Goal: Task Accomplishment & Management: Complete application form

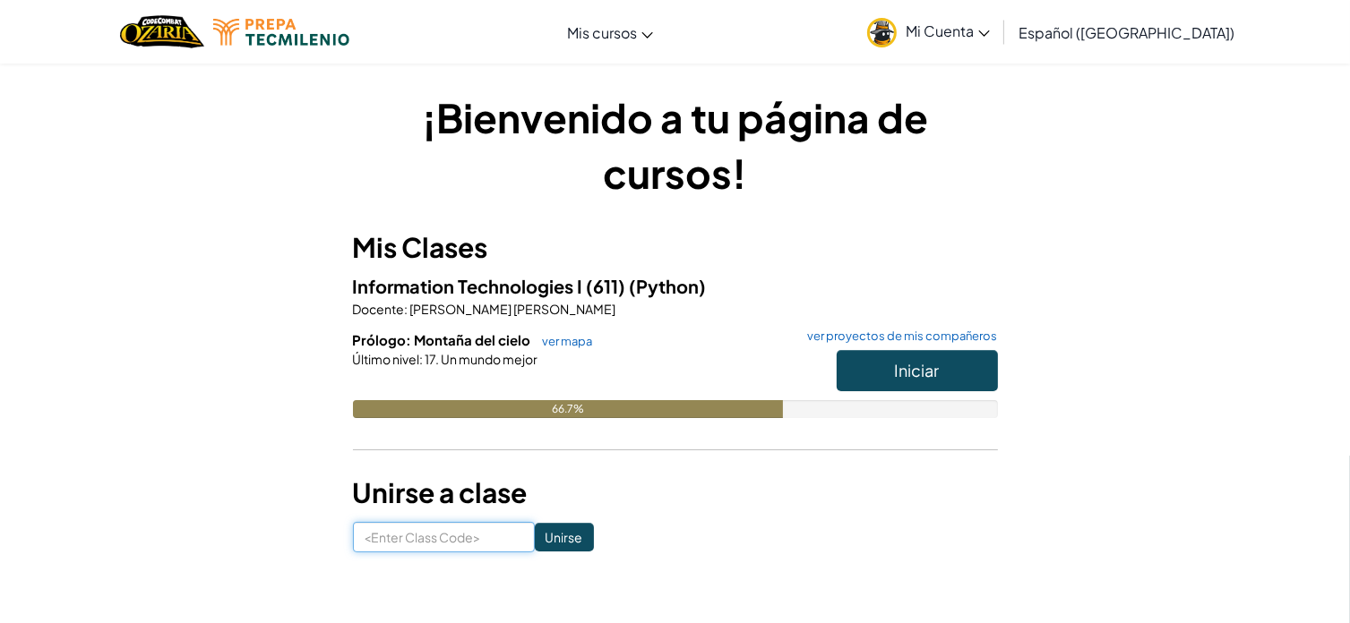
click at [467, 526] on input at bounding box center [444, 537] width 182 height 30
type input "NeckLuckHair"
click at [553, 540] on input "Unirse" at bounding box center [564, 537] width 59 height 29
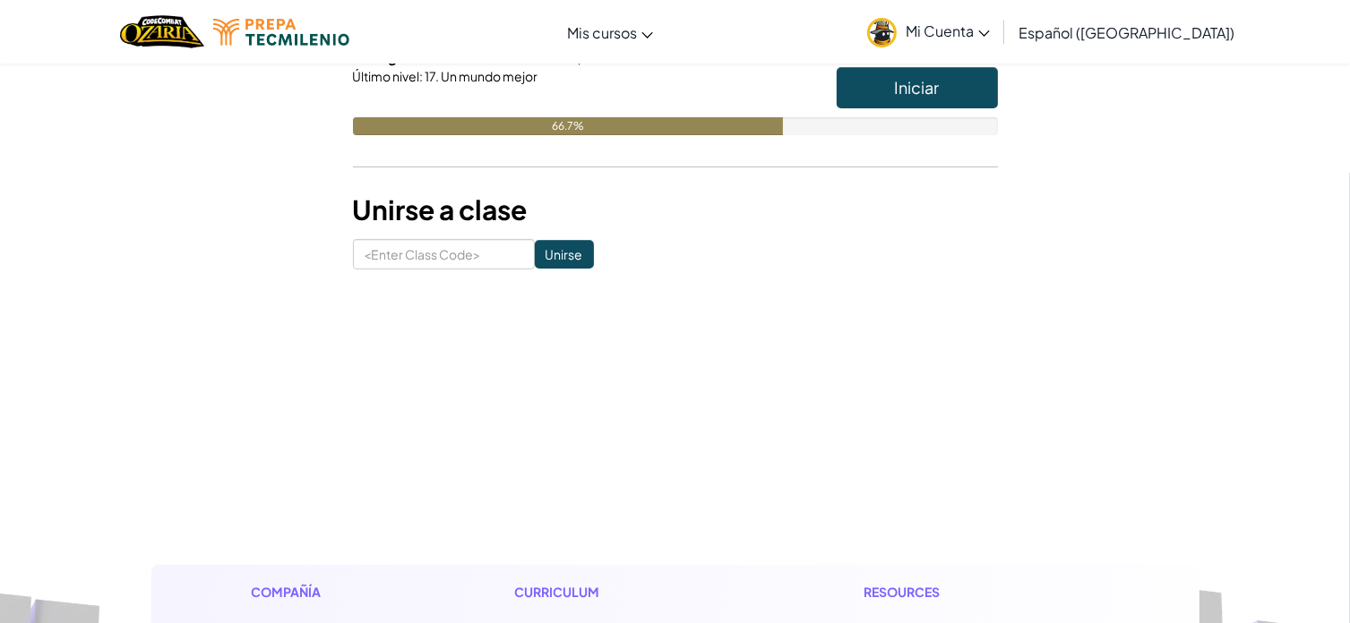
scroll to position [93, 0]
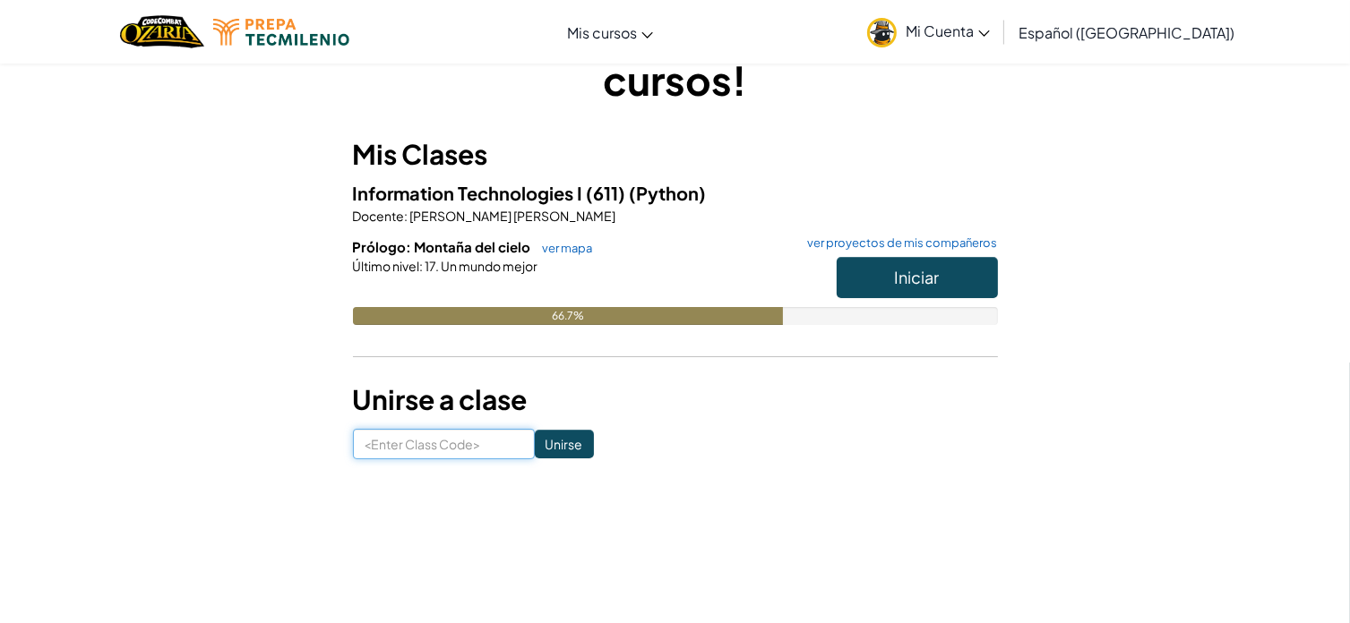
click at [455, 433] on input at bounding box center [444, 444] width 182 height 30
type input "CrashPinkGlass"
click at [535, 443] on input "Unirse" at bounding box center [564, 444] width 59 height 29
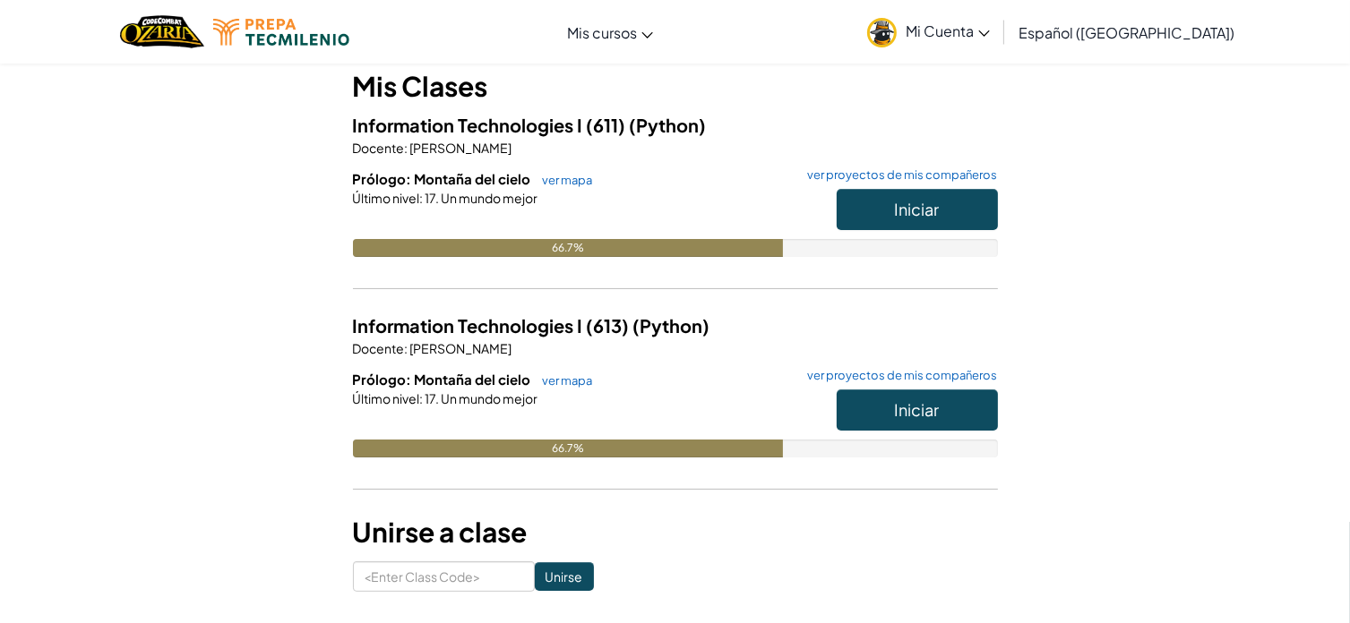
scroll to position [159, 0]
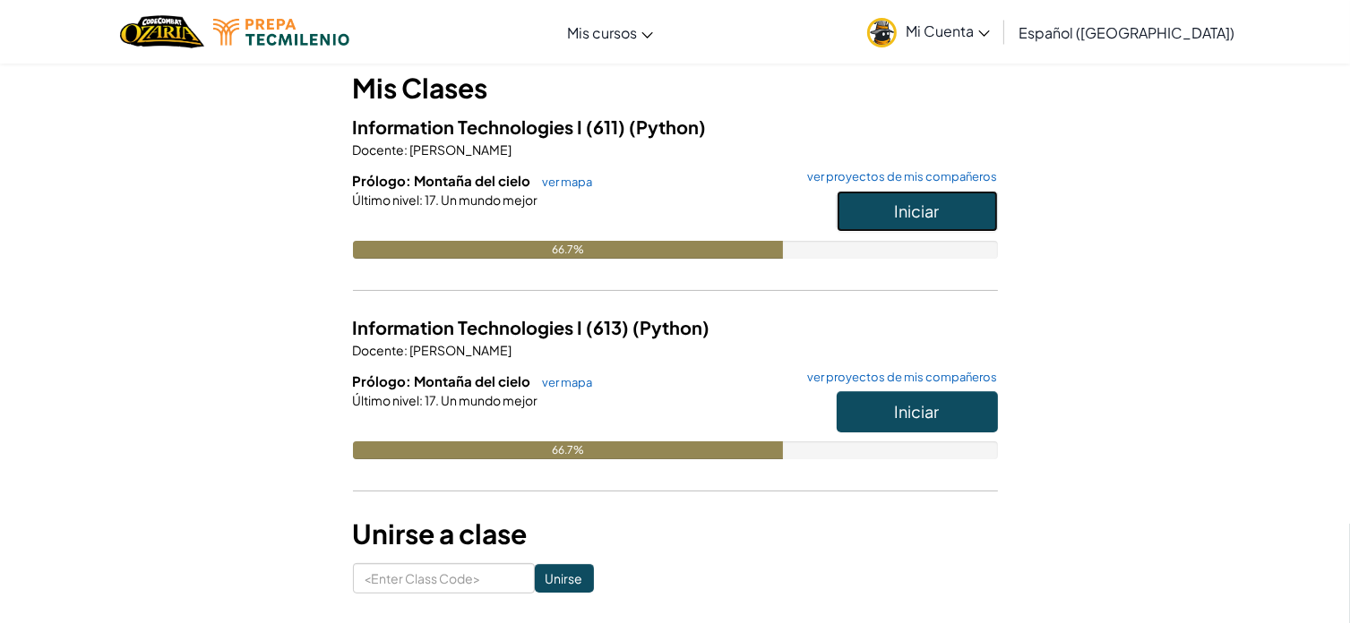
click at [865, 205] on button "Iniciar" at bounding box center [917, 211] width 161 height 41
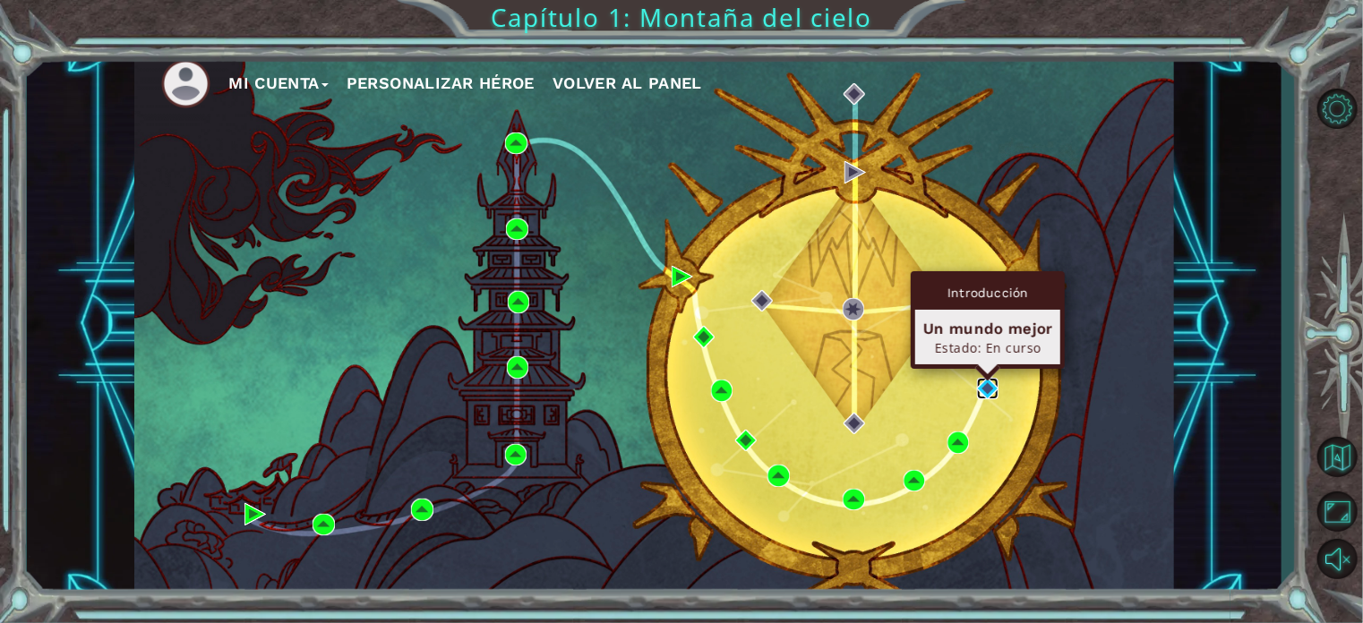
click at [992, 382] on img at bounding box center [987, 388] width 21 height 21
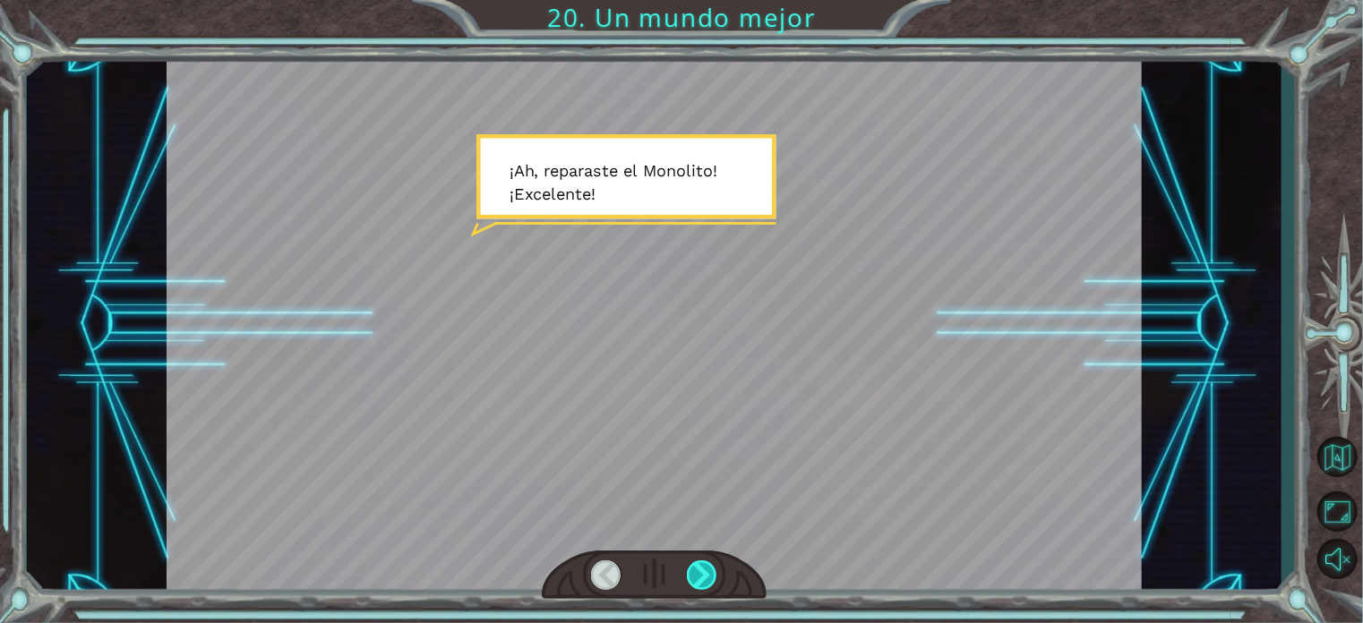
click at [699, 584] on div at bounding box center [702, 576] width 30 height 30
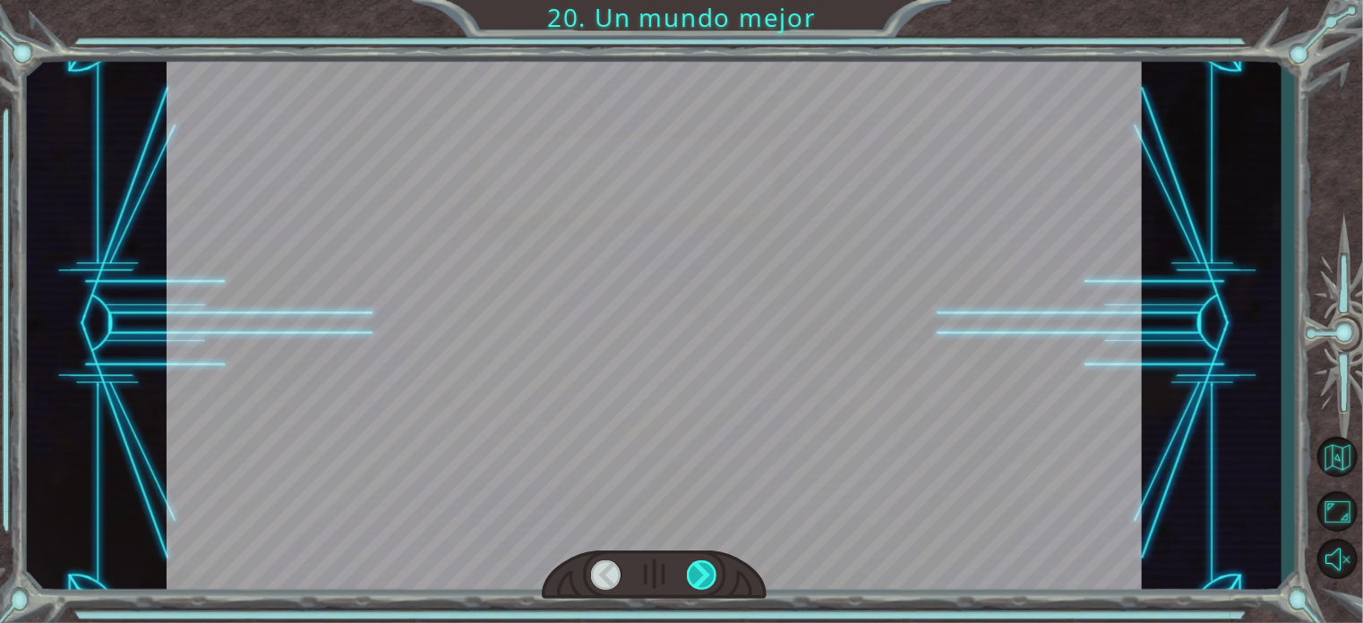
click at [699, 584] on div at bounding box center [702, 576] width 30 height 30
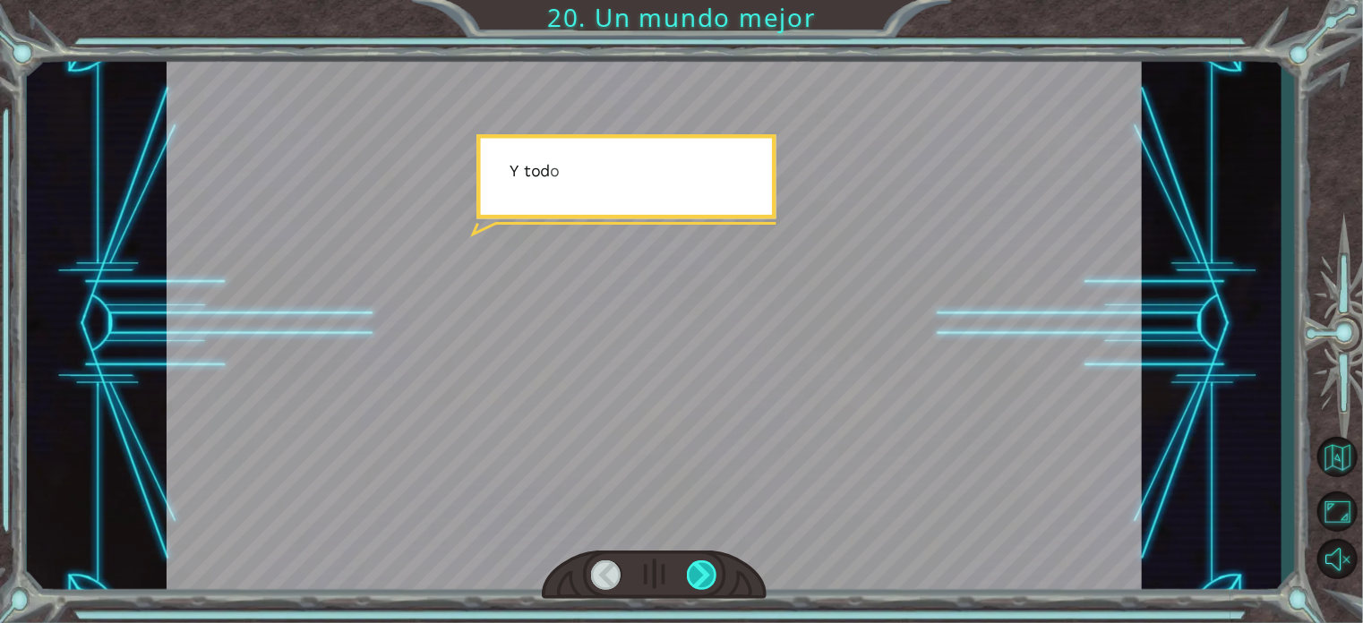
click at [699, 584] on div at bounding box center [702, 576] width 30 height 30
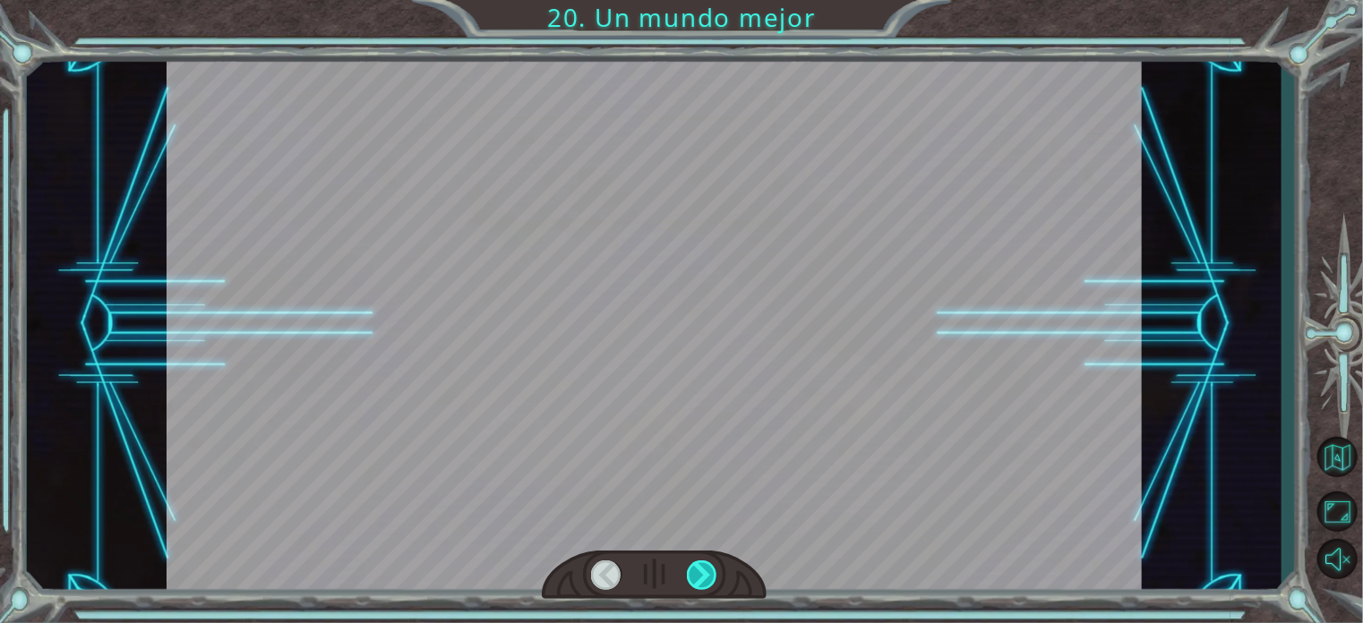
click at [699, 584] on div at bounding box center [702, 576] width 30 height 30
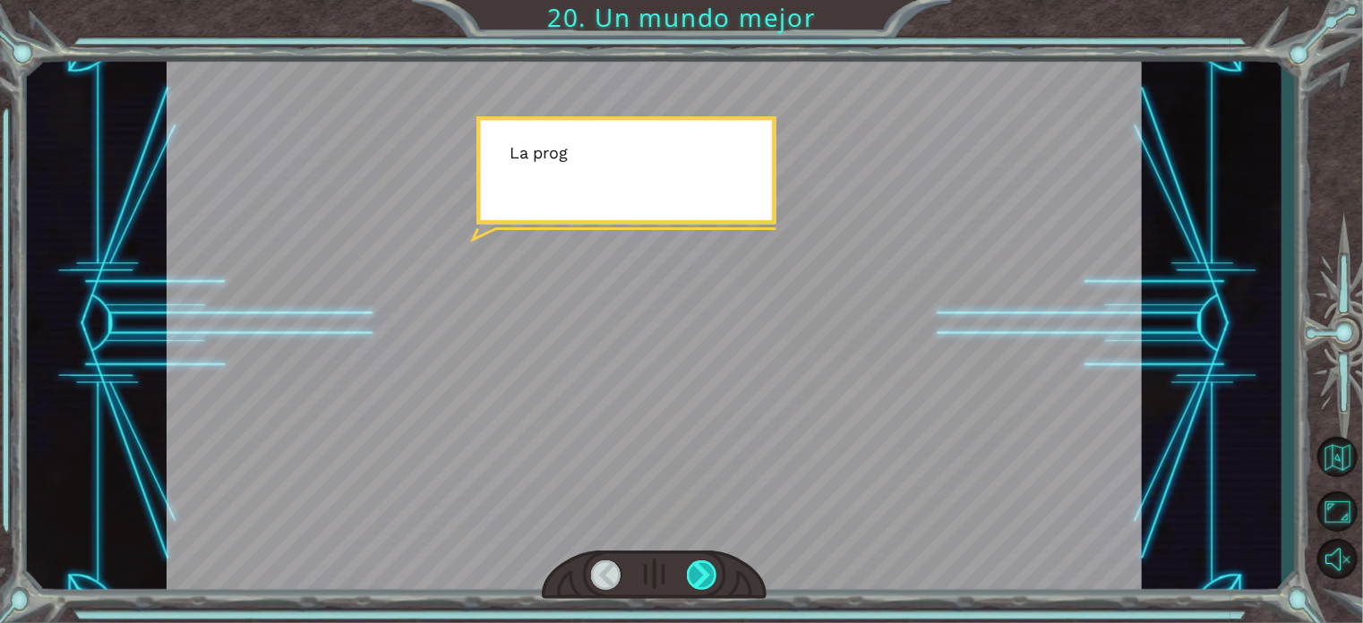
click at [699, 584] on div at bounding box center [702, 576] width 30 height 30
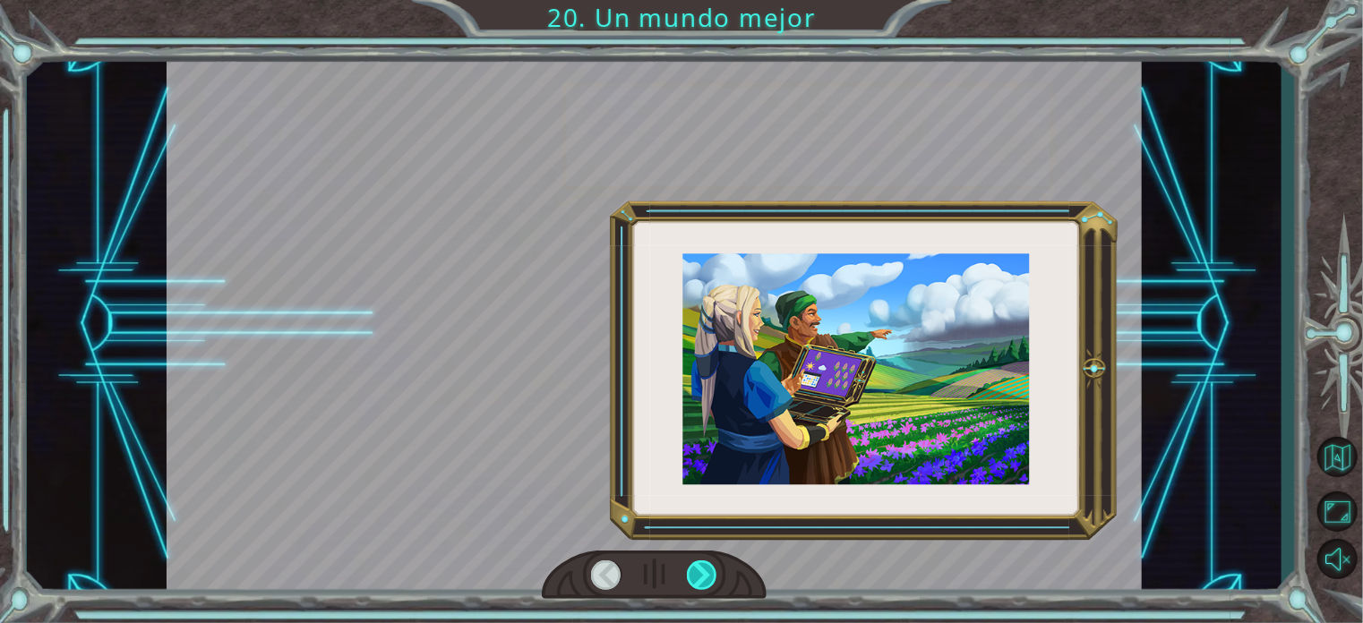
click at [699, 584] on div at bounding box center [702, 576] width 30 height 30
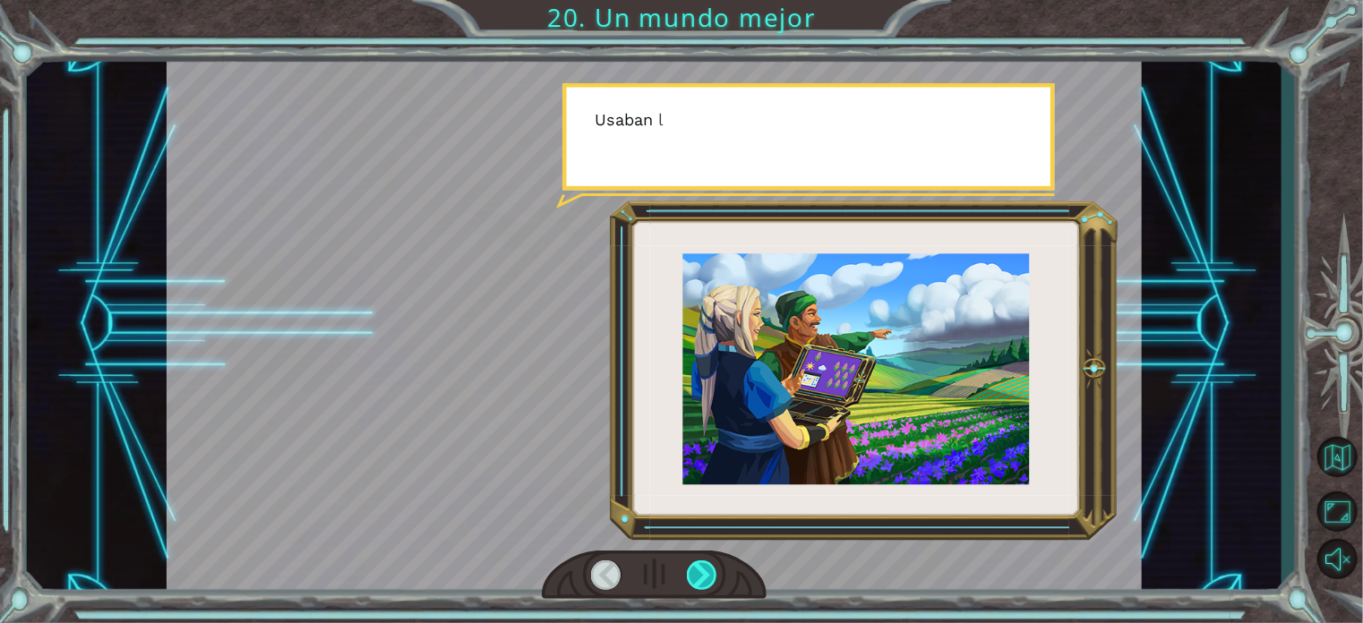
click at [699, 584] on div at bounding box center [702, 576] width 30 height 30
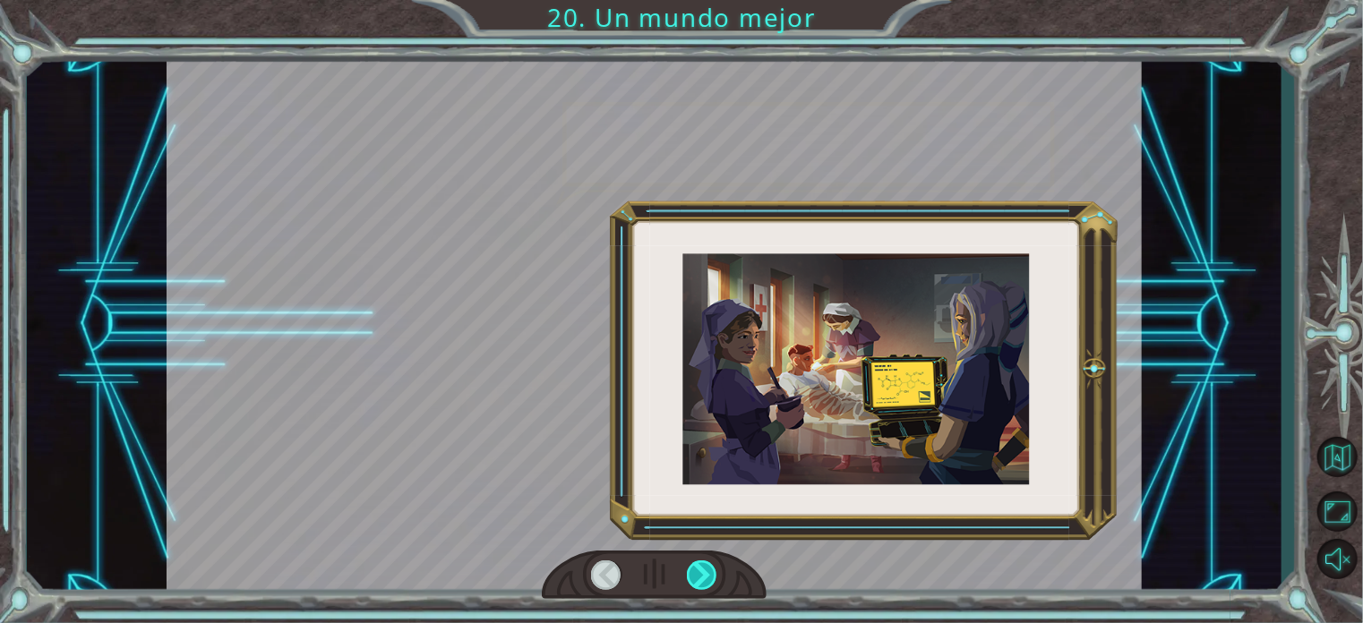
click at [699, 584] on div at bounding box center [702, 576] width 30 height 30
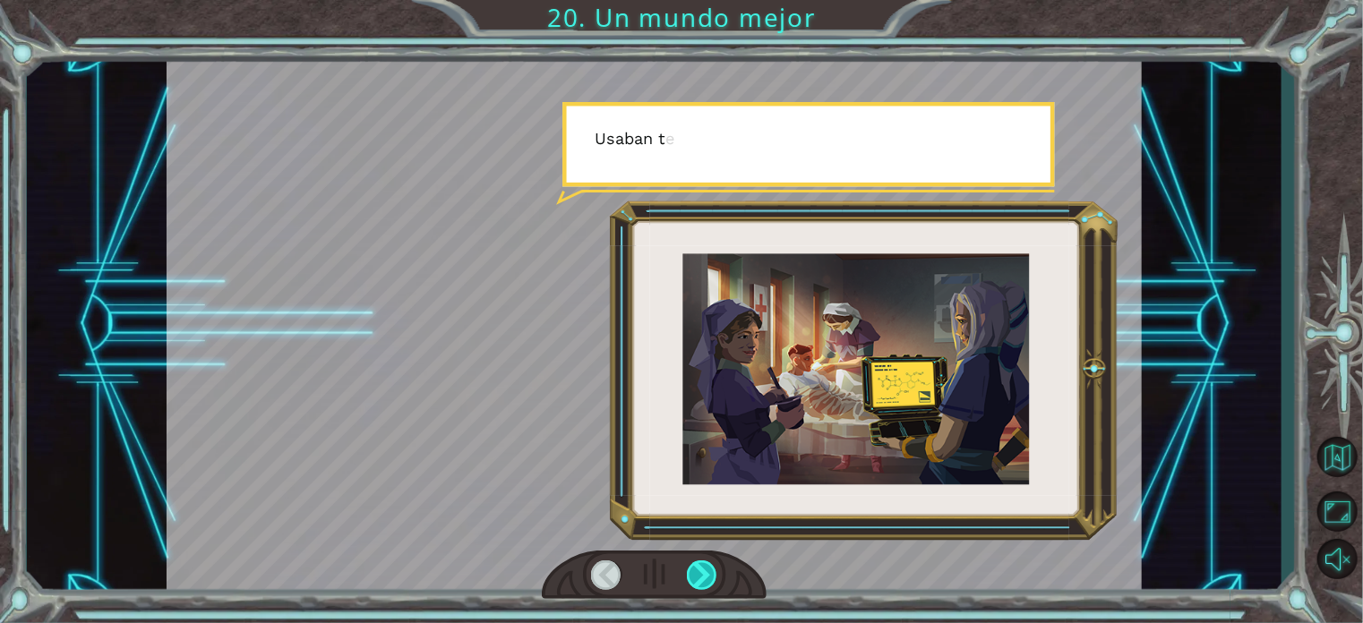
click at [699, 584] on div at bounding box center [702, 576] width 30 height 30
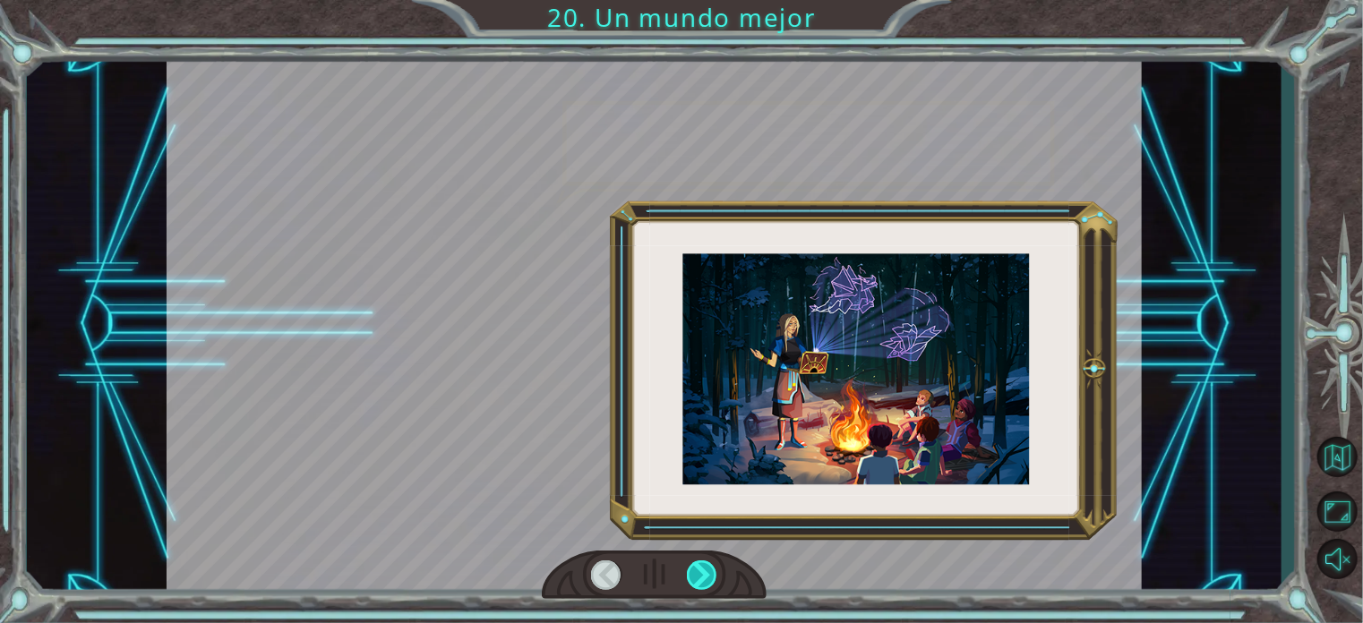
click at [699, 584] on div at bounding box center [702, 576] width 30 height 30
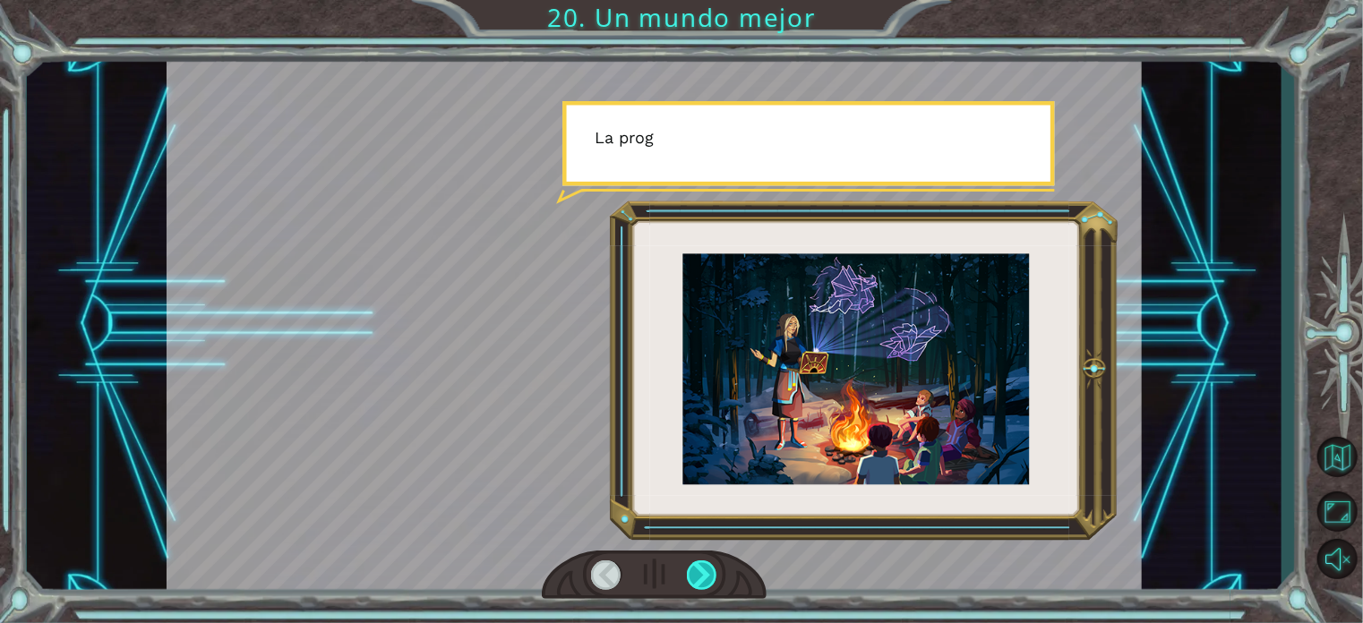
click at [699, 584] on div at bounding box center [702, 576] width 30 height 30
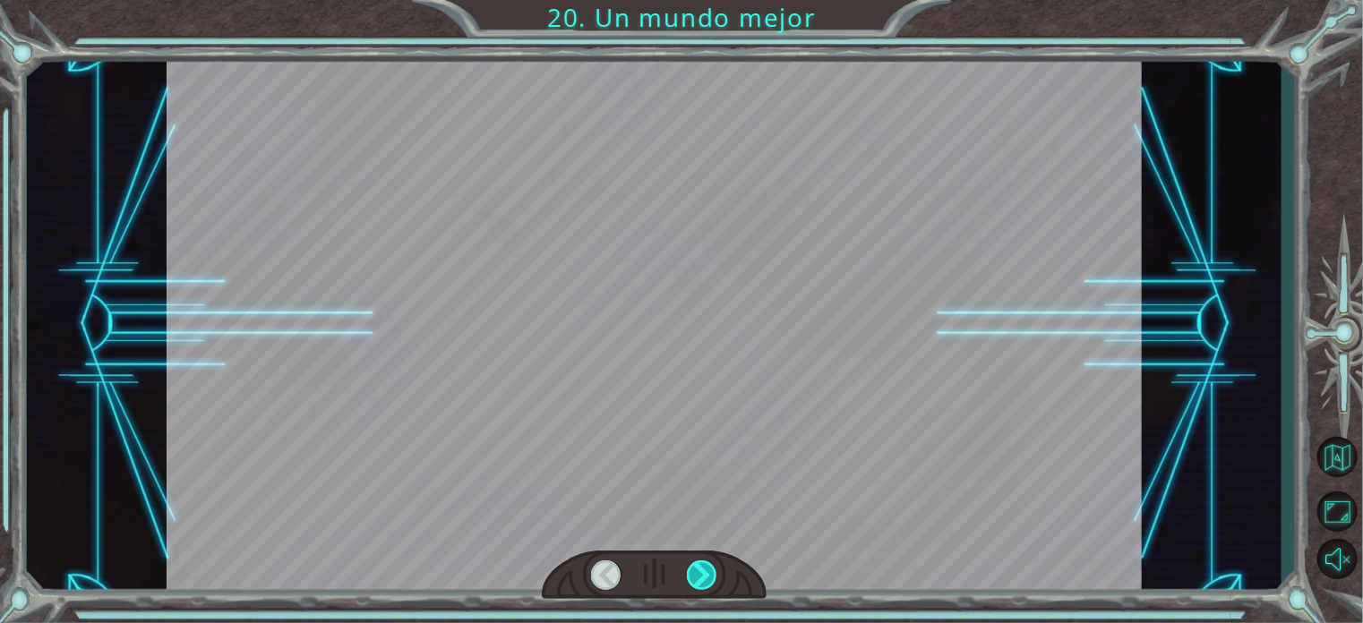
click at [699, 584] on div at bounding box center [702, 576] width 30 height 30
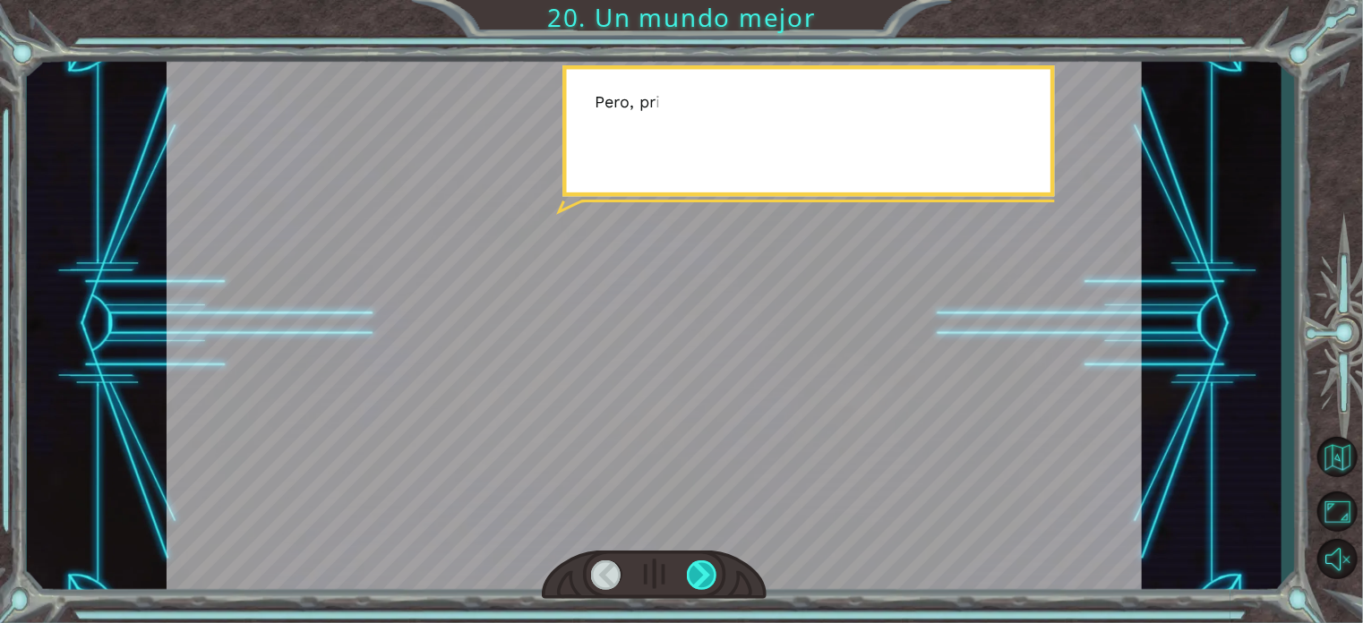
click at [699, 584] on div at bounding box center [702, 576] width 30 height 30
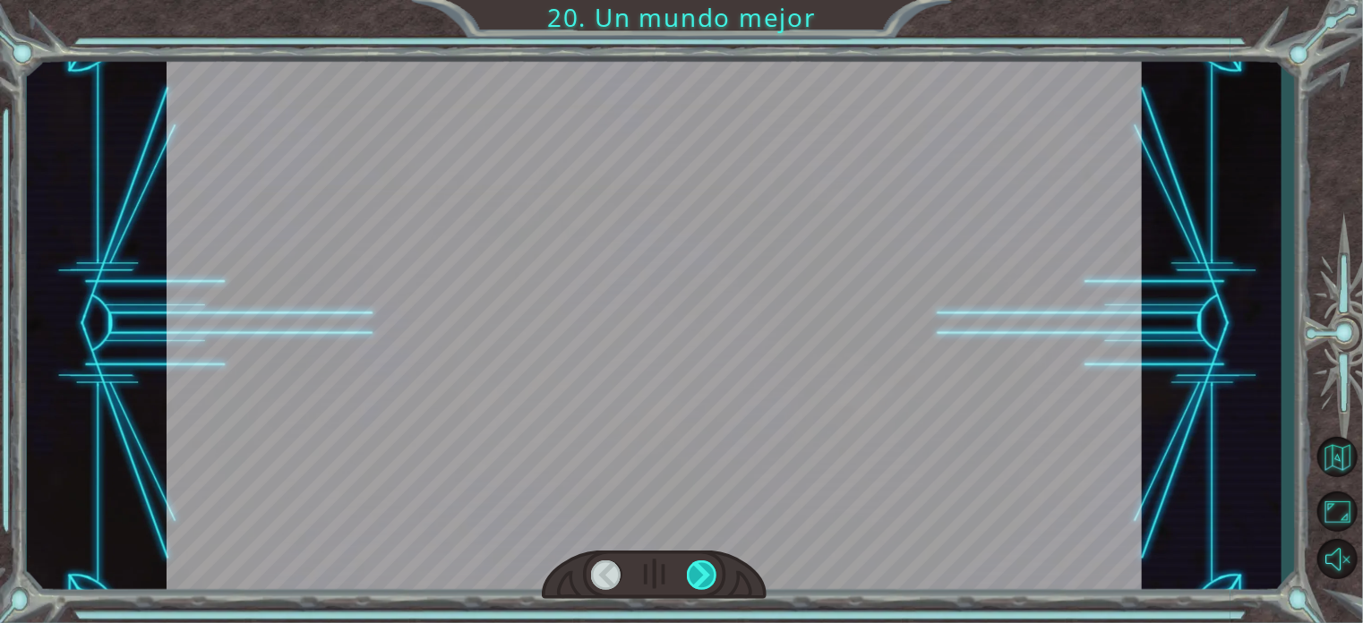
click at [699, 584] on div at bounding box center [702, 576] width 30 height 30
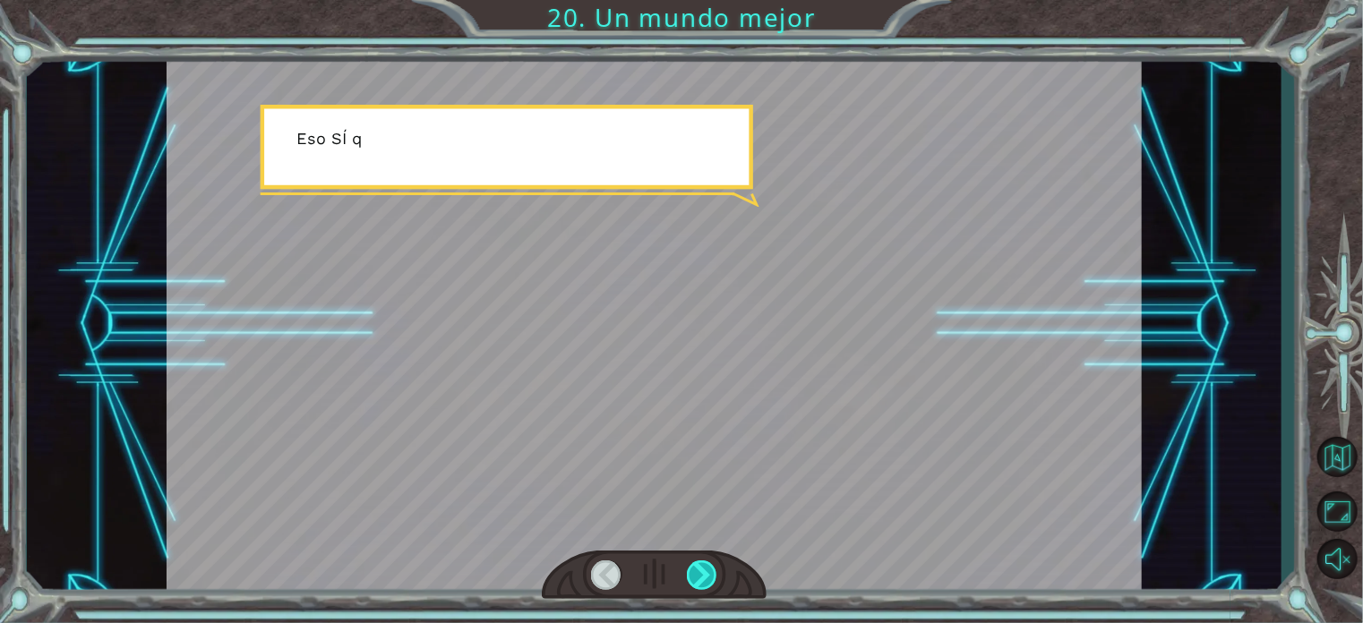
click at [699, 584] on div at bounding box center [702, 576] width 30 height 30
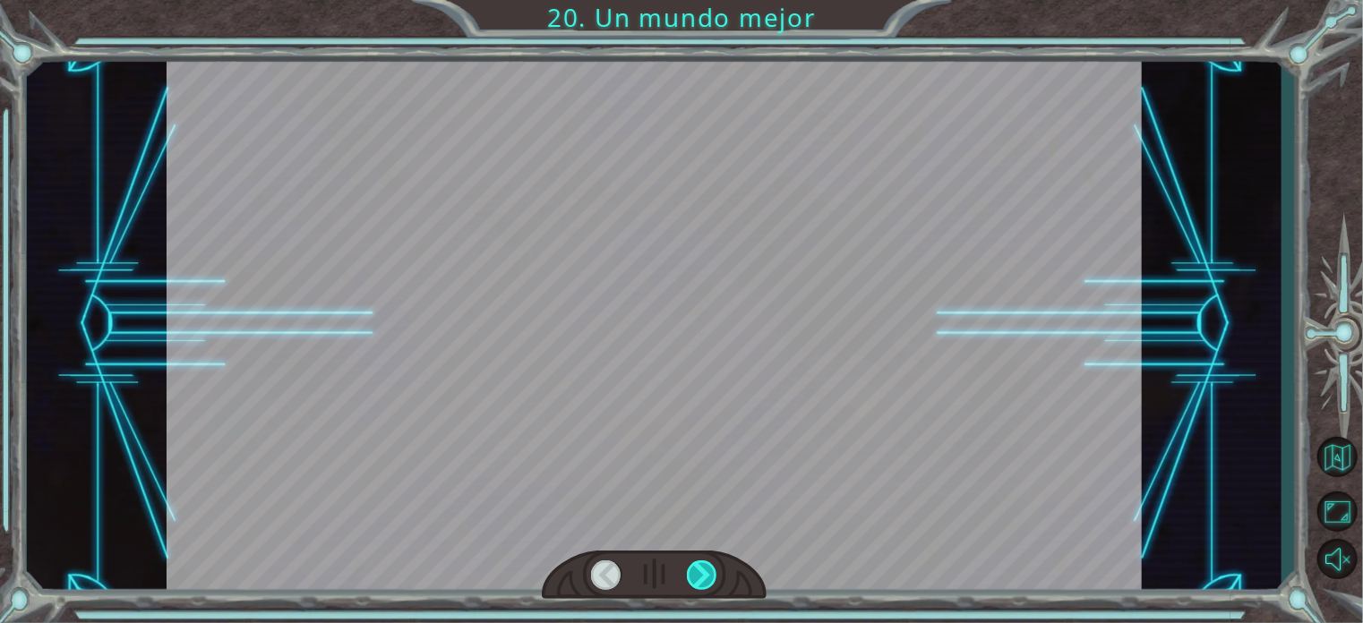
click at [699, 584] on div at bounding box center [702, 576] width 30 height 30
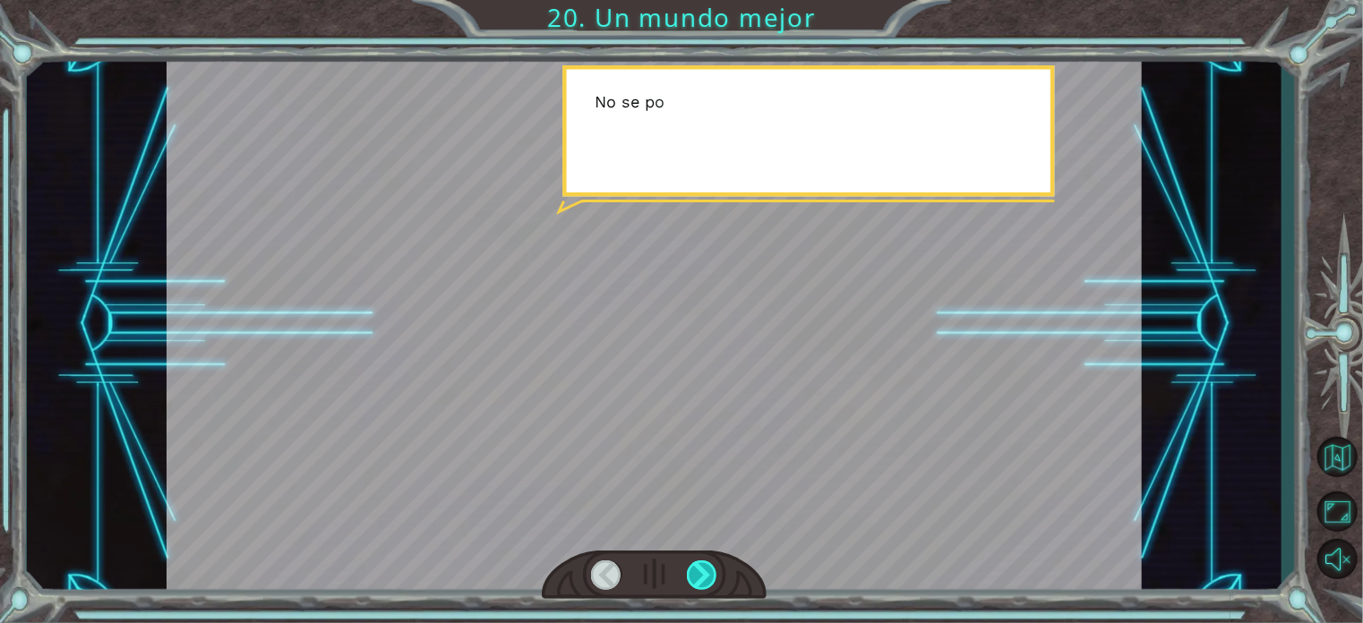
click at [699, 584] on div at bounding box center [702, 576] width 30 height 30
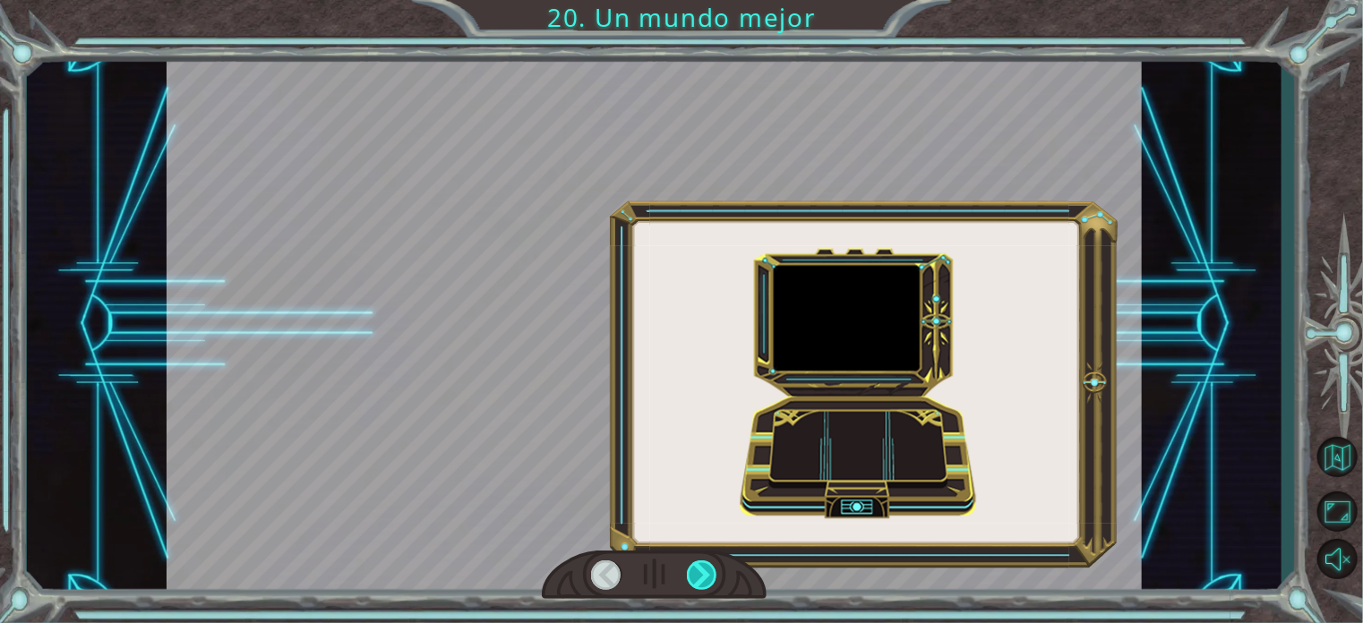
click at [699, 584] on div at bounding box center [702, 576] width 30 height 30
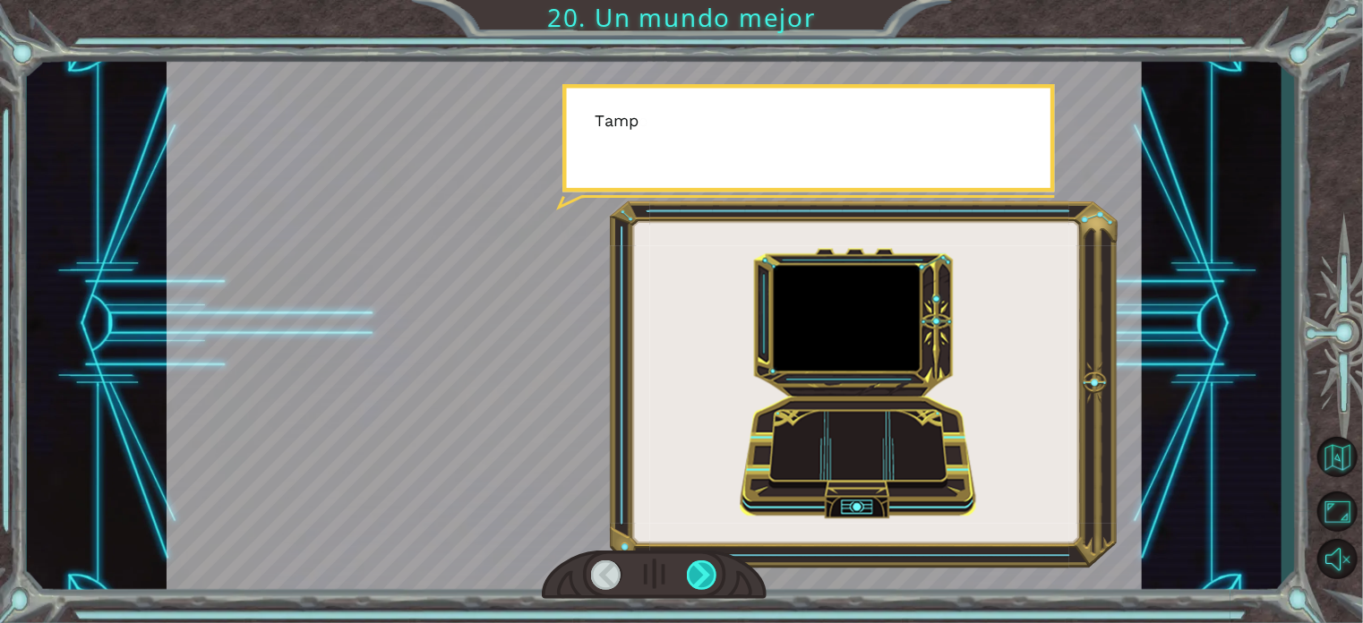
click at [699, 584] on div at bounding box center [702, 576] width 30 height 30
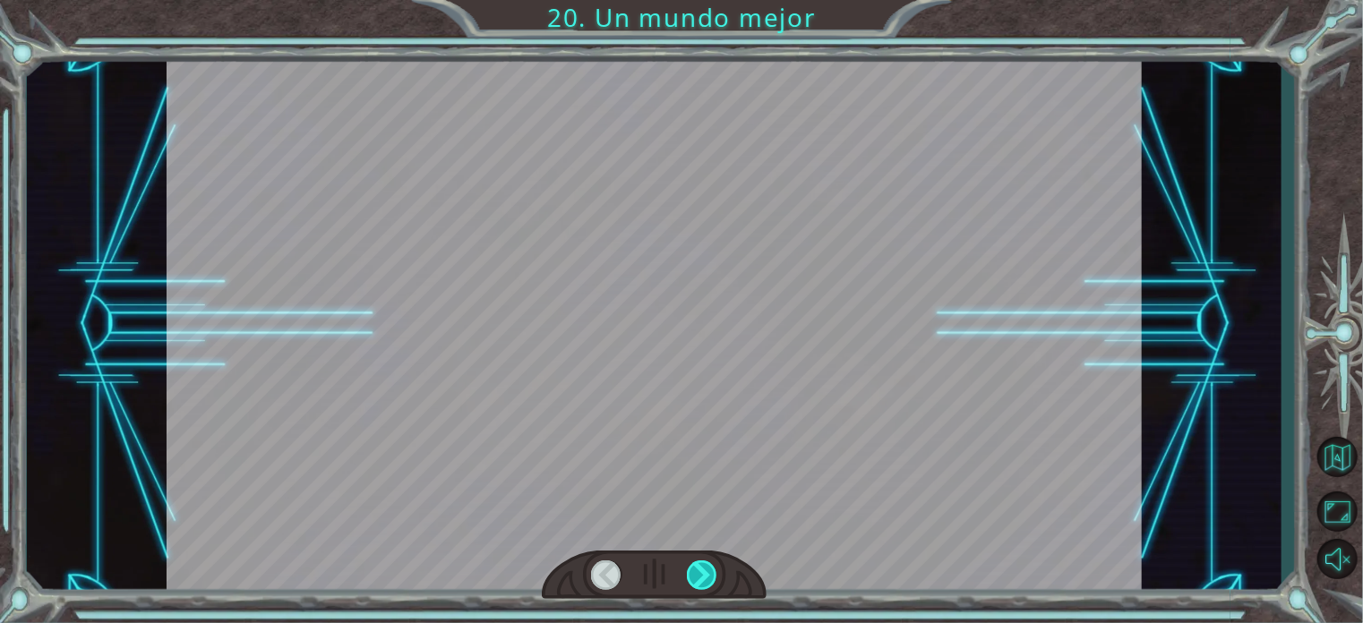
click at [699, 584] on div at bounding box center [702, 576] width 30 height 30
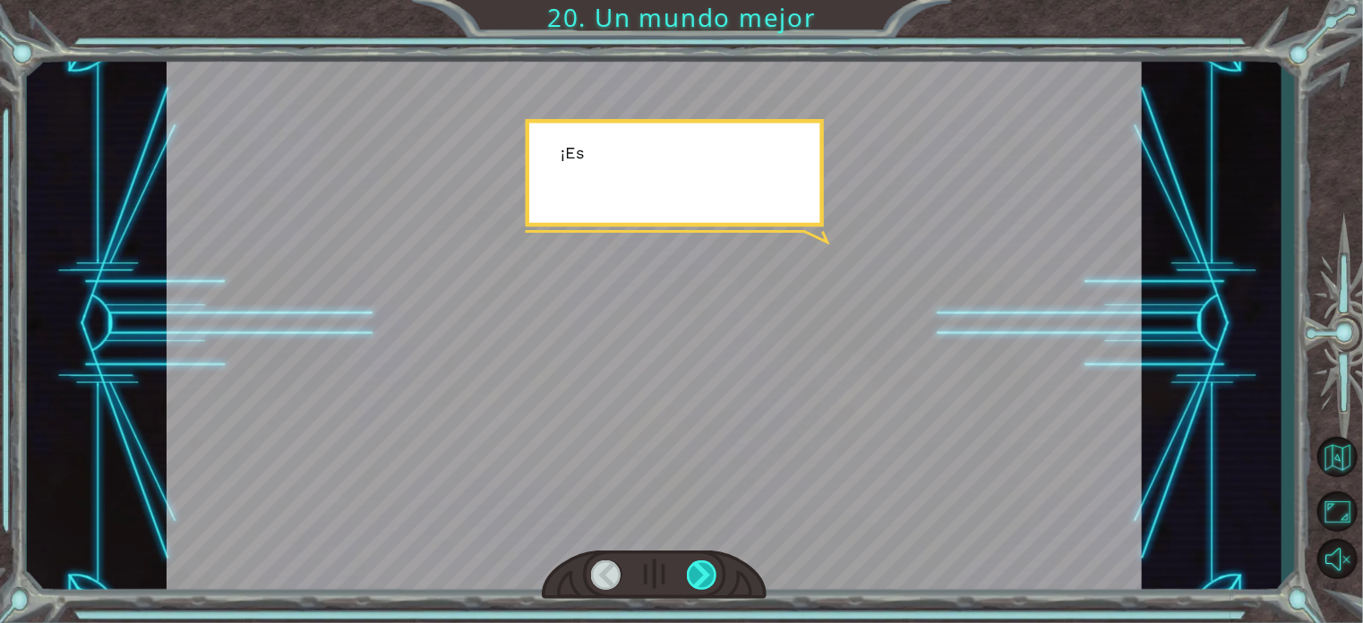
click at [699, 584] on div at bounding box center [702, 576] width 30 height 30
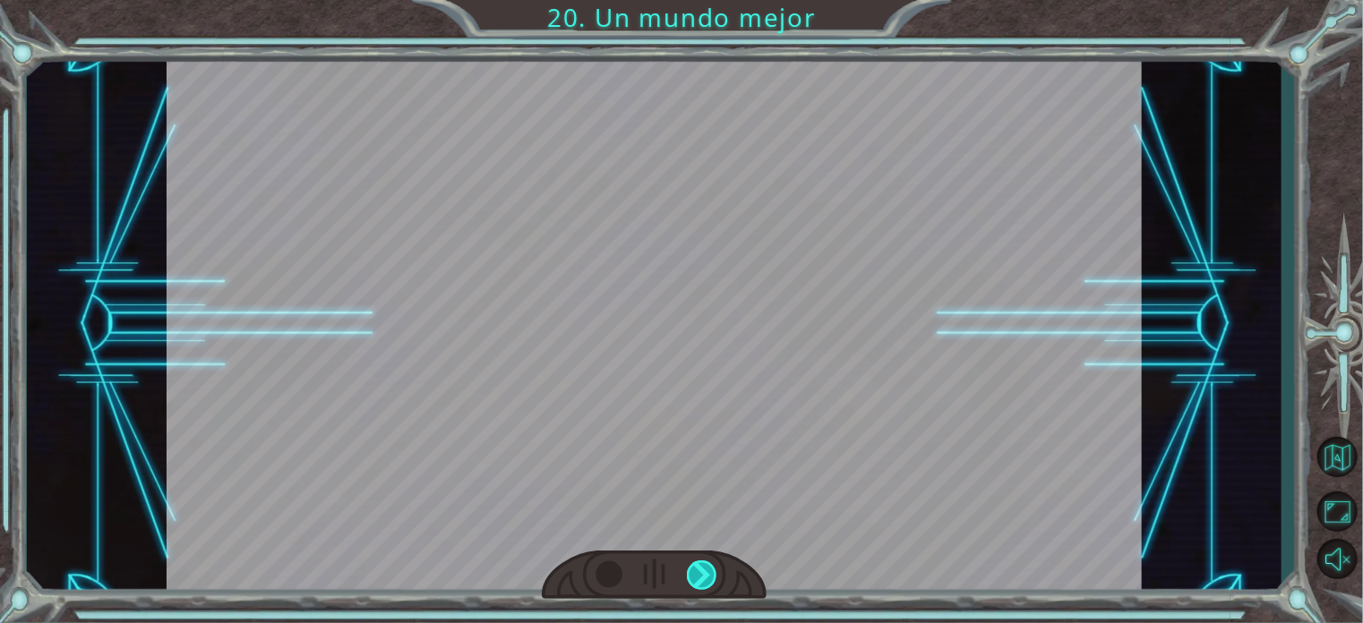
click at [699, 0] on div "¡ A h , r e p a r a s t e e l M o n o l i t o ! ¡ E x c e l e n t e ! Y t o d o…" at bounding box center [681, 0] width 1363 height 0
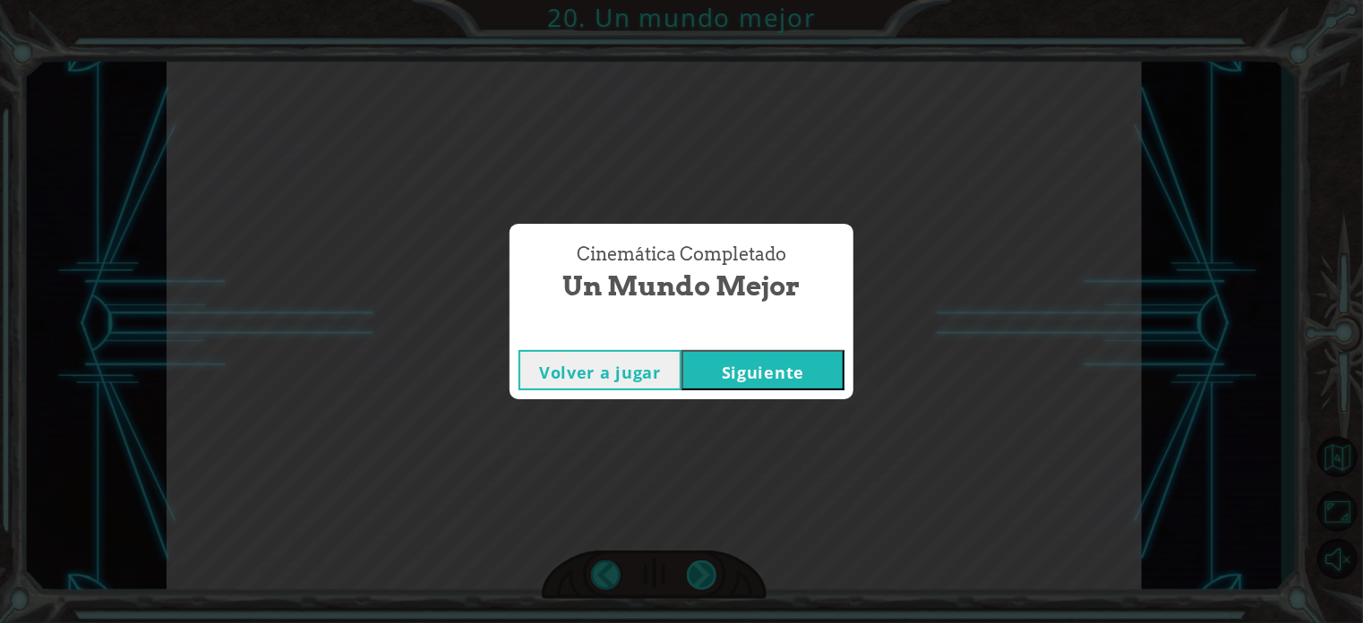
click at [699, 584] on div "Cinemática Completado Un mundo mejor Volver a jugar Siguiente" at bounding box center [681, 311] width 1363 height 623
click at [744, 381] on button "Siguiente" at bounding box center [763, 370] width 163 height 40
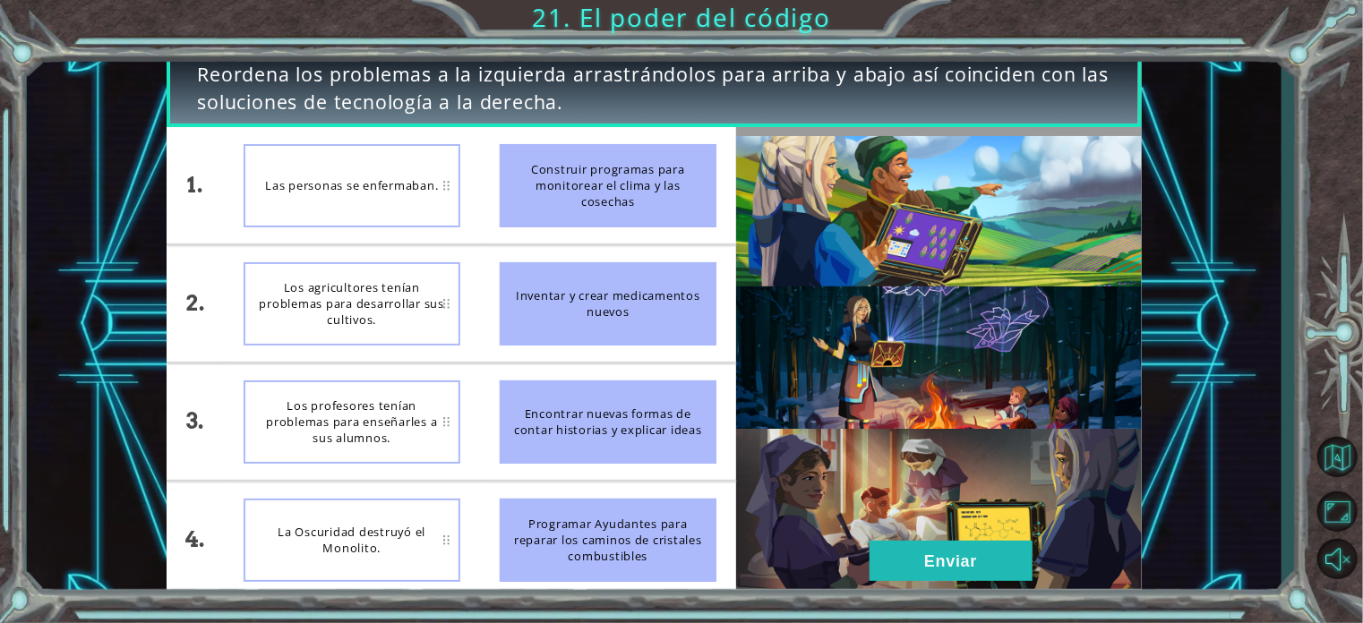
drag, startPoint x: 626, startPoint y: 296, endPoint x: 506, endPoint y: 221, distance: 141.2
click at [506, 221] on ul "Construir programas para monitorear el clima y las cosechas Inventar y crear me…" at bounding box center [608, 362] width 256 height 471
click at [987, 553] on button "Enviar" at bounding box center [951, 561] width 163 height 40
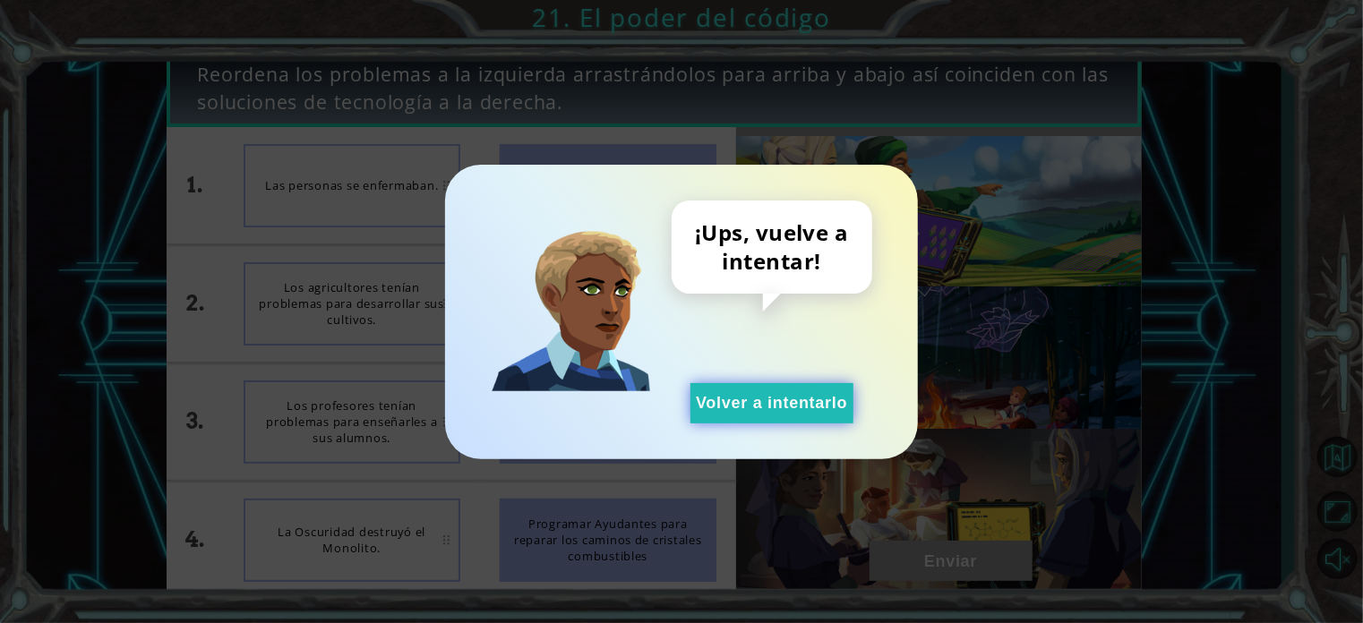
click at [830, 420] on button "Volver a intentarlo" at bounding box center [772, 403] width 163 height 40
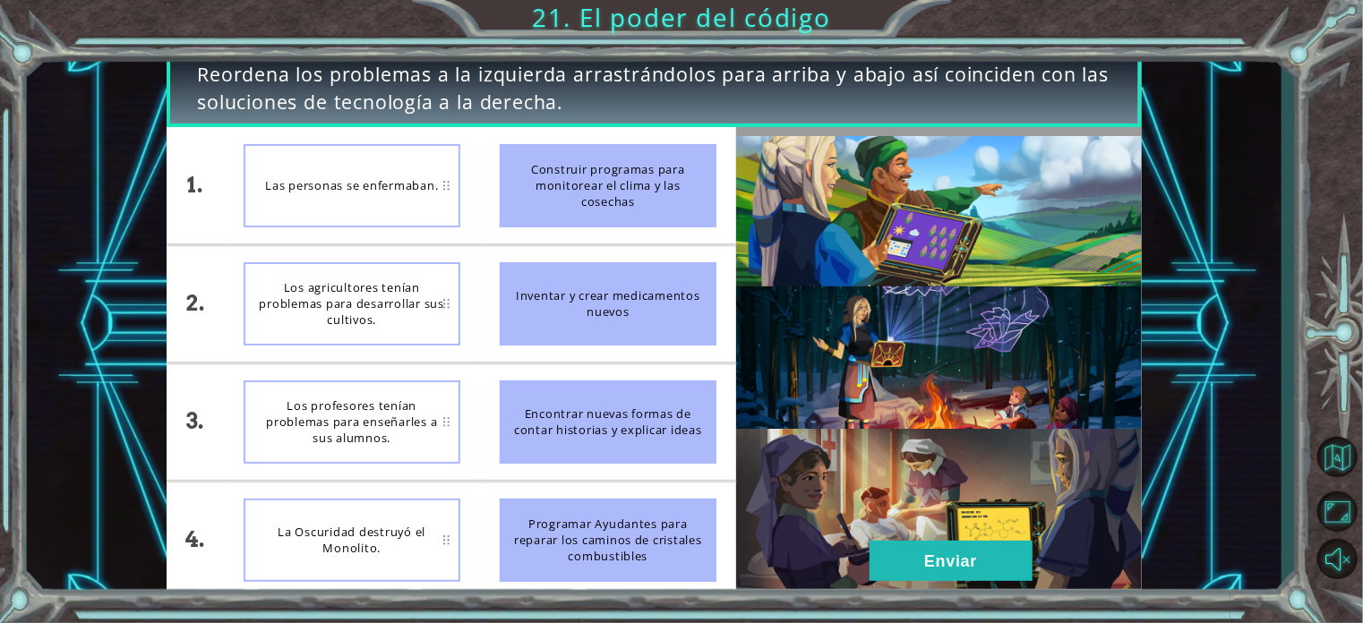
drag, startPoint x: 610, startPoint y: 411, endPoint x: 530, endPoint y: 330, distance: 114.0
click at [530, 330] on ul "Construir programas para monitorear el clima y las cosechas Inventar y crear me…" at bounding box center [608, 362] width 256 height 471
click at [193, 300] on div "2." at bounding box center [195, 303] width 57 height 116
click at [311, 289] on div "Los agricultores tenían problemas para desarrollar sus cultivos." at bounding box center [352, 303] width 217 height 83
drag, startPoint x: 311, startPoint y: 289, endPoint x: 574, endPoint y: 202, distance: 277.3
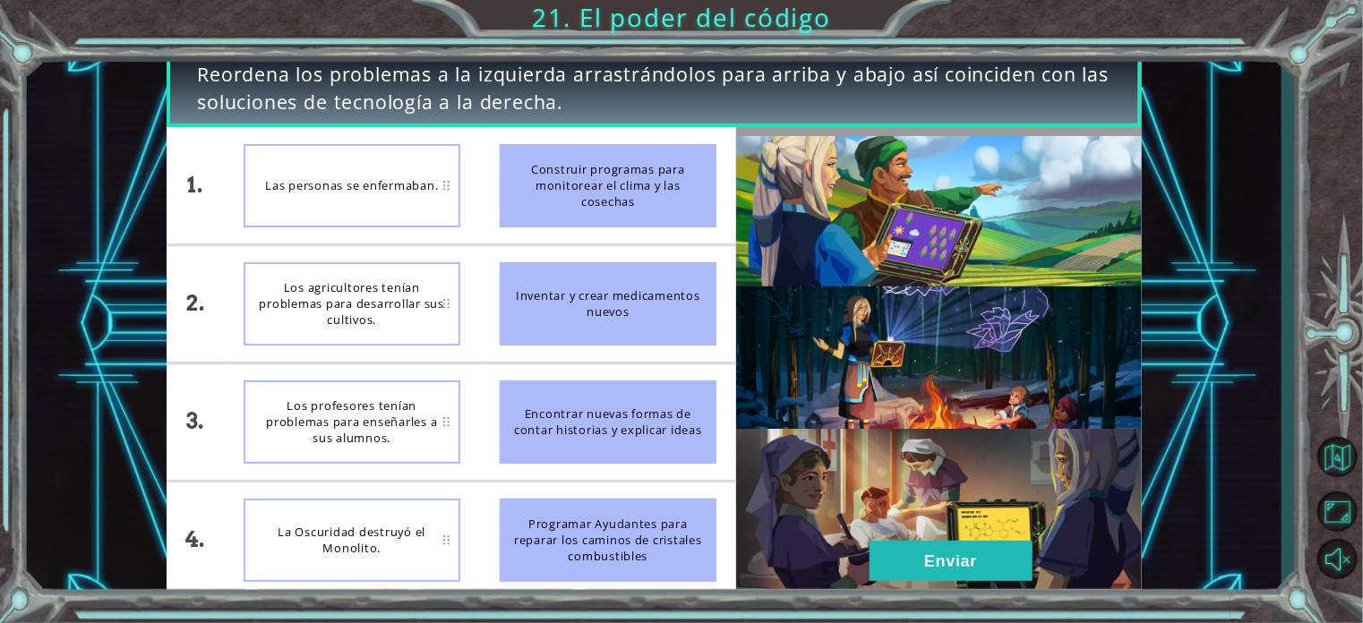
click at [574, 202] on div "1. 2. 3. 4. Las personas se enfermaban. Los agricultores tenían problemas para …" at bounding box center [452, 362] width 570 height 471
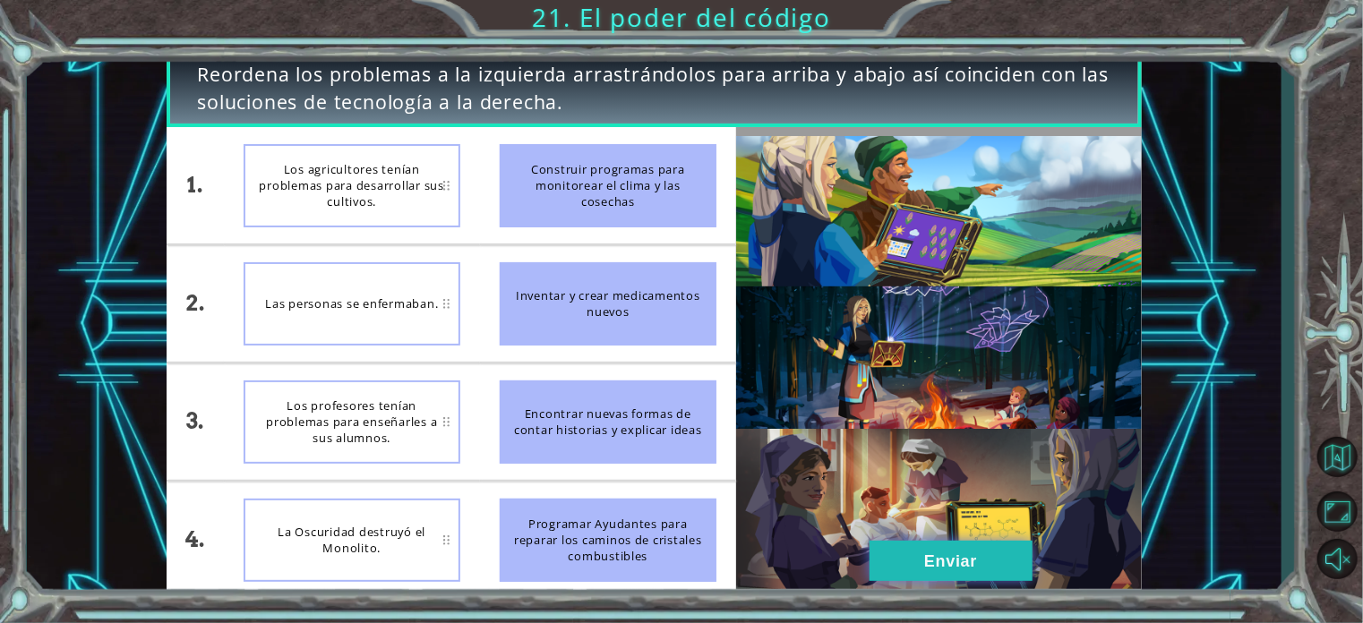
click at [954, 562] on button "Enviar" at bounding box center [951, 561] width 163 height 40
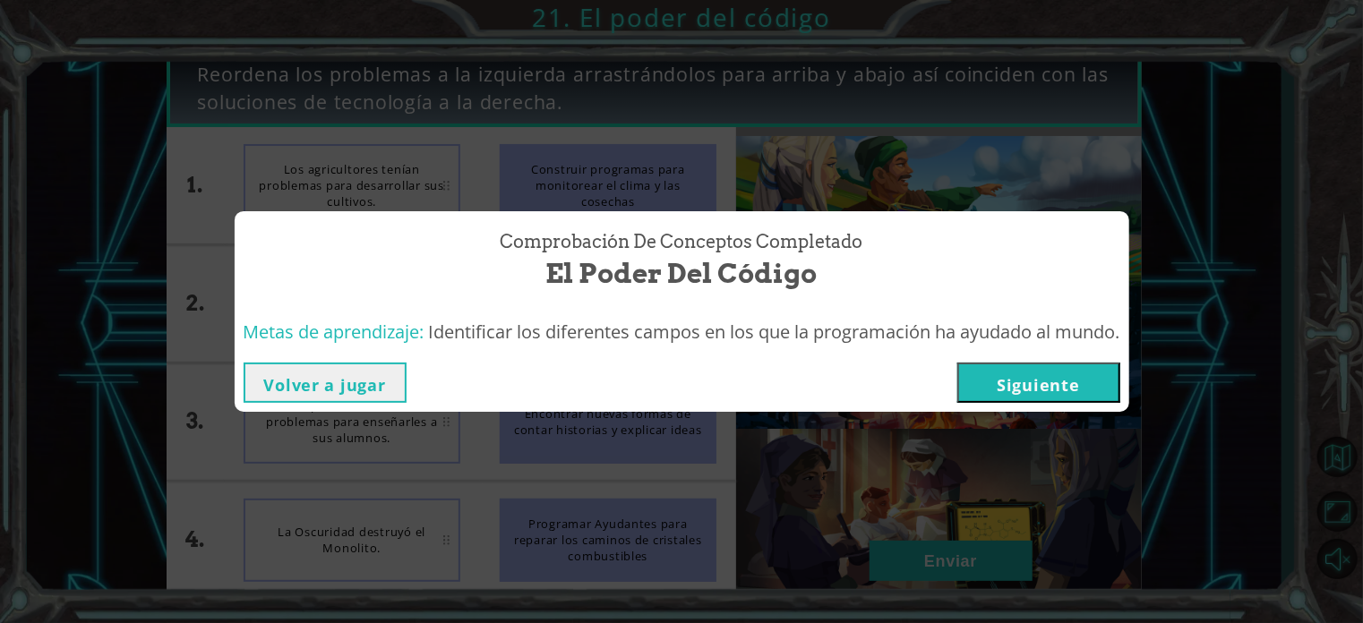
click at [1021, 385] on button "Siguiente" at bounding box center [1039, 383] width 163 height 40
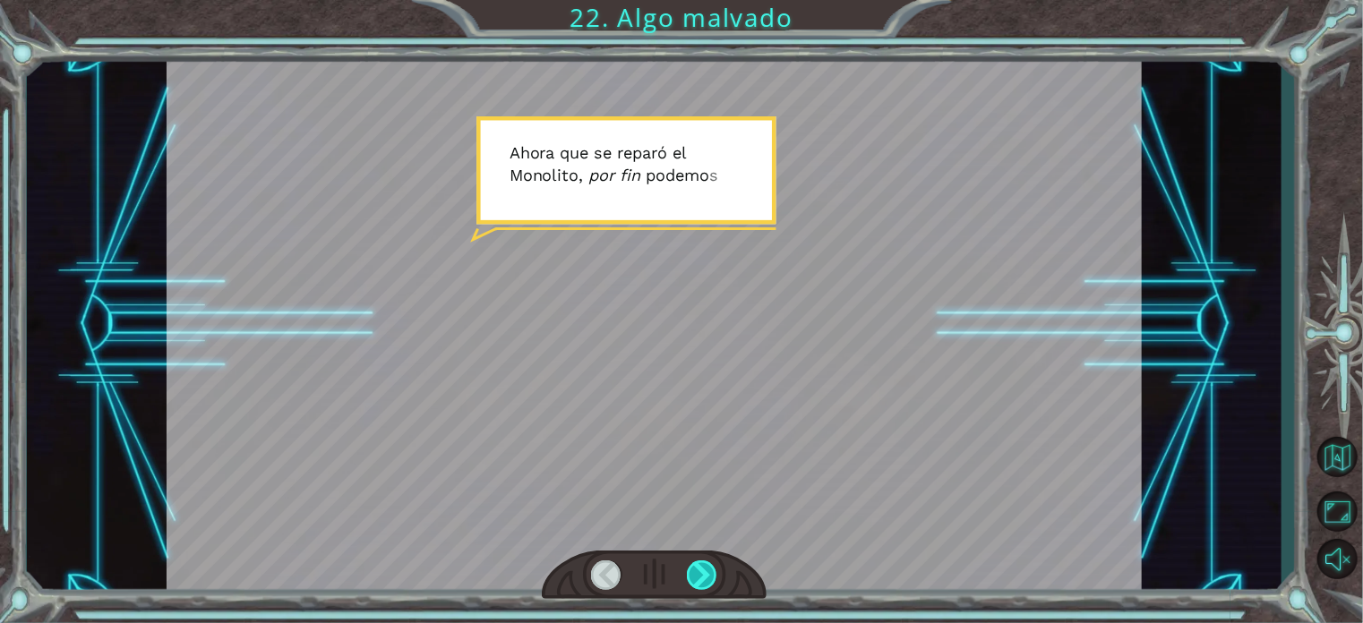
click at [702, 585] on div at bounding box center [702, 576] width 30 height 30
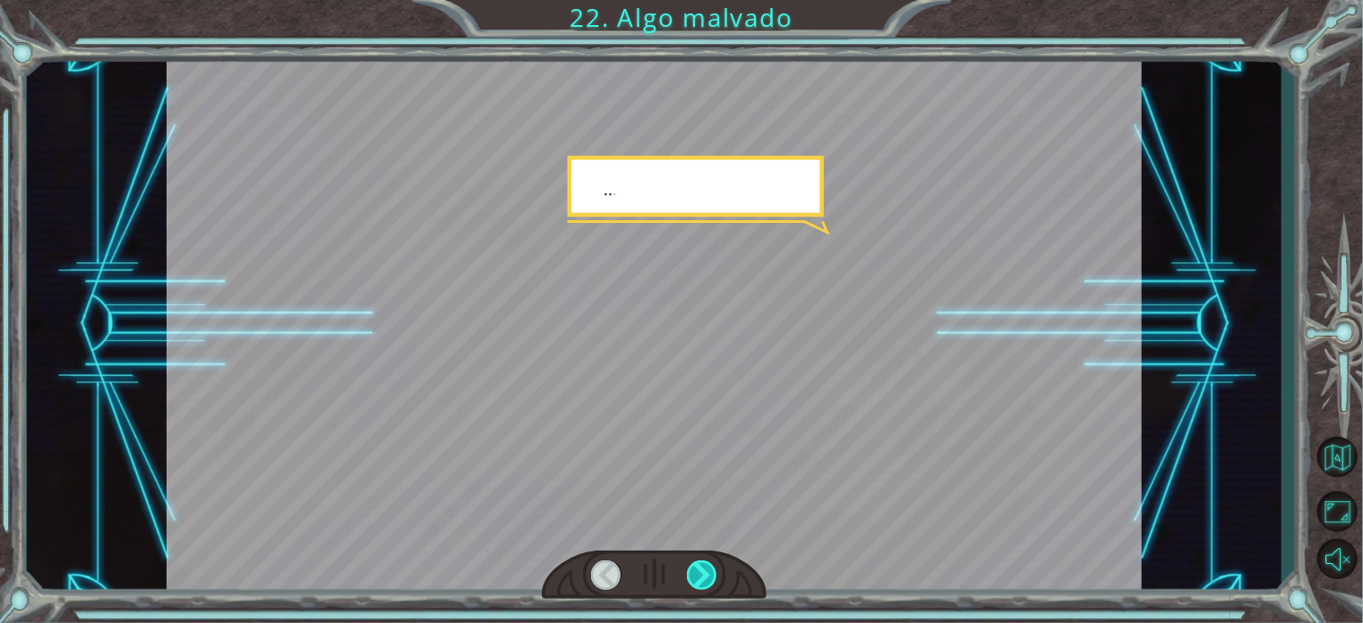
click at [702, 585] on div at bounding box center [702, 576] width 30 height 30
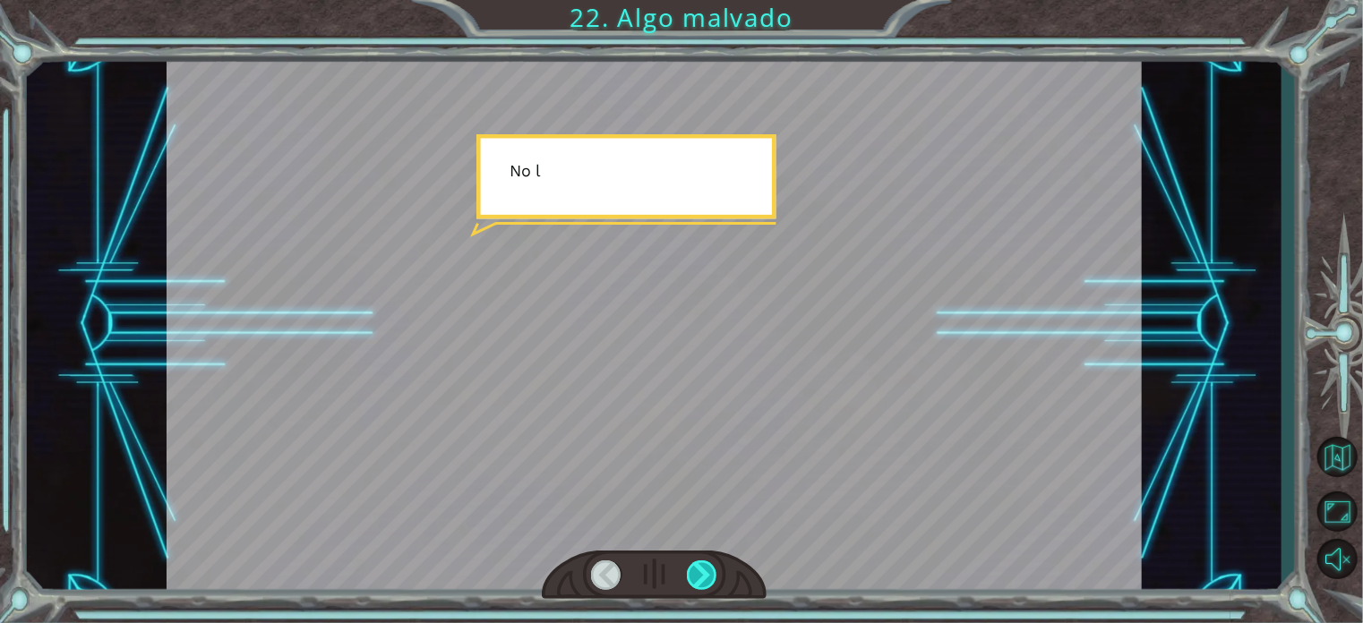
click at [702, 585] on div at bounding box center [702, 576] width 30 height 30
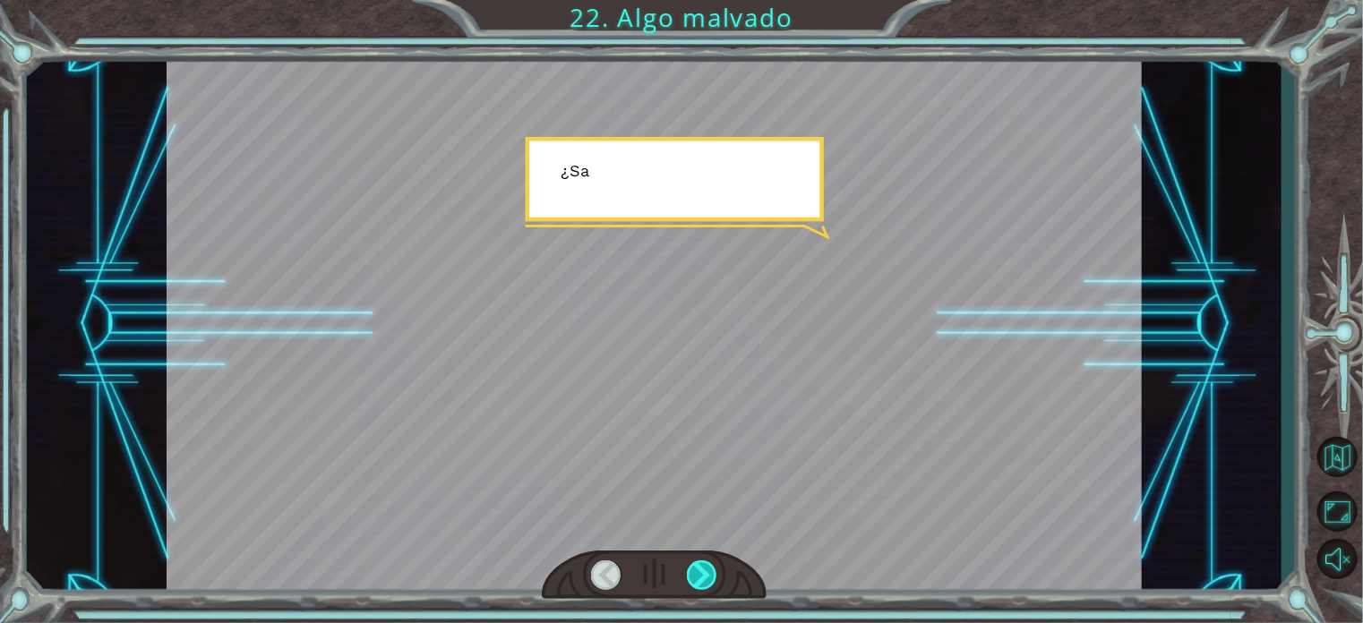
click at [702, 585] on div at bounding box center [702, 576] width 30 height 30
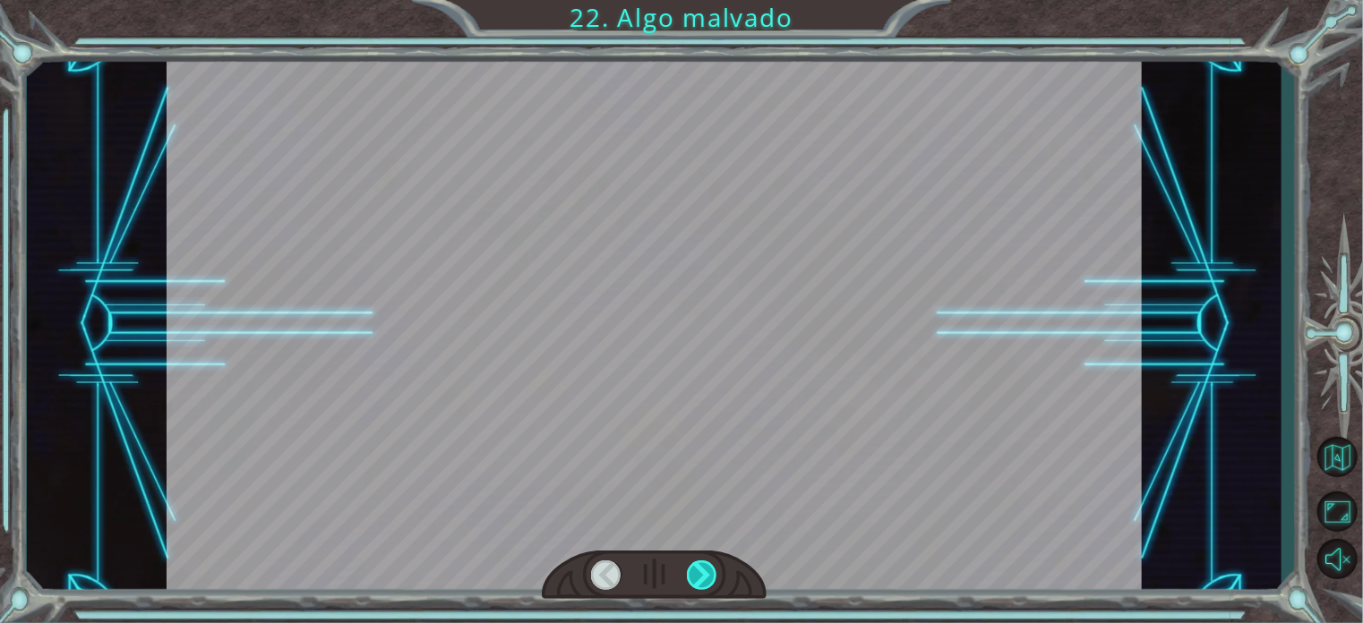
click at [702, 585] on div at bounding box center [702, 576] width 30 height 30
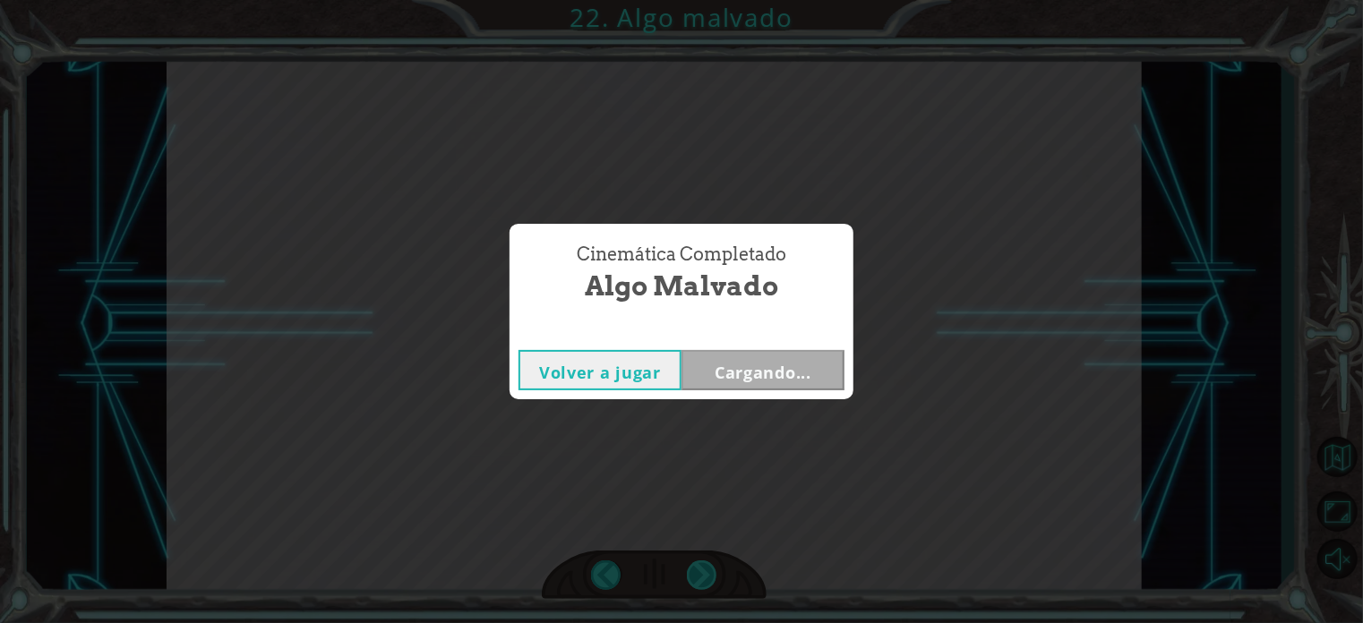
click at [702, 585] on div "Cinemática Completado Algo malvado Volver a jugar Cargando..." at bounding box center [681, 311] width 1363 height 623
click at [702, 585] on div "Cinemática Completado Algo malvado Volver a jugar Siguiente" at bounding box center [681, 311] width 1363 height 623
click at [785, 361] on button "Siguiente" at bounding box center [763, 370] width 163 height 40
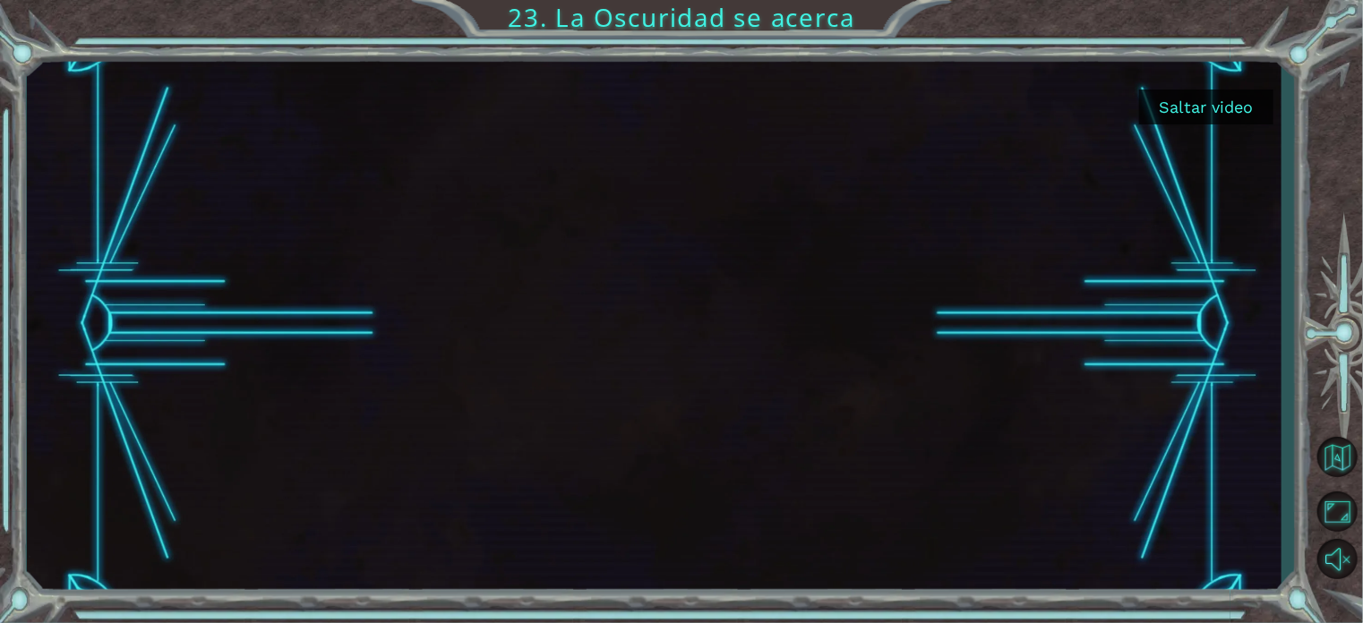
click at [1153, 92] on button "Saltar video" at bounding box center [1206, 107] width 134 height 35
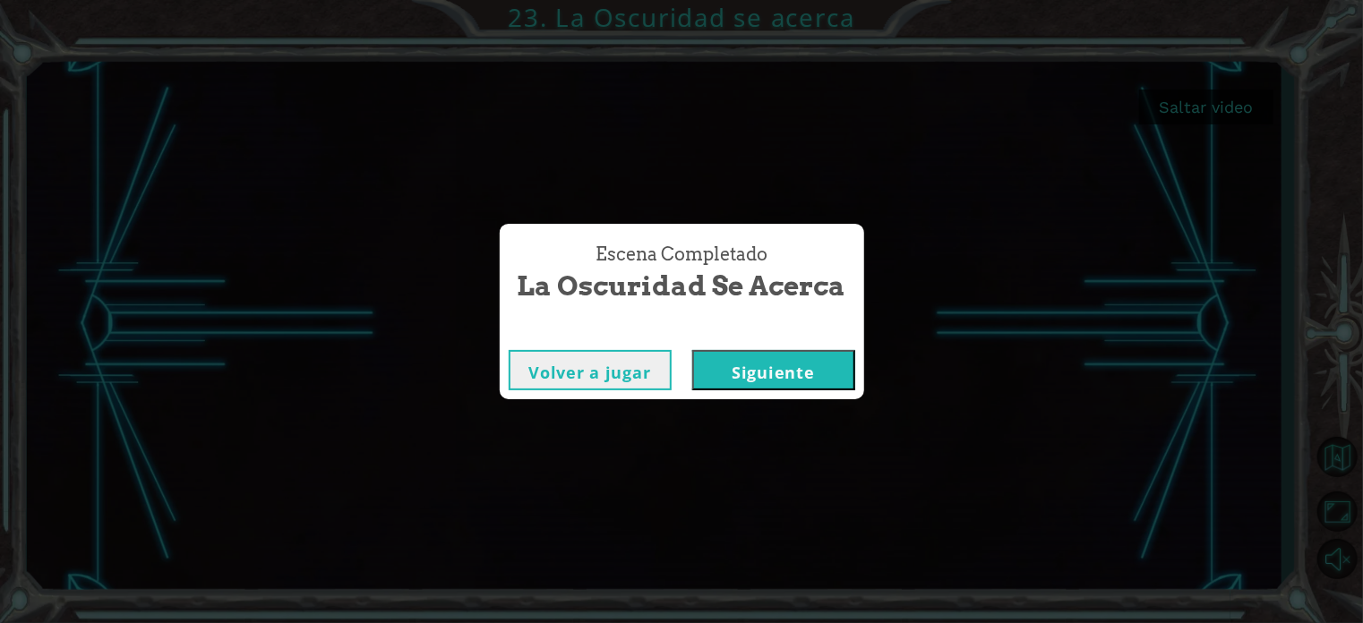
click at [733, 372] on button "Siguiente" at bounding box center [773, 370] width 163 height 40
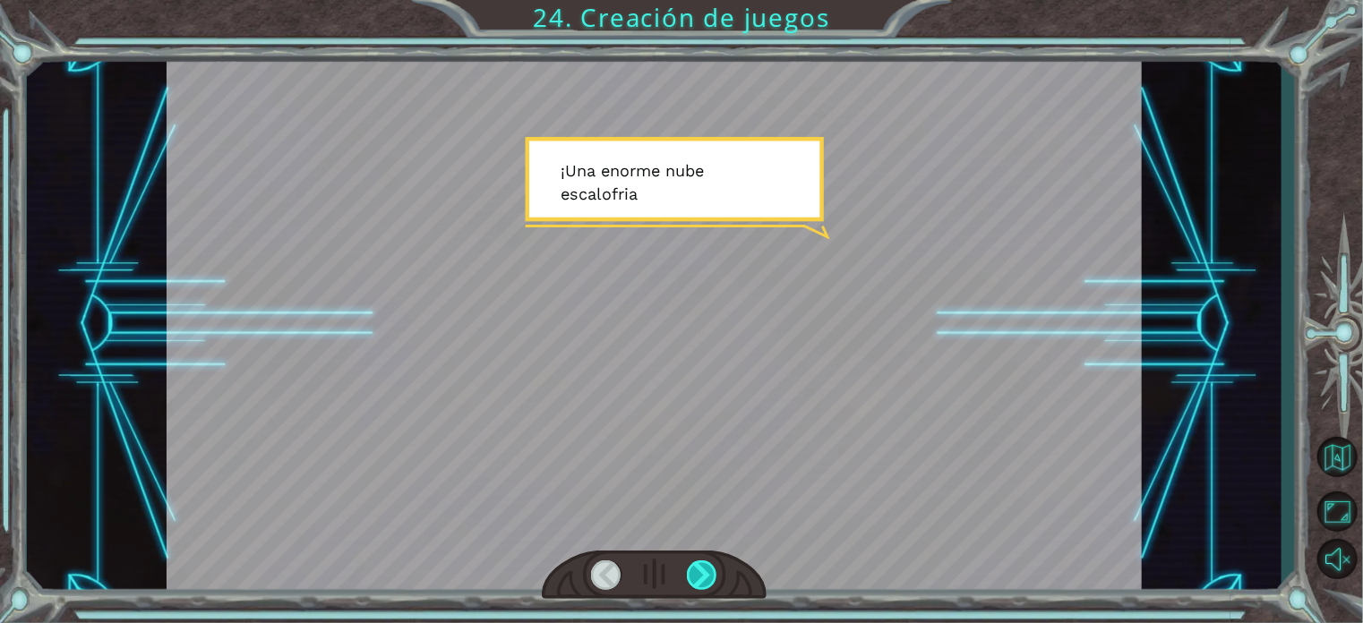
click at [705, 563] on div at bounding box center [702, 576] width 30 height 30
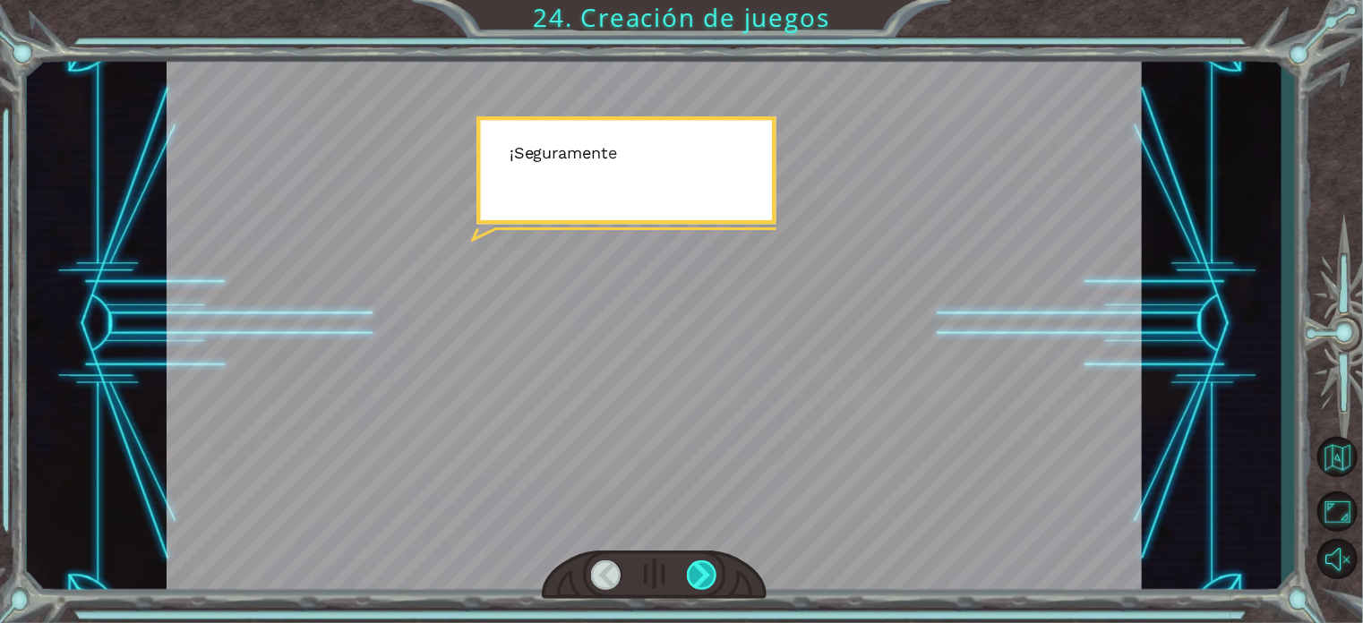
click at [705, 563] on div at bounding box center [702, 576] width 30 height 30
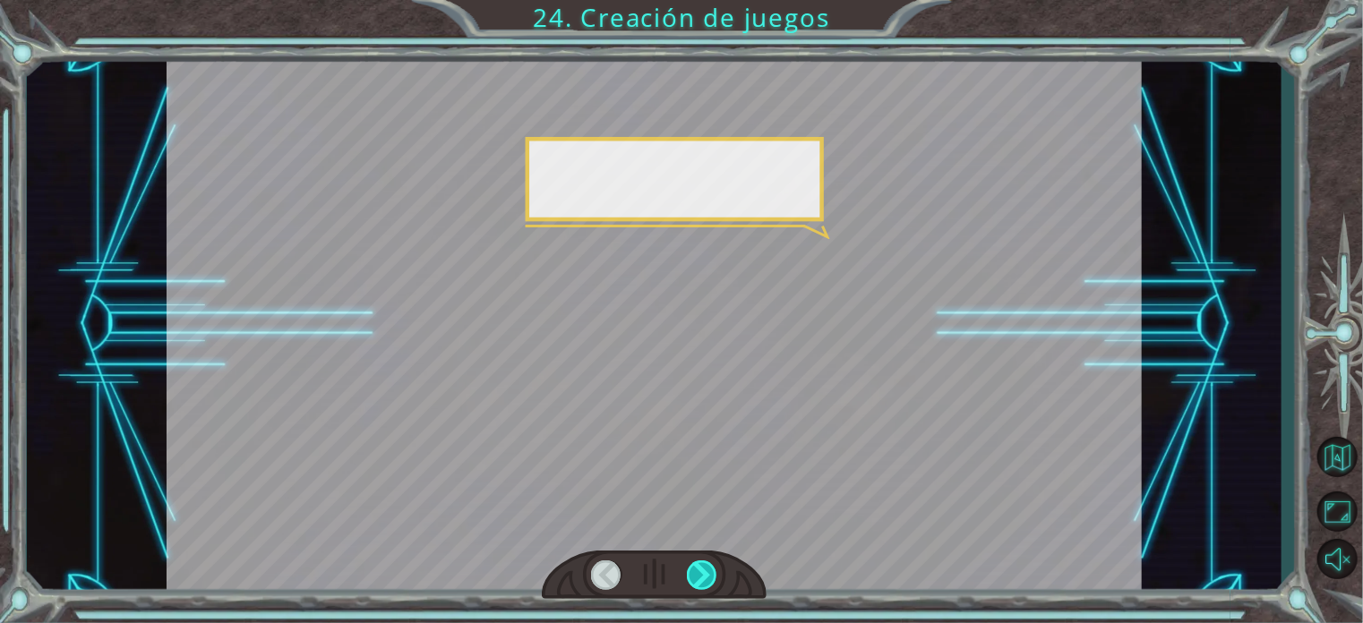
click at [705, 563] on div at bounding box center [702, 576] width 30 height 30
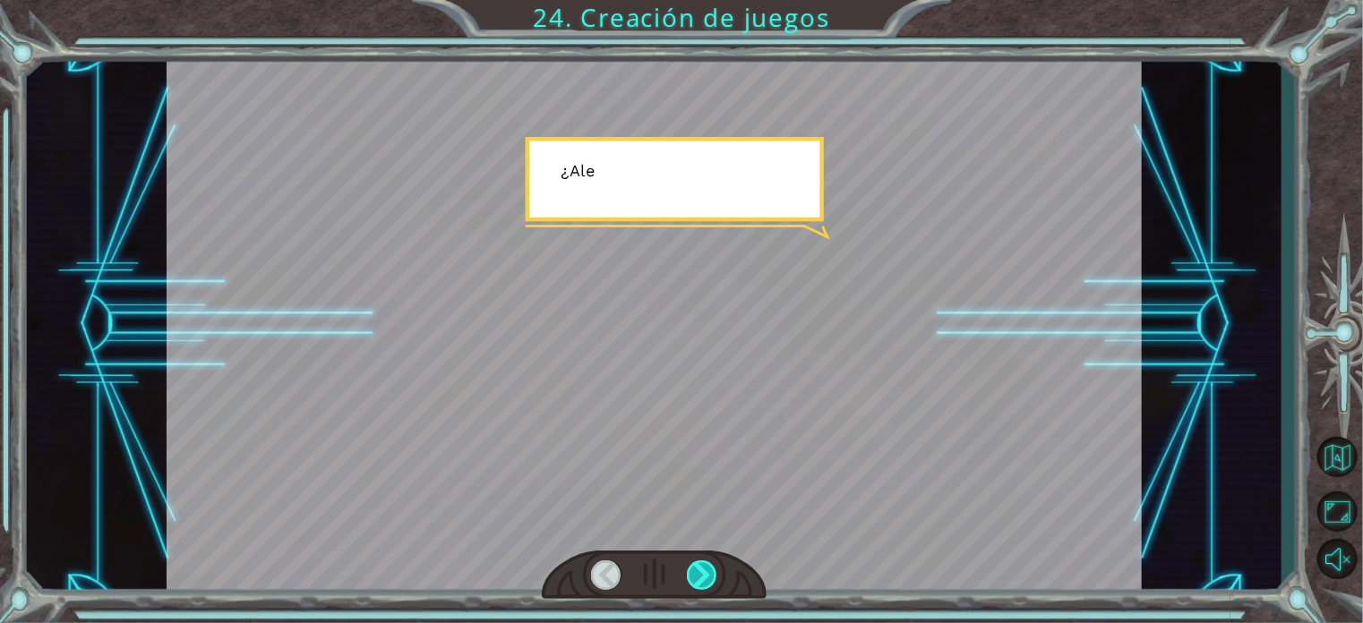
click at [705, 563] on div at bounding box center [702, 576] width 30 height 30
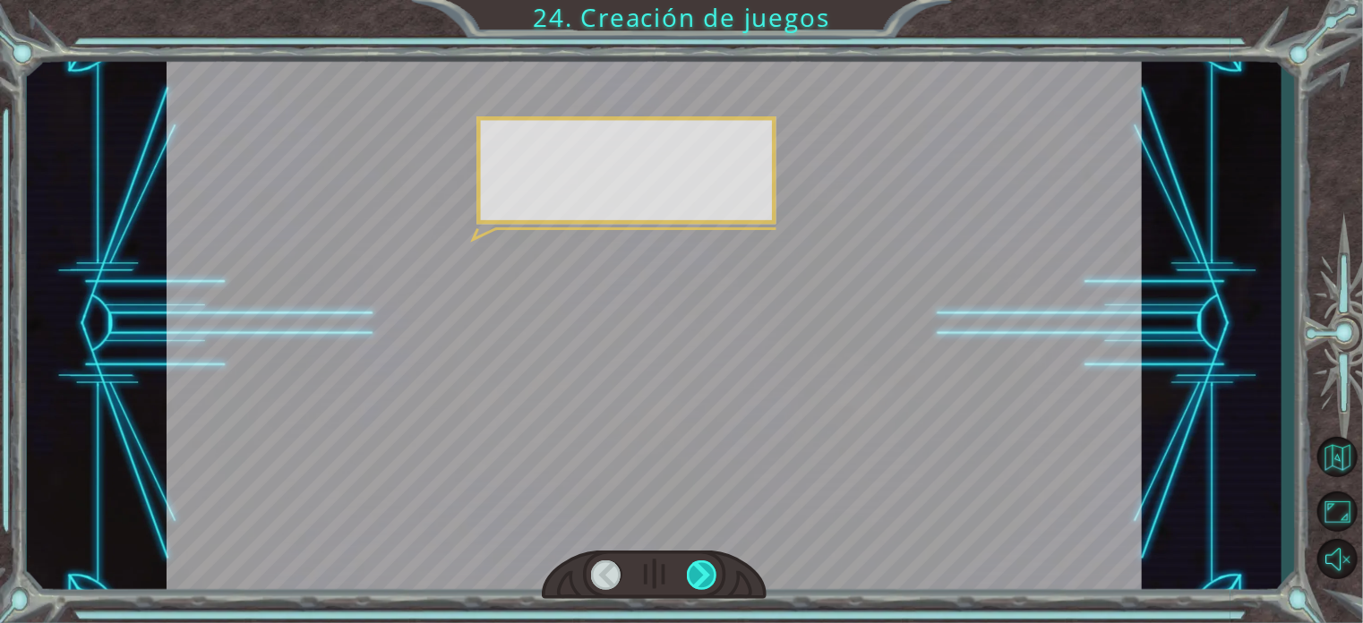
click at [705, 563] on div at bounding box center [702, 576] width 30 height 30
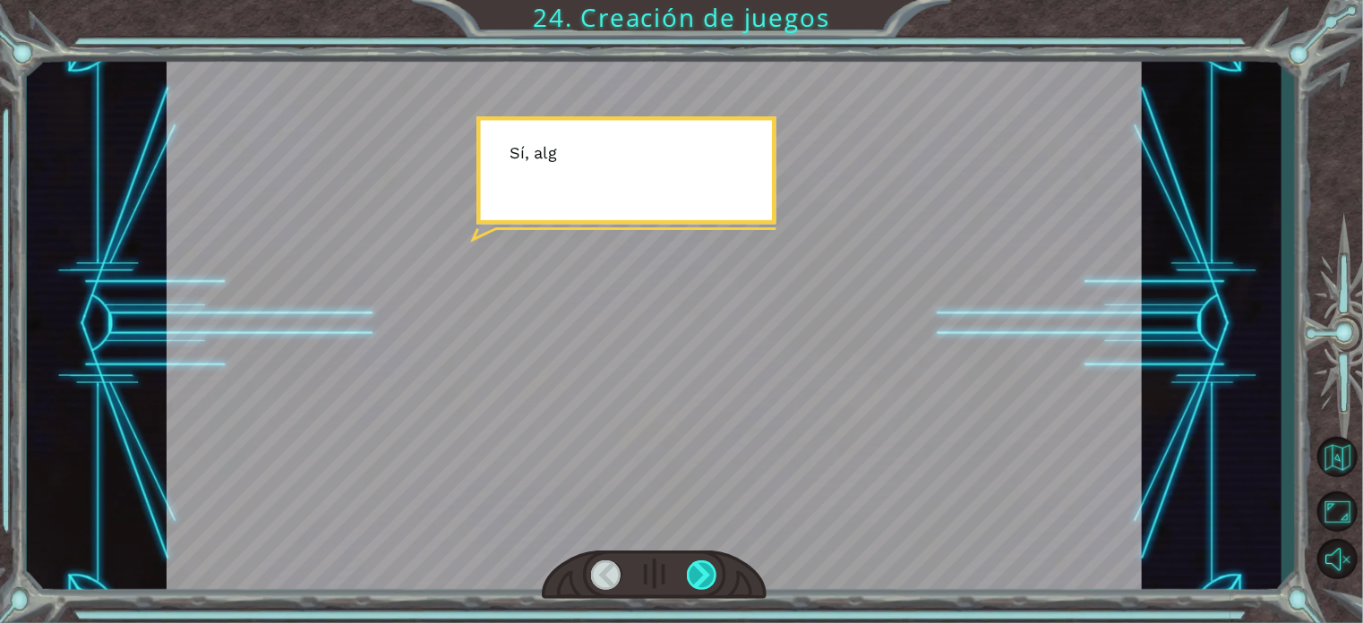
click at [705, 563] on div at bounding box center [702, 576] width 30 height 30
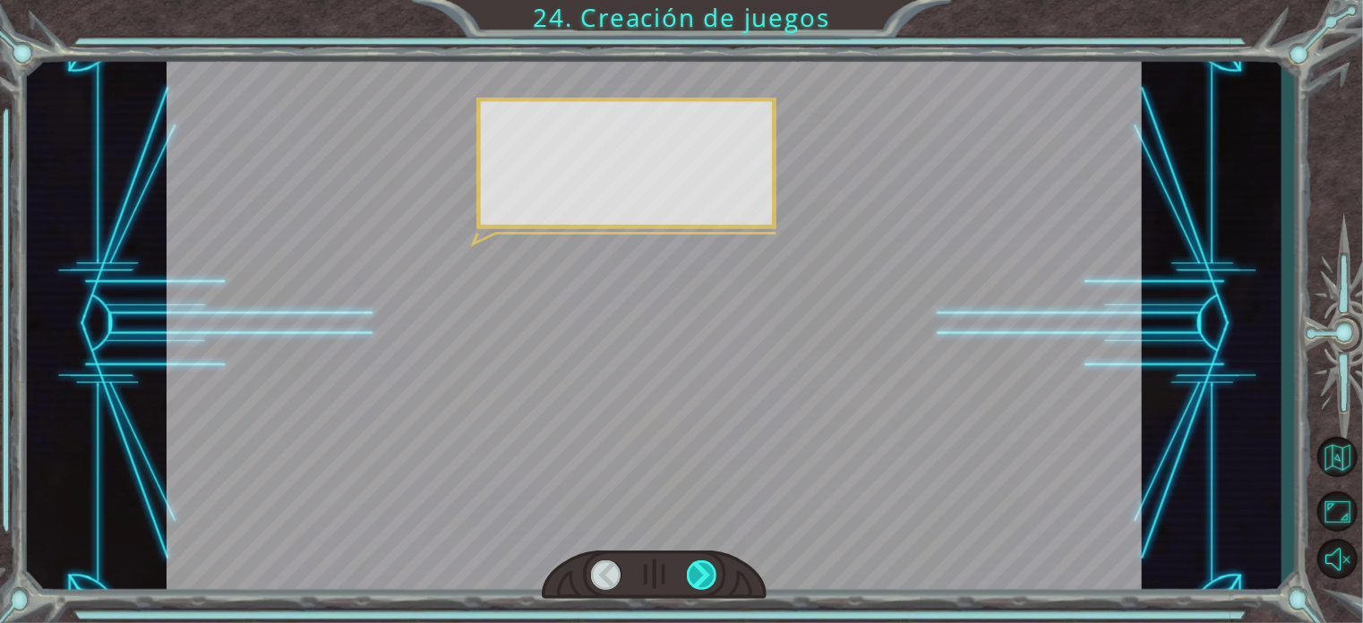
click at [705, 563] on div at bounding box center [702, 576] width 30 height 30
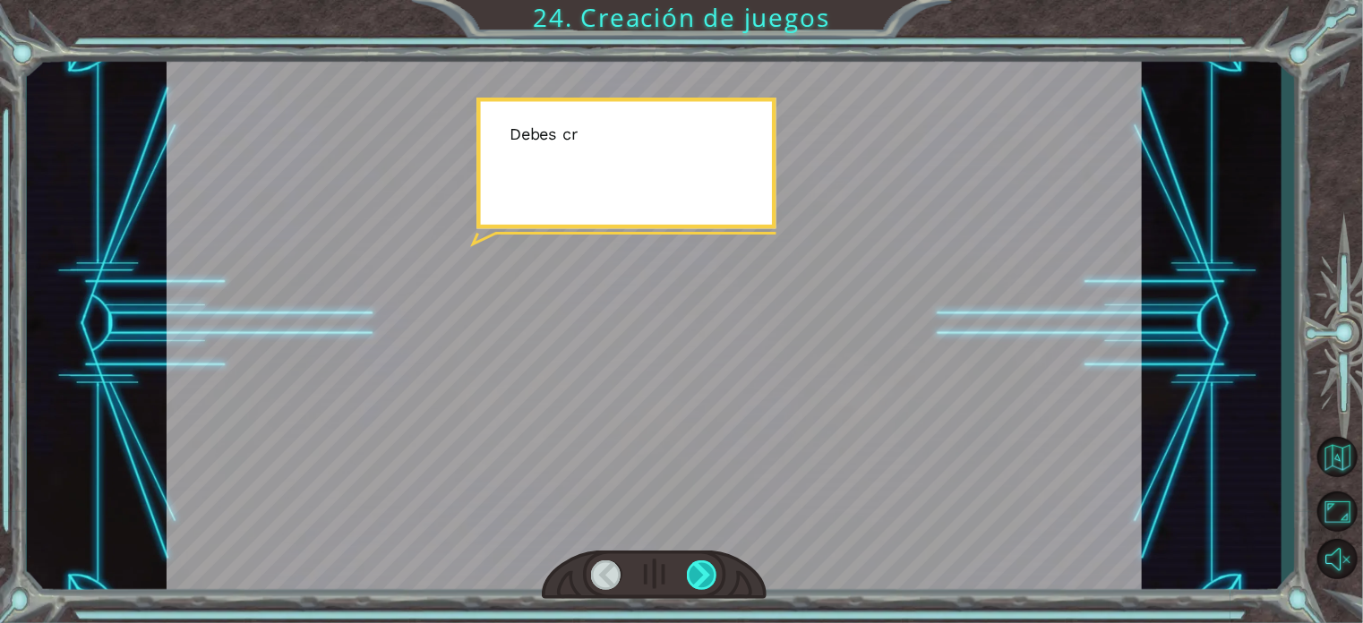
click at [705, 563] on div at bounding box center [702, 576] width 30 height 30
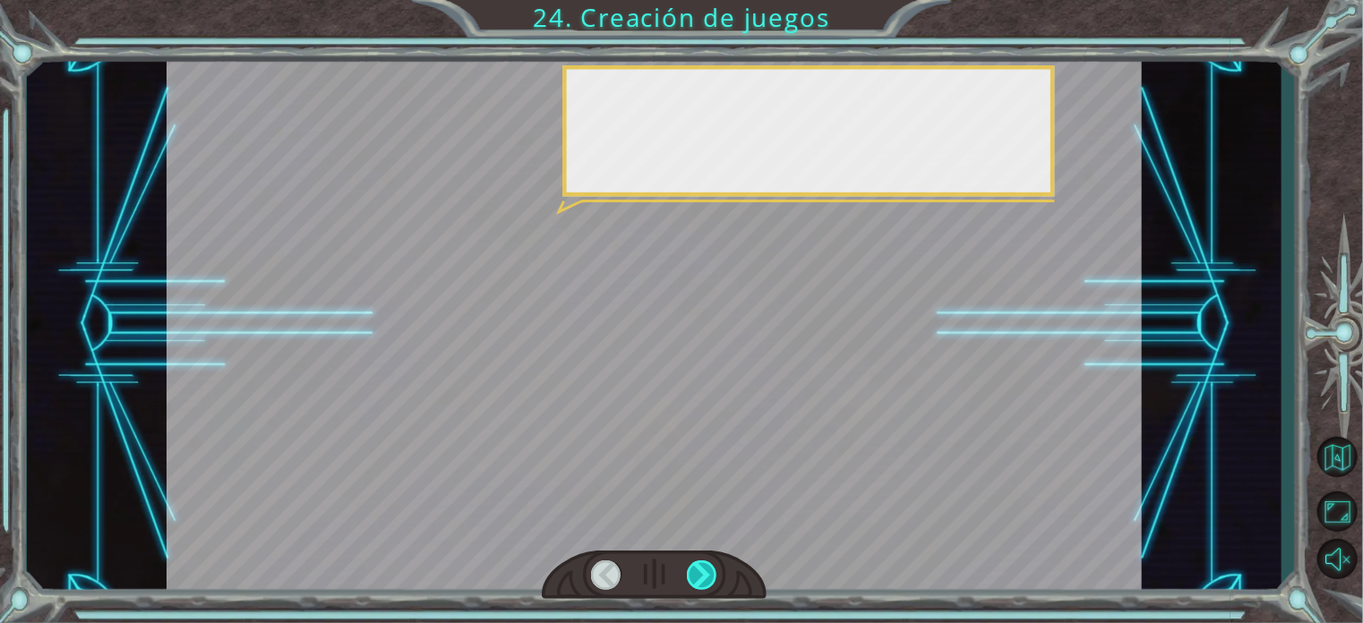
click at [705, 563] on div at bounding box center [702, 576] width 30 height 30
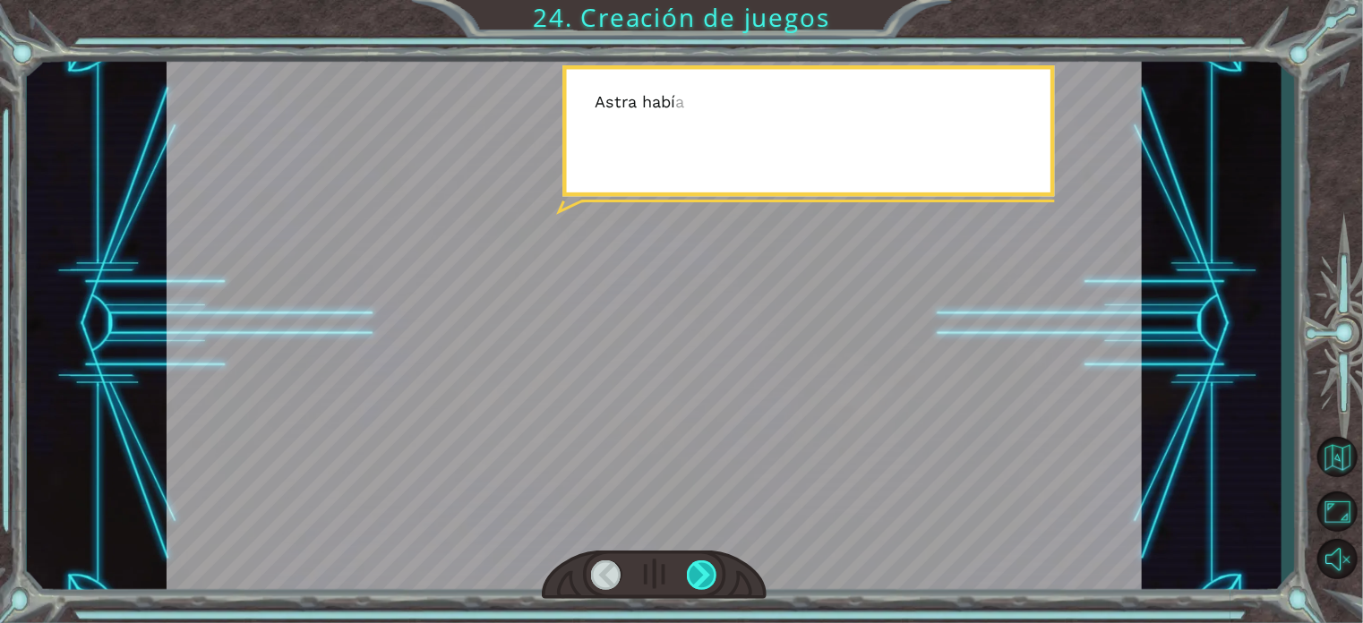
click at [705, 563] on div at bounding box center [702, 576] width 30 height 30
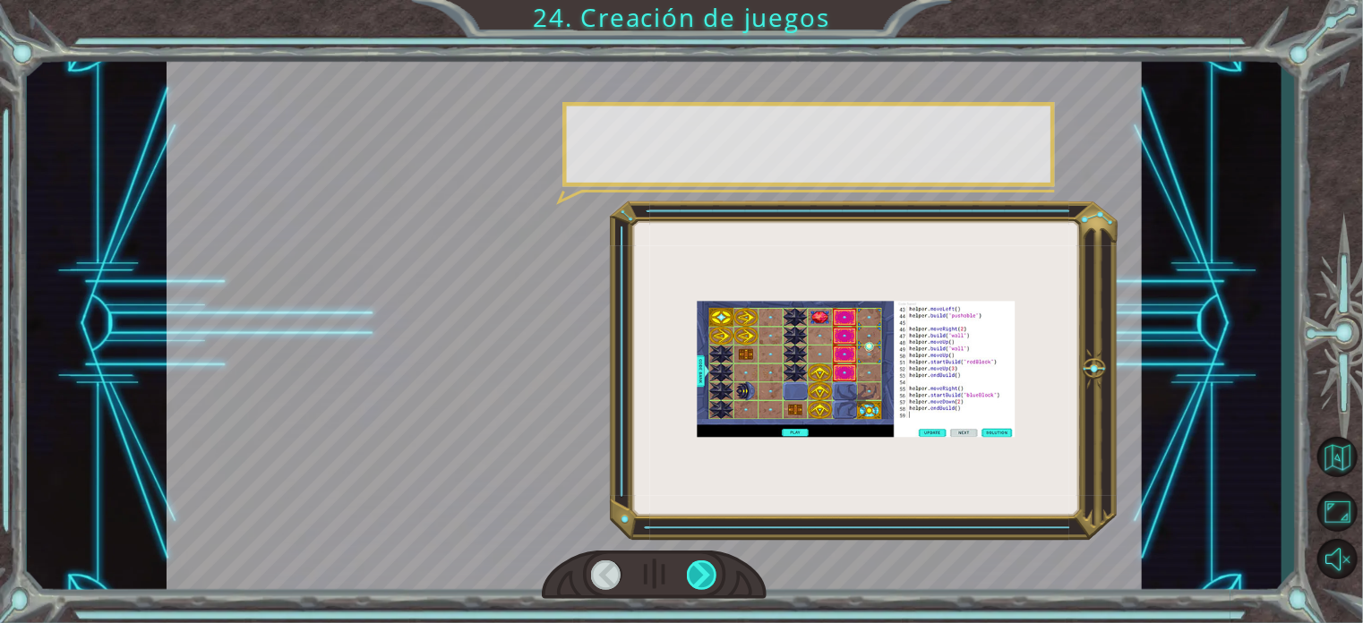
click at [705, 563] on div at bounding box center [702, 576] width 30 height 30
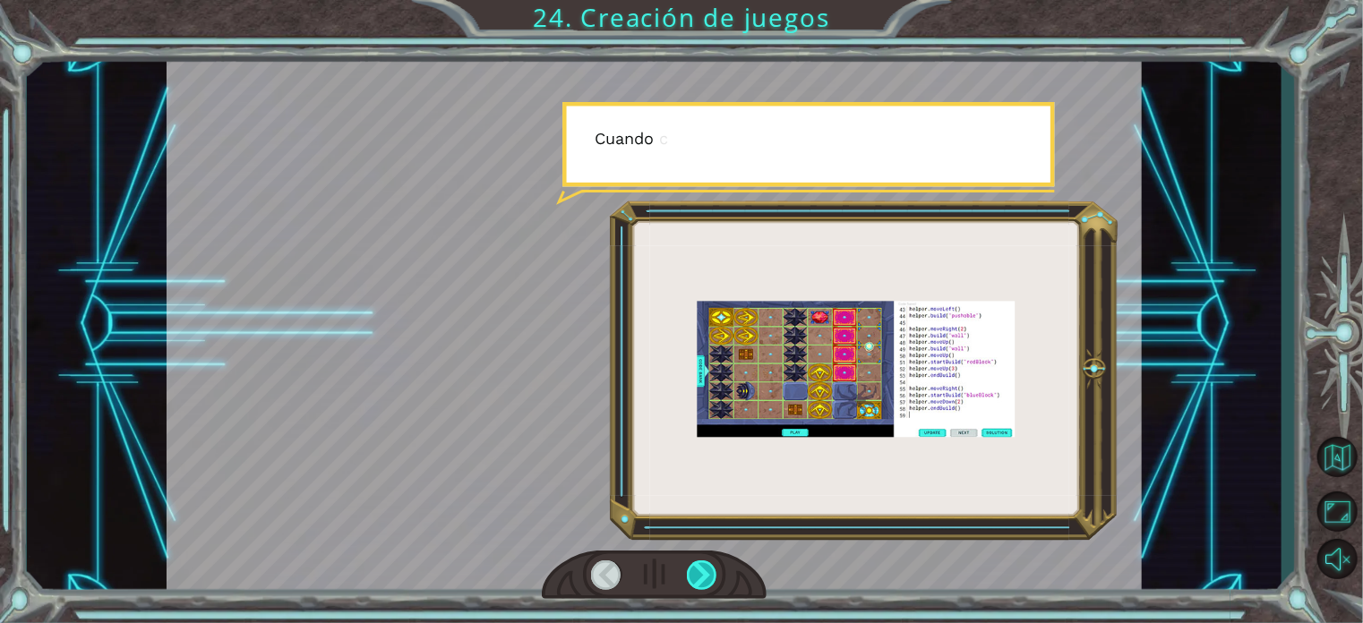
click at [705, 563] on div at bounding box center [702, 576] width 30 height 30
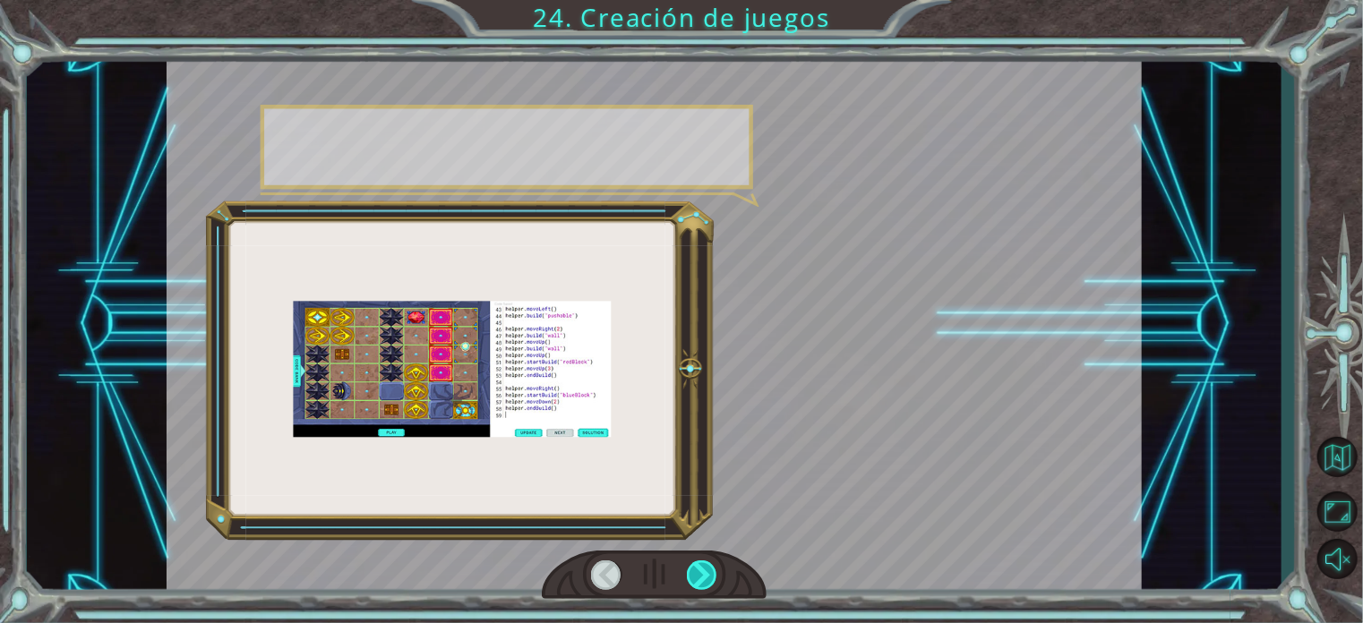
click at [705, 563] on div at bounding box center [702, 576] width 30 height 30
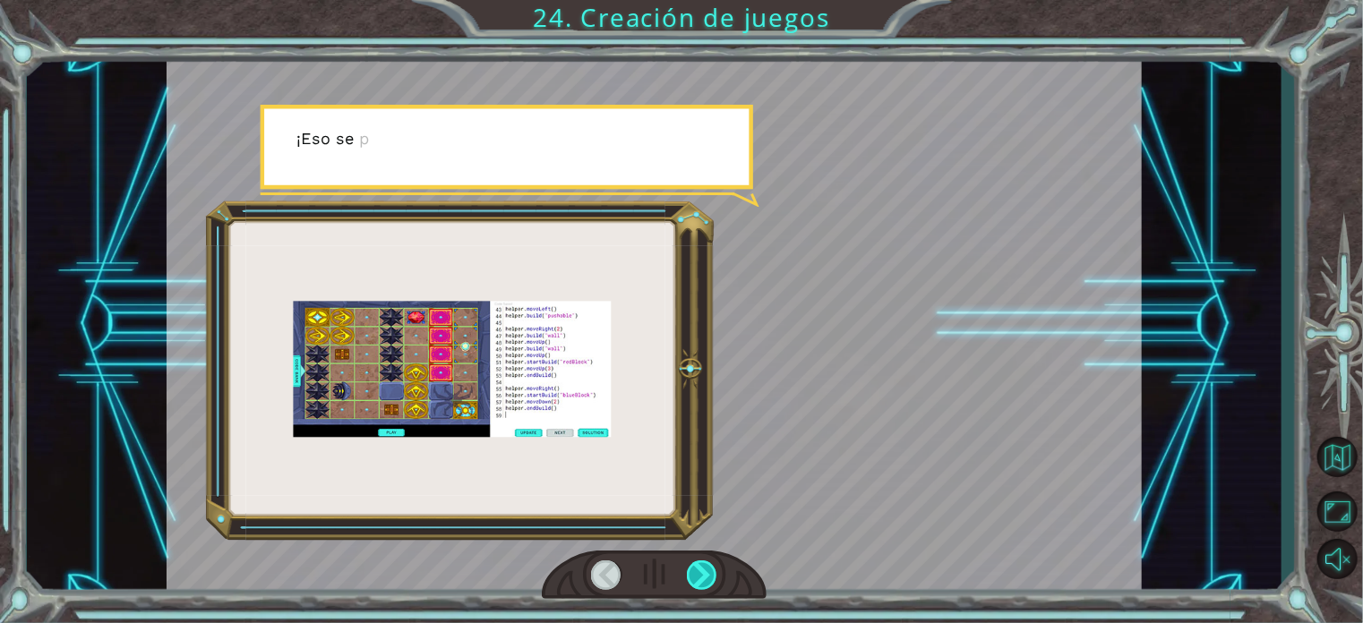
click at [705, 563] on div at bounding box center [702, 576] width 30 height 30
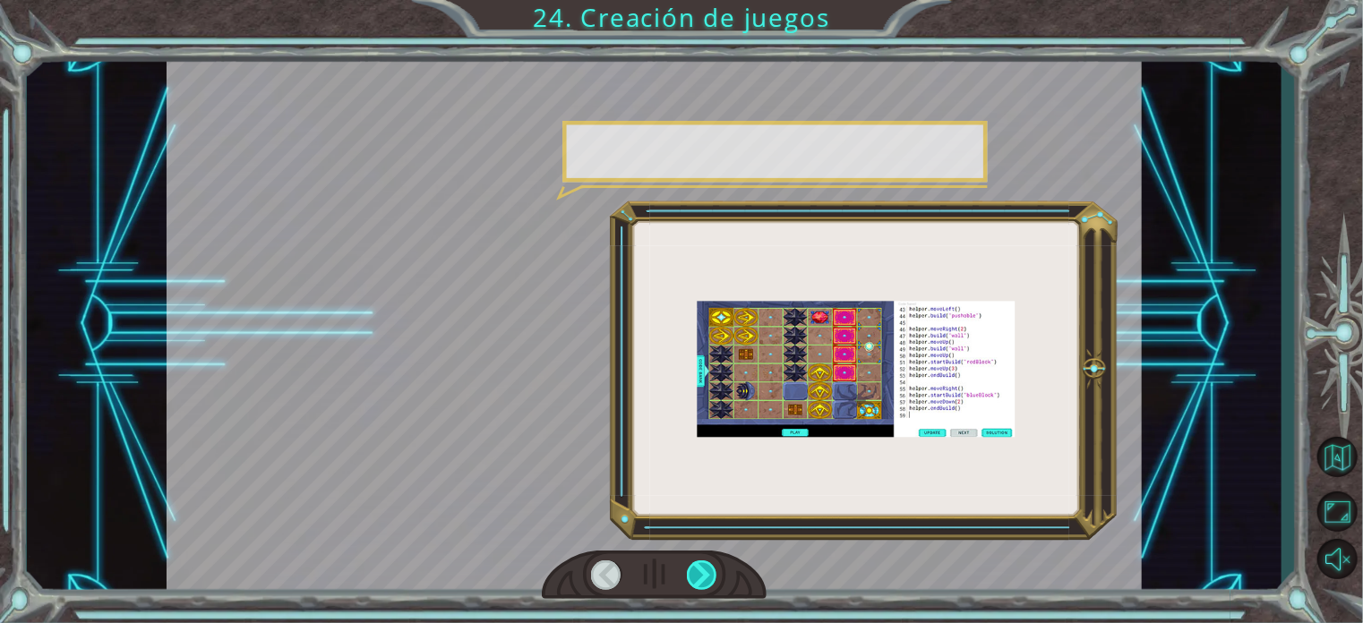
click at [705, 563] on div at bounding box center [702, 576] width 30 height 30
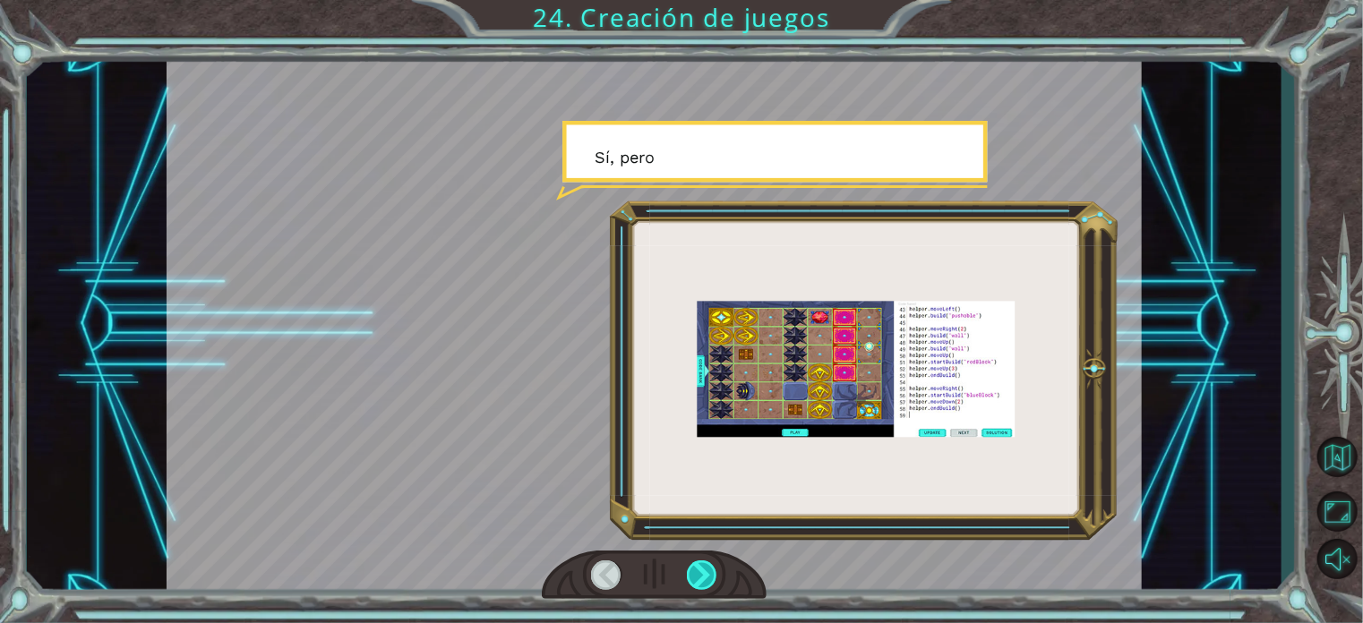
click at [705, 563] on div at bounding box center [702, 576] width 30 height 30
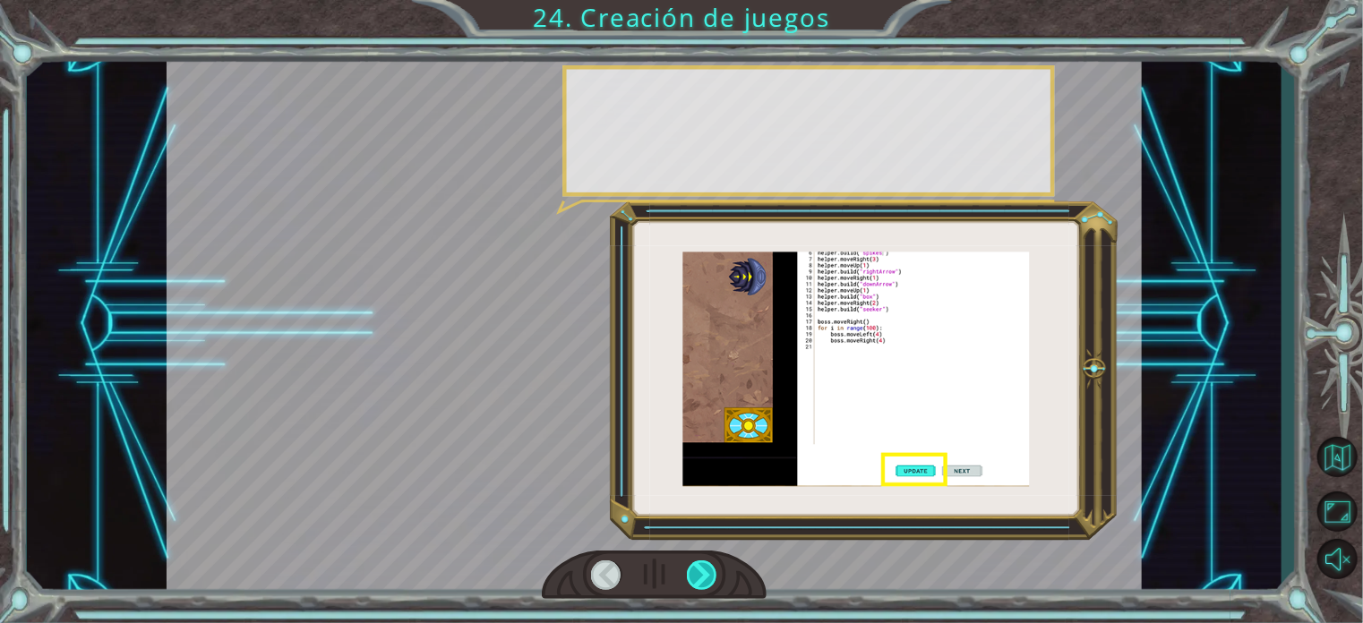
click at [705, 563] on div at bounding box center [702, 576] width 30 height 30
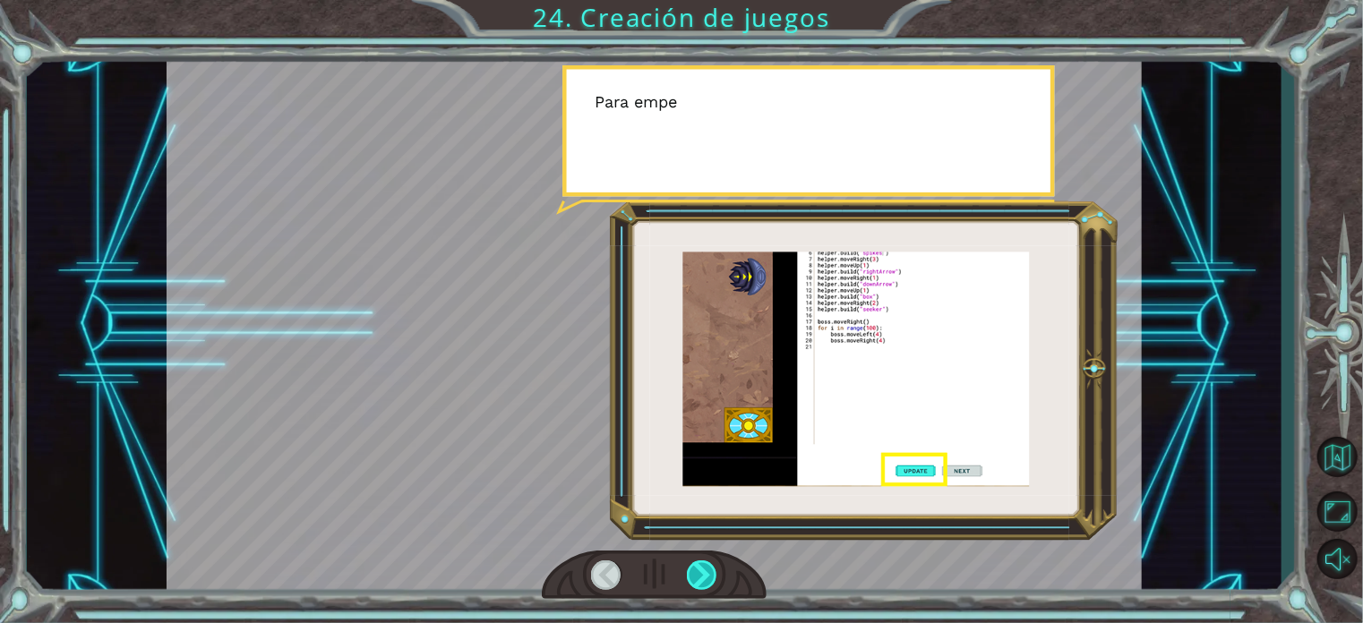
click at [705, 563] on div at bounding box center [702, 576] width 30 height 30
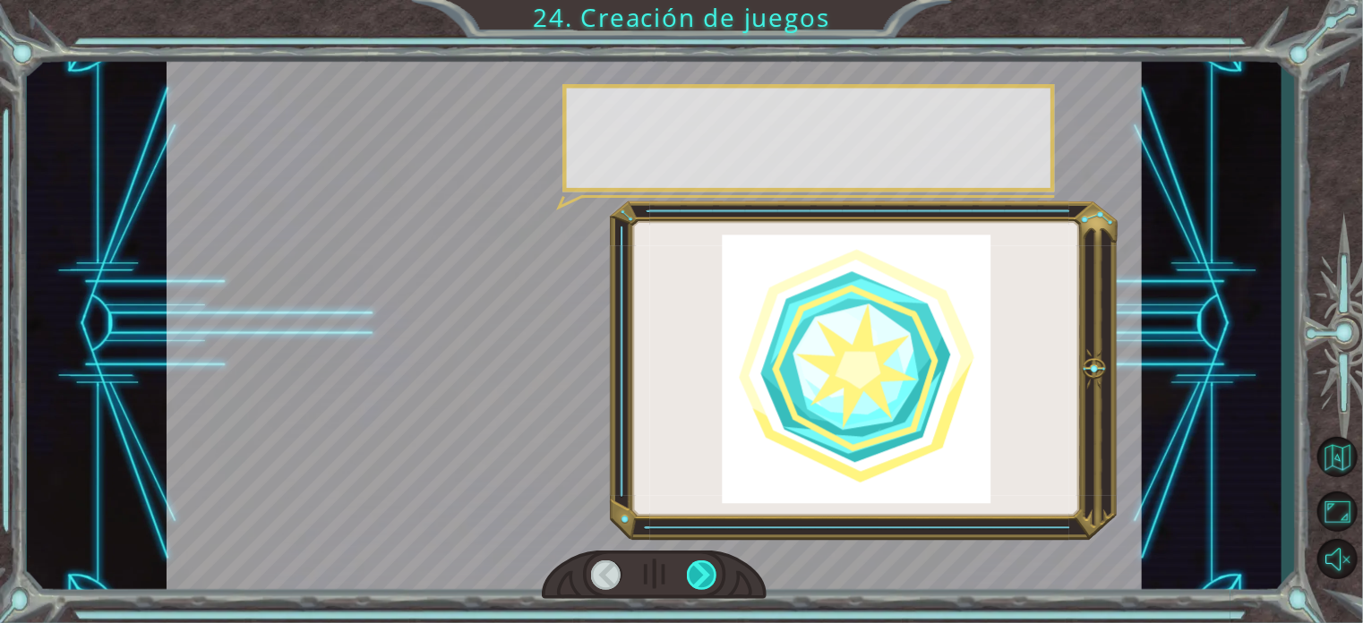
click at [705, 563] on div at bounding box center [702, 576] width 30 height 30
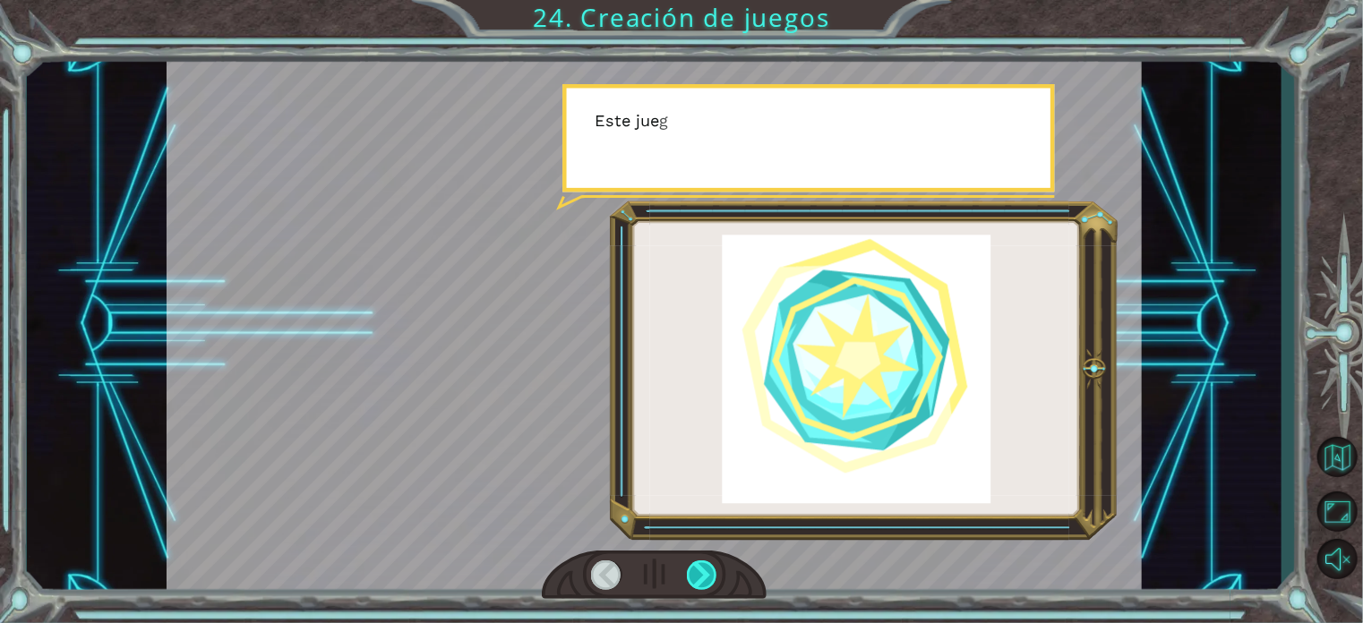
click at [705, 563] on div at bounding box center [702, 576] width 30 height 30
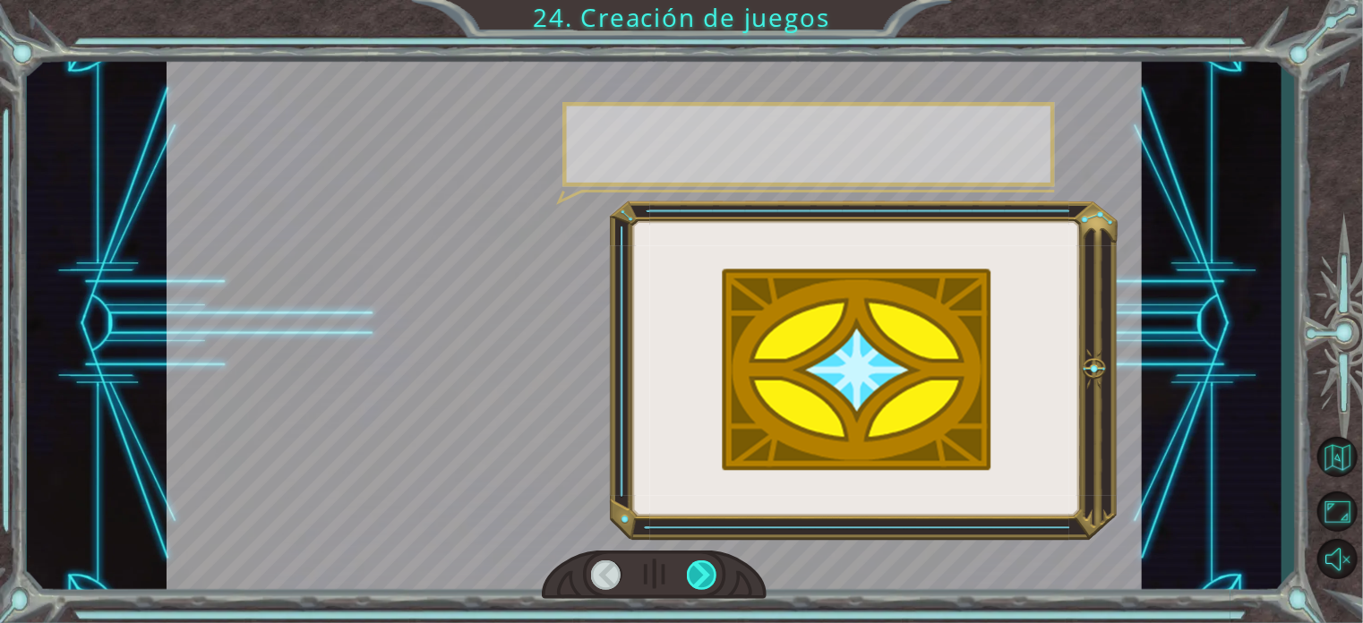
click at [705, 563] on div at bounding box center [702, 576] width 30 height 30
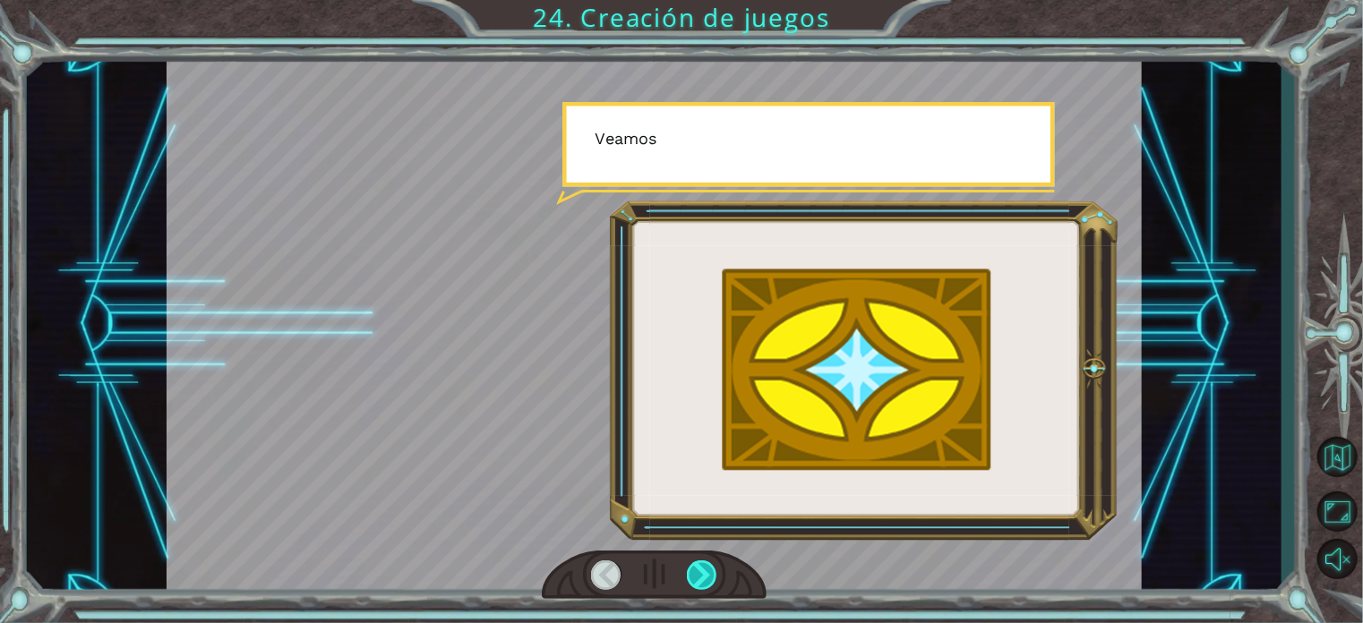
click at [705, 563] on div at bounding box center [702, 576] width 30 height 30
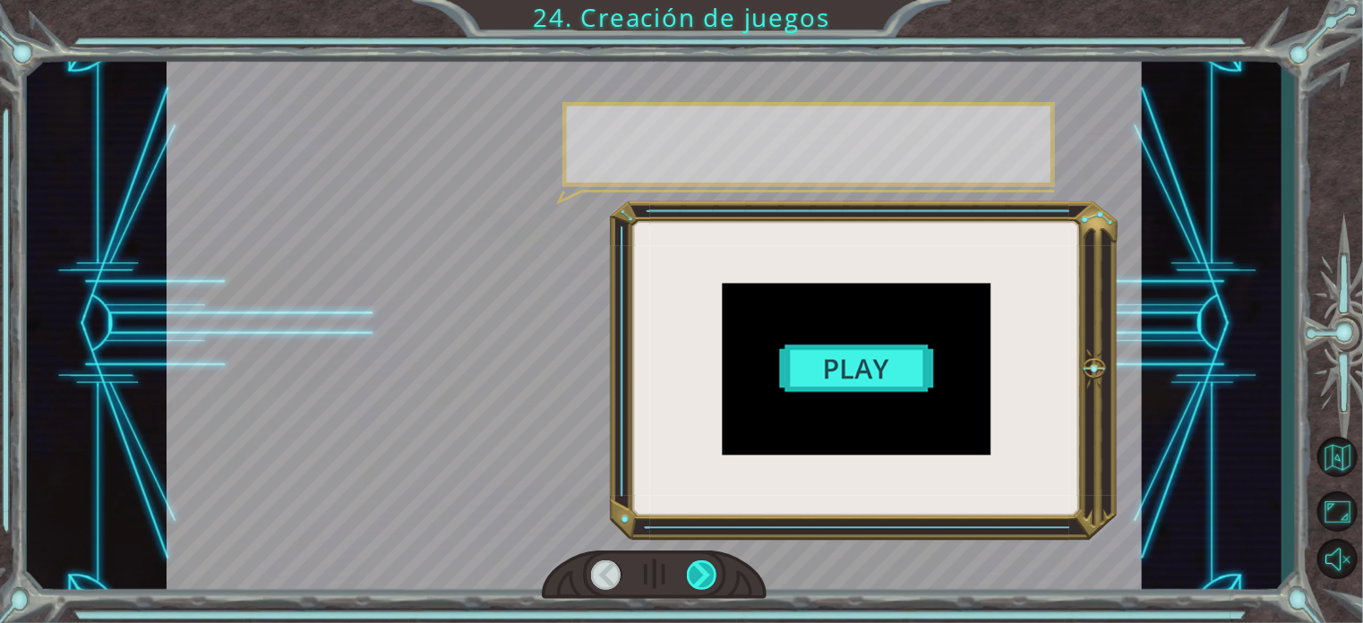
click at [705, 563] on div at bounding box center [702, 576] width 30 height 30
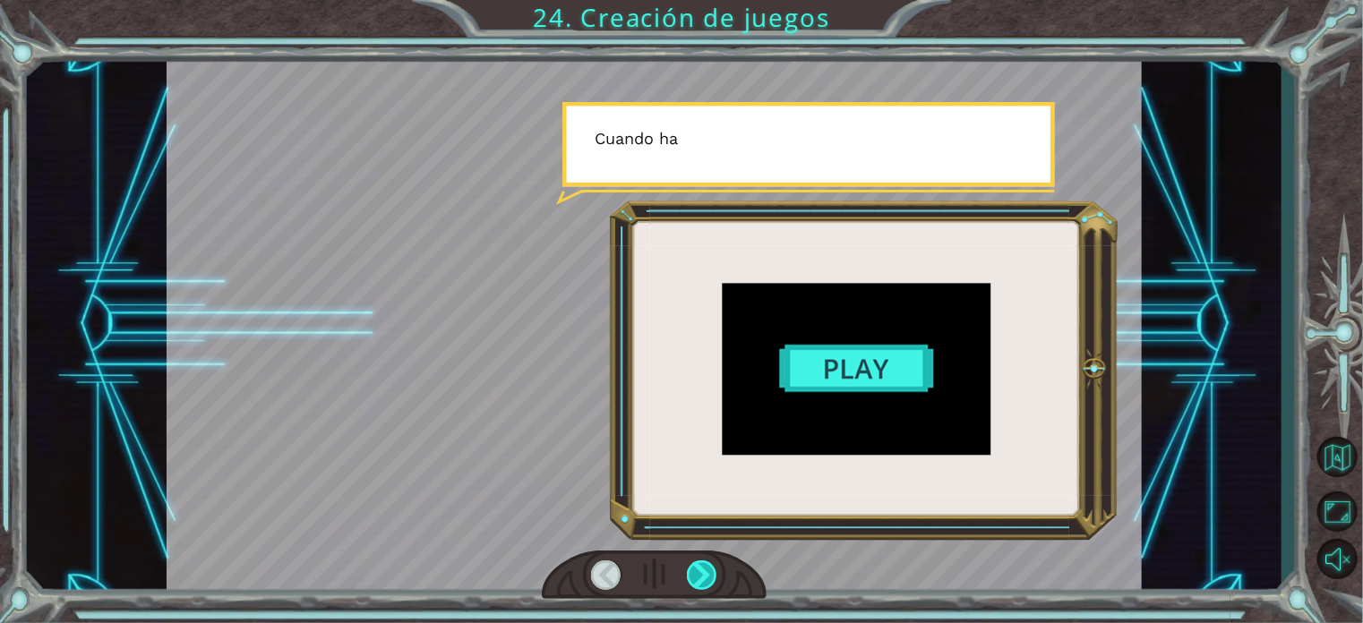
click at [705, 563] on div at bounding box center [702, 576] width 30 height 30
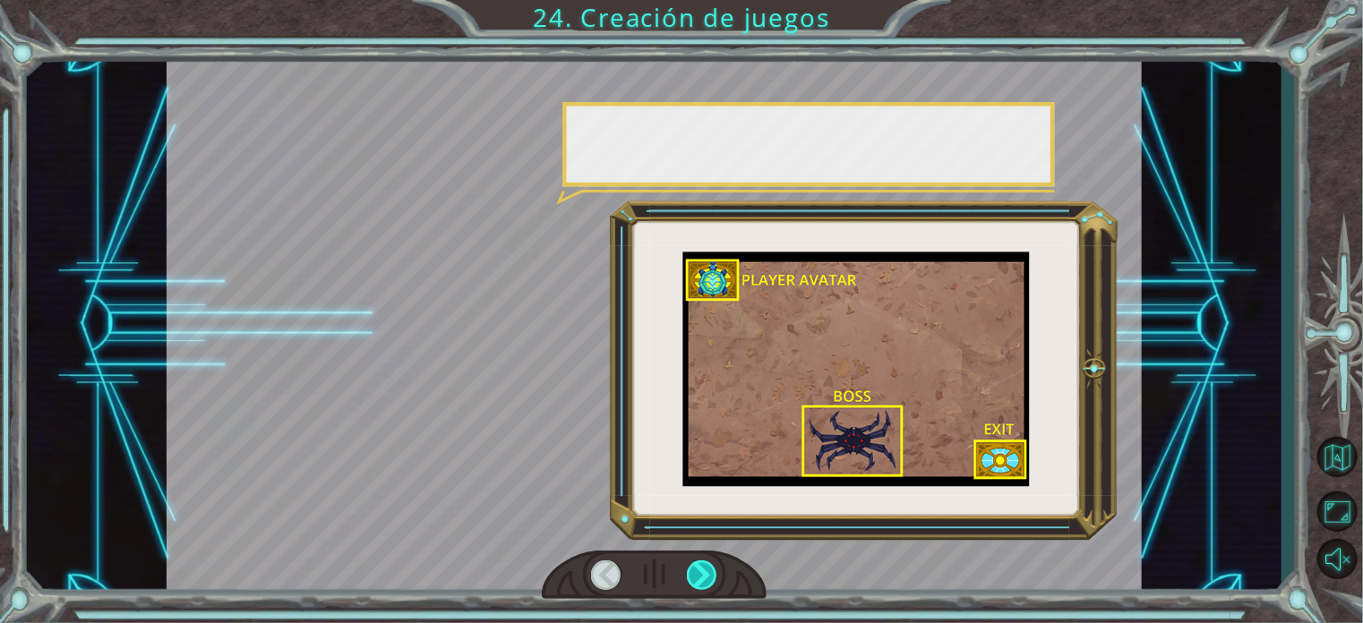
click at [705, 563] on div at bounding box center [702, 576] width 30 height 30
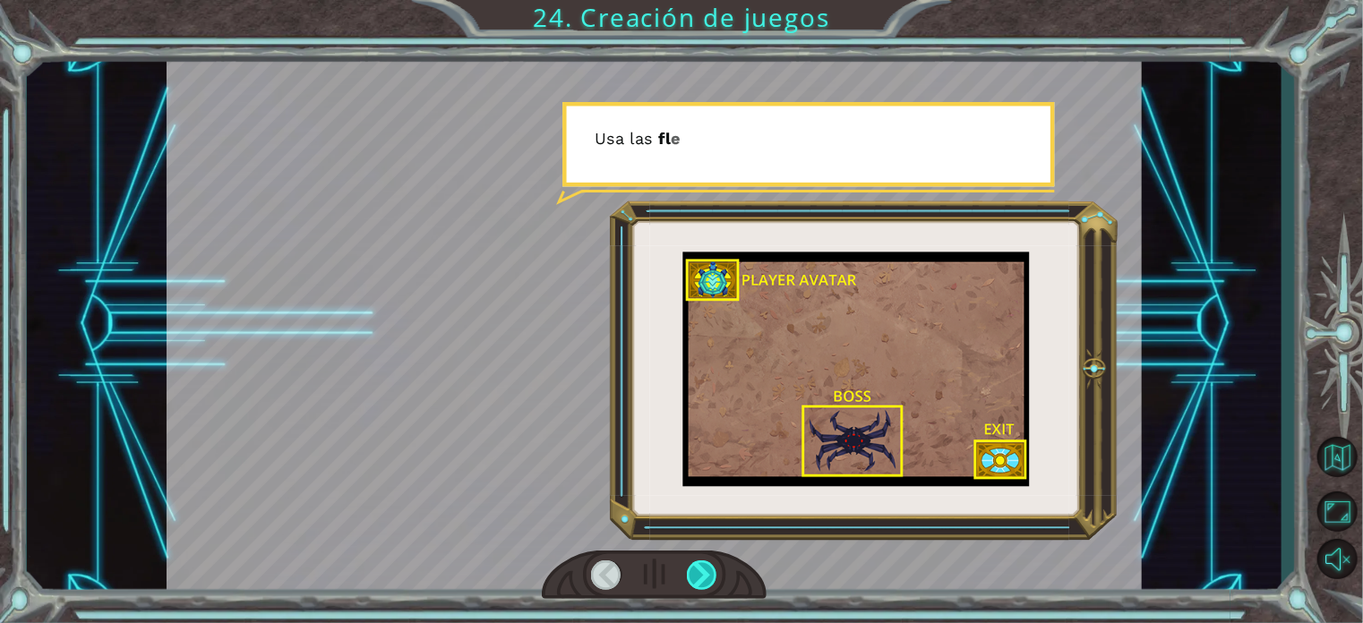
click at [705, 563] on div at bounding box center [702, 576] width 30 height 30
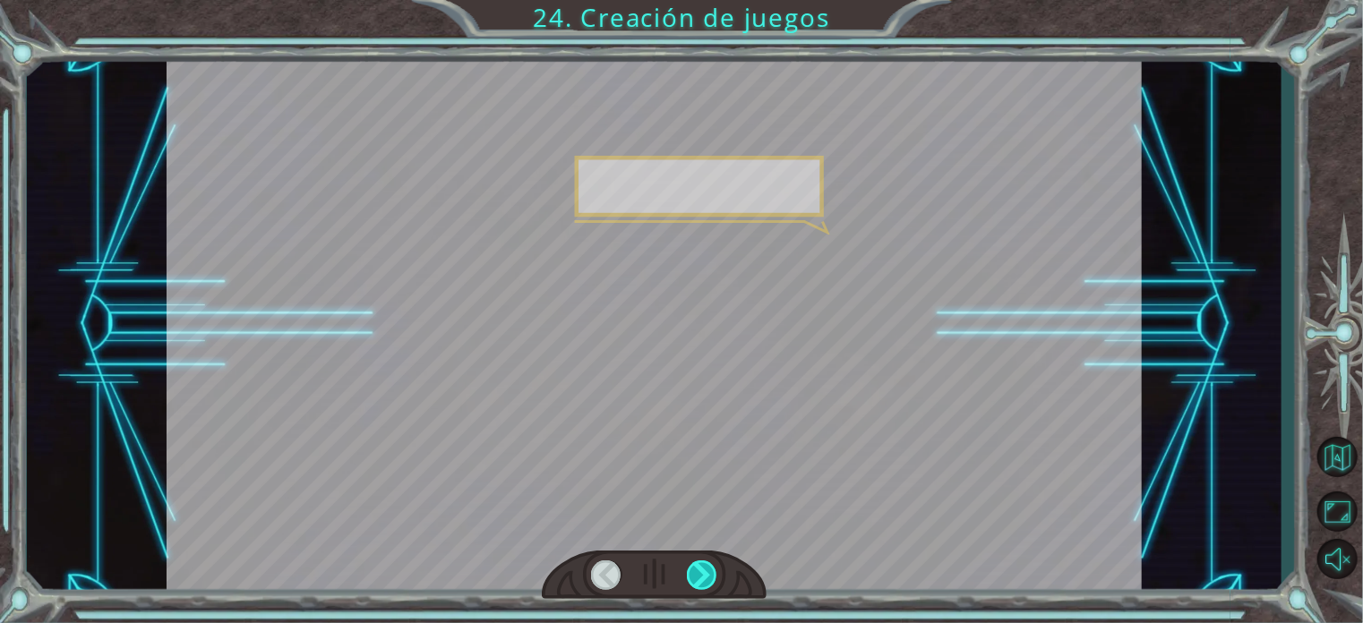
click at [705, 563] on div at bounding box center [702, 576] width 30 height 30
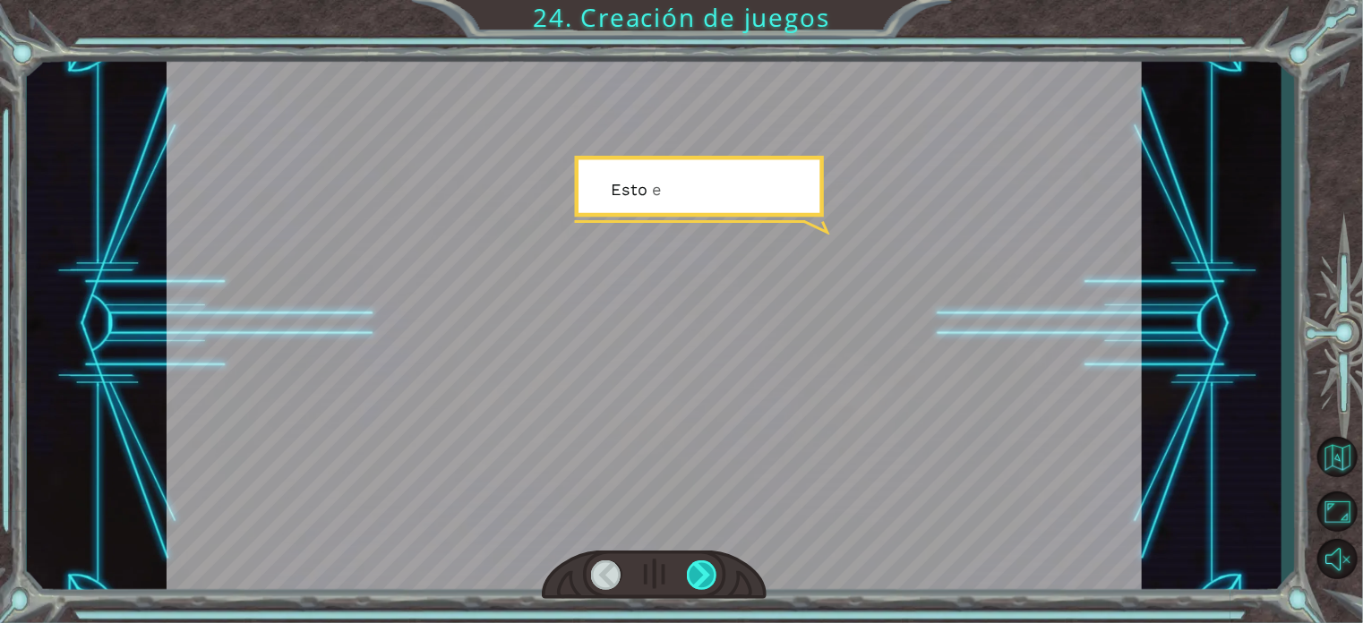
click at [705, 563] on div at bounding box center [702, 576] width 30 height 30
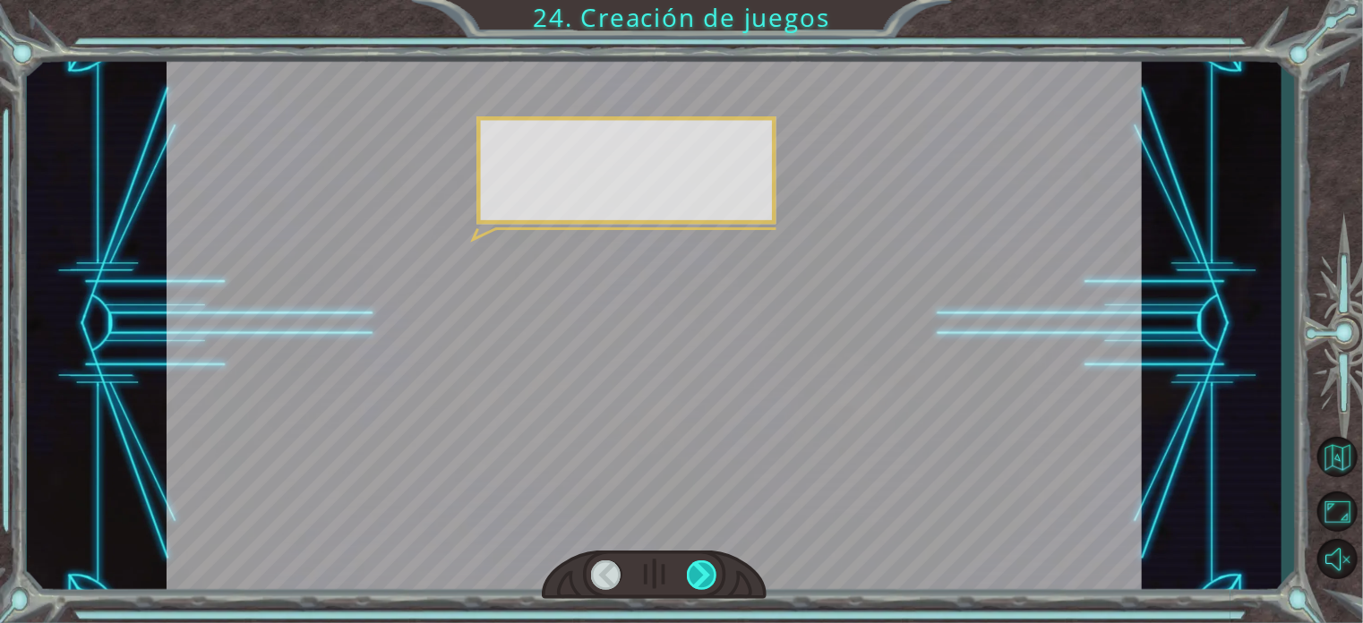
click at [705, 563] on div at bounding box center [702, 576] width 30 height 30
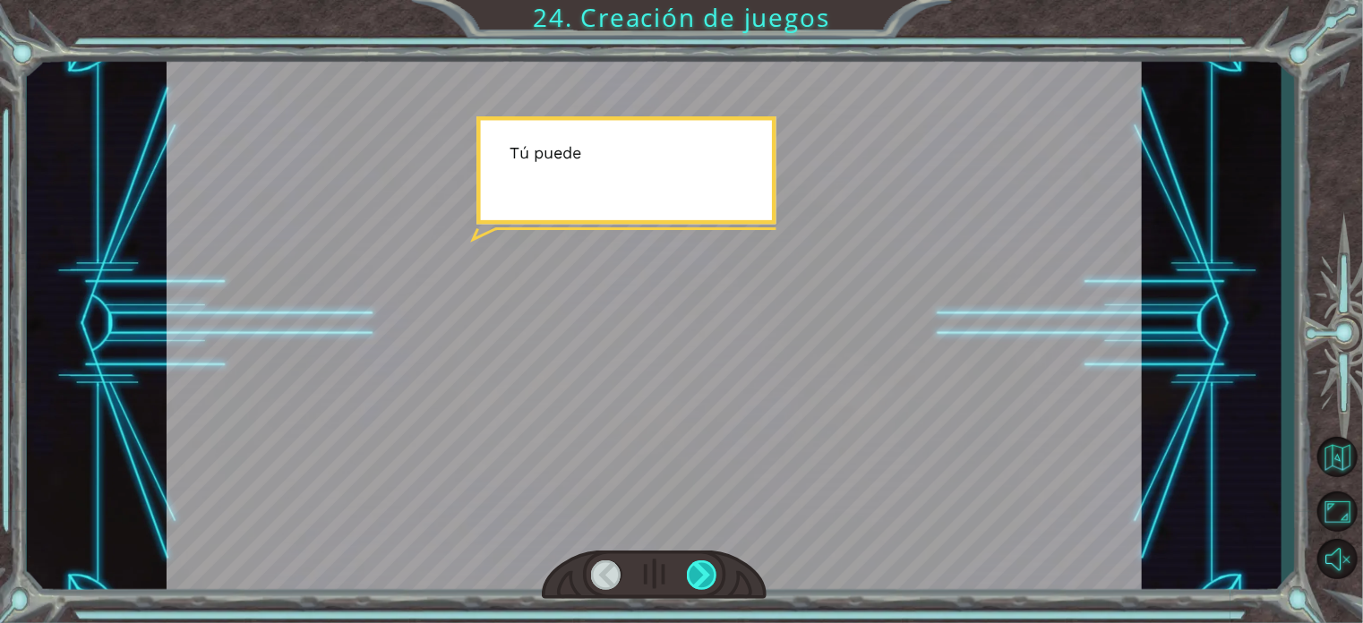
click at [705, 563] on div at bounding box center [702, 576] width 30 height 30
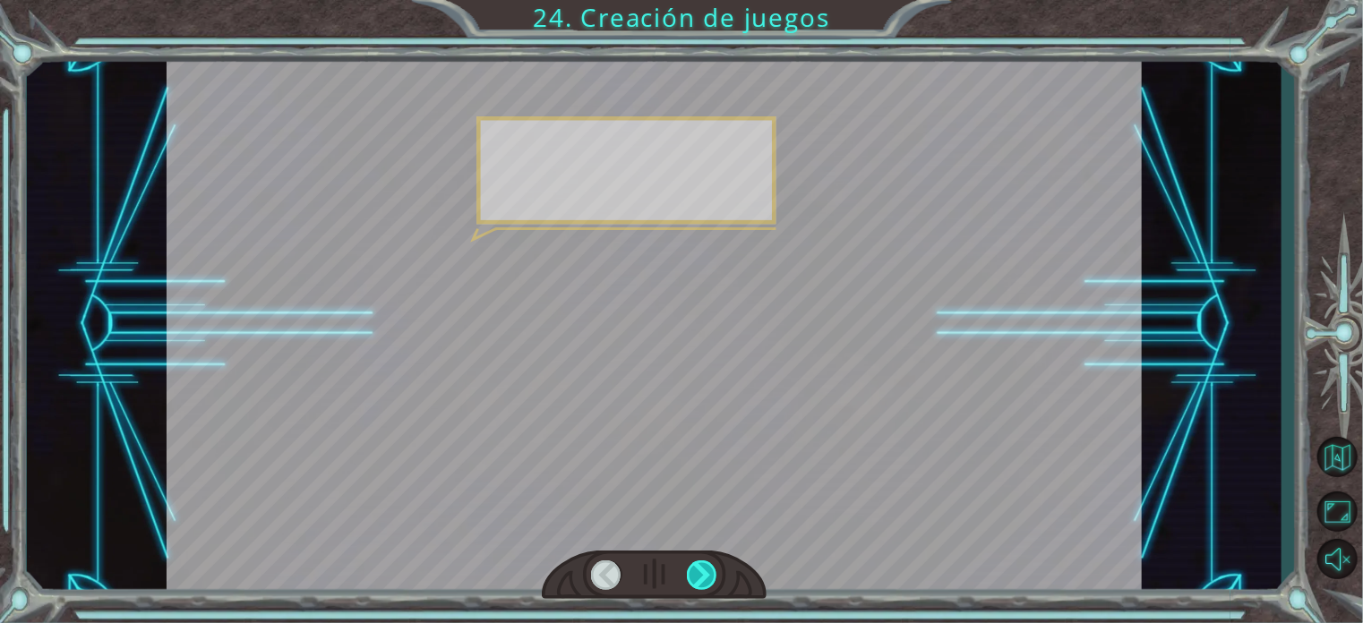
click at [705, 563] on div at bounding box center [702, 576] width 30 height 30
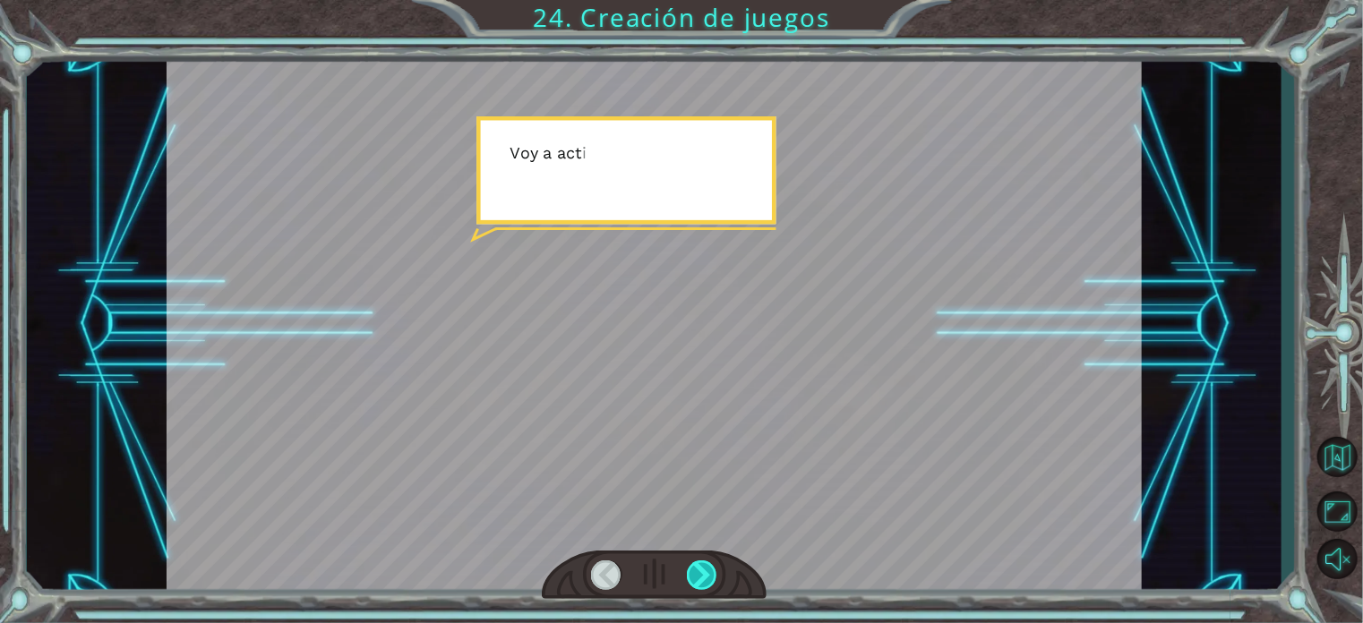
click at [705, 563] on div at bounding box center [702, 576] width 30 height 30
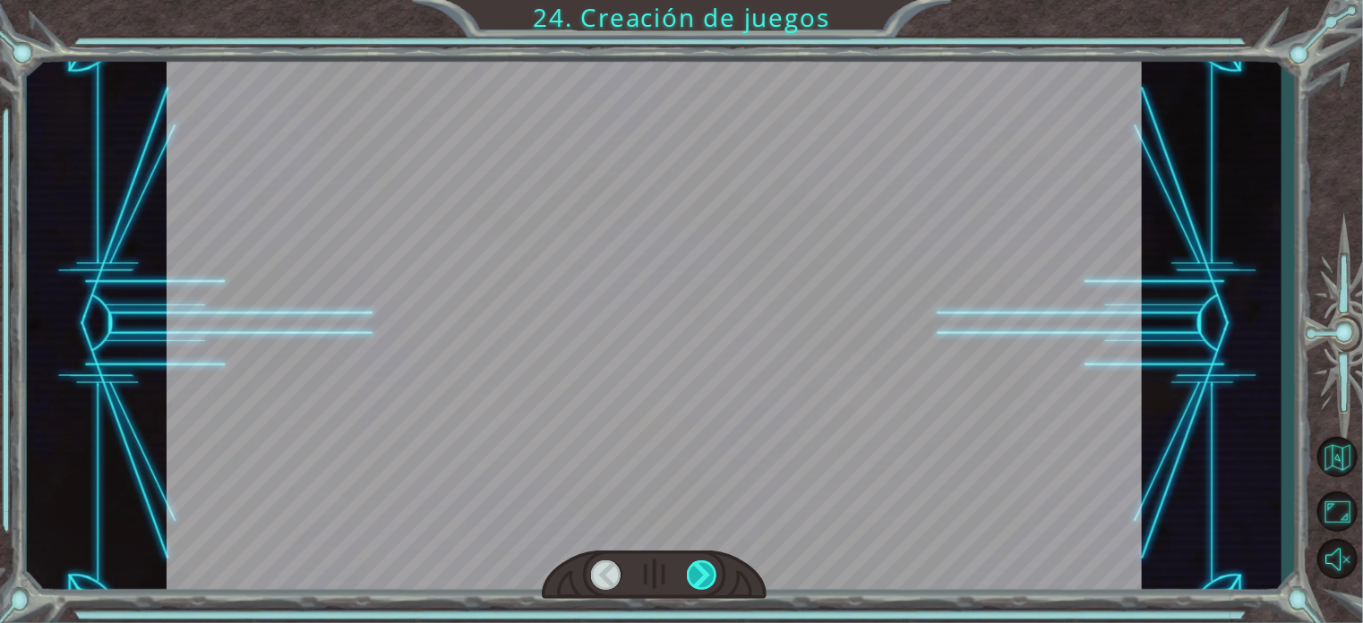
click at [705, 563] on div at bounding box center [702, 576] width 30 height 30
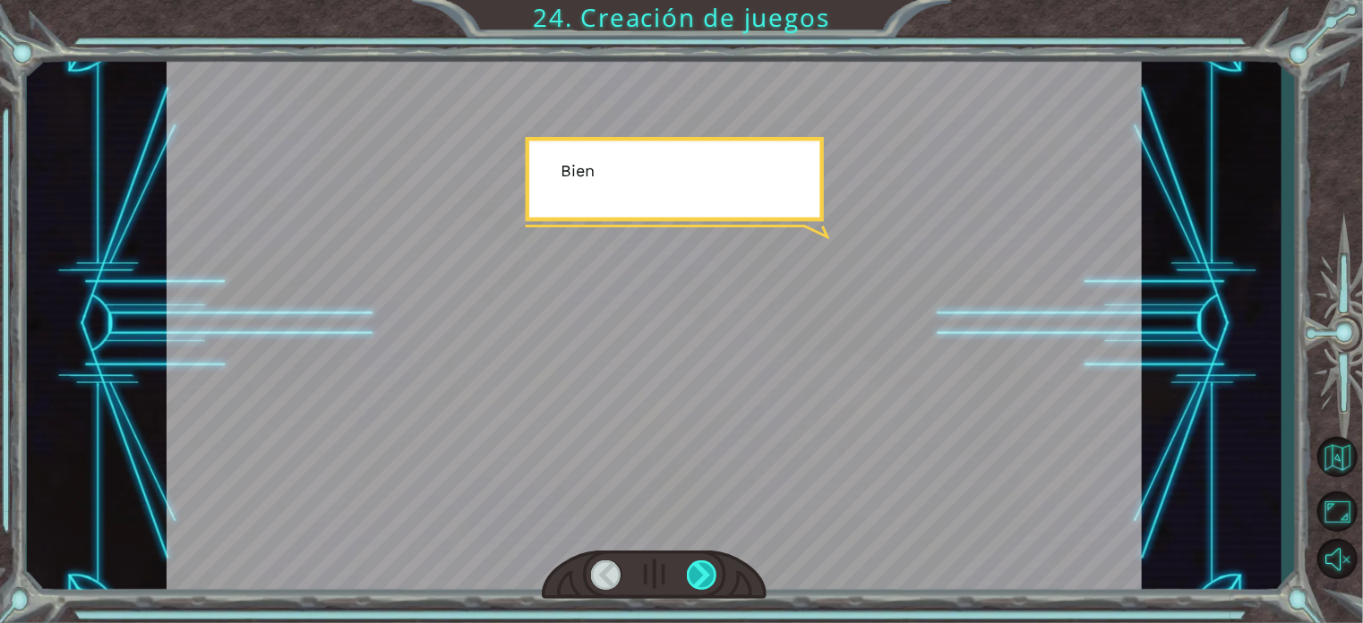
click at [705, 563] on div at bounding box center [702, 576] width 30 height 30
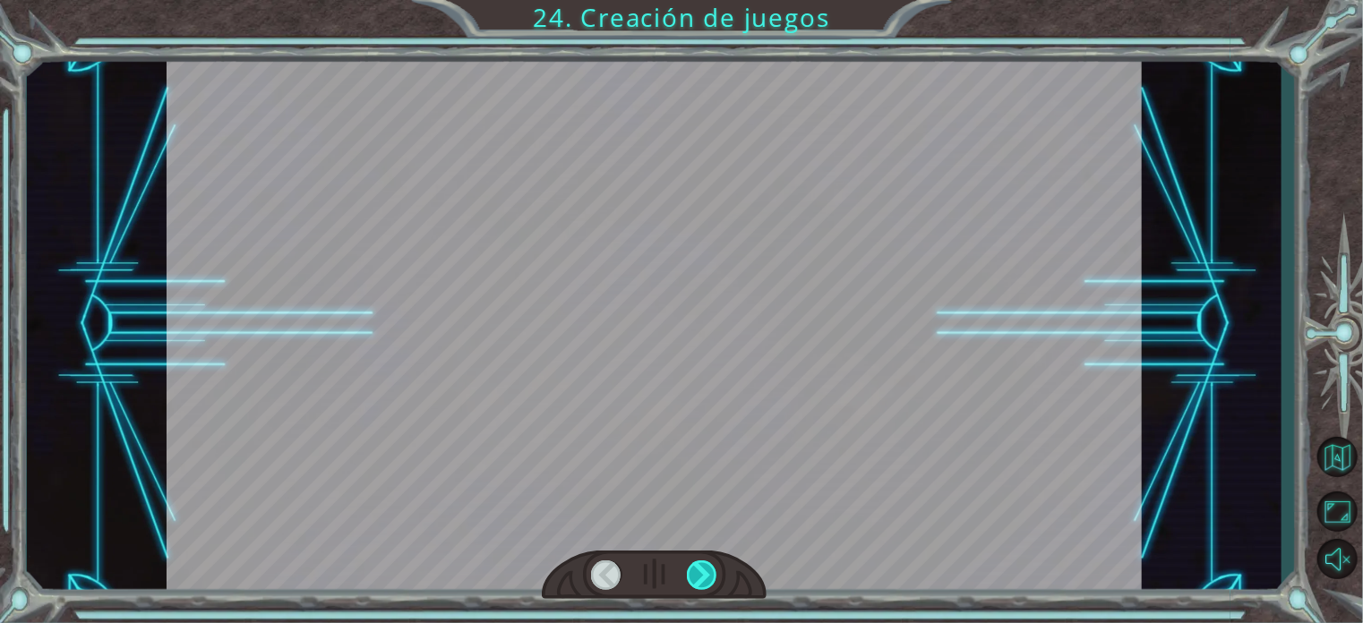
click at [705, 563] on div at bounding box center [702, 576] width 30 height 30
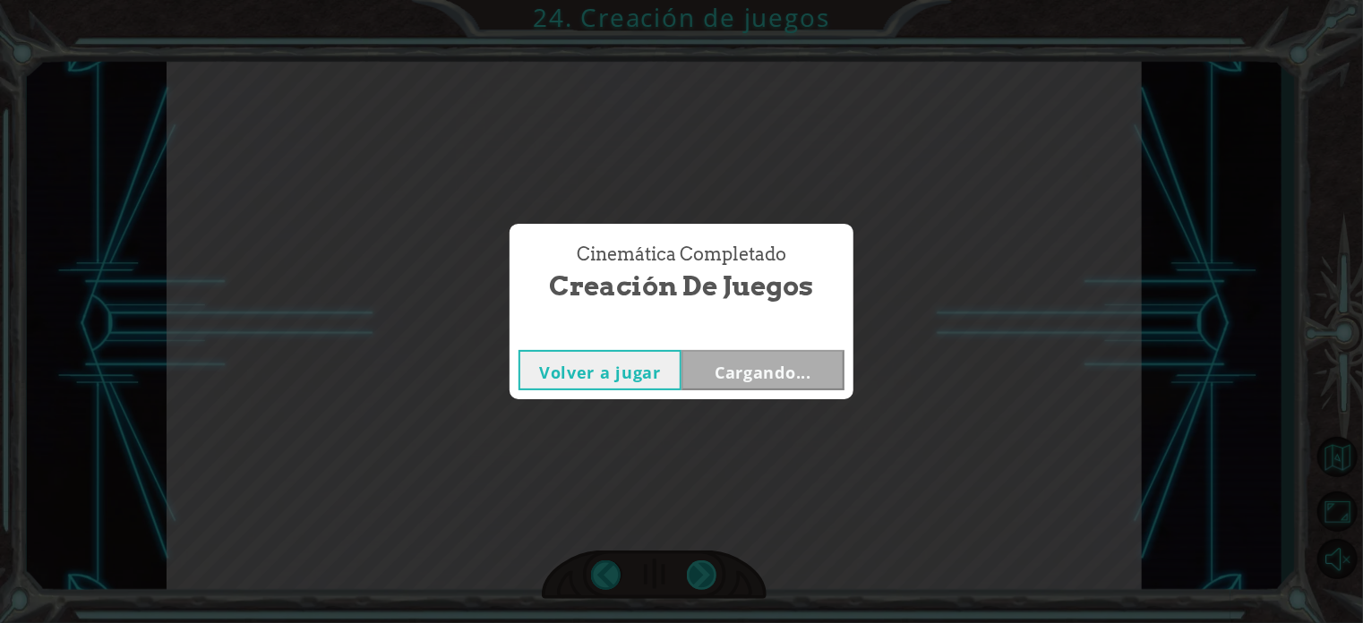
click at [705, 563] on div "Cinemática Completado Creación de juegos Volver a jugar Cargando..." at bounding box center [681, 311] width 1363 height 623
click at [794, 398] on div "Volver a jugar Siguiente" at bounding box center [682, 370] width 344 height 58
click at [801, 384] on button "Siguiente" at bounding box center [763, 370] width 163 height 40
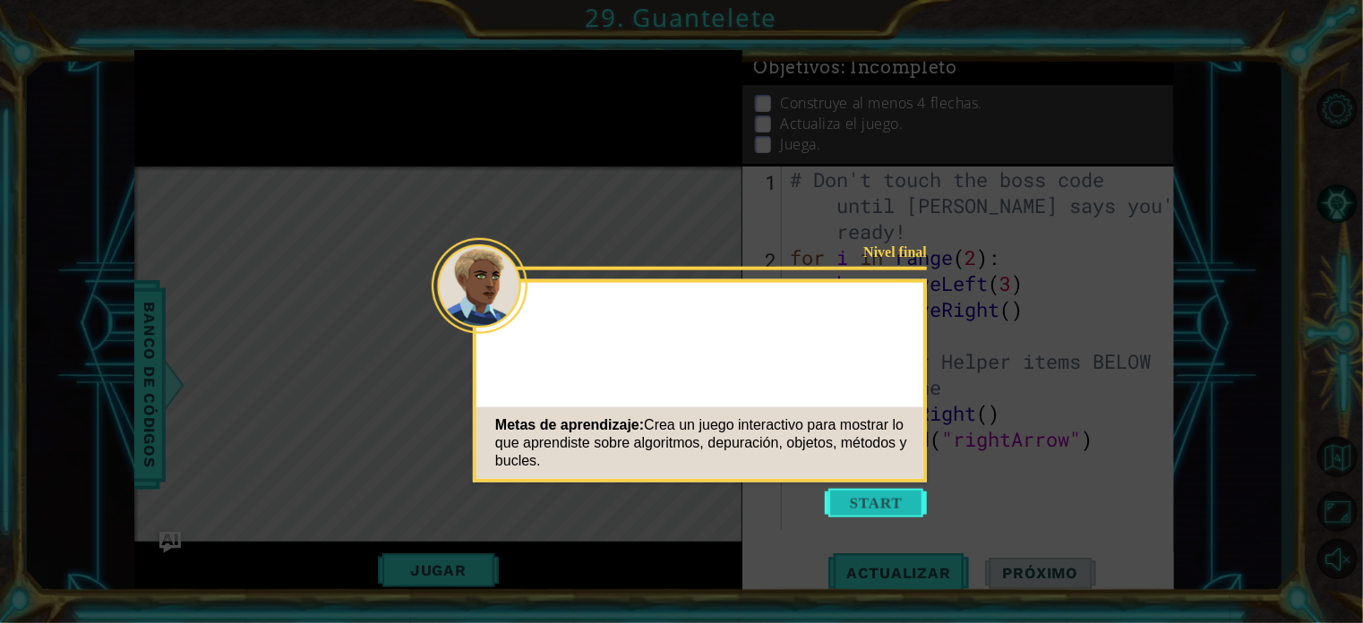
click at [889, 494] on button "Start" at bounding box center [876, 503] width 102 height 29
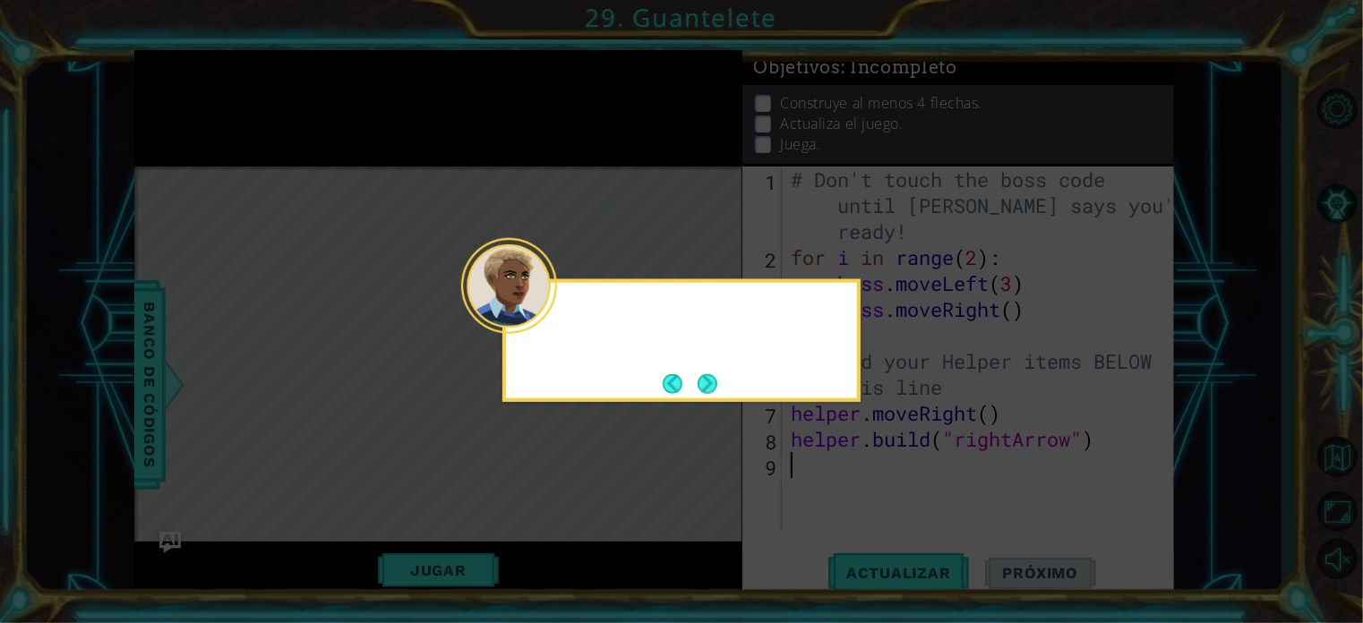
click at [552, 305] on div at bounding box center [509, 286] width 96 height 96
click at [734, 393] on div "Recuerda: el A" at bounding box center [681, 340] width 358 height 123
click at [726, 389] on div "Recuerda: el Acodus funciona" at bounding box center [681, 340] width 358 height 123
click at [722, 387] on div "Recuerda: el Acodus funciona un poco difer" at bounding box center [681, 340] width 358 height 123
click at [714, 382] on button "Next" at bounding box center [708, 384] width 20 height 20
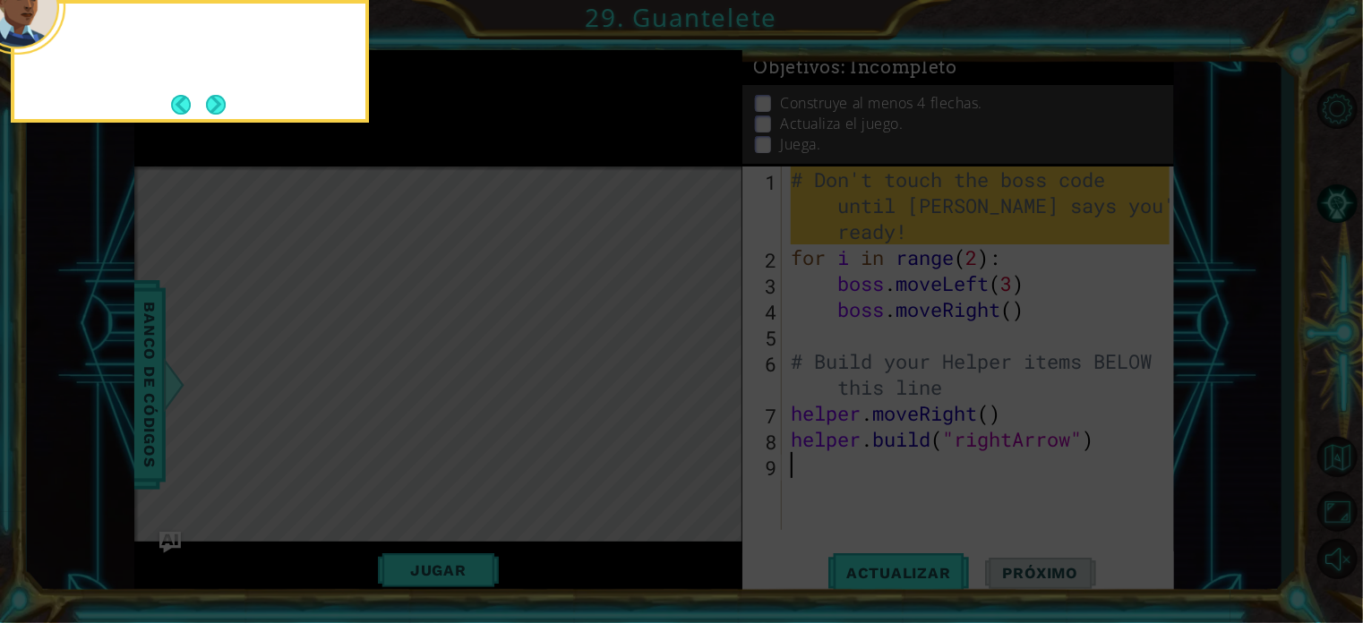
click at [714, 382] on icon at bounding box center [681, 93] width 1363 height 1061
click at [214, 112] on button "Next" at bounding box center [216, 105] width 20 height 20
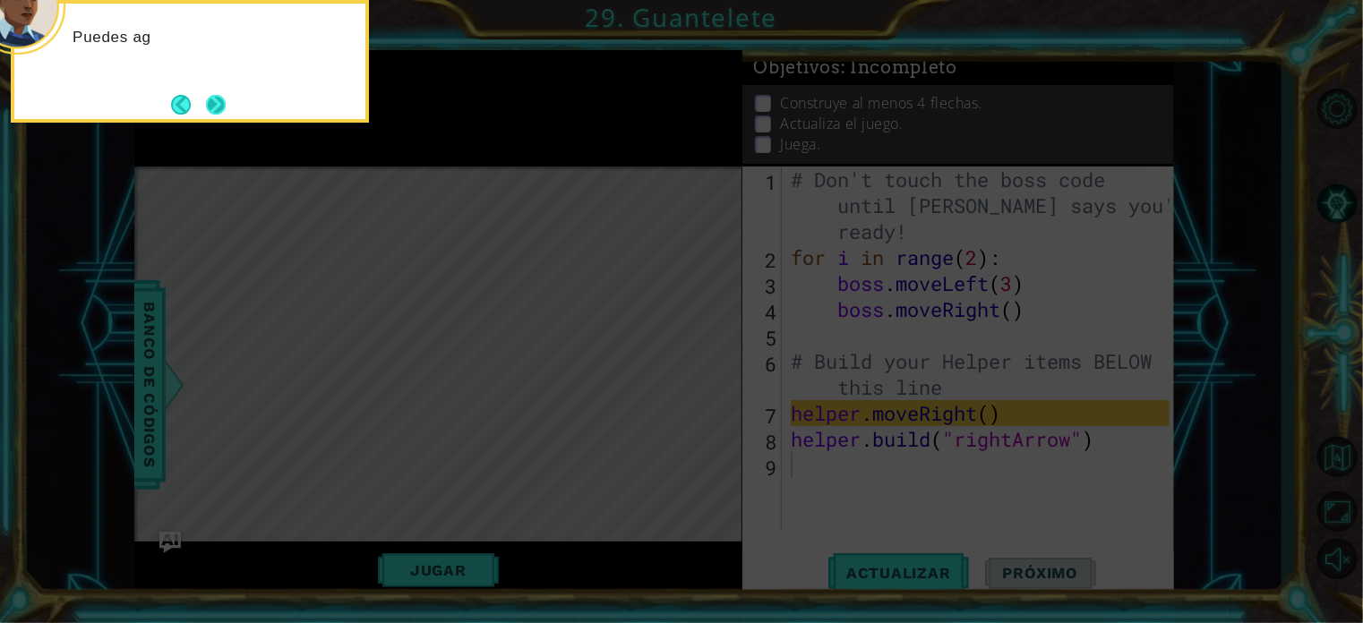
click at [221, 101] on button "Next" at bounding box center [216, 105] width 20 height 20
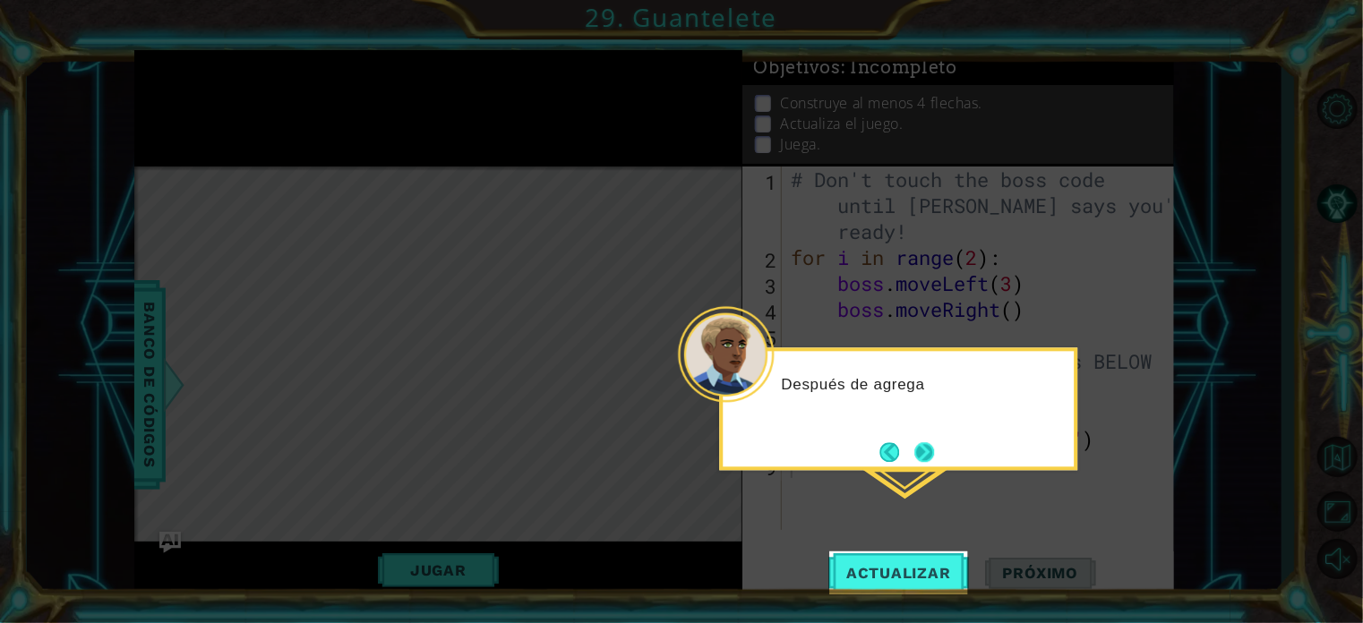
click at [924, 451] on button "Next" at bounding box center [925, 452] width 20 height 20
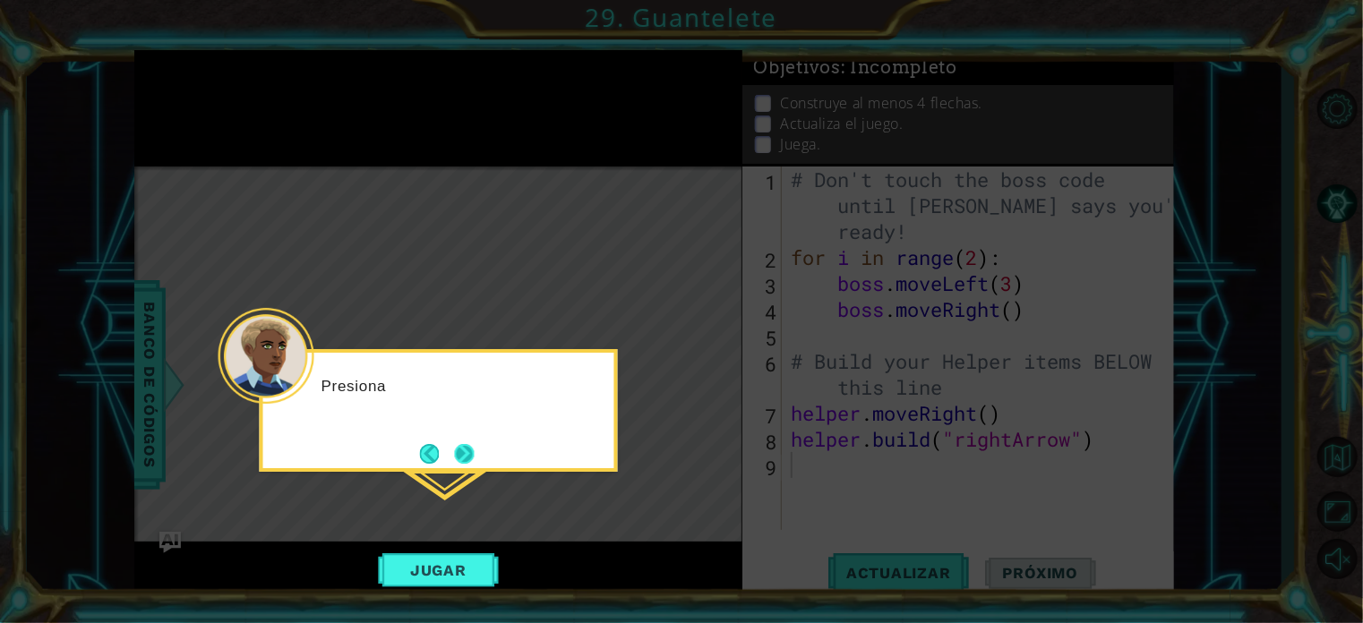
click at [461, 451] on button "Next" at bounding box center [465, 454] width 20 height 20
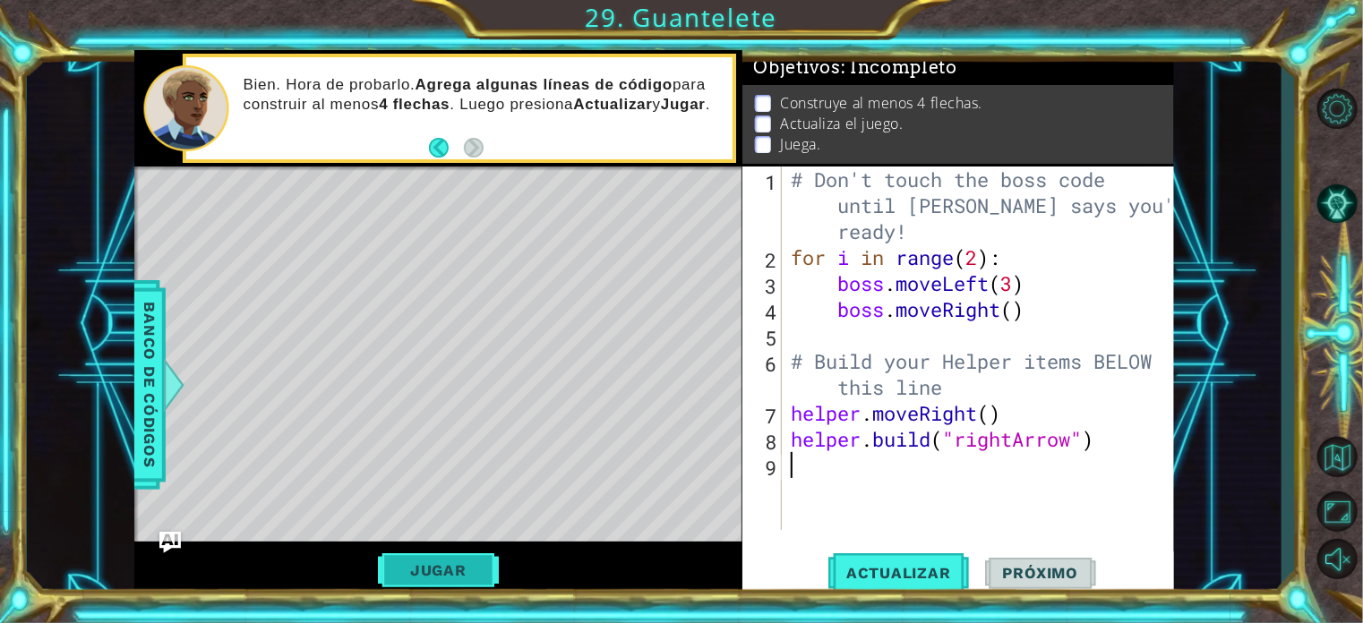
click at [487, 576] on button "Jugar" at bounding box center [438, 571] width 121 height 34
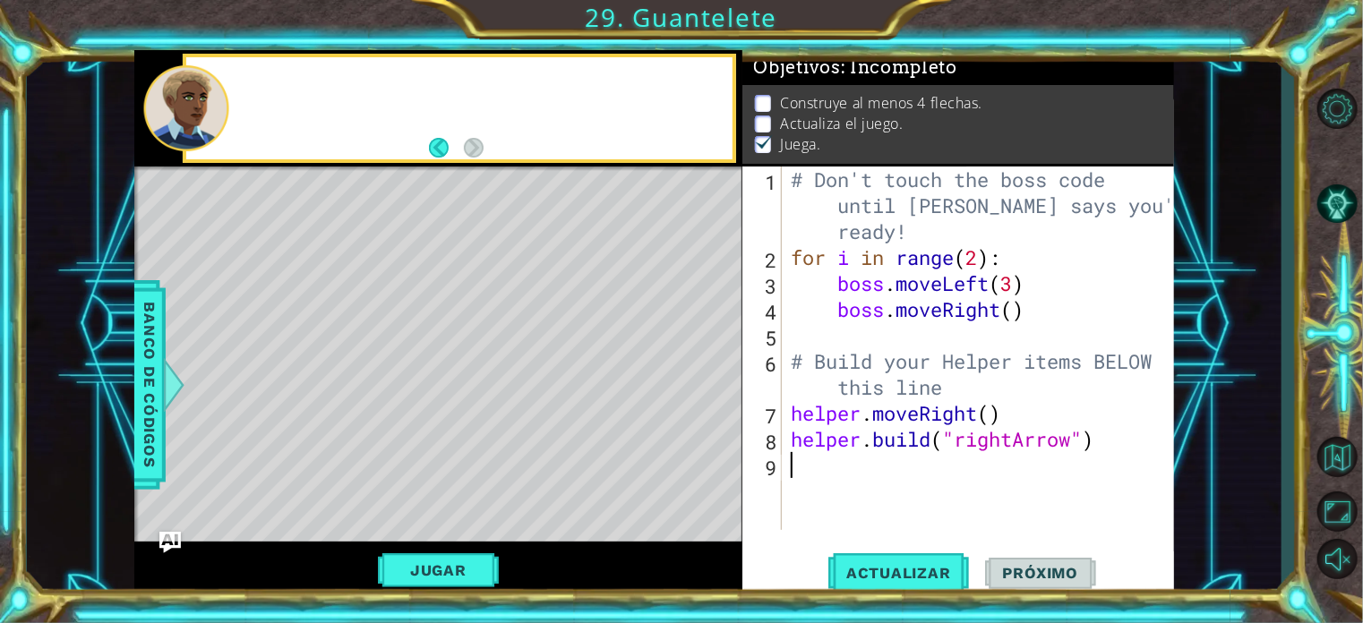
click at [233, 210] on div "Level Map" at bounding box center [548, 431] width 828 height 528
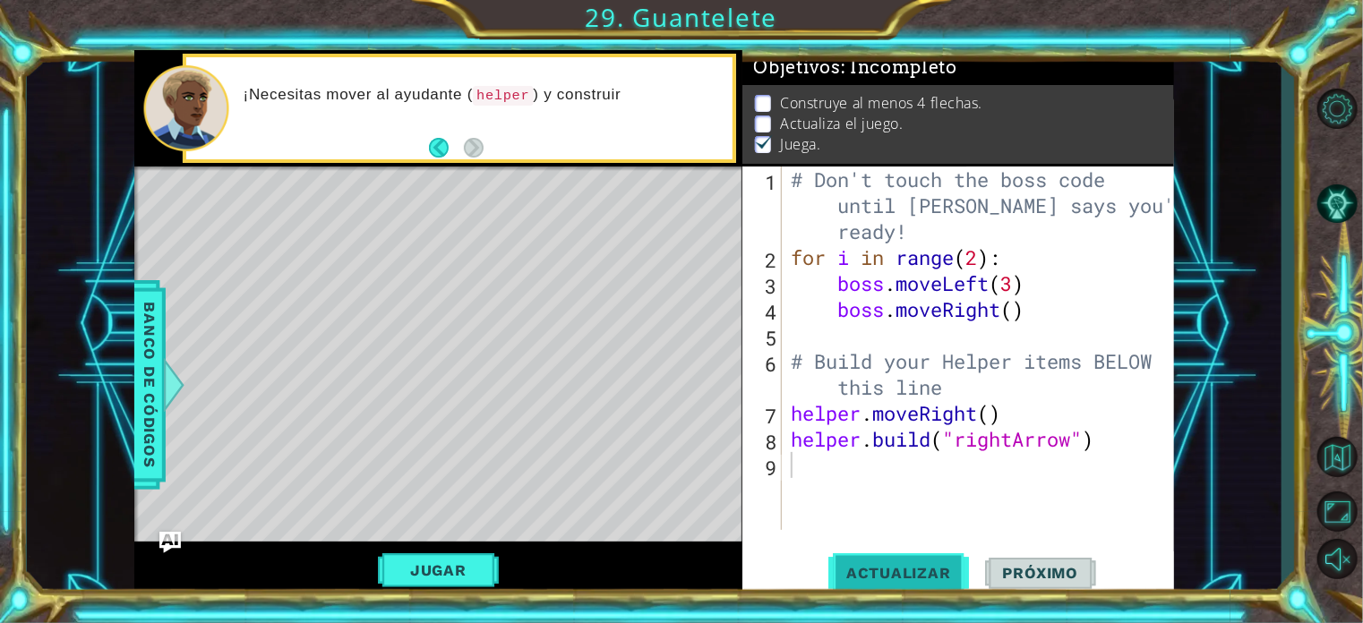
click at [848, 565] on span "Actualizar" at bounding box center [899, 573] width 141 height 18
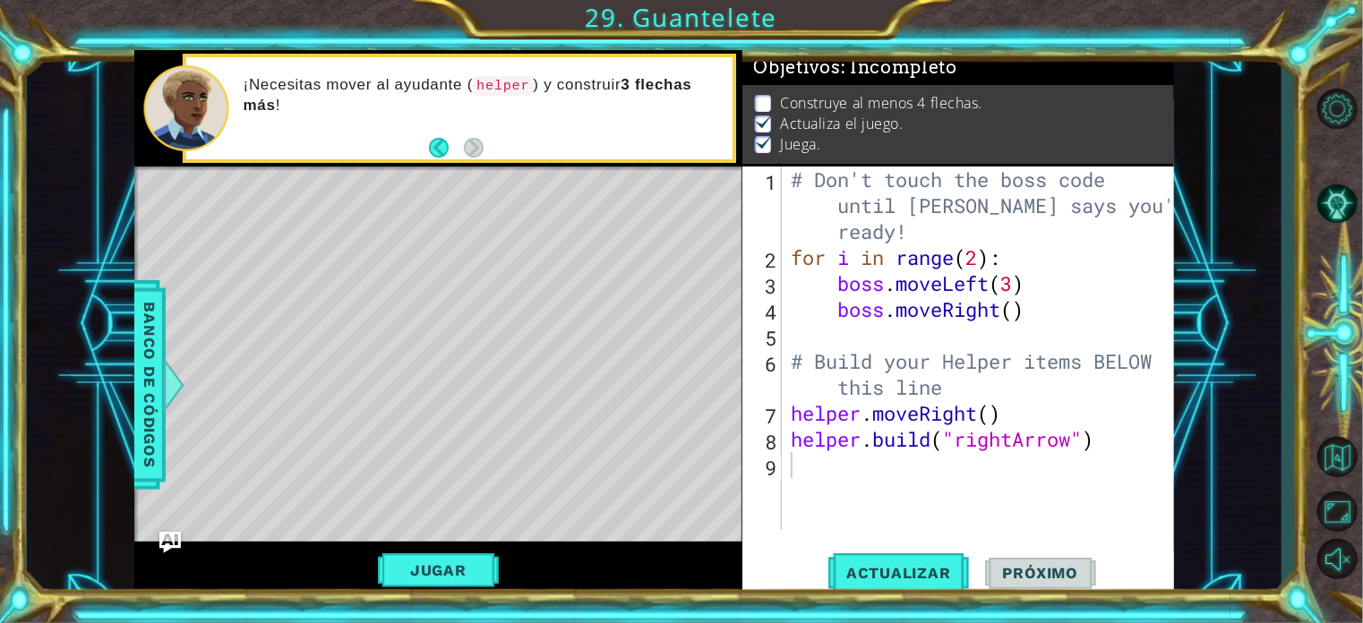
click at [299, 219] on div "Level Map" at bounding box center [548, 431] width 828 height 528
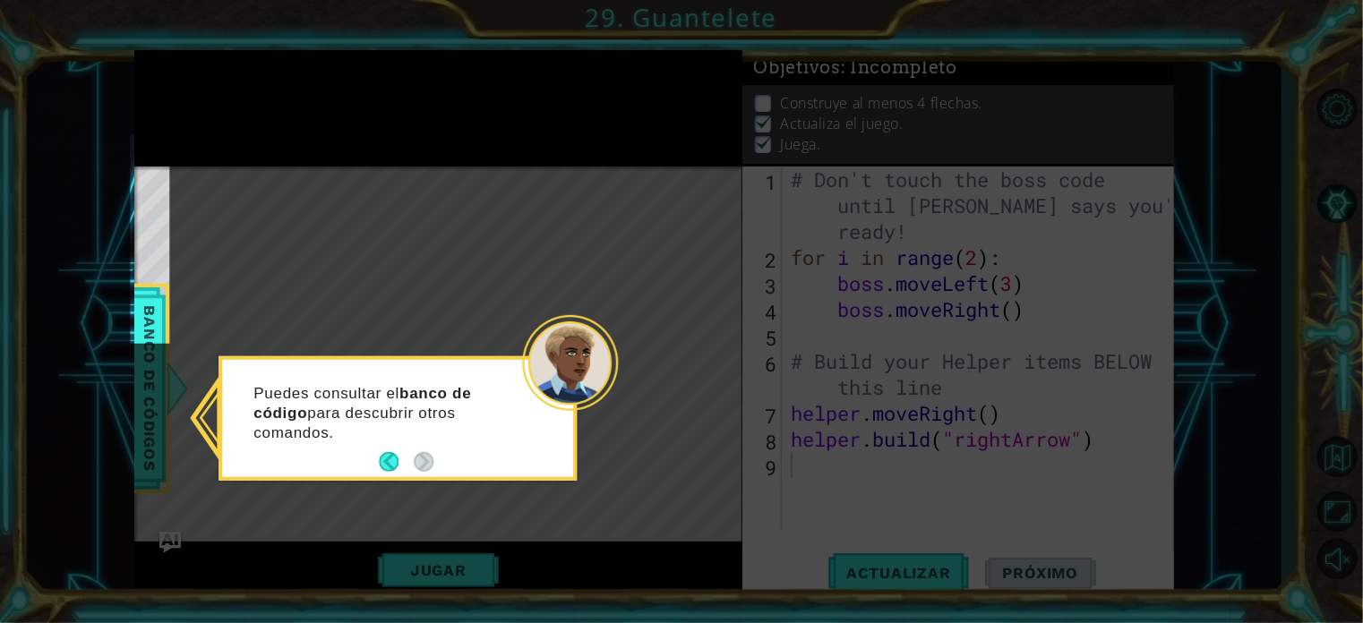
scroll to position [150, 0]
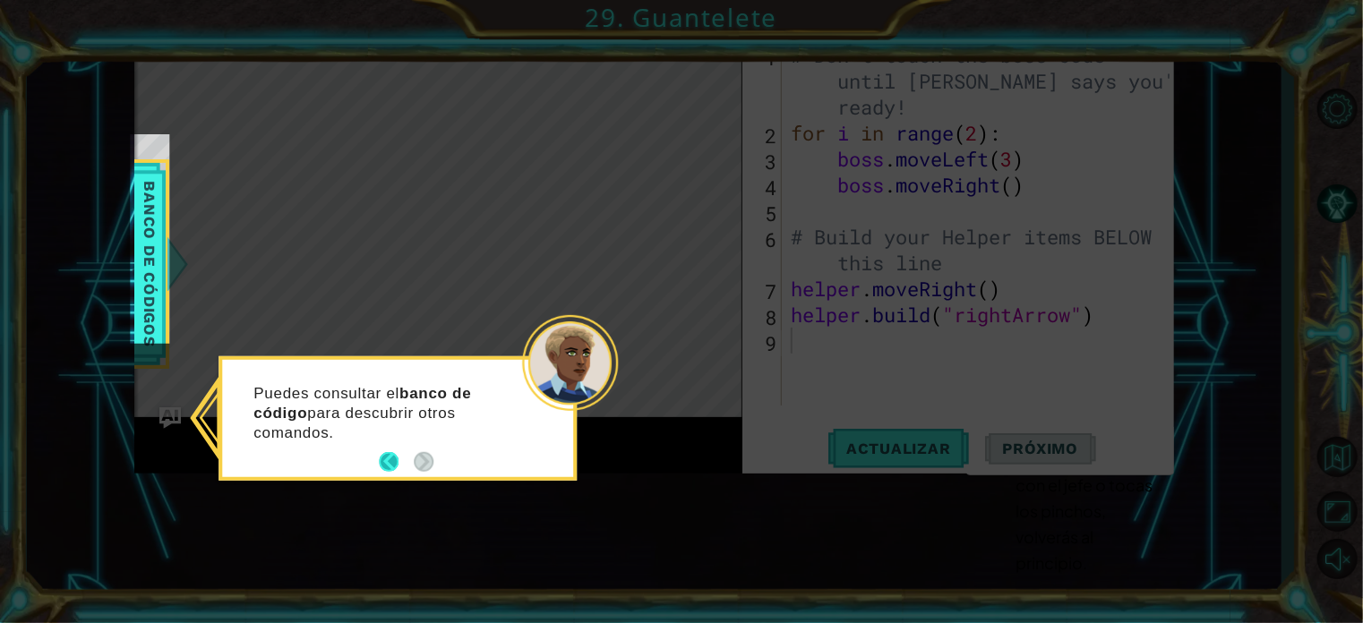
click at [399, 463] on button "Back" at bounding box center [396, 462] width 35 height 20
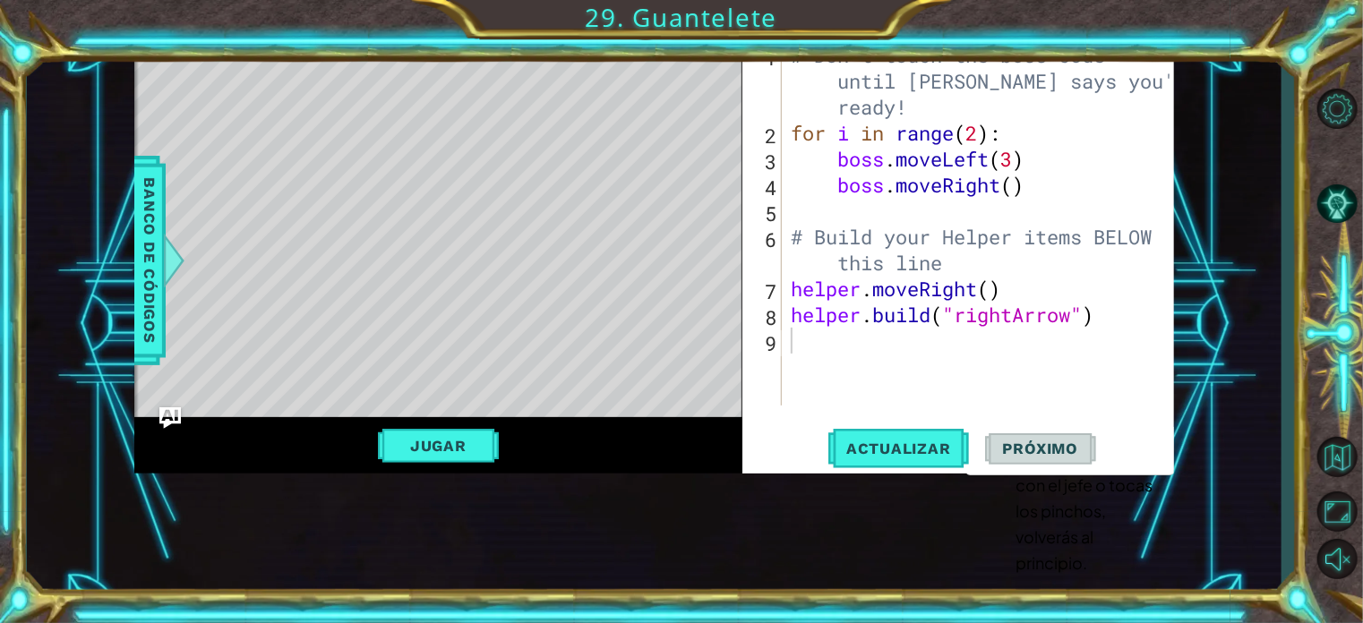
click at [1268, 355] on div "1 ההההההההההההההההההההההההההההההההההההההההההההההההההההההההההההההההההההההההההההה…" at bounding box center [654, 324] width 1254 height 549
click at [1130, 125] on div "# Don't touch the boss code until Vega says you're ready! for i in range ( 2 ) …" at bounding box center [982, 276] width 391 height 468
drag, startPoint x: 1361, startPoint y: 195, endPoint x: 1342, endPoint y: 82, distance: 115.4
click at [1342, 82] on div "1 ההההההההההההההההההההההההההההההההההההההההההההההההההההההההההההההההההההההההההההה…" at bounding box center [681, 311] width 1363 height 623
type textarea "# Don't touch the boss code until Vega says you're ready!"
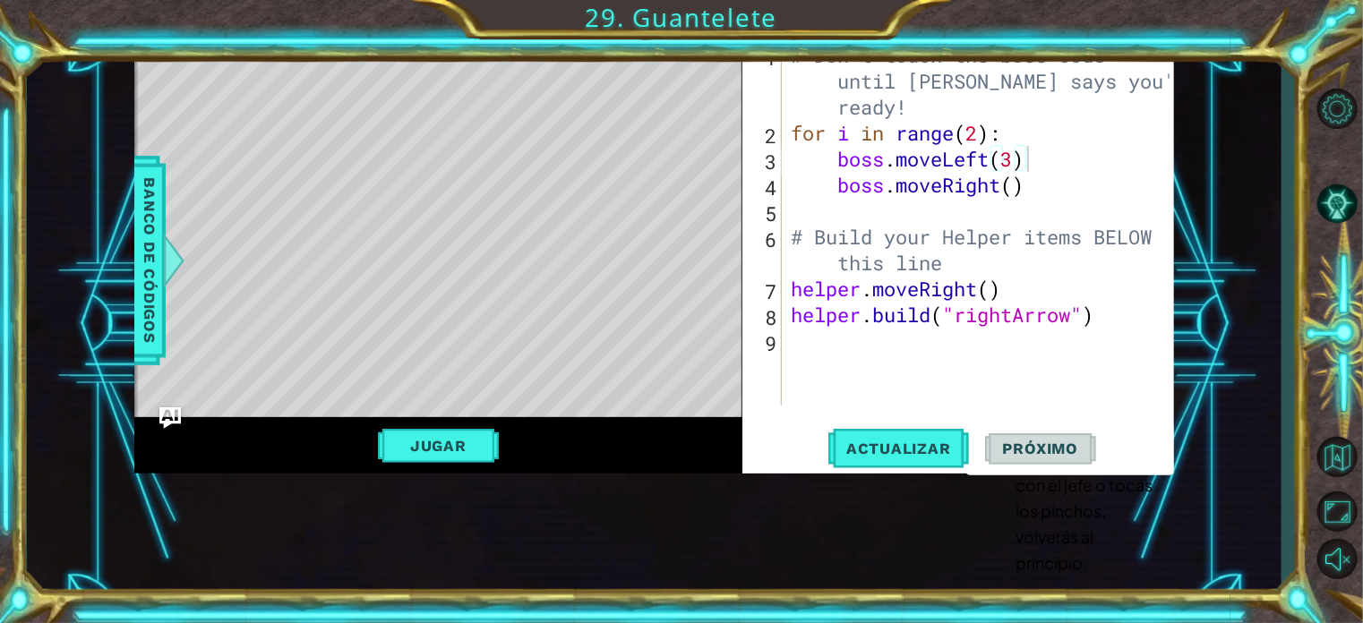
click at [984, 78] on div "# Don't touch the boss code until Vega says you're ready! for i in range ( 2 ) …" at bounding box center [982, 276] width 391 height 468
click at [904, 427] on button "Actualizar" at bounding box center [899, 448] width 141 height 43
click at [902, 440] on button "Actualizar" at bounding box center [899, 448] width 141 height 43
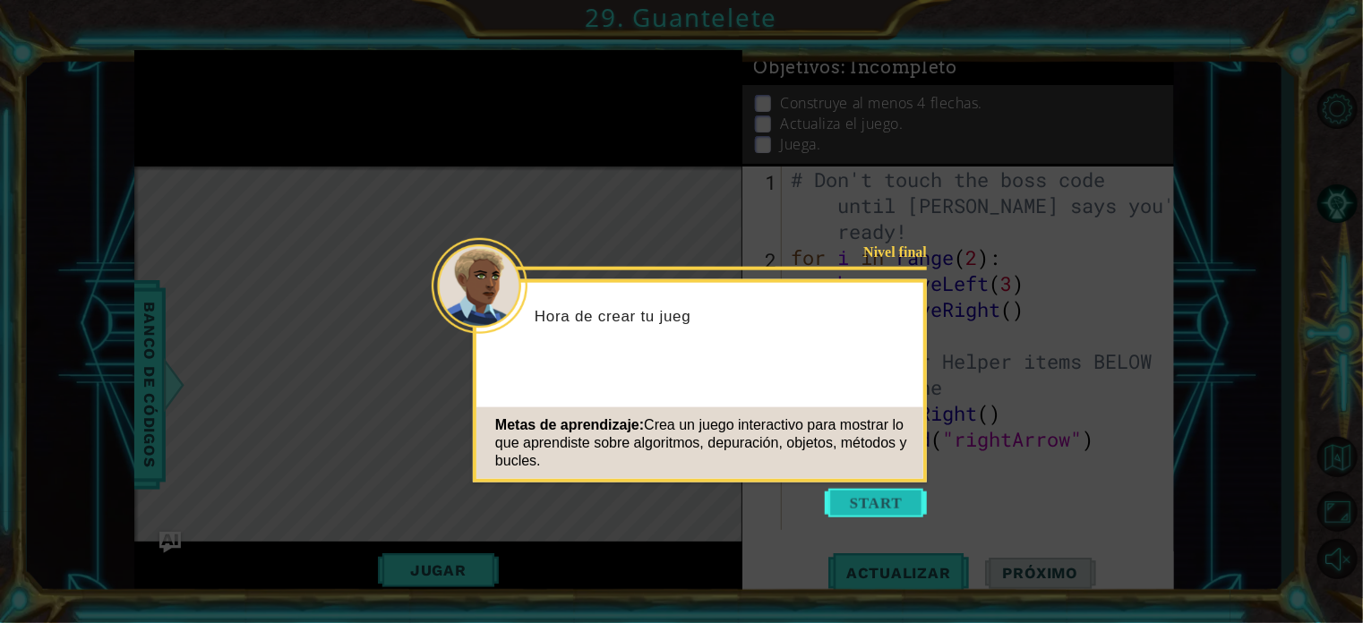
click at [873, 509] on button "Start" at bounding box center [876, 503] width 102 height 29
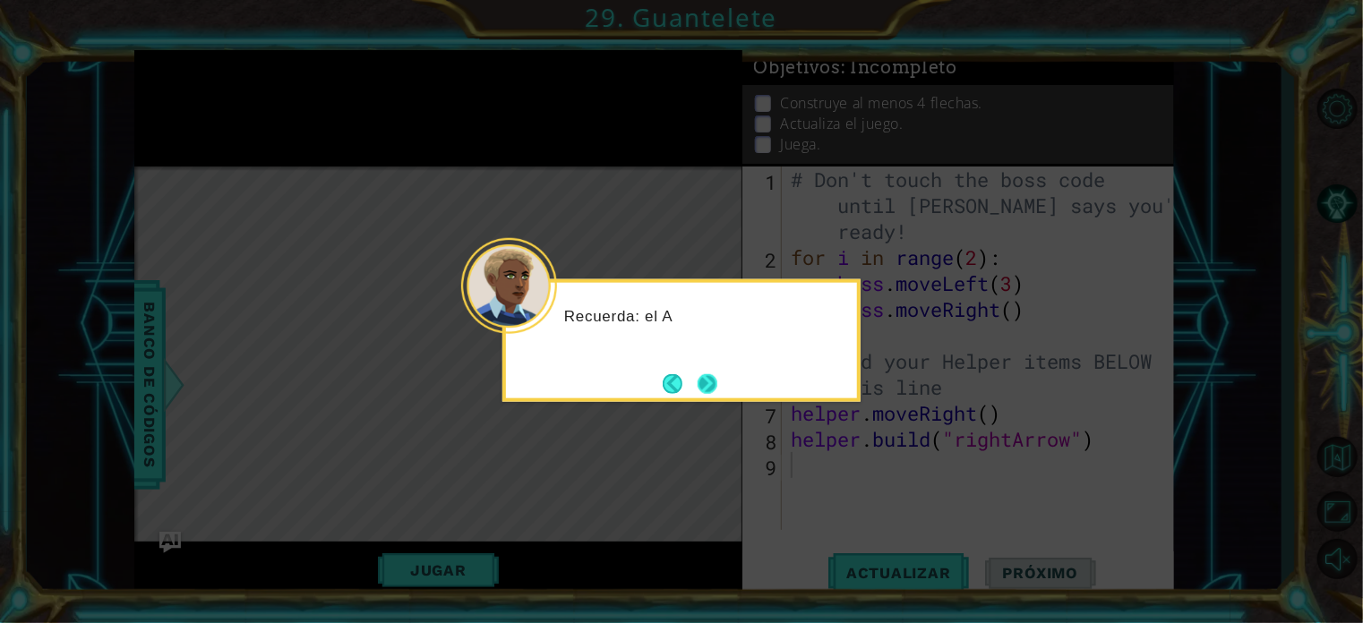
click at [699, 383] on button "Next" at bounding box center [708, 384] width 20 height 20
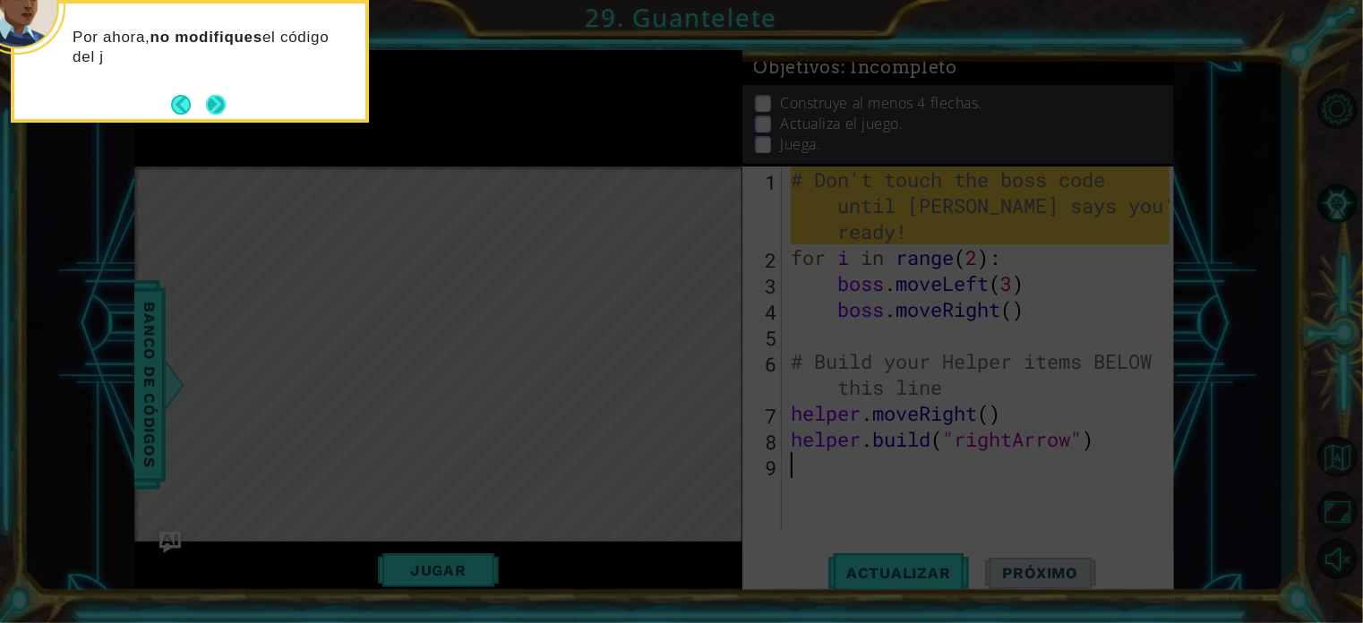
click at [212, 103] on button "Next" at bounding box center [216, 105] width 20 height 20
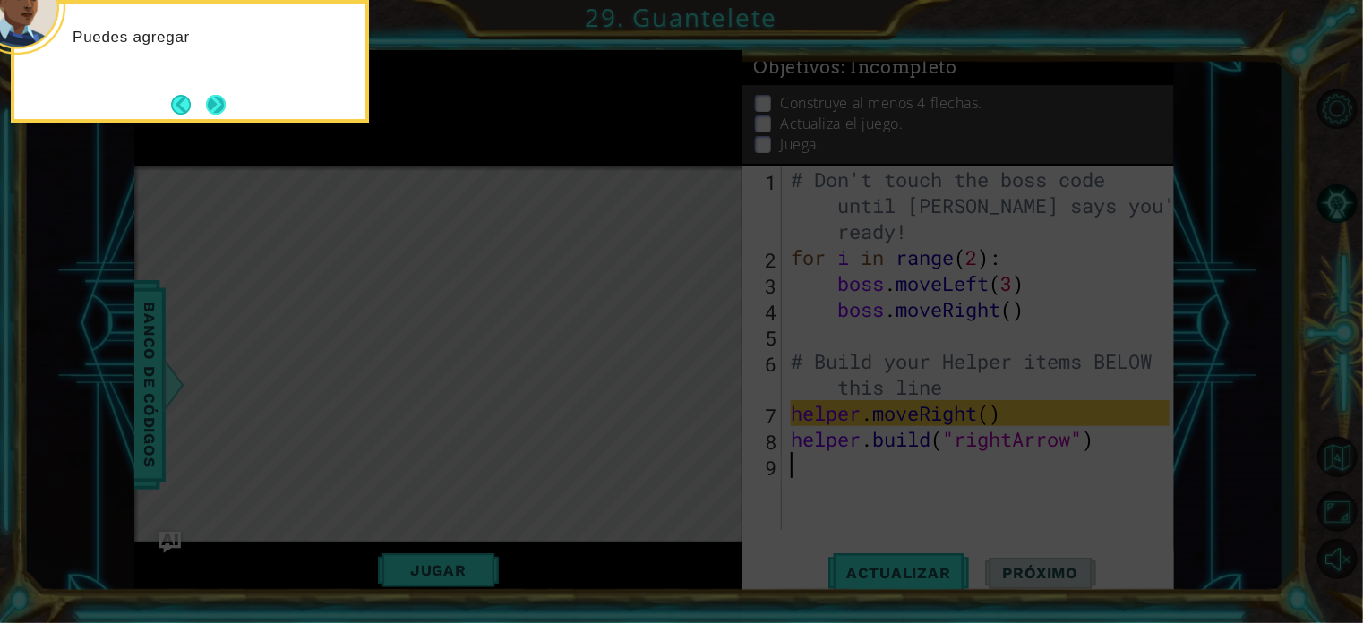
click at [219, 107] on button "Next" at bounding box center [216, 105] width 20 height 20
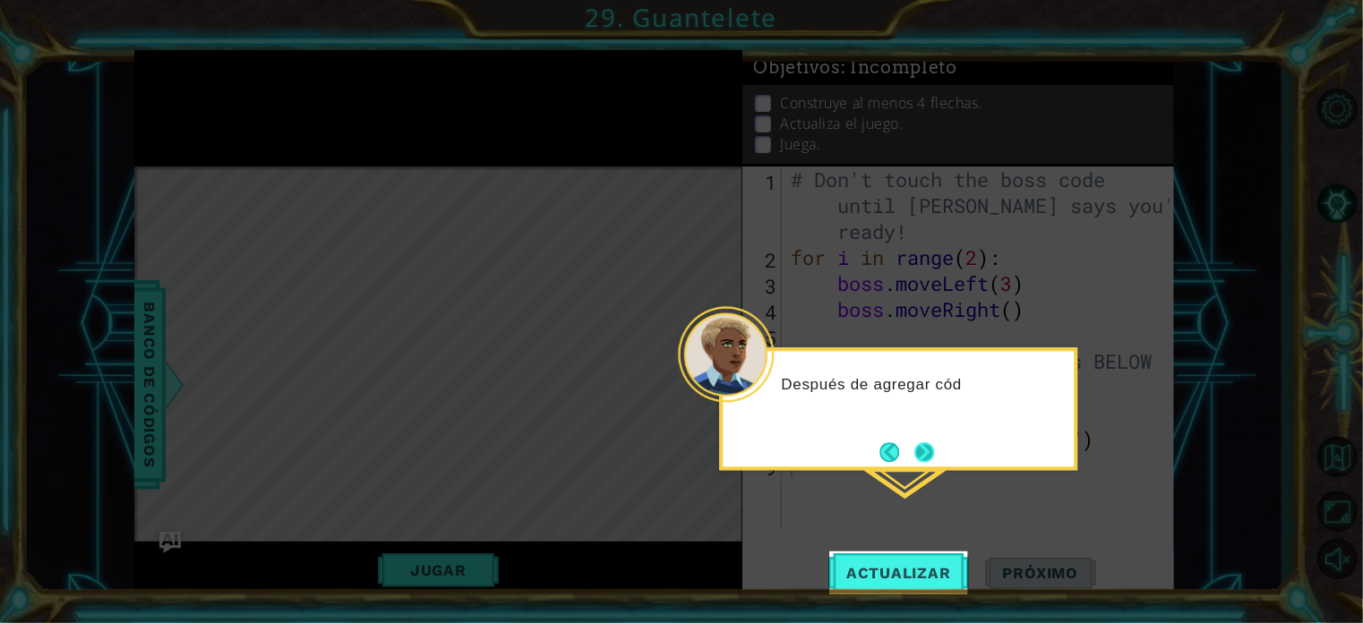
click at [915, 460] on button "Next" at bounding box center [925, 452] width 20 height 20
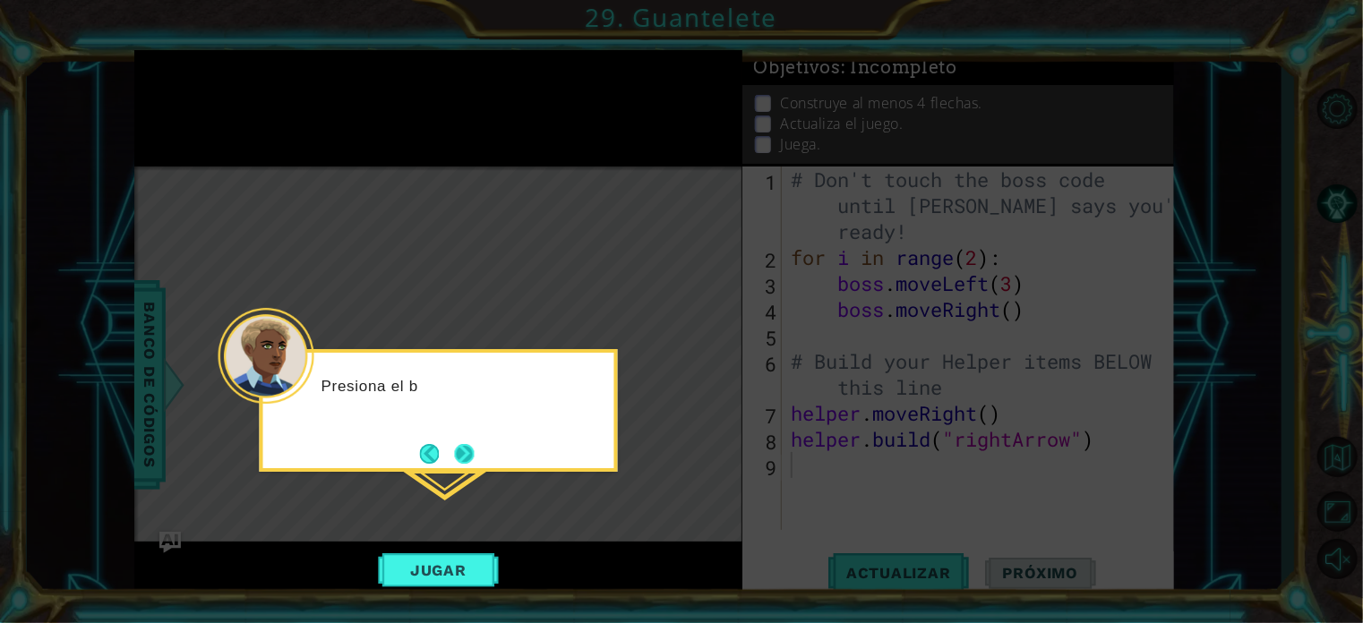
click at [459, 453] on button "Next" at bounding box center [465, 454] width 20 height 20
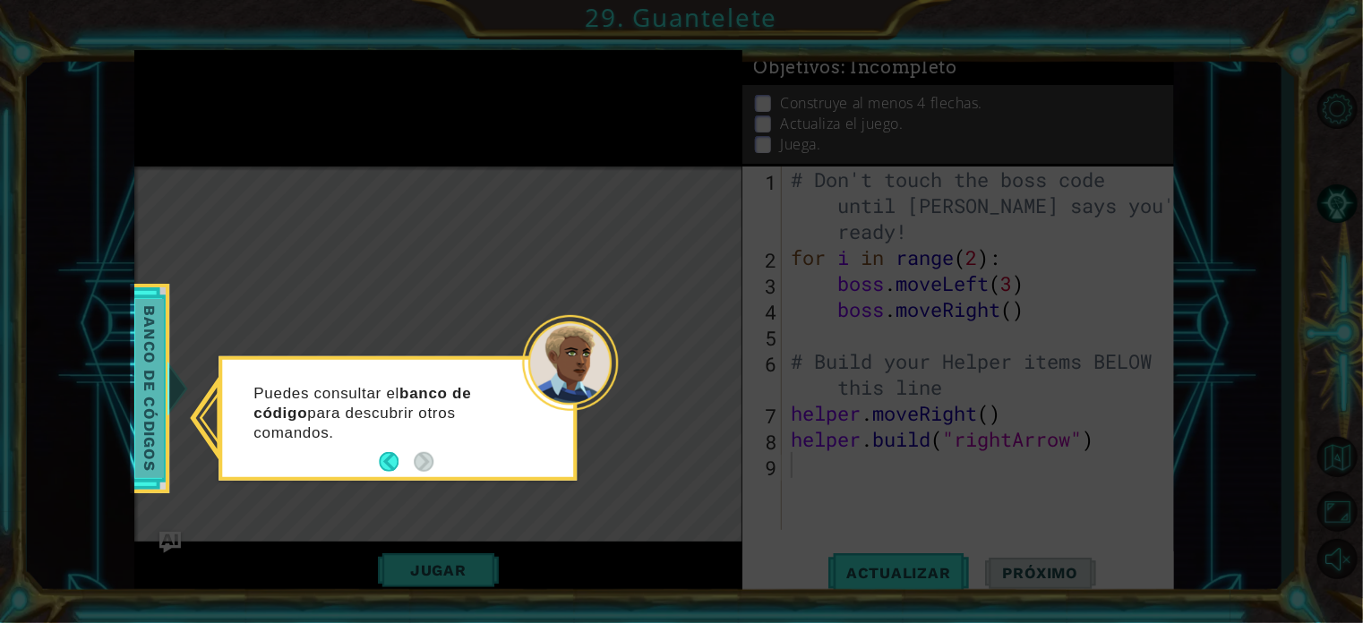
click at [147, 440] on span "Banco de códigos" at bounding box center [149, 388] width 29 height 179
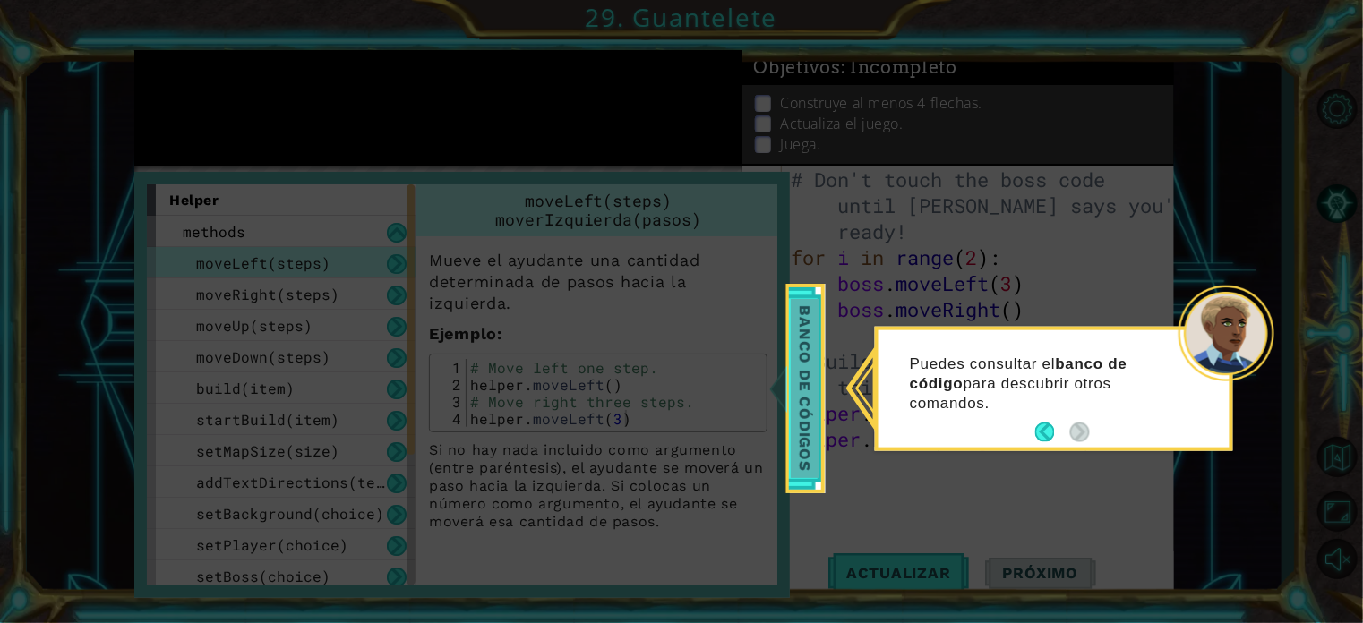
click at [819, 356] on span "Banco de códigos" at bounding box center [805, 388] width 29 height 179
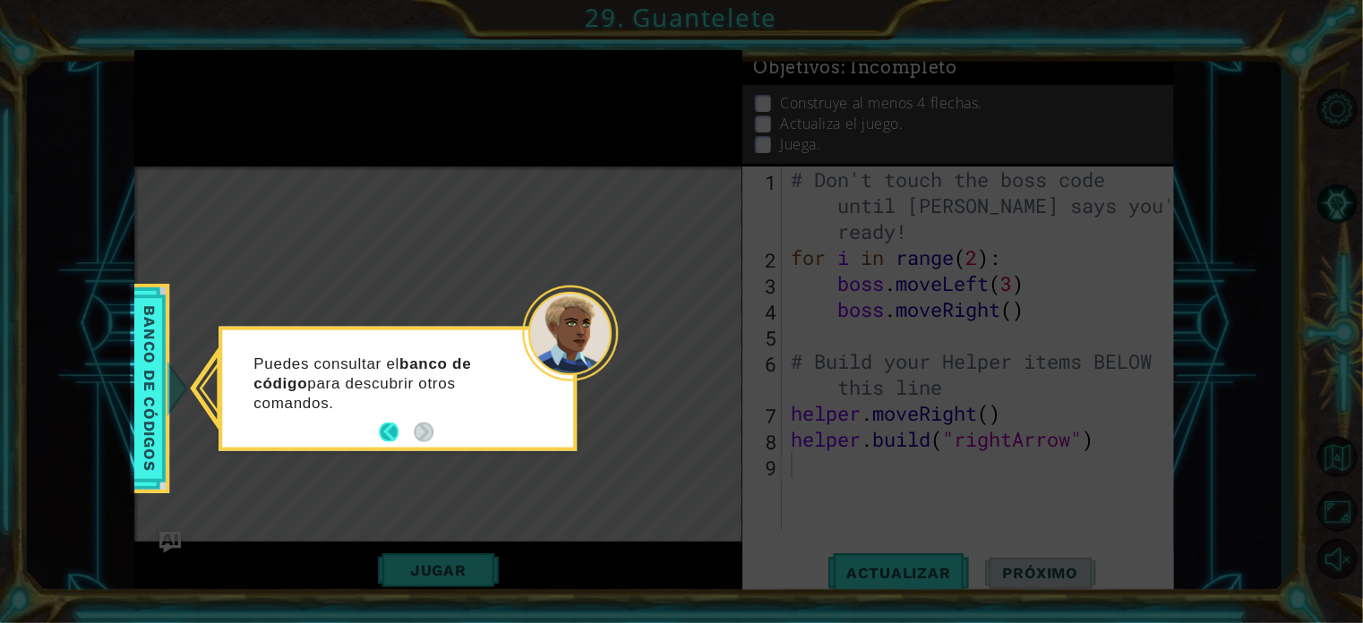
click at [401, 433] on button "Back" at bounding box center [396, 433] width 35 height 20
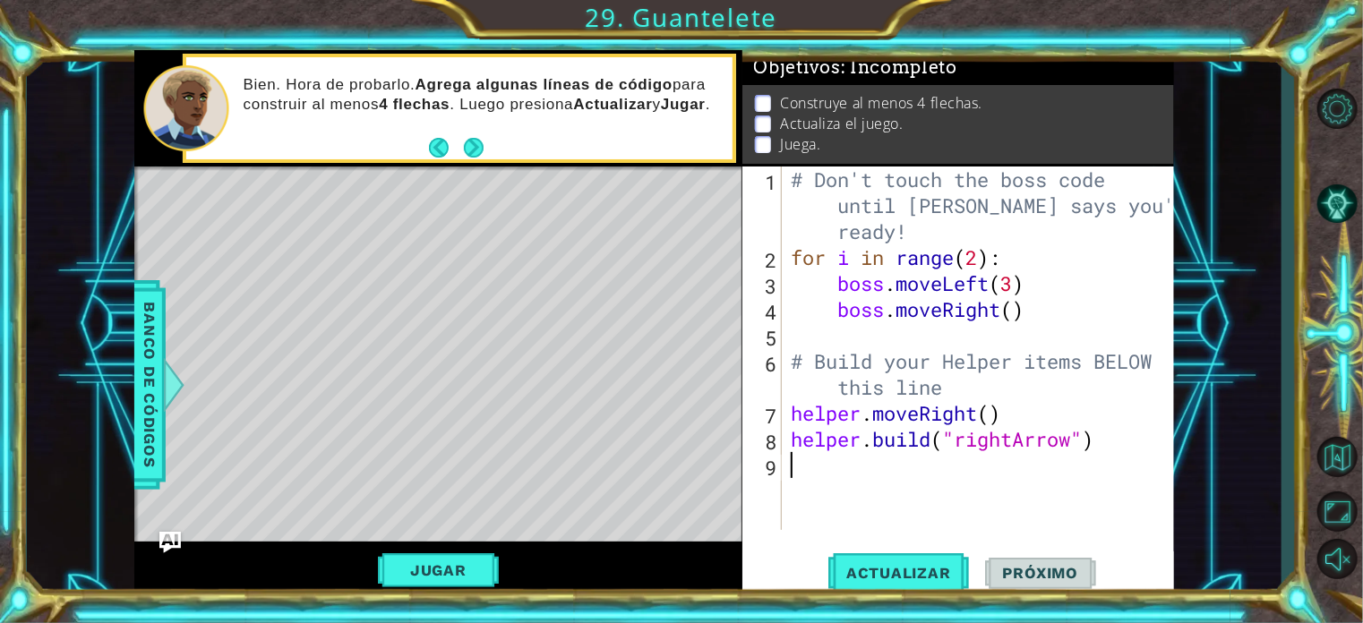
click at [621, 331] on div "Level Map" at bounding box center [548, 431] width 828 height 528
click at [1060, 569] on span "Próximo" at bounding box center [1040, 573] width 111 height 18
click at [474, 571] on button "Jugar" at bounding box center [438, 571] width 121 height 34
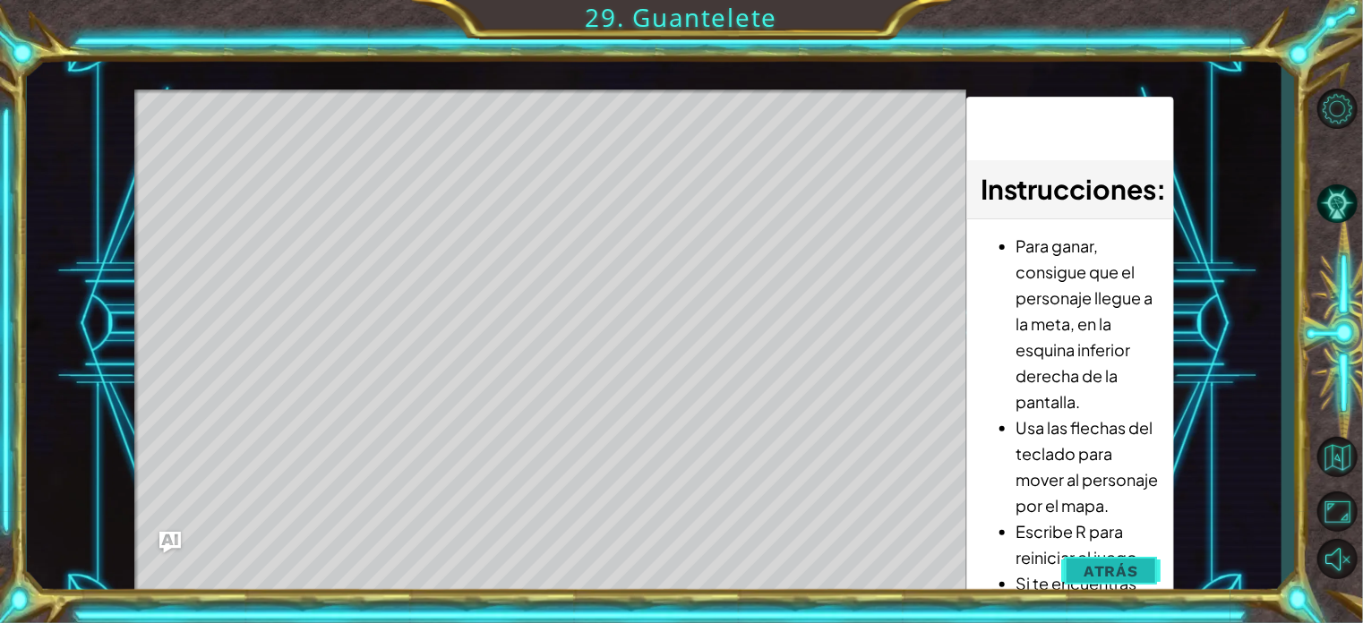
click at [1122, 565] on span "Atrás" at bounding box center [1111, 572] width 55 height 18
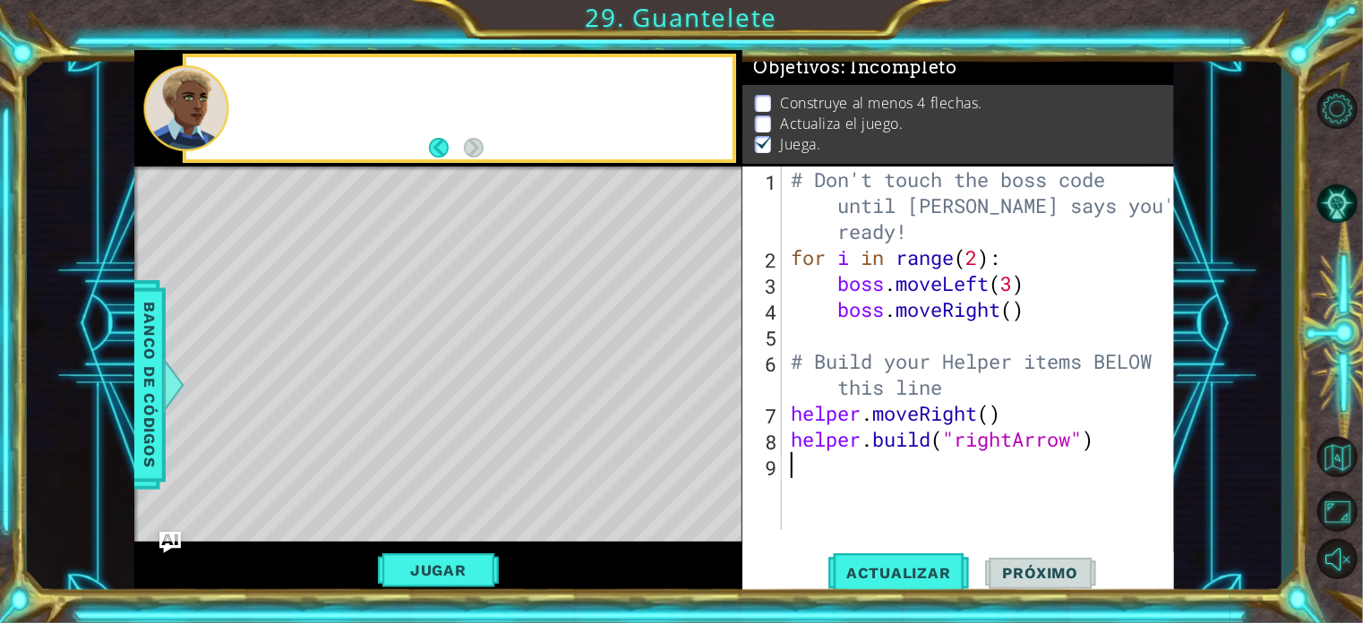
scroll to position [10, 0]
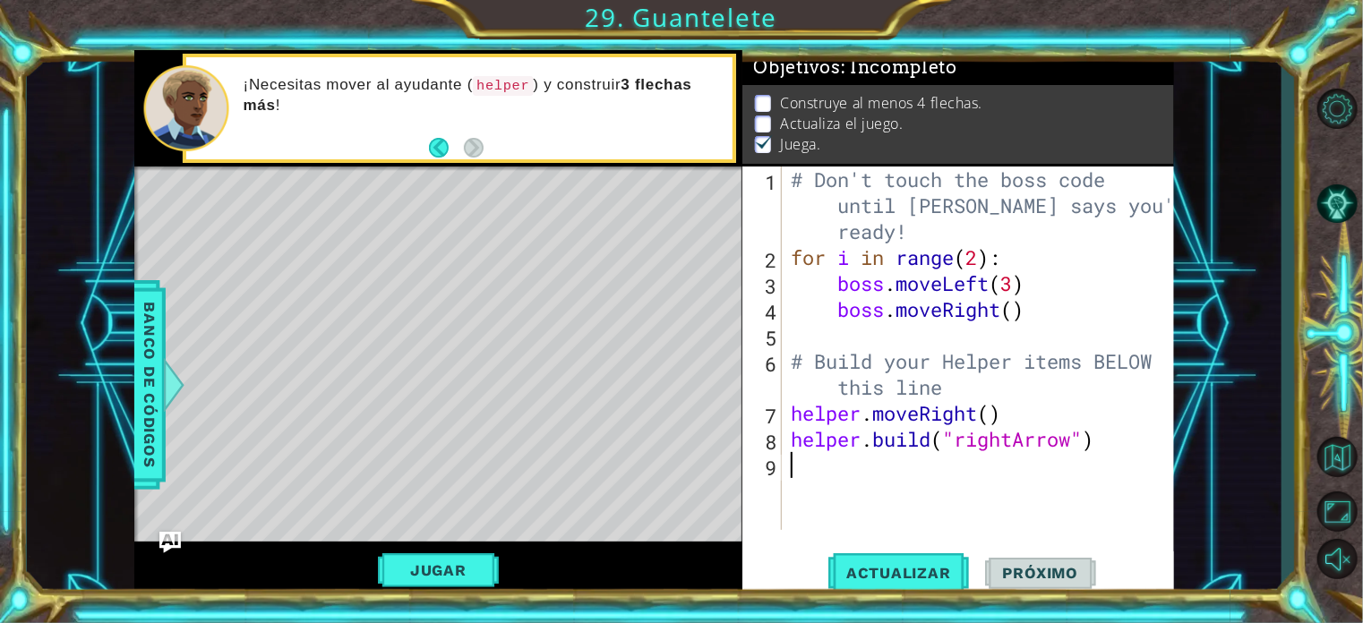
type textarea "h"
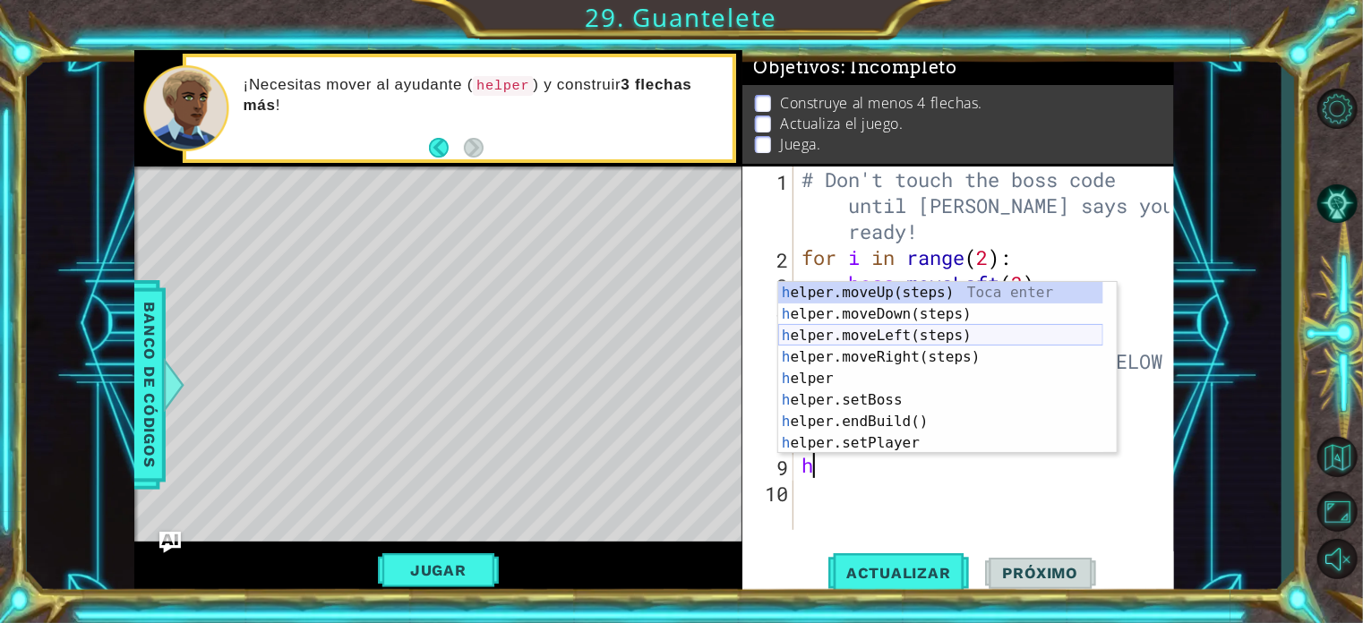
click at [916, 332] on div "h elper.moveUp(steps) Toca enter h elper.moveDown(steps) Toca enter h elper.mov…" at bounding box center [940, 389] width 325 height 215
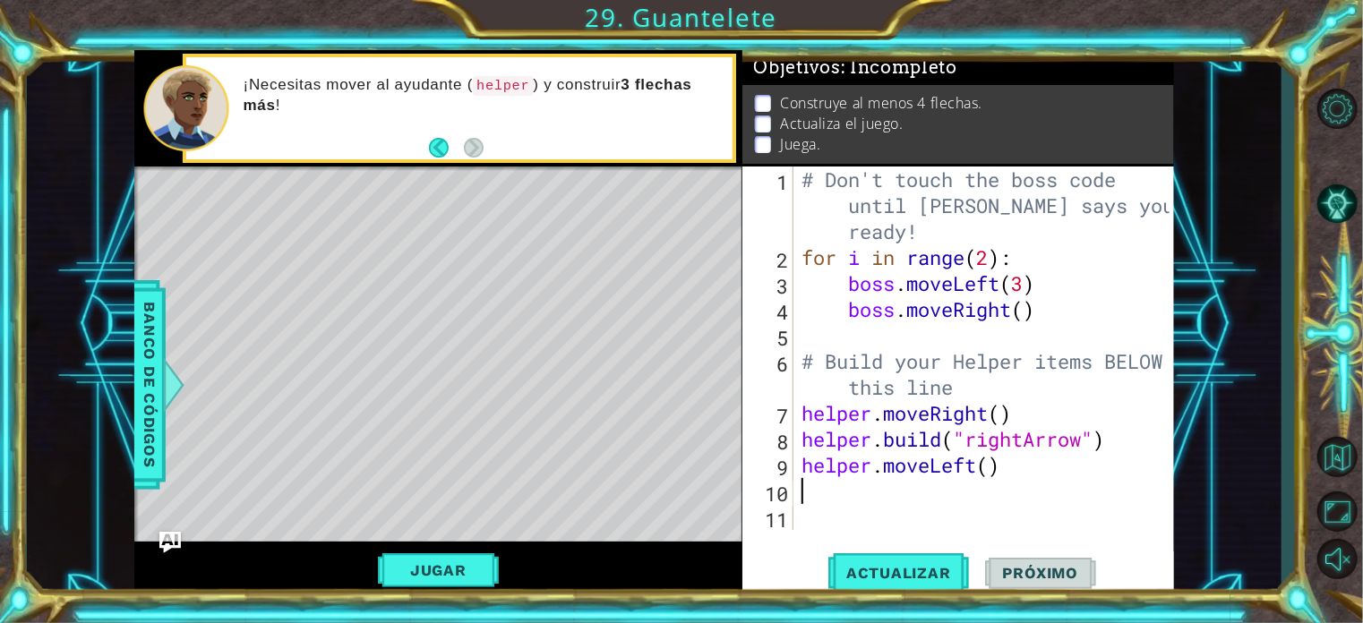
type textarea "h"
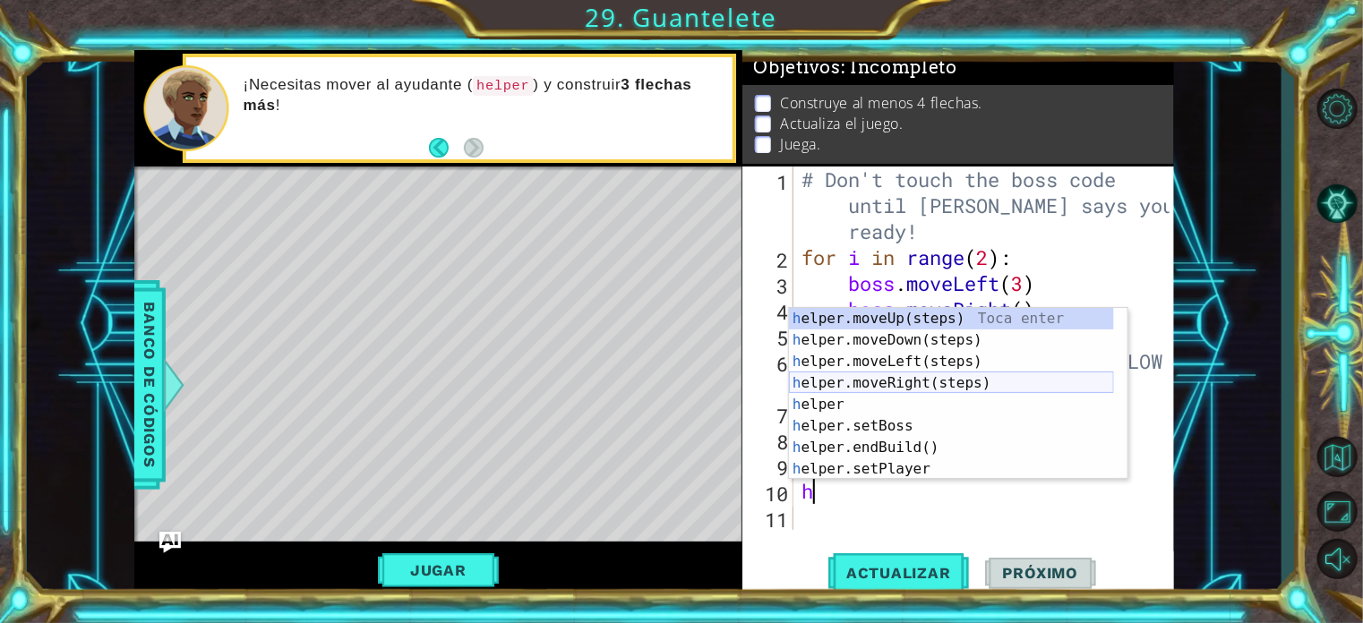
click at [938, 379] on div "h elper.moveUp(steps) Toca enter h elper.moveDown(steps) Toca enter h elper.mov…" at bounding box center [951, 415] width 325 height 215
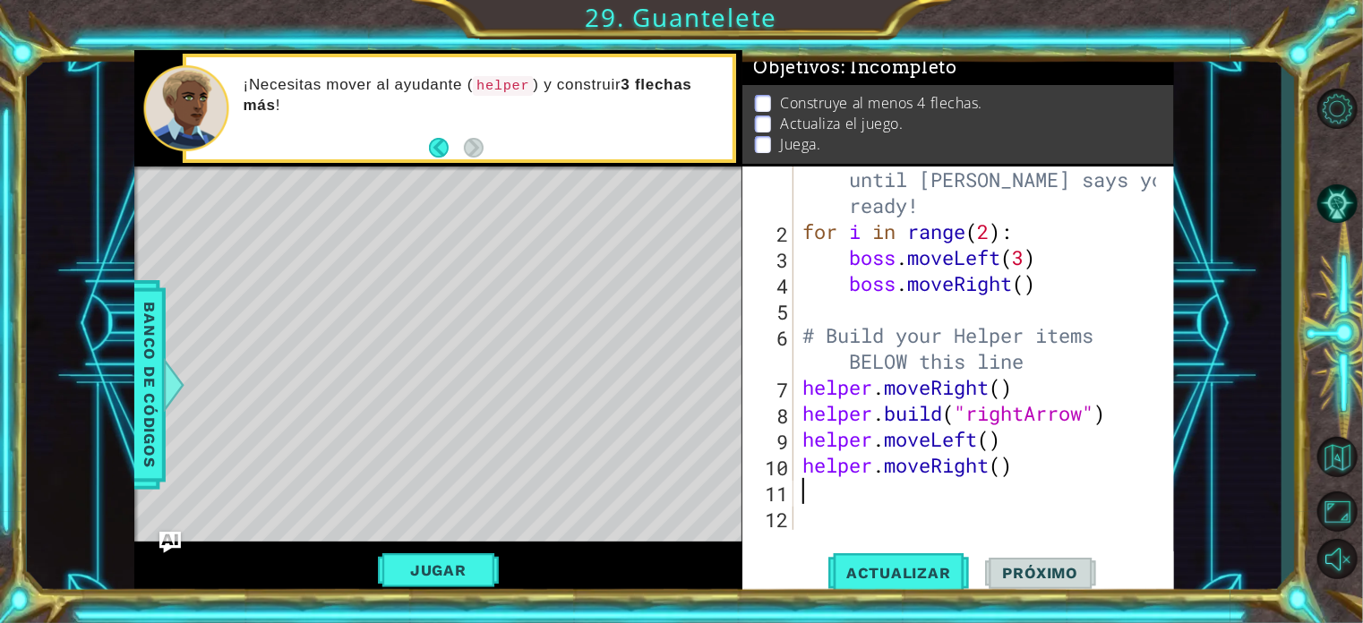
scroll to position [25, 0]
type textarea "h"
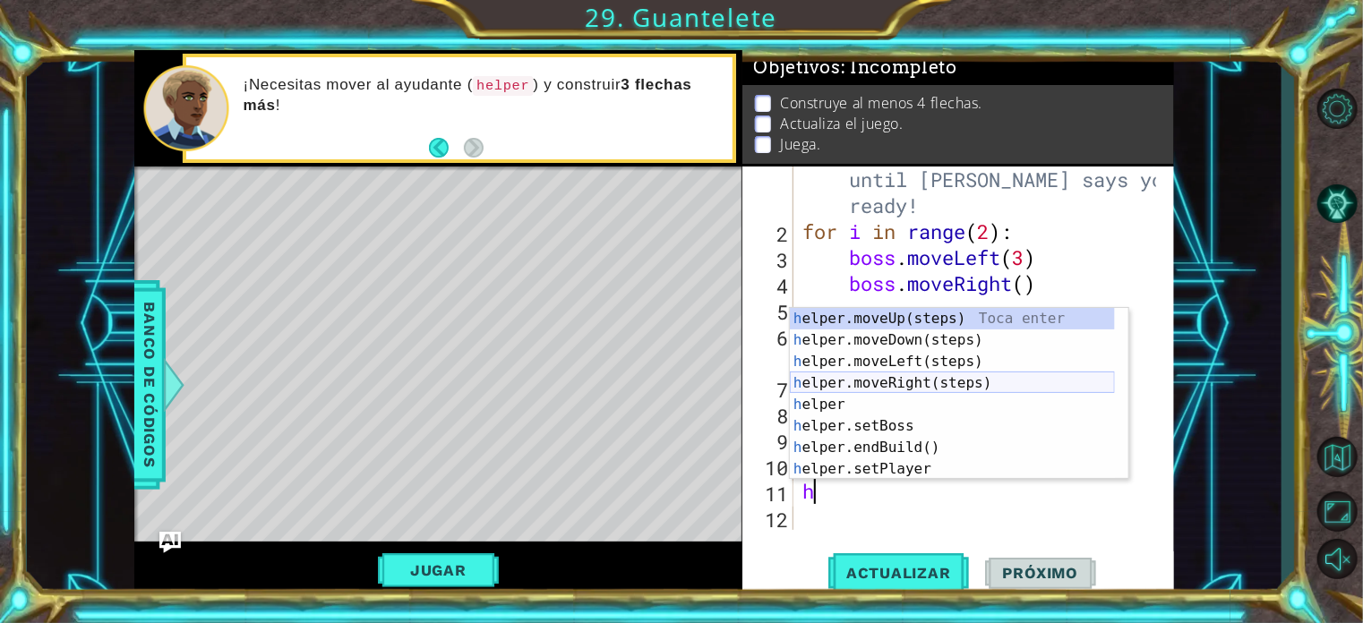
click at [910, 374] on div "h elper.moveUp(steps) Toca enter h elper.moveDown(steps) Toca enter h elper.mov…" at bounding box center [952, 415] width 325 height 215
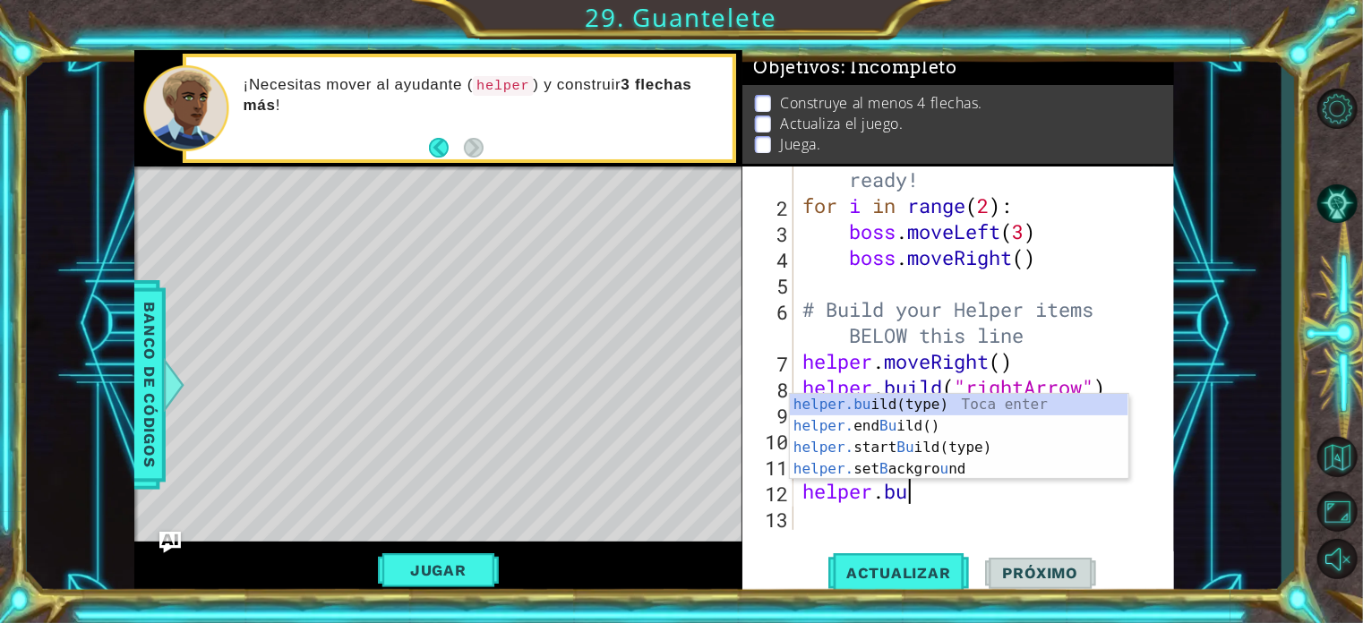
scroll to position [0, 4]
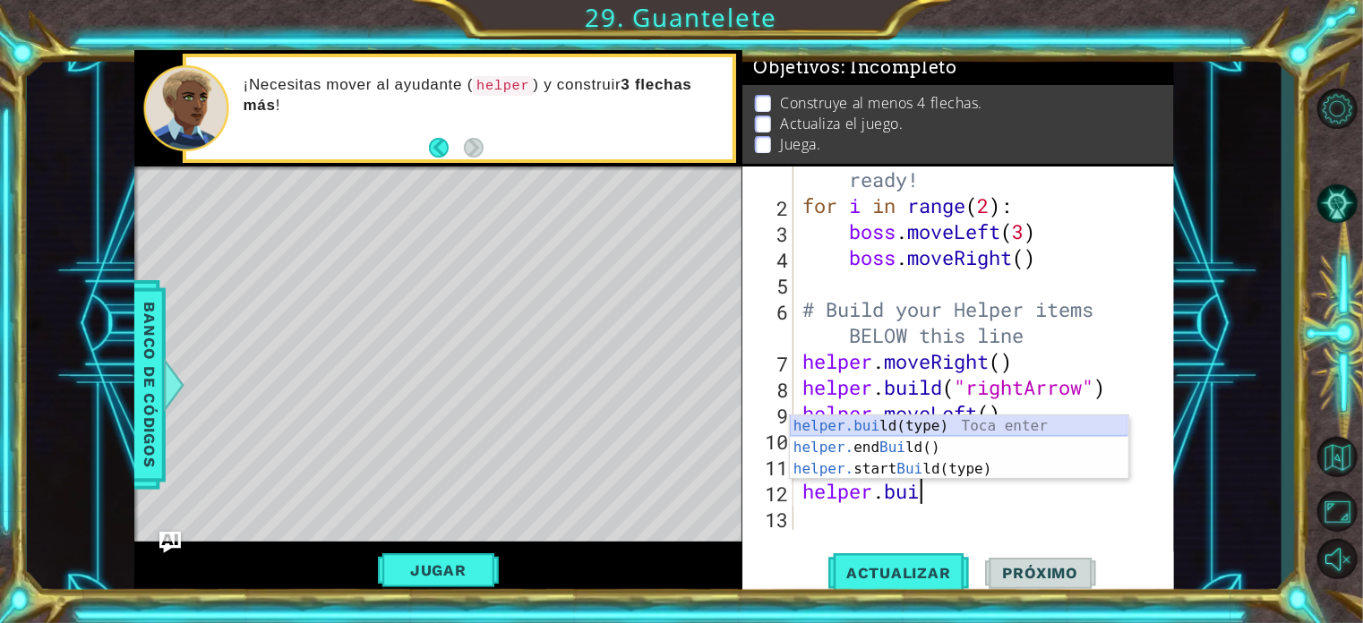
click at [882, 419] on div "helper.[PERSON_NAME] ld(type) Toca enter helper. end [PERSON_NAME] ld() Toca en…" at bounding box center [959, 469] width 339 height 107
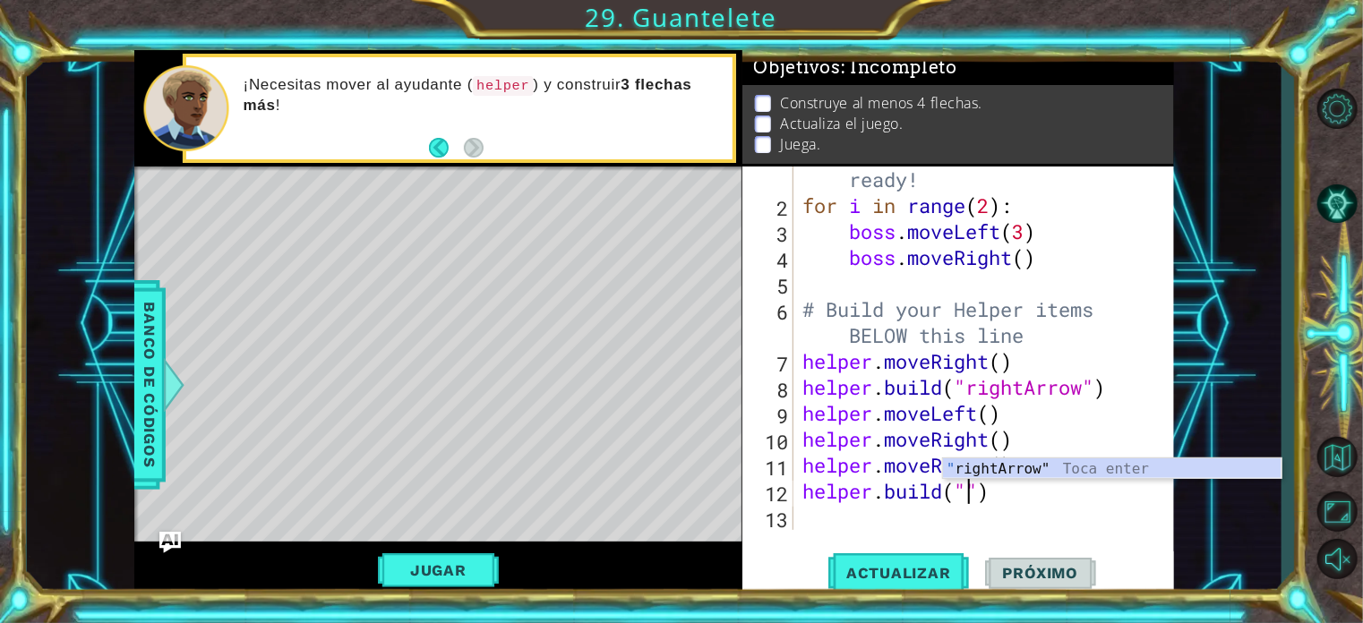
scroll to position [0, 7]
click at [971, 468] on div ""ri ghtArrow" Toca enter" at bounding box center [1112, 491] width 339 height 64
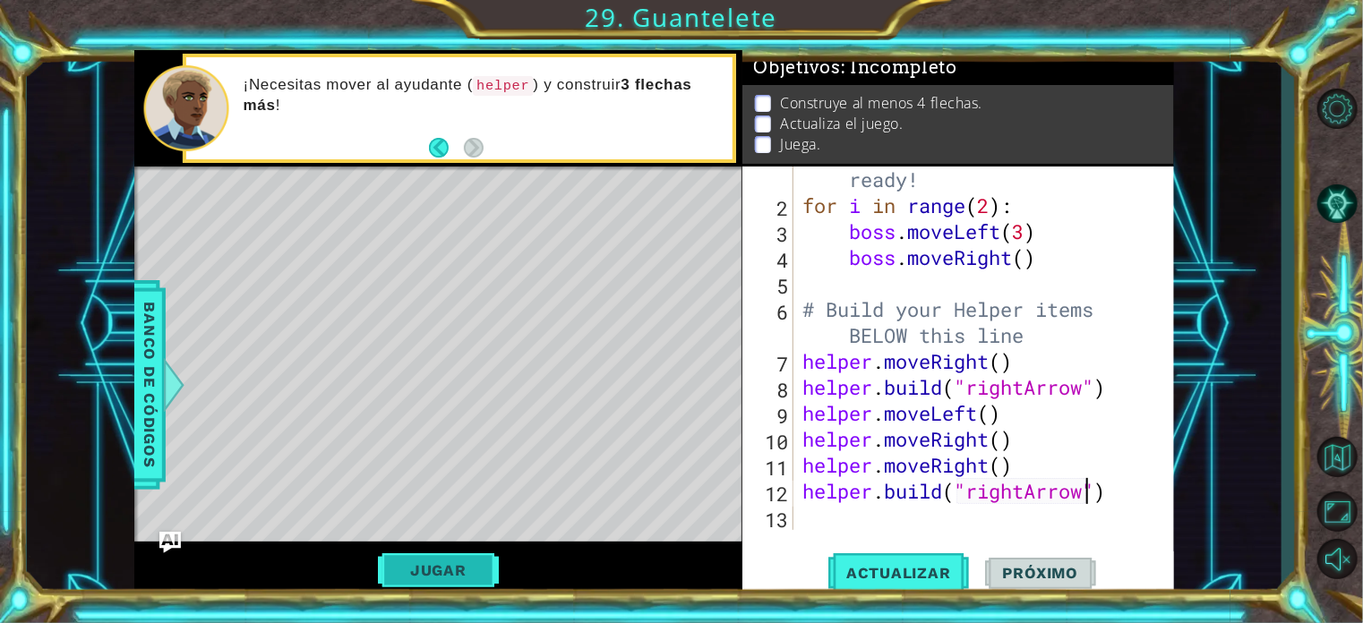
type textarea "[DOMAIN_NAME]("rightArrow")"
click at [417, 569] on button "Jugar" at bounding box center [438, 571] width 121 height 34
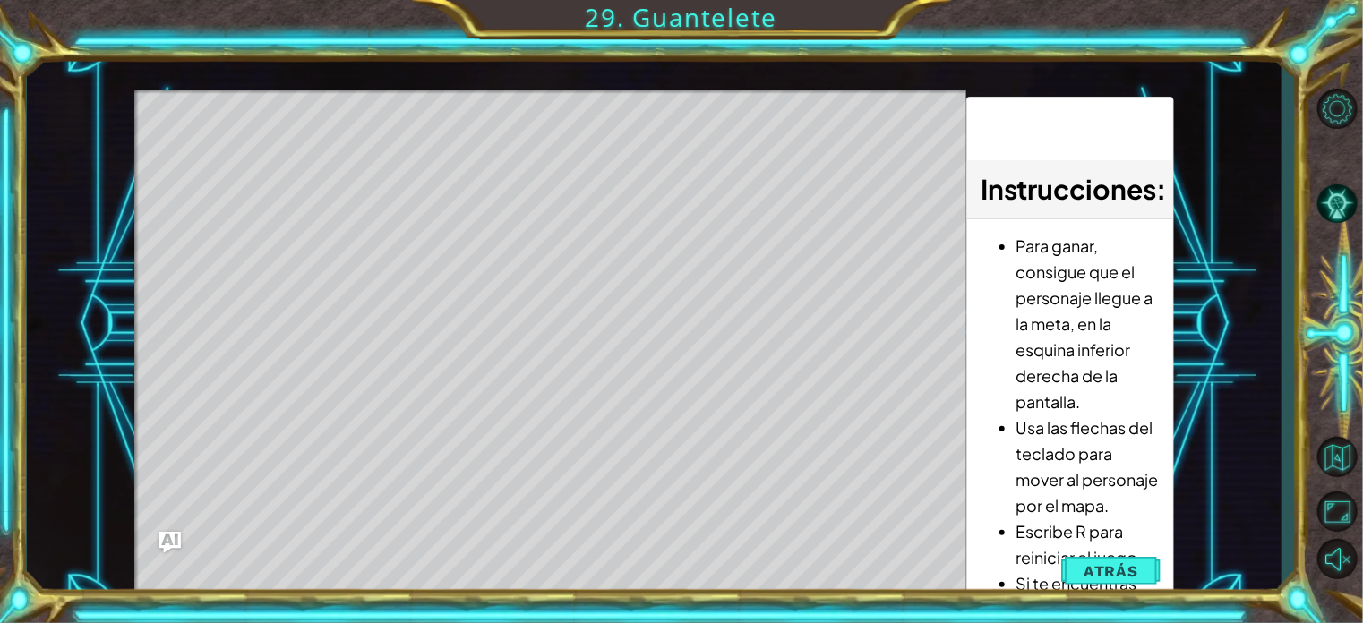
click at [455, 160] on div "Level Map" at bounding box center [548, 354] width 828 height 528
drag, startPoint x: 244, startPoint y: 166, endPoint x: 308, endPoint y: 162, distance: 64.6
click at [308, 162] on div "Level Map" at bounding box center [548, 354] width 828 height 528
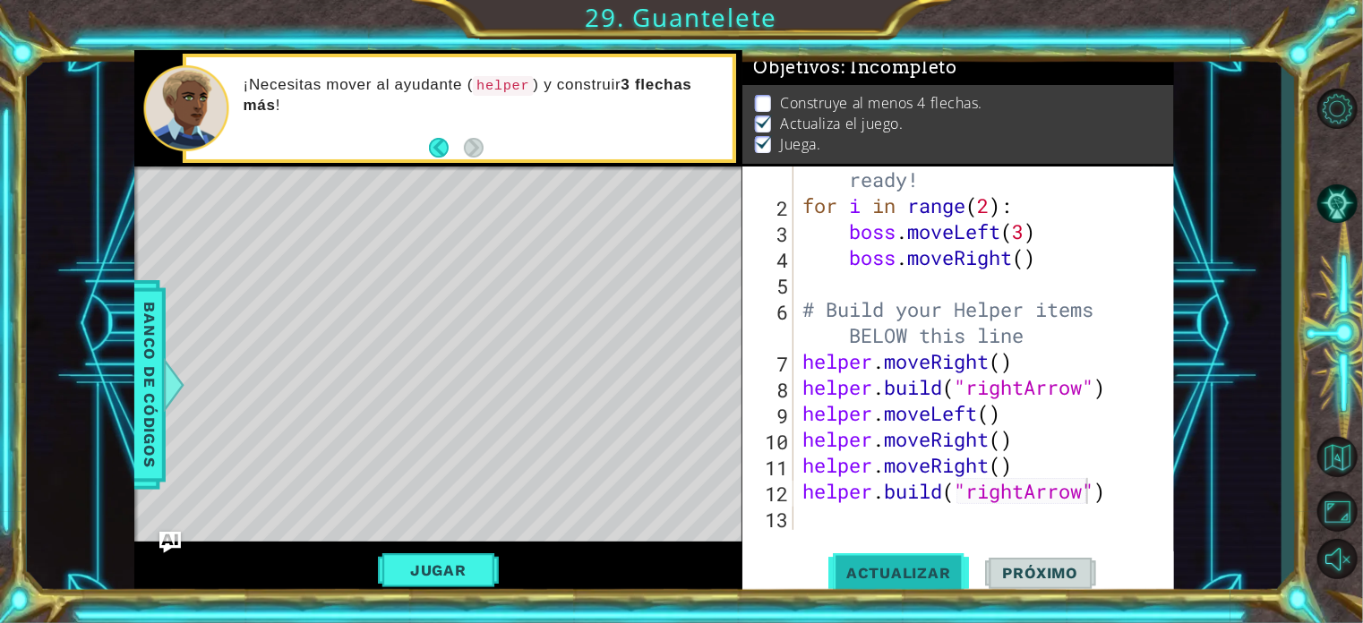
click at [932, 572] on span "Actualizar" at bounding box center [899, 573] width 141 height 18
click at [447, 572] on button "Jugar" at bounding box center [438, 571] width 121 height 34
click at [908, 578] on span "Actualizar" at bounding box center [899, 573] width 141 height 18
click at [366, 305] on div "Level Map" at bounding box center [548, 431] width 828 height 528
click at [355, 214] on div "Level Map" at bounding box center [548, 431] width 828 height 528
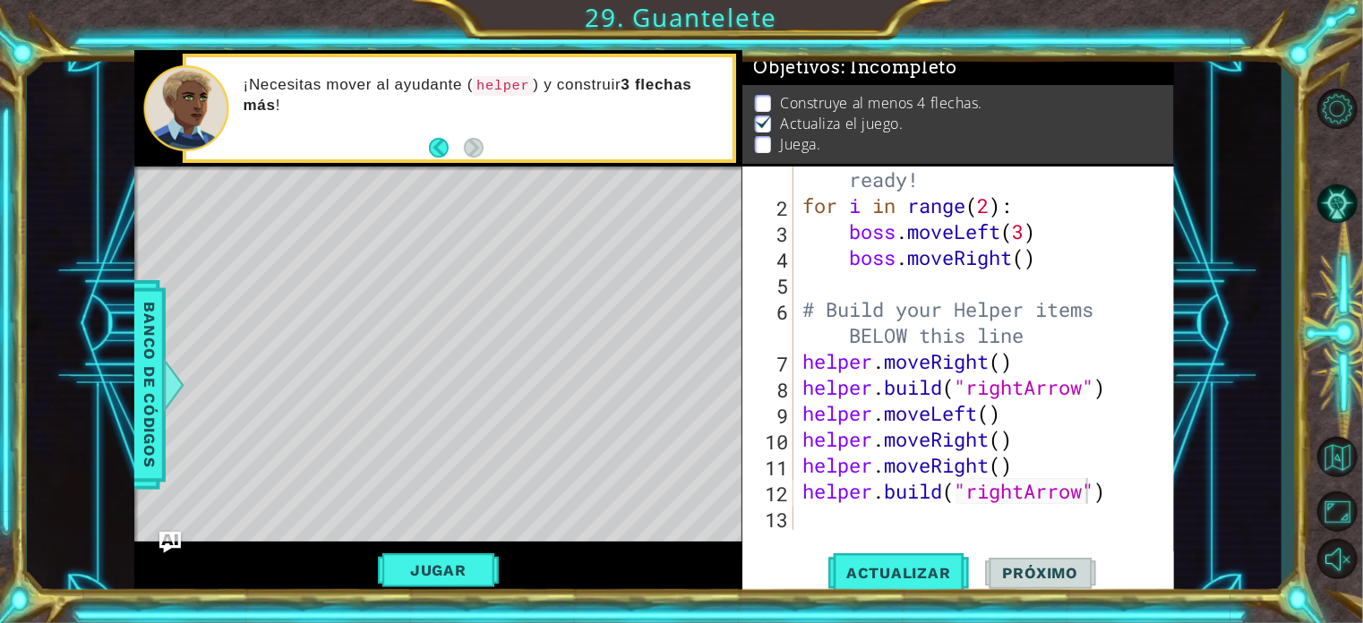
click at [656, 502] on div "Level Map" at bounding box center [548, 431] width 828 height 528
click at [837, 526] on div "# Don't touch the boss code until [PERSON_NAME] says you're ready! for i in ran…" at bounding box center [982, 349] width 366 height 468
type textarea "h"
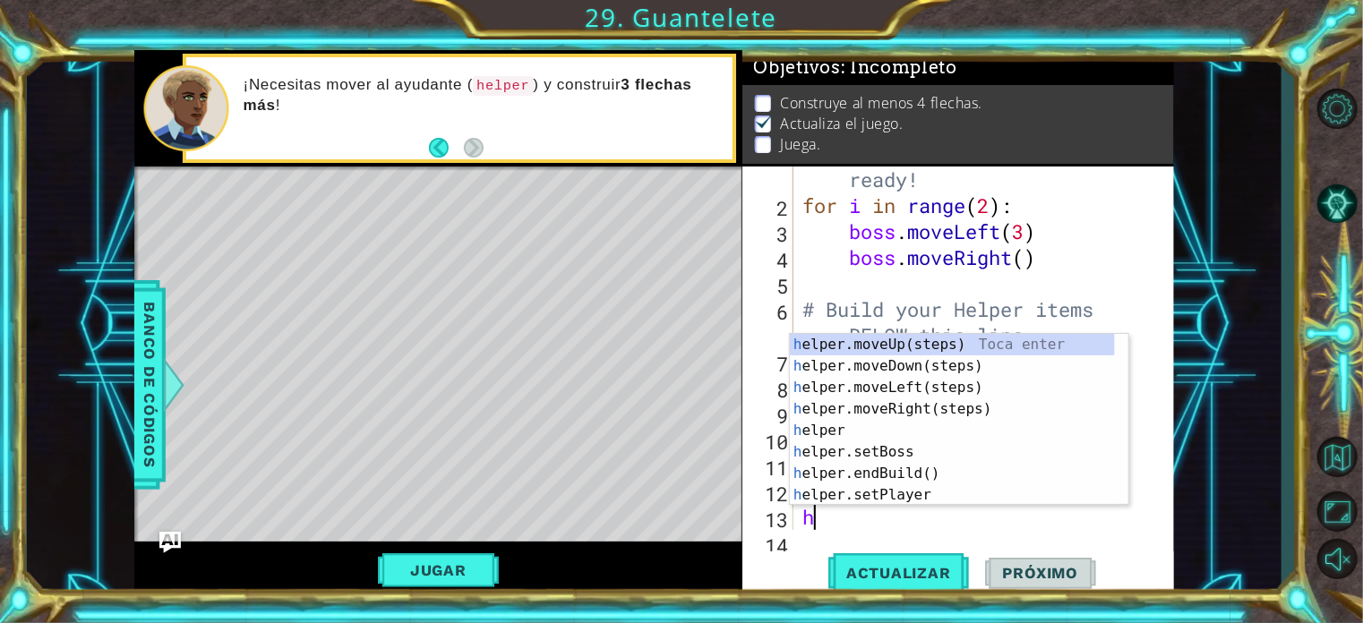
scroll to position [77, 0]
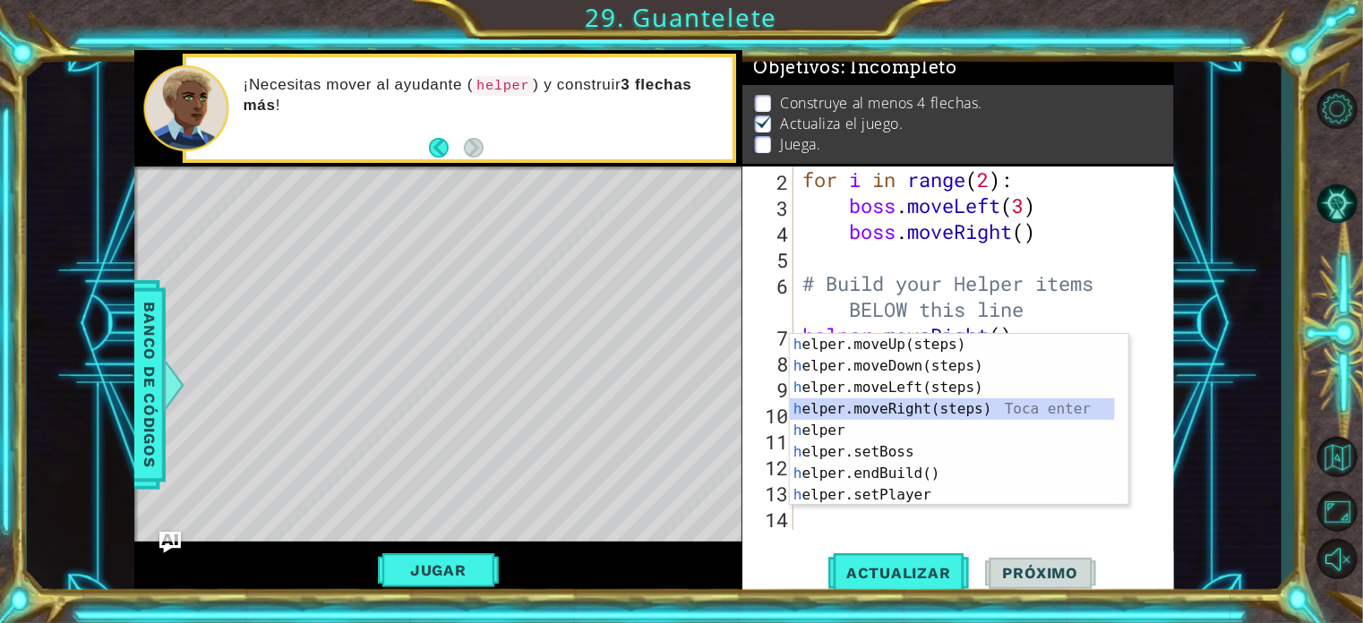
click at [922, 402] on div "h elper.moveUp(steps) Toca enter h elper.moveDown(steps) Toca enter h elper.mov…" at bounding box center [952, 441] width 325 height 215
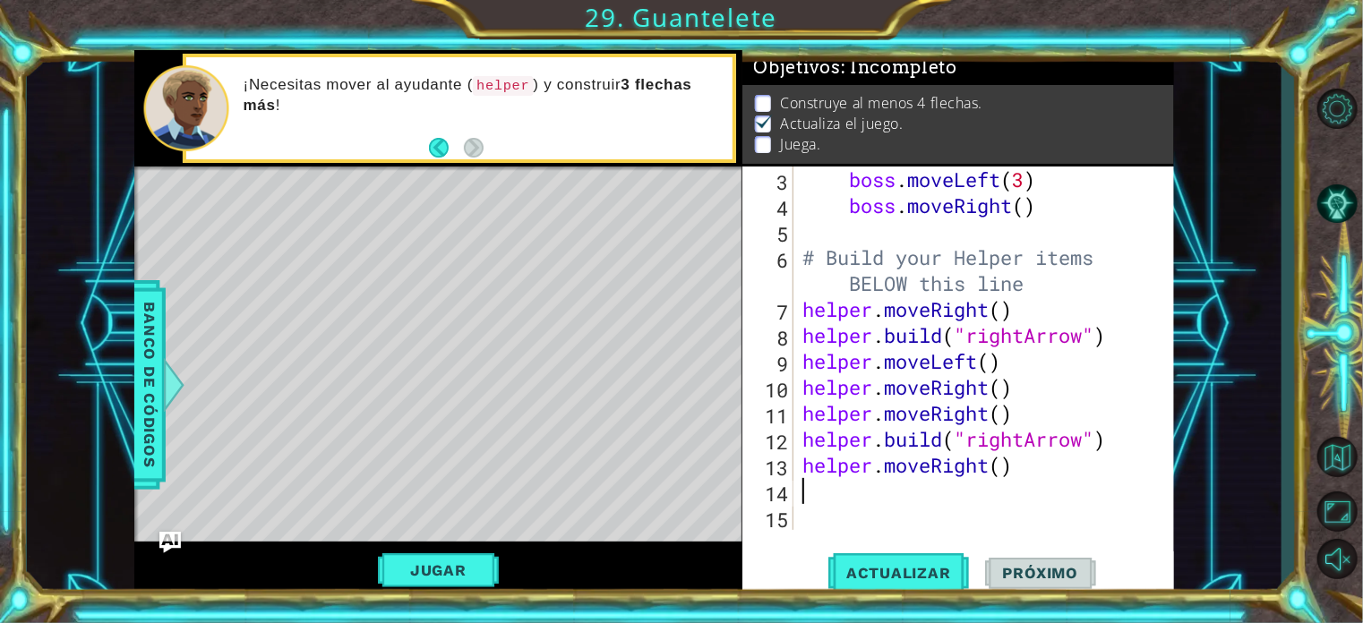
type textarea "h"
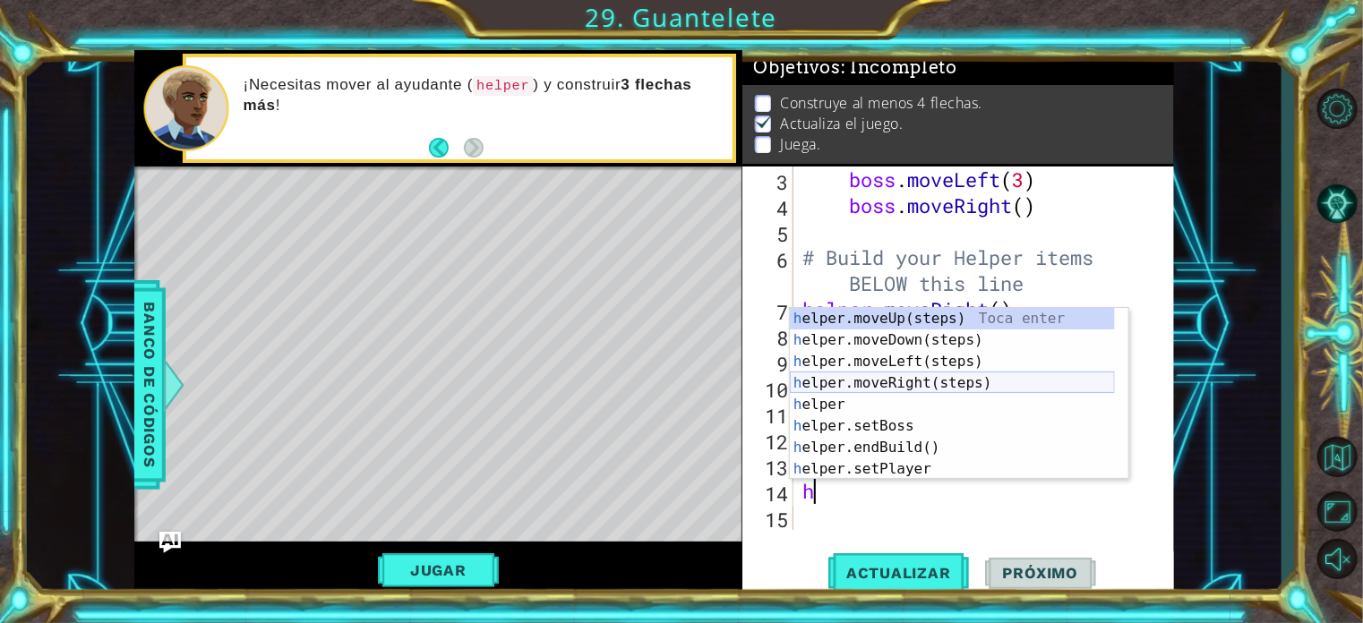
click at [914, 378] on div "h elper.moveUp(steps) Toca enter h elper.moveDown(steps) Toca enter h elper.mov…" at bounding box center [952, 415] width 325 height 215
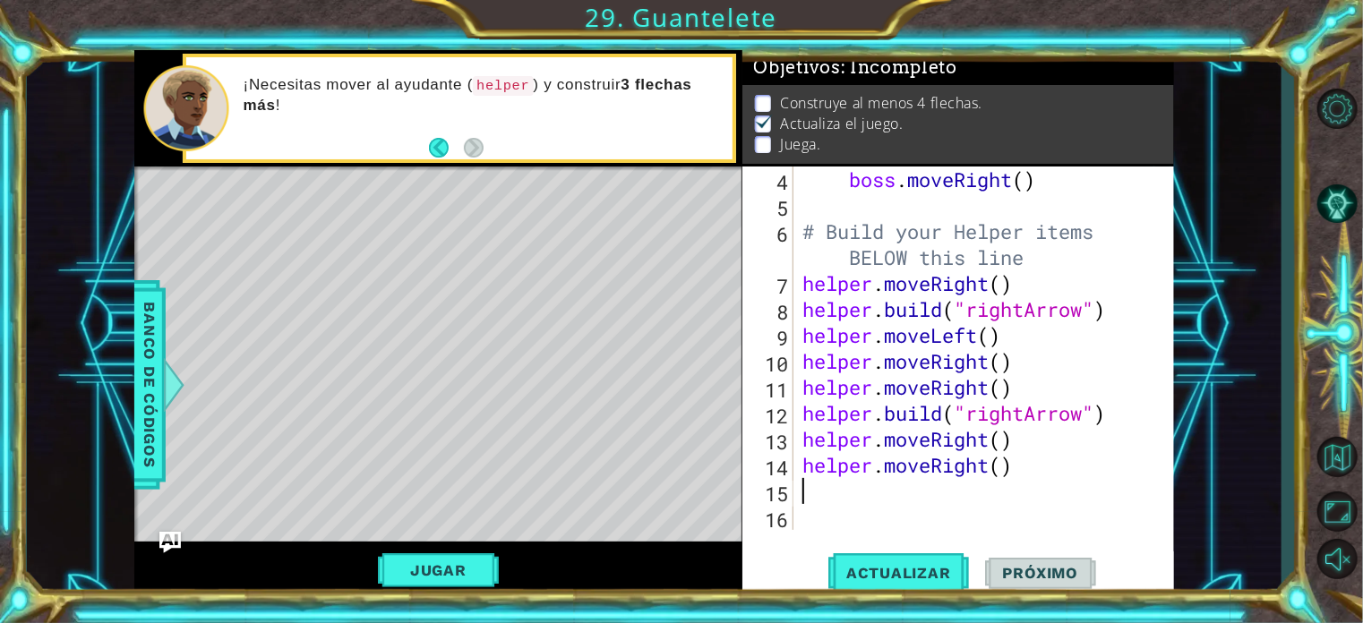
scroll to position [129, 0]
type textarea "j"
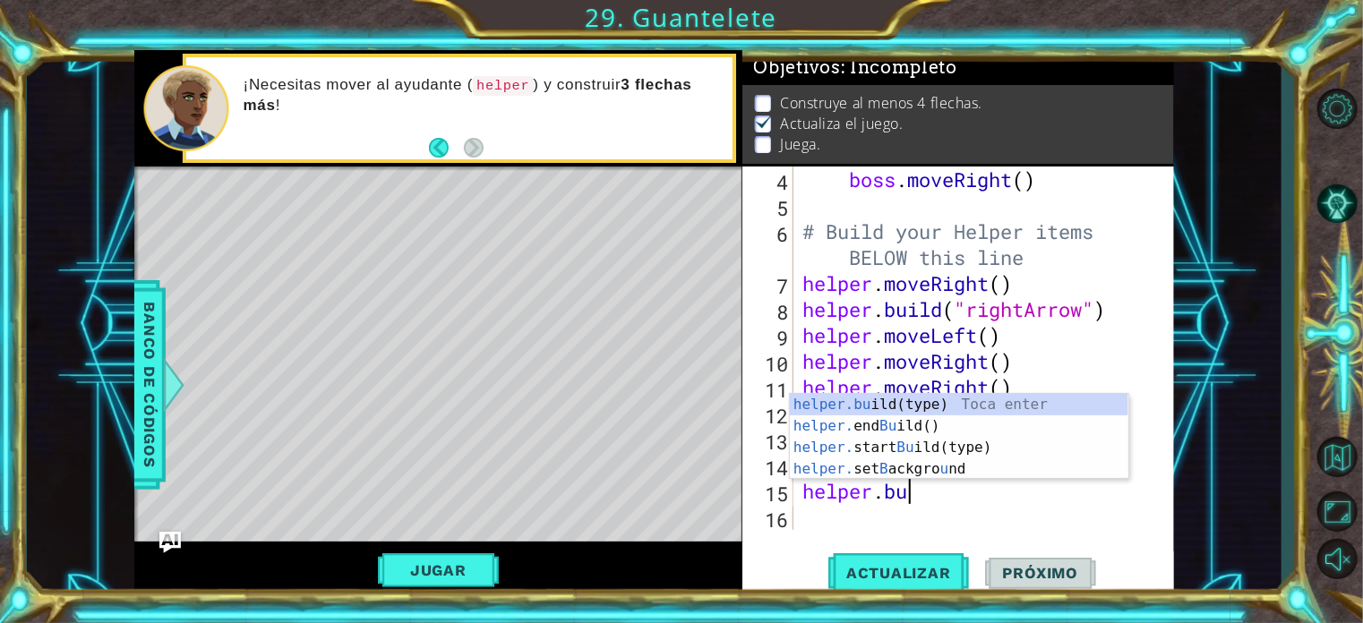
scroll to position [0, 4]
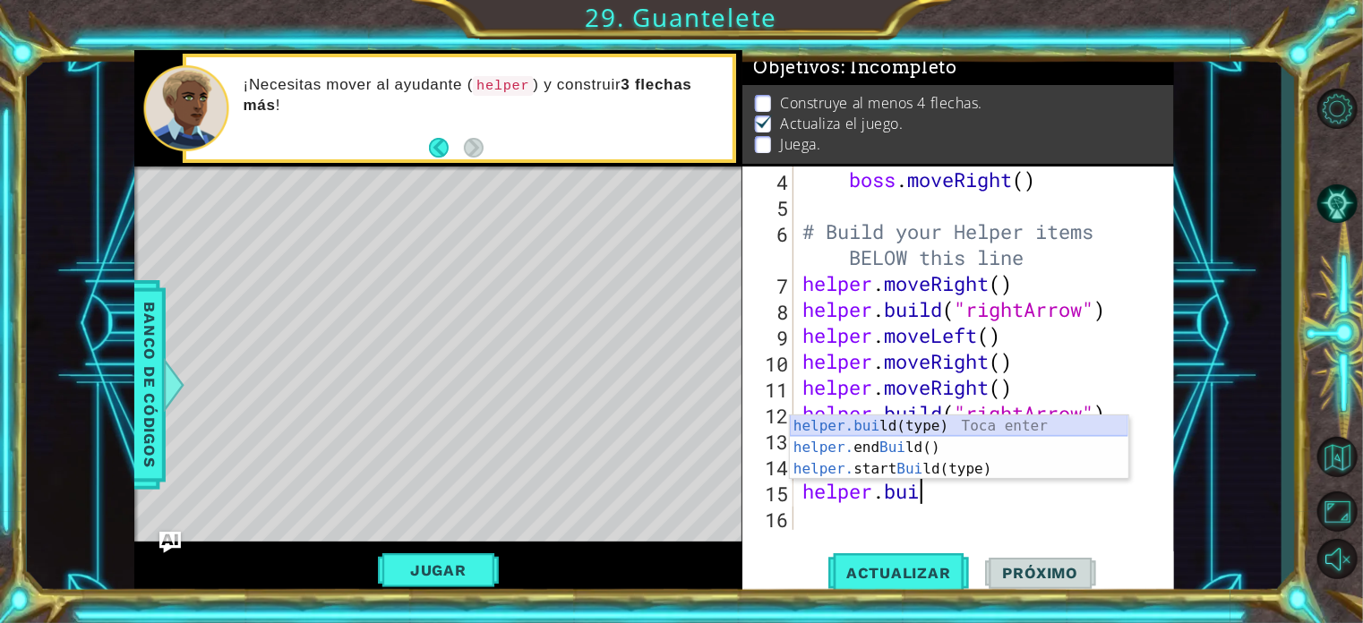
click at [886, 421] on div "helper.[PERSON_NAME] ld(type) Toca enter helper. end [PERSON_NAME] ld() Toca en…" at bounding box center [959, 469] width 339 height 107
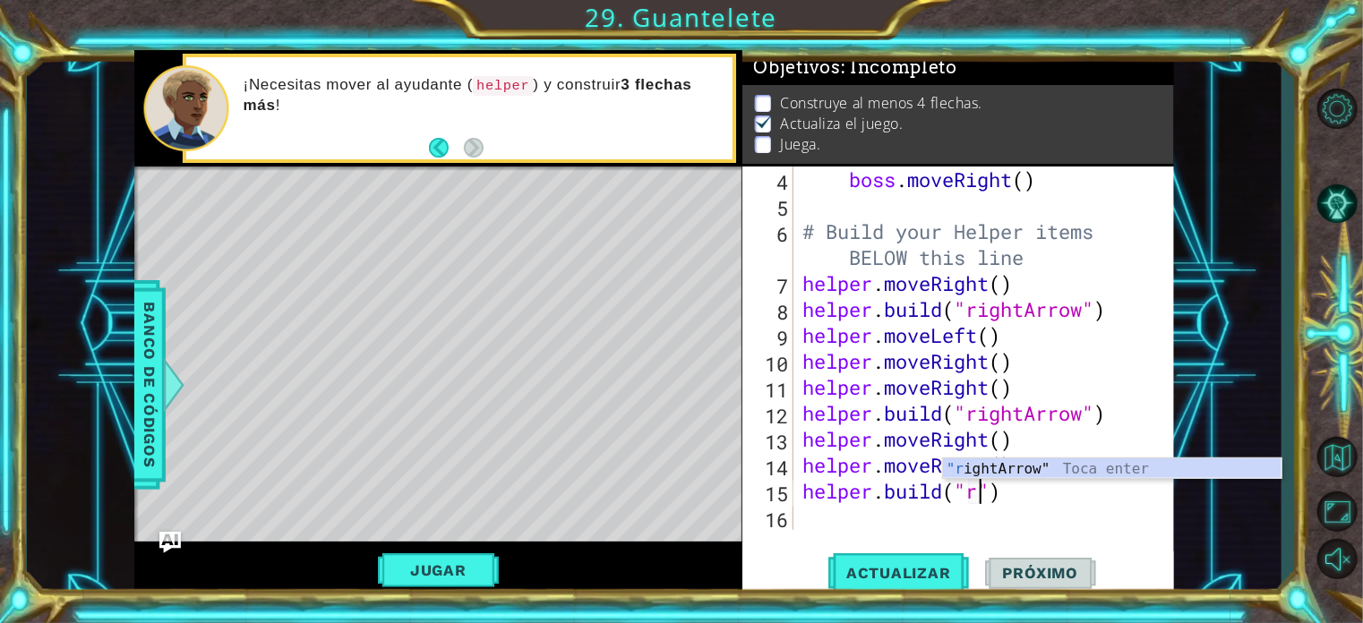
scroll to position [0, 7]
click at [959, 467] on div ""r ightArrow" Toca enter" at bounding box center [1112, 491] width 339 height 64
type textarea "[DOMAIN_NAME]("rightArrow")"
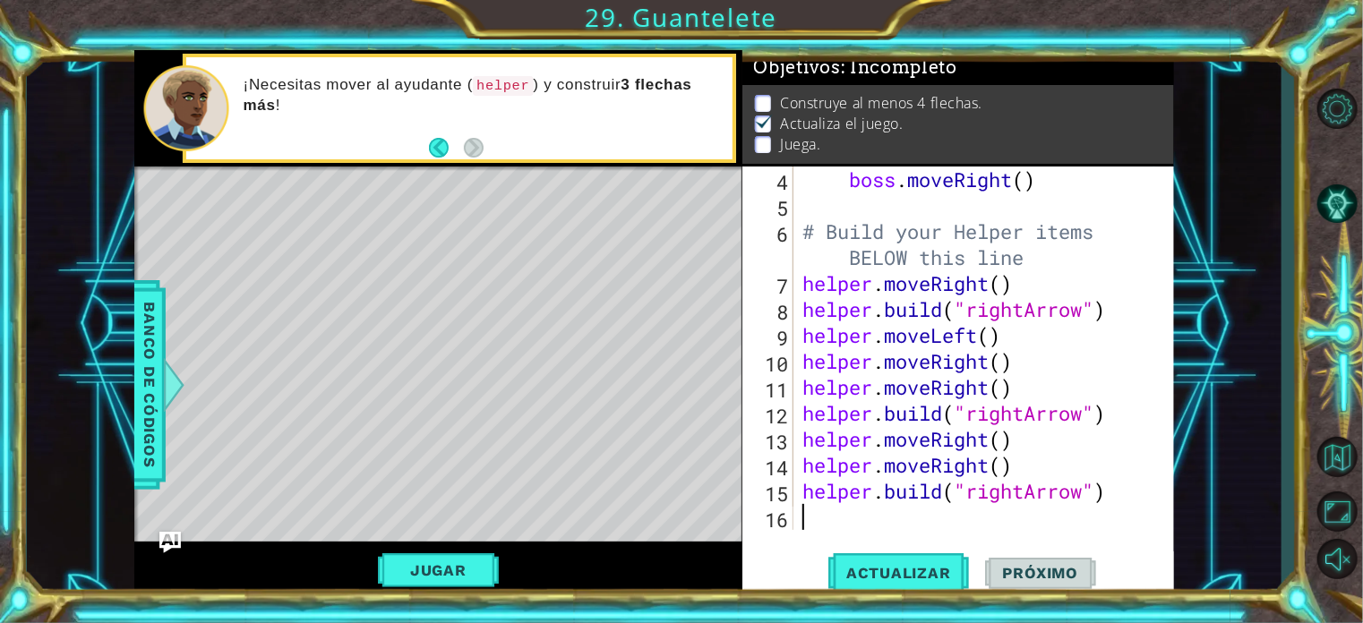
click at [863, 529] on div "boss . moveRight ( ) # Build your Helper items BELOW this line helper . moveRig…" at bounding box center [982, 375] width 366 height 416
type textarea "h"
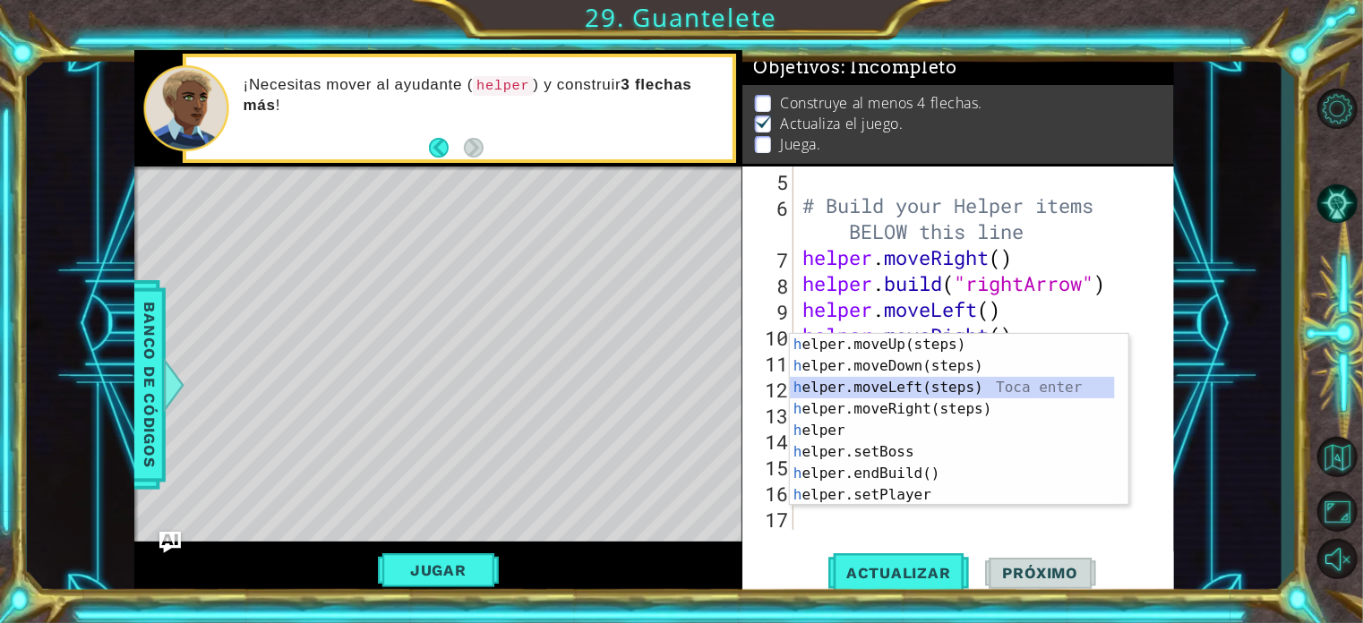
click at [929, 390] on div "h elper.moveUp(steps) Toca enter h elper.moveDown(steps) Toca enter h elper.mov…" at bounding box center [952, 441] width 325 height 215
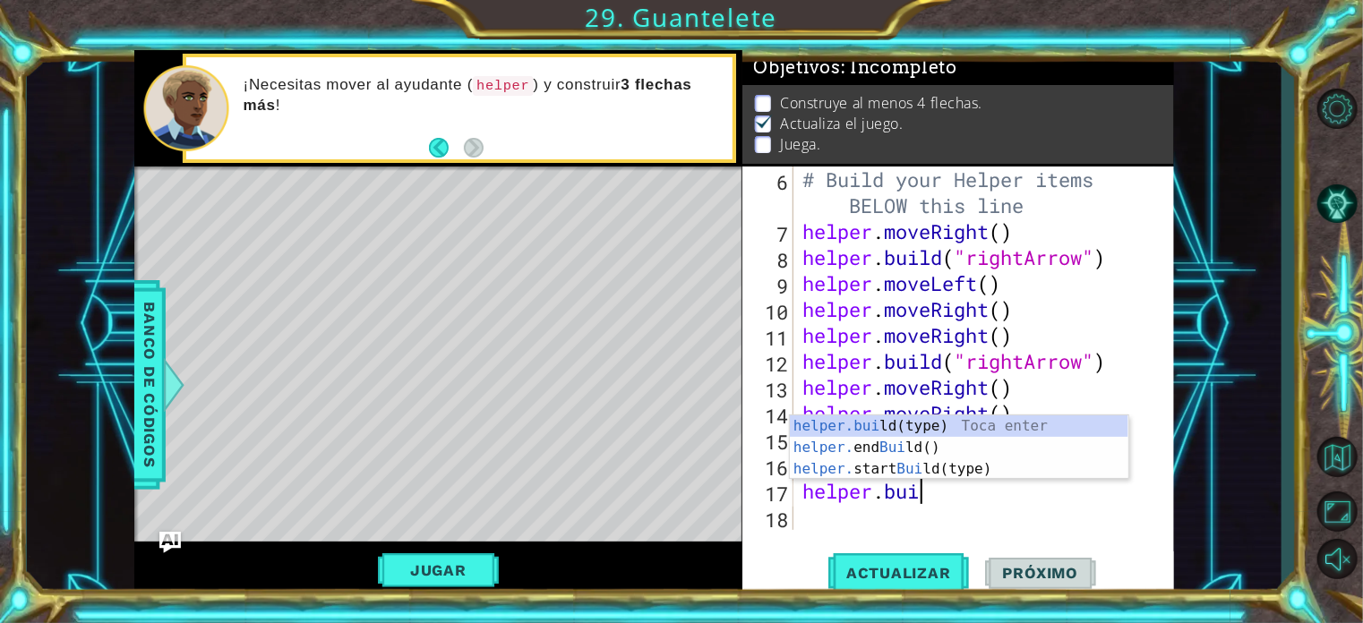
scroll to position [0, 4]
click at [899, 423] on div "[DOMAIN_NAME] (type) Toca enter helper. end Build () Toca enter helper. start B…" at bounding box center [959, 469] width 339 height 107
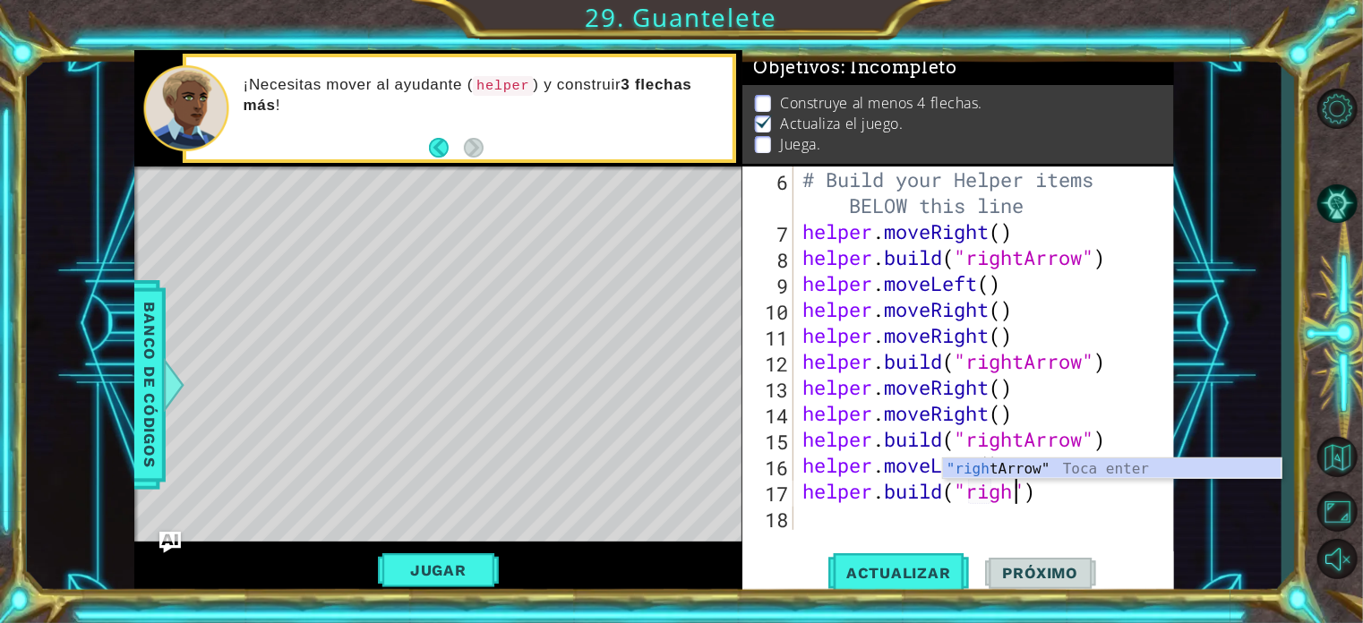
scroll to position [0, 10]
click at [1006, 466] on div ""right Arrow" Toca enter" at bounding box center [1112, 491] width 339 height 64
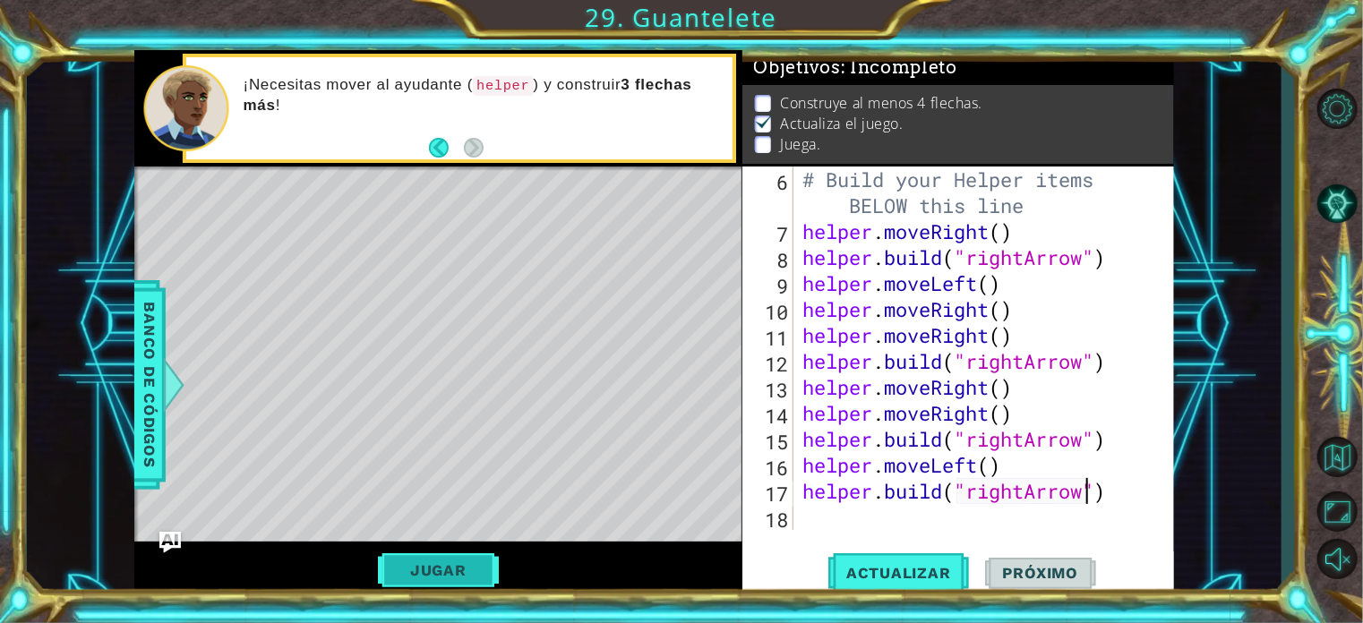
type textarea "[DOMAIN_NAME]("rightArrow")"
click at [405, 568] on button "Jugar" at bounding box center [438, 571] width 121 height 34
click at [1034, 562] on button "Próximo" at bounding box center [1040, 573] width 111 height 43
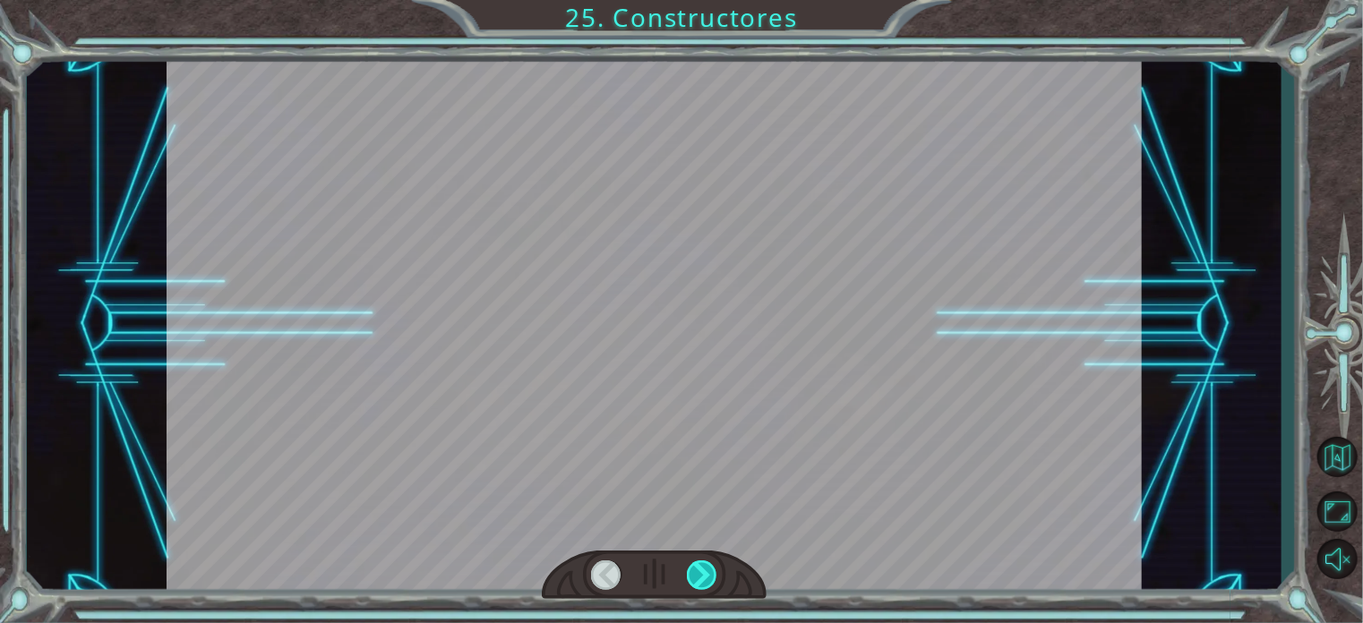
click at [691, 579] on div at bounding box center [702, 576] width 30 height 30
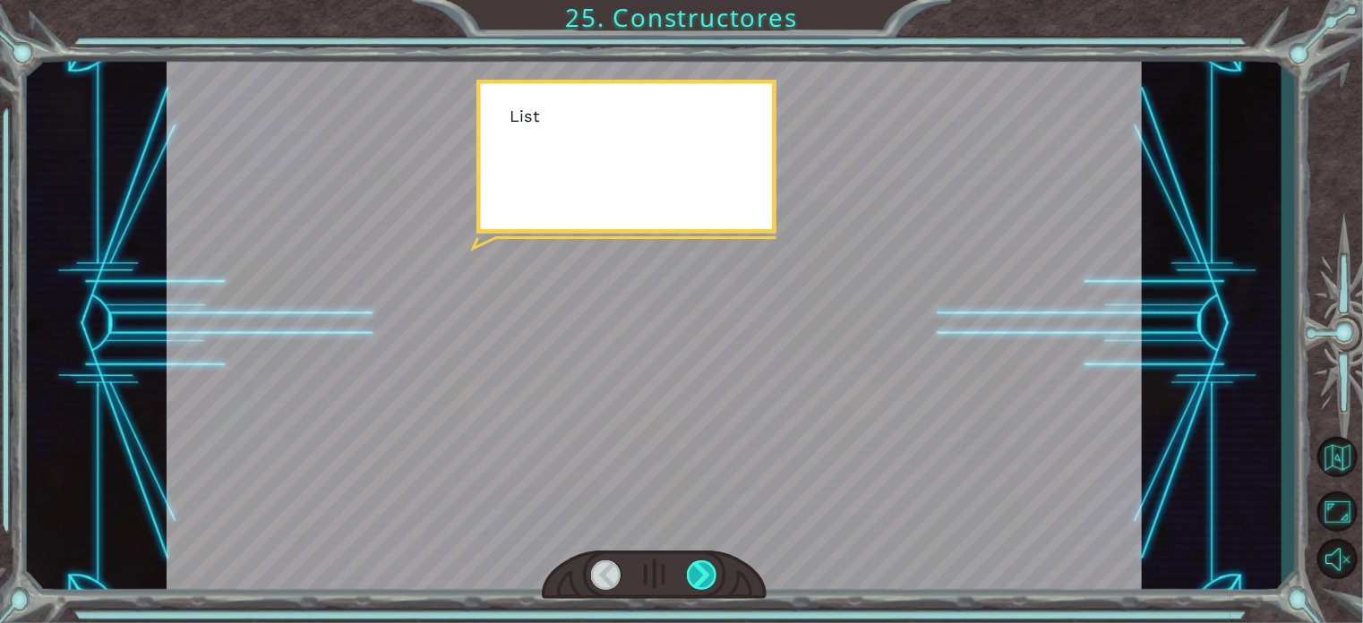
click at [700, 579] on div at bounding box center [702, 576] width 30 height 30
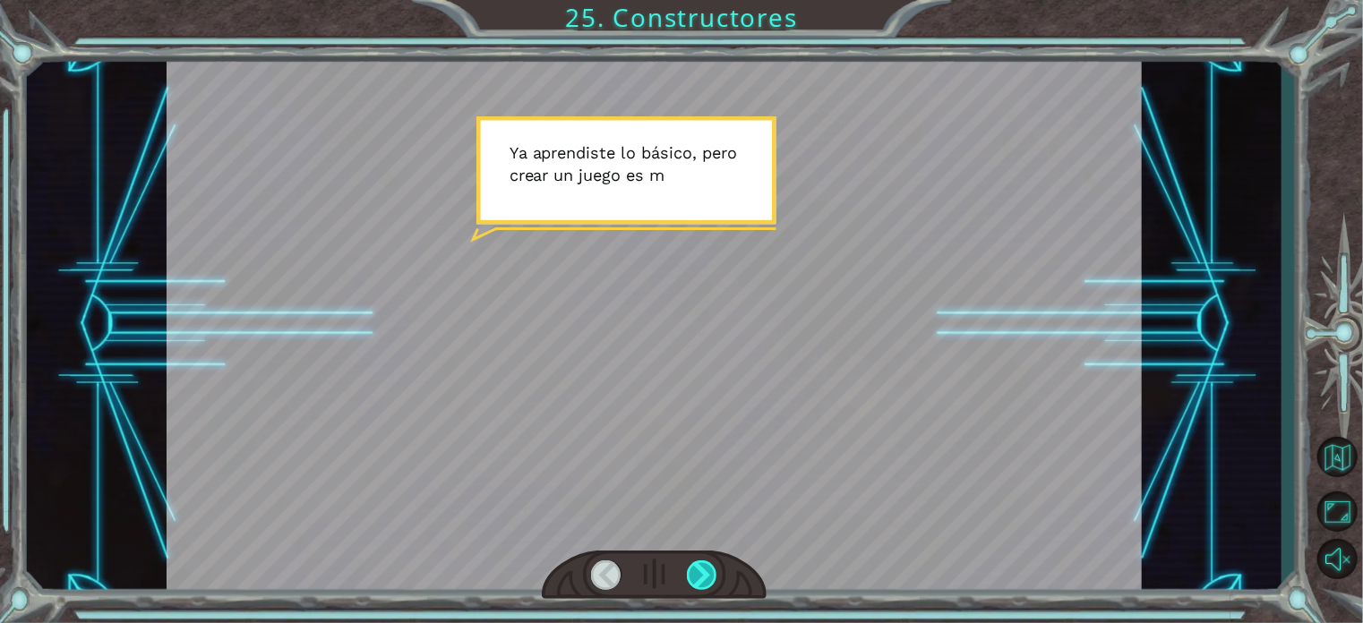
click at [699, 579] on div at bounding box center [702, 576] width 30 height 30
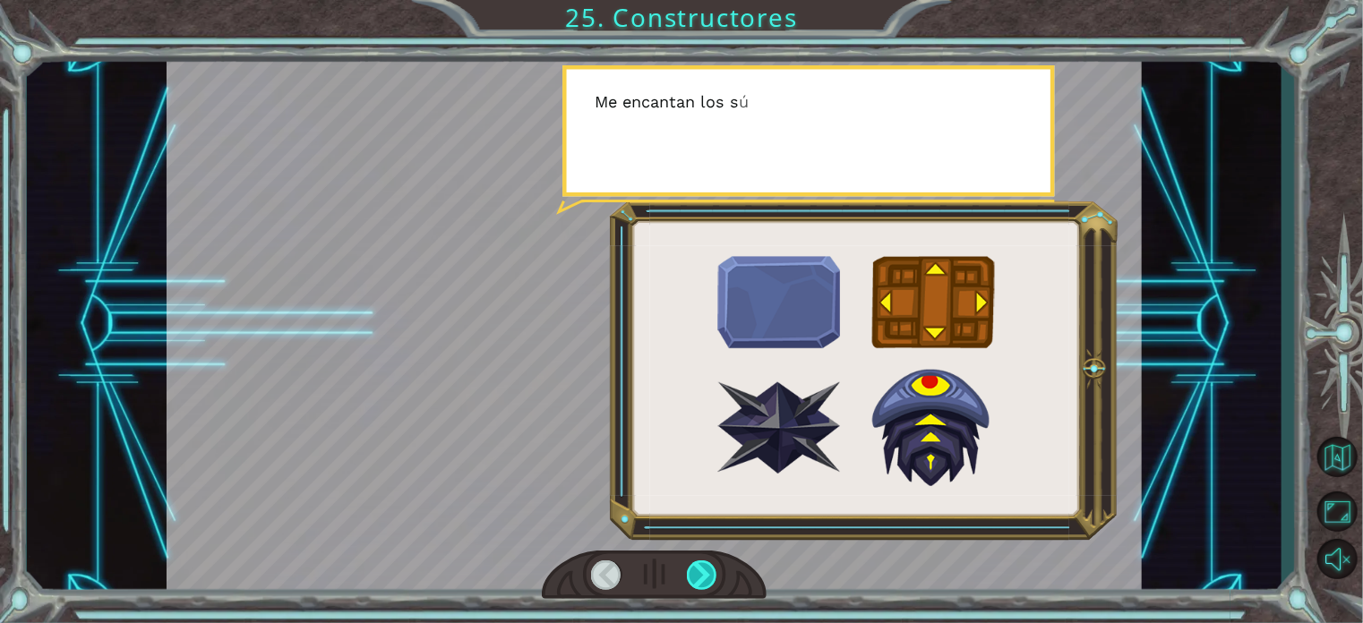
click at [699, 579] on div at bounding box center [702, 576] width 30 height 30
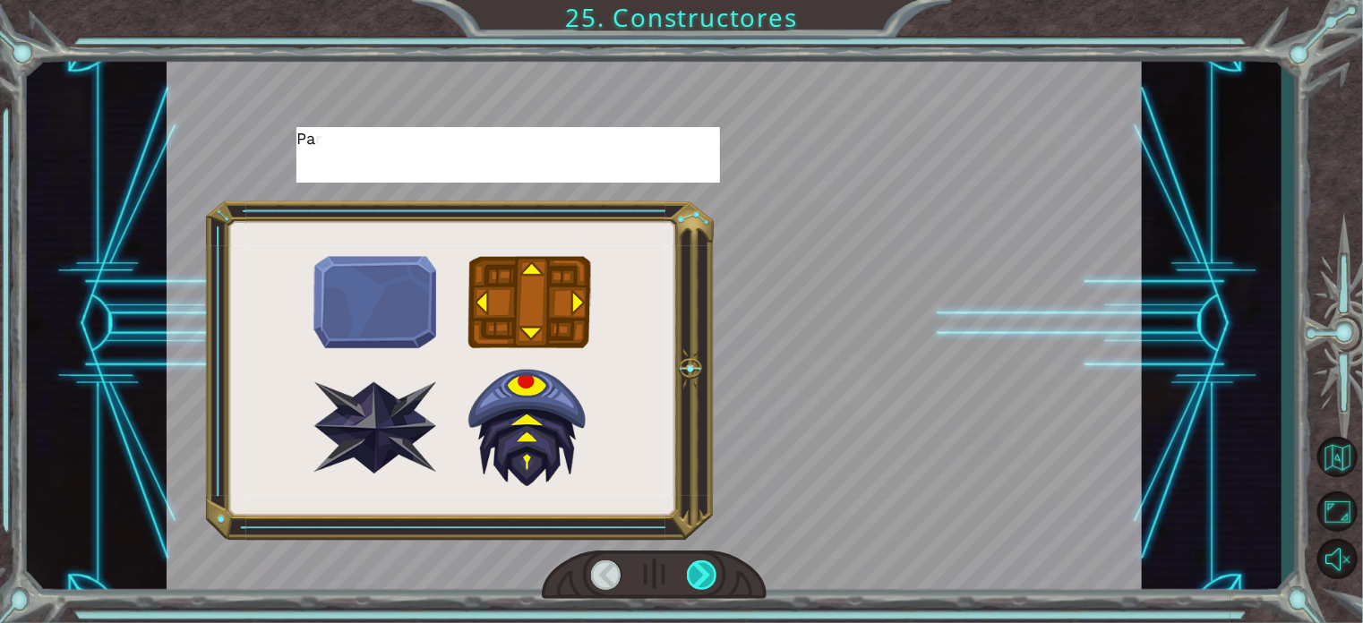
click at [699, 579] on div at bounding box center [702, 576] width 30 height 30
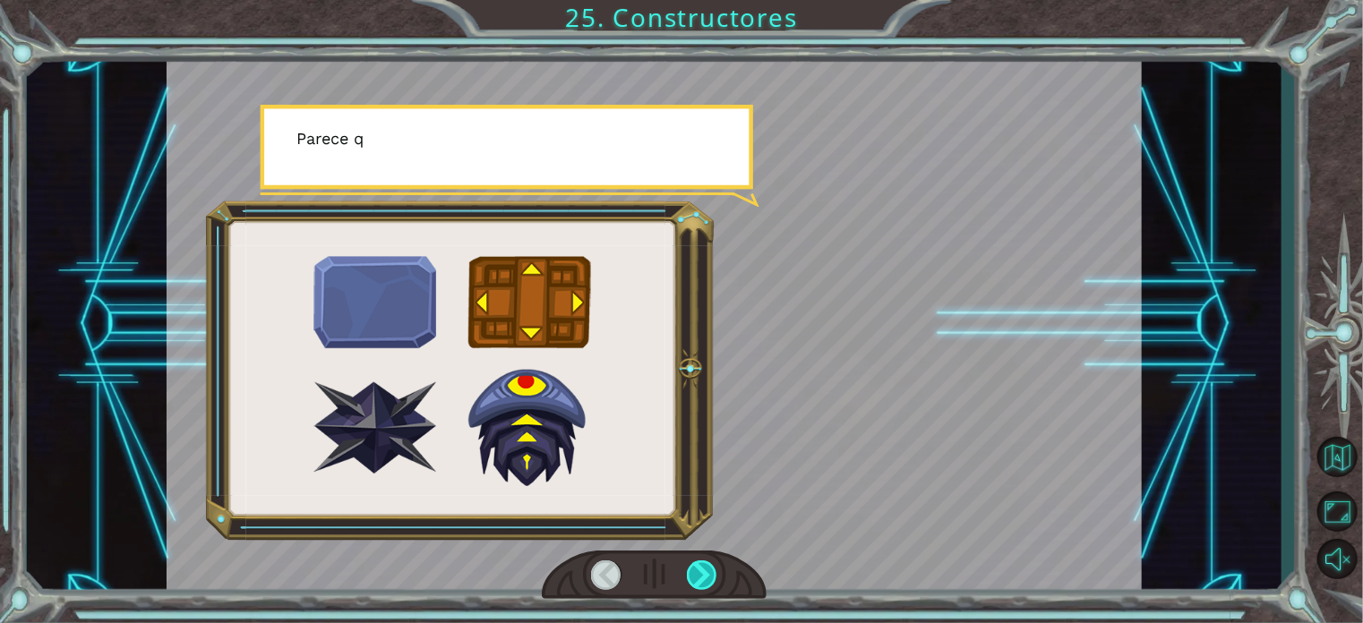
click at [699, 579] on div at bounding box center [702, 576] width 30 height 30
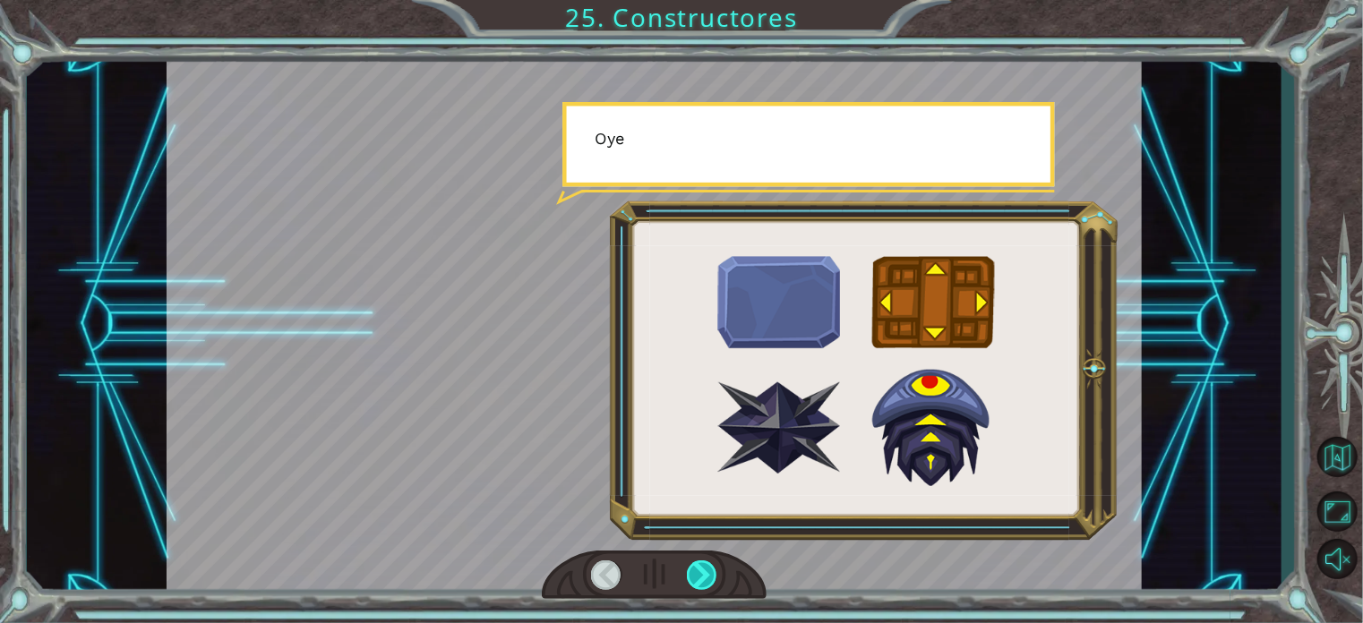
click at [699, 579] on div at bounding box center [702, 576] width 30 height 30
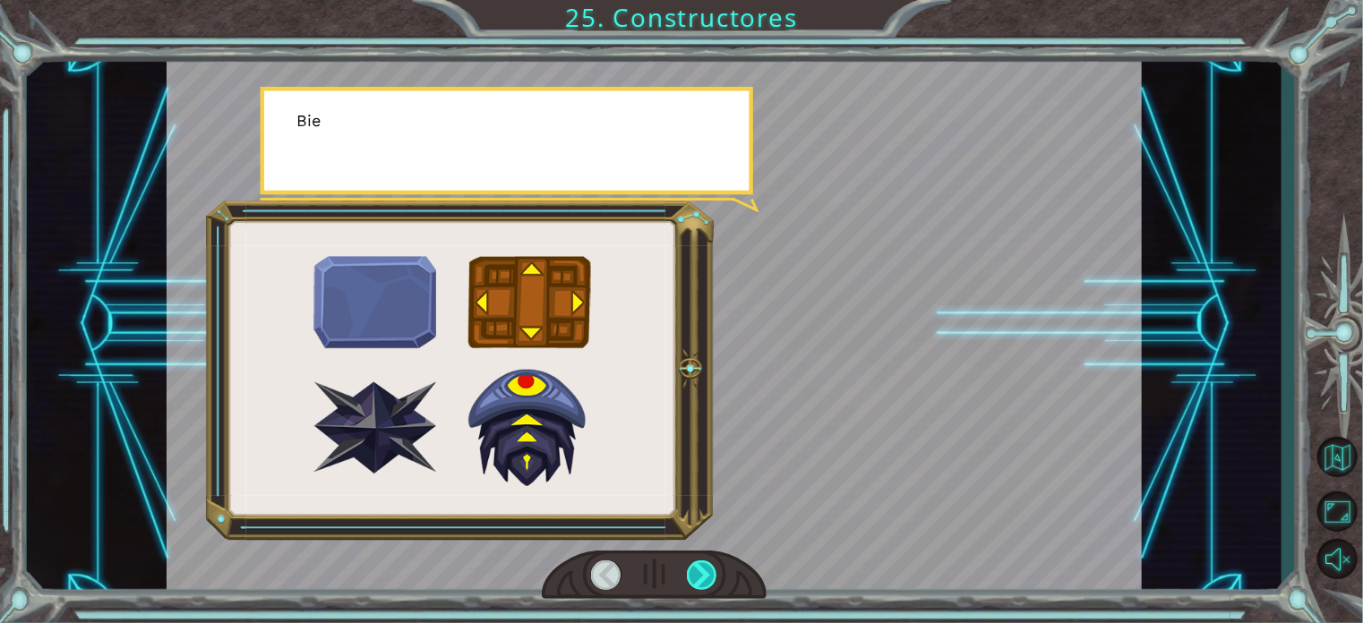
click at [699, 579] on div at bounding box center [702, 576] width 30 height 30
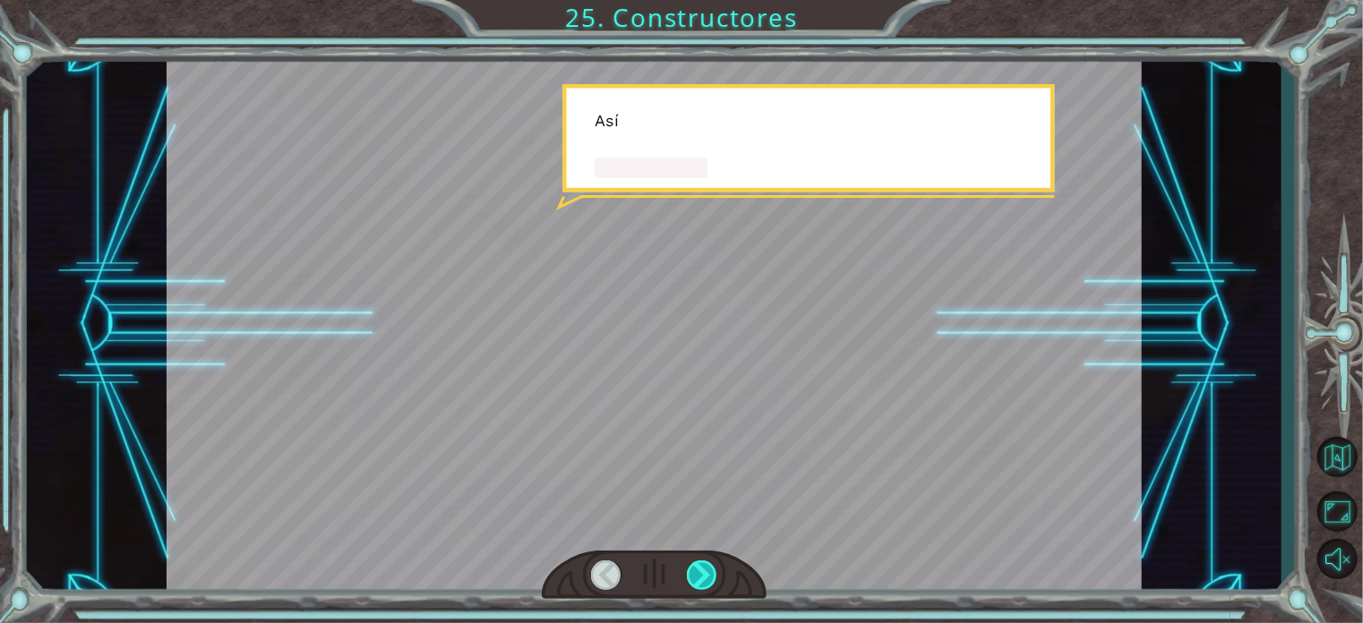
click at [699, 579] on div at bounding box center [702, 576] width 30 height 30
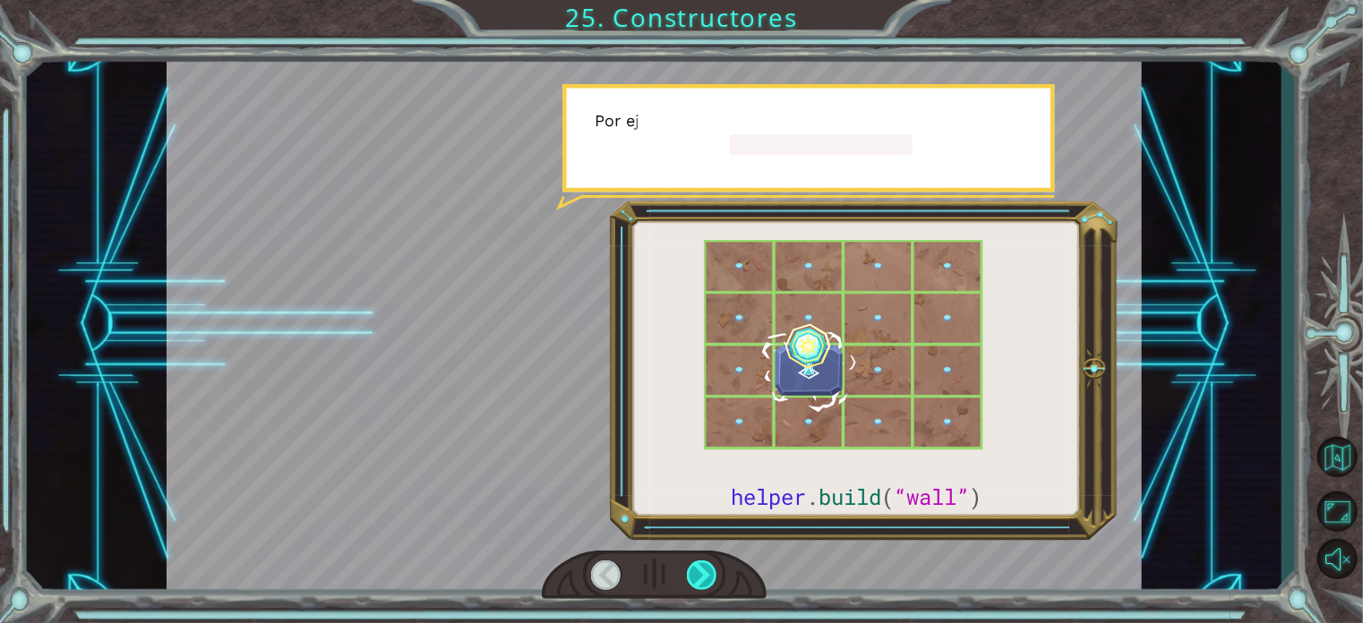
click at [699, 579] on div at bounding box center [702, 576] width 30 height 30
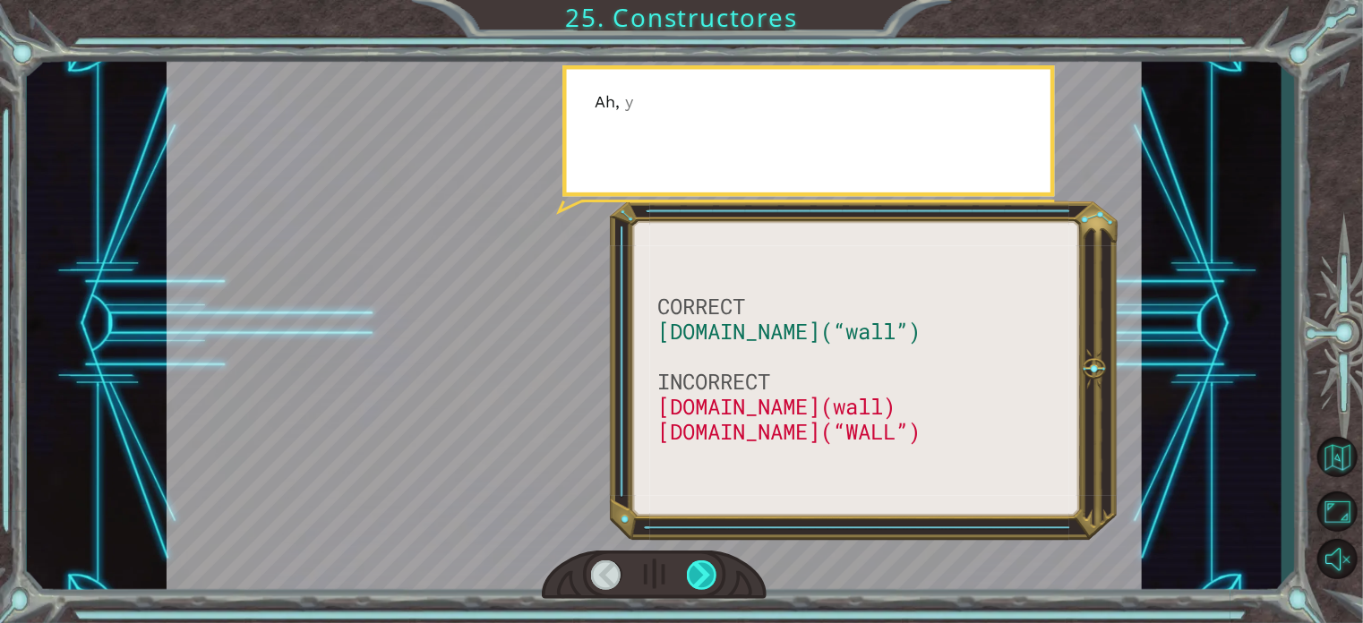
click at [699, 579] on div at bounding box center [702, 576] width 30 height 30
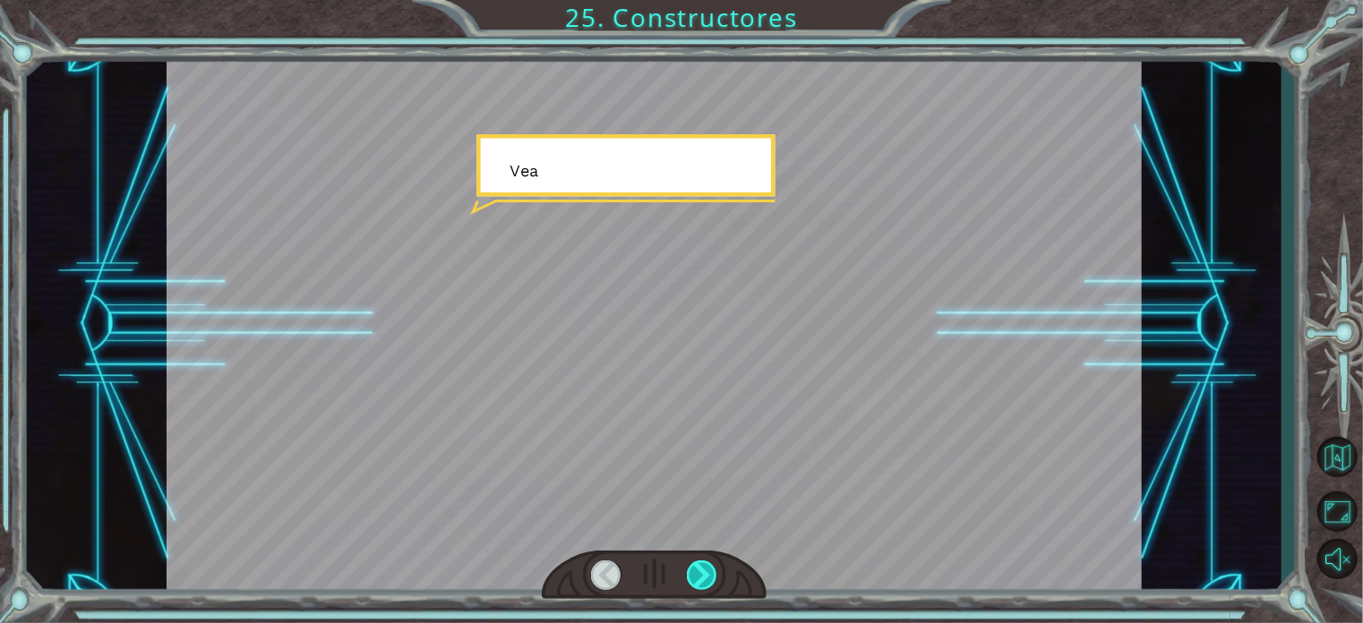
click at [699, 579] on div at bounding box center [702, 576] width 30 height 30
click at [699, 0] on div "CORRECT [DOMAIN_NAME](“wall”) INCORRECT [DOMAIN_NAME](wall) [DOMAIN_NAME](“WALL…" at bounding box center [681, 0] width 1363 height 0
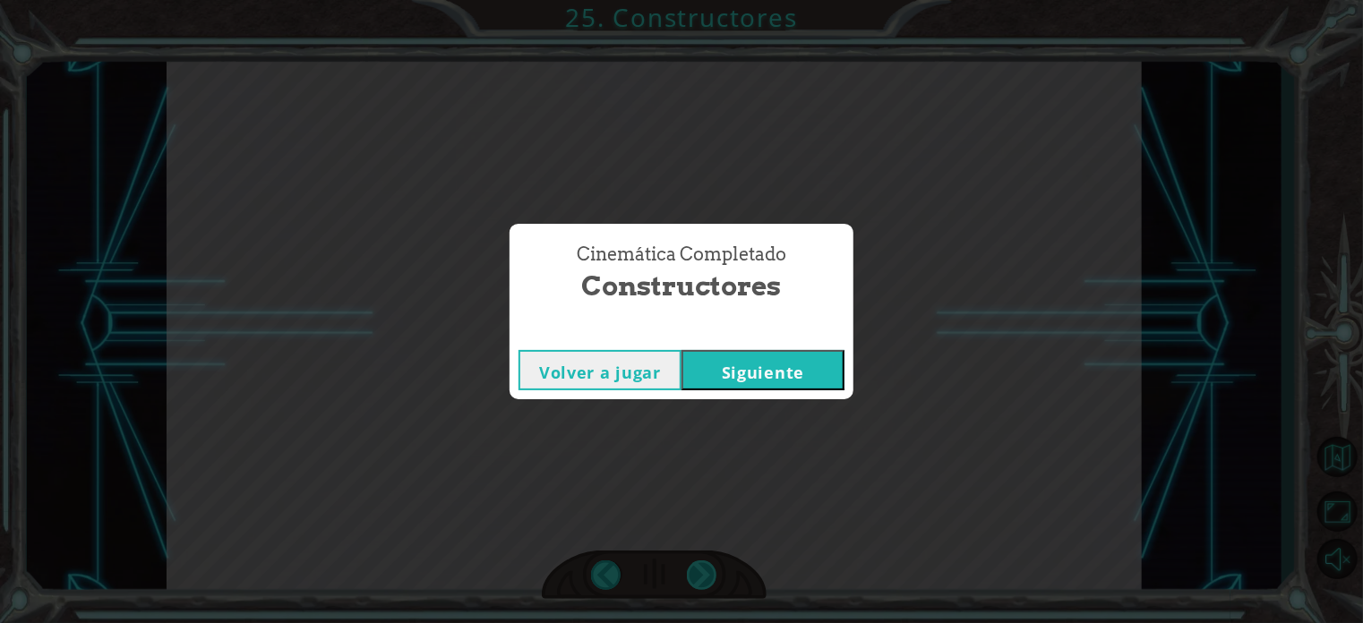
click at [699, 579] on div "Cinemática Completado Constructores Volver a jugar [GEOGRAPHIC_DATA]" at bounding box center [681, 311] width 1363 height 623
click at [768, 357] on button "Siguiente" at bounding box center [763, 370] width 163 height 40
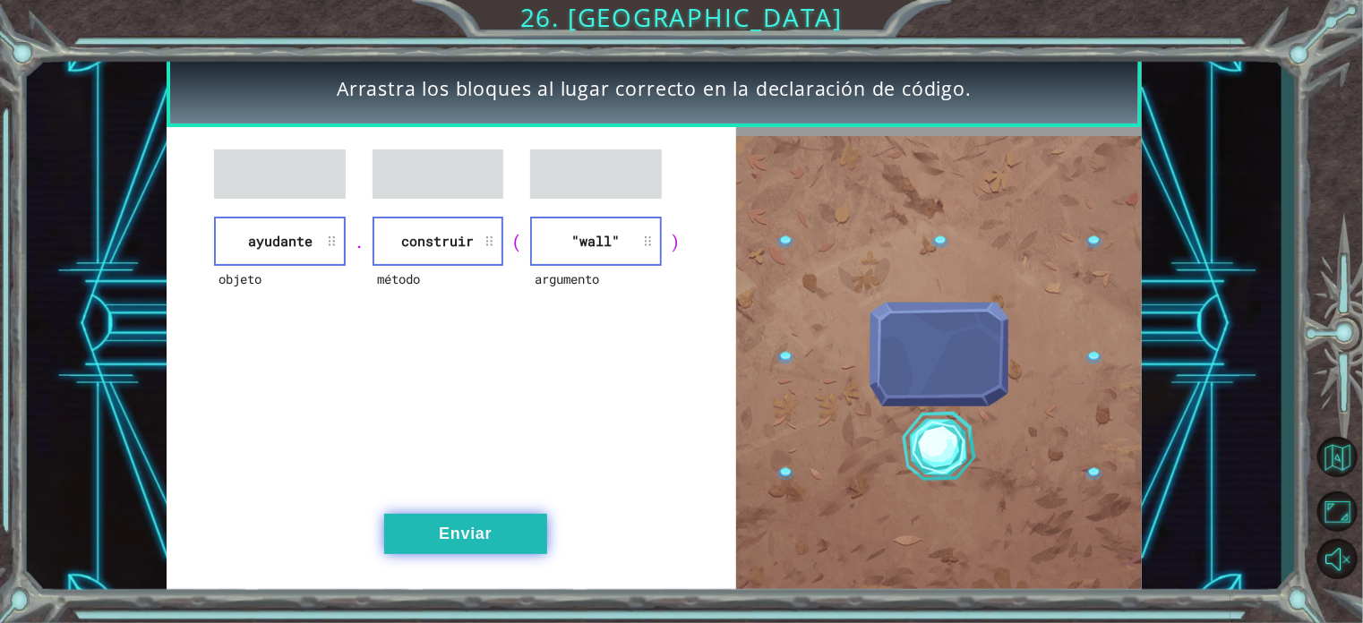
click at [499, 540] on button "Enviar" at bounding box center [465, 534] width 163 height 40
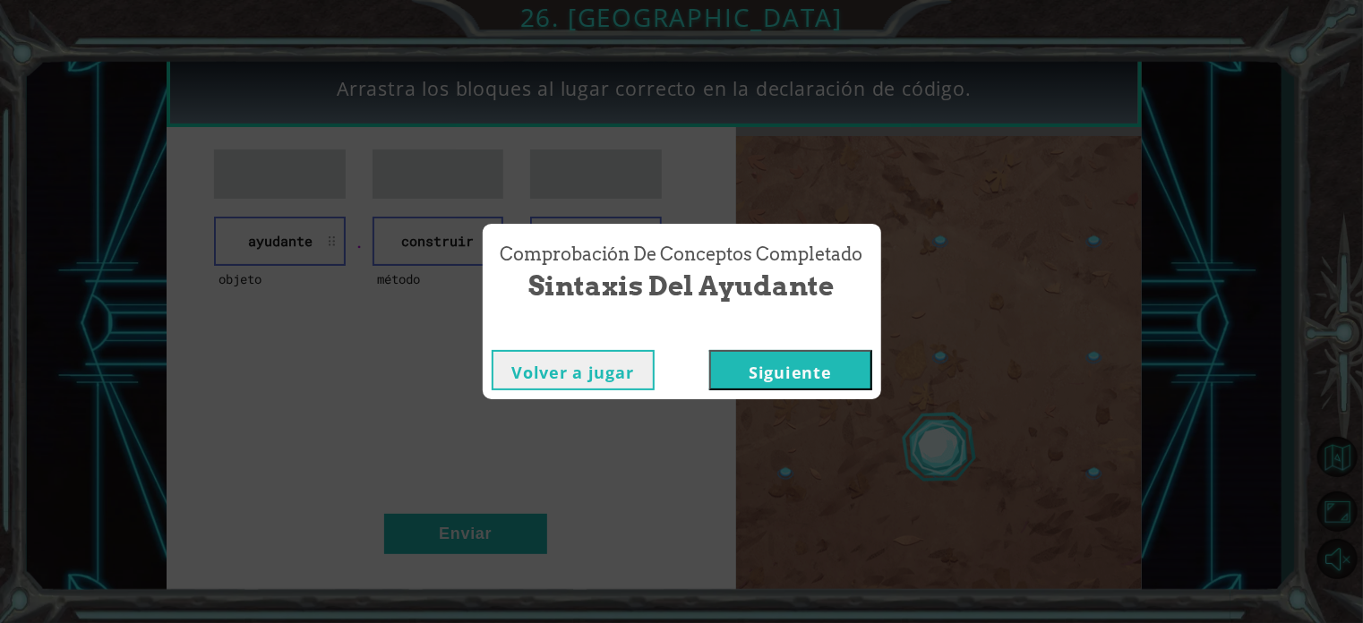
click at [796, 386] on button "Siguiente" at bounding box center [790, 370] width 163 height 40
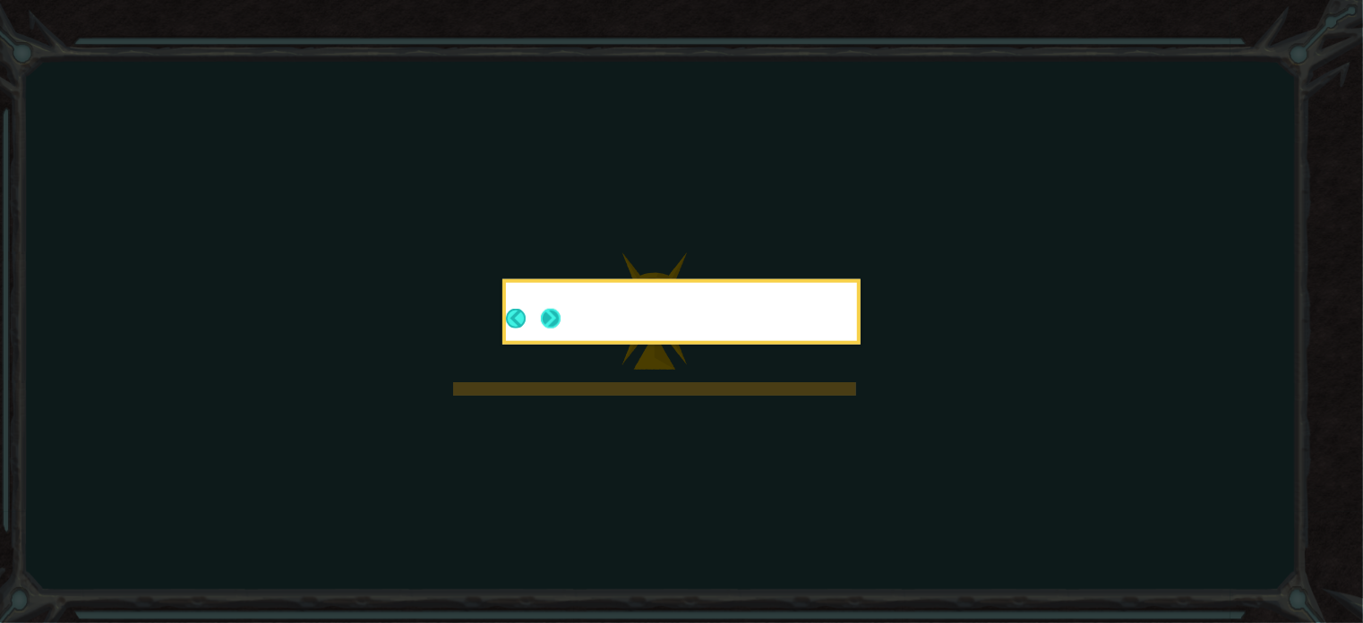
click at [554, 313] on button "Next" at bounding box center [551, 319] width 20 height 20
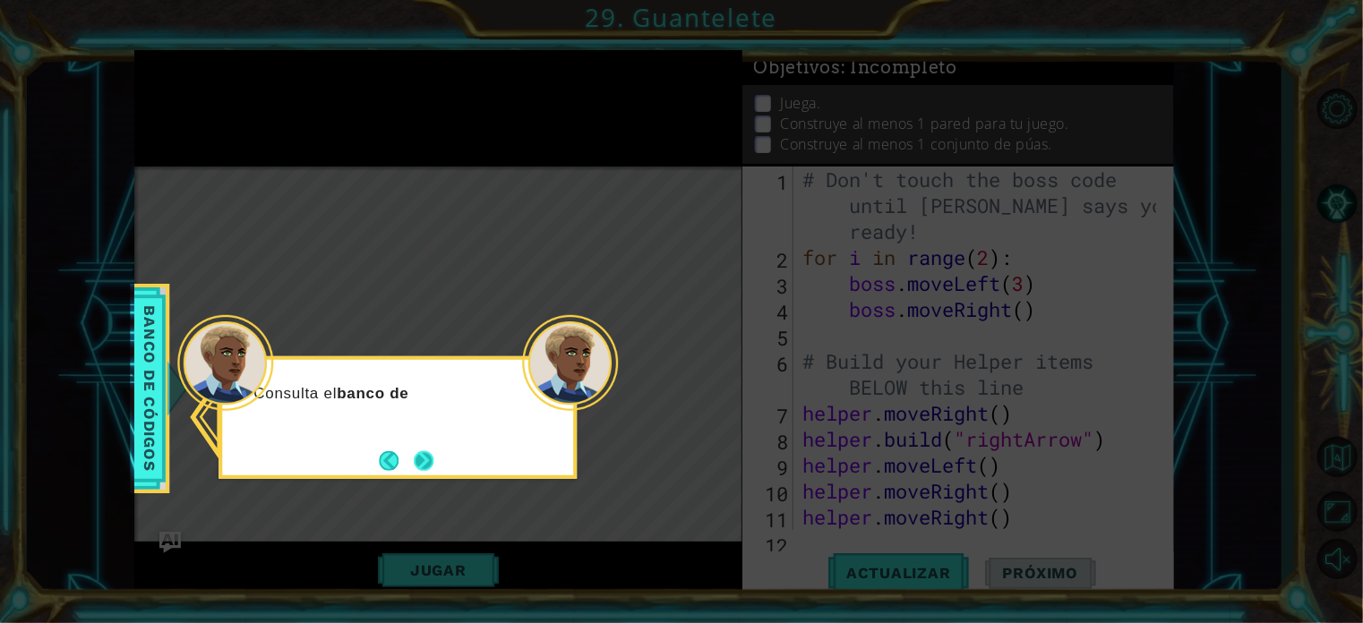
click at [423, 461] on button "Next" at bounding box center [424, 461] width 20 height 20
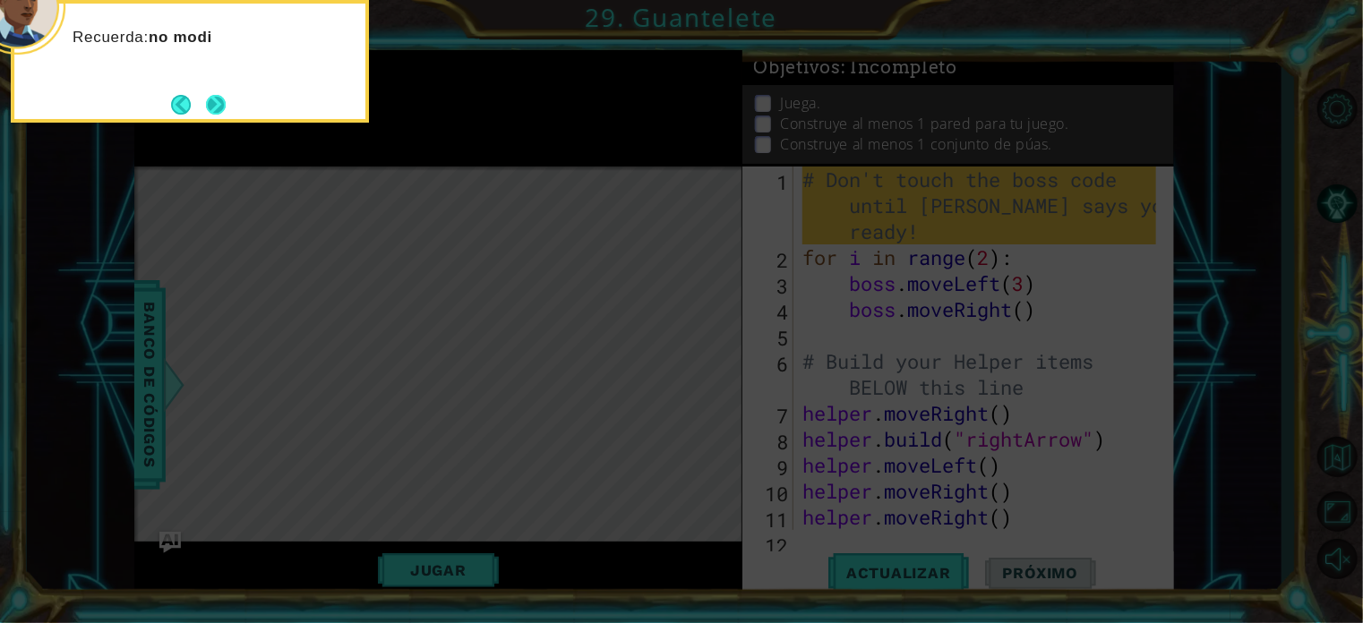
click at [215, 99] on button "Next" at bounding box center [216, 105] width 20 height 20
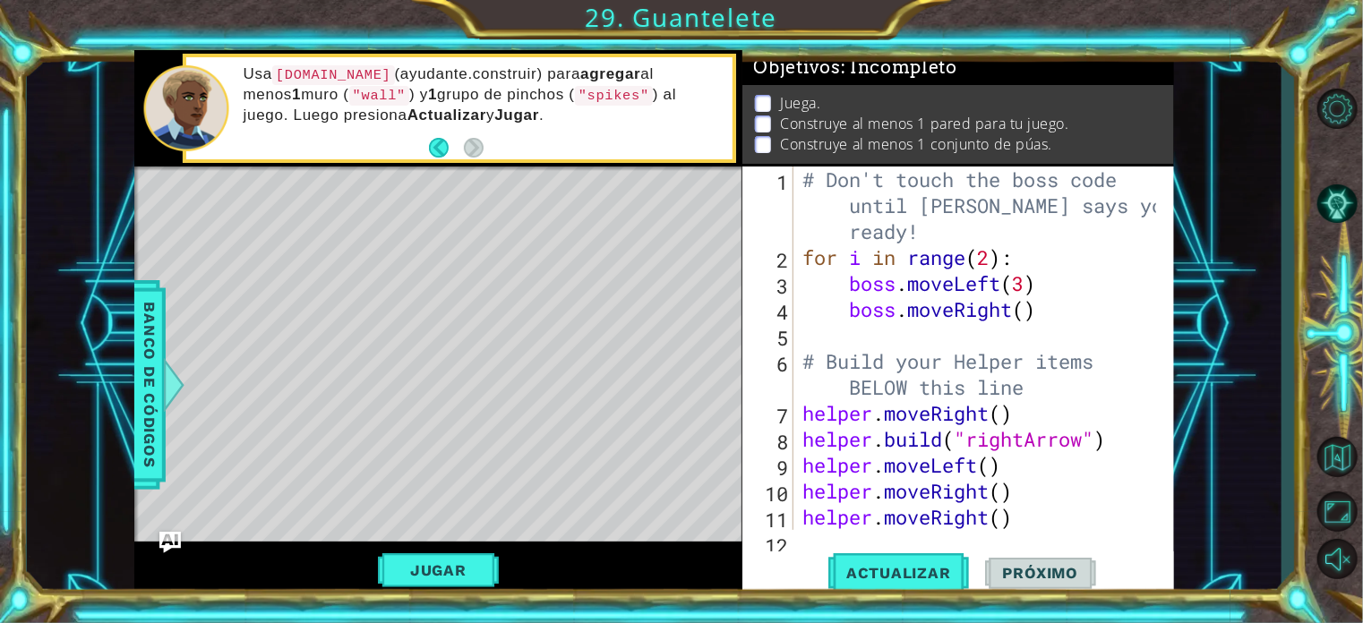
click at [795, 552] on div "Actualizar Próximo" at bounding box center [962, 573] width 432 height 43
click at [815, 538] on div "1 2 3 4 5 6 7 8 9 10 11 12 # Don't touch the boss code until [PERSON_NAME] says…" at bounding box center [959, 383] width 432 height 432
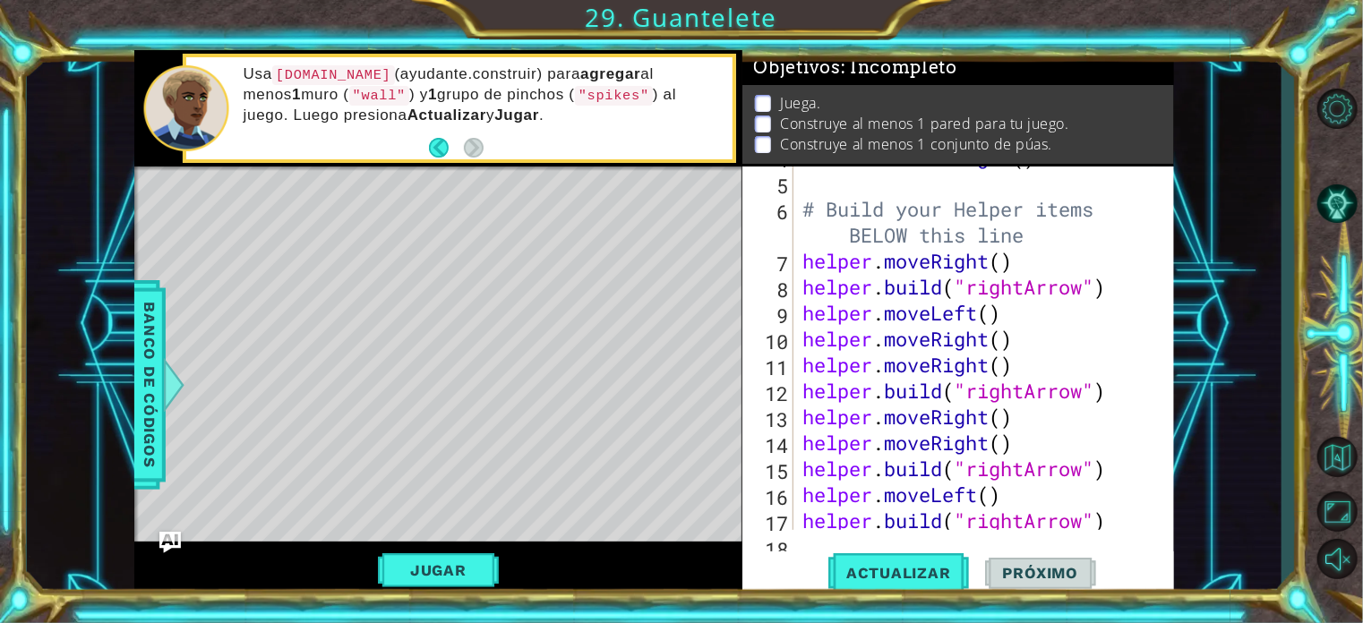
scroll to position [181, 0]
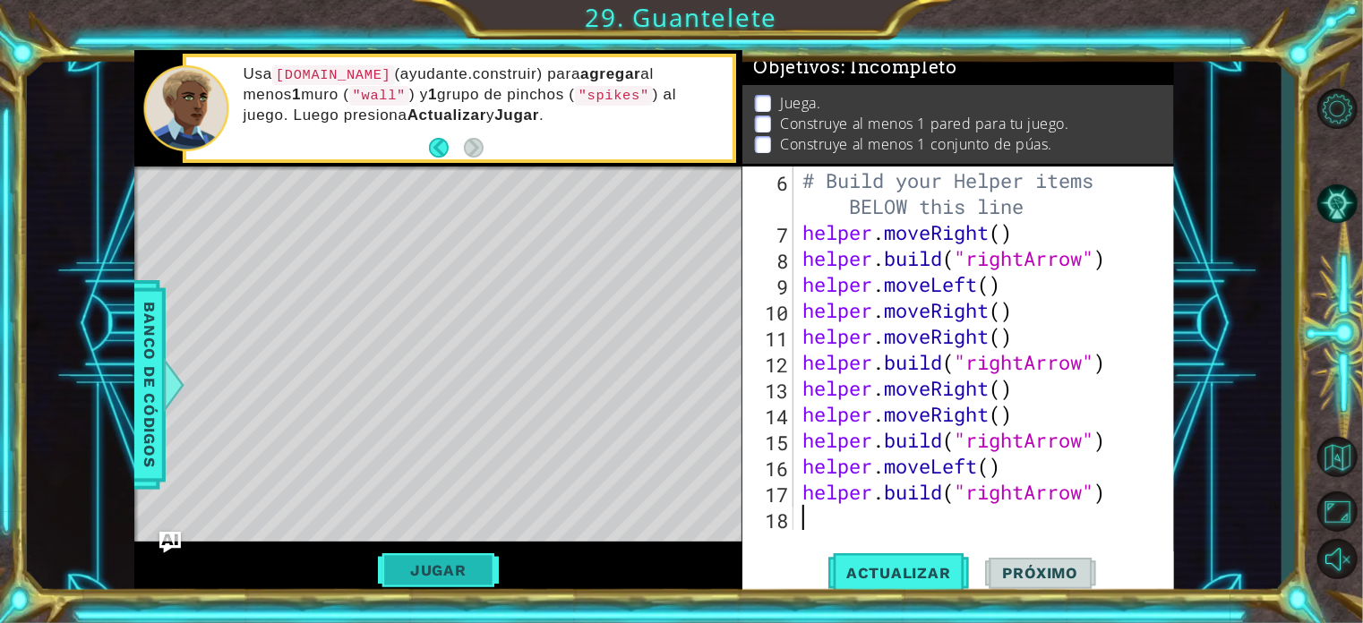
click at [446, 579] on button "Jugar" at bounding box center [438, 571] width 121 height 34
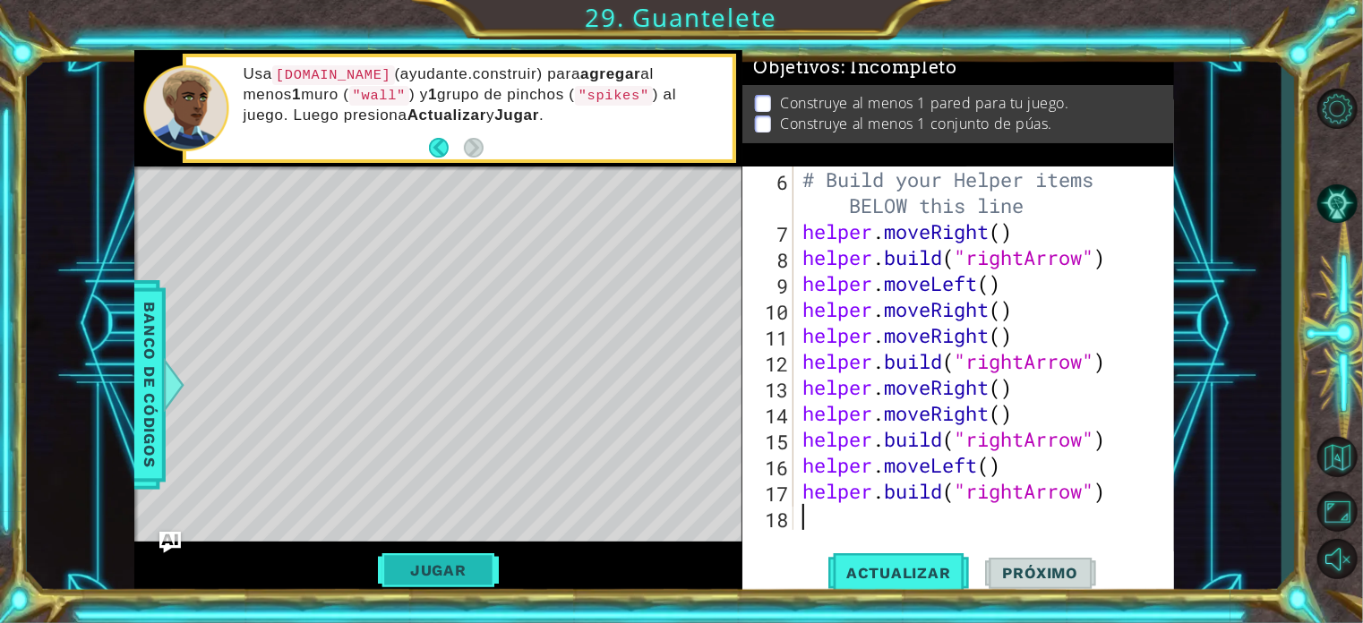
click at [471, 569] on button "Jugar" at bounding box center [438, 571] width 121 height 34
click at [897, 583] on button "Actualizar" at bounding box center [899, 573] width 141 height 43
type textarea "h"
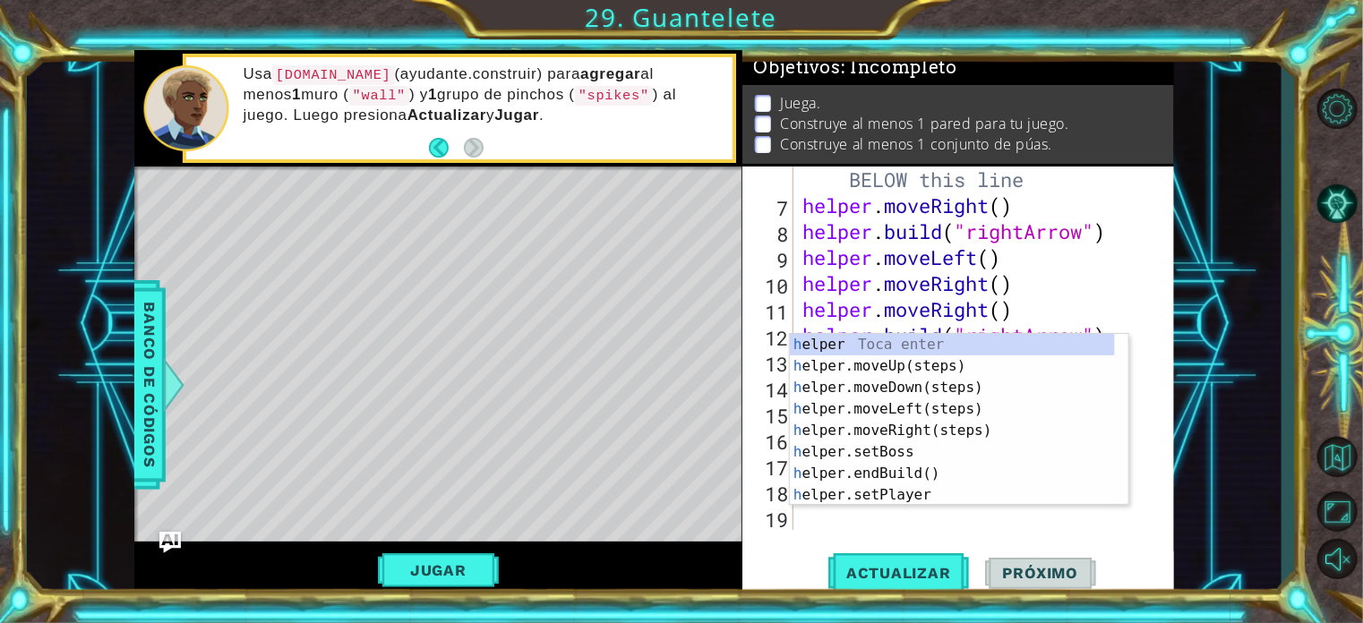
scroll to position [208, 0]
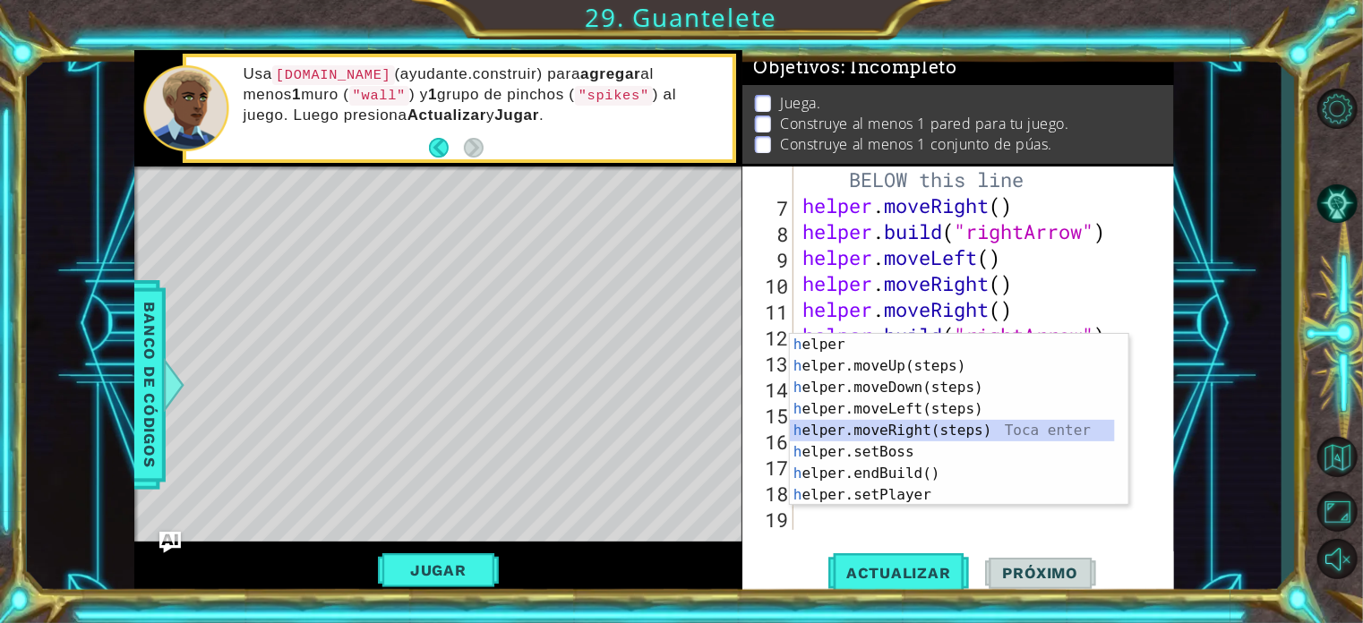
click at [855, 428] on div "h elper Toca enter h elper.moveUp(steps) Toca enter h elper.moveDown(steps) Toc…" at bounding box center [952, 441] width 325 height 215
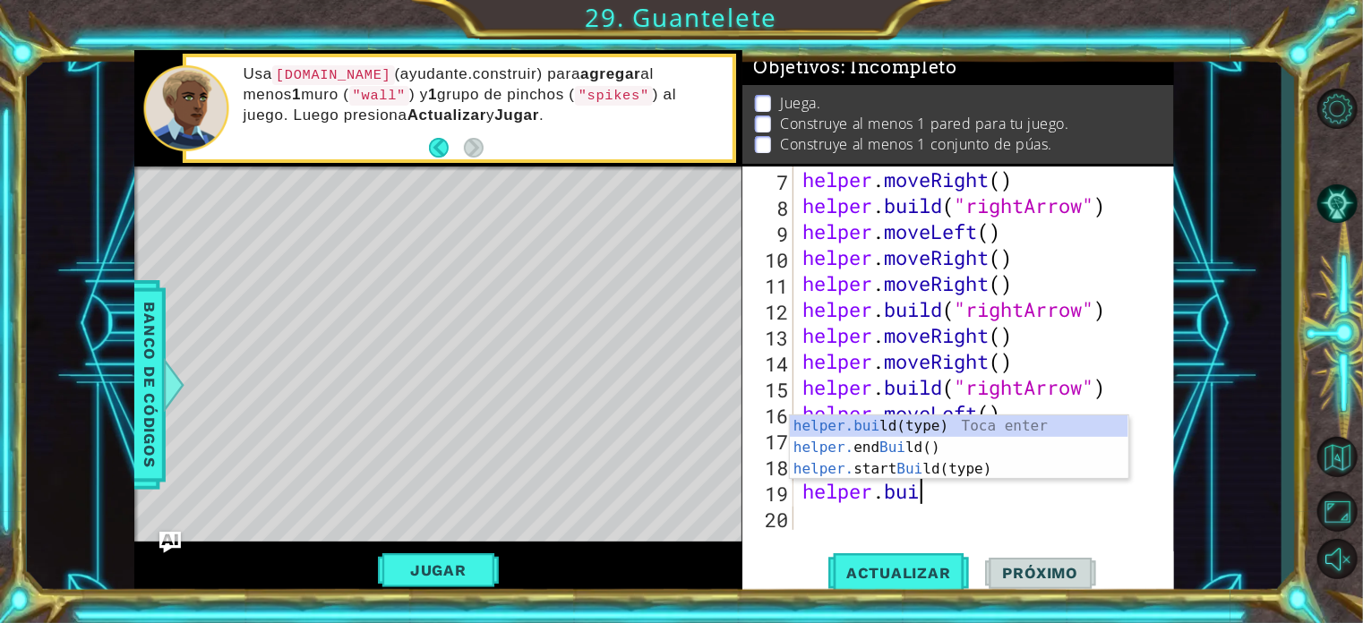
scroll to position [0, 4]
click at [909, 416] on div "[DOMAIN_NAME] (type) Toca enter helper. end Build () Toca enter helper. start B…" at bounding box center [959, 469] width 339 height 107
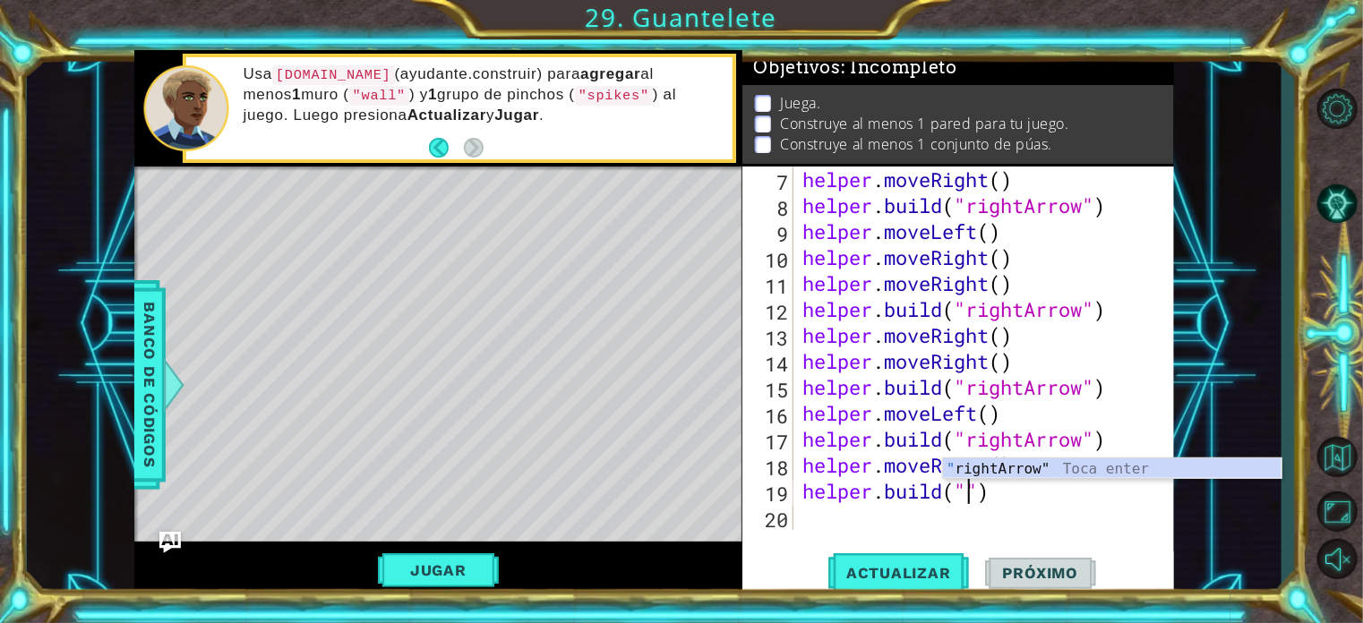
scroll to position [0, 7]
click at [957, 468] on div ""r ightArrow" Toca enter" at bounding box center [1112, 491] width 339 height 64
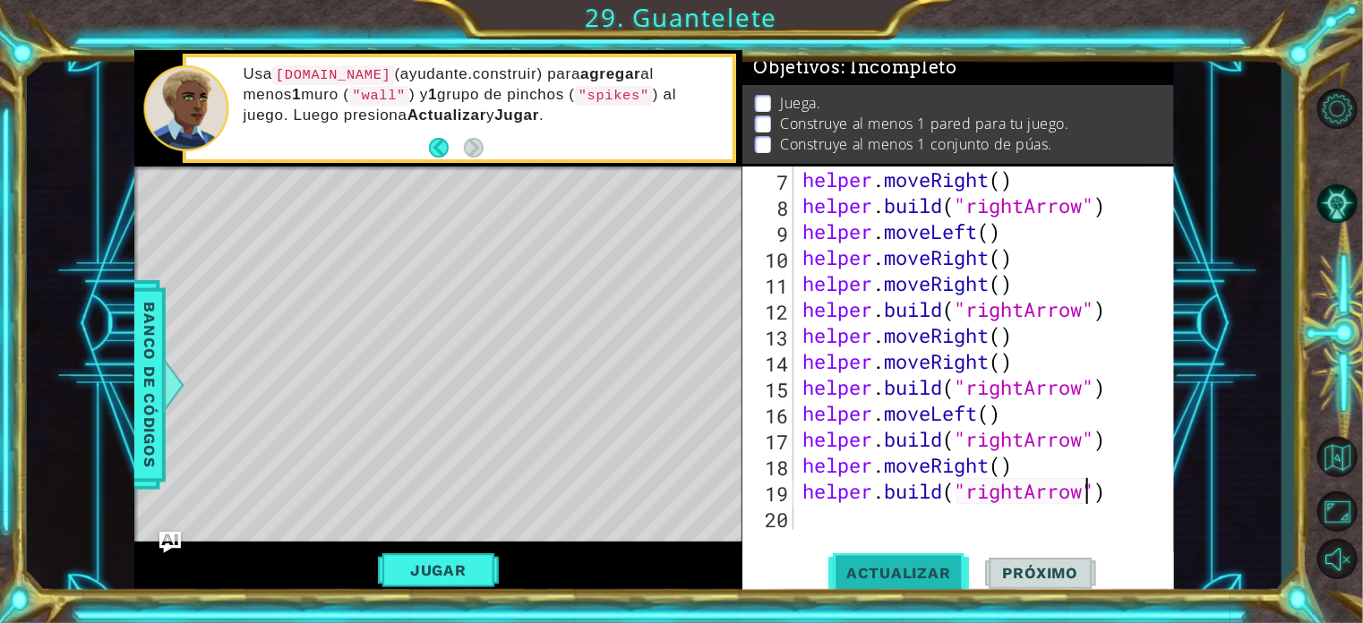
type textarea "[DOMAIN_NAME]("rightArrow")"
click at [855, 572] on span "Actualizar" at bounding box center [899, 573] width 141 height 18
click at [487, 563] on button "Jugar" at bounding box center [438, 571] width 121 height 34
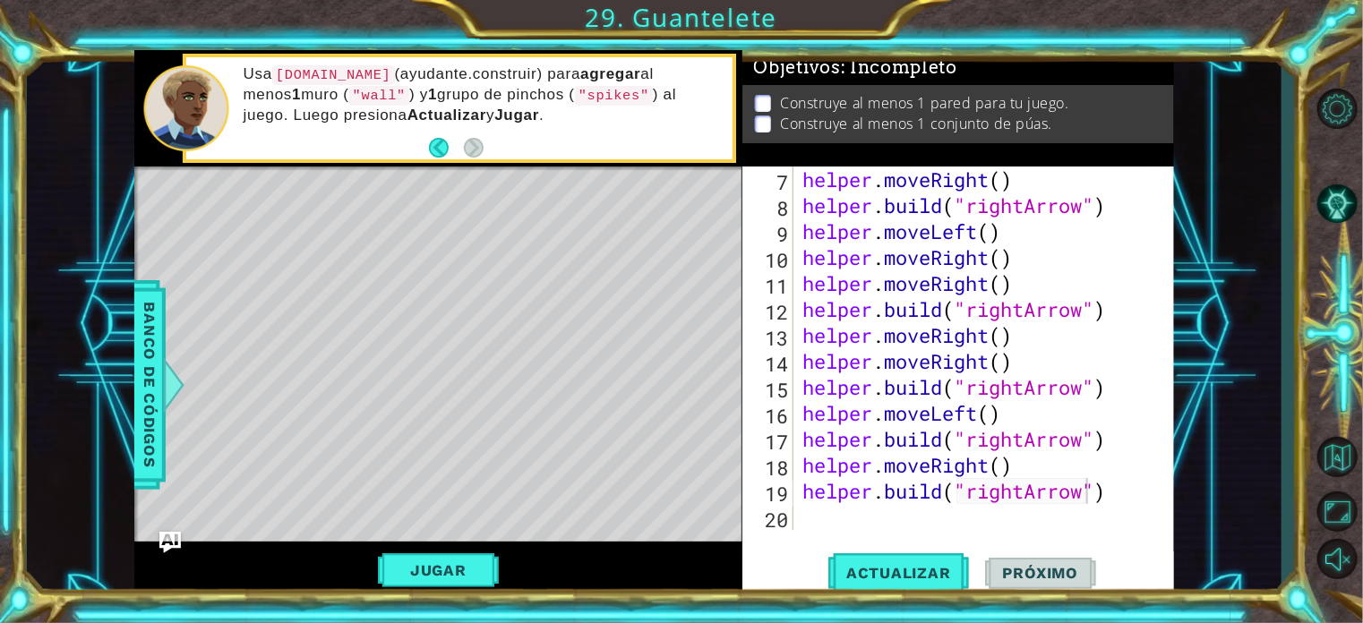
click at [1018, 560] on button "Próximo" at bounding box center [1040, 573] width 111 height 43
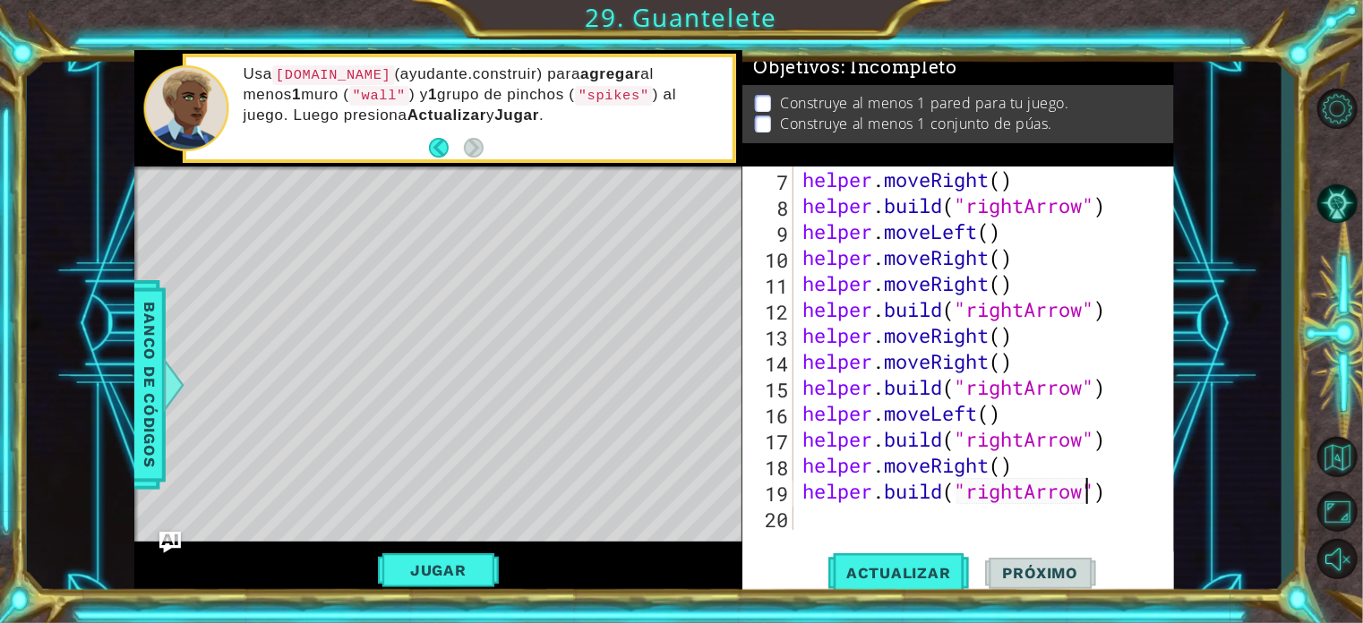
click at [1018, 560] on button "Próximo" at bounding box center [1040, 573] width 111 height 43
click at [1333, 117] on button "Opciones de nivel" at bounding box center [1337, 109] width 52 height 42
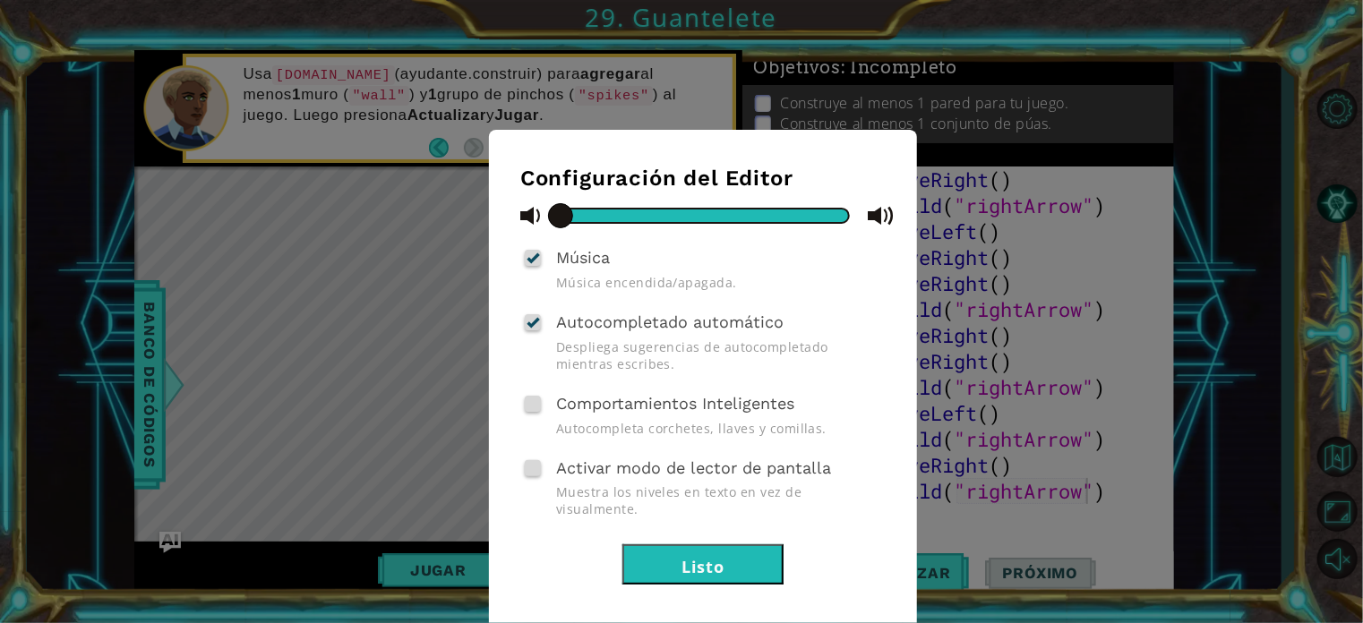
click at [766, 545] on button "Listo" at bounding box center [703, 565] width 161 height 40
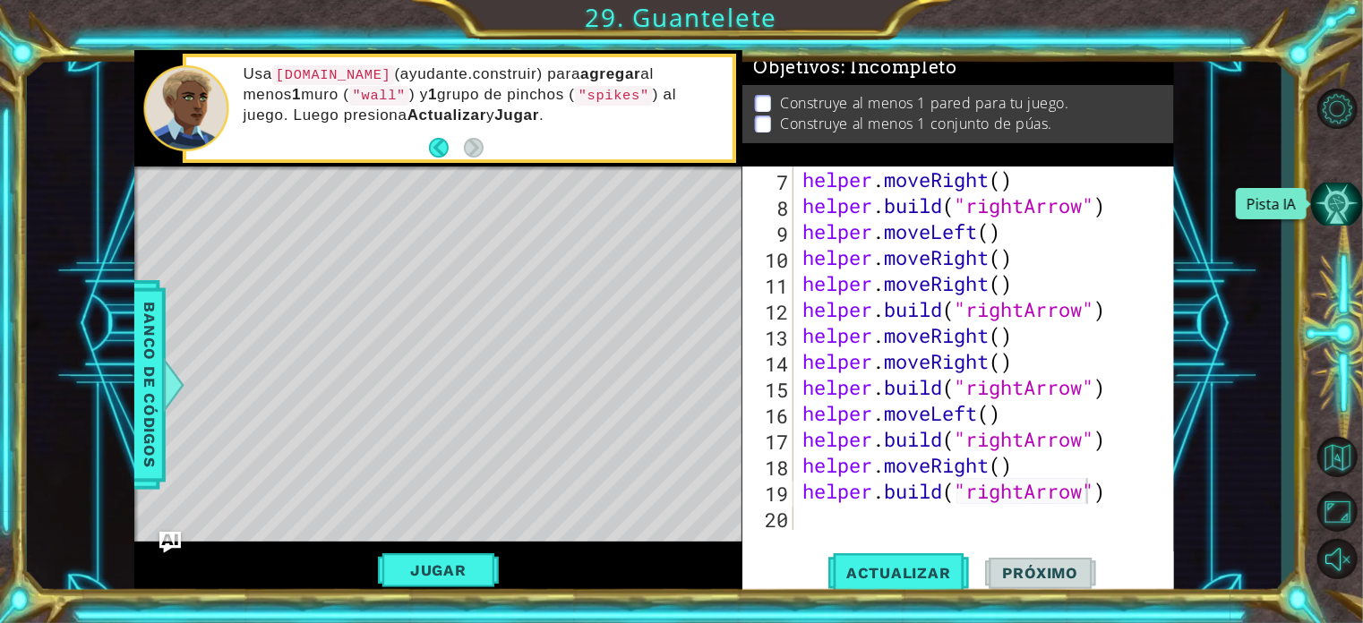
click at [1341, 184] on button "Pista IA" at bounding box center [1337, 204] width 52 height 42
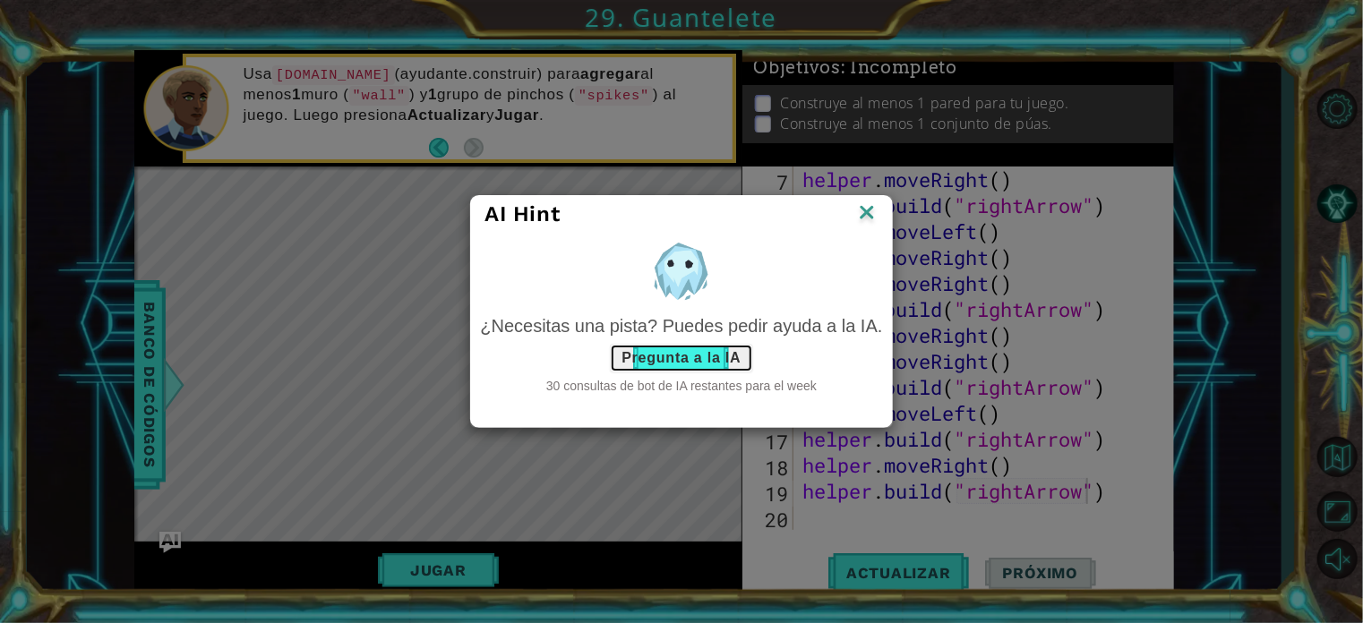
click at [701, 356] on button "Pregunta a la IA" at bounding box center [681, 358] width 142 height 29
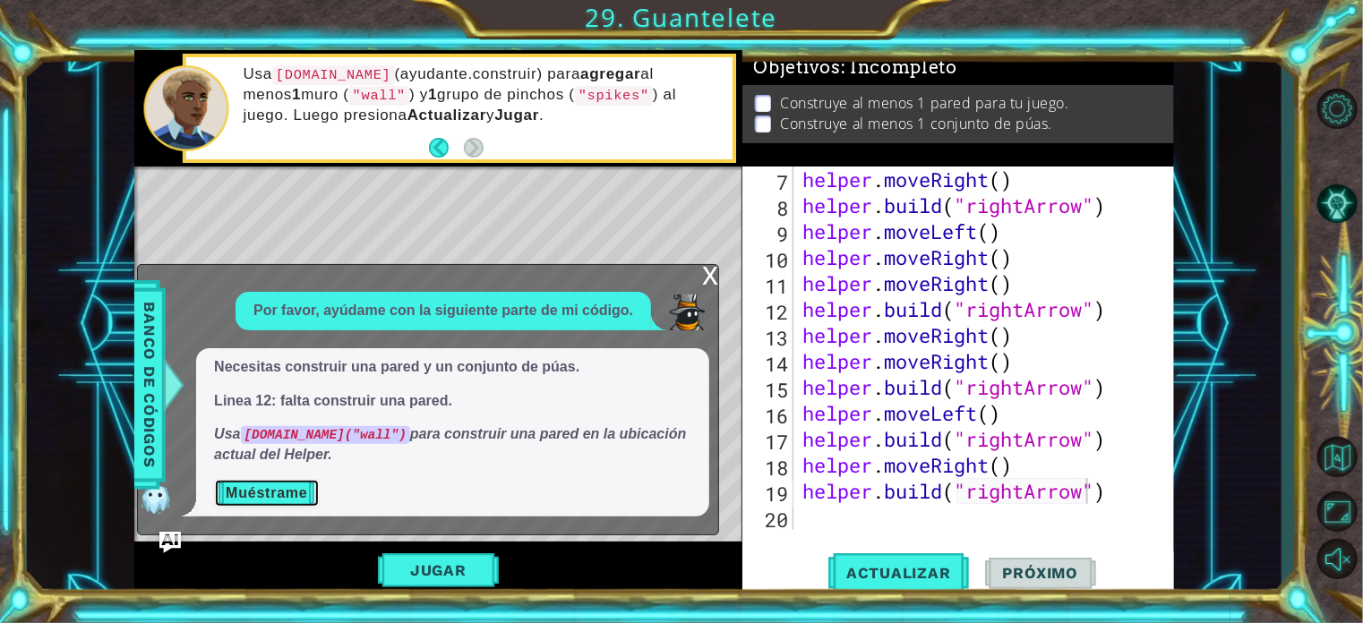
click at [285, 502] on button "Muéstrame" at bounding box center [266, 493] width 105 height 29
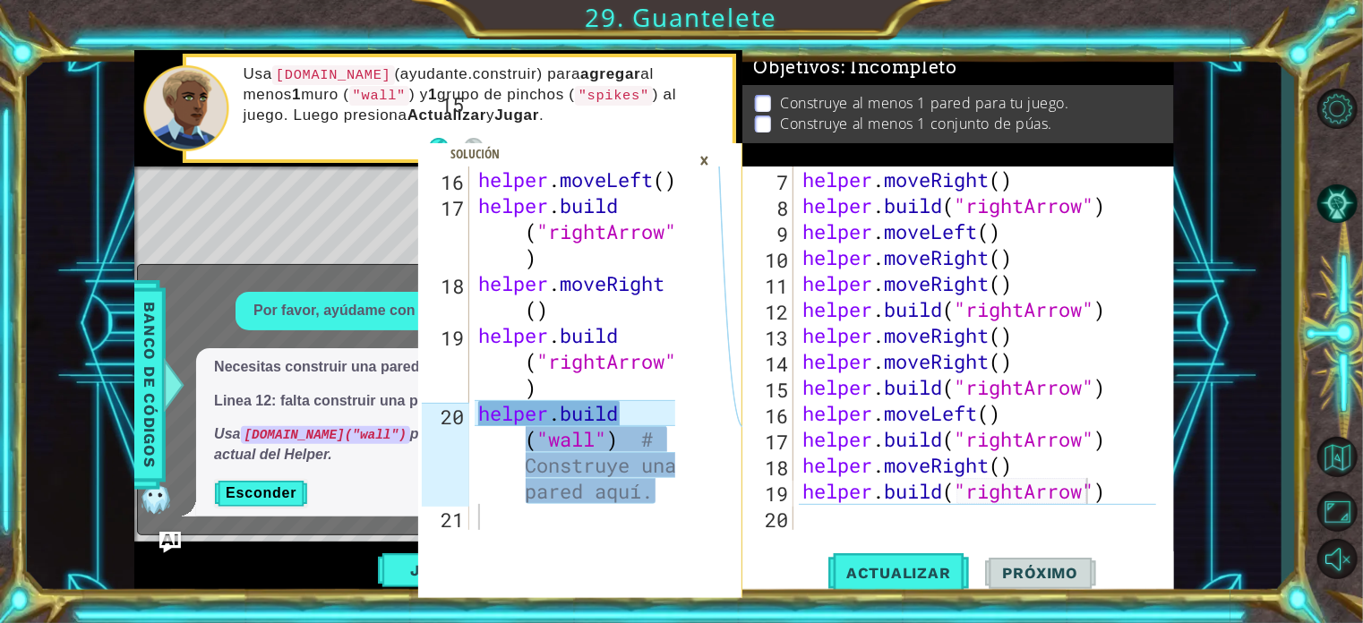
scroll to position [0, 0]
click at [817, 518] on div "helper . moveRight ( ) helper . build ( "rightArrow" ) helper . moveLeft ( ) he…" at bounding box center [982, 375] width 366 height 416
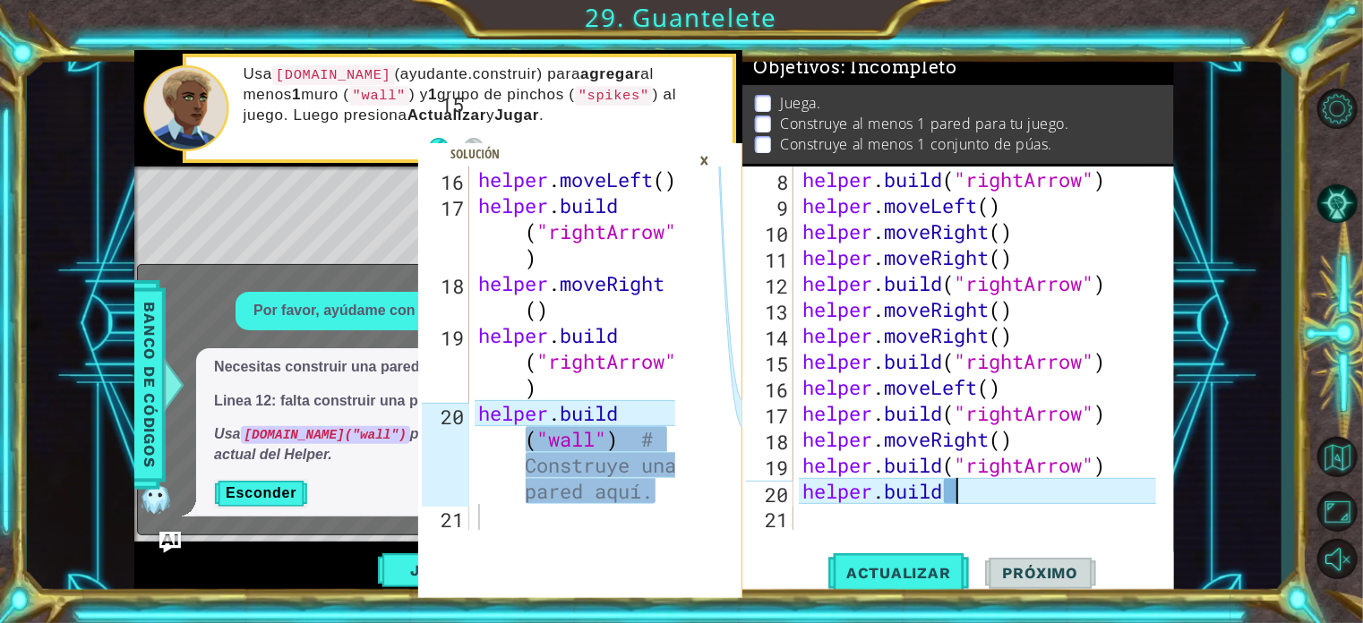
scroll to position [0, 4]
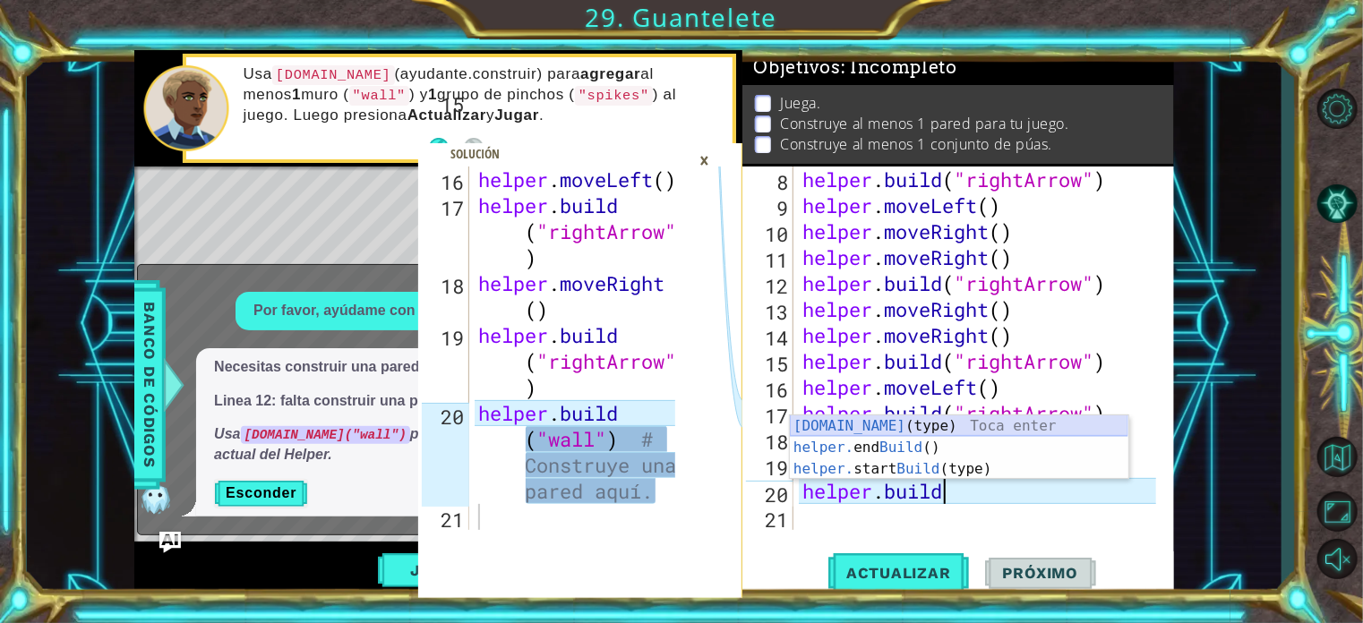
click at [924, 424] on div "[DOMAIN_NAME] (type) Toca enter helper. end Build () Toca enter helper. start B…" at bounding box center [959, 469] width 339 height 107
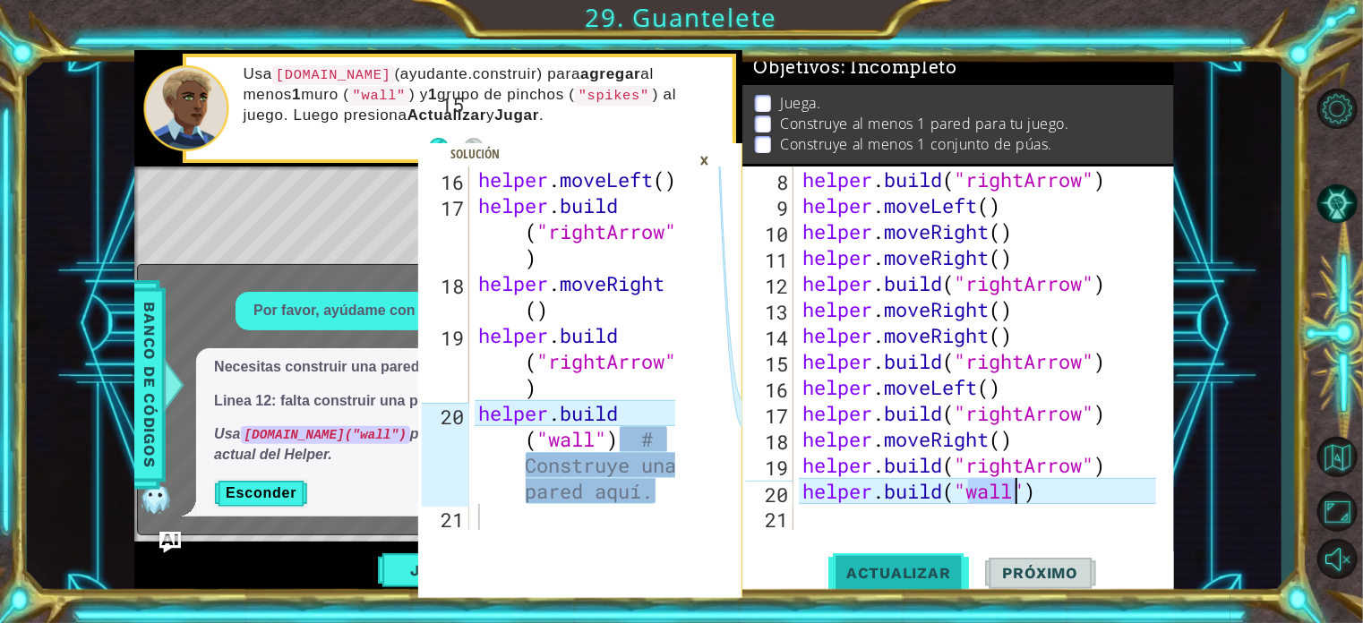
type textarea "[DOMAIN_NAME]("wall")"
click at [931, 583] on button "Actualizar" at bounding box center [899, 573] width 141 height 43
click at [695, 168] on div "×" at bounding box center [705, 160] width 28 height 30
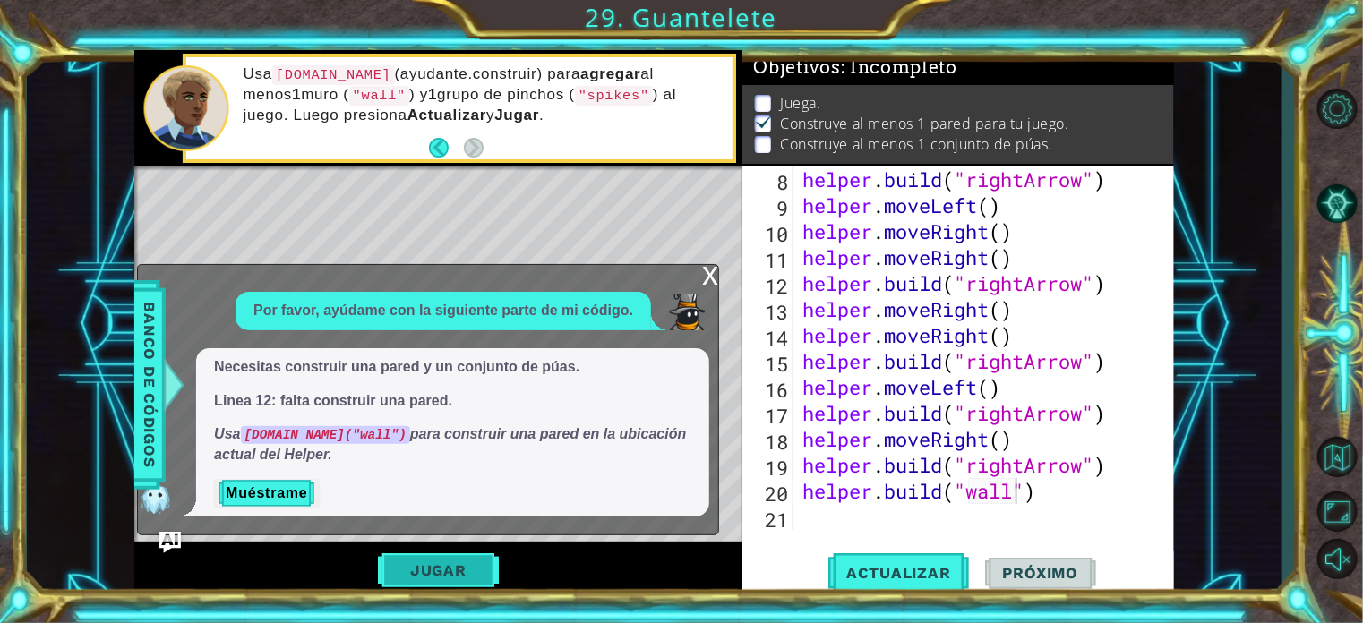
click at [451, 569] on button "Jugar" at bounding box center [438, 571] width 121 height 34
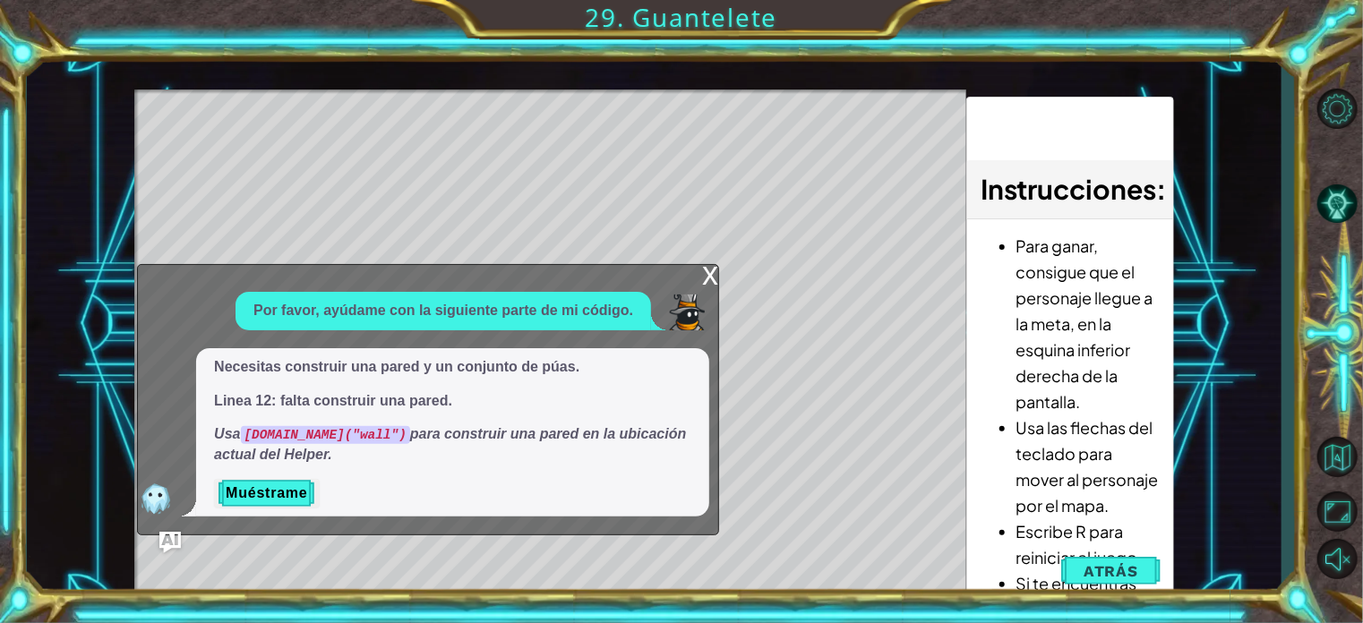
click at [714, 279] on div "x" at bounding box center [710, 274] width 16 height 18
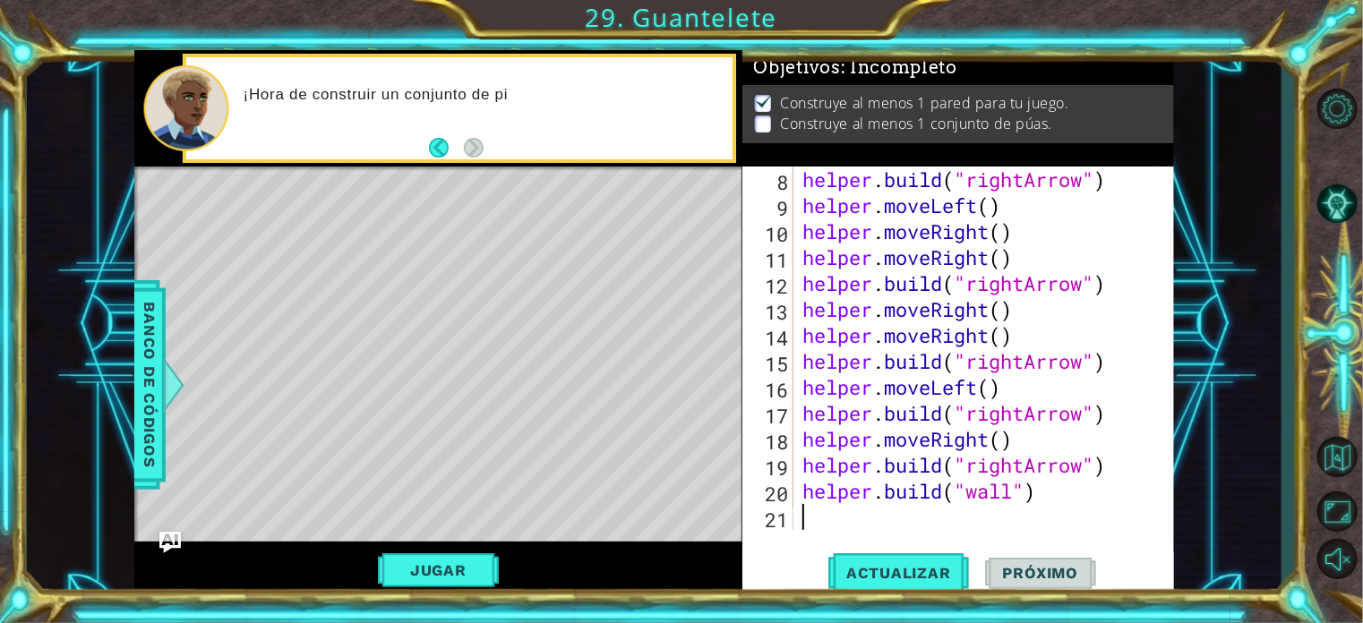
scroll to position [0, 0]
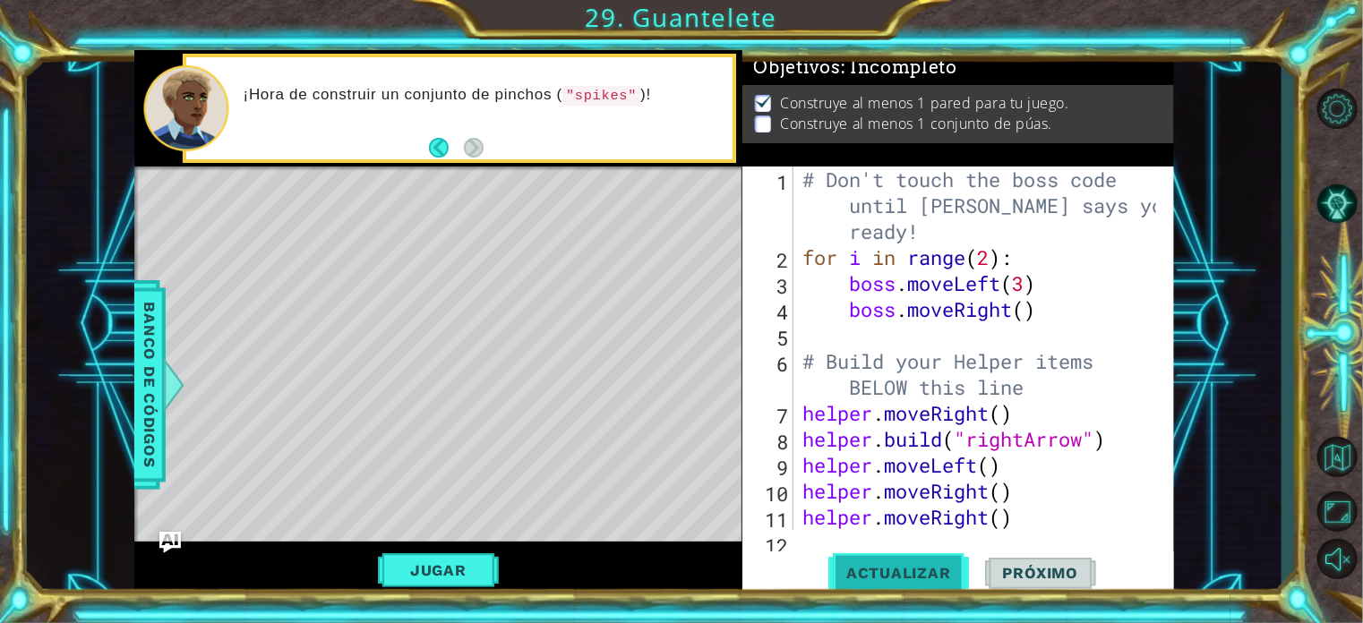
click at [918, 562] on button "Actualizar" at bounding box center [899, 573] width 141 height 43
click at [805, 530] on div "1 2 3 4 5 6 7 8 9 10 11 12 # Don't touch the boss code until [PERSON_NAME] says…" at bounding box center [959, 383] width 432 height 432
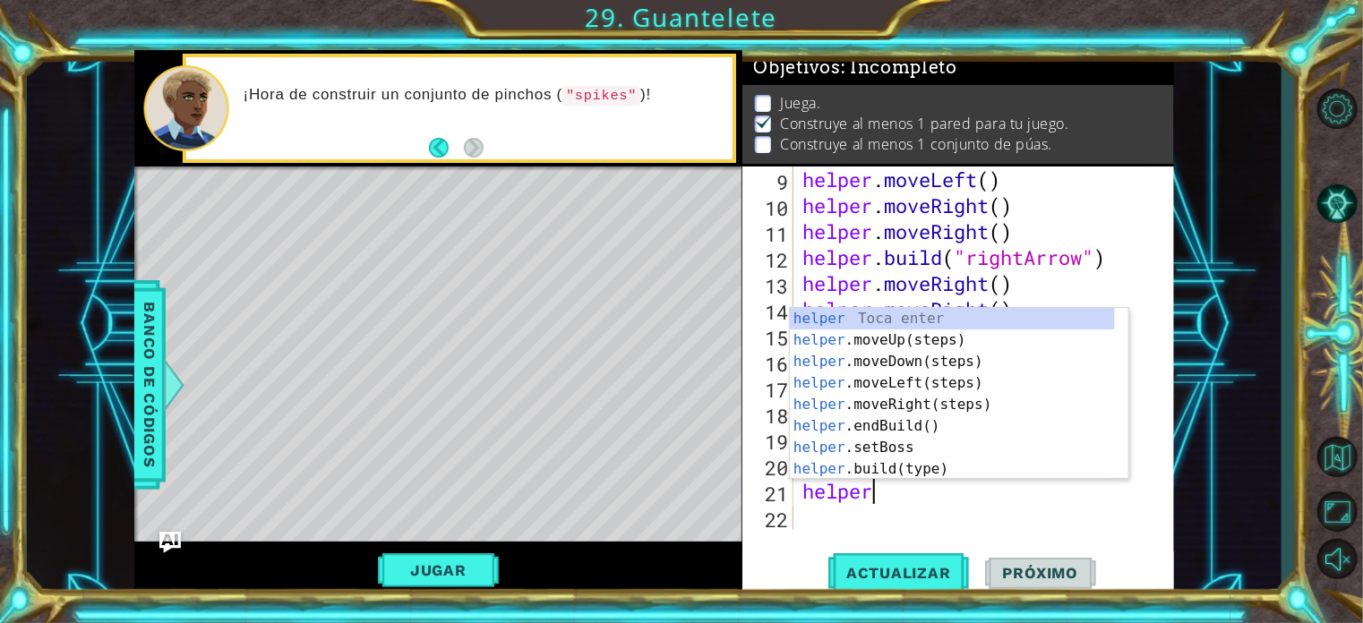
scroll to position [0, 3]
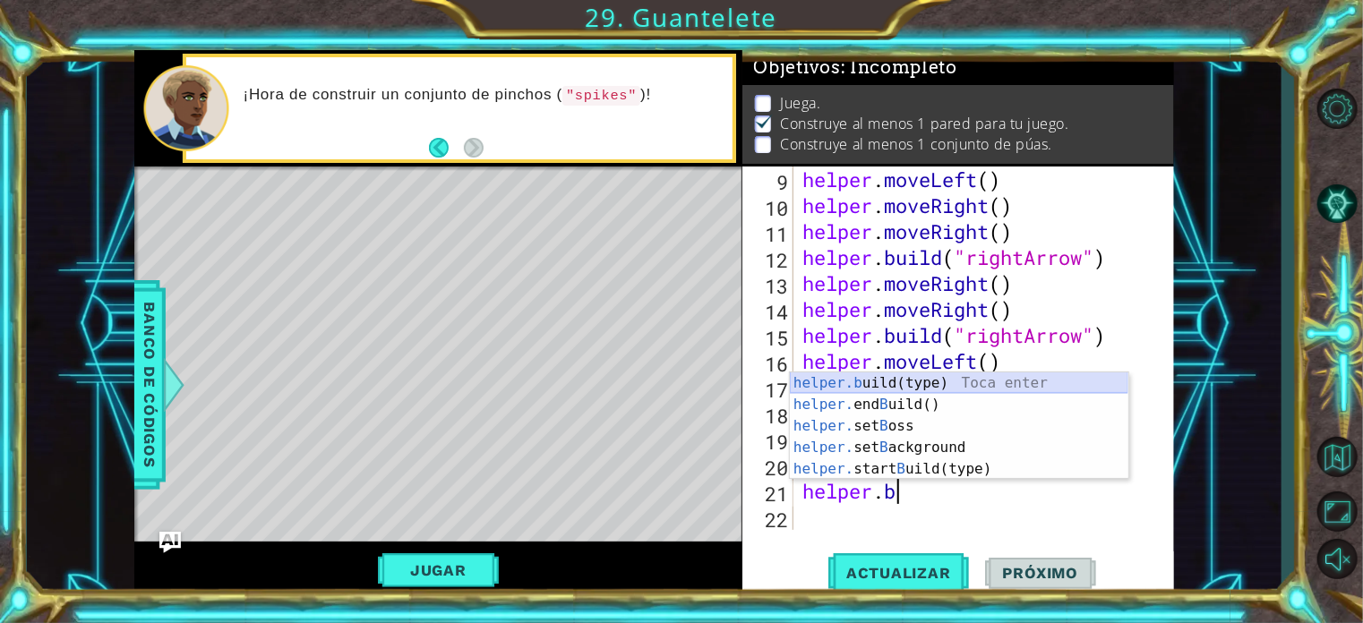
click at [906, 378] on div "helper.b uild(type) Toca enter helper. end B uild() Toca enter helper. set B os…" at bounding box center [959, 448] width 339 height 150
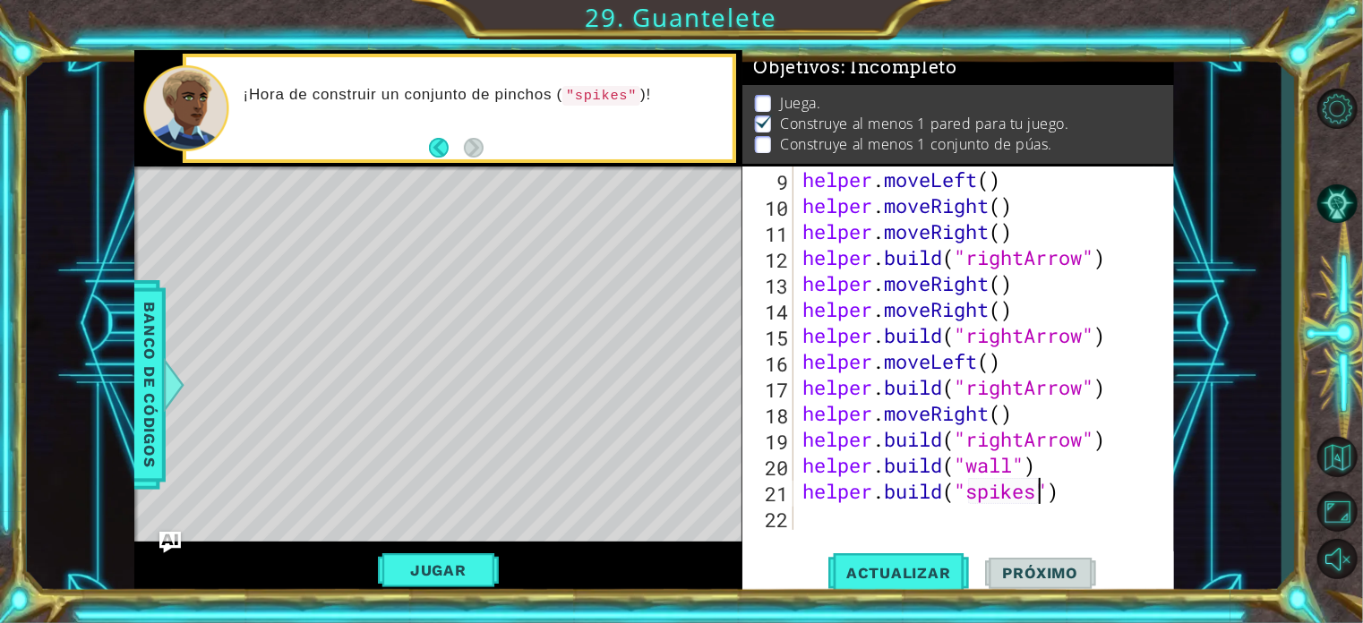
scroll to position [0, 11]
click at [948, 587] on button "Actualizar" at bounding box center [899, 573] width 141 height 43
click at [448, 560] on button "Jugar" at bounding box center [438, 571] width 121 height 34
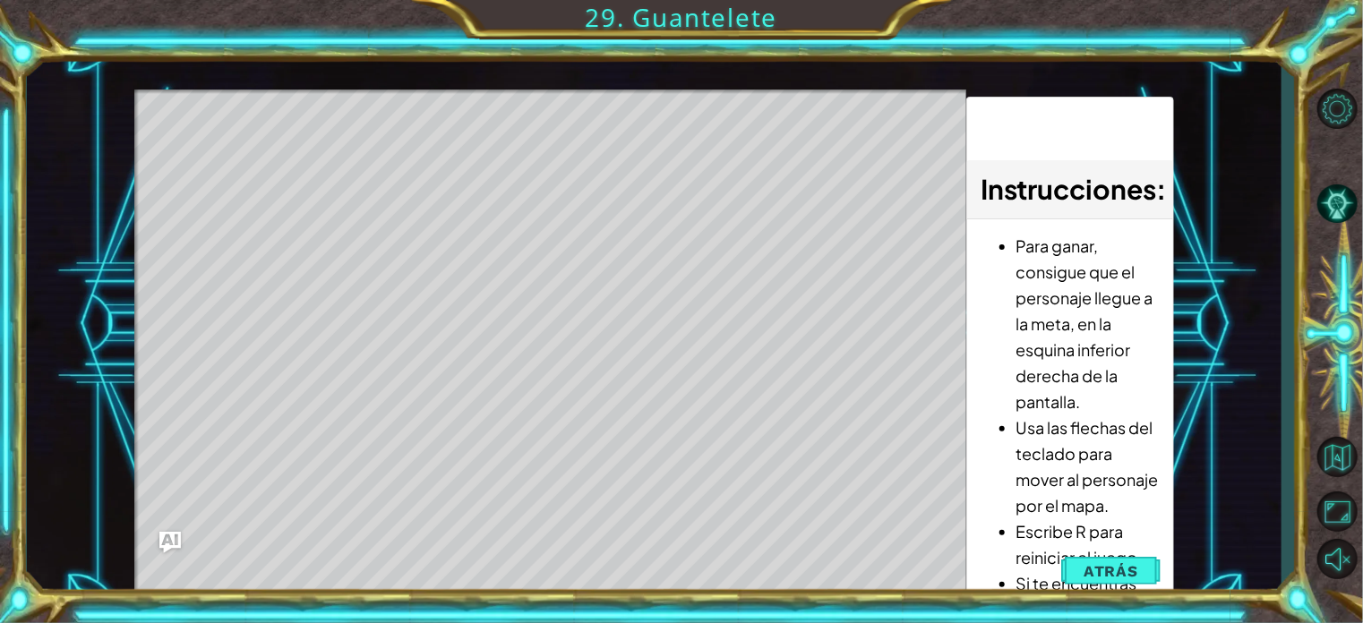
scroll to position [0, 0]
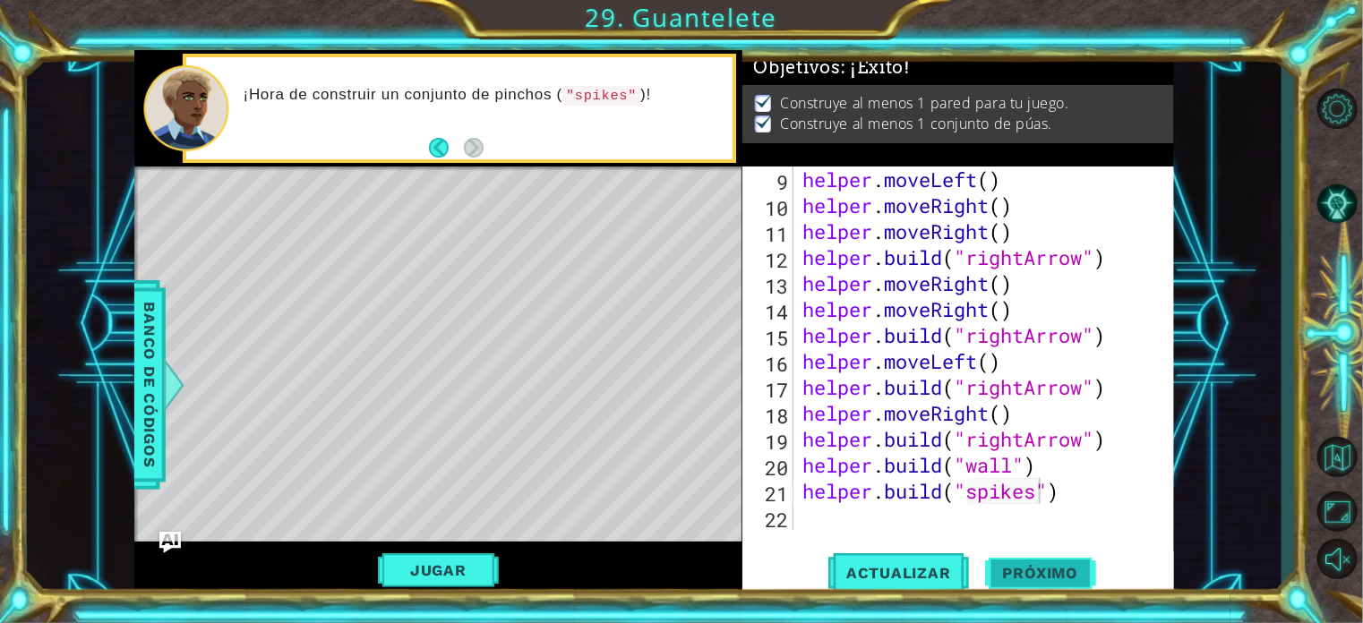
click at [1016, 574] on span "Próximo" at bounding box center [1040, 573] width 111 height 18
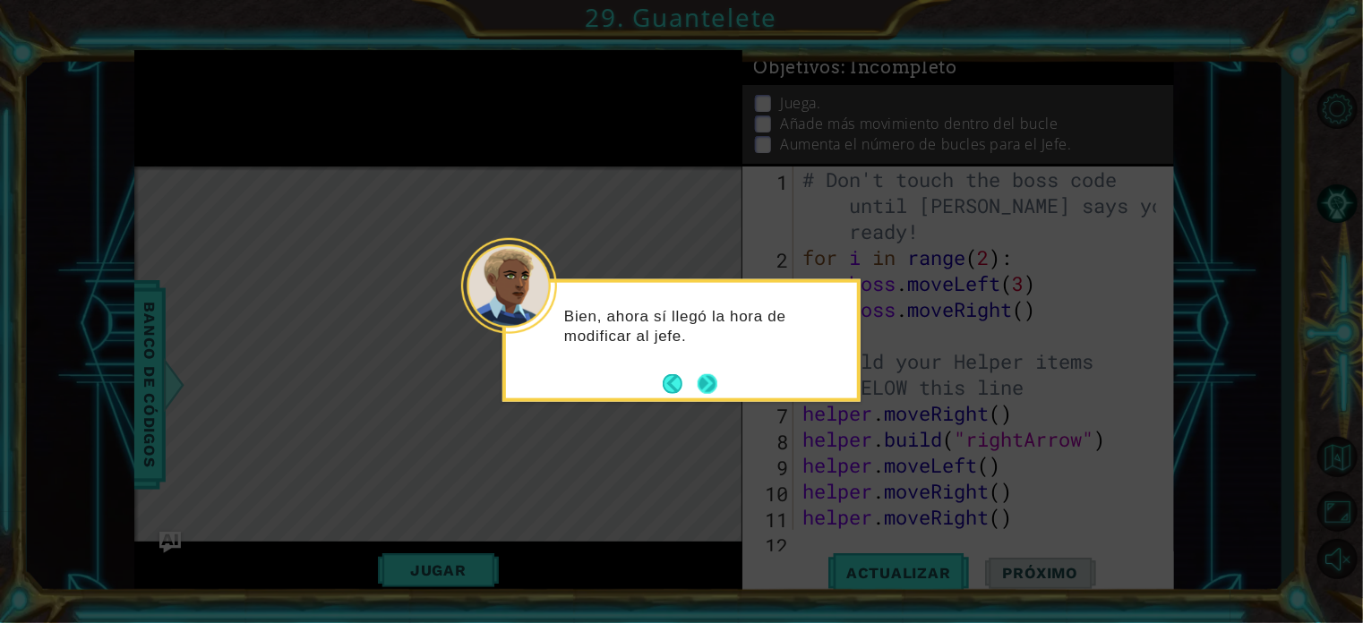
click at [712, 374] on button "Next" at bounding box center [708, 384] width 20 height 20
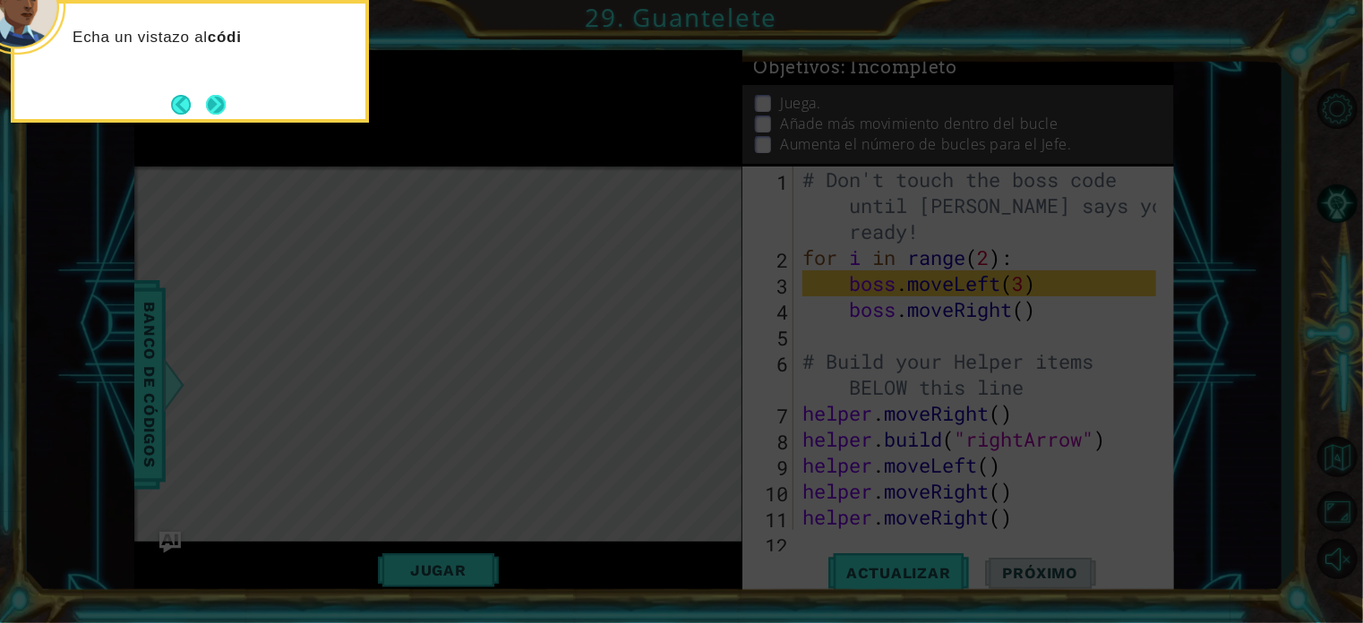
click at [206, 110] on button "Next" at bounding box center [216, 105] width 20 height 20
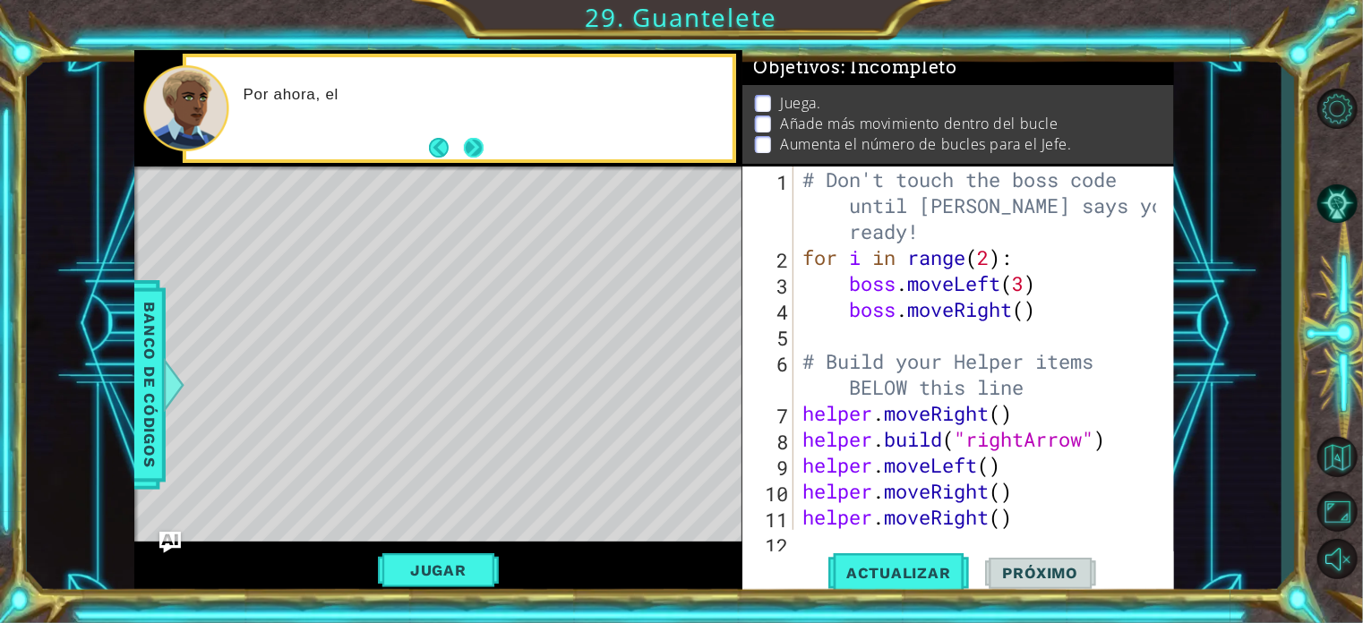
click at [477, 145] on button "Next" at bounding box center [474, 148] width 20 height 20
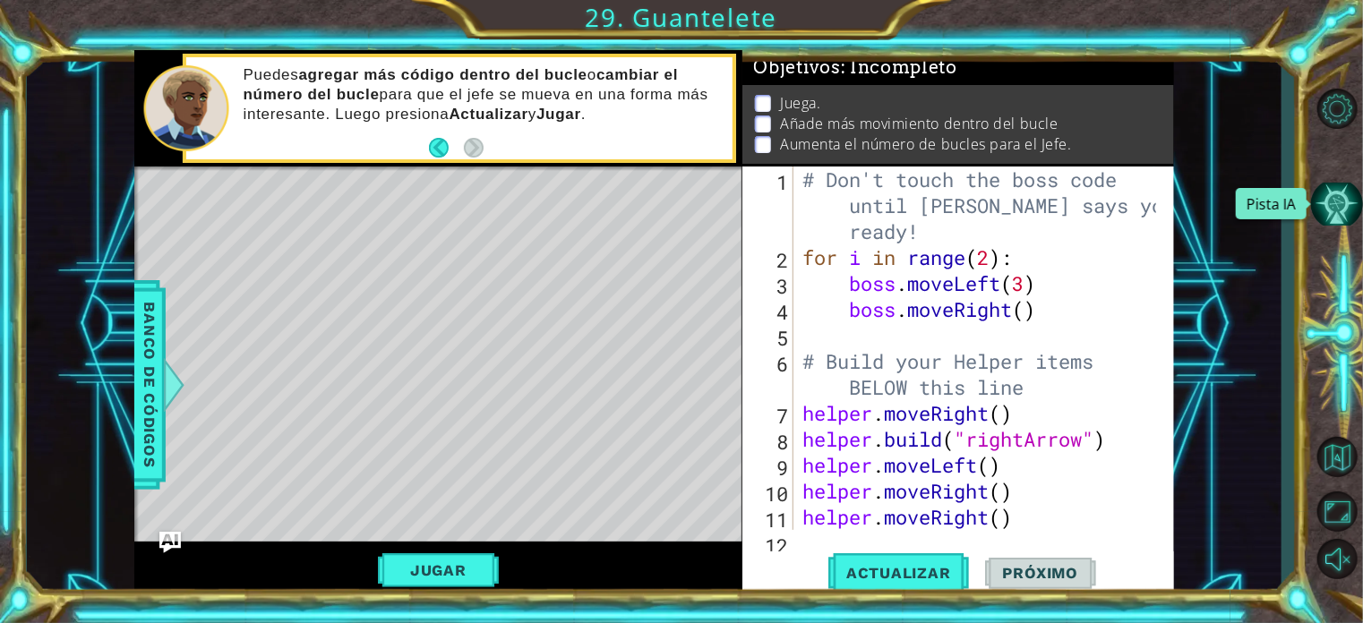
click at [1333, 189] on button "Pista IA" at bounding box center [1337, 204] width 52 height 42
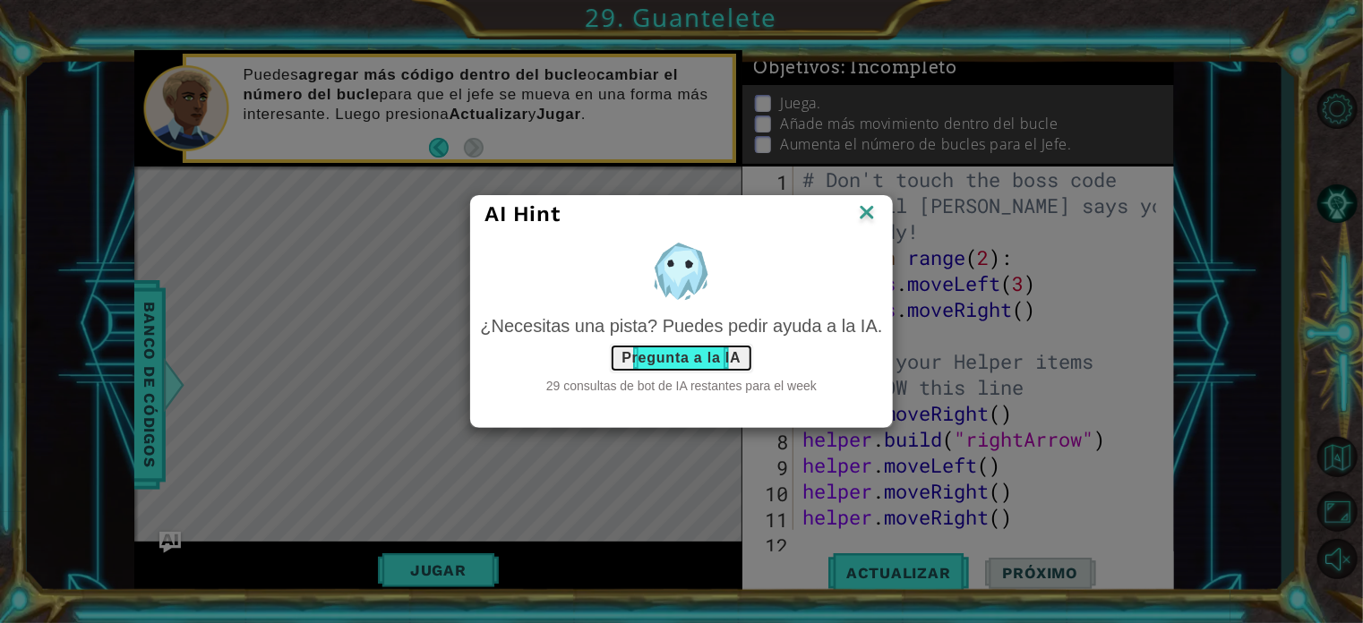
click at [691, 350] on button "Pregunta a la IA" at bounding box center [681, 358] width 142 height 29
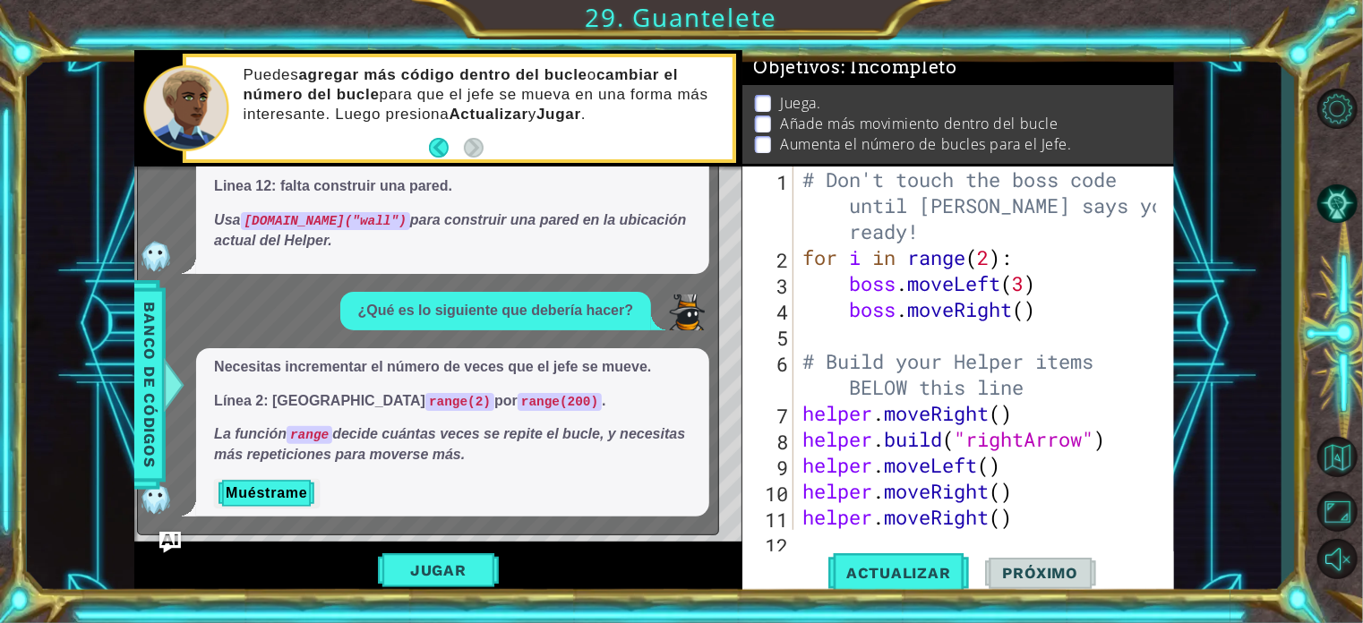
click at [992, 253] on div "# Don't touch the boss code until [PERSON_NAME] says you're ready! for i in ran…" at bounding box center [982, 401] width 366 height 468
click at [897, 580] on span "Actualizar" at bounding box center [899, 573] width 141 height 18
click at [469, 566] on button "Jugar" at bounding box center [438, 571] width 121 height 34
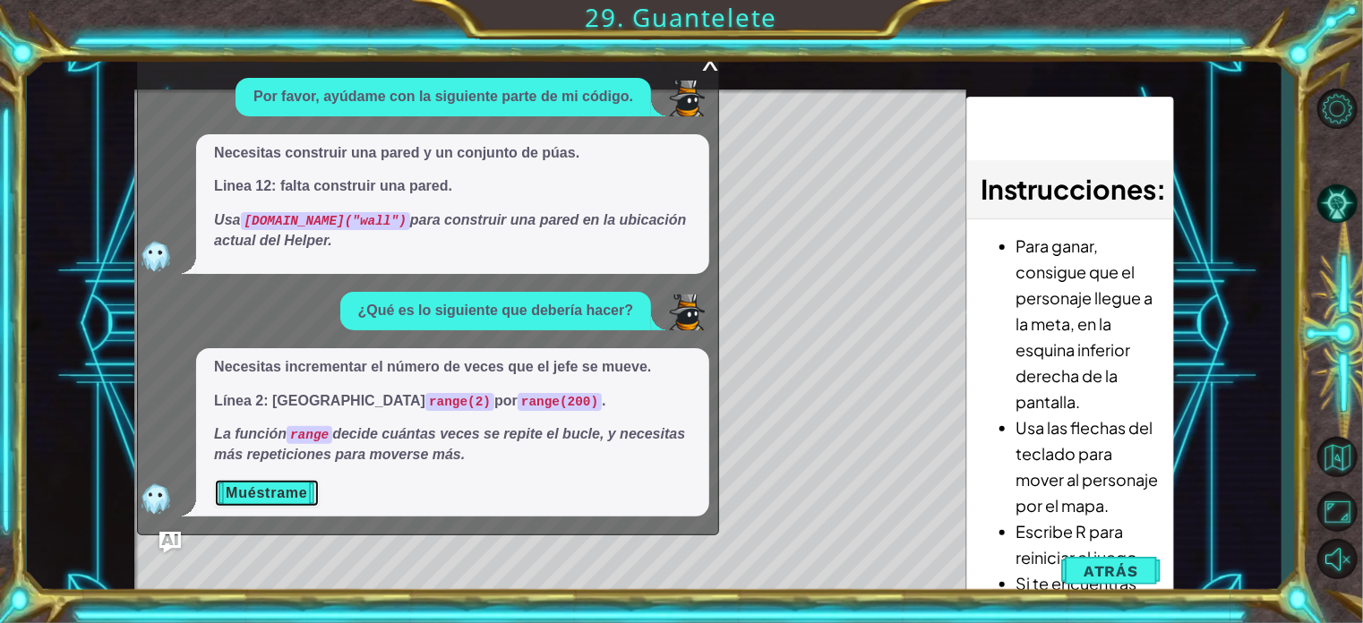
click at [279, 485] on button "Muéstrame" at bounding box center [266, 493] width 105 height 29
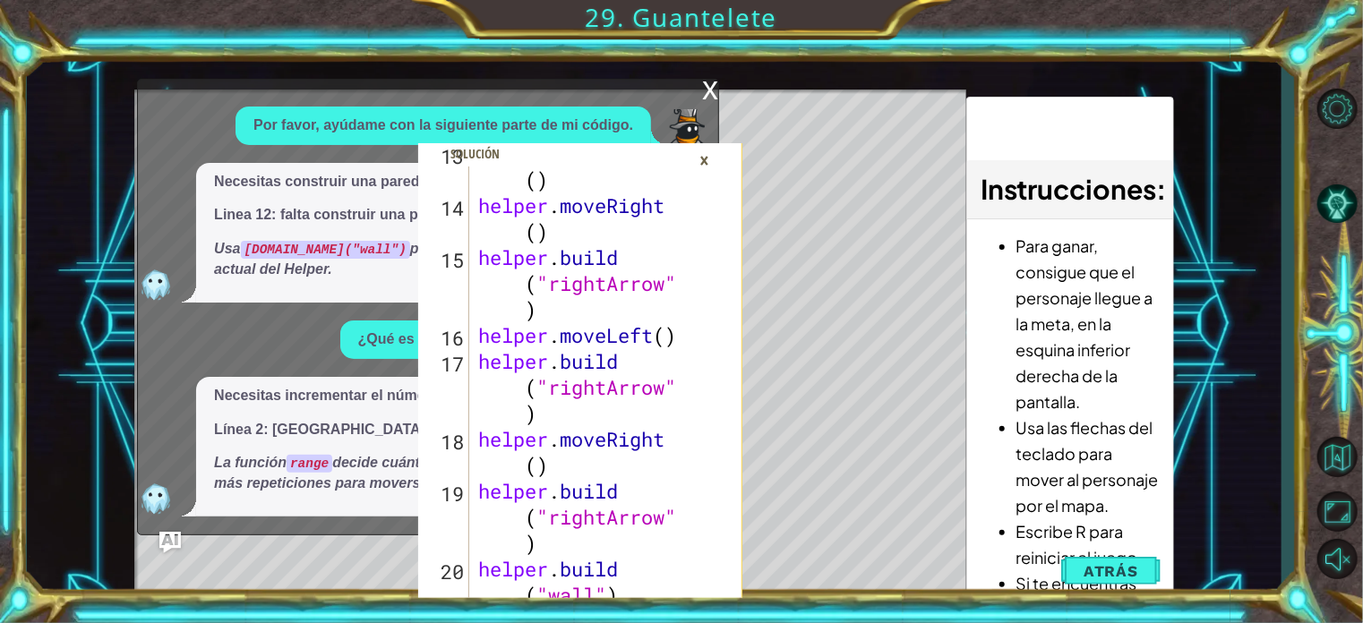
click at [700, 92] on div "13 14 15 16 17 18 19 20 21 22 helper . moveRight ( ) helper . moveRight ( ) hel…" at bounding box center [580, 324] width 324 height 548
click at [709, 157] on div "×" at bounding box center [705, 160] width 28 height 30
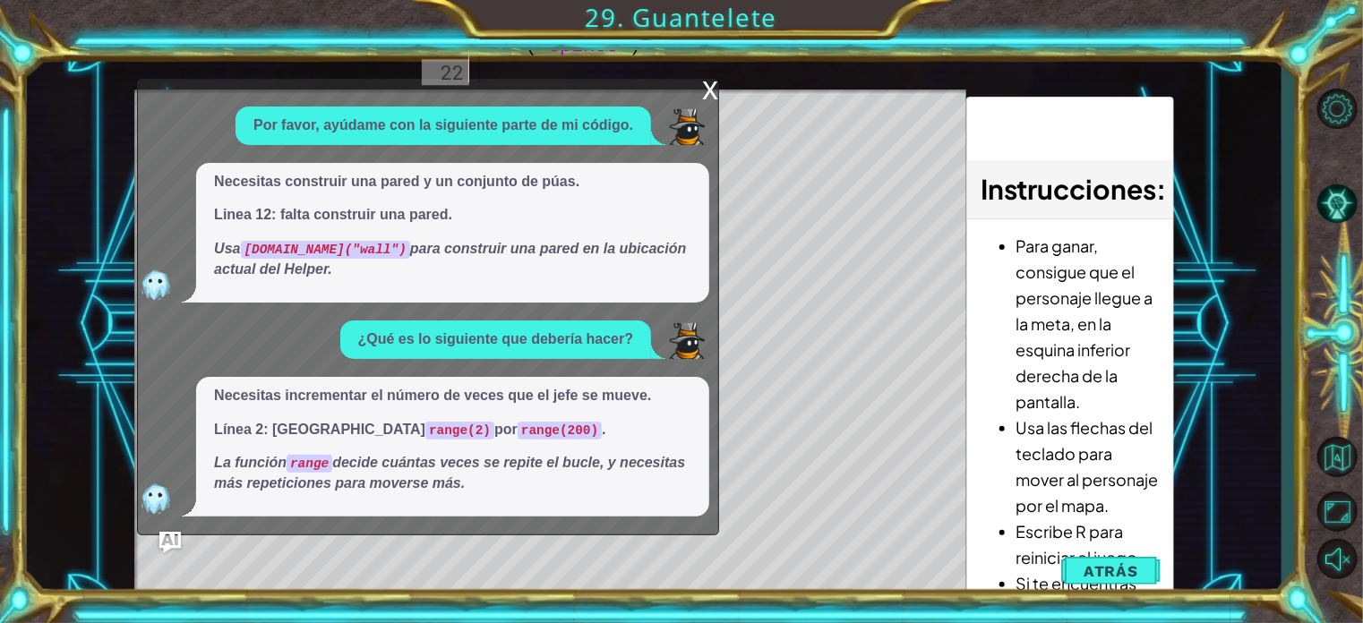
click at [716, 90] on div "x" at bounding box center [710, 89] width 16 height 18
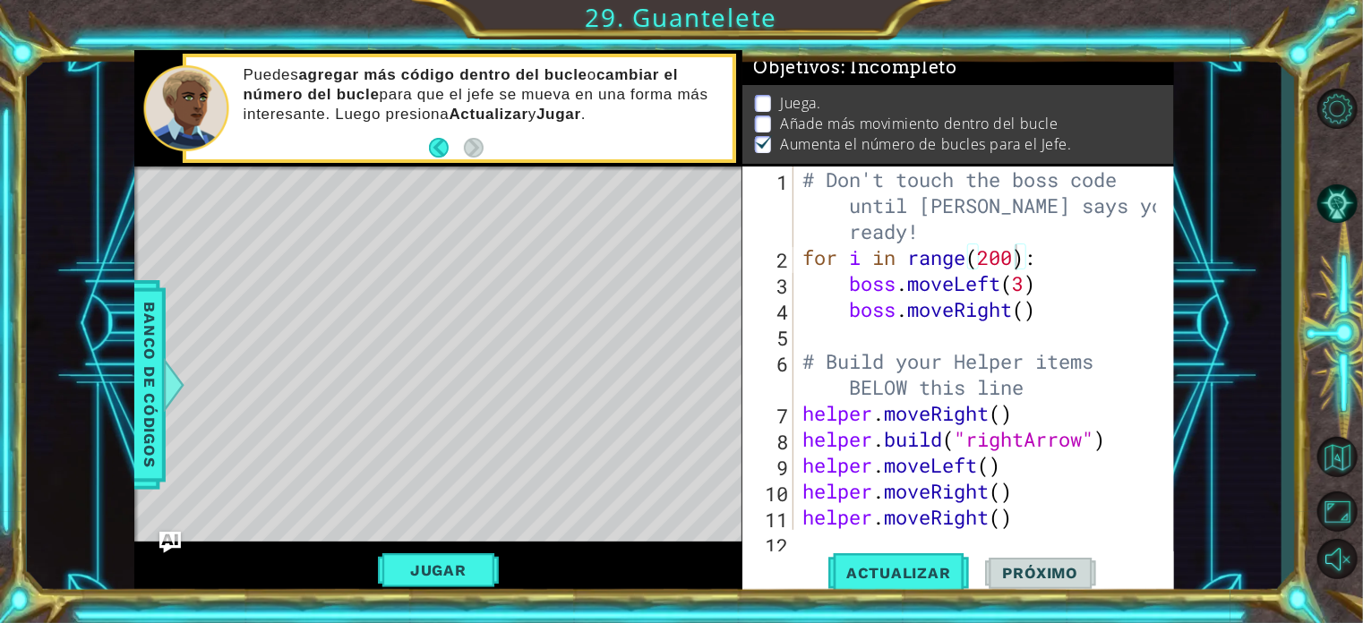
scroll to position [0, 0]
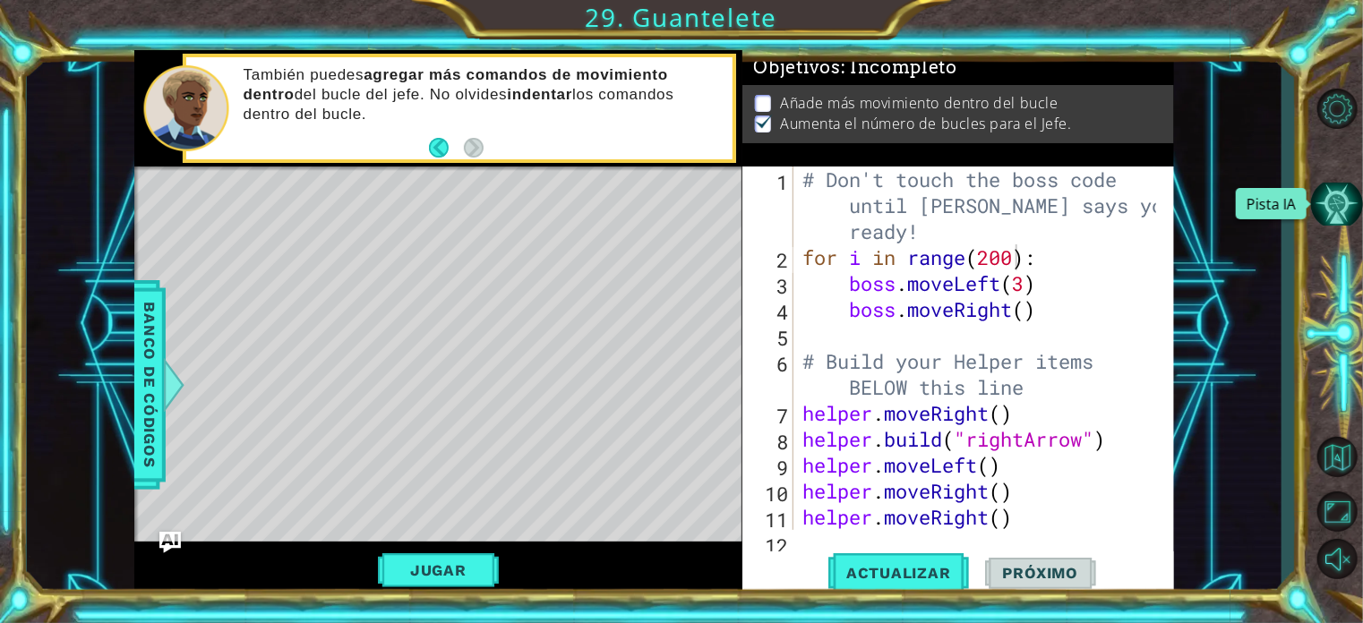
click at [1352, 192] on button "Pista IA" at bounding box center [1337, 204] width 52 height 42
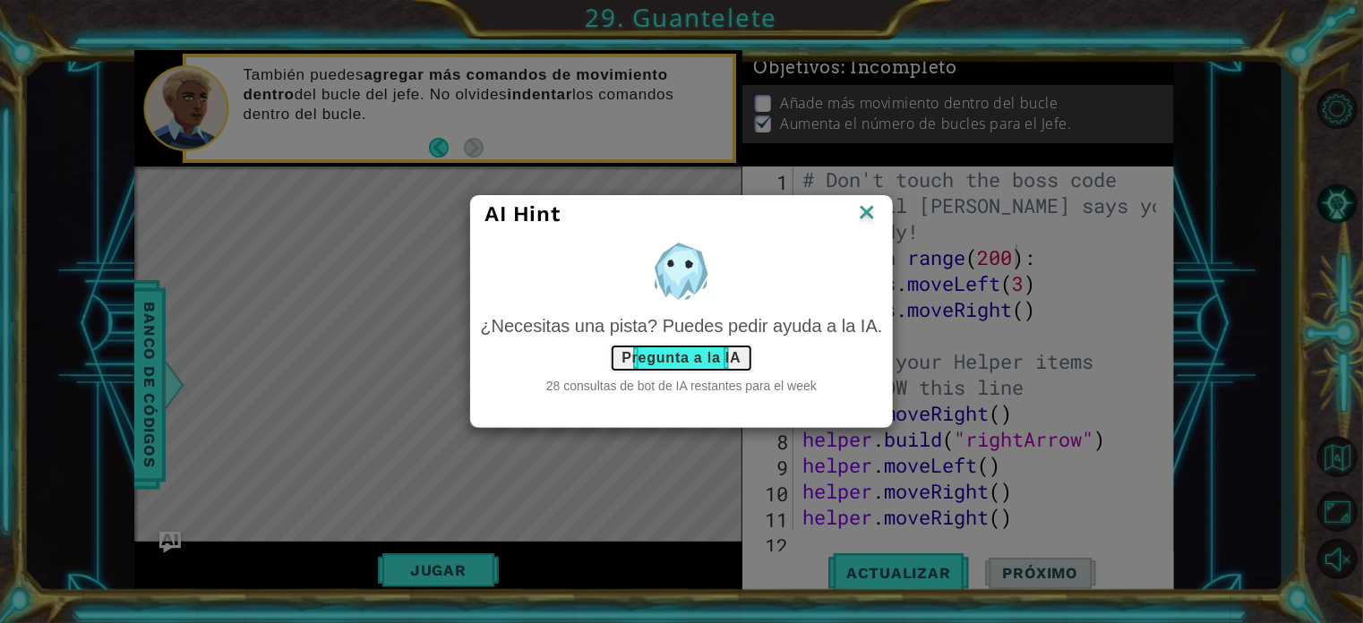
click at [674, 359] on button "Pregunta a la IA" at bounding box center [681, 358] width 142 height 29
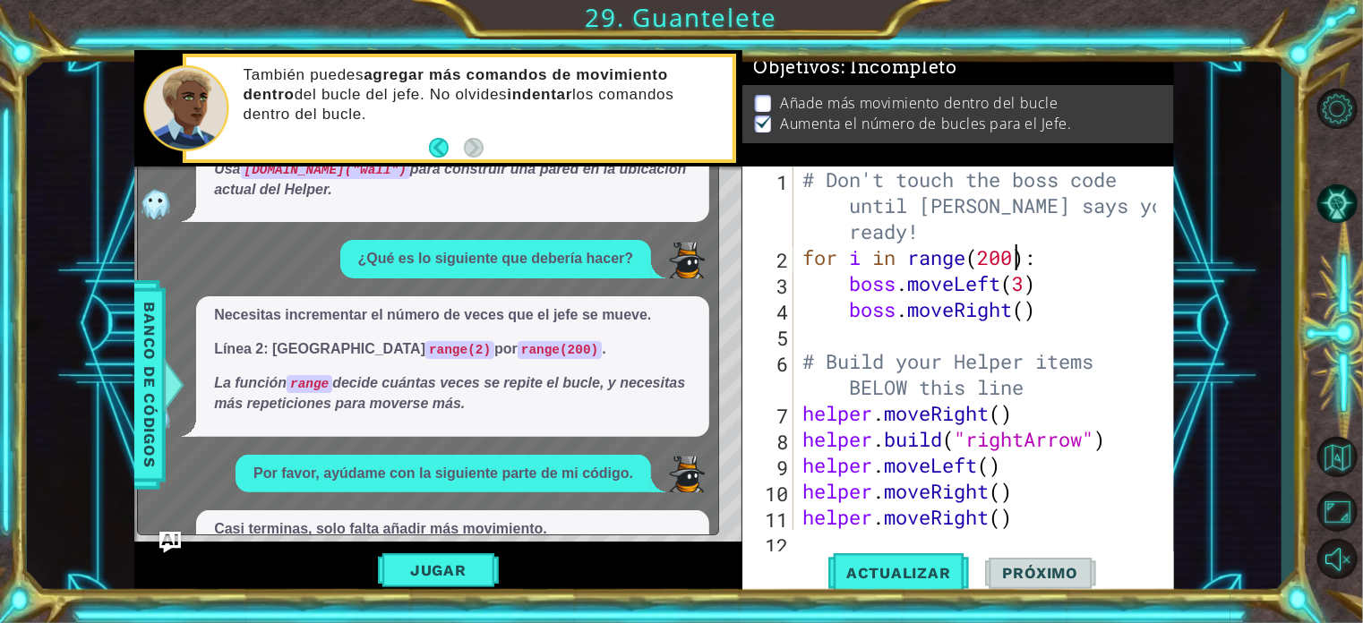
scroll to position [183, 0]
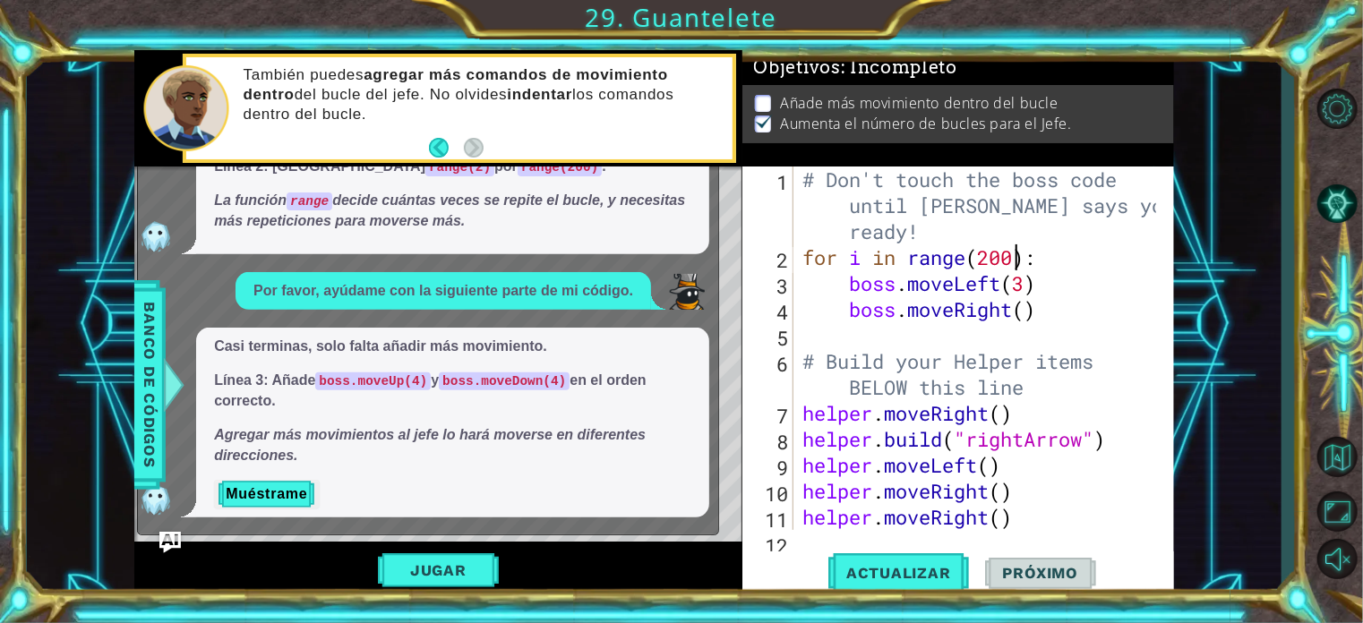
click at [1026, 284] on div "# Don't touch the boss code until [PERSON_NAME] says you're ready! for i in ran…" at bounding box center [982, 401] width 366 height 468
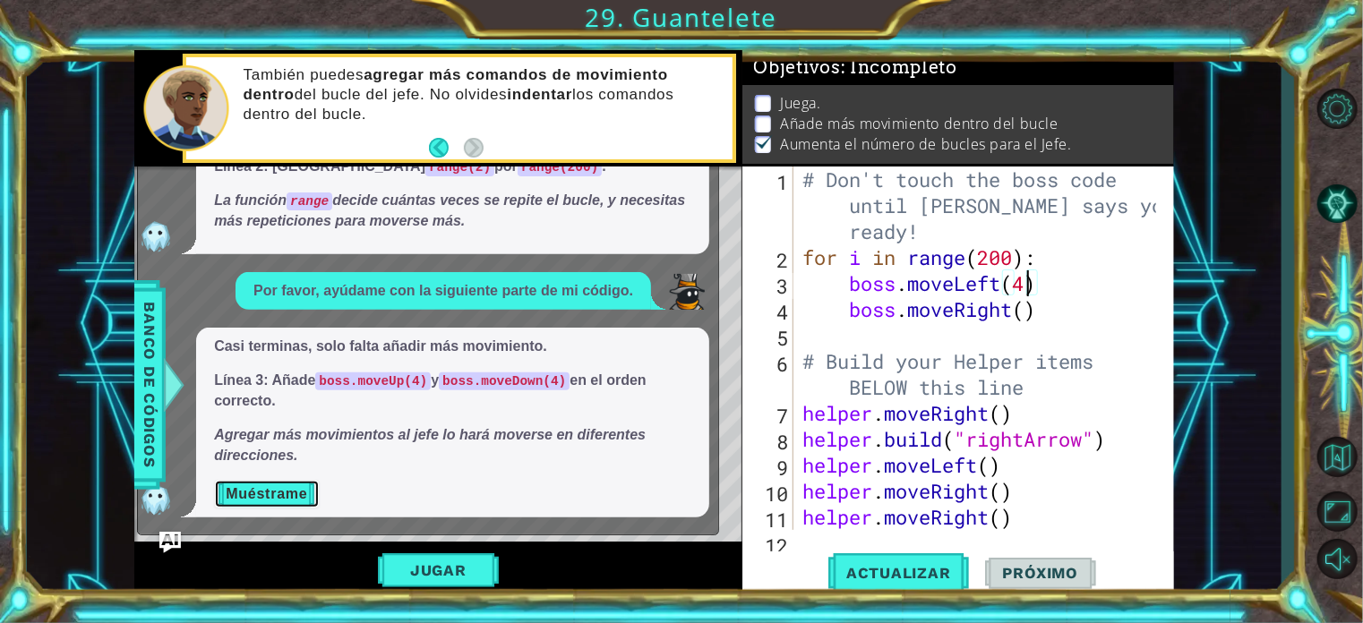
click at [303, 494] on button "Muéstrame" at bounding box center [266, 494] width 105 height 29
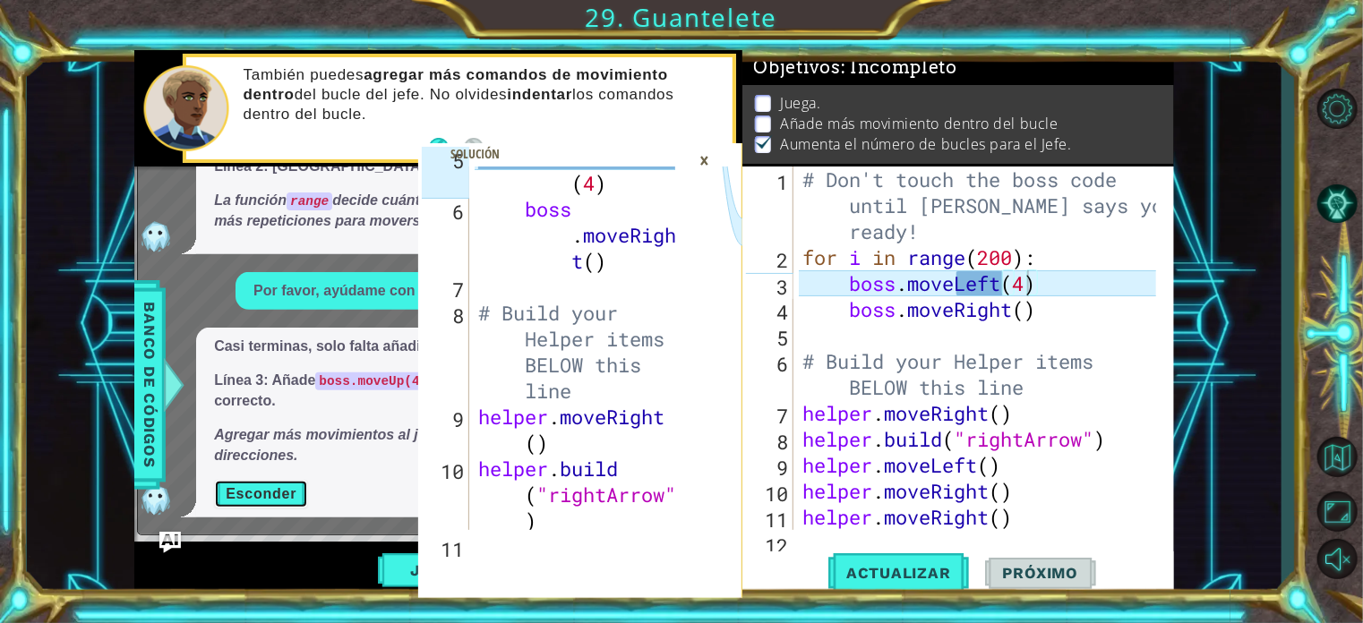
scroll to position [0, 0]
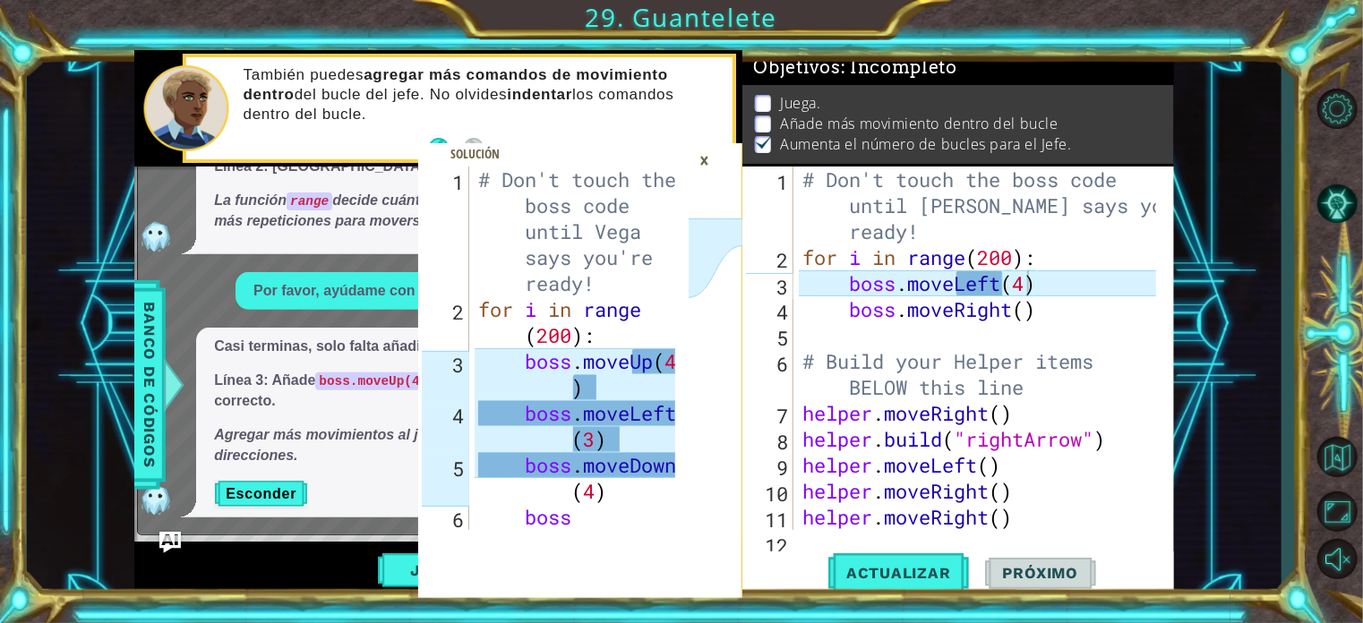
type textarea "for i in range(200):"
click at [1041, 262] on div "# Don't touch the boss code until [PERSON_NAME] says you're ready! for i in ran…" at bounding box center [982, 401] width 366 height 468
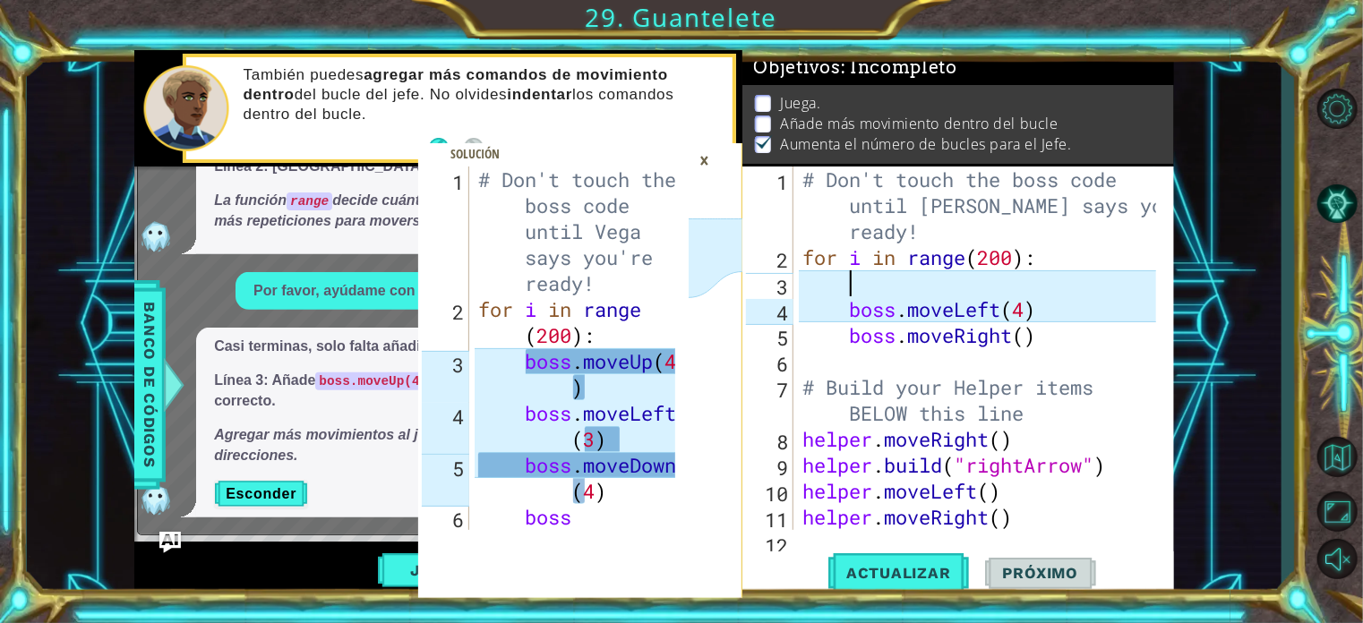
type textarea "b"
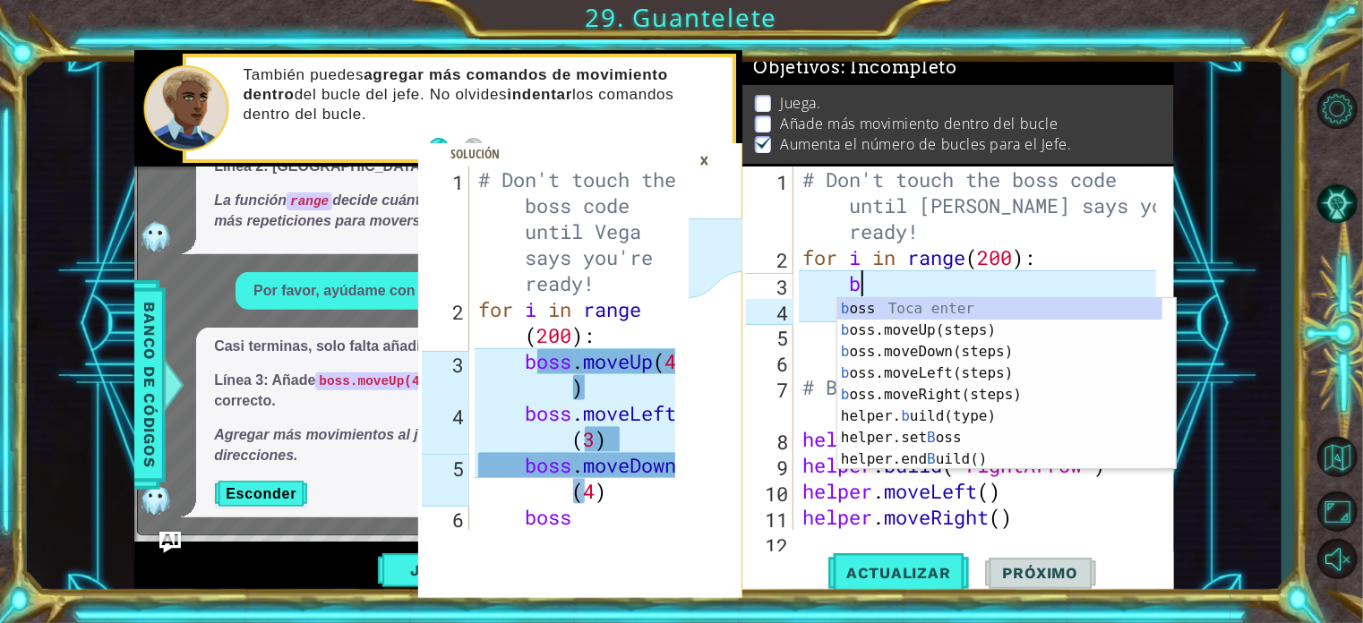
scroll to position [0, 1]
click at [972, 331] on div "b oss Toca enter b oss.moveUp(steps) Toca enter b oss.moveDown(steps) Toca ente…" at bounding box center [1006, 405] width 339 height 215
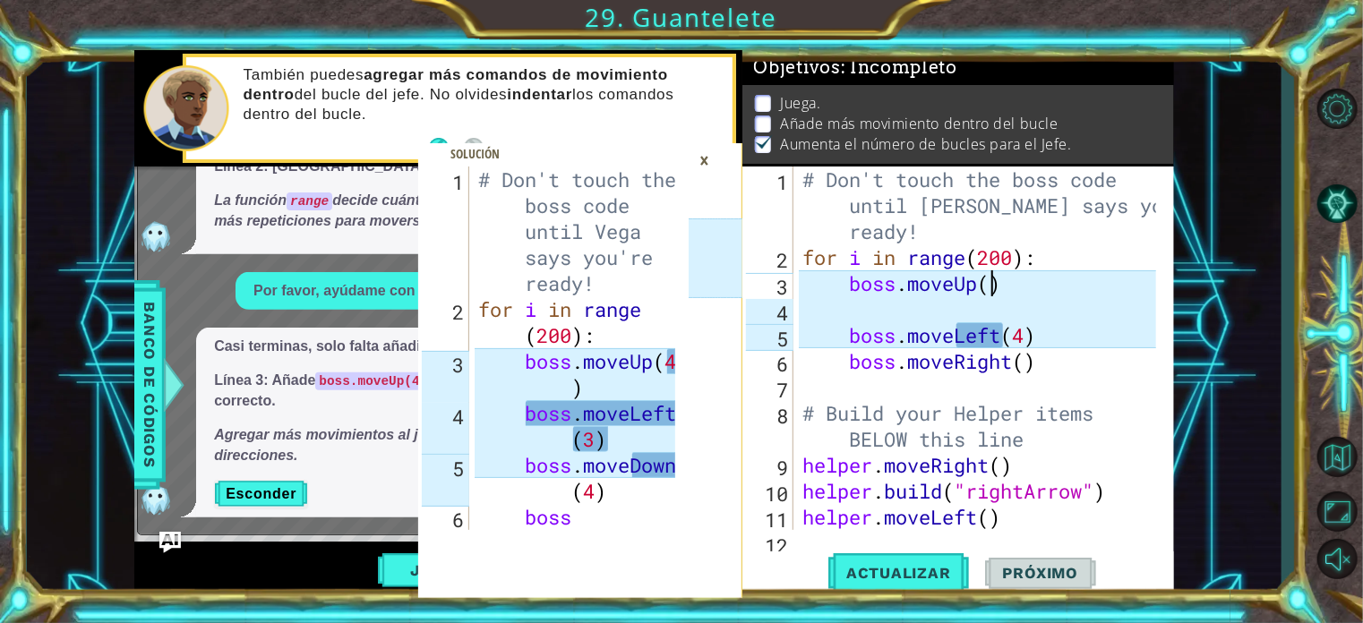
click at [996, 293] on div "# Don't touch the boss code until [PERSON_NAME] says you're ready! for i in ran…" at bounding box center [982, 401] width 366 height 468
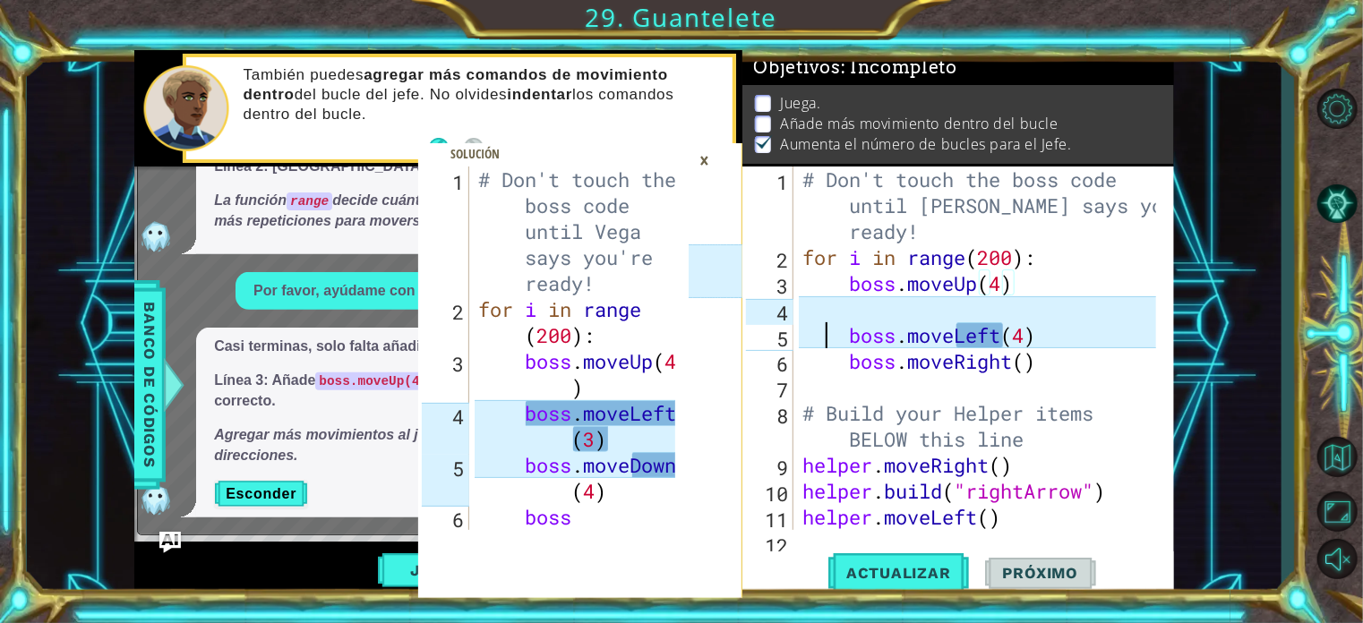
click at [827, 324] on div "# Don't touch the boss code until [PERSON_NAME] says you're ready! for i in ran…" at bounding box center [982, 401] width 366 height 468
type textarea "boss.moveLeft(4)"
click at [809, 307] on div "# Don't touch the boss code until [PERSON_NAME] says you're ready! for i in ran…" at bounding box center [982, 401] width 366 height 468
type textarea "b"
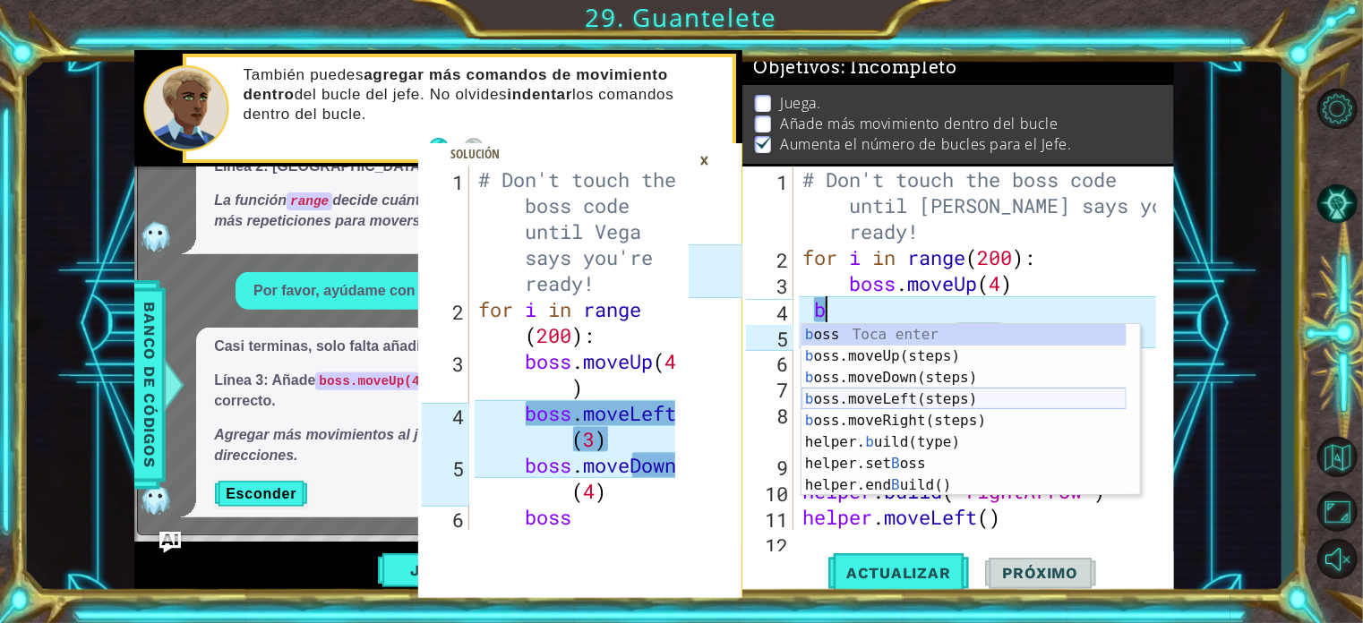
click at [860, 390] on div "b oss Toca enter b oss.moveUp(steps) Toca enter b oss.moveDown(steps) Toca ente…" at bounding box center [964, 431] width 325 height 215
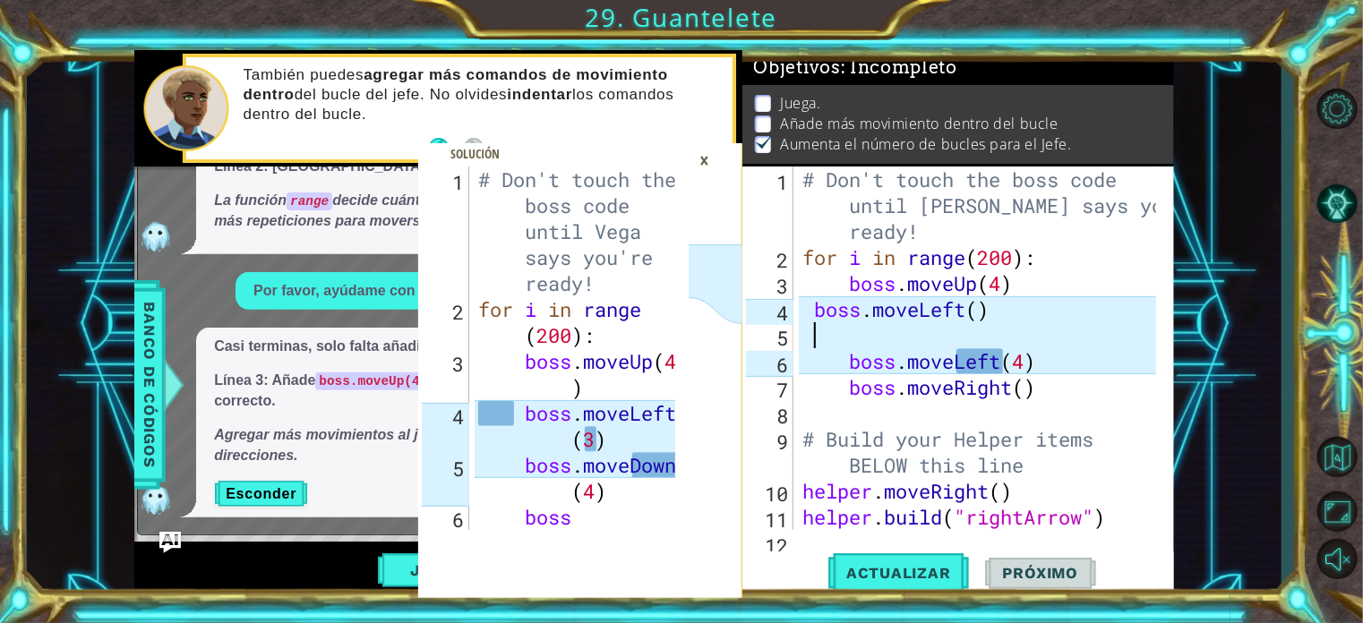
click at [982, 311] on div "# Don't touch the boss code until [PERSON_NAME] says you're ready! for i in ran…" at bounding box center [982, 401] width 366 height 468
type textarea "boss.moveLeft(4)"
click at [829, 334] on div "# Don't touch the boss code until [PERSON_NAME] says you're ready! for i in ran…" at bounding box center [982, 401] width 366 height 468
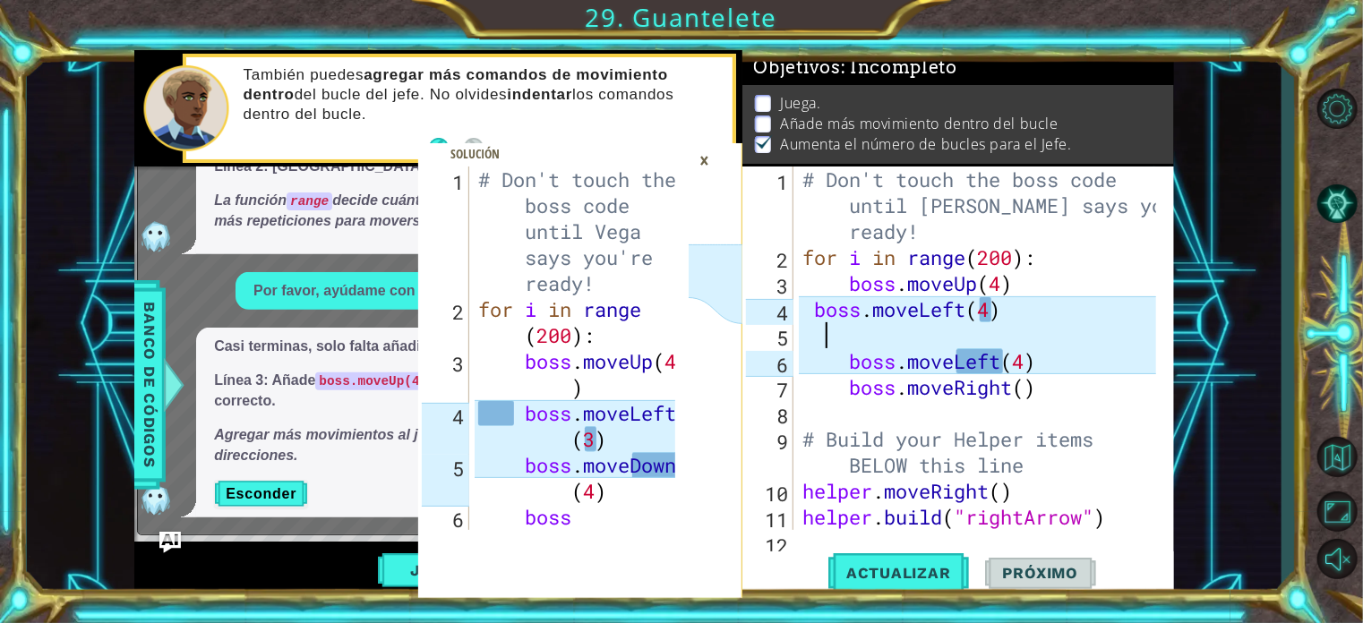
type textarea "b"
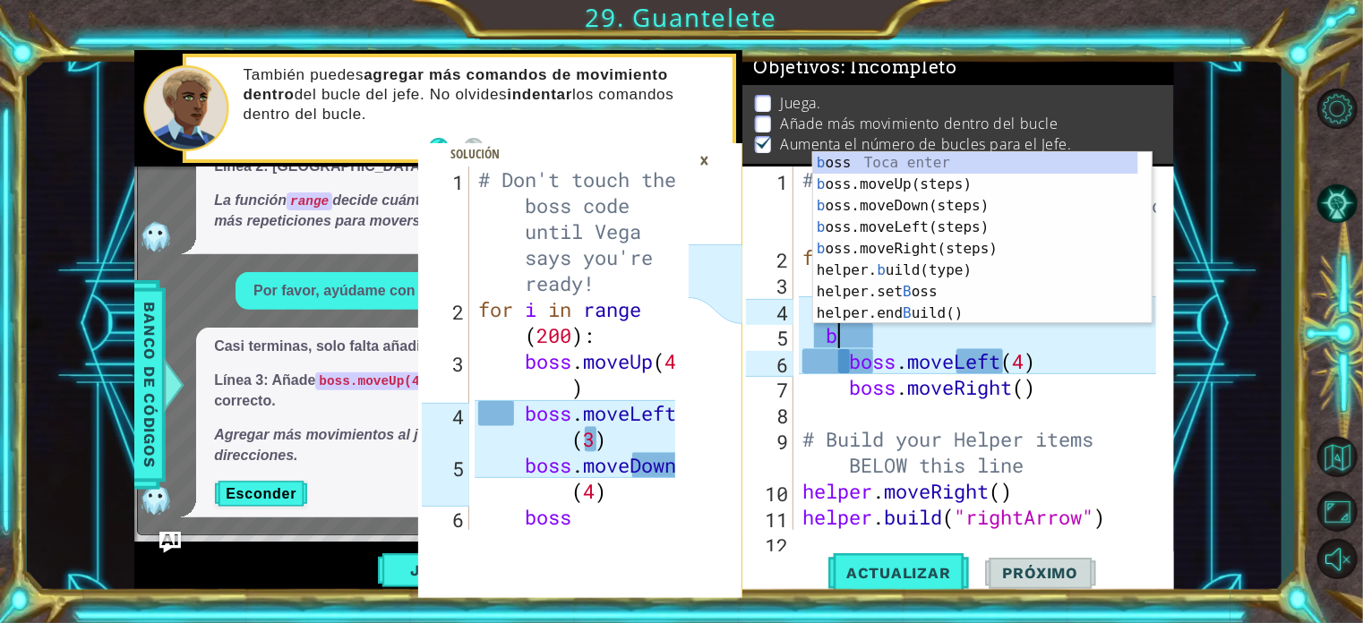
scroll to position [0, 1]
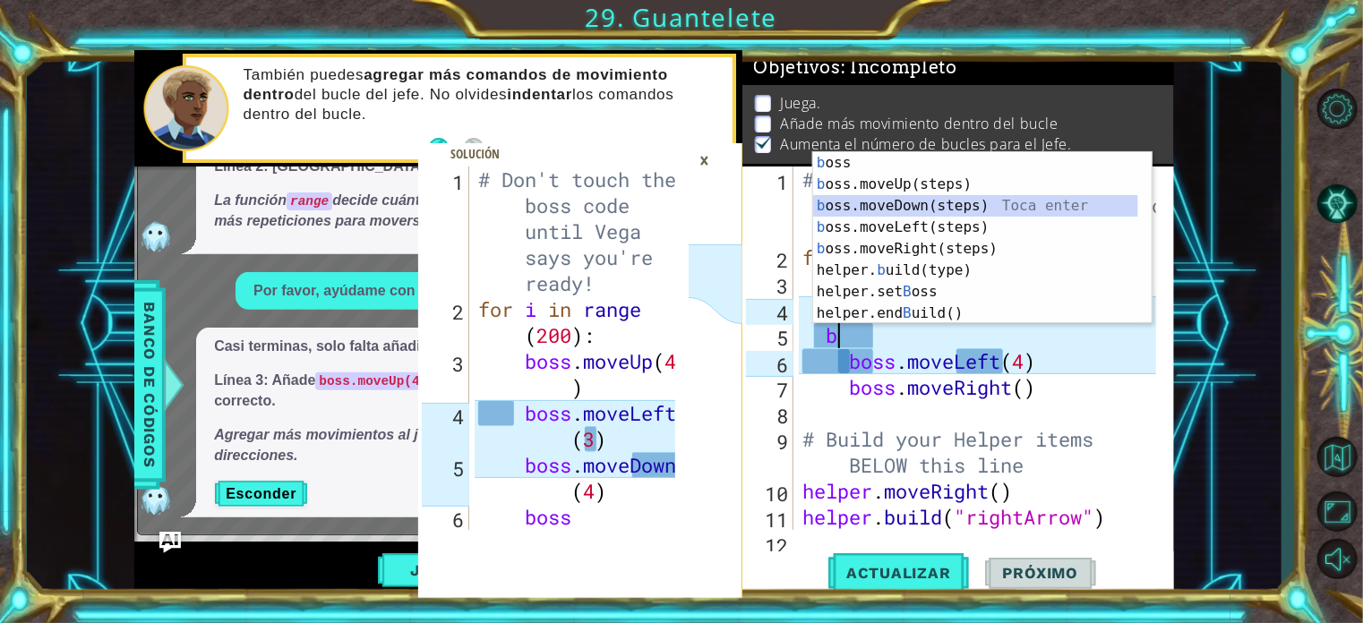
click at [974, 197] on div "b oss Toca enter b oss.moveUp(steps) Toca enter b oss.moveDown(steps) Toca ente…" at bounding box center [975, 259] width 325 height 215
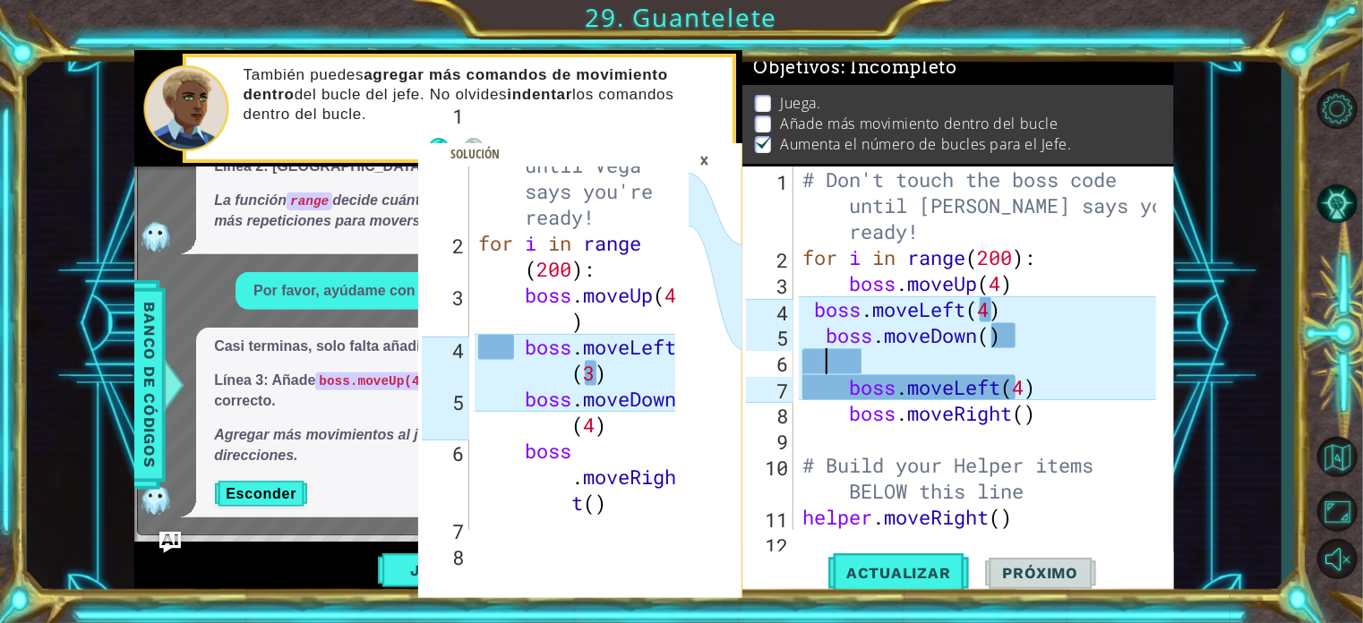
scroll to position [56, 0]
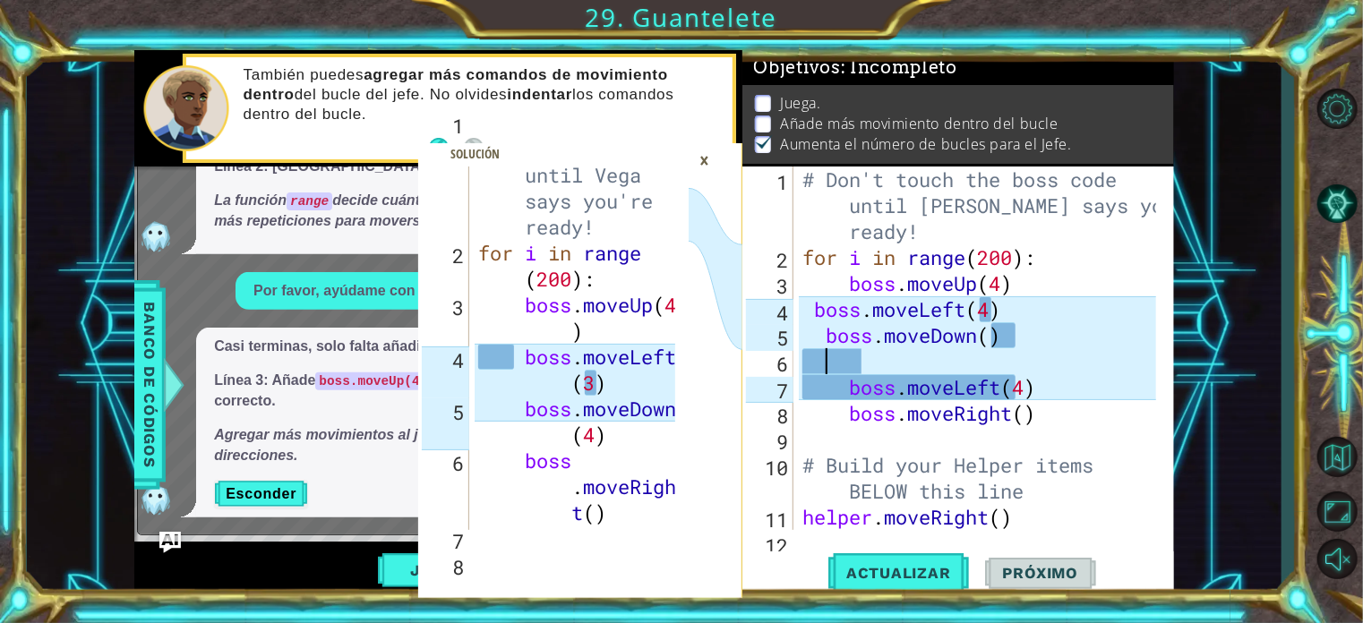
click at [994, 339] on div "# Don't touch the boss code until [PERSON_NAME] says you're ready! for i in ran…" at bounding box center [982, 401] width 366 height 468
type textarea "boss.moveDown(4)"
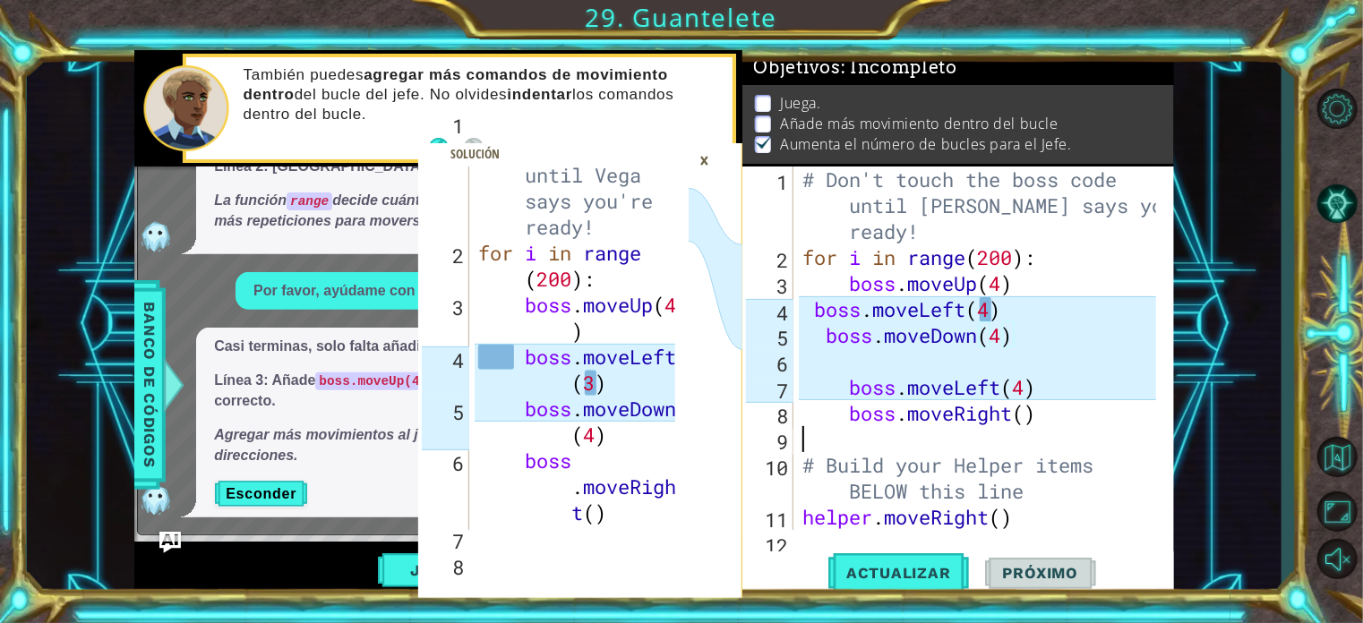
click at [1042, 428] on div "# Don't touch the boss code until [PERSON_NAME] says you're ready! for i in ran…" at bounding box center [982, 401] width 366 height 468
click at [1042, 425] on div "# Don't touch the boss code until [PERSON_NAME] says you're ready! for i in ran…" at bounding box center [982, 401] width 366 height 468
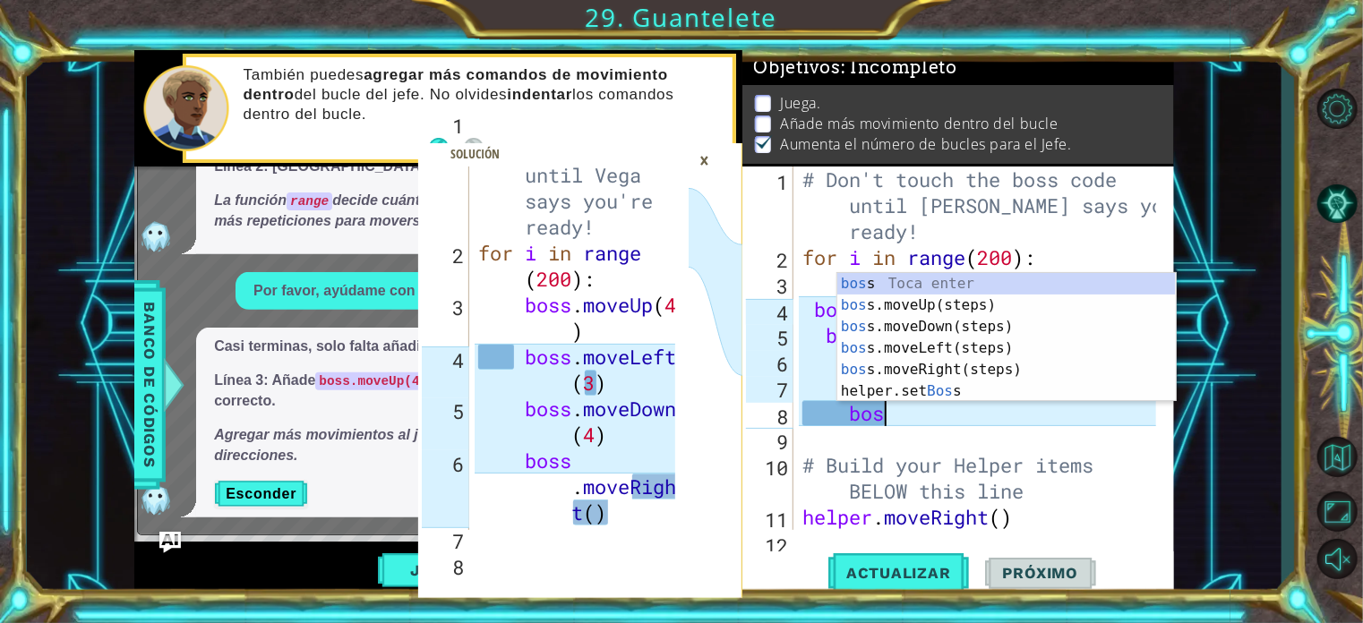
type textarea "b"
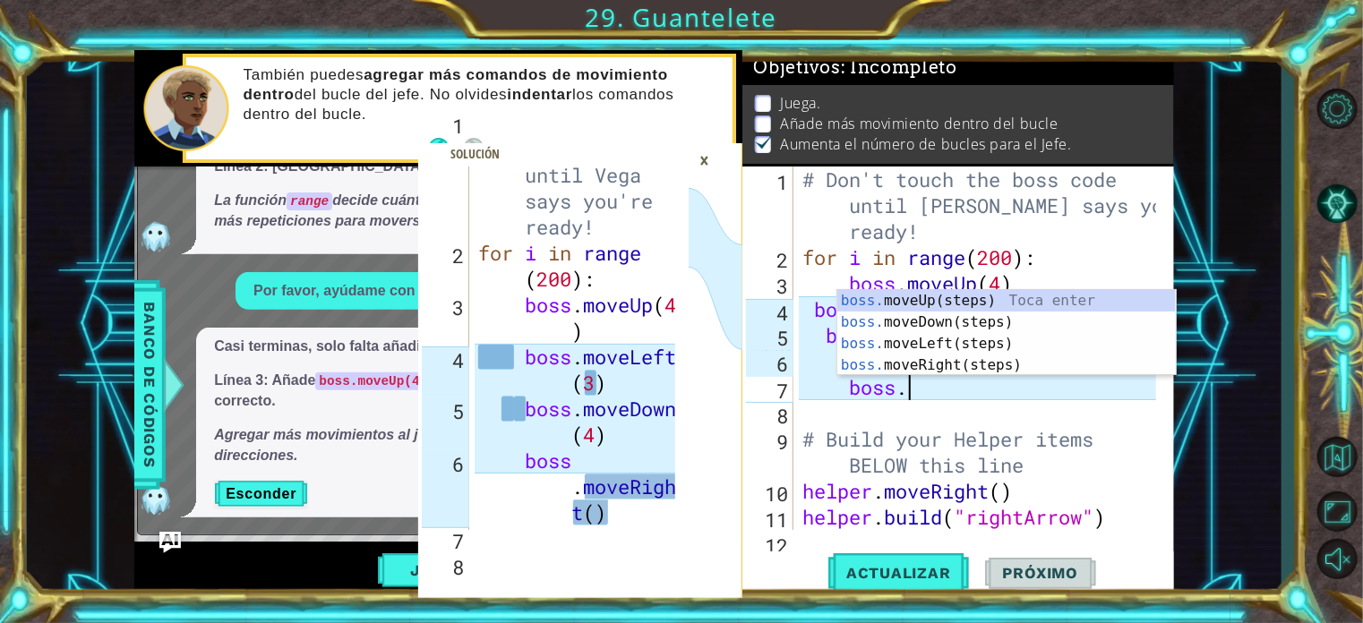
type textarea "boss.m"
click at [895, 360] on div "boss.m oveUp(steps) Toca enter boss.m oveDown(steps) Toca enter boss.m oveLeft(…" at bounding box center [1006, 354] width 339 height 129
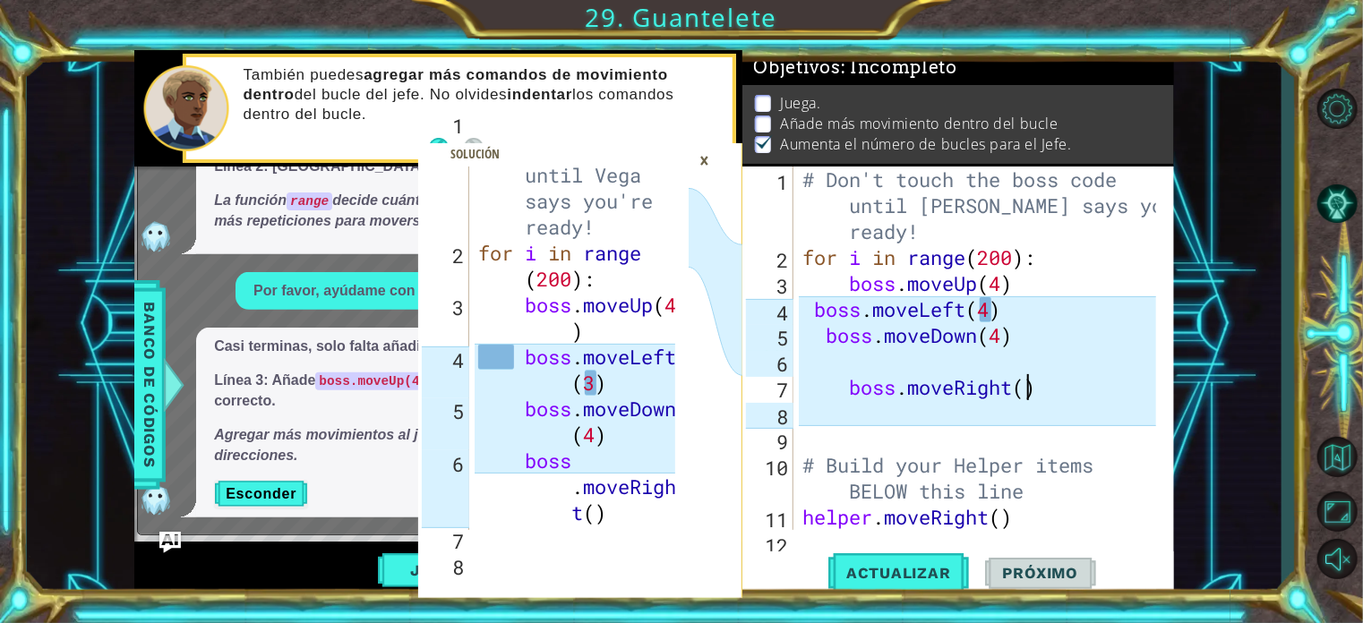
click at [1027, 393] on div "# Don't touch the boss code until [PERSON_NAME] says you're ready! for i in ran…" at bounding box center [982, 401] width 366 height 468
click at [890, 578] on span "Actualizar" at bounding box center [899, 573] width 141 height 18
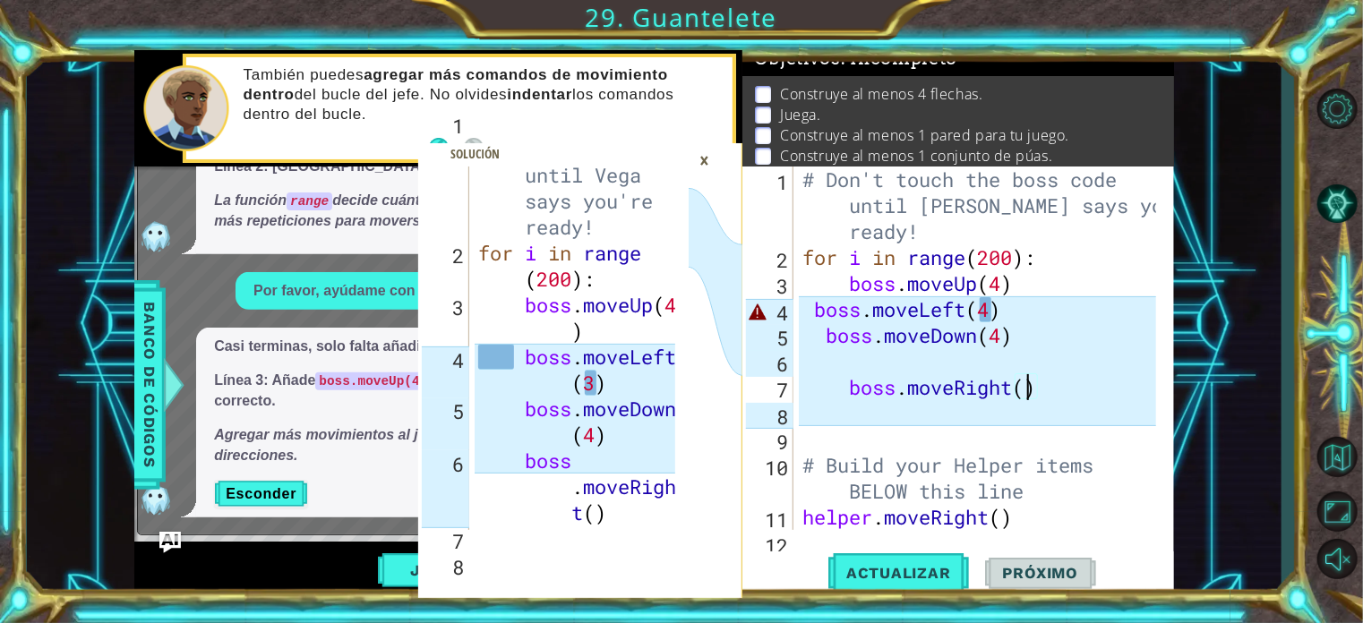
scroll to position [10, 0]
click at [1035, 331] on div "# Don't touch the boss code until [PERSON_NAME] says you're ready! for i in ran…" at bounding box center [982, 401] width 366 height 468
type textarea "boss.moveDown(4)"
click at [929, 351] on div "# Don't touch the boss code until [PERSON_NAME] says you're ready! for i in ran…" at bounding box center [982, 401] width 366 height 468
click at [829, 342] on div "# Don't touch the boss code until [PERSON_NAME] says you're ready! for i in ran…" at bounding box center [982, 401] width 366 height 468
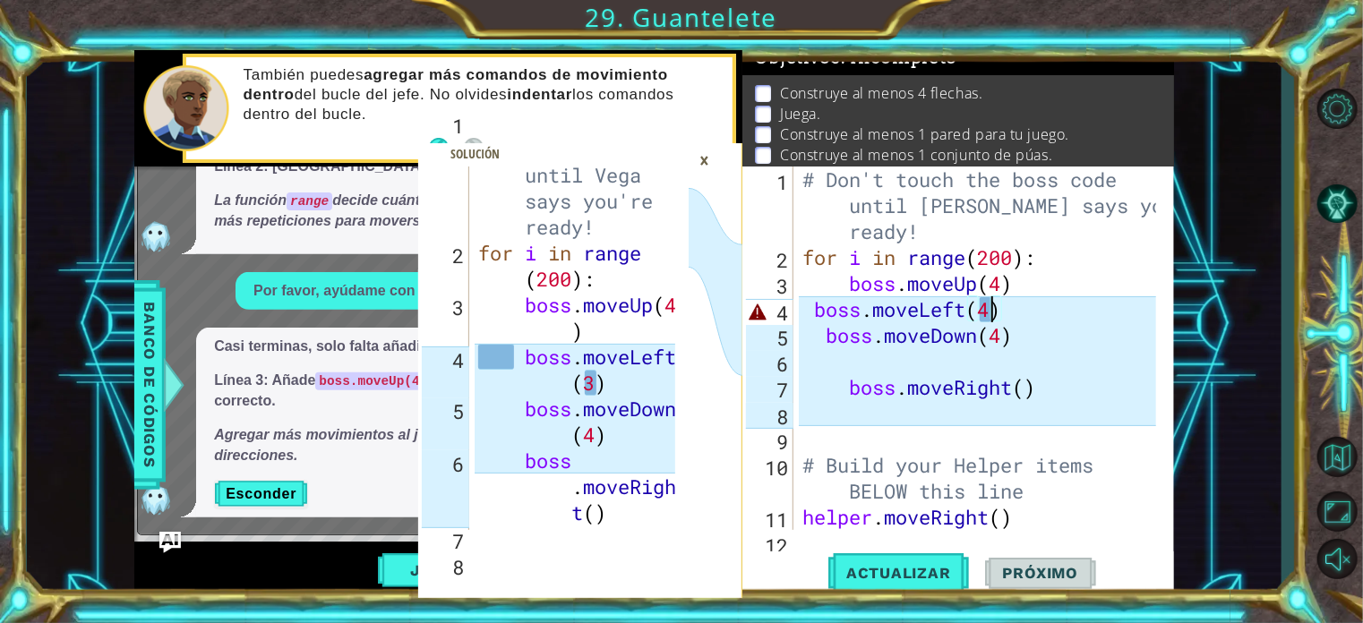
click at [993, 311] on div "# Don't touch the boss code until [PERSON_NAME] says you're ready! for i in ran…" at bounding box center [982, 401] width 366 height 468
click at [911, 571] on span "Actualizar" at bounding box center [899, 573] width 141 height 18
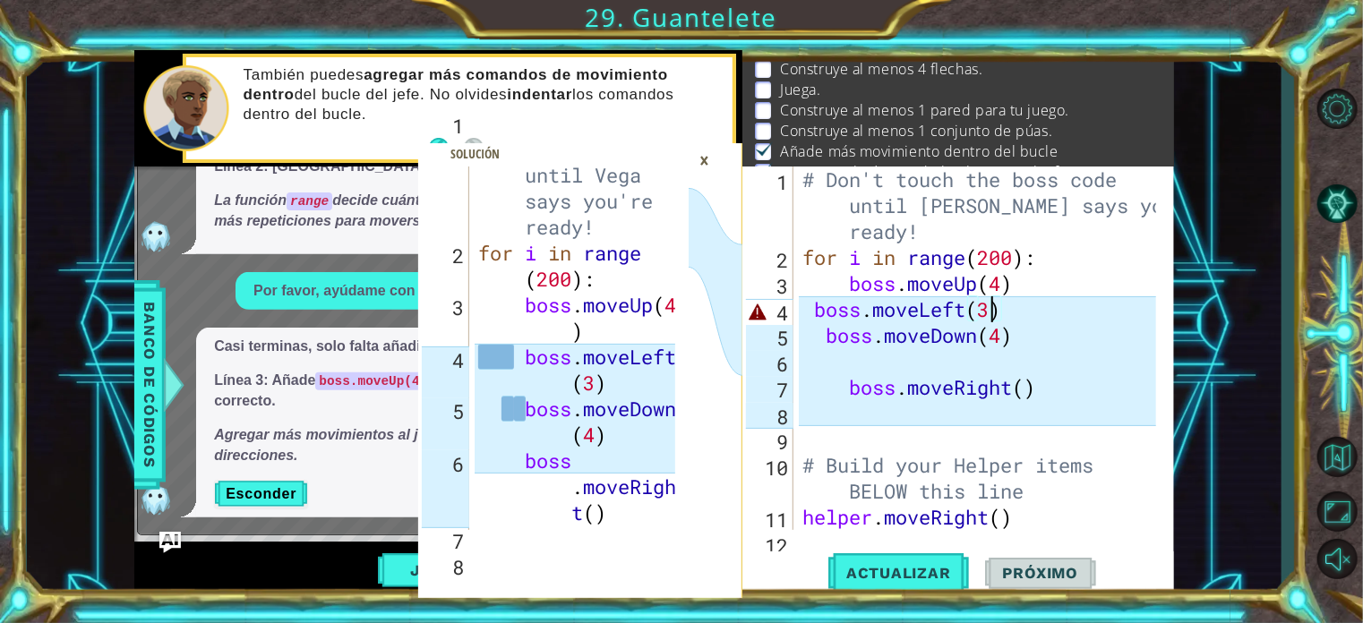
scroll to position [41, 0]
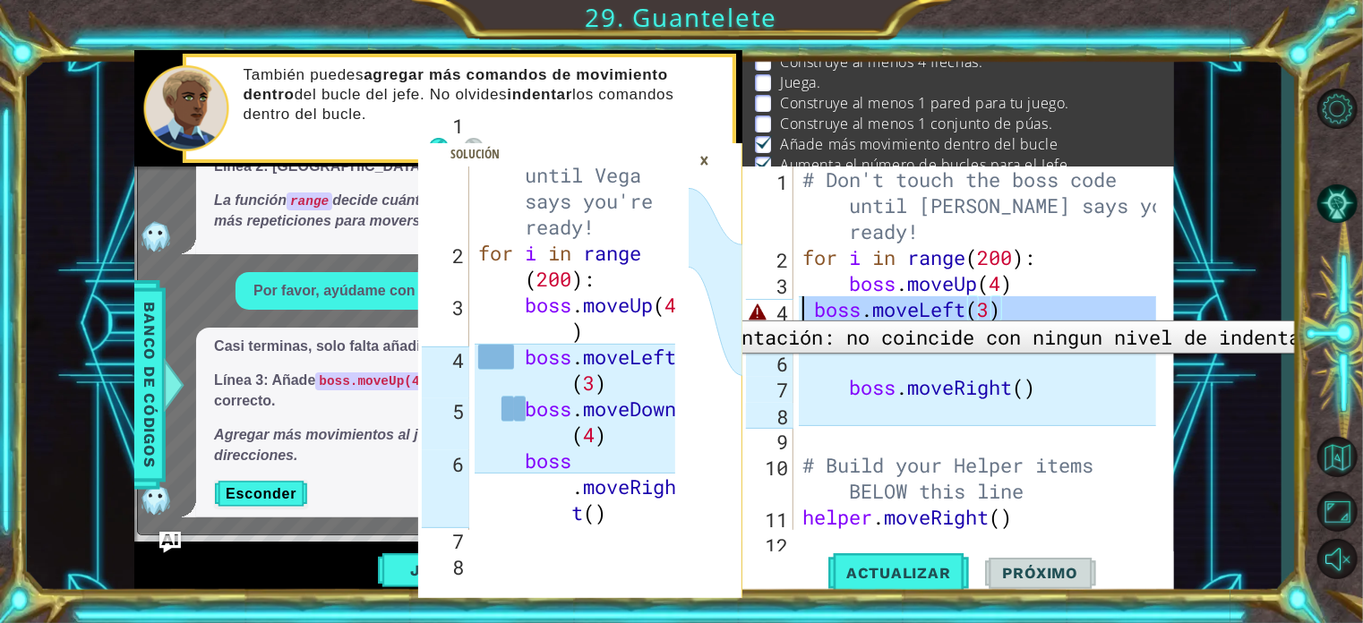
click at [781, 307] on div "4" at bounding box center [769, 312] width 47 height 26
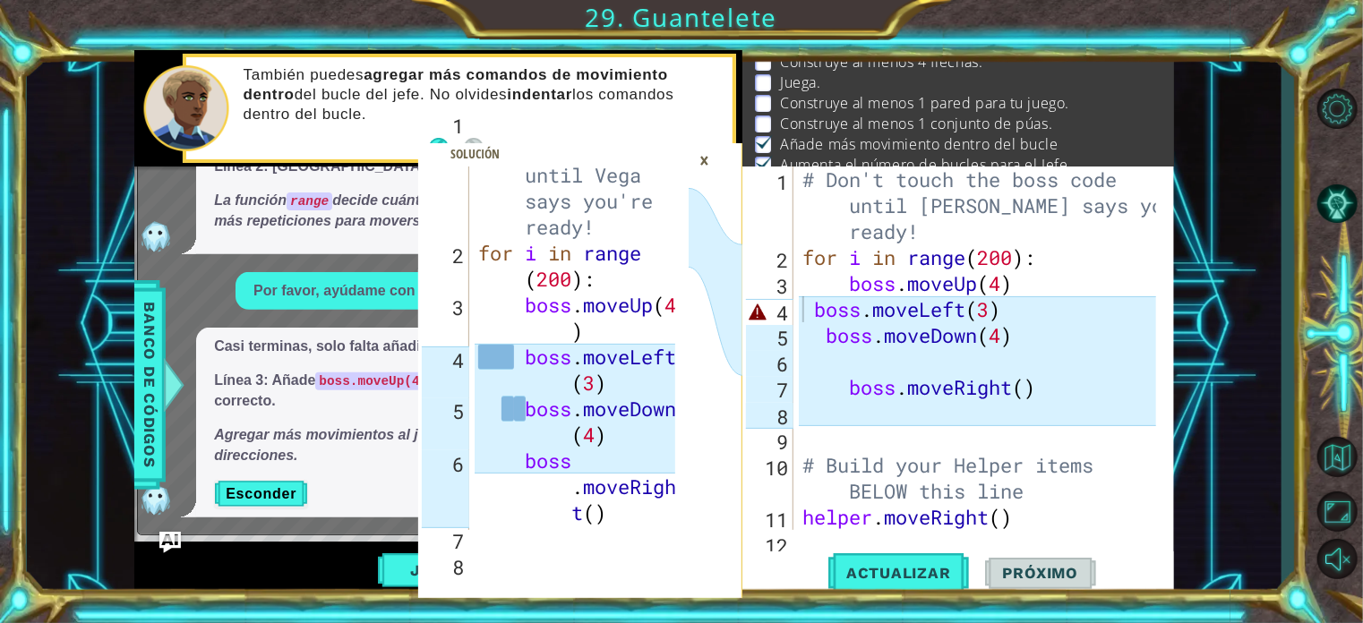
click at [700, 158] on div "×" at bounding box center [705, 160] width 28 height 30
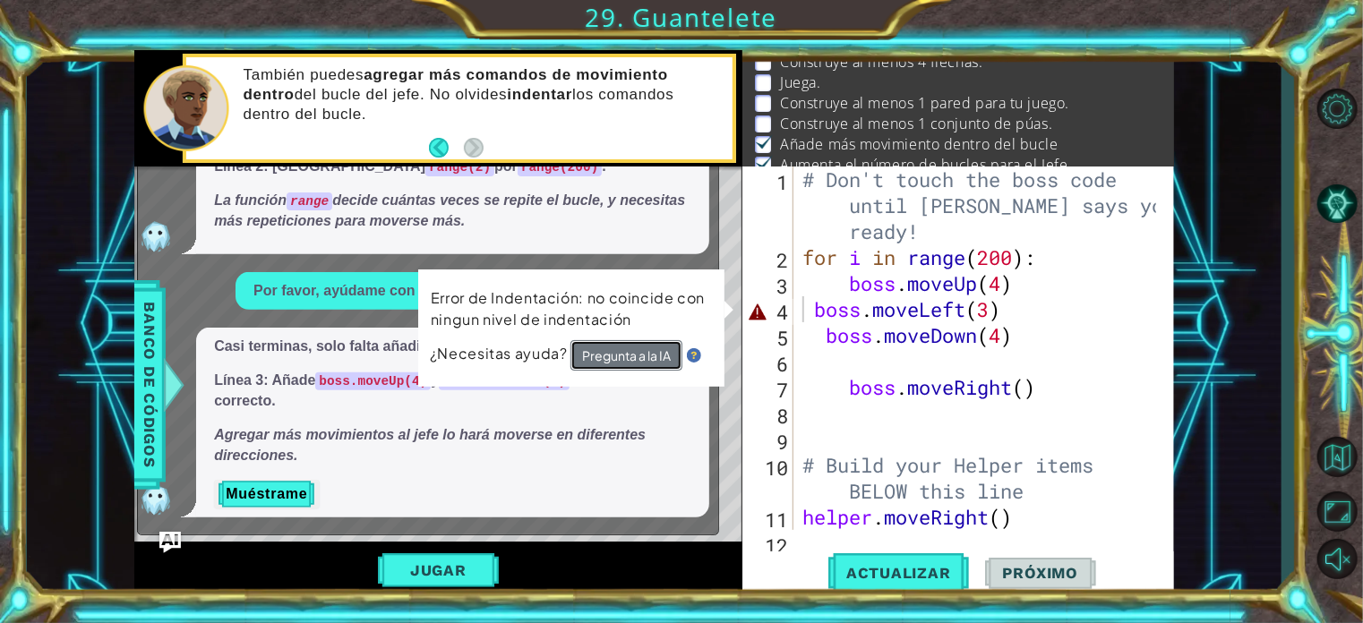
click at [620, 349] on button "Pregunta a la IA" at bounding box center [627, 356] width 113 height 32
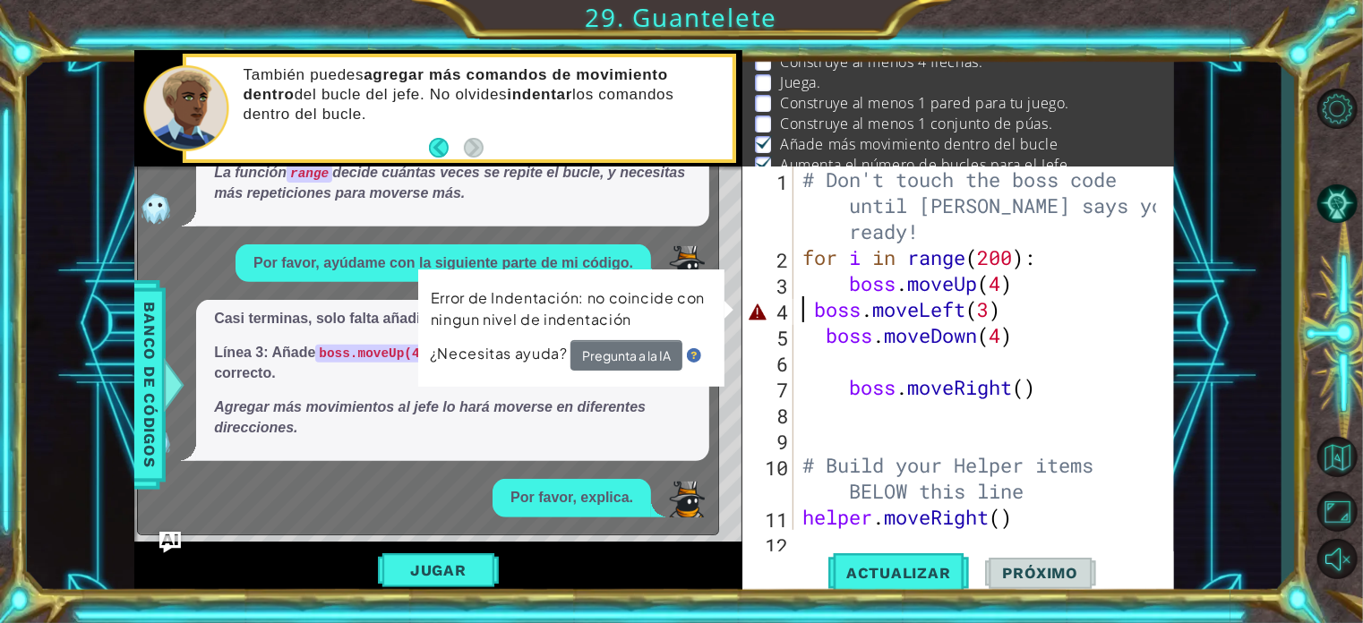
scroll to position [363, 0]
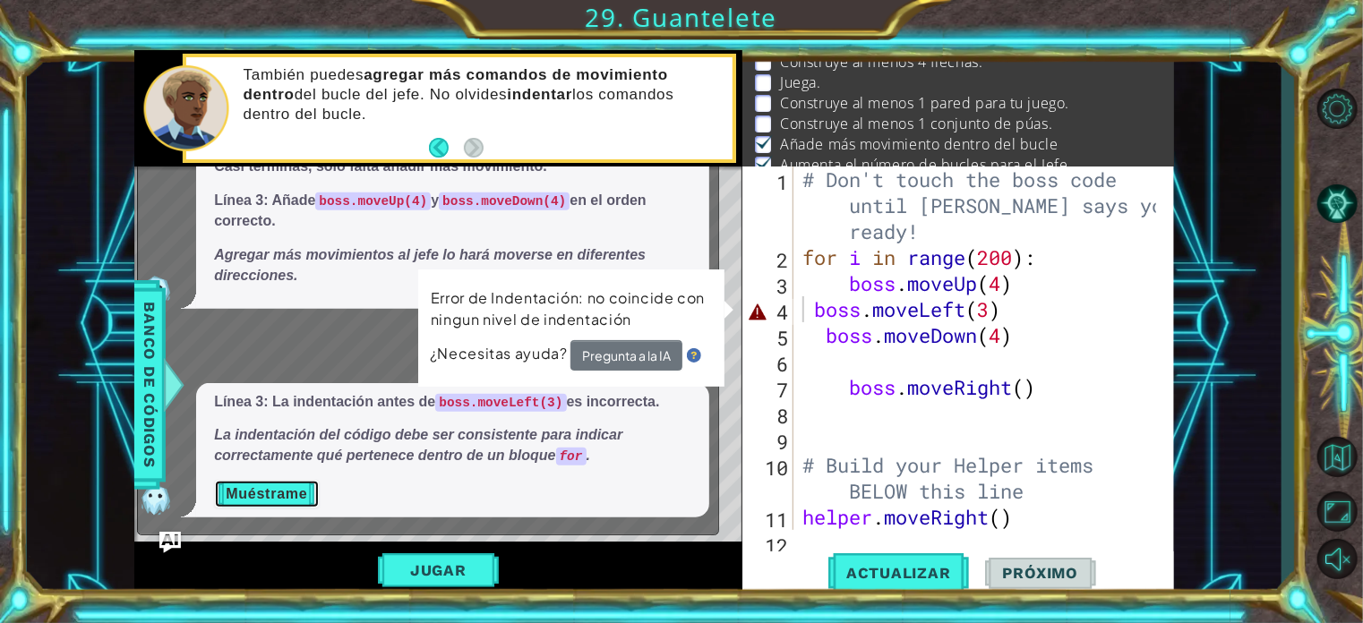
click at [277, 490] on button "Muéstrame" at bounding box center [266, 494] width 105 height 29
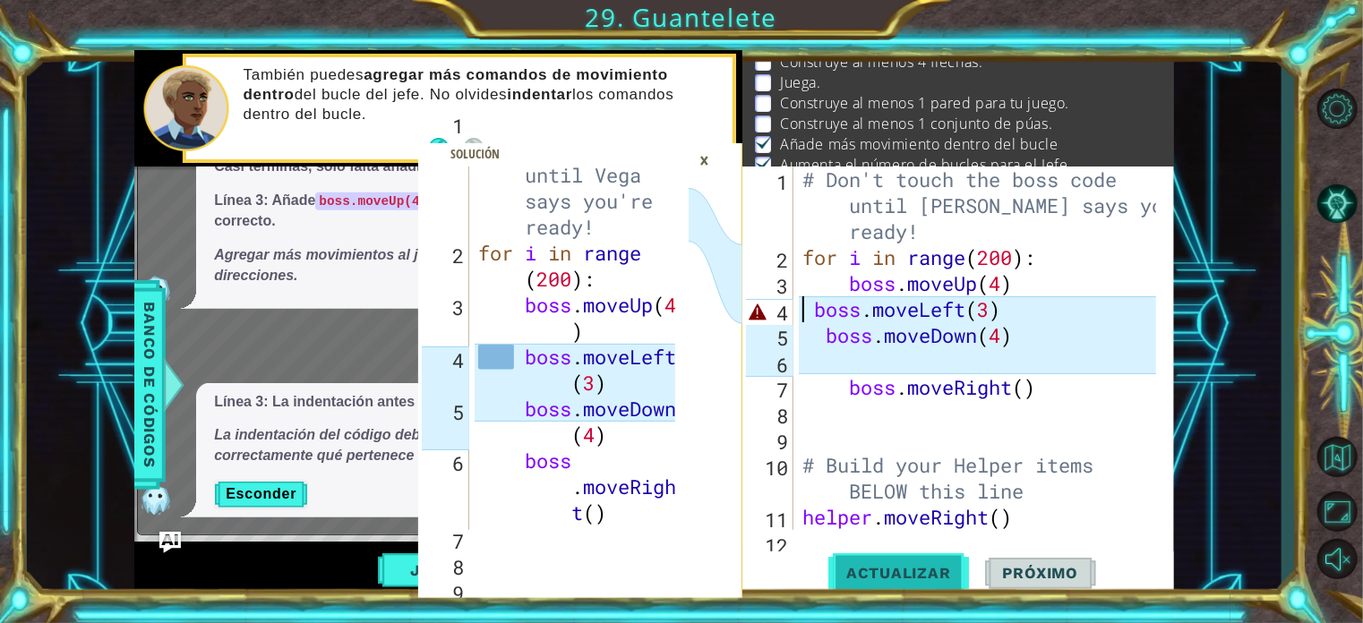
click at [926, 583] on button "Actualizar" at bounding box center [899, 573] width 141 height 43
click at [882, 562] on button "Actualizar" at bounding box center [899, 573] width 141 height 43
click at [831, 344] on div "# Don't touch the boss code until [PERSON_NAME] says you're ready! for i in ran…" at bounding box center [982, 401] width 366 height 468
click at [874, 557] on button "Actualizar" at bounding box center [899, 573] width 141 height 43
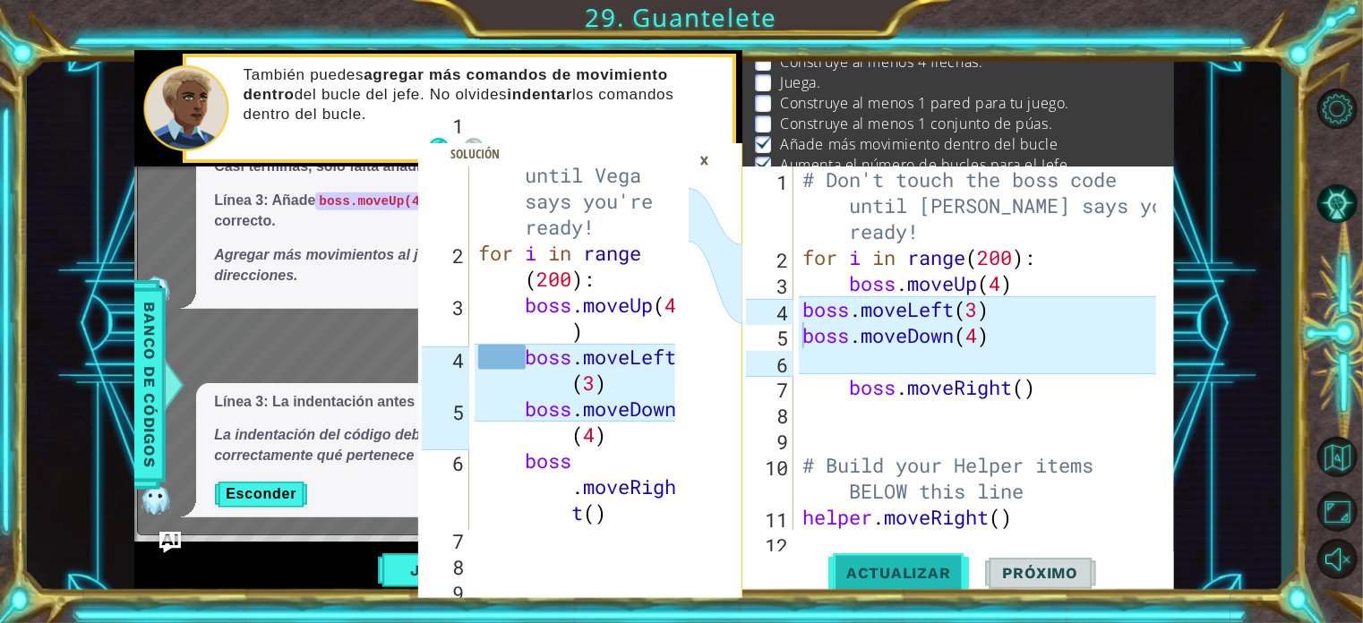
click at [903, 568] on span "Actualizar" at bounding box center [899, 573] width 141 height 18
click at [837, 389] on div "# Don't touch the boss code until [PERSON_NAME] says you're ready! for i in ran…" at bounding box center [982, 401] width 366 height 468
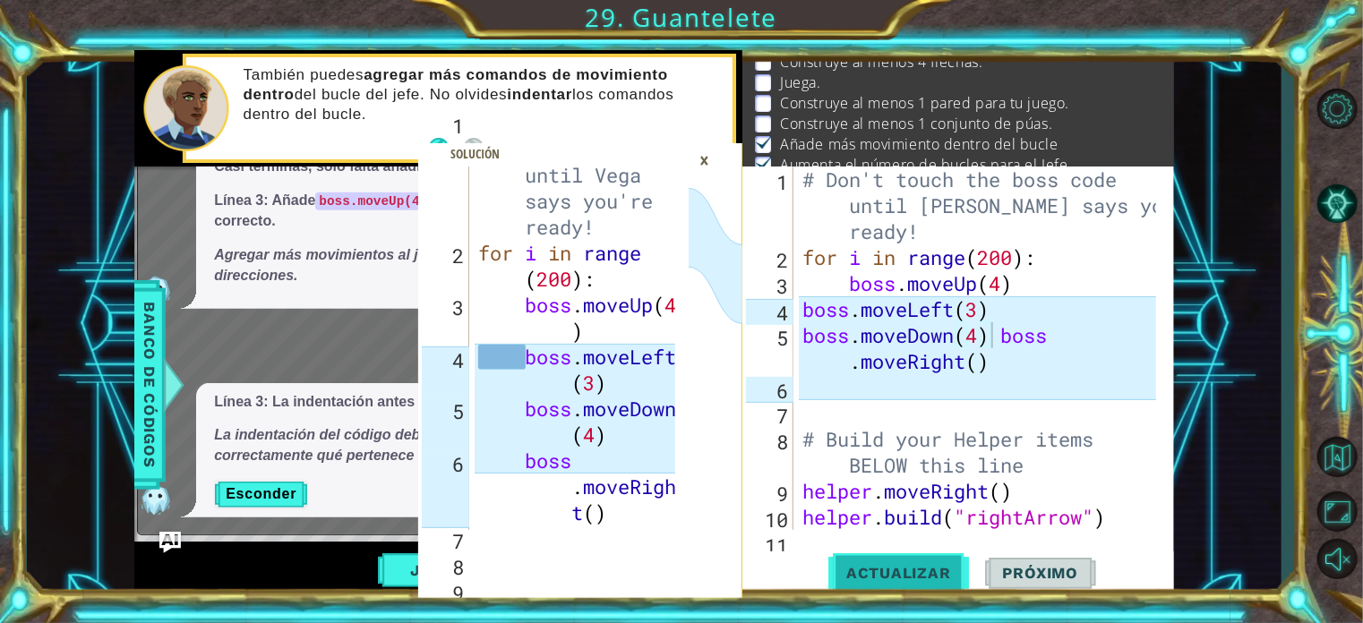
click at [858, 558] on button "Actualizar" at bounding box center [899, 573] width 141 height 43
click at [821, 355] on div "# Don't touch the boss code until [PERSON_NAME] says you're ready! for i in ran…" at bounding box center [982, 401] width 366 height 468
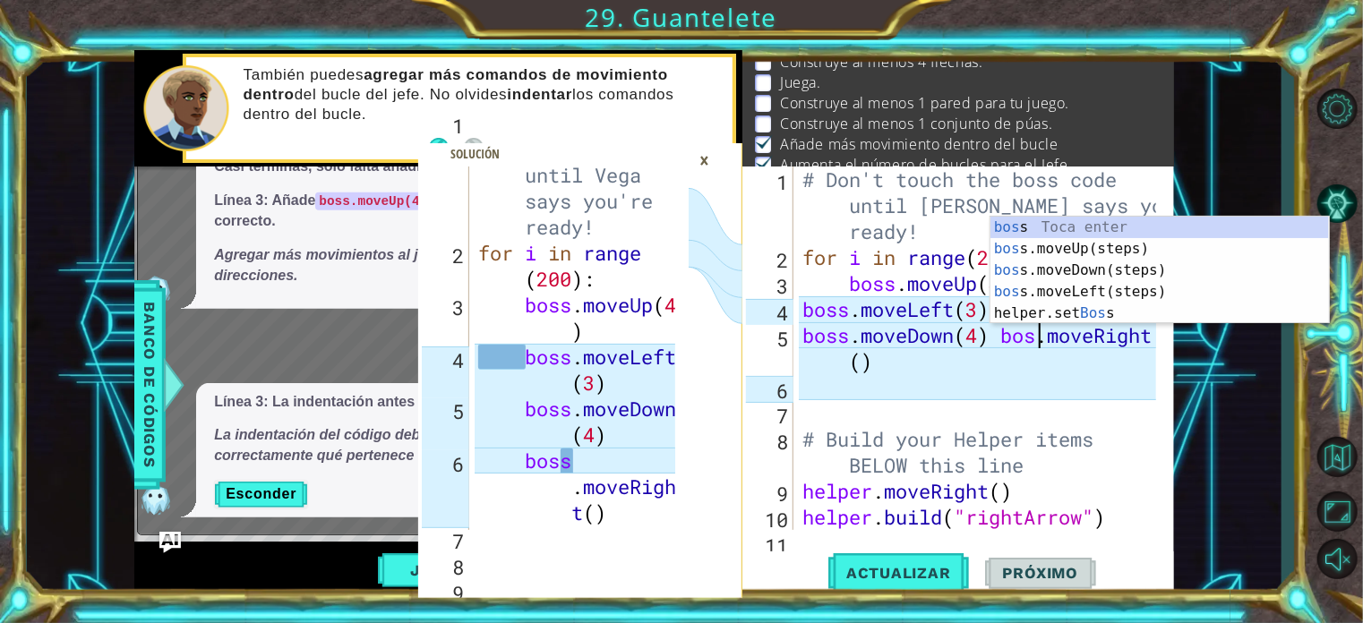
scroll to position [0, 11]
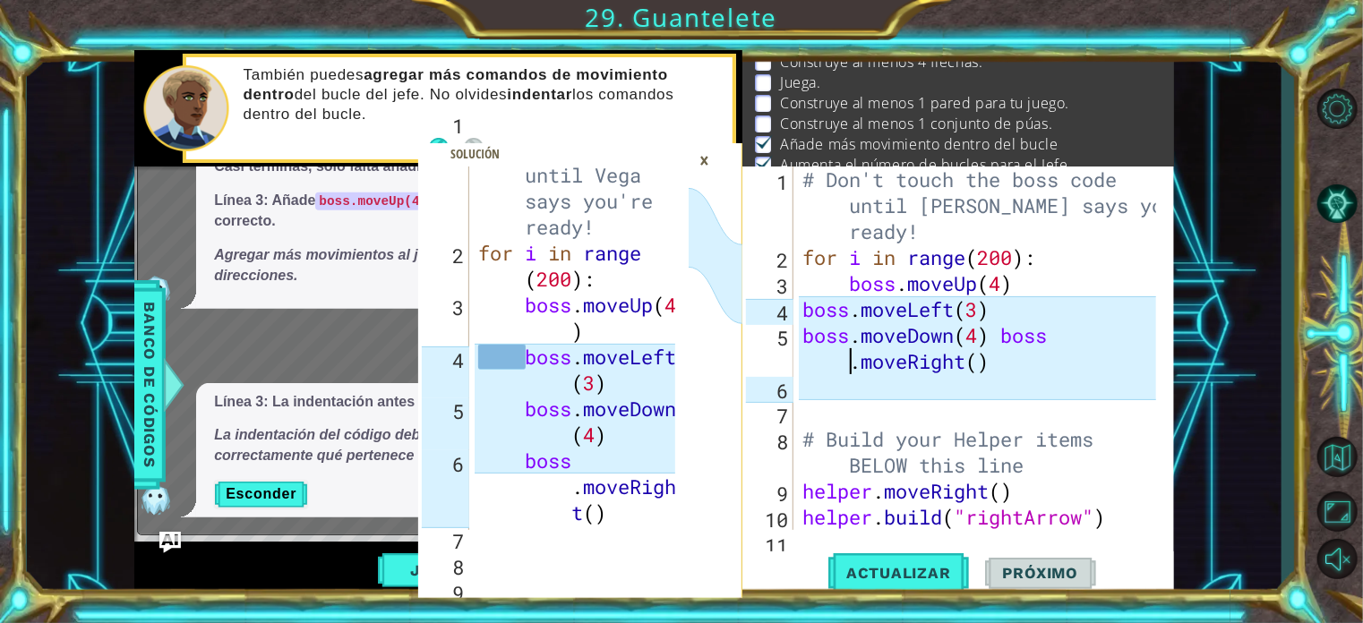
click at [824, 368] on div "# Don't touch the boss code until [PERSON_NAME] says you're ready! for i in ran…" at bounding box center [982, 401] width 366 height 468
click at [1018, 342] on div "# Don't touch the boss code until [PERSON_NAME] says you're ready! for i in ran…" at bounding box center [982, 401] width 366 height 468
click at [1004, 344] on div "# Don't touch the boss code until [PERSON_NAME] says you're ready! for i in ran…" at bounding box center [982, 401] width 366 height 468
type textarea "boss.moveRight()"
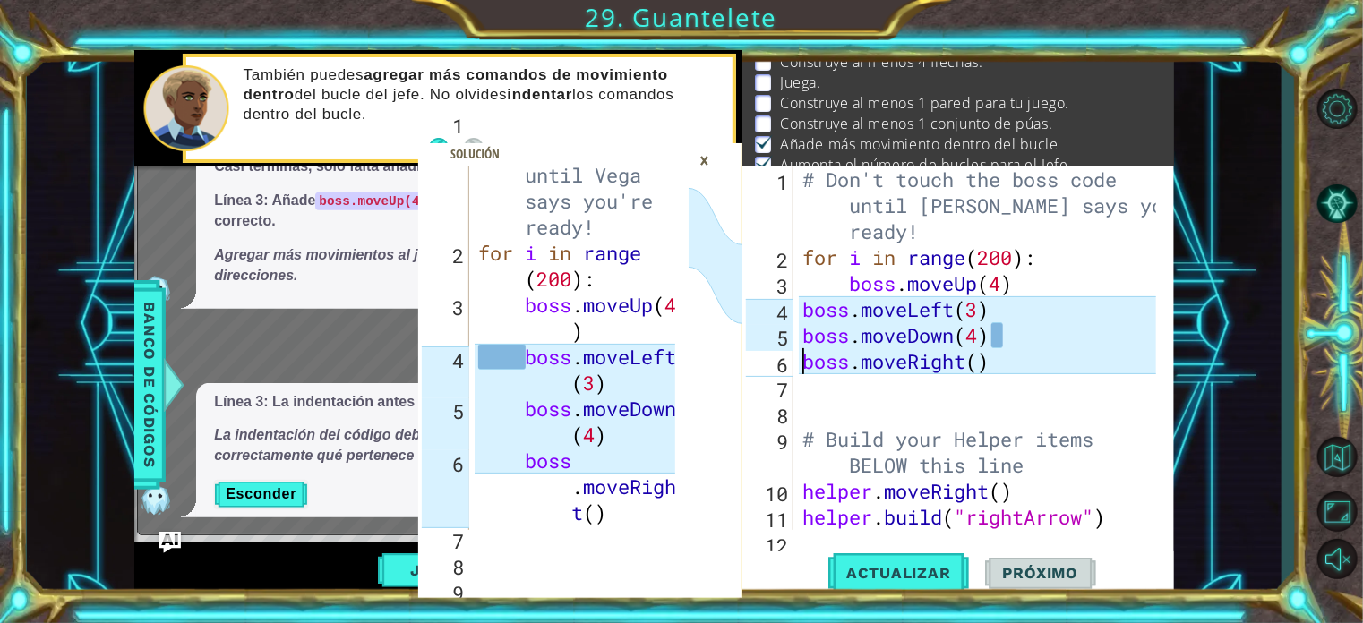
click at [1040, 390] on div "# Don't touch the boss code until [PERSON_NAME] says you're ready! for i in ran…" at bounding box center [982, 401] width 366 height 468
click at [929, 572] on span "Actualizar" at bounding box center [899, 573] width 141 height 18
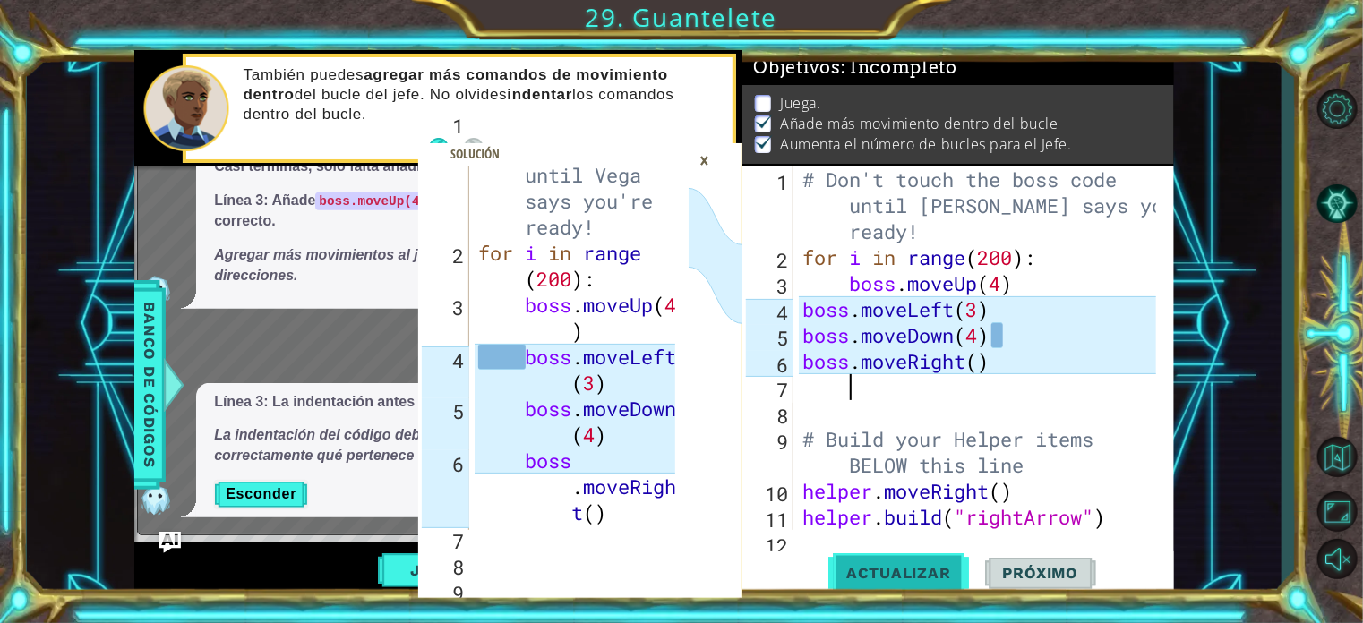
scroll to position [21, 0]
click at [878, 587] on button "Actualizar" at bounding box center [899, 573] width 141 height 43
click at [317, 526] on div "x Por favor, ayúdame con la siguiente parte de mi código. Necesitas construir u…" at bounding box center [428, 266] width 582 height 537
click at [709, 153] on div "×" at bounding box center [705, 160] width 28 height 30
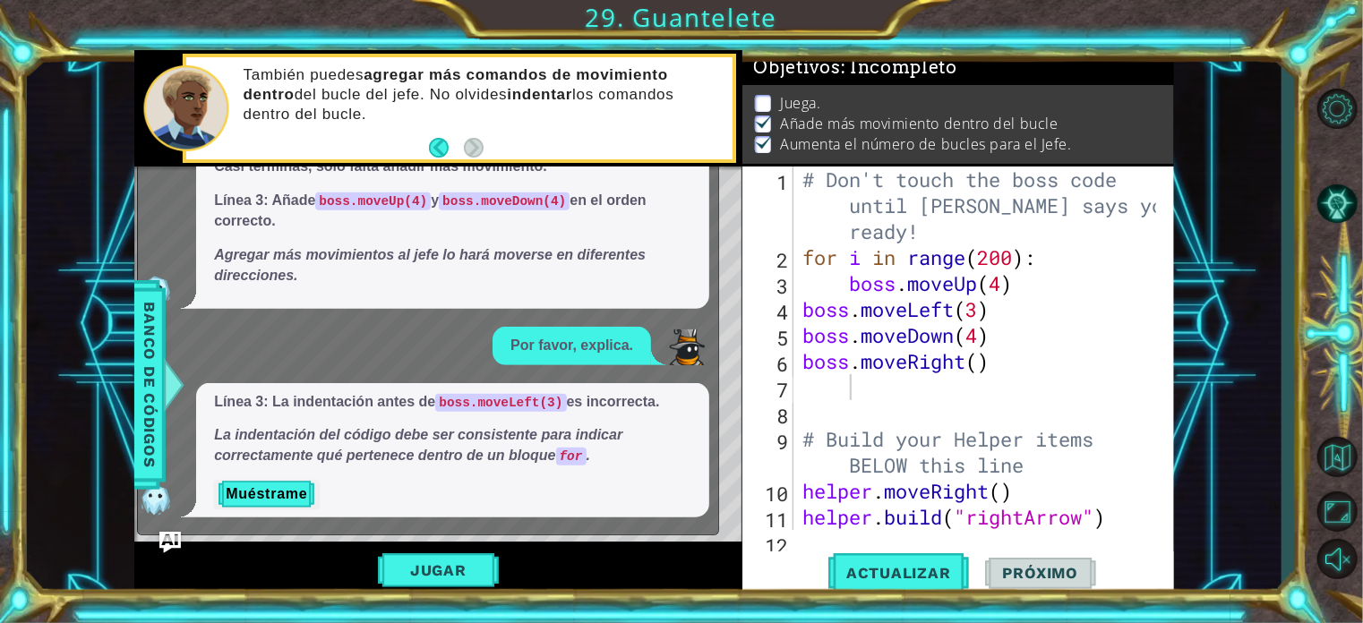
click at [451, 598] on div "1 2 3 4 5 6 7 8 9 10 # Don't touch the boss code until [PERSON_NAME] says you'r…" at bounding box center [681, 311] width 1363 height 623
click at [451, 578] on button "Jugar" at bounding box center [438, 571] width 121 height 34
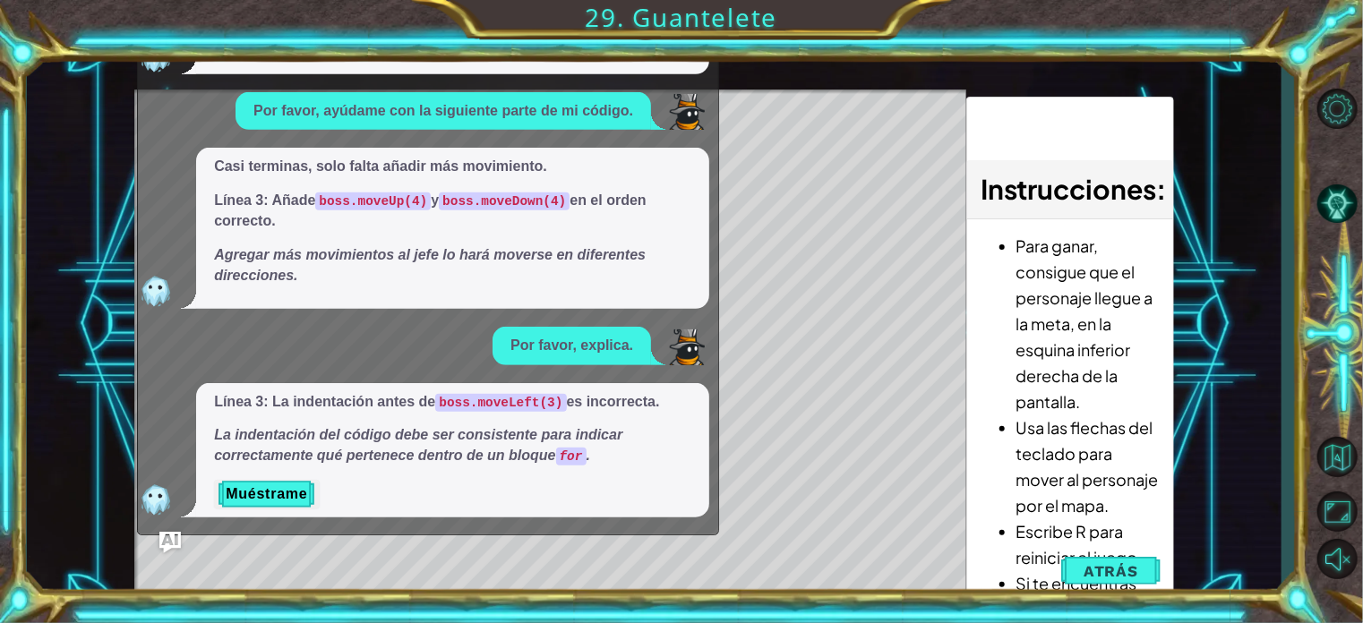
click at [571, 461] on code "for" at bounding box center [571, 457] width 30 height 18
click at [1339, 193] on button "Pista IA" at bounding box center [1337, 204] width 52 height 42
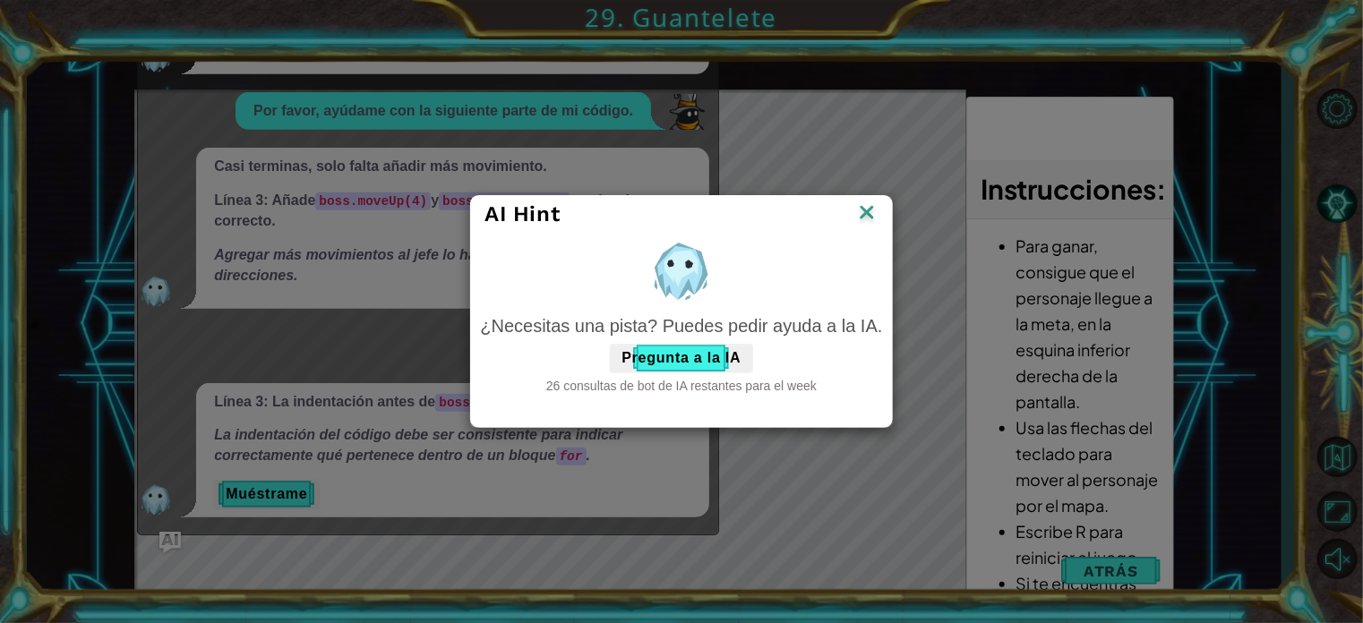
click at [846, 196] on div "AI Hint" at bounding box center [681, 214] width 420 height 37
click at [867, 199] on div "AI Hint" at bounding box center [681, 214] width 420 height 37
click at [881, 217] on div "AI Hint" at bounding box center [681, 214] width 420 height 37
click at [876, 217] on img at bounding box center [866, 214] width 23 height 27
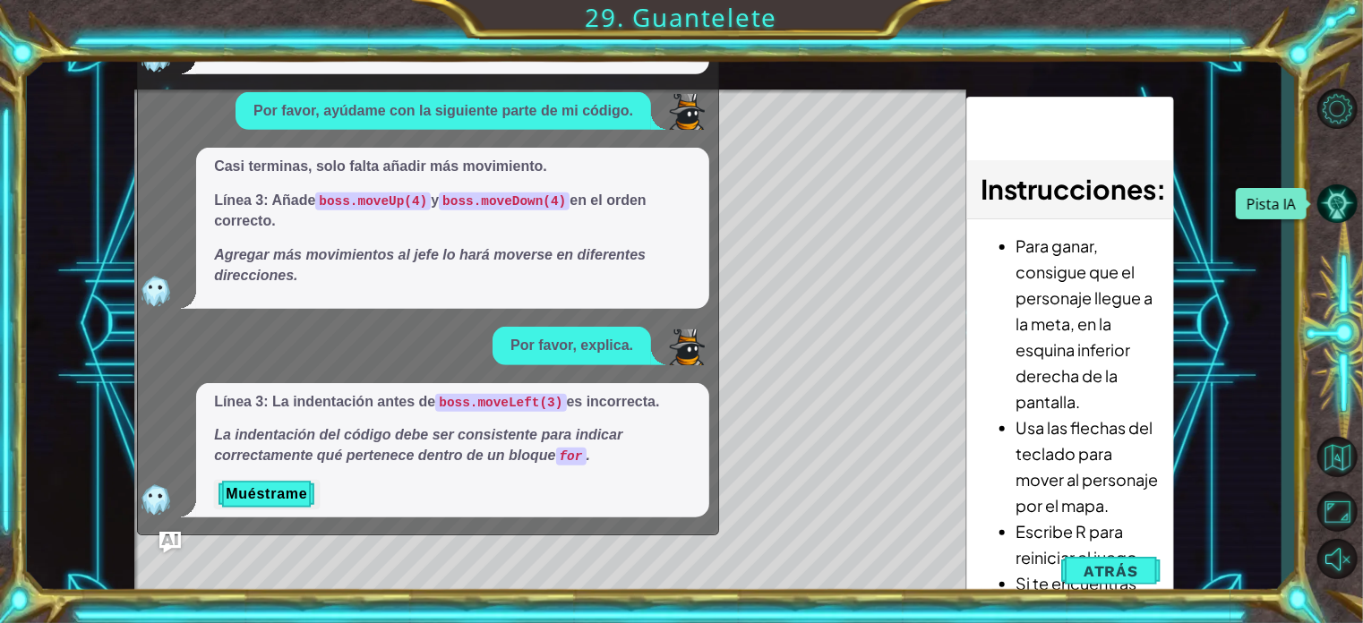
click at [530, 186] on span "Casi terminas, solo falta añadir más movimiento. Línea 3: Añade boss.moveUp(4) …" at bounding box center [452, 221] width 477 height 129
drag, startPoint x: 597, startPoint y: 133, endPoint x: 609, endPoint y: 316, distance: 183.1
click at [609, 316] on div "Por favor, ayúdame con la siguiente parte de mi código. Necesitas construir una…" at bounding box center [423, 90] width 571 height 855
click at [218, 533] on div "x Por favor, ayúdame con la siguiente parte de mi código. Necesitas construir u…" at bounding box center [428, 266] width 582 height 537
click at [125, 476] on div "1 2 3 4 5 6 7 8 9 10 # Don't touch the boss code until [PERSON_NAME] says you'r…" at bounding box center [654, 324] width 1254 height 549
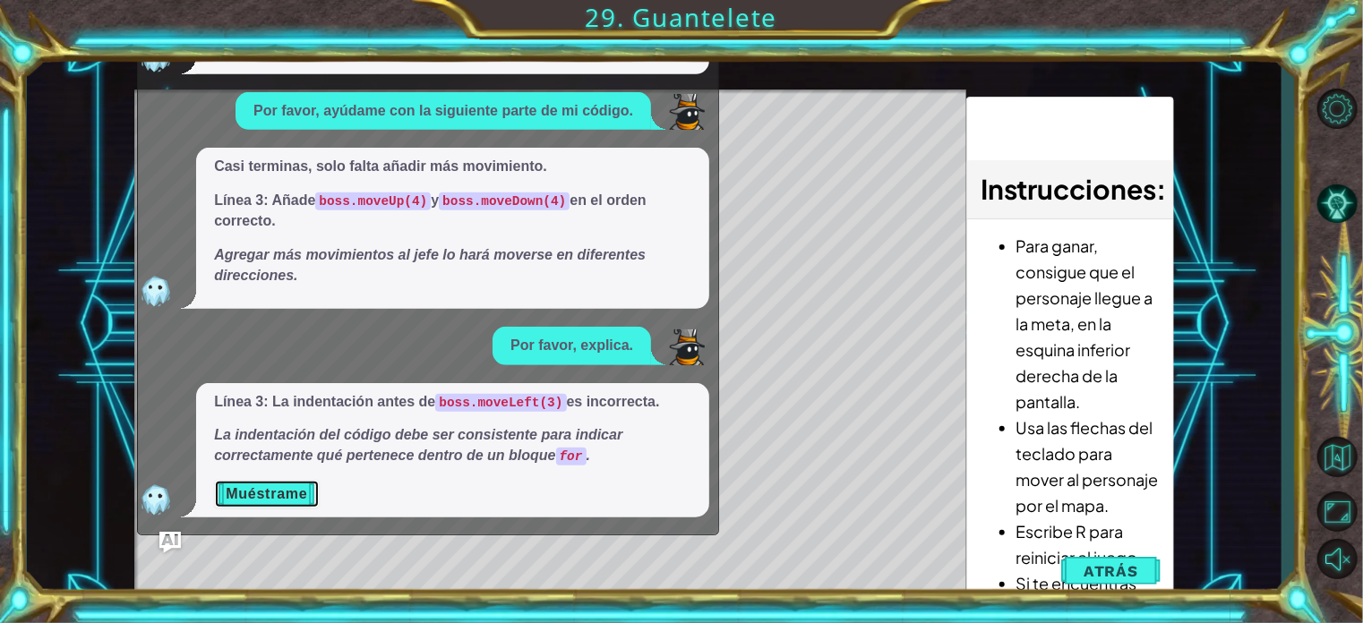
click at [268, 494] on button "Muéstrame" at bounding box center [266, 494] width 105 height 29
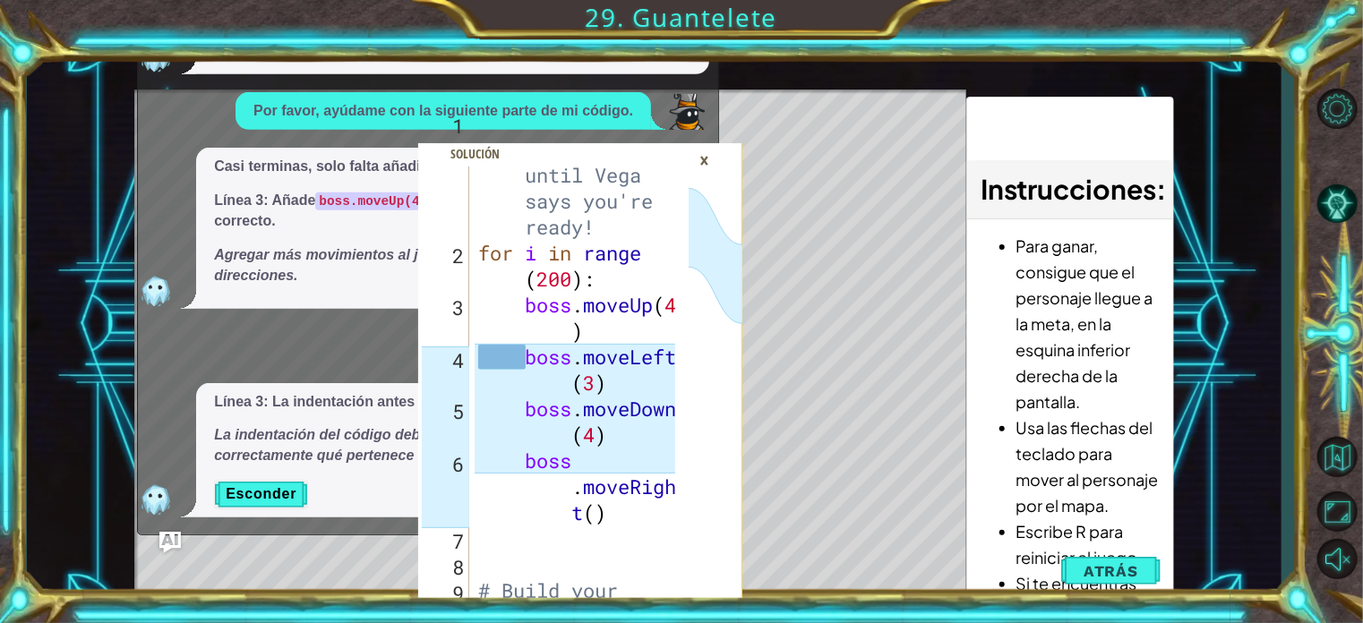
click at [711, 163] on div "×" at bounding box center [705, 160] width 28 height 30
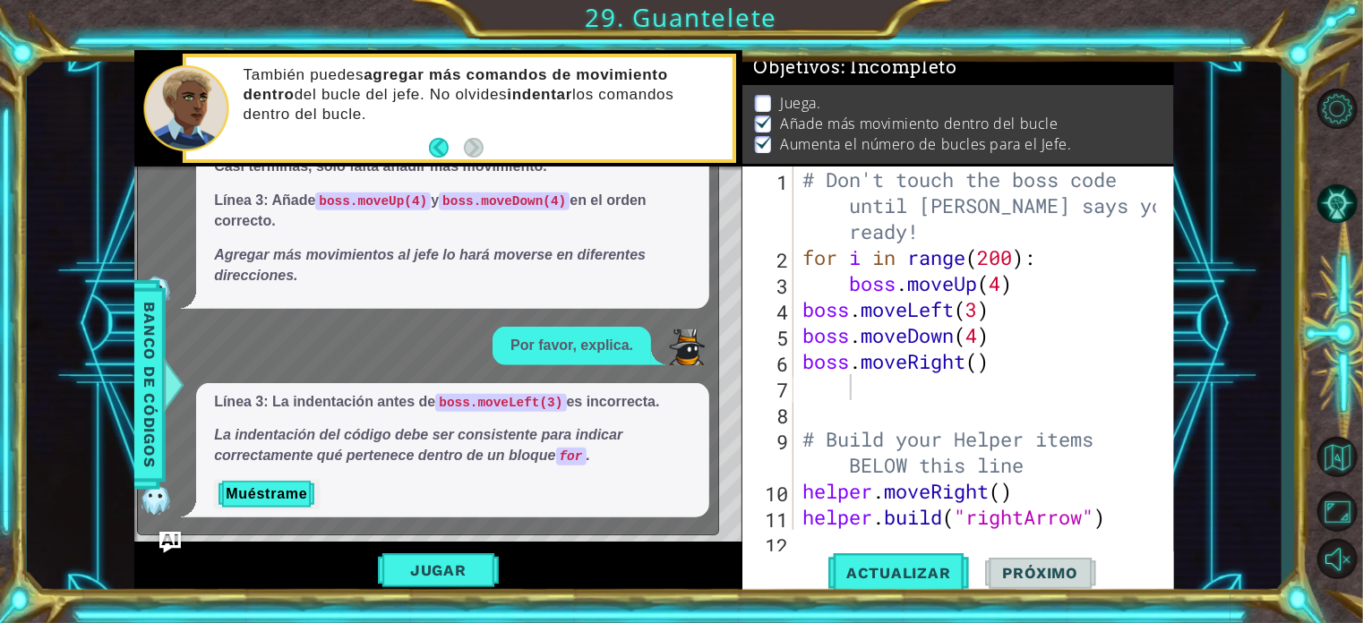
scroll to position [0, 0]
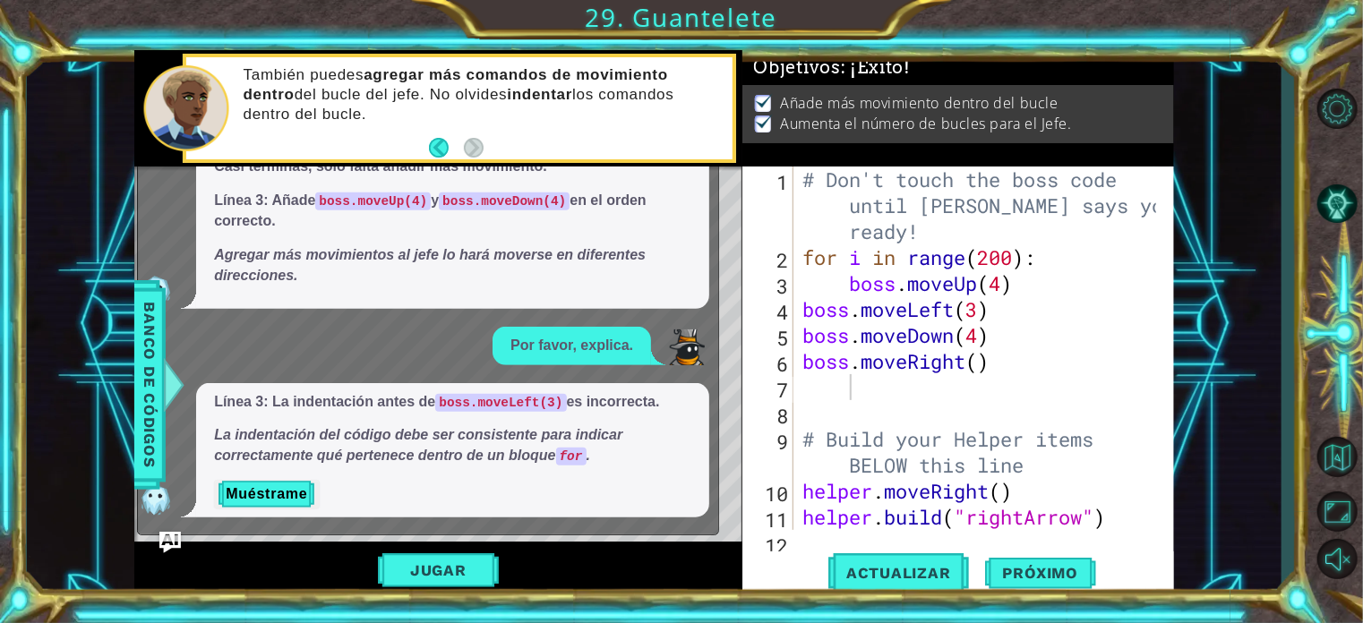
click at [613, 171] on p "Casi terminas, solo falta añadir más movimiento." at bounding box center [452, 167] width 477 height 21
click at [1013, 568] on span "Próximo" at bounding box center [1040, 573] width 111 height 18
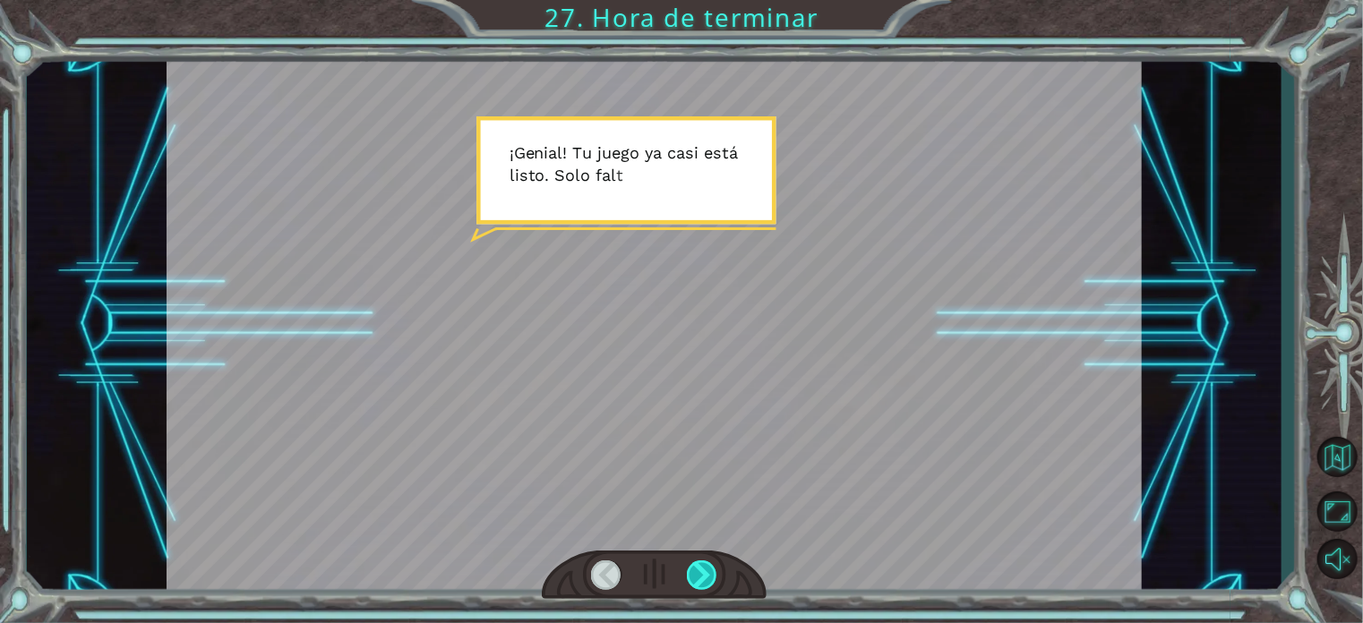
click at [691, 573] on div at bounding box center [702, 576] width 30 height 30
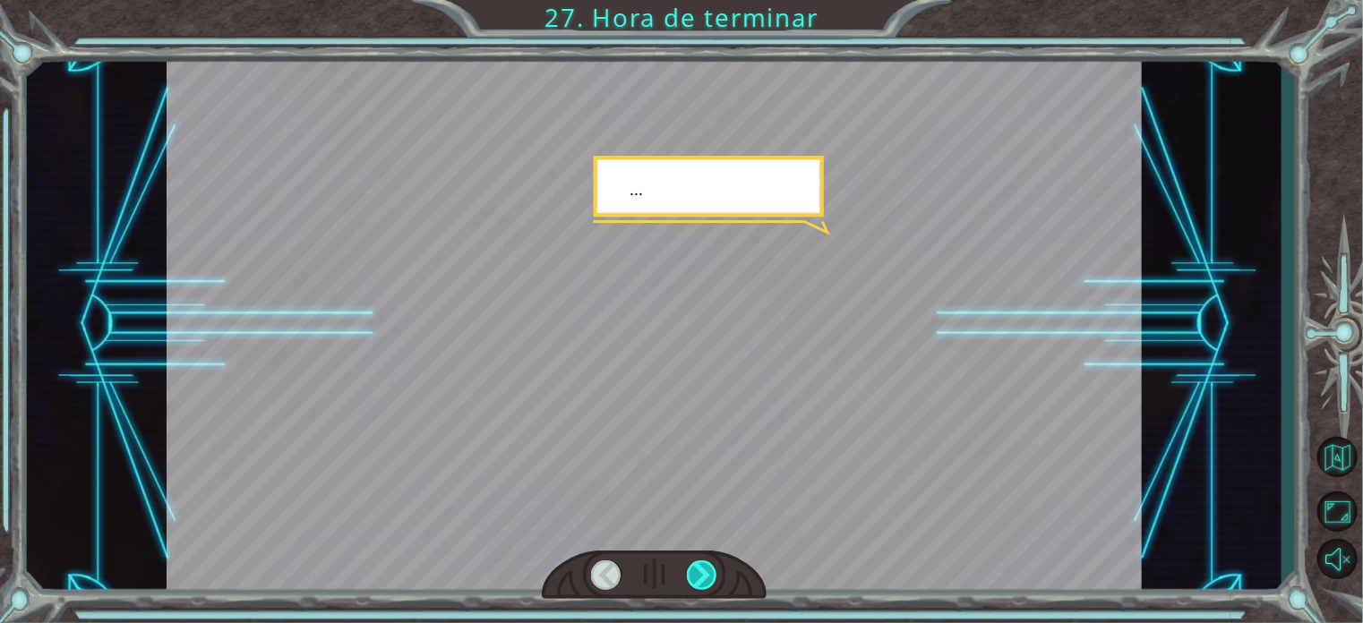
click at [691, 573] on div at bounding box center [702, 576] width 30 height 30
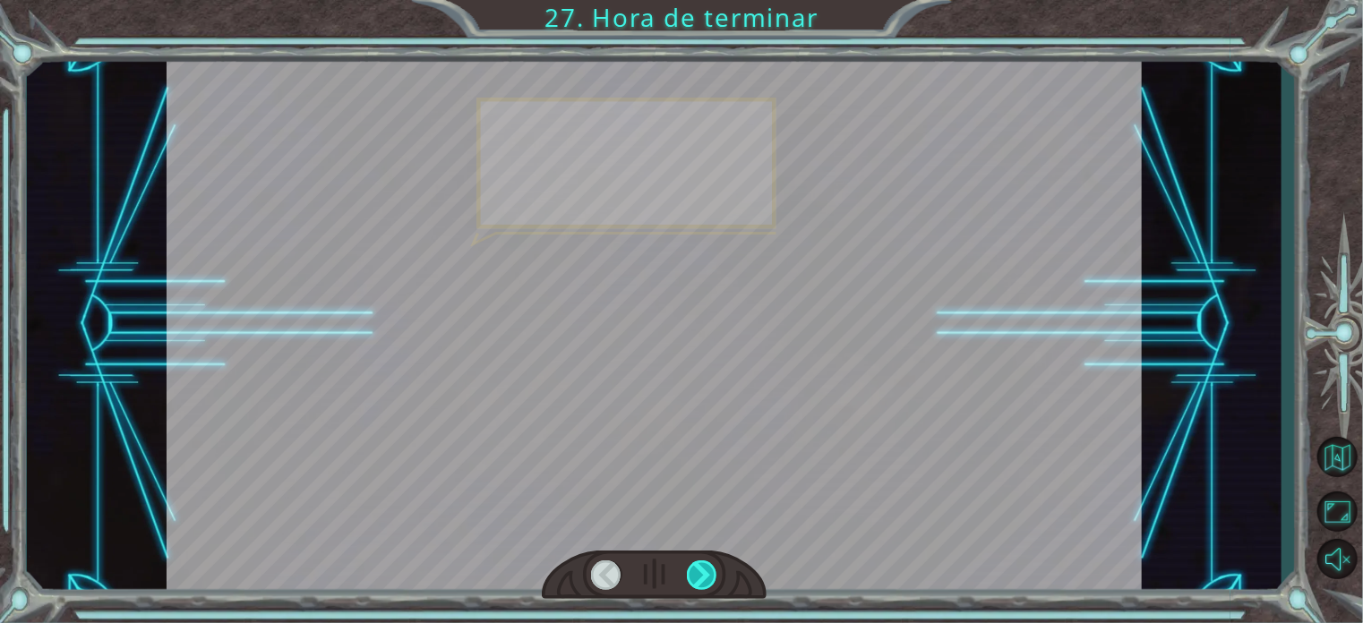
click at [691, 573] on div at bounding box center [702, 576] width 30 height 30
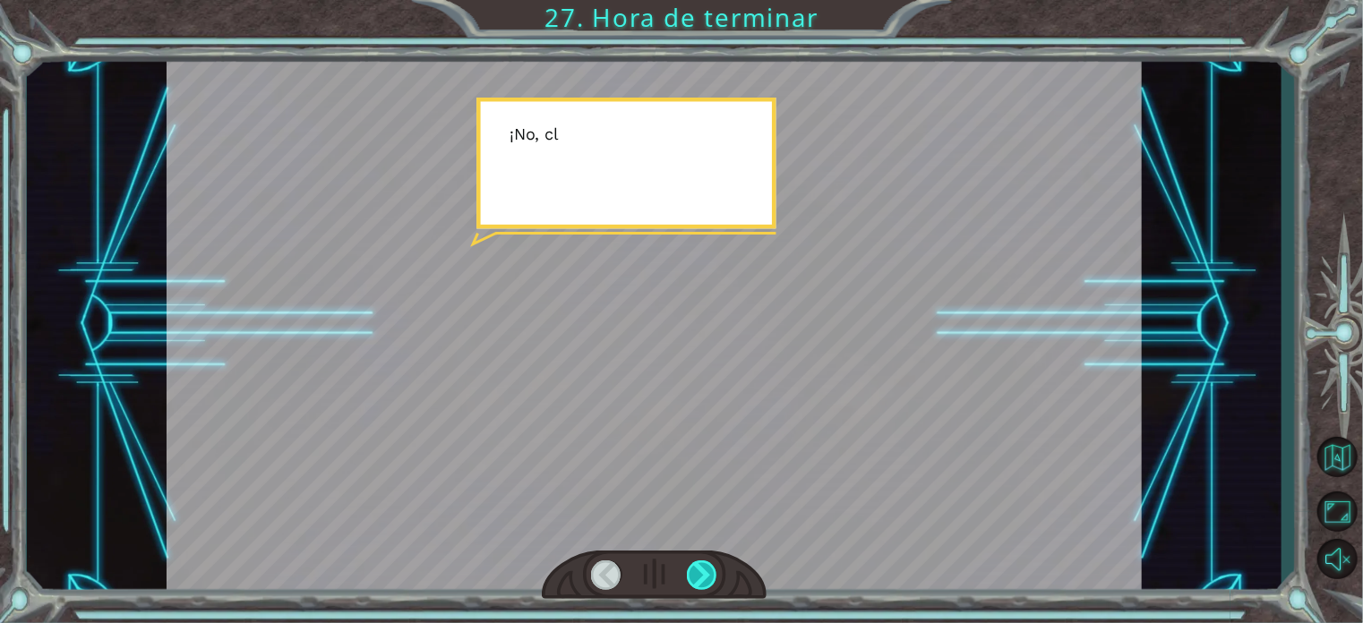
click at [691, 573] on div at bounding box center [702, 576] width 30 height 30
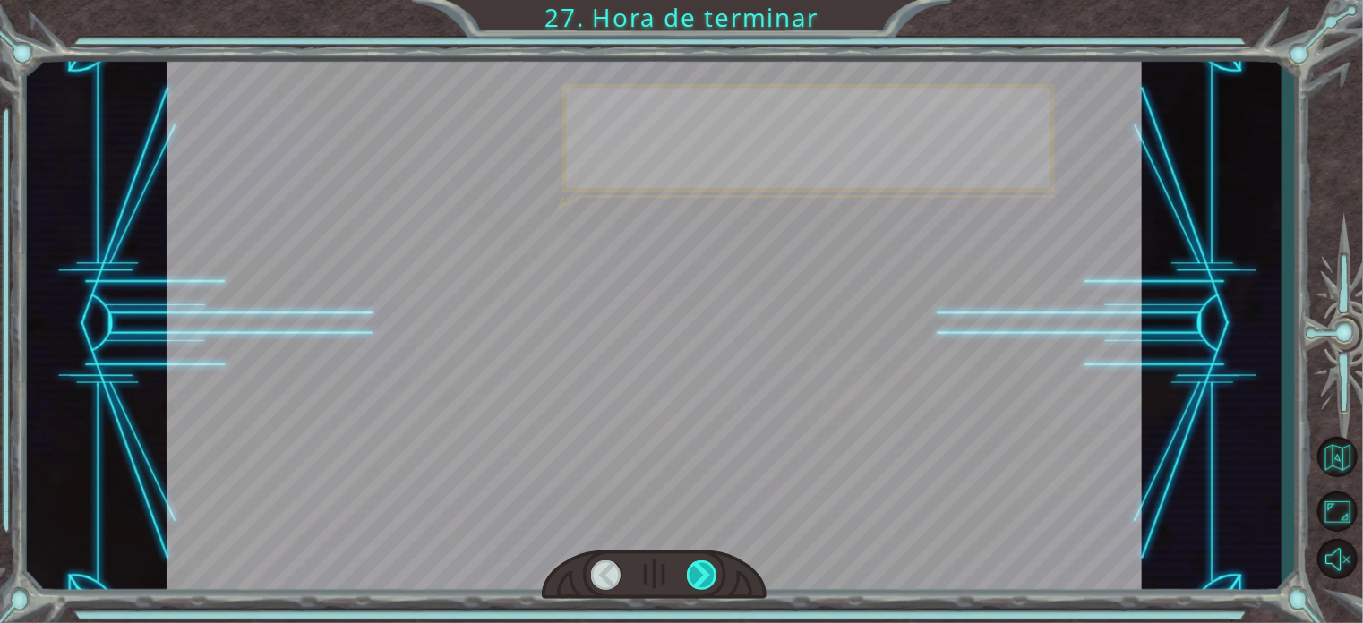
click at [691, 573] on div at bounding box center [702, 576] width 30 height 30
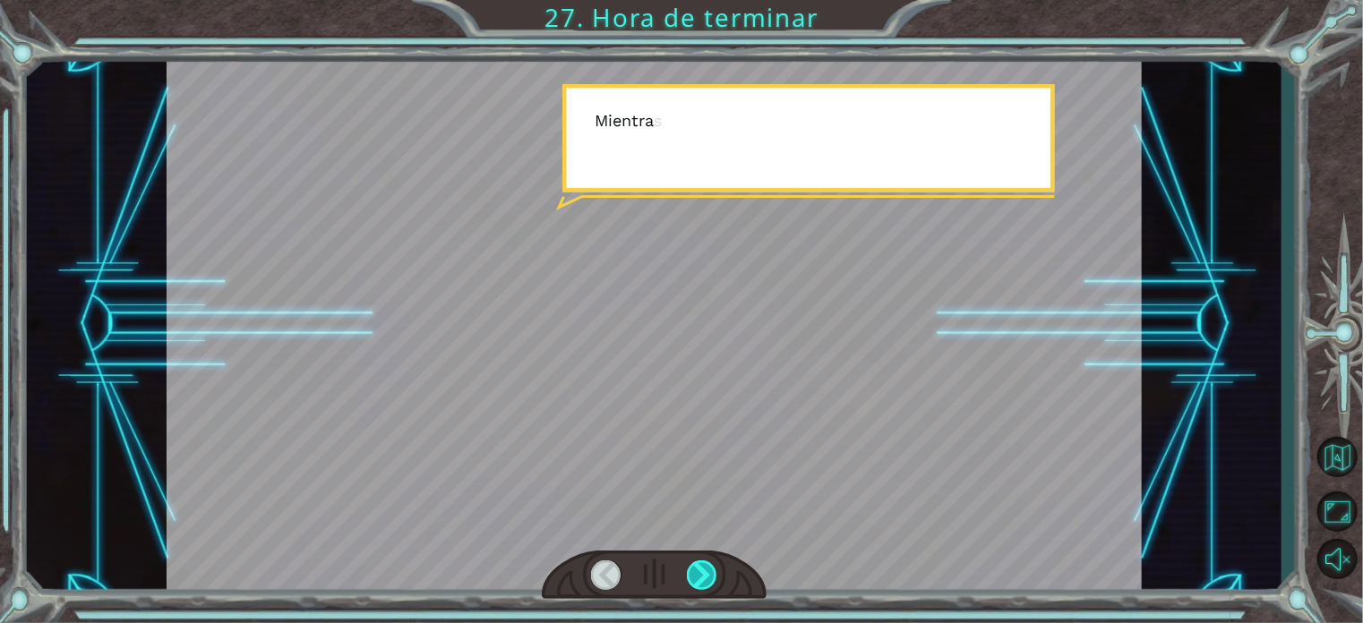
click at [691, 573] on div at bounding box center [702, 576] width 30 height 30
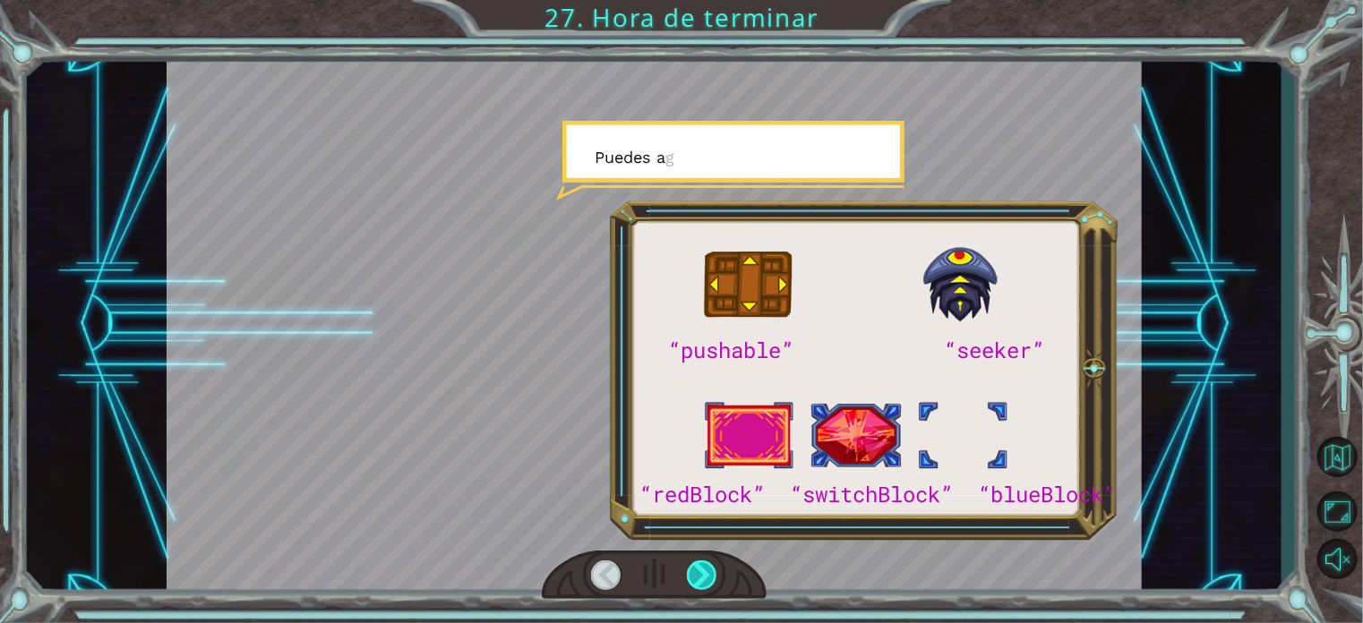
click at [691, 573] on div at bounding box center [702, 576] width 30 height 30
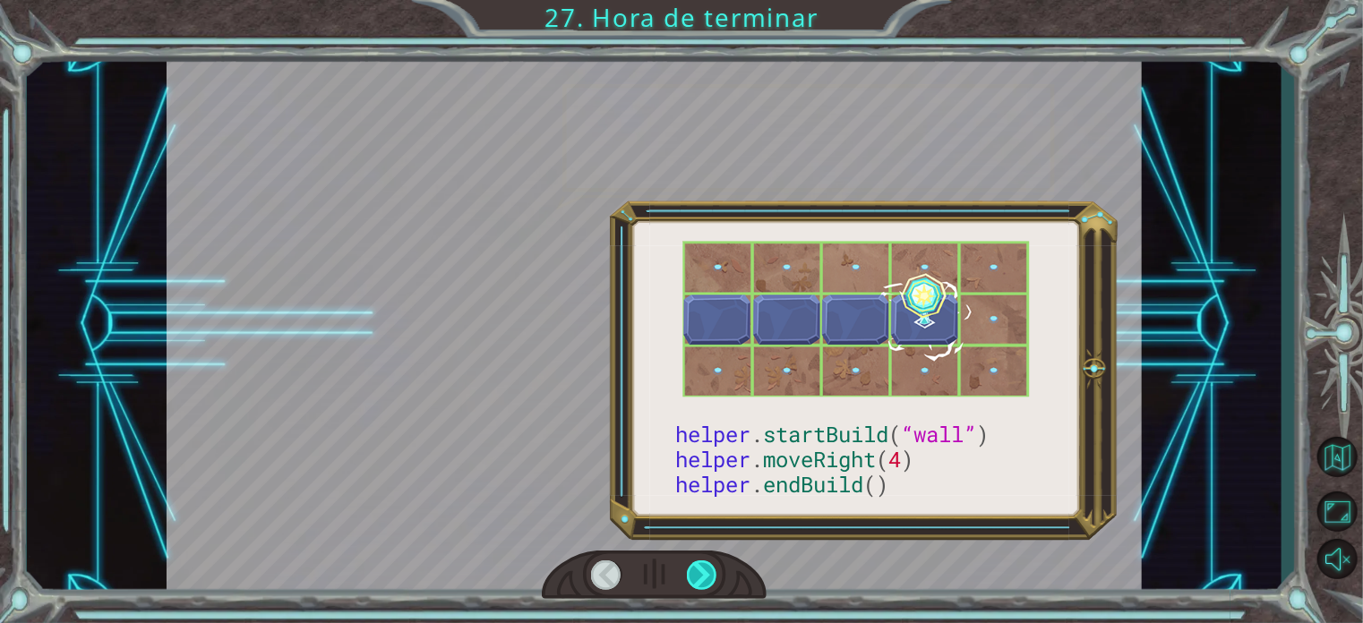
click at [691, 573] on div at bounding box center [702, 576] width 30 height 30
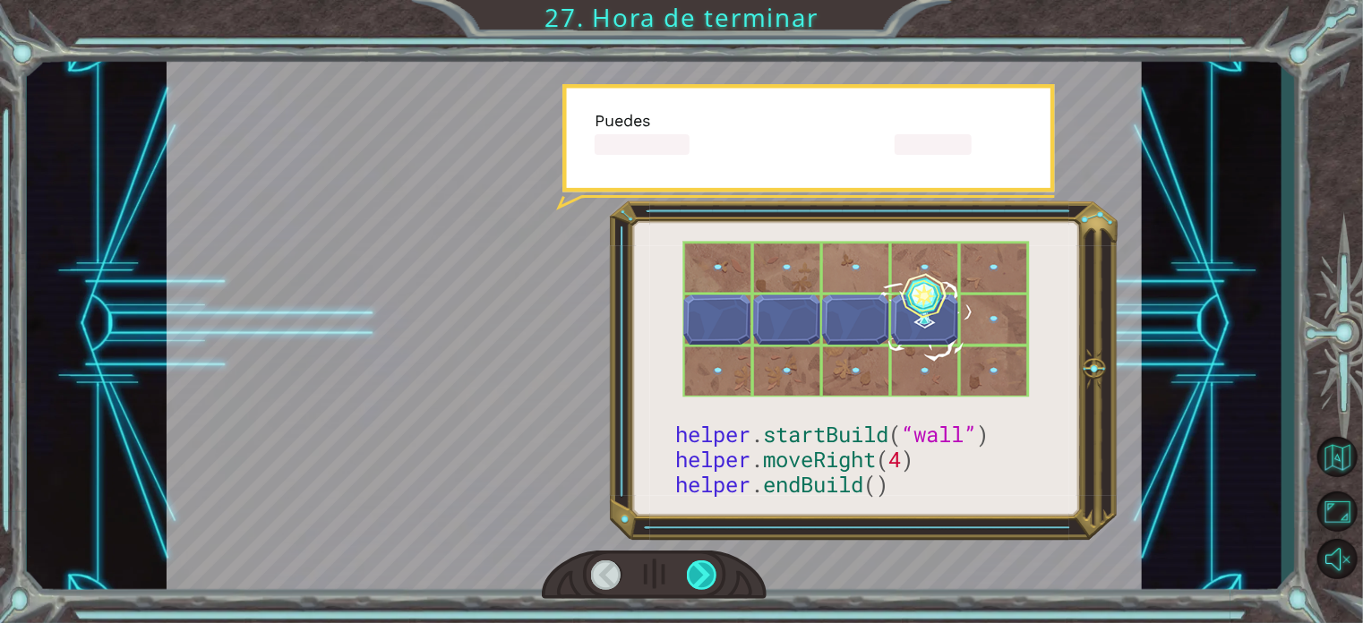
click at [691, 573] on div at bounding box center [702, 576] width 30 height 30
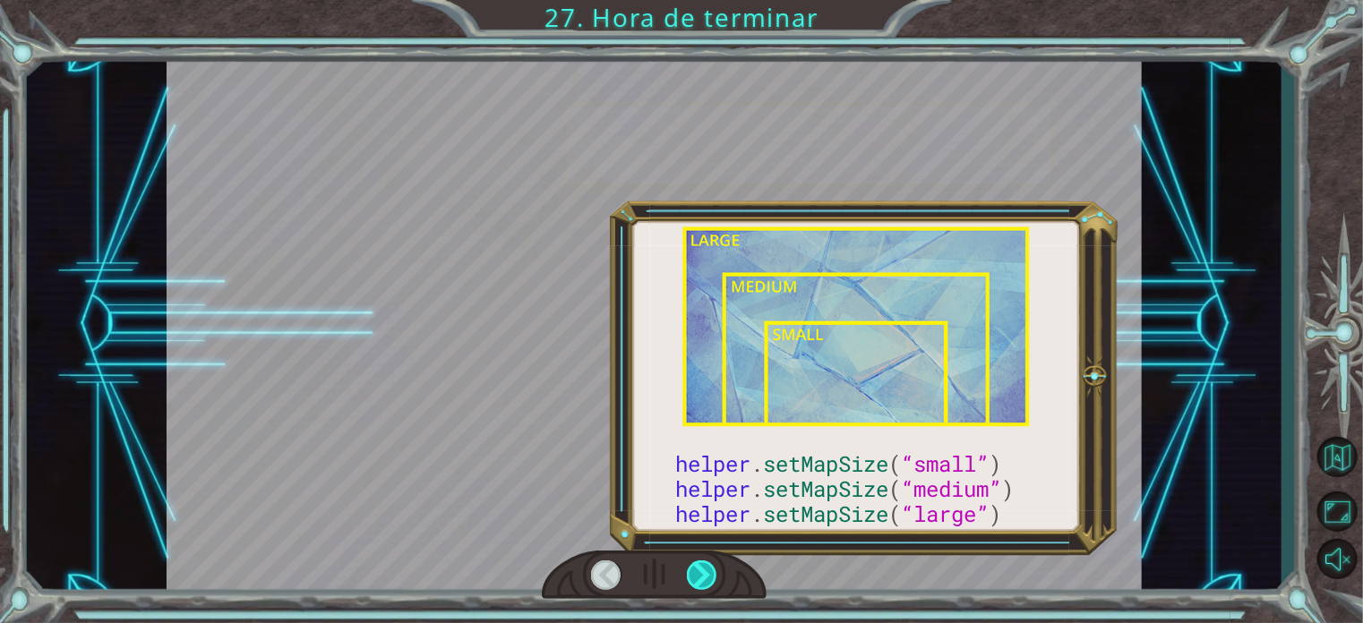
click at [691, 573] on div at bounding box center [702, 576] width 30 height 30
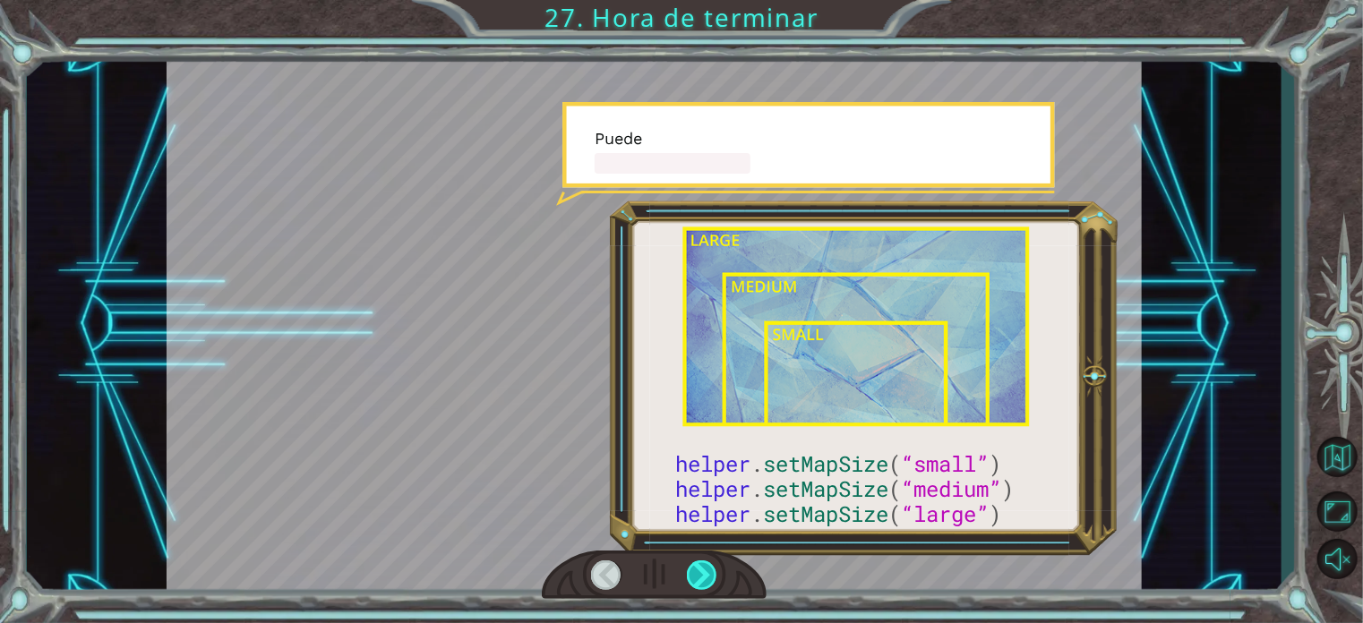
click at [691, 573] on div at bounding box center [702, 576] width 30 height 30
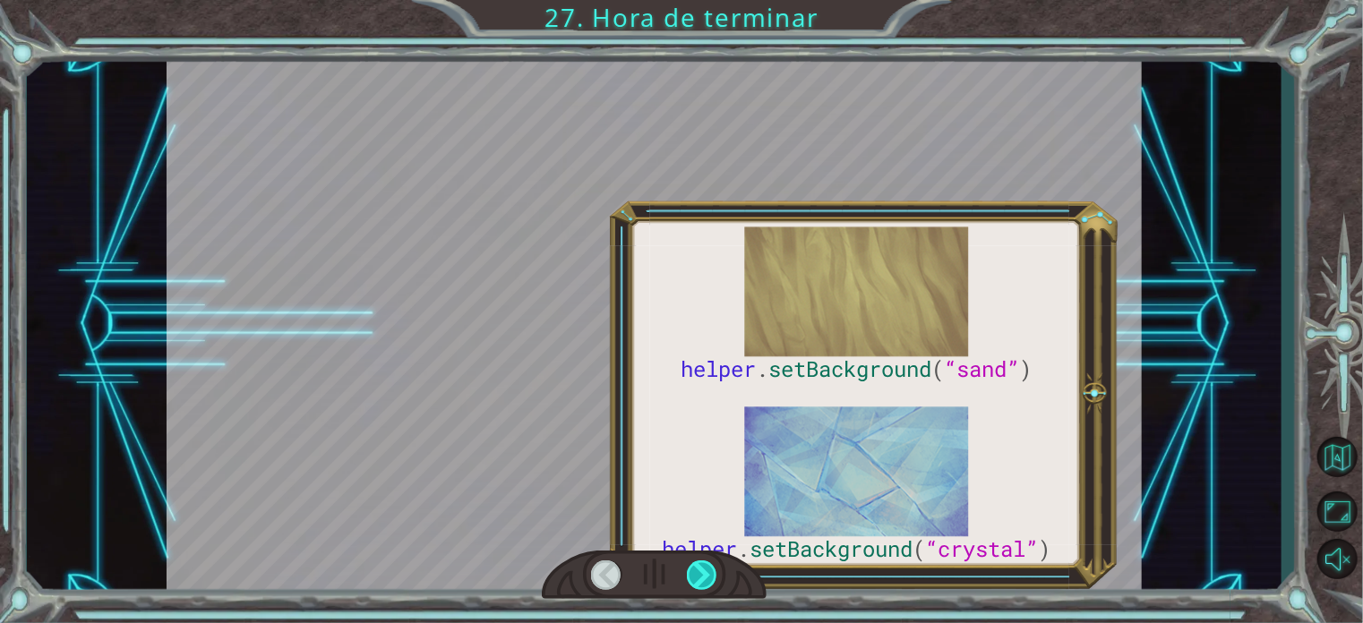
click at [691, 573] on div at bounding box center [702, 576] width 30 height 30
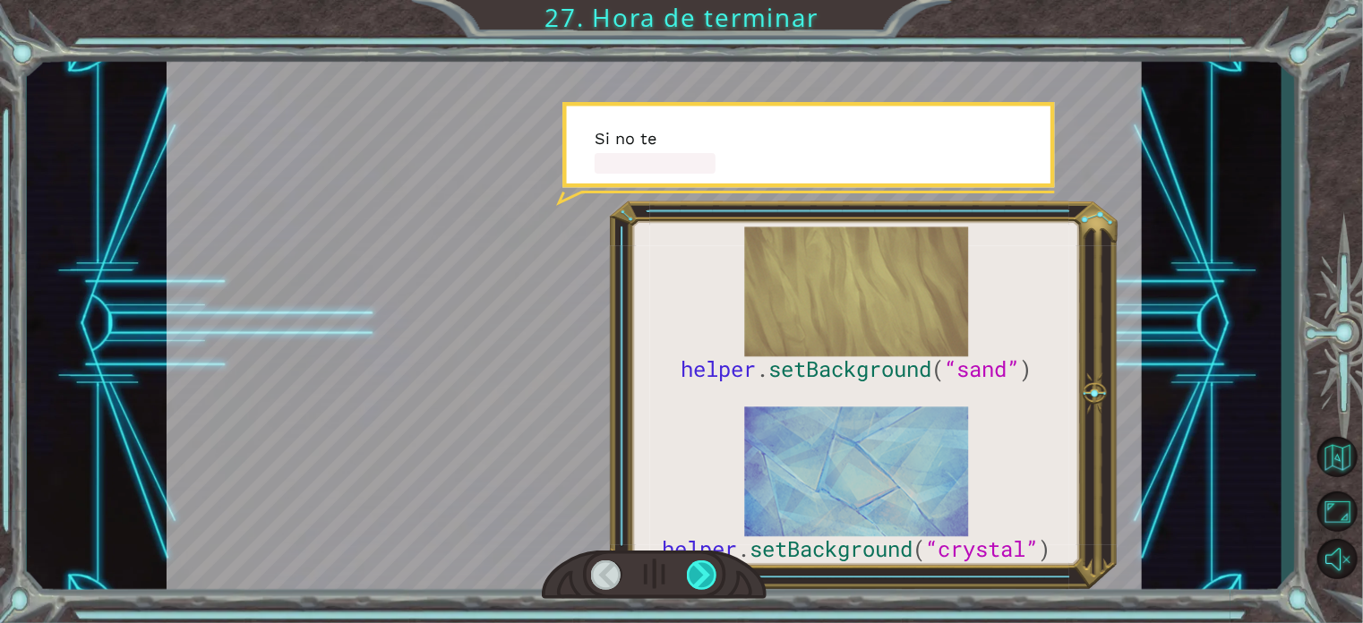
click at [691, 573] on div at bounding box center [702, 576] width 30 height 30
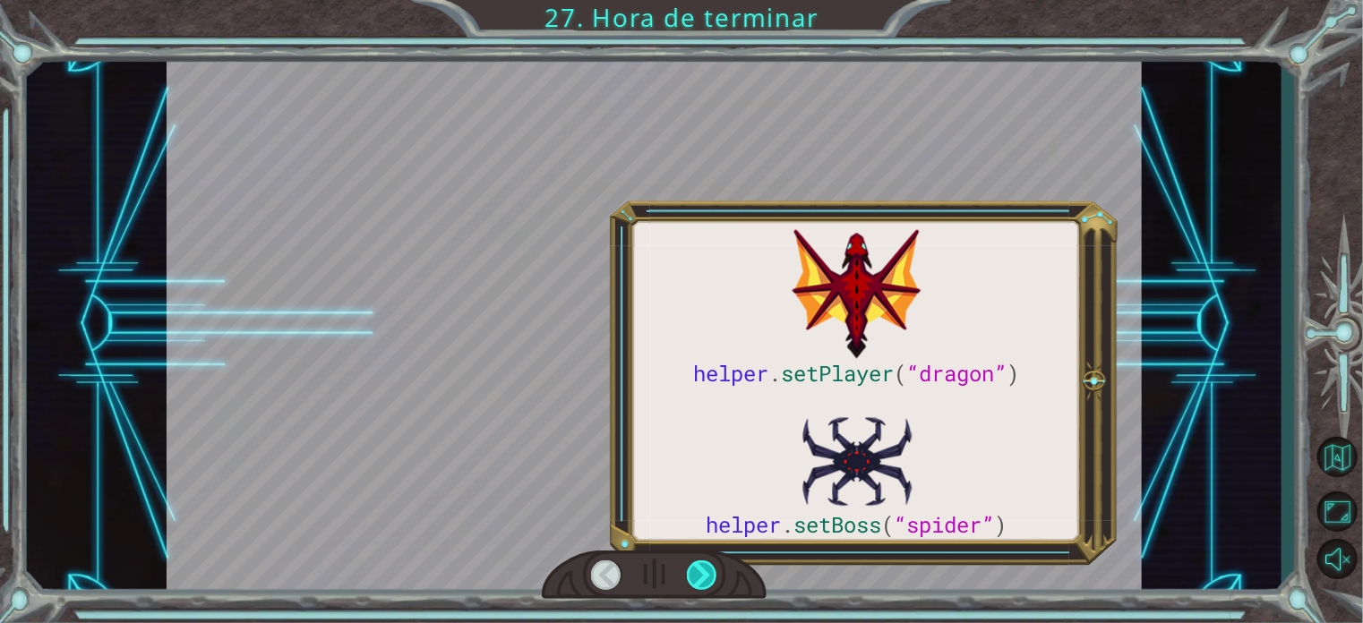
click at [691, 573] on div at bounding box center [702, 576] width 30 height 30
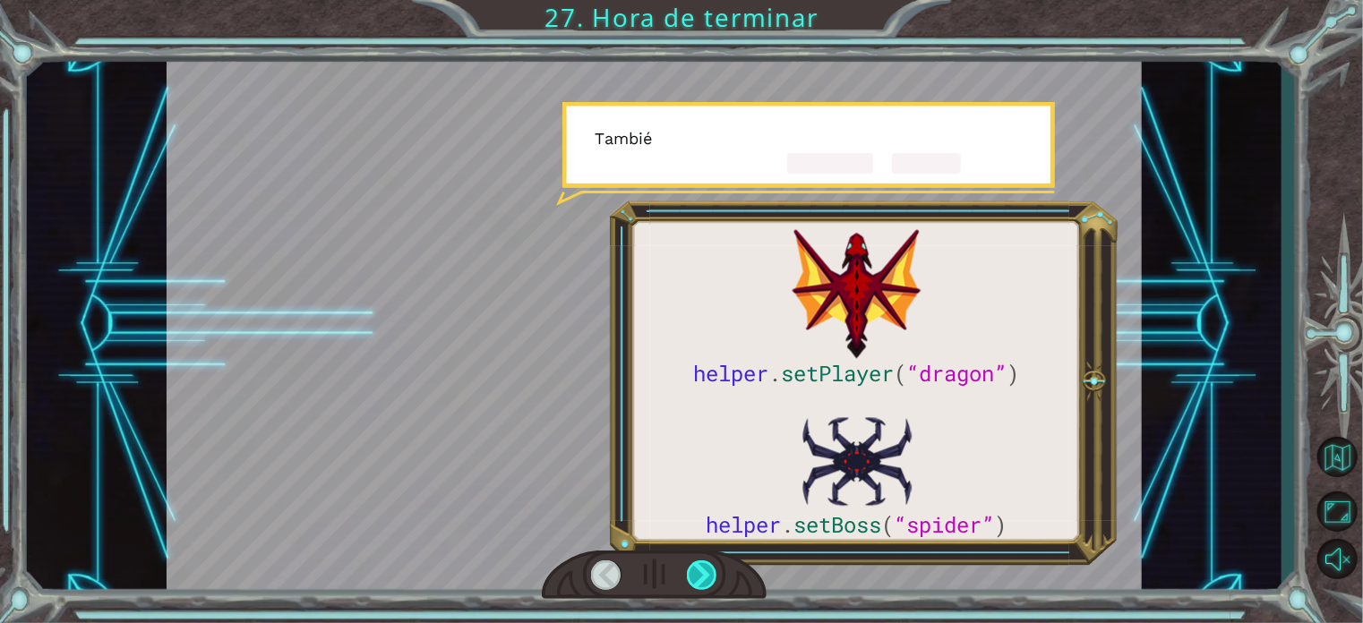
click at [691, 573] on div at bounding box center [702, 576] width 30 height 30
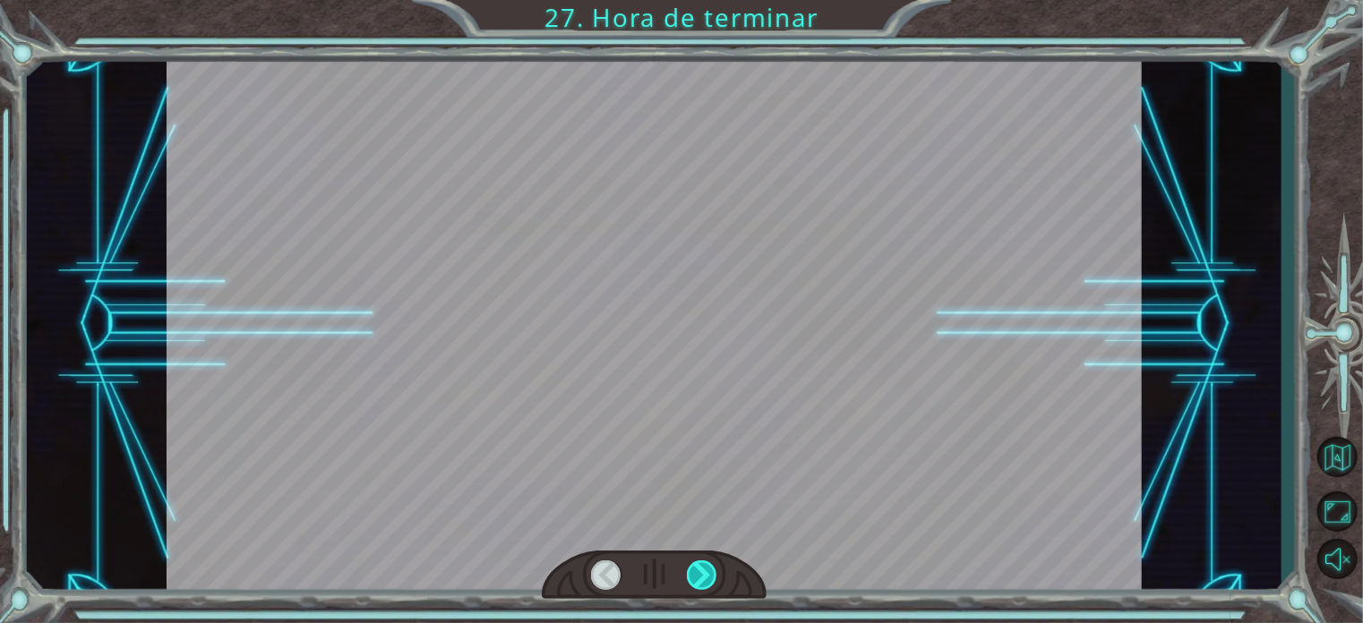
click at [691, 573] on div at bounding box center [702, 576] width 30 height 30
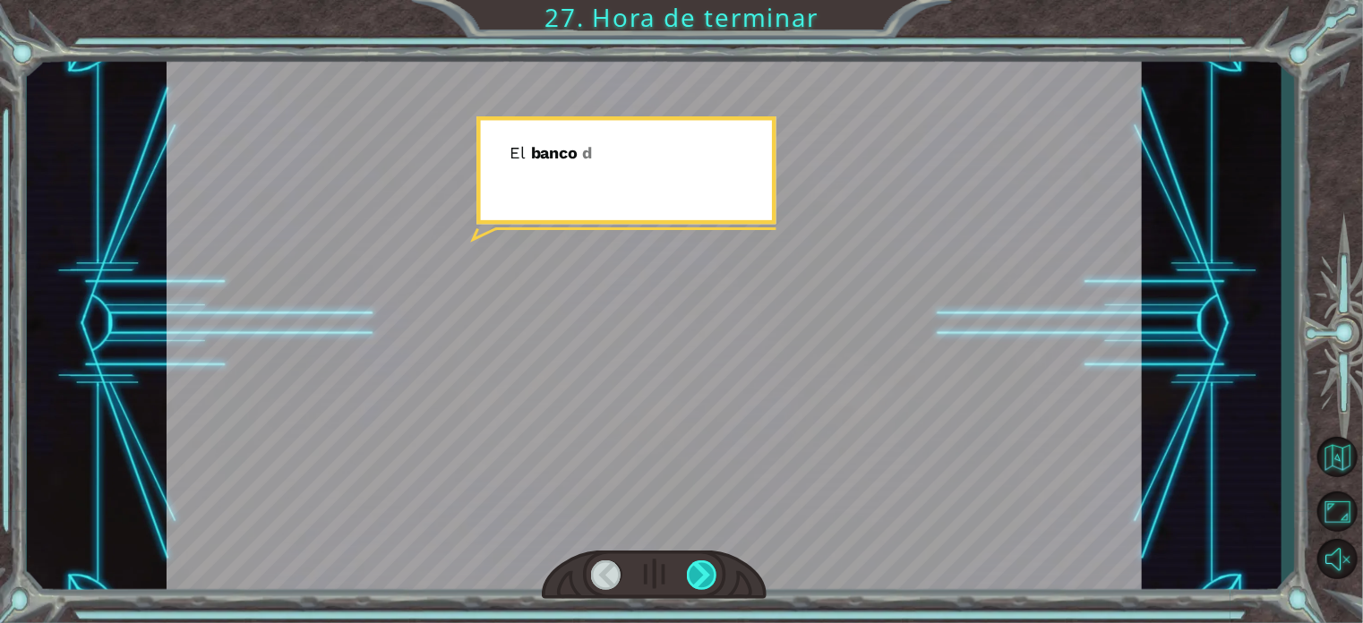
click at [691, 573] on div at bounding box center [702, 576] width 30 height 30
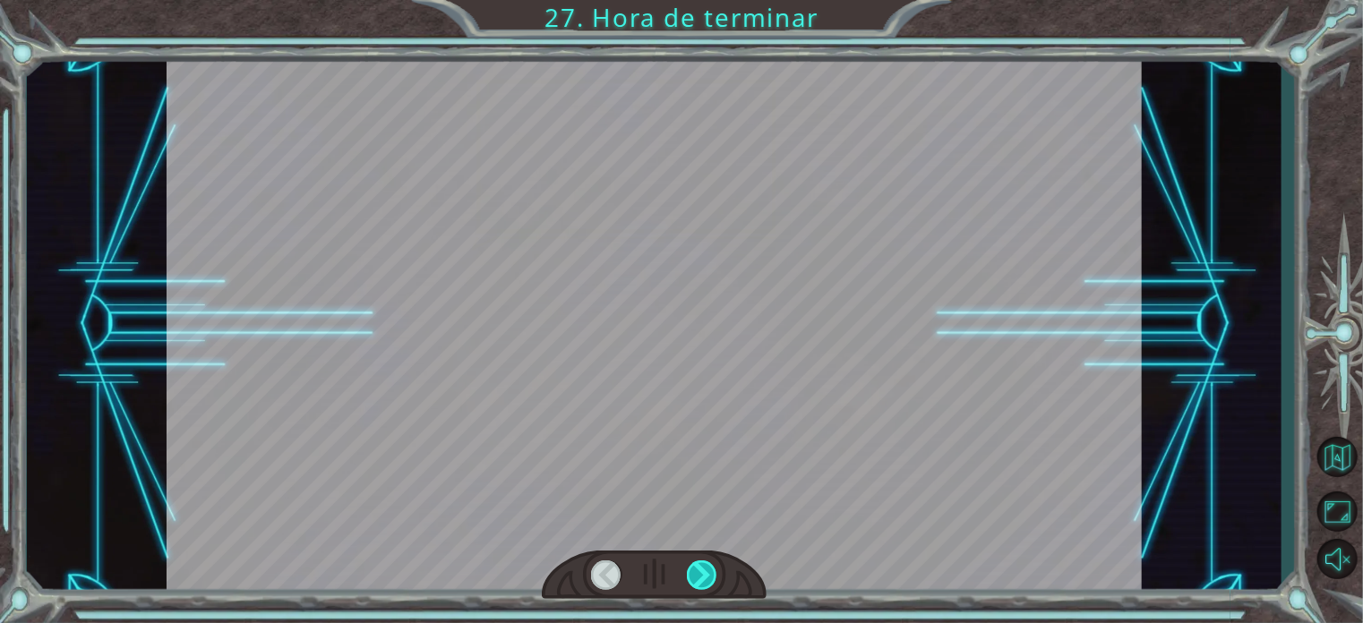
click at [691, 573] on div at bounding box center [702, 576] width 30 height 30
click at [691, 0] on div "helper . setPlayer ( “dragon” ) helper . setBoss ( “spider” ) ¡ G e n i a l ! T…" at bounding box center [681, 0] width 1363 height 0
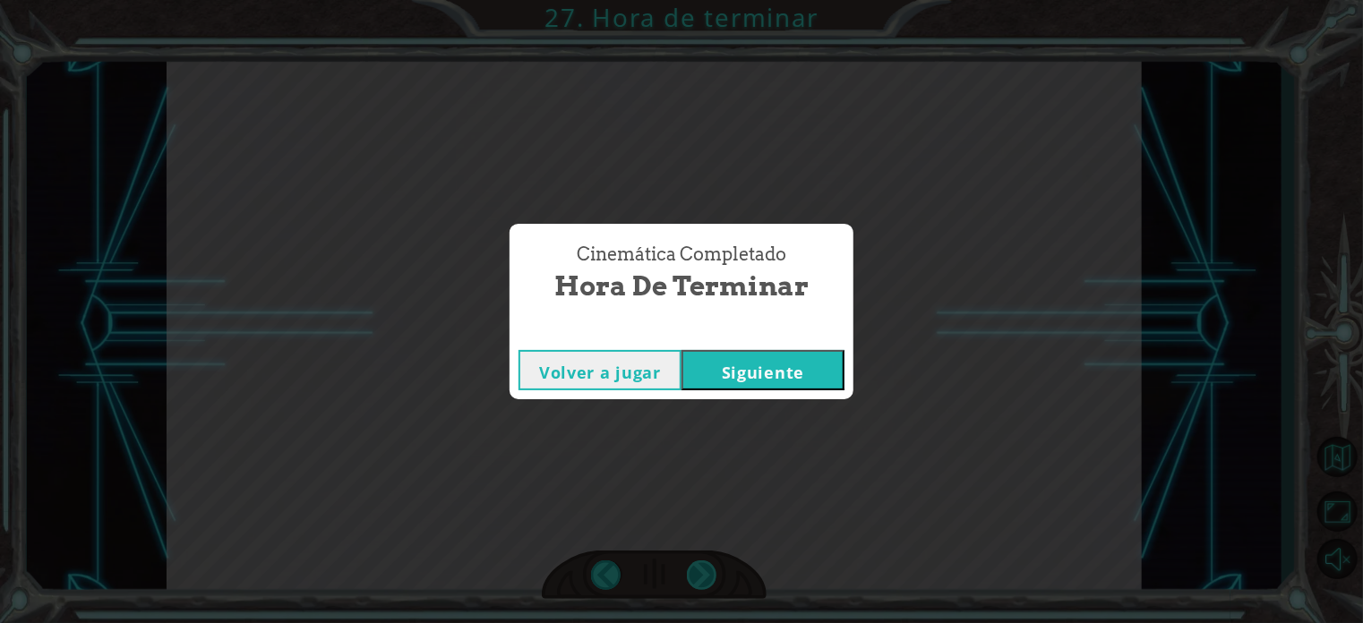
click at [691, 573] on div "Cinemática Completado Hora de terminar Volver a jugar [GEOGRAPHIC_DATA]" at bounding box center [681, 311] width 1363 height 623
click at [758, 382] on button "Siguiente" at bounding box center [763, 370] width 163 height 40
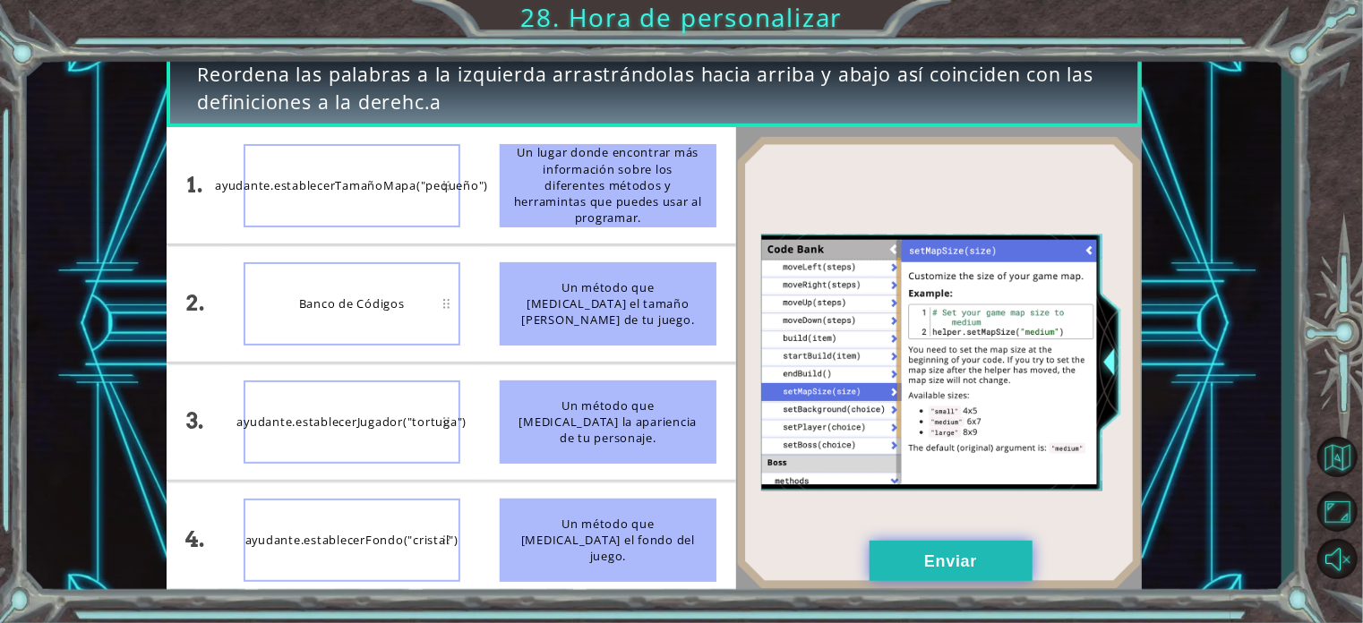
click at [955, 565] on button "Enviar" at bounding box center [951, 561] width 163 height 40
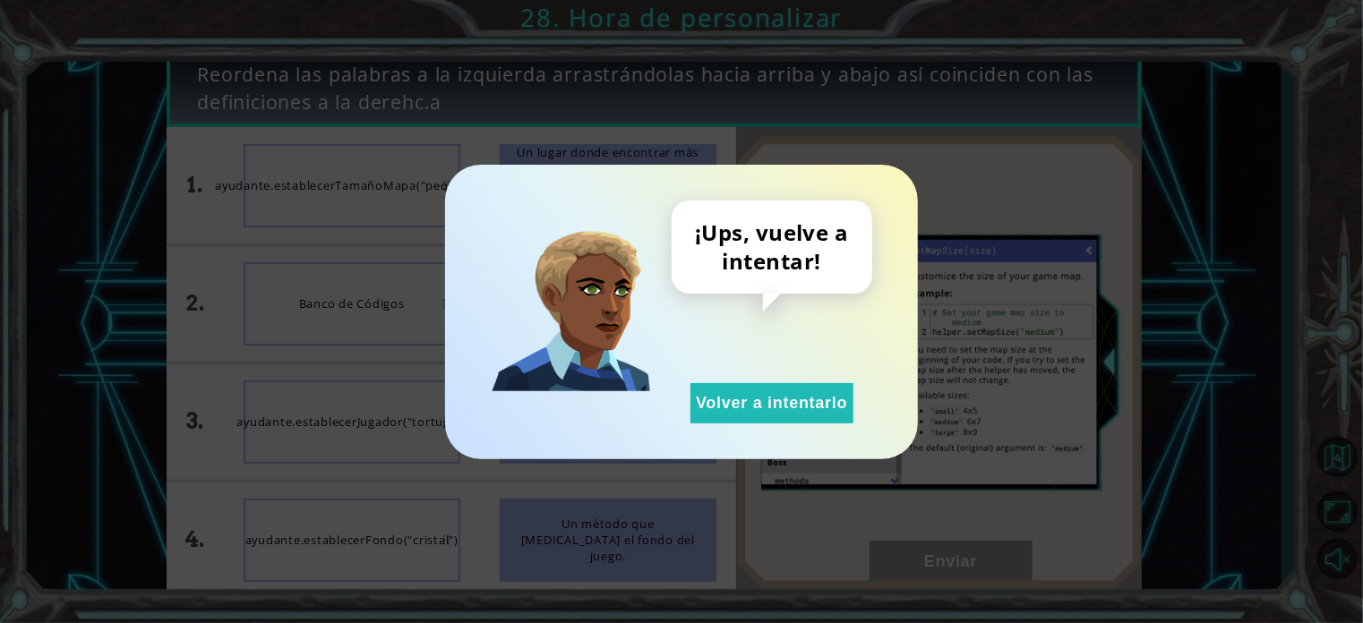
click at [758, 378] on div "¡Ups, vuelve a intentar! Volver a intentarlo" at bounding box center [772, 312] width 201 height 223
click at [743, 400] on button "Volver a intentarlo" at bounding box center [772, 403] width 163 height 40
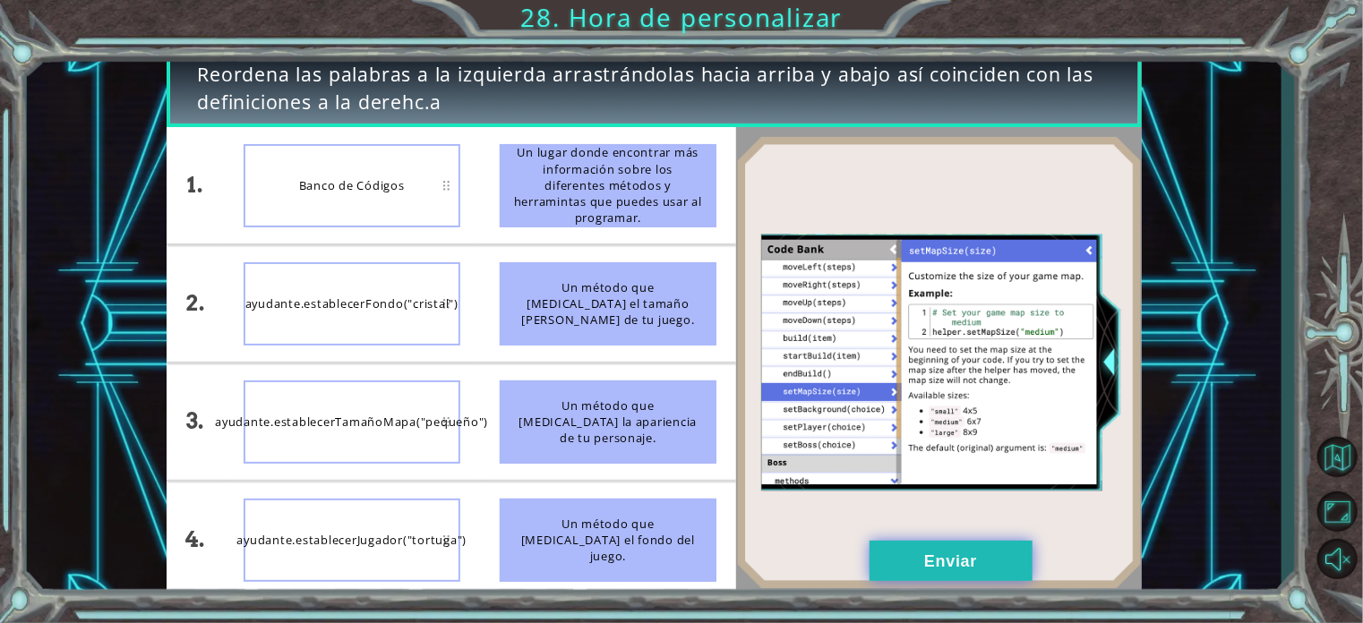
click at [915, 575] on button "Enviar" at bounding box center [951, 561] width 163 height 40
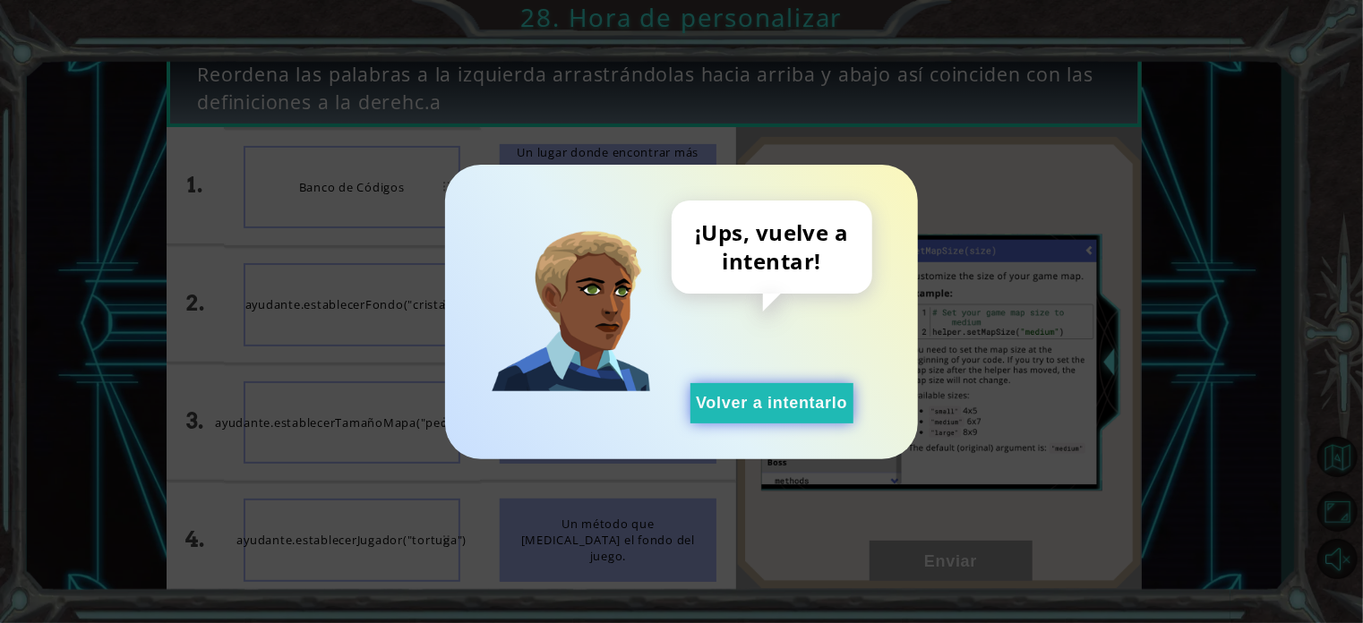
click at [824, 404] on button "Volver a intentarlo" at bounding box center [772, 403] width 163 height 40
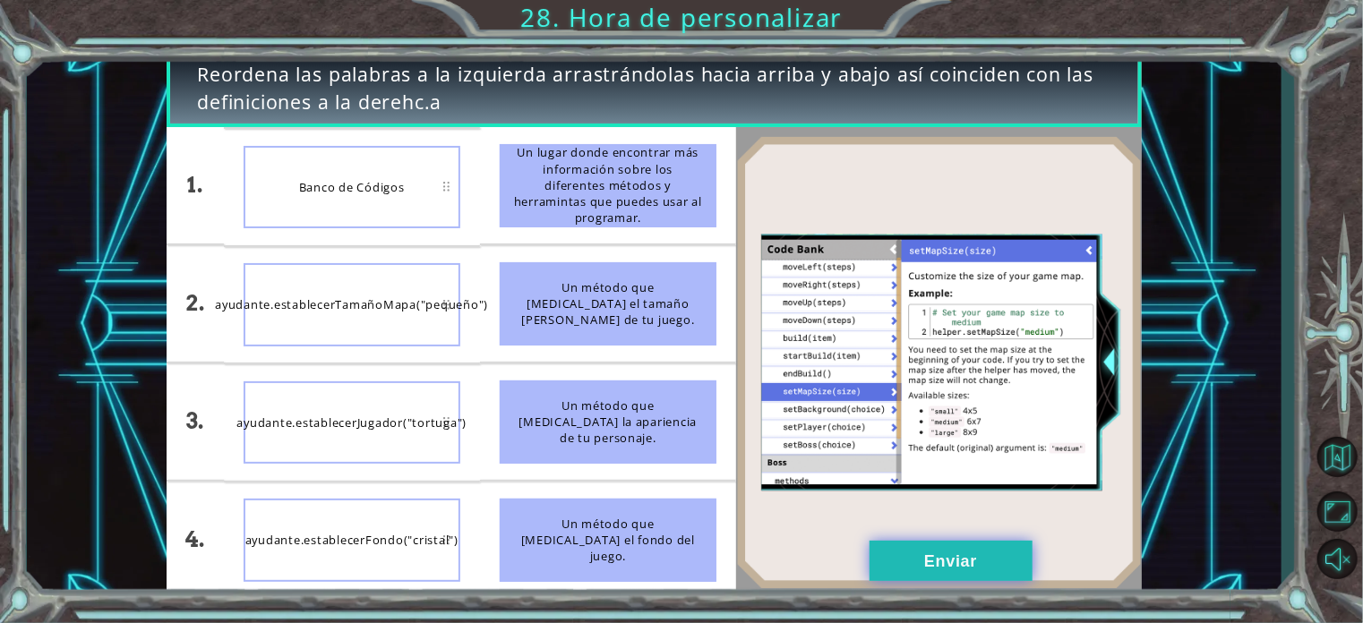
click at [959, 558] on button "Enviar" at bounding box center [951, 561] width 163 height 40
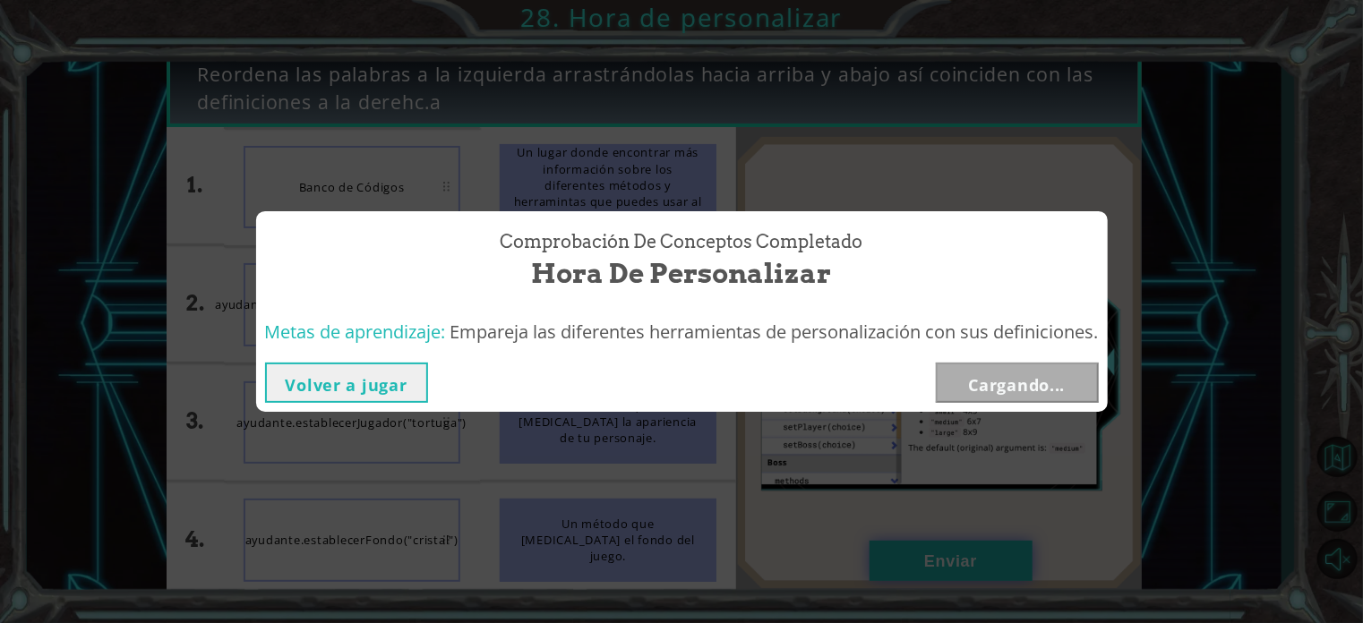
click at [943, 561] on div "Comprobación de conceptos Completado Hora de personalizar Metas de aprendizaje:…" at bounding box center [681, 311] width 1363 height 623
click at [1040, 382] on button "Siguiente" at bounding box center [1017, 383] width 163 height 40
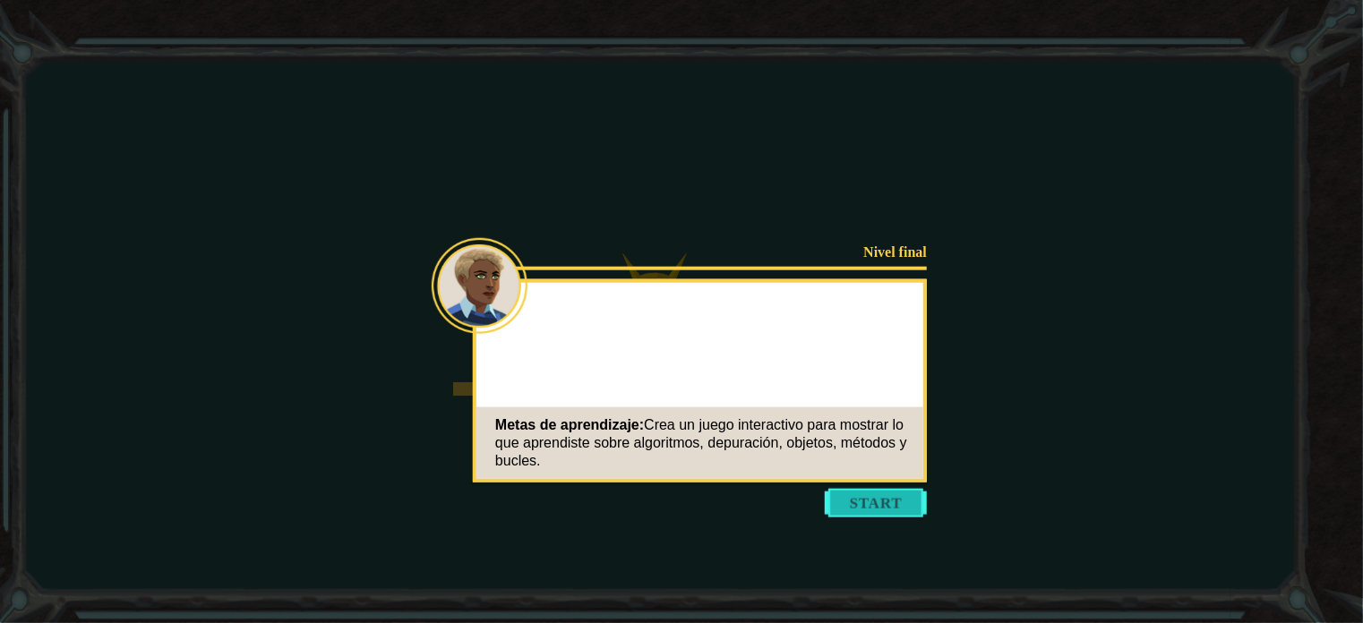
click at [883, 491] on button "Start" at bounding box center [876, 503] width 102 height 29
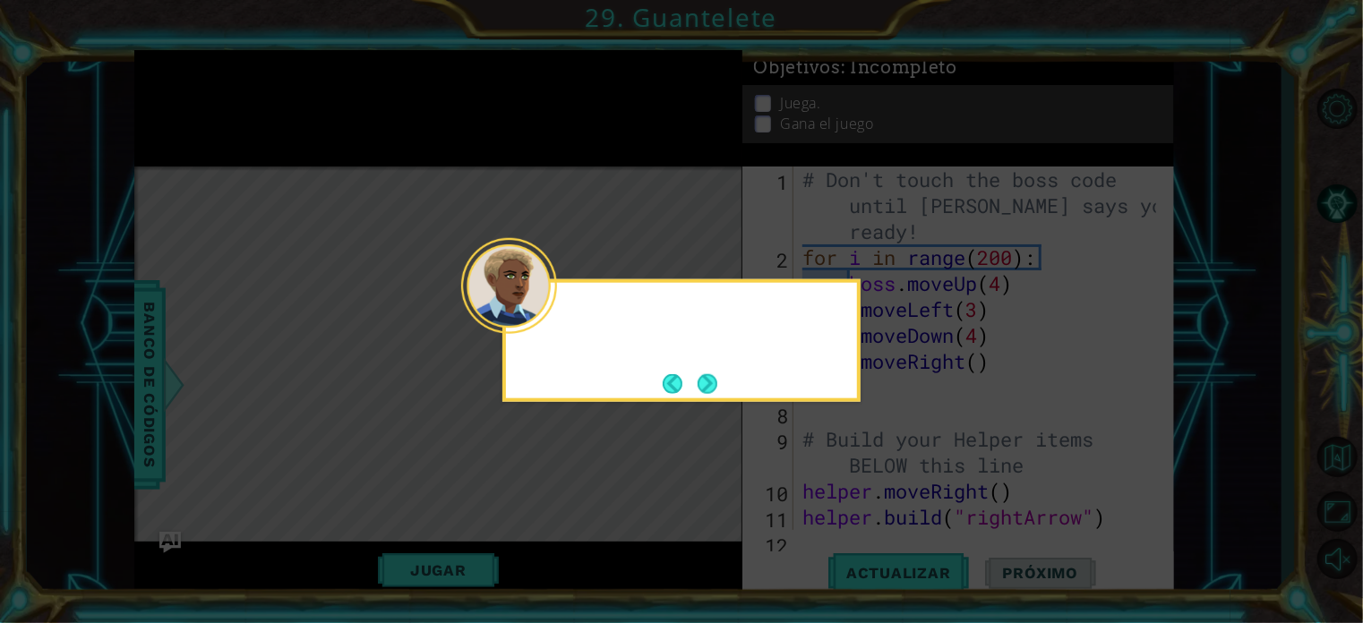
click at [555, 308] on div at bounding box center [509, 286] width 96 height 96
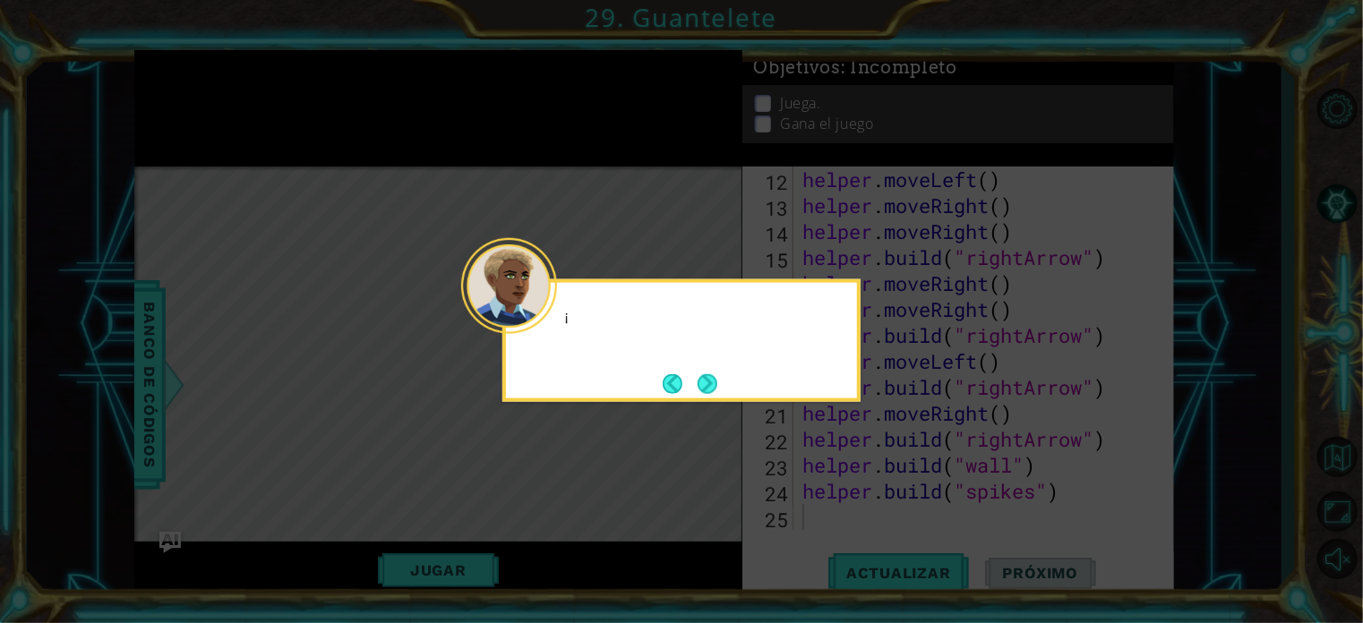
scroll to position [363, 0]
click at [699, 381] on button "Next" at bounding box center [708, 384] width 20 height 20
click at [710, 381] on button "Next" at bounding box center [708, 384] width 20 height 20
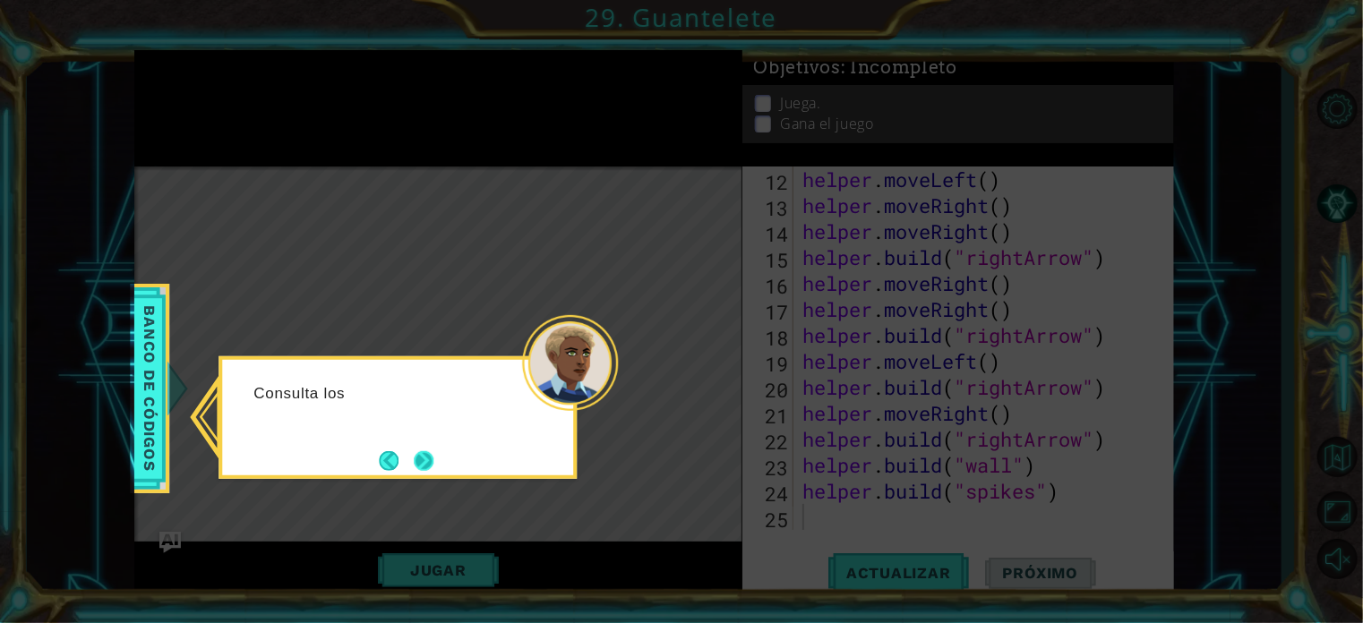
click at [428, 471] on button "Next" at bounding box center [424, 461] width 20 height 20
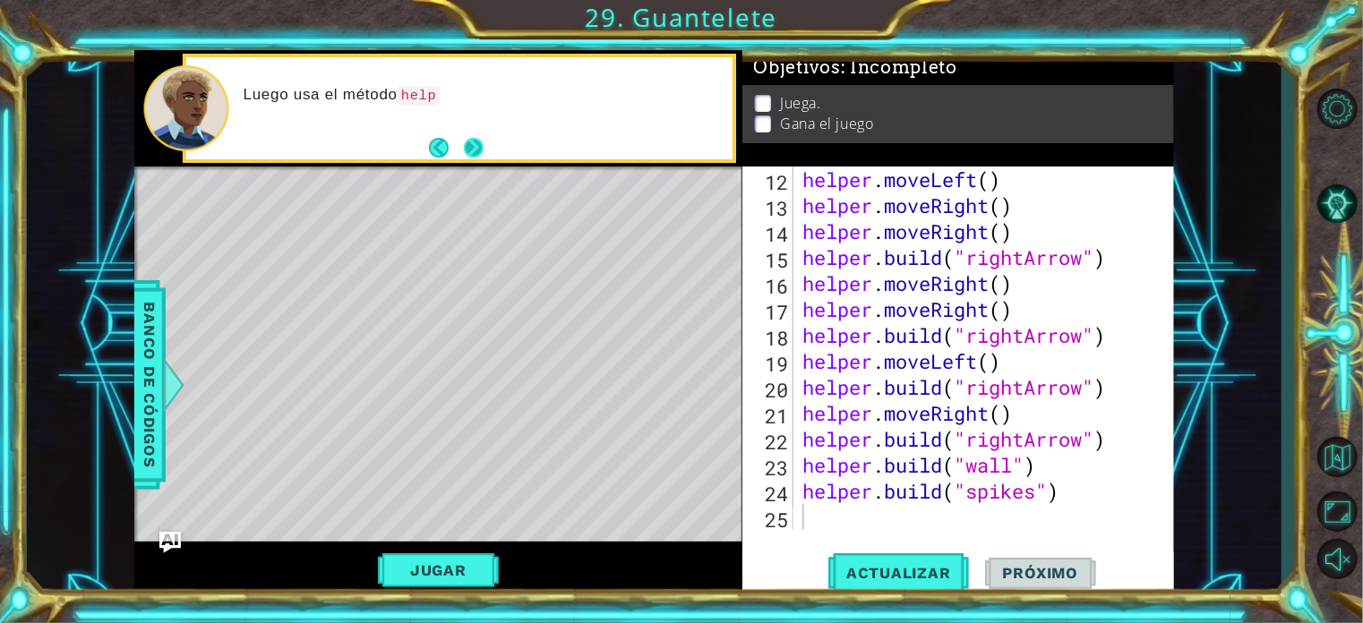
click at [480, 138] on button "Next" at bounding box center [474, 148] width 20 height 20
click at [477, 142] on button "Next" at bounding box center [474, 148] width 20 height 20
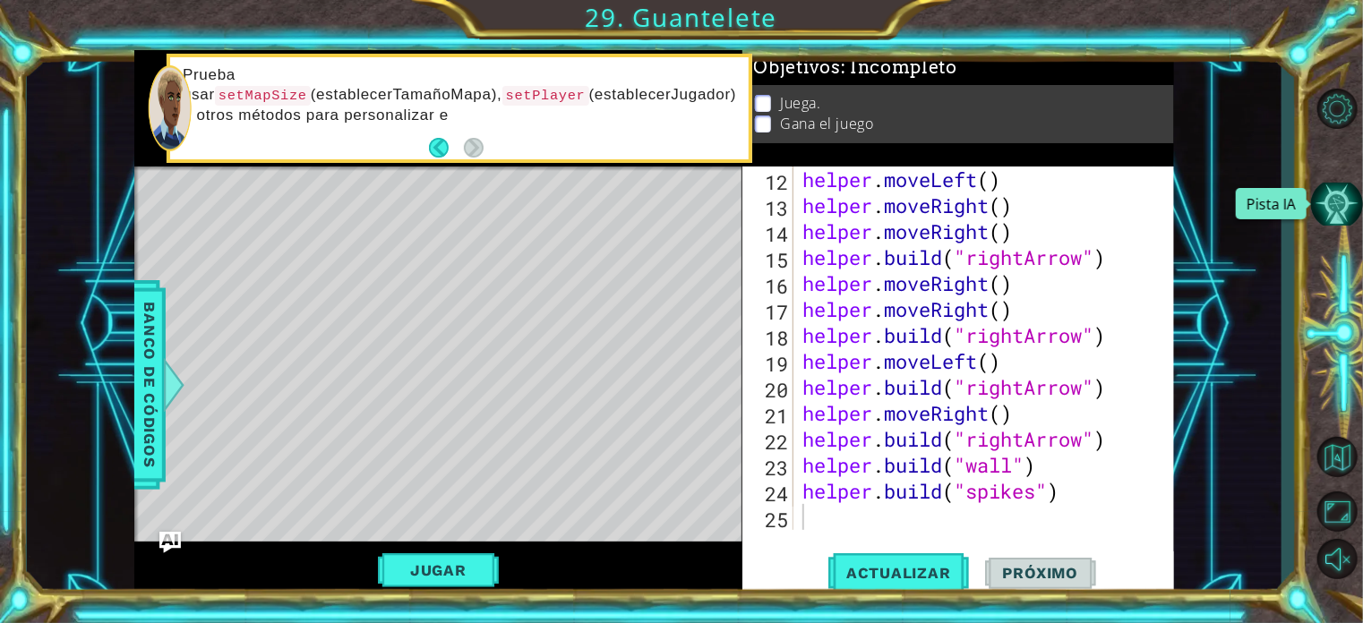
click at [1318, 216] on button "Pista IA" at bounding box center [1337, 204] width 52 height 42
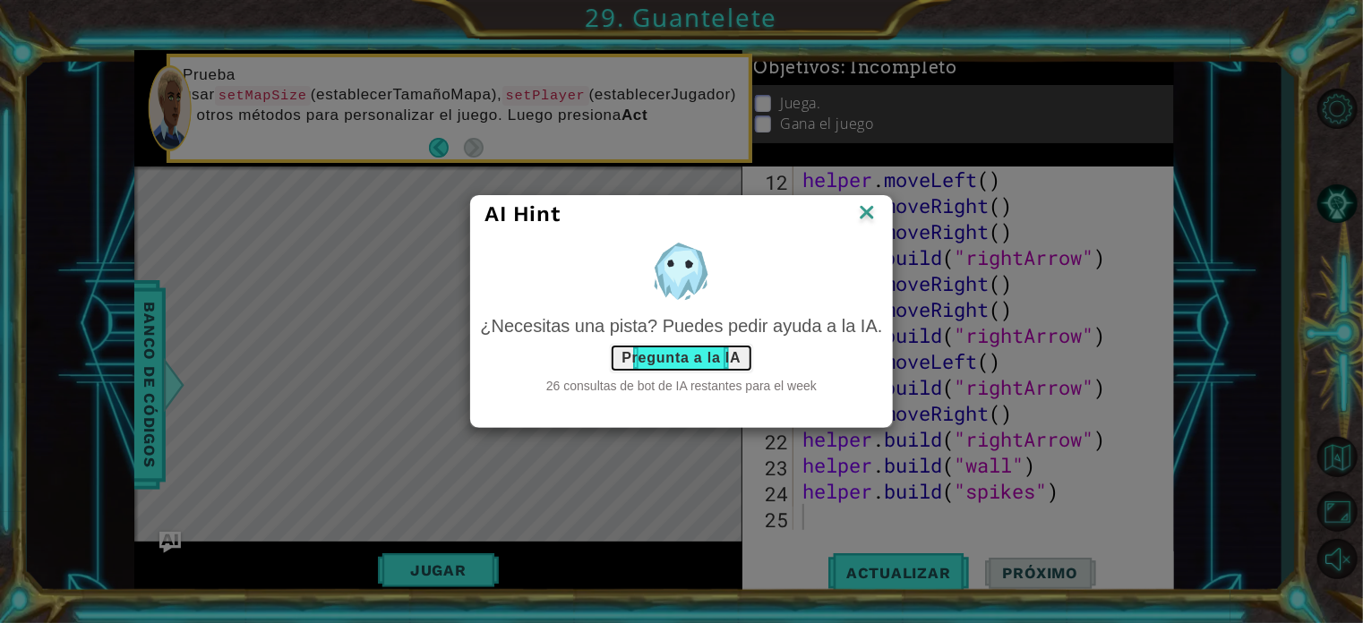
click at [688, 370] on button "Pregunta a la IA" at bounding box center [681, 358] width 142 height 29
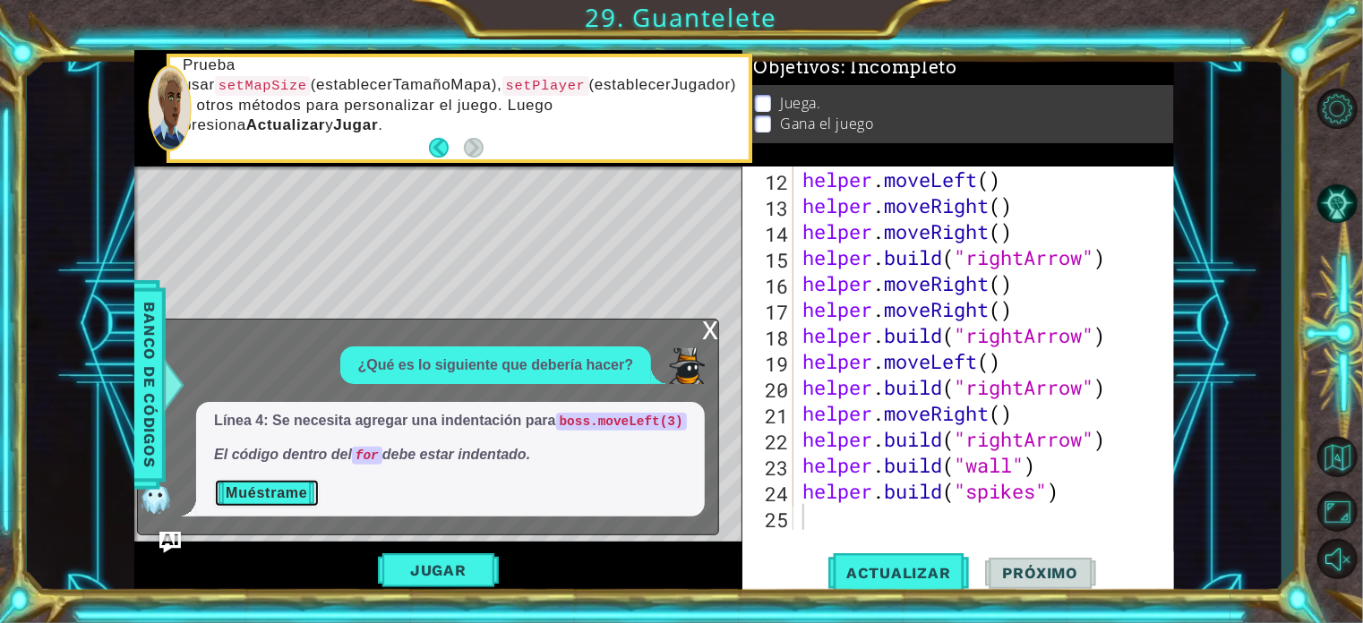
click at [293, 504] on button "Muéstrame" at bounding box center [266, 493] width 105 height 29
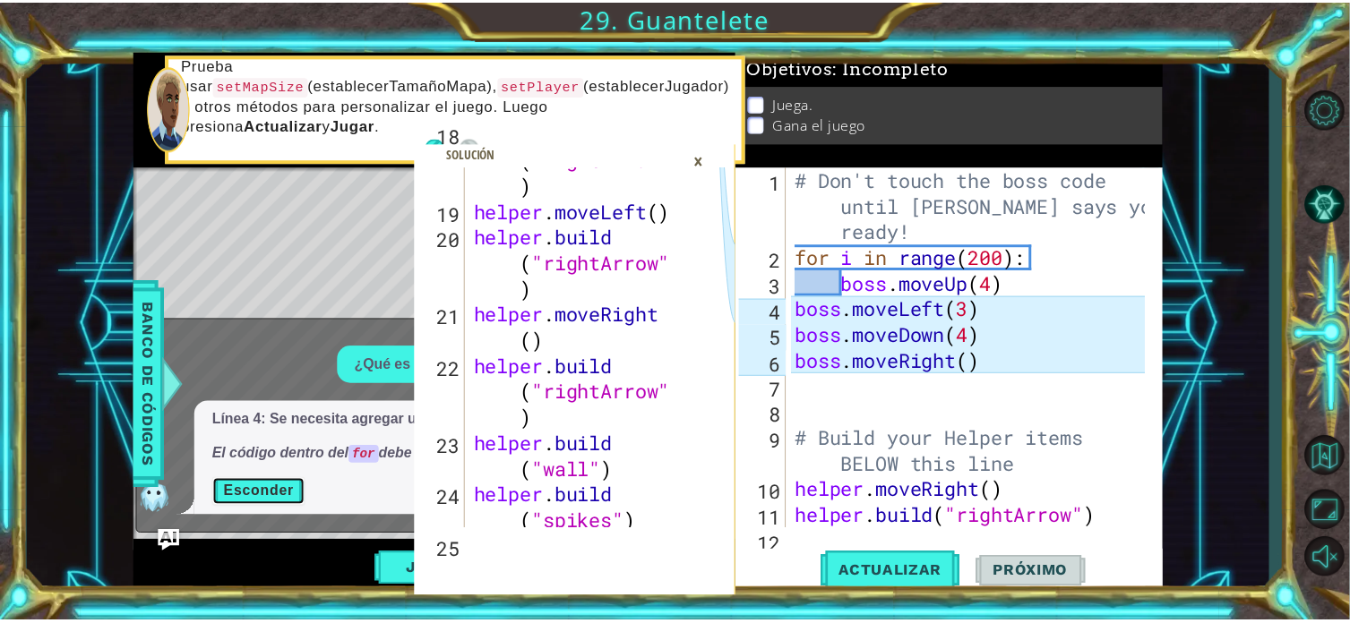
scroll to position [1090, 0]
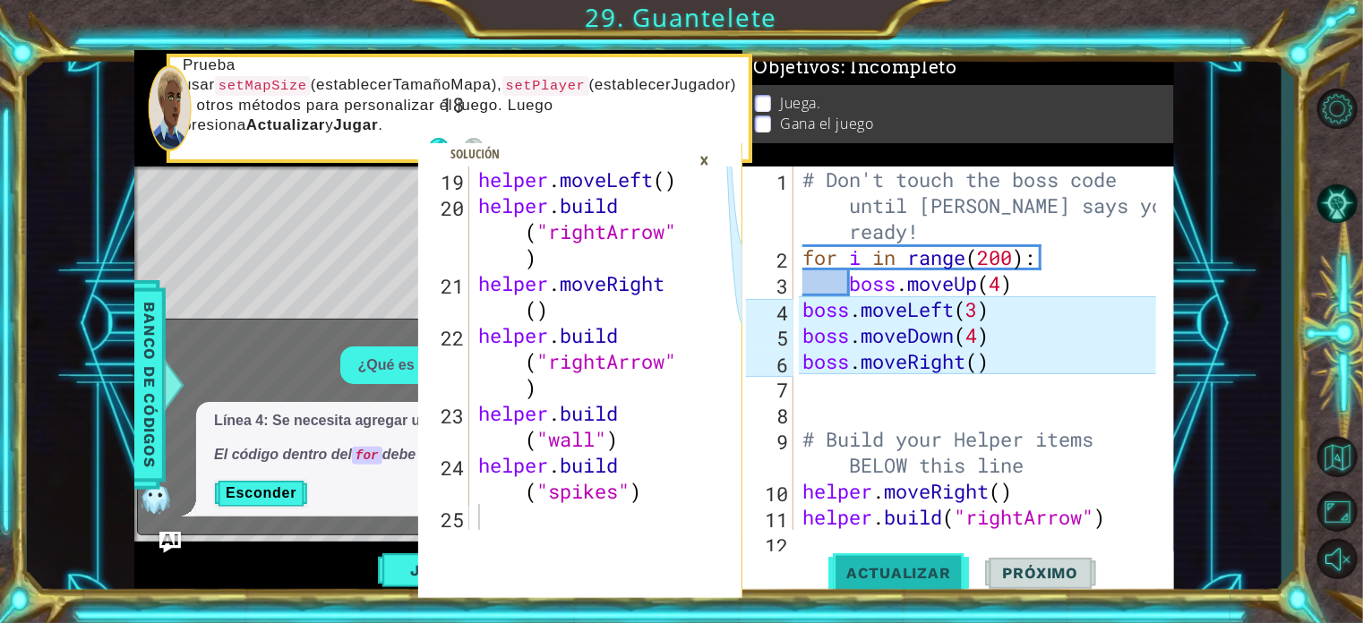
click at [930, 587] on button "Actualizar" at bounding box center [899, 573] width 141 height 43
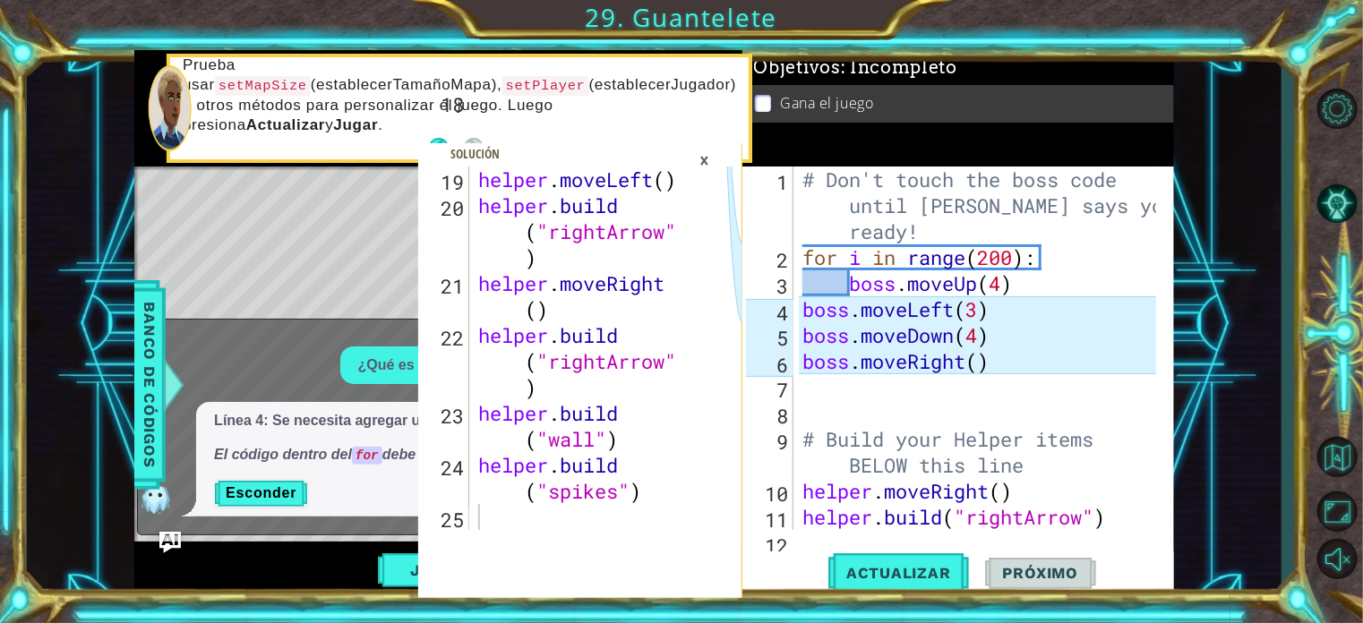
click at [708, 163] on div "×" at bounding box center [705, 160] width 28 height 30
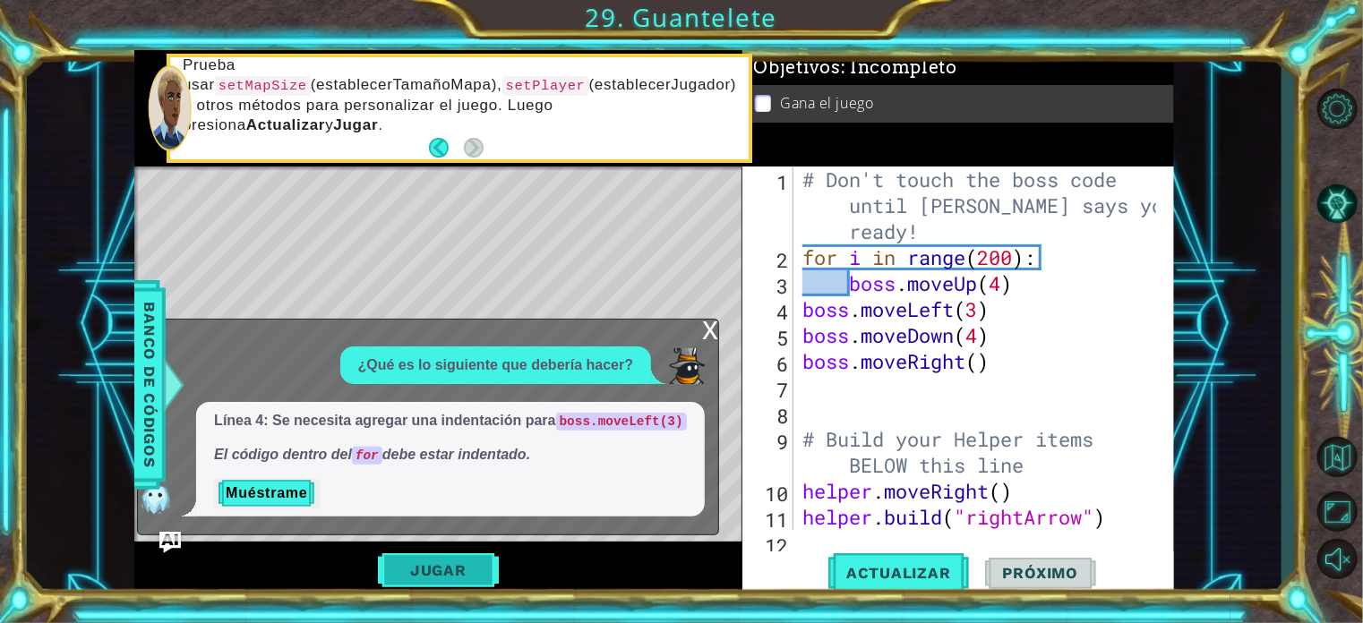
click at [482, 559] on button "Jugar" at bounding box center [438, 571] width 121 height 34
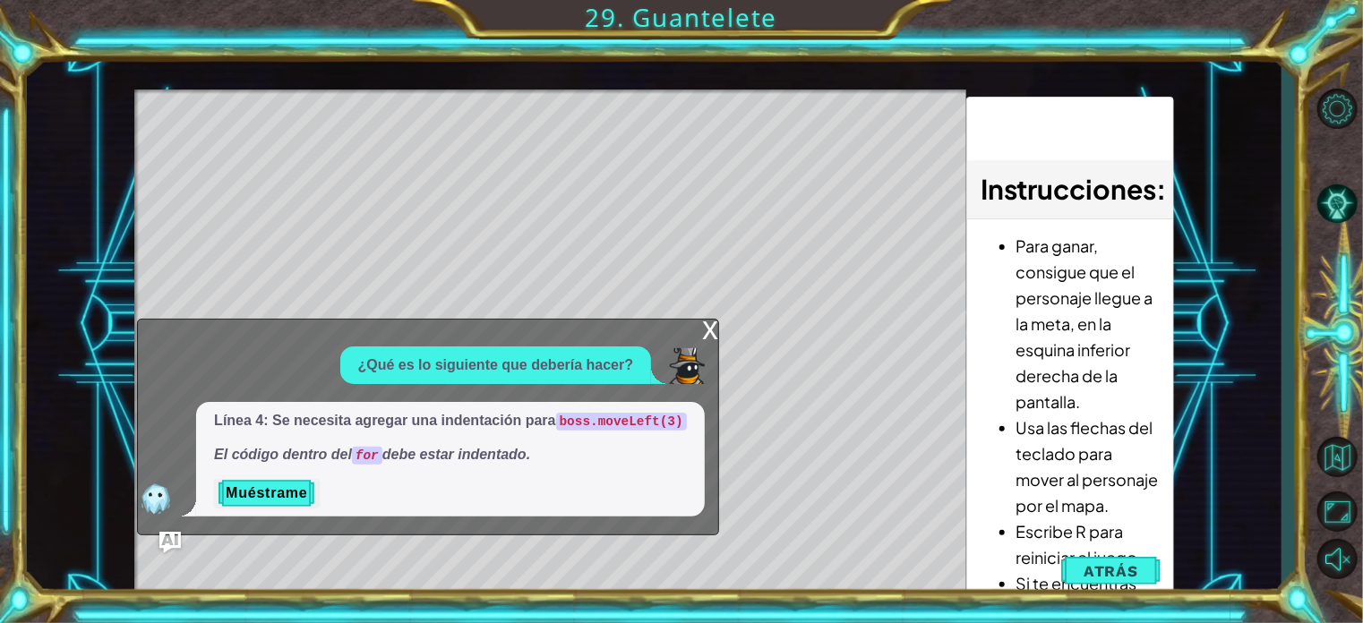
click at [713, 329] on div "x" at bounding box center [710, 329] width 16 height 18
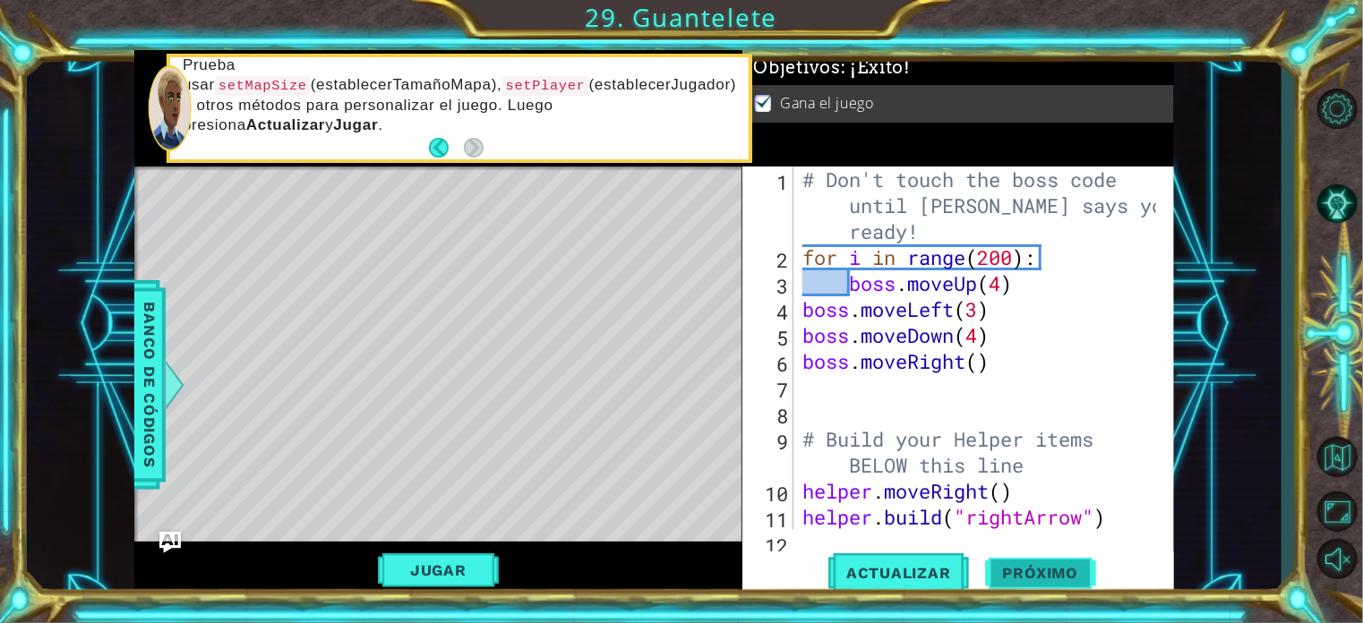
click at [1061, 571] on span "Próximo" at bounding box center [1040, 574] width 111 height 18
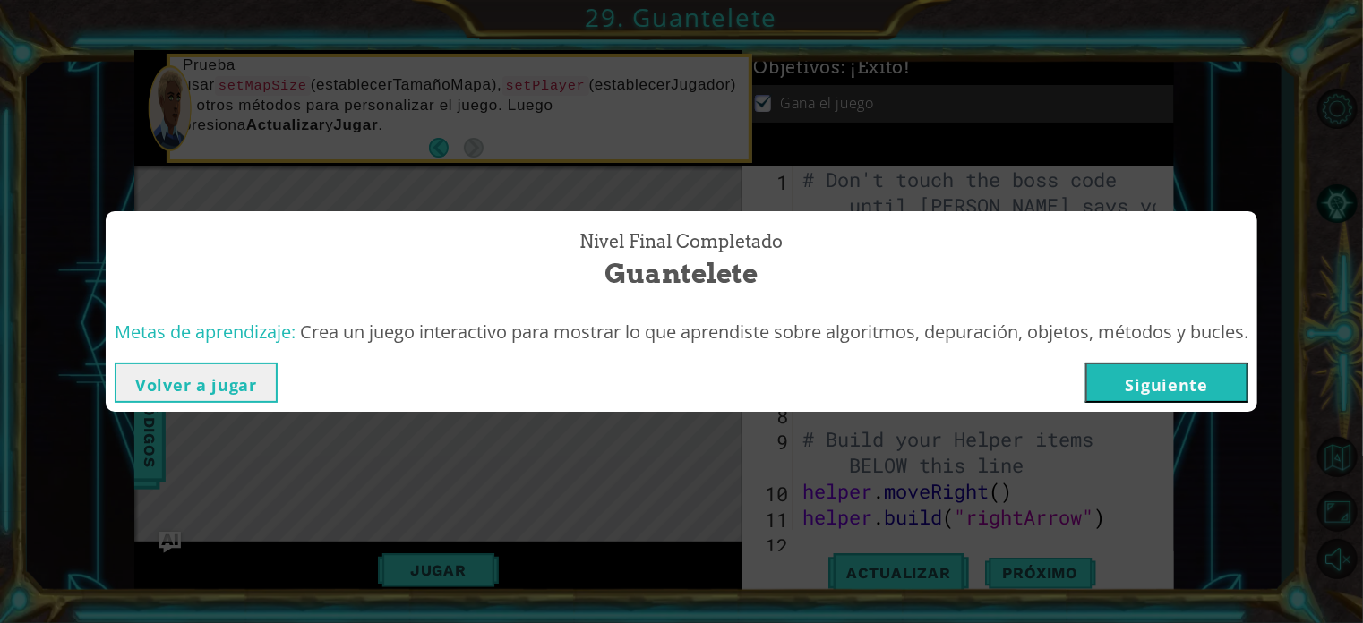
click at [1146, 397] on button "Siguiente" at bounding box center [1167, 383] width 163 height 40
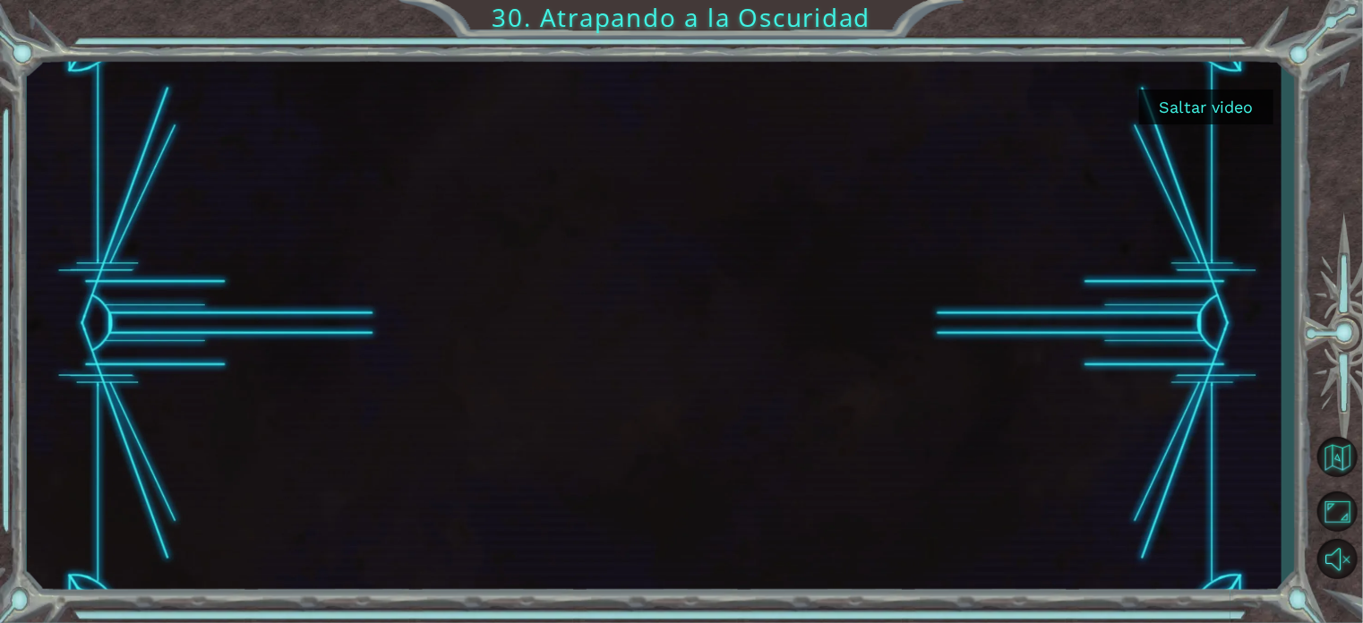
click at [1161, 82] on div at bounding box center [654, 324] width 1254 height 549
click at [1171, 96] on button "Saltar video" at bounding box center [1206, 107] width 134 height 35
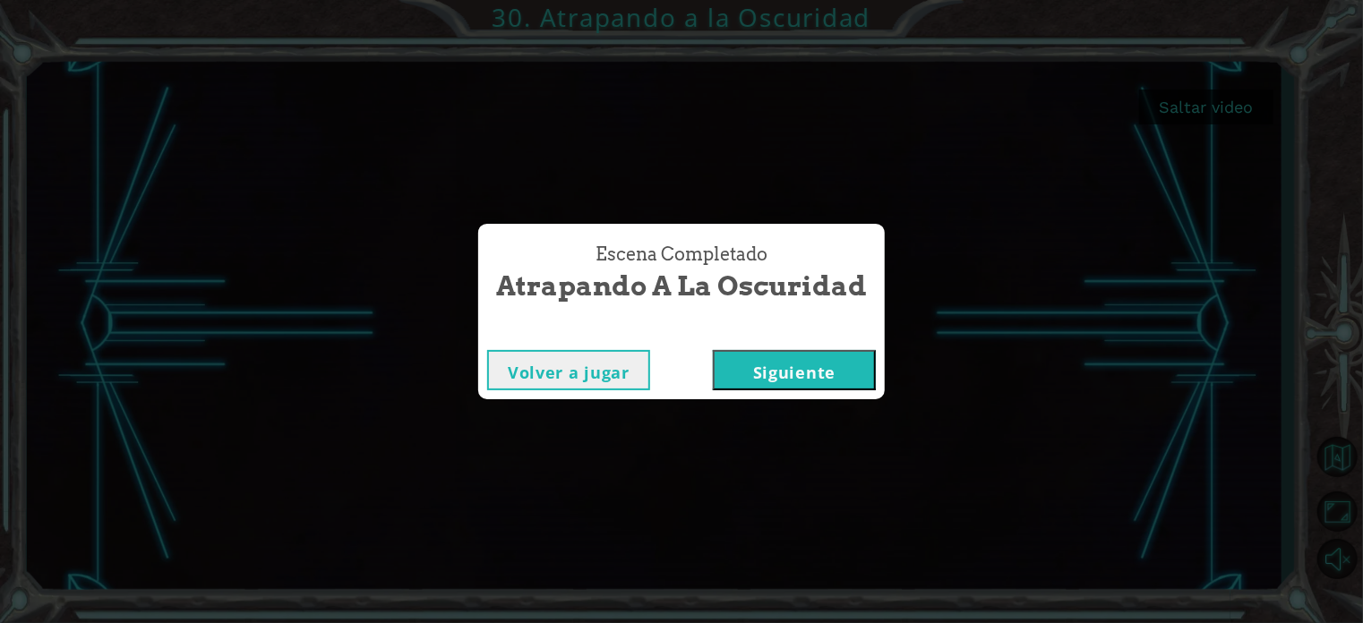
click at [758, 382] on button "Siguiente" at bounding box center [794, 370] width 163 height 40
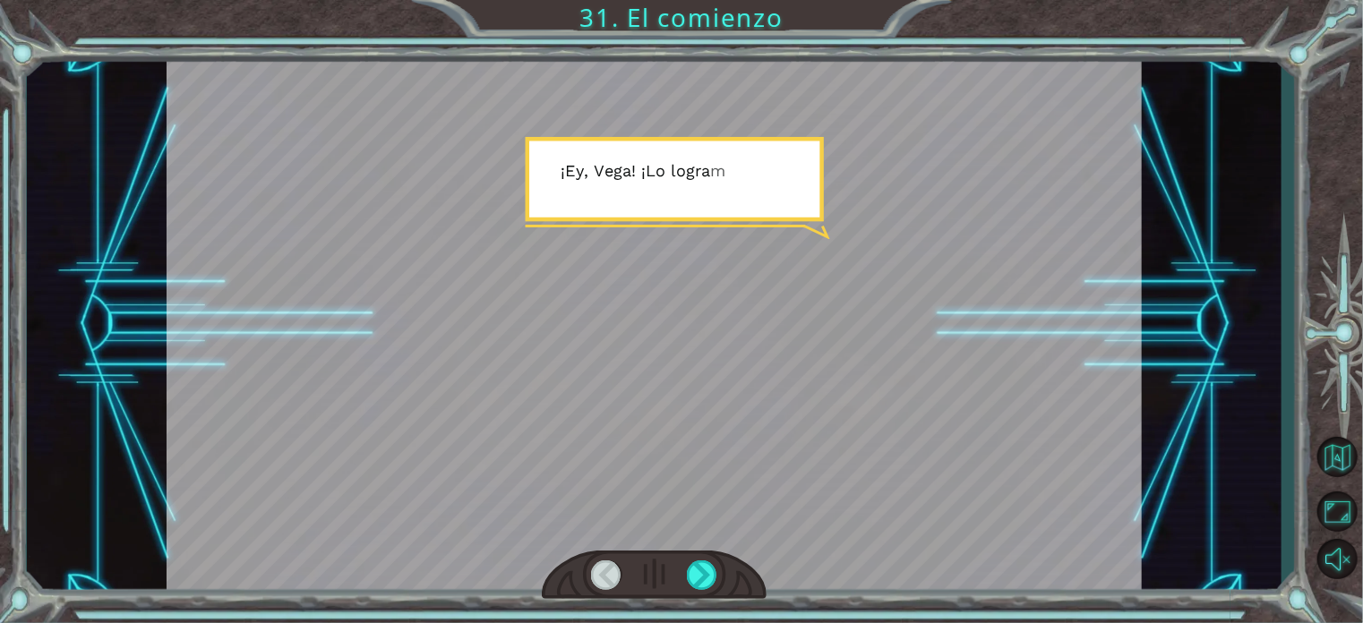
click at [717, 559] on div at bounding box center [654, 575] width 225 height 49
click at [706, 571] on div at bounding box center [702, 576] width 30 height 30
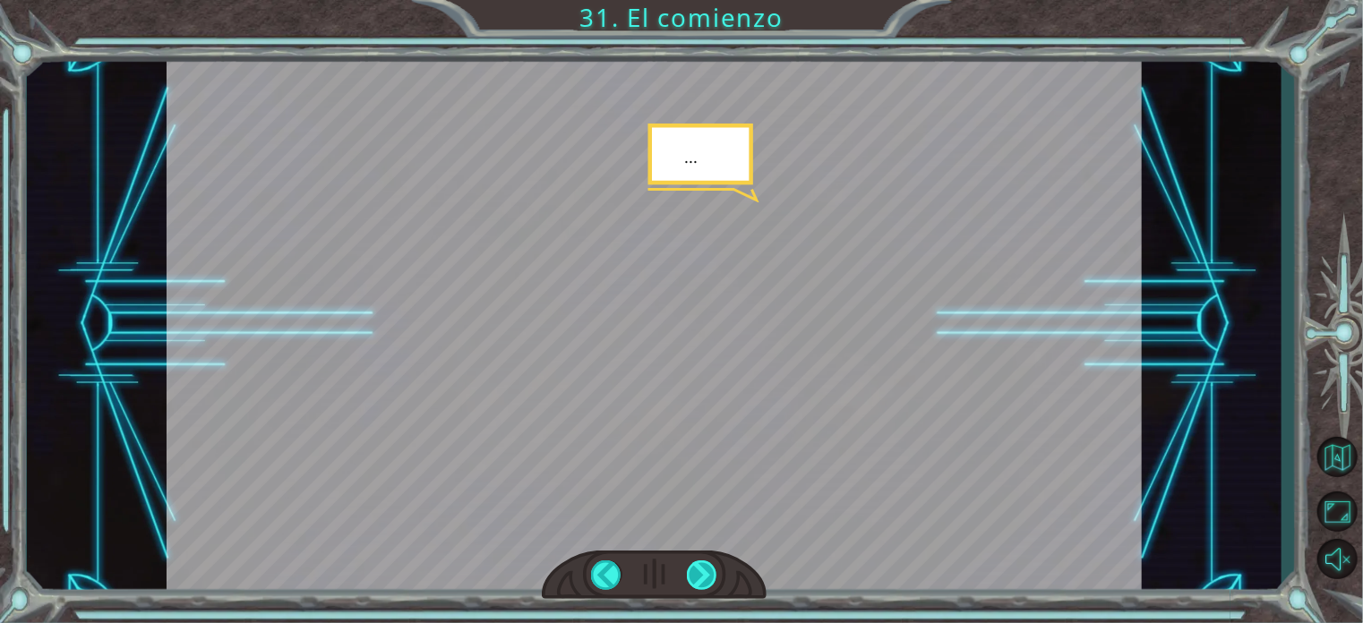
click at [706, 571] on div at bounding box center [702, 576] width 30 height 30
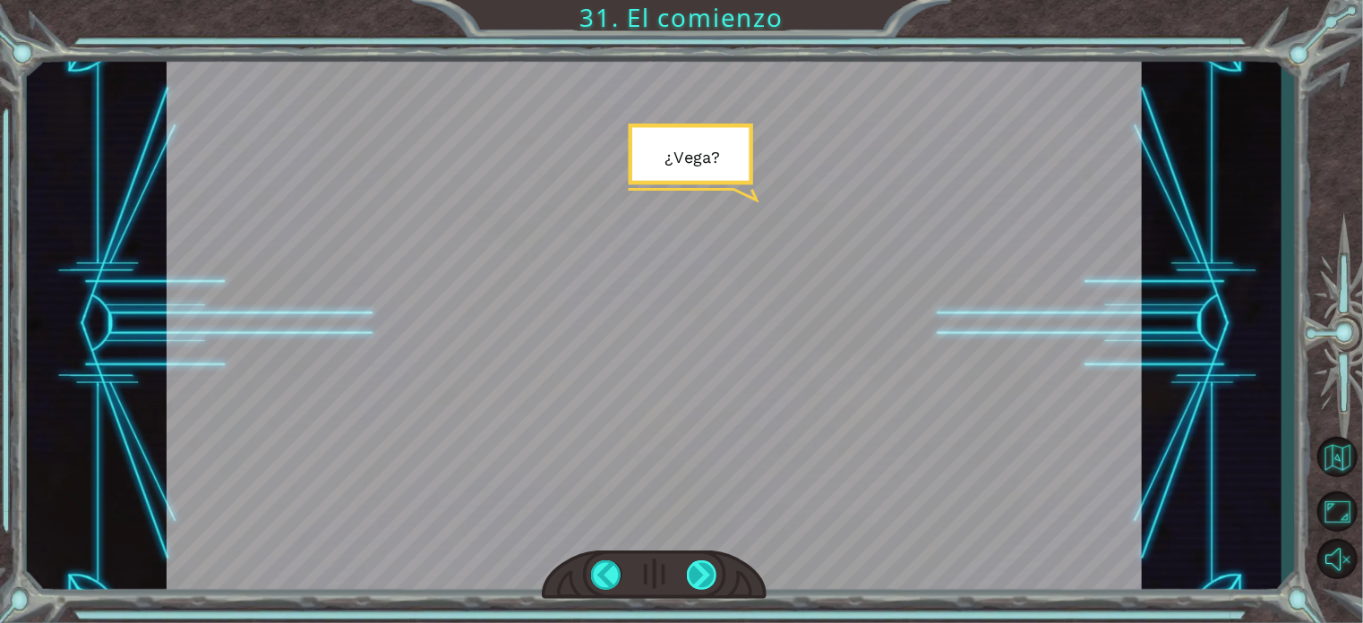
click at [706, 571] on div at bounding box center [702, 576] width 30 height 30
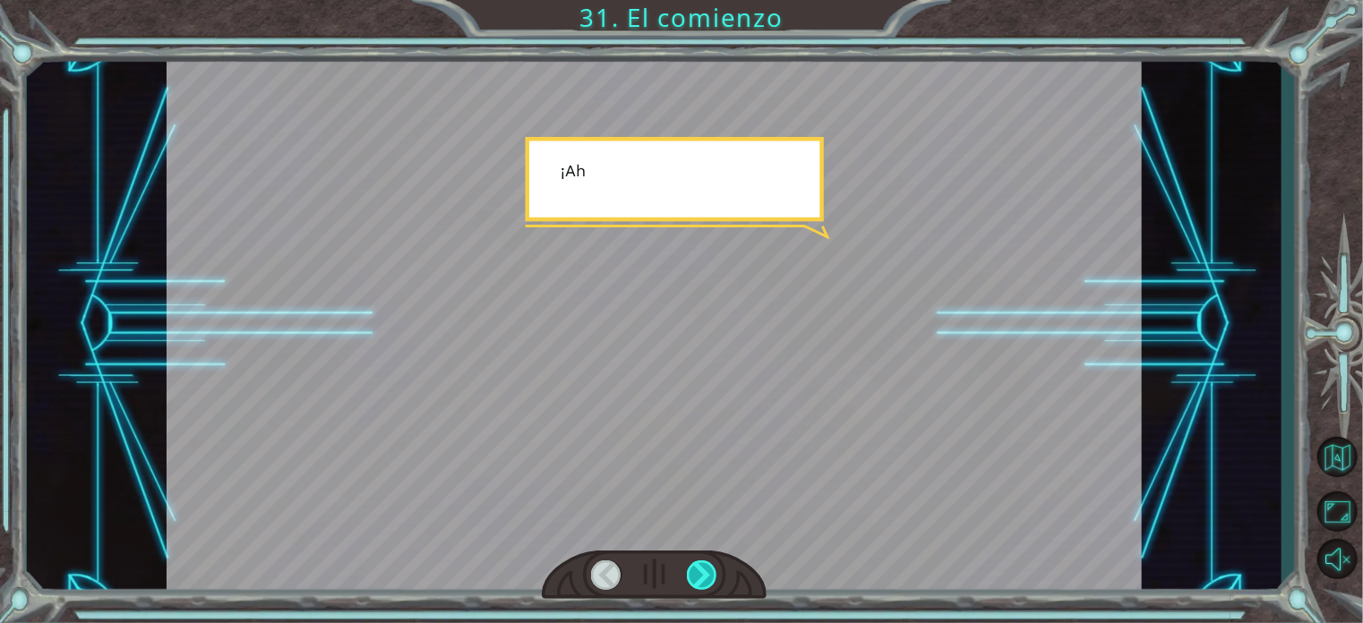
click at [706, 571] on div at bounding box center [702, 576] width 30 height 30
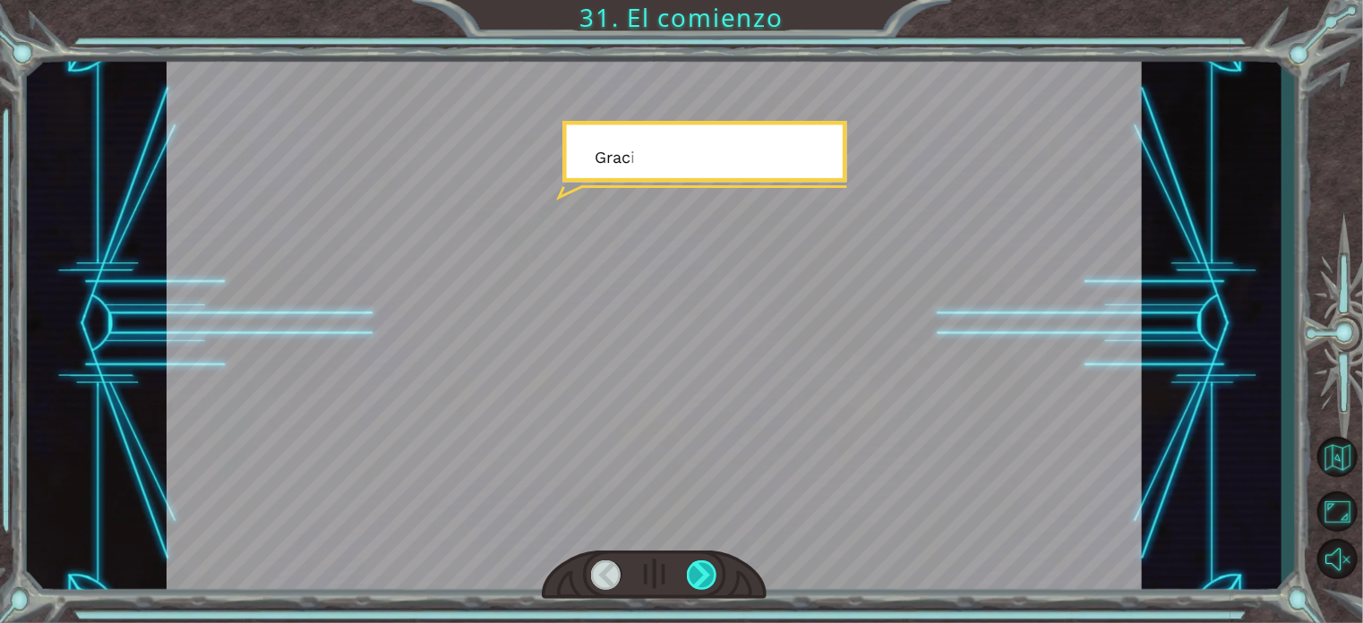
click at [706, 571] on div at bounding box center [702, 576] width 30 height 30
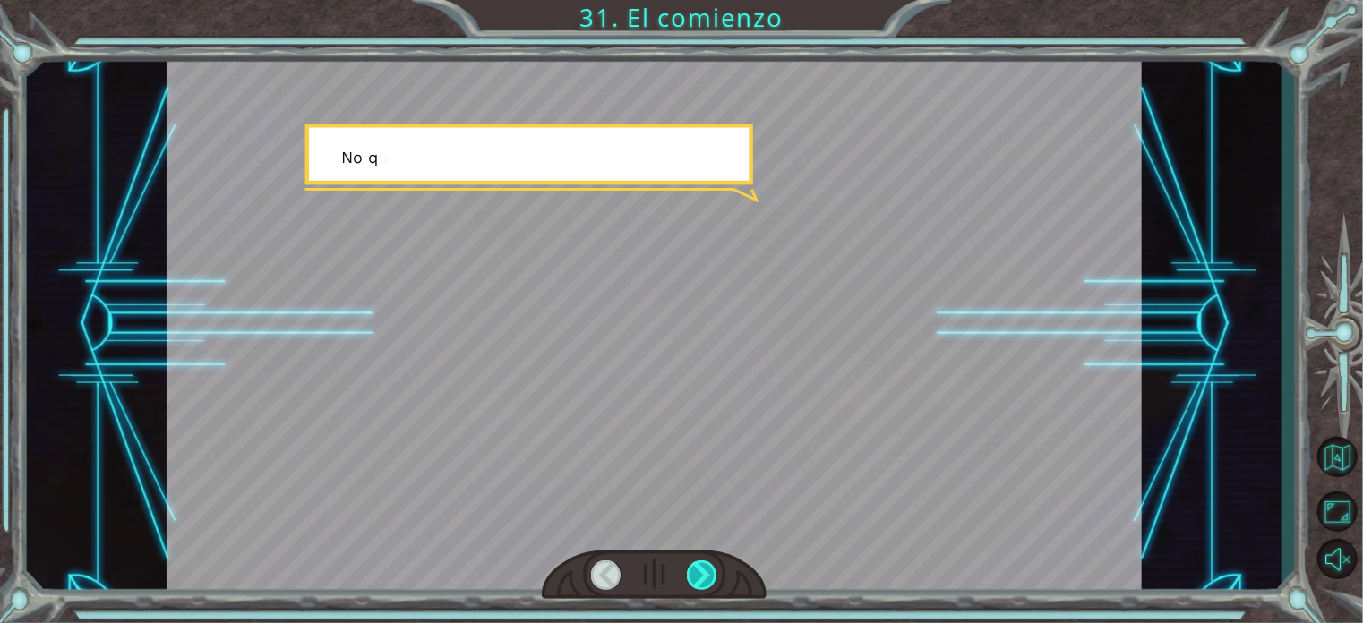
click at [706, 571] on div at bounding box center [702, 576] width 30 height 30
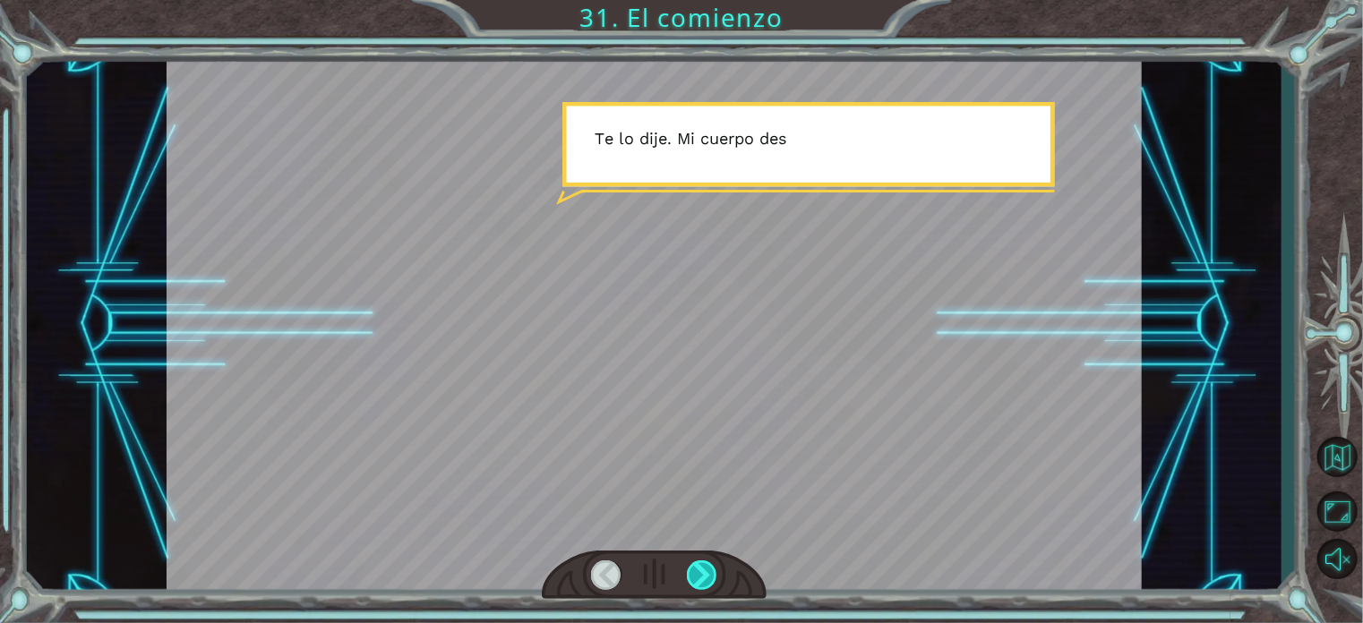
click at [706, 571] on div at bounding box center [702, 576] width 30 height 30
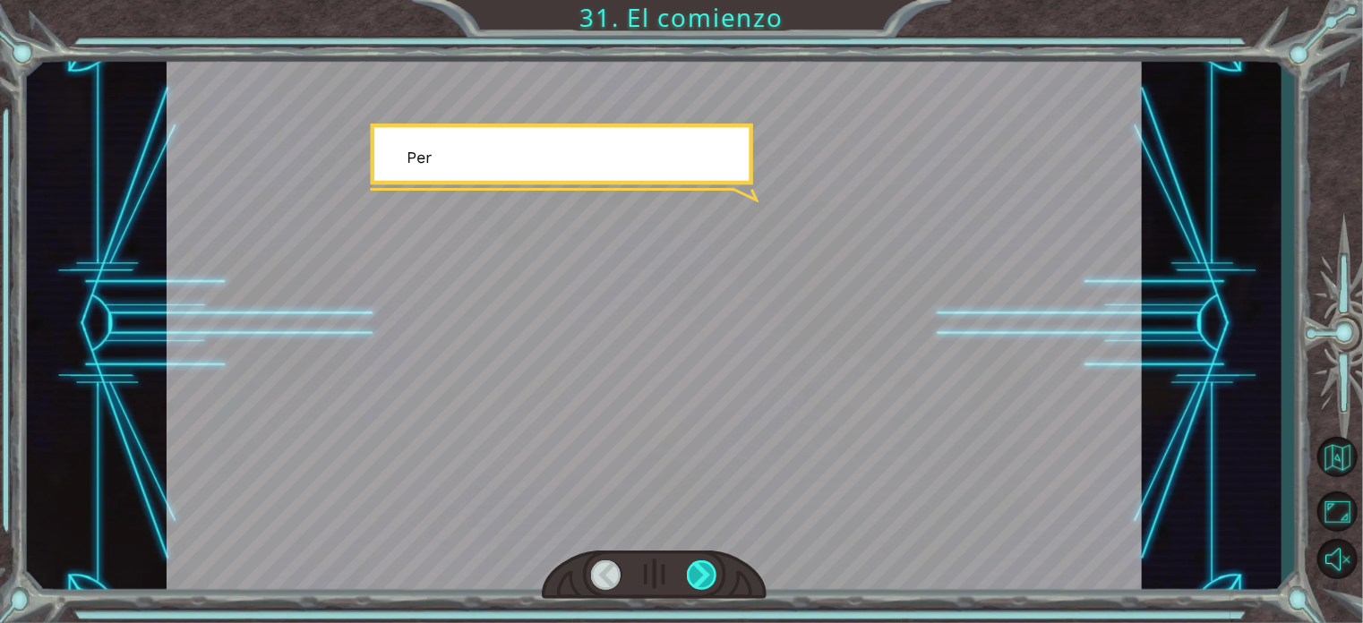
click at [706, 571] on div at bounding box center [702, 576] width 30 height 30
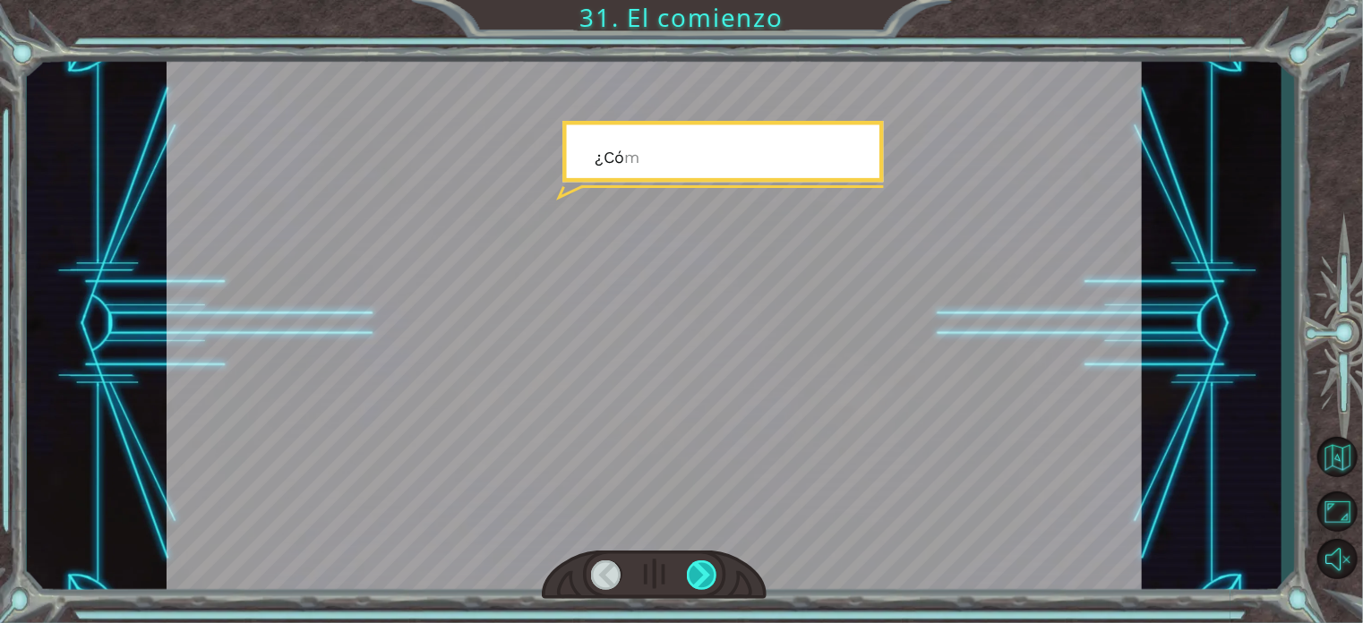
click at [706, 571] on div at bounding box center [702, 576] width 30 height 30
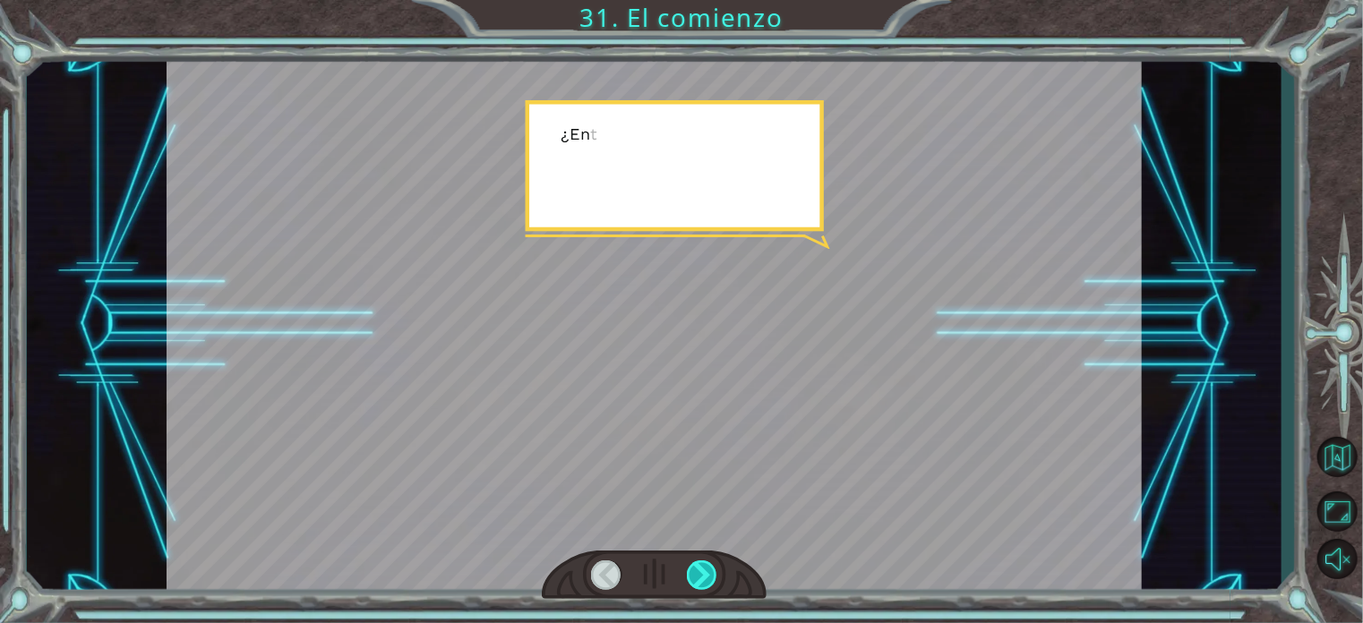
click at [706, 571] on div at bounding box center [702, 576] width 30 height 30
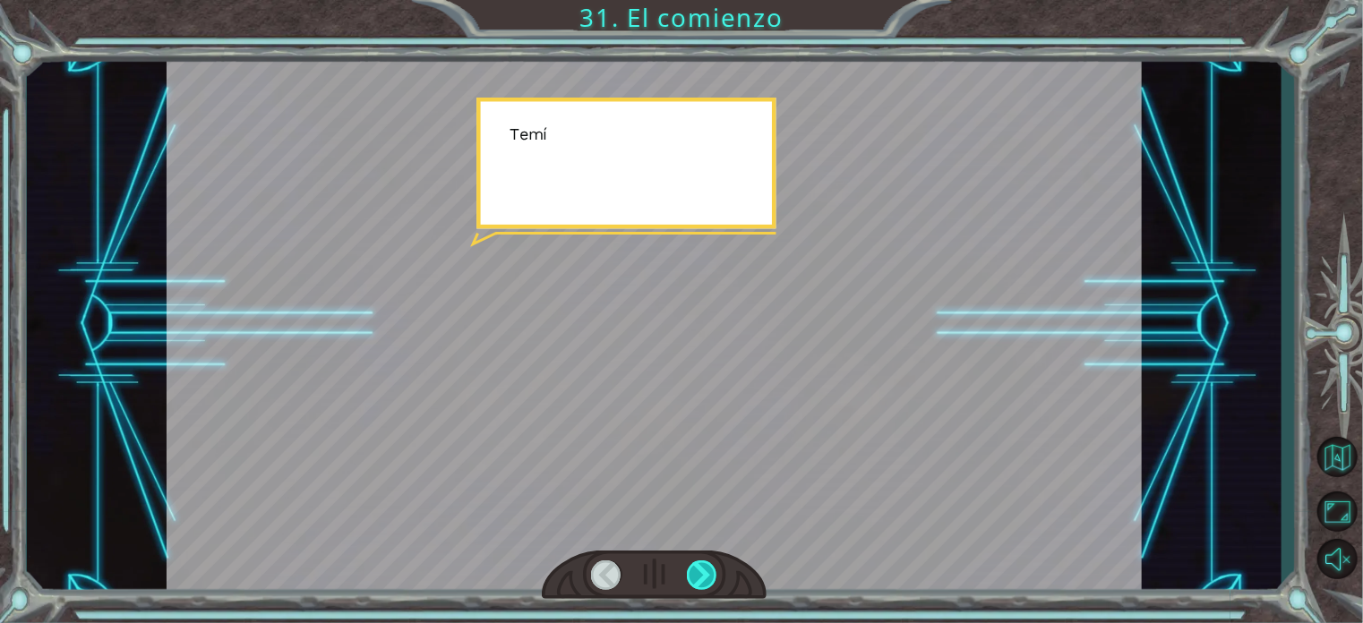
click at [706, 571] on div at bounding box center [702, 576] width 30 height 30
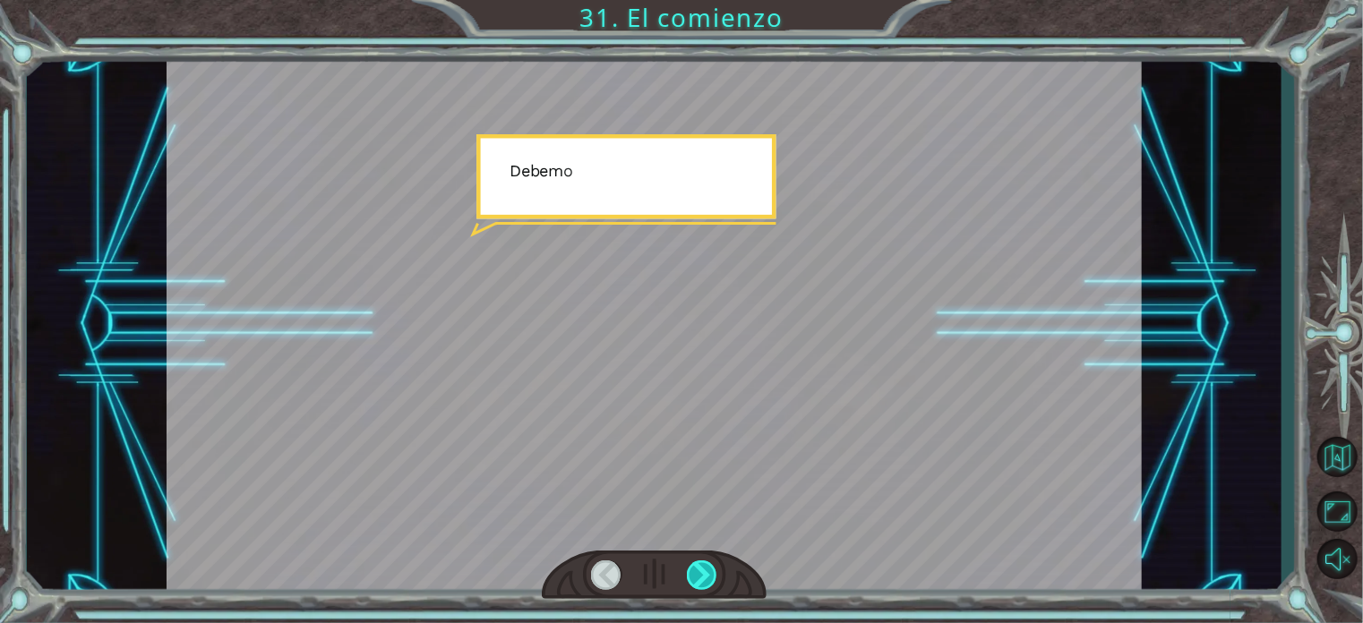
click at [706, 571] on div at bounding box center [702, 576] width 30 height 30
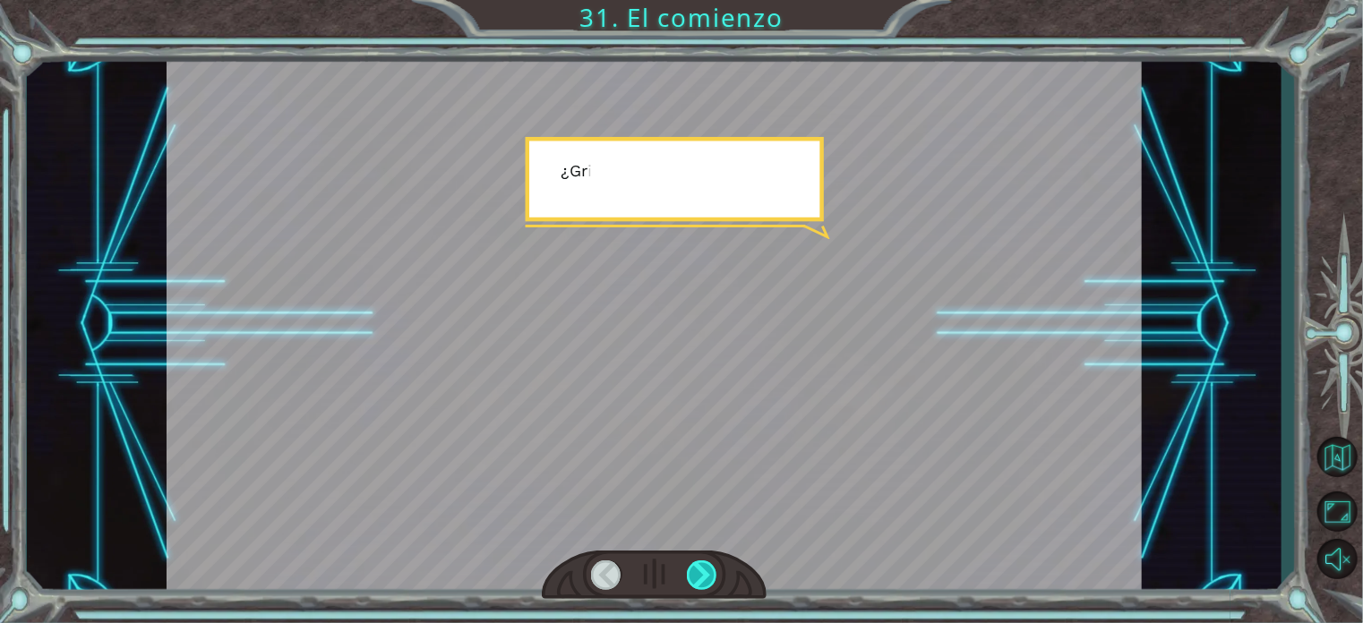
click at [706, 571] on div at bounding box center [702, 576] width 30 height 30
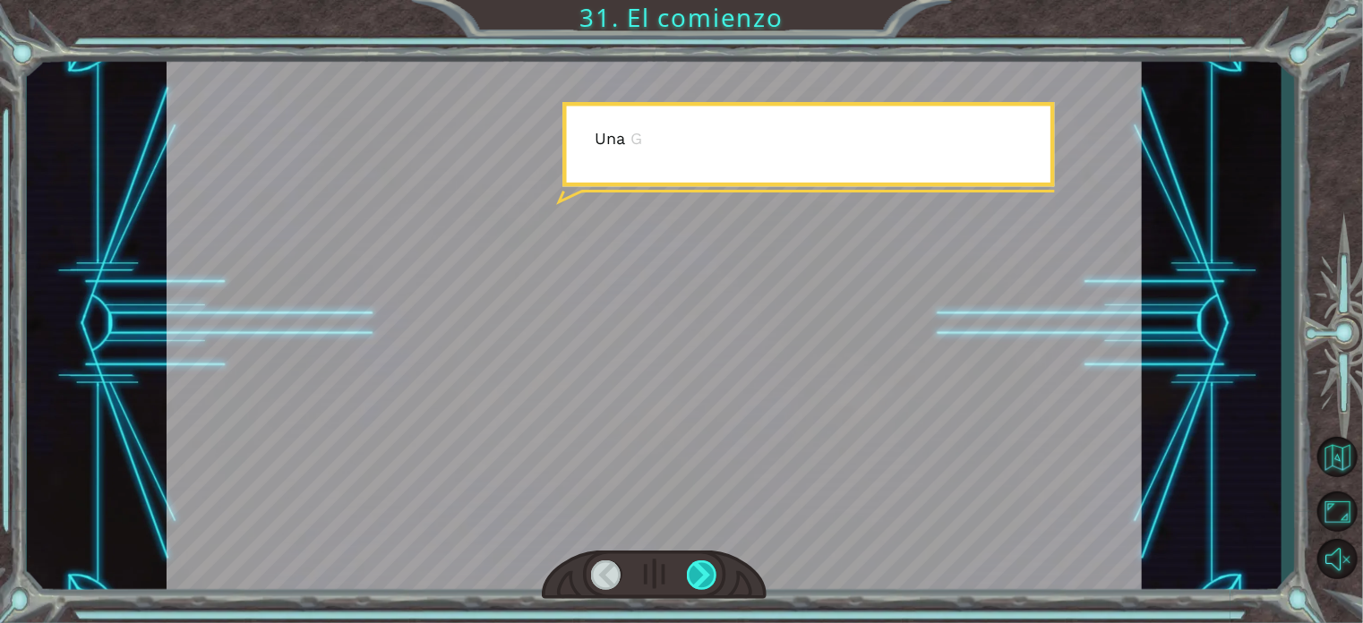
click at [706, 571] on div at bounding box center [702, 576] width 30 height 30
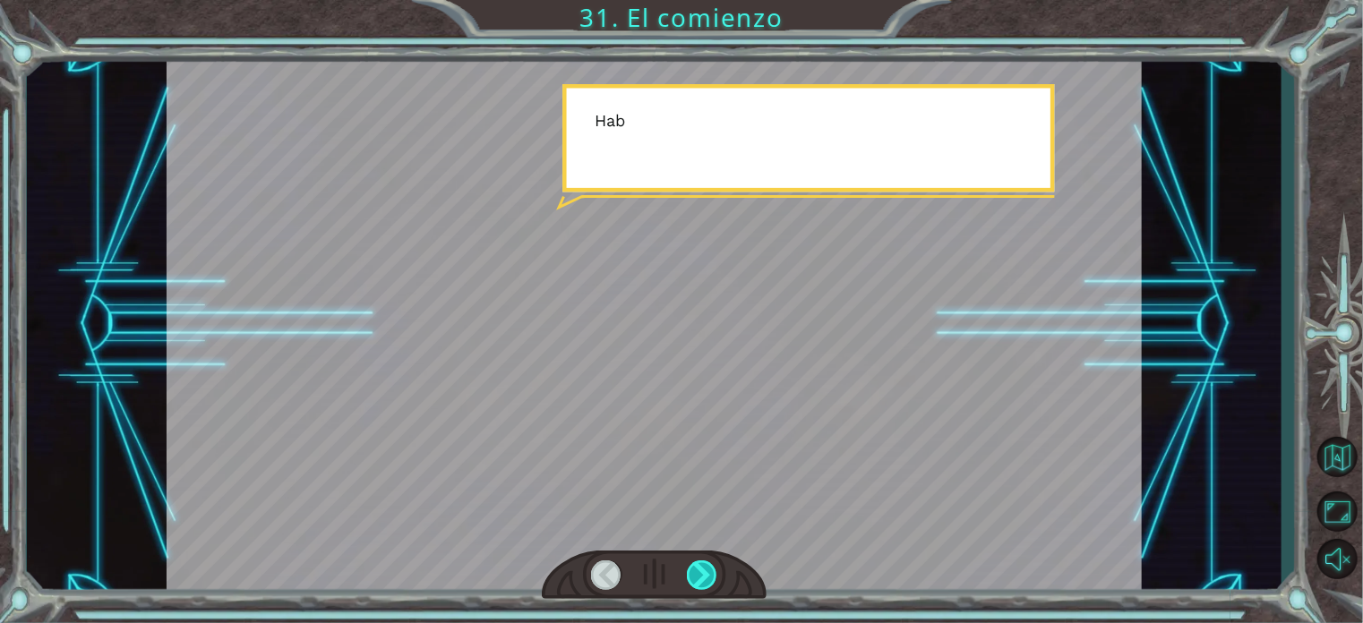
click at [706, 571] on div at bounding box center [702, 576] width 30 height 30
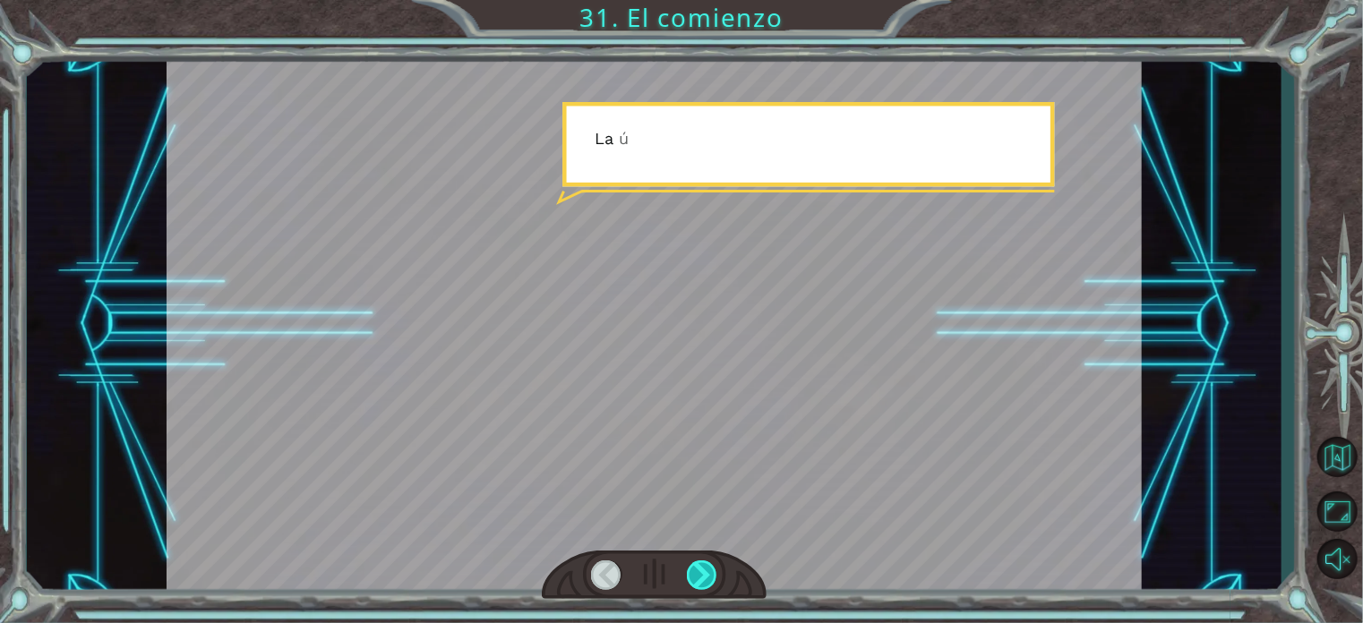
click at [706, 571] on div at bounding box center [702, 576] width 30 height 30
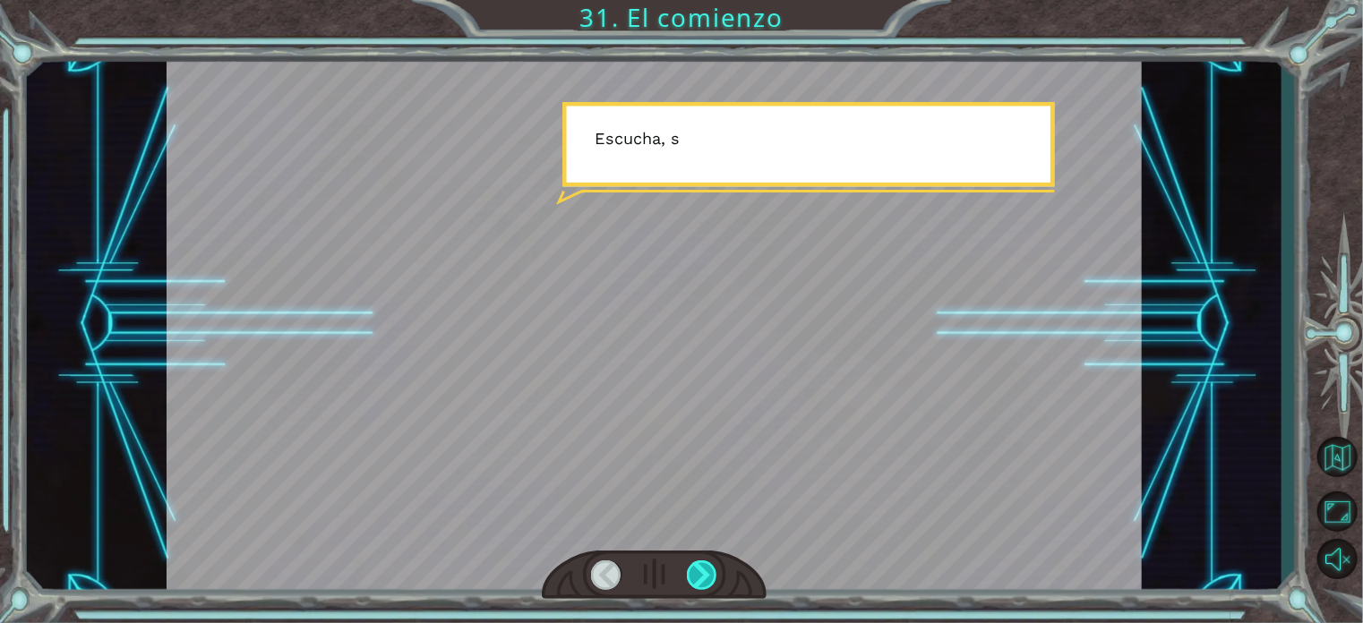
click at [706, 571] on div at bounding box center [702, 576] width 30 height 30
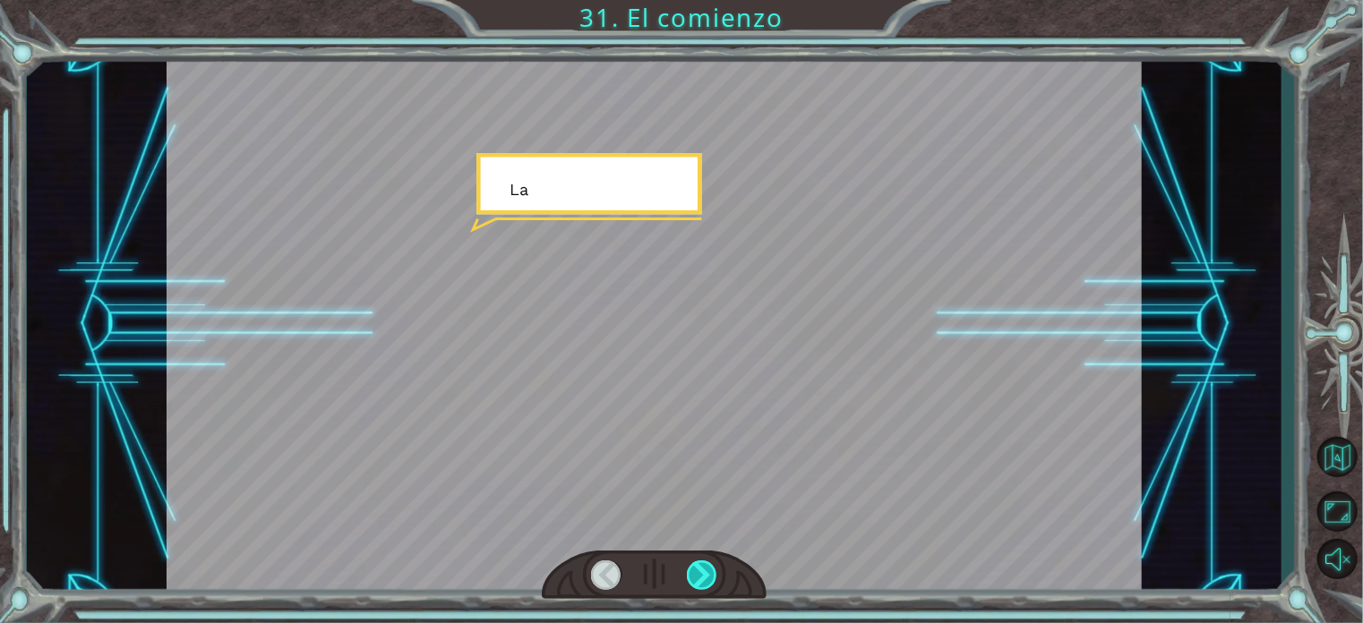
click at [706, 571] on div at bounding box center [702, 576] width 30 height 30
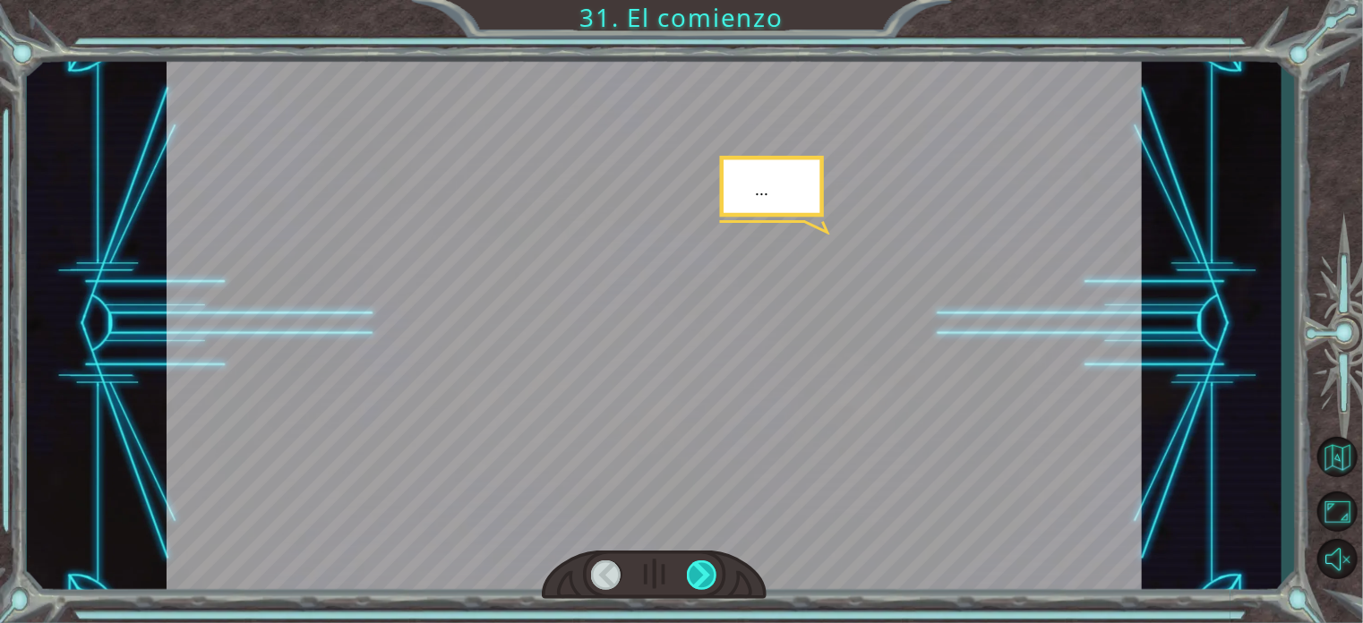
click at [706, 571] on div at bounding box center [702, 576] width 30 height 30
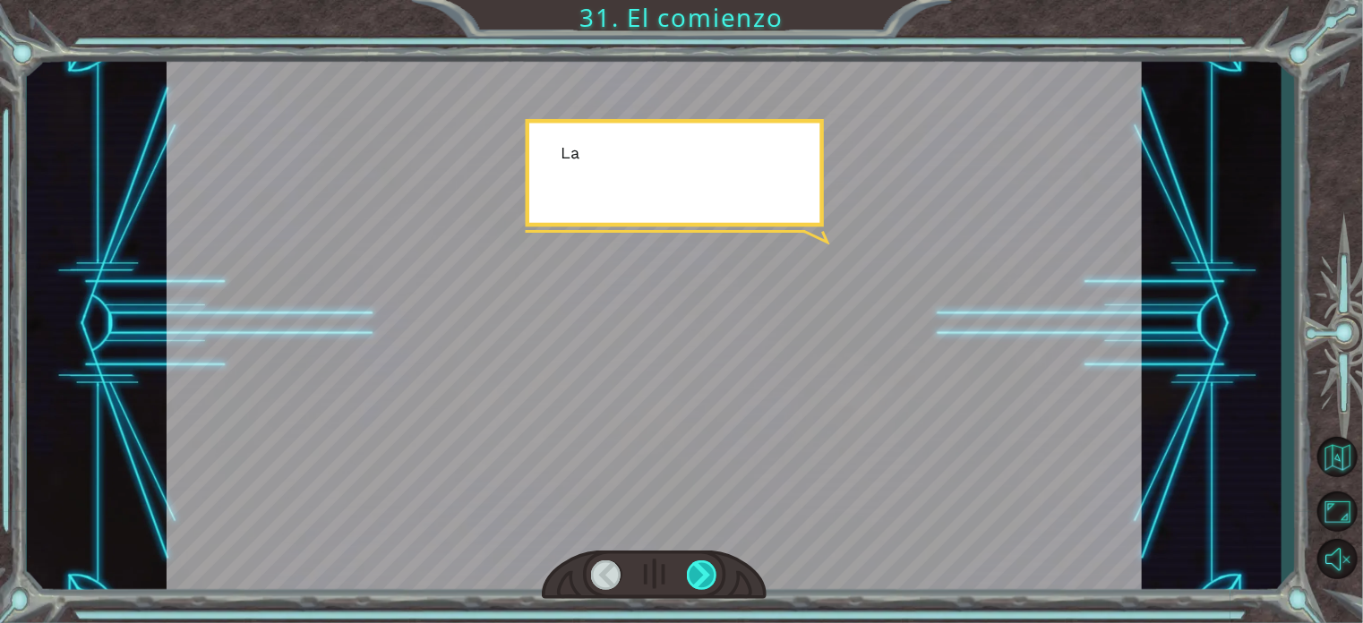
click at [706, 571] on div at bounding box center [702, 576] width 30 height 30
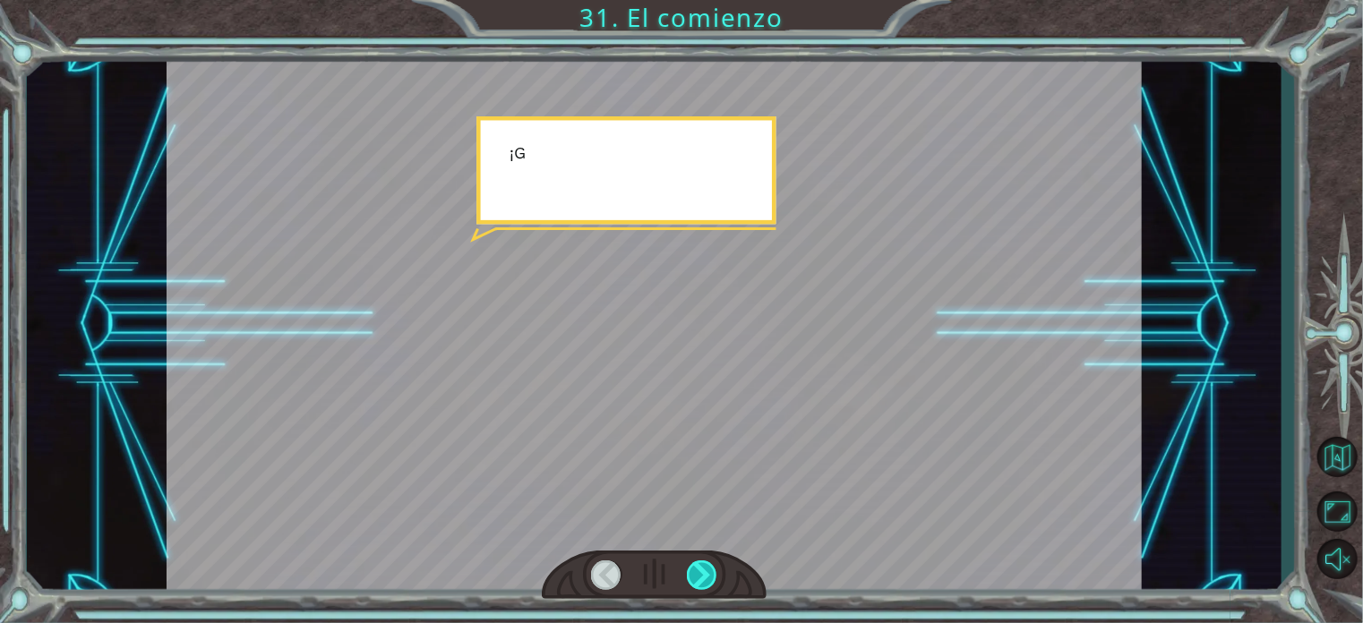
click at [706, 571] on div at bounding box center [702, 576] width 30 height 30
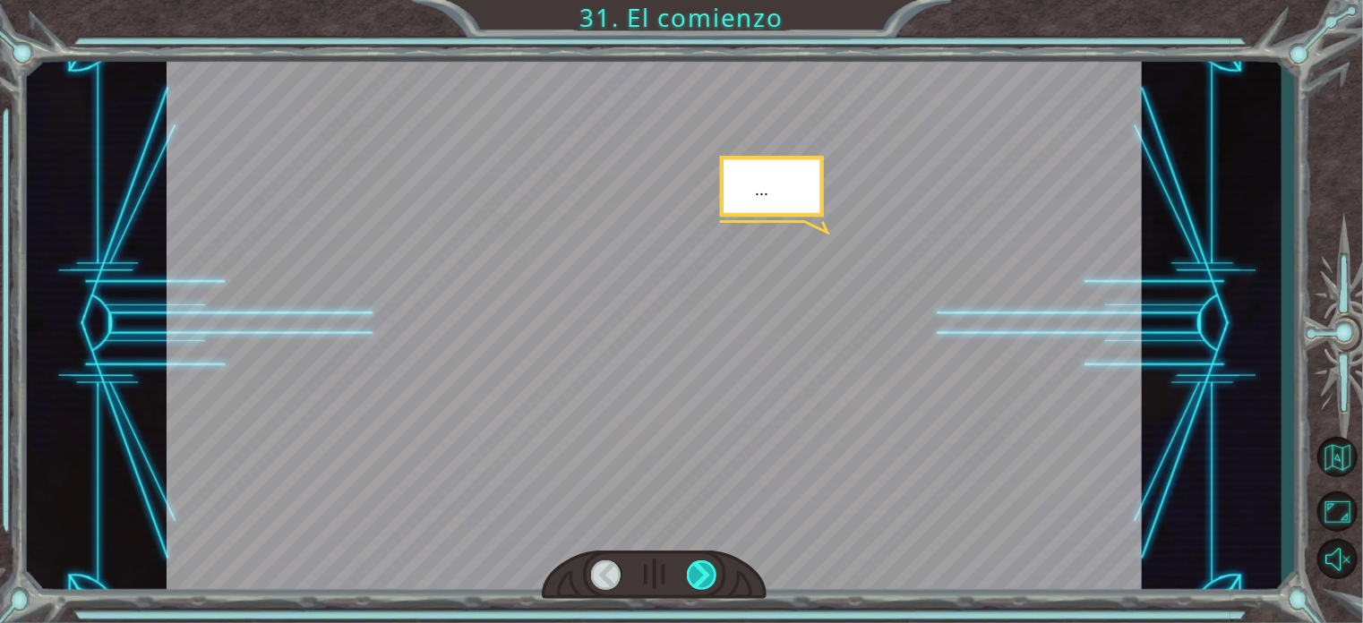
click at [706, 571] on div at bounding box center [702, 576] width 30 height 30
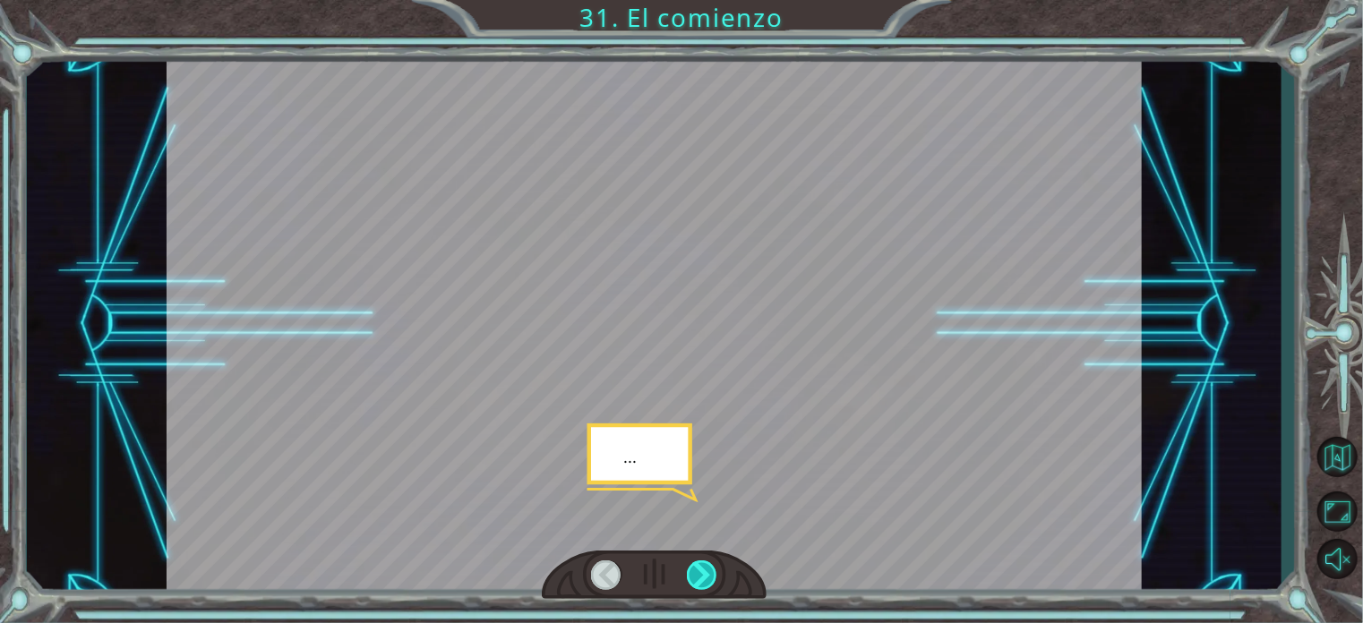
click at [706, 571] on div at bounding box center [702, 576] width 30 height 30
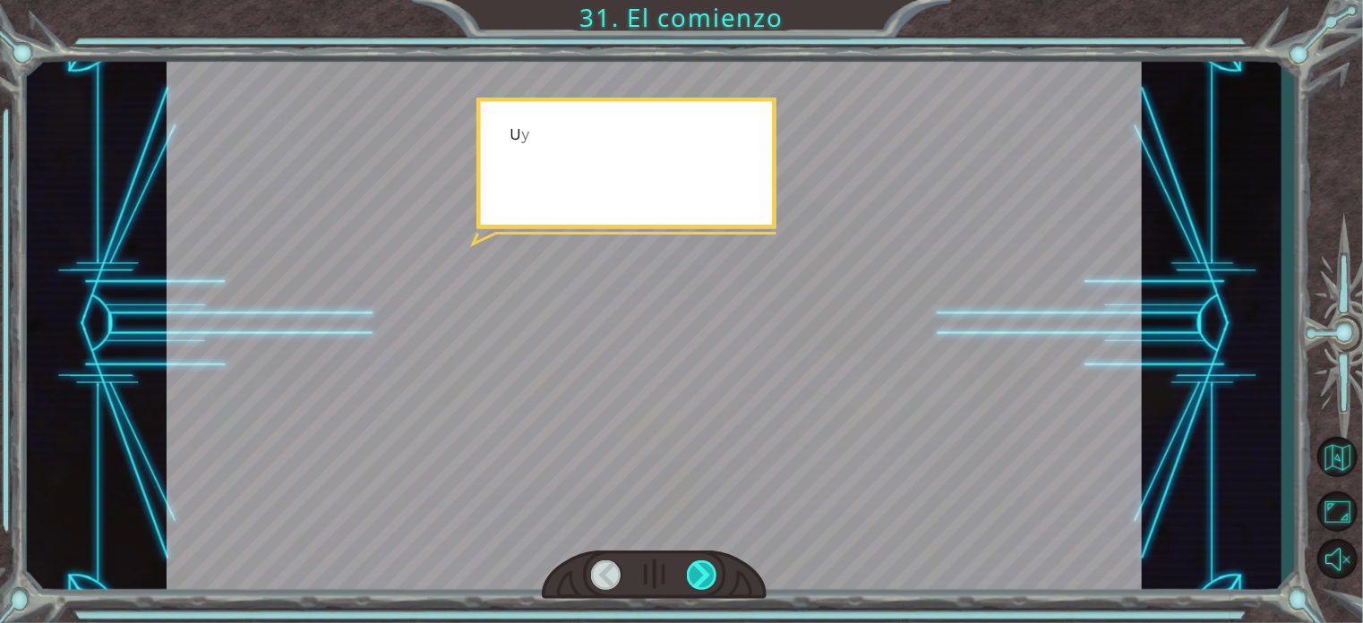
click at [706, 571] on div at bounding box center [702, 576] width 30 height 30
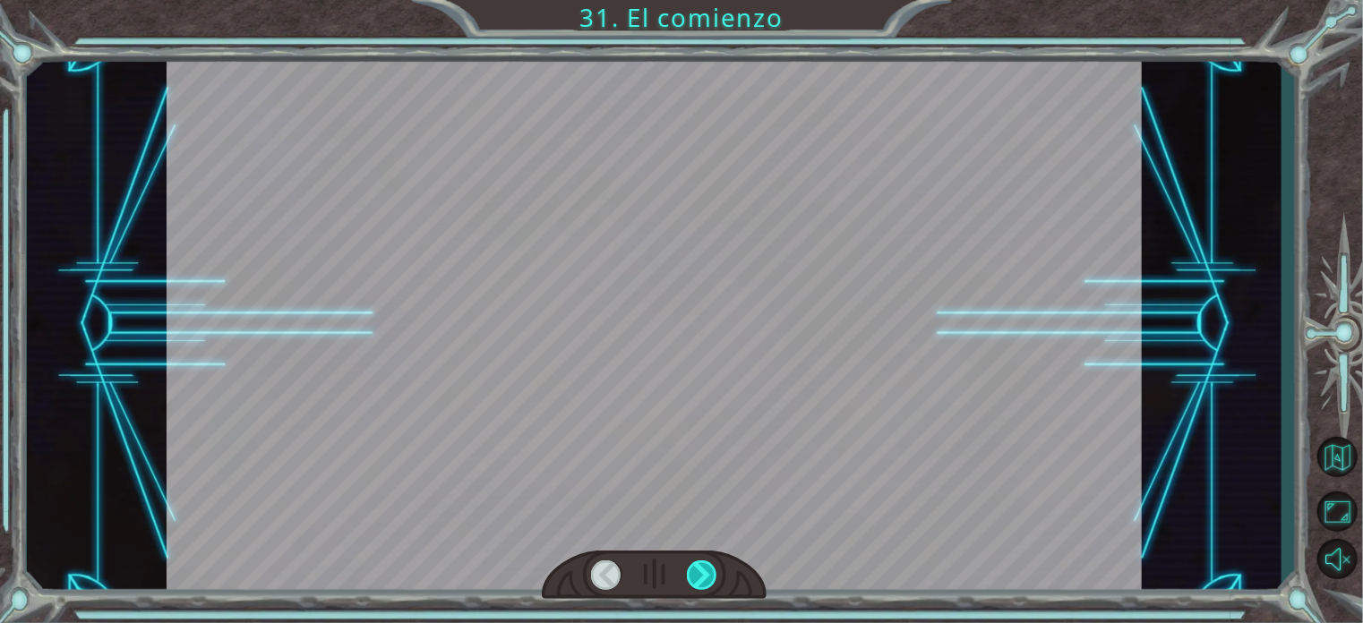
click at [706, 571] on div at bounding box center [702, 576] width 30 height 30
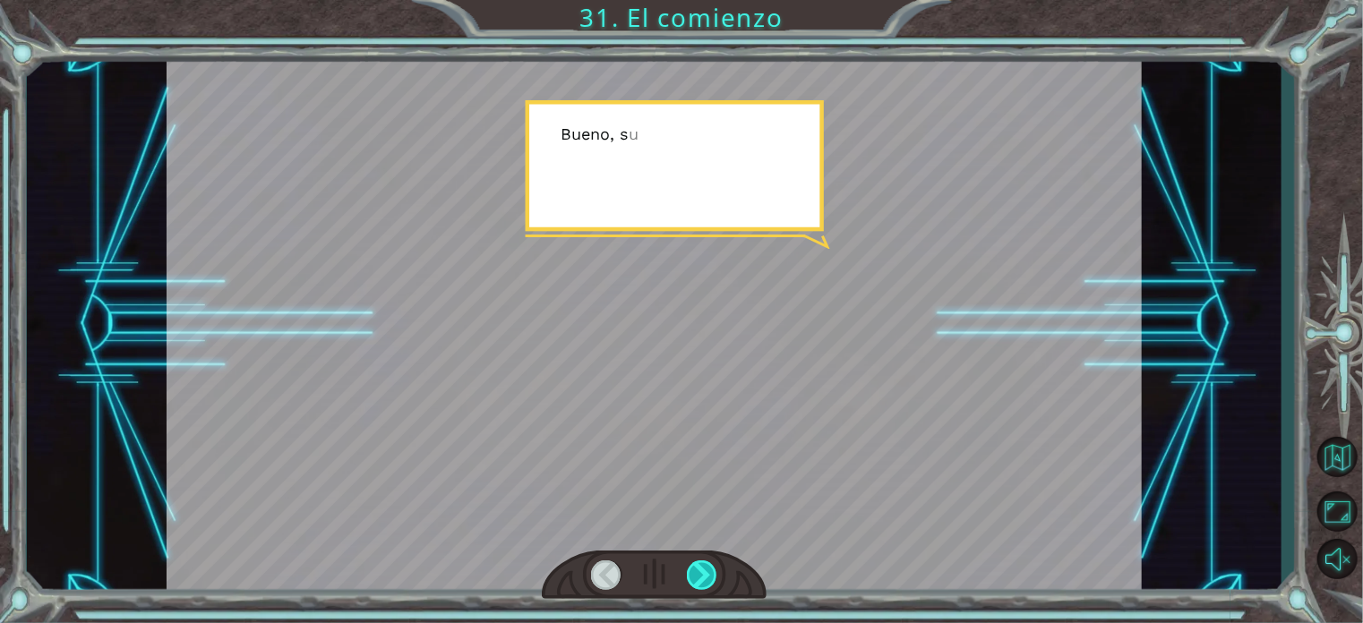
click at [706, 571] on div at bounding box center [702, 576] width 30 height 30
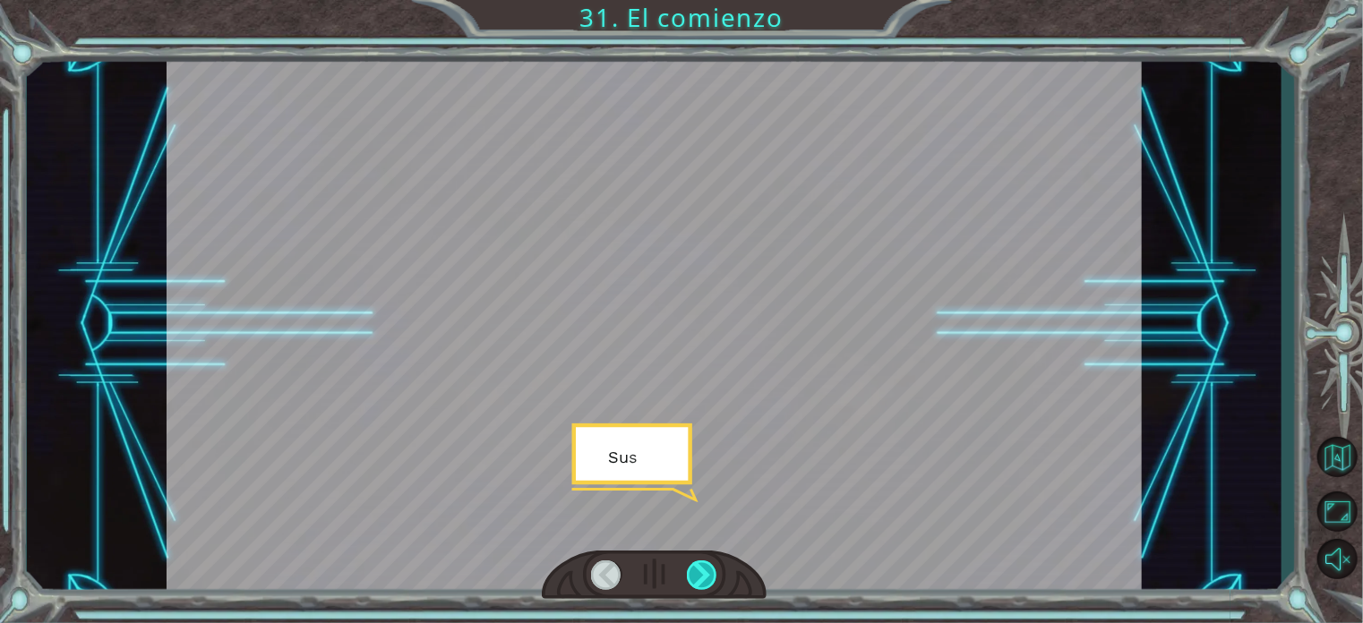
click at [706, 571] on div at bounding box center [702, 576] width 30 height 30
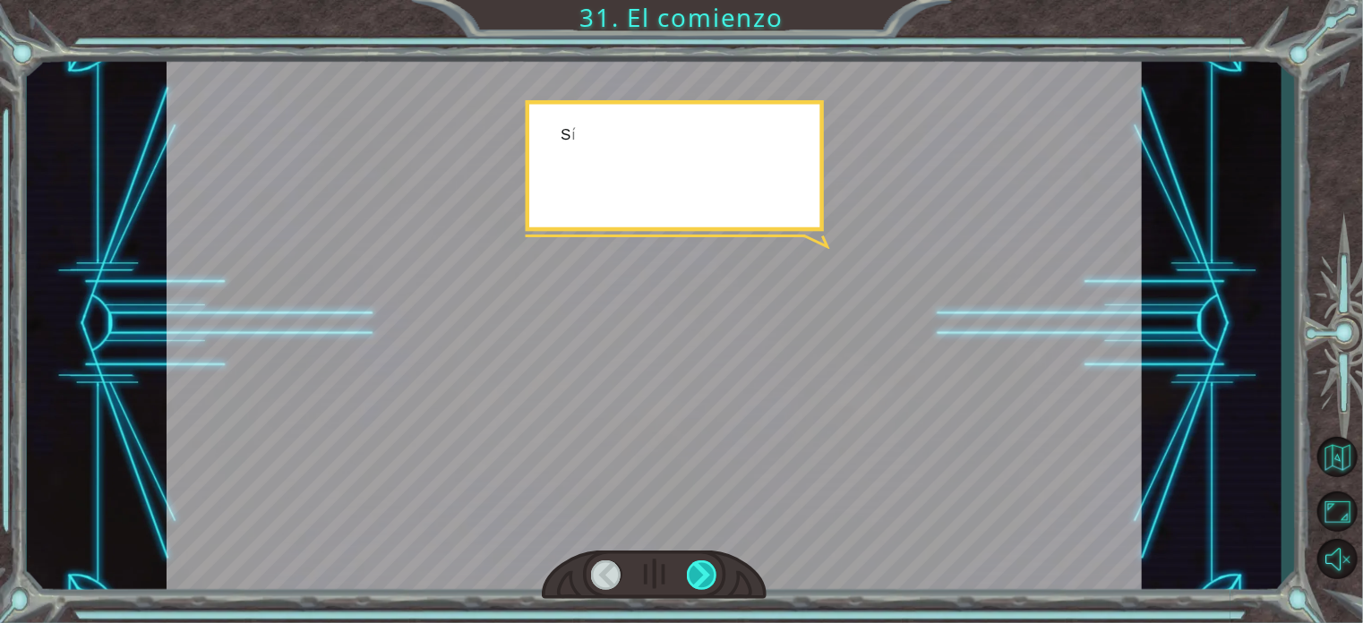
click at [706, 571] on div at bounding box center [702, 576] width 30 height 30
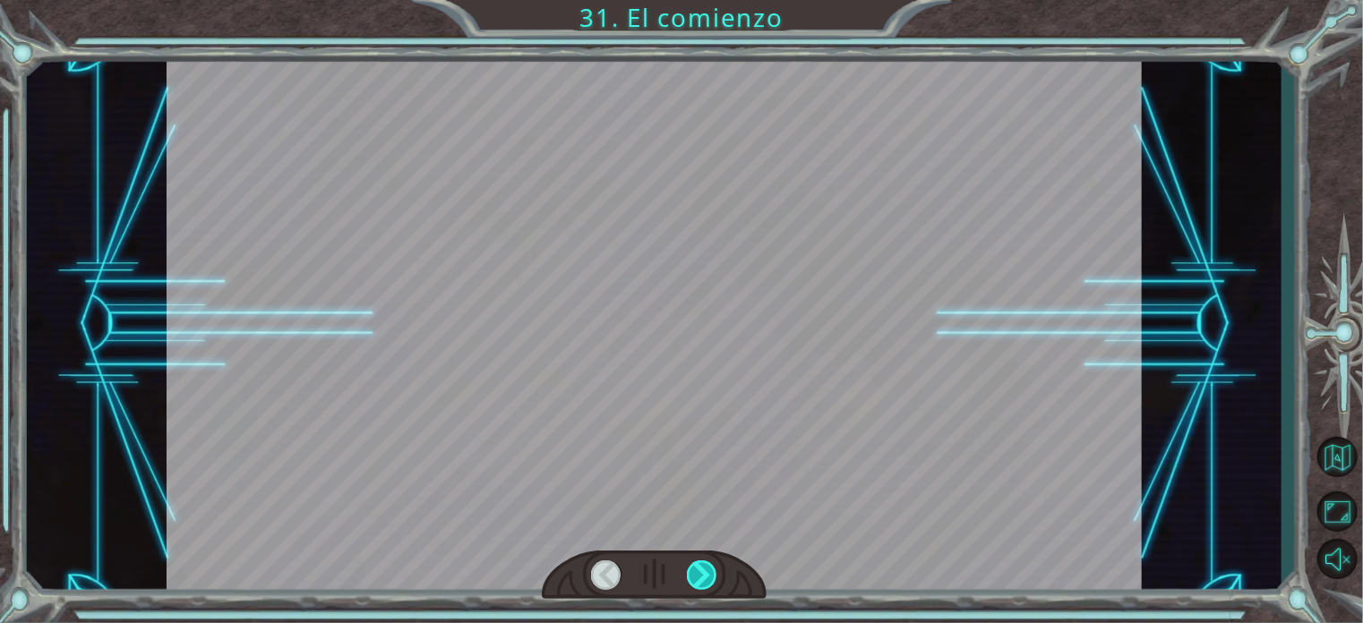
click at [706, 571] on div at bounding box center [702, 576] width 30 height 30
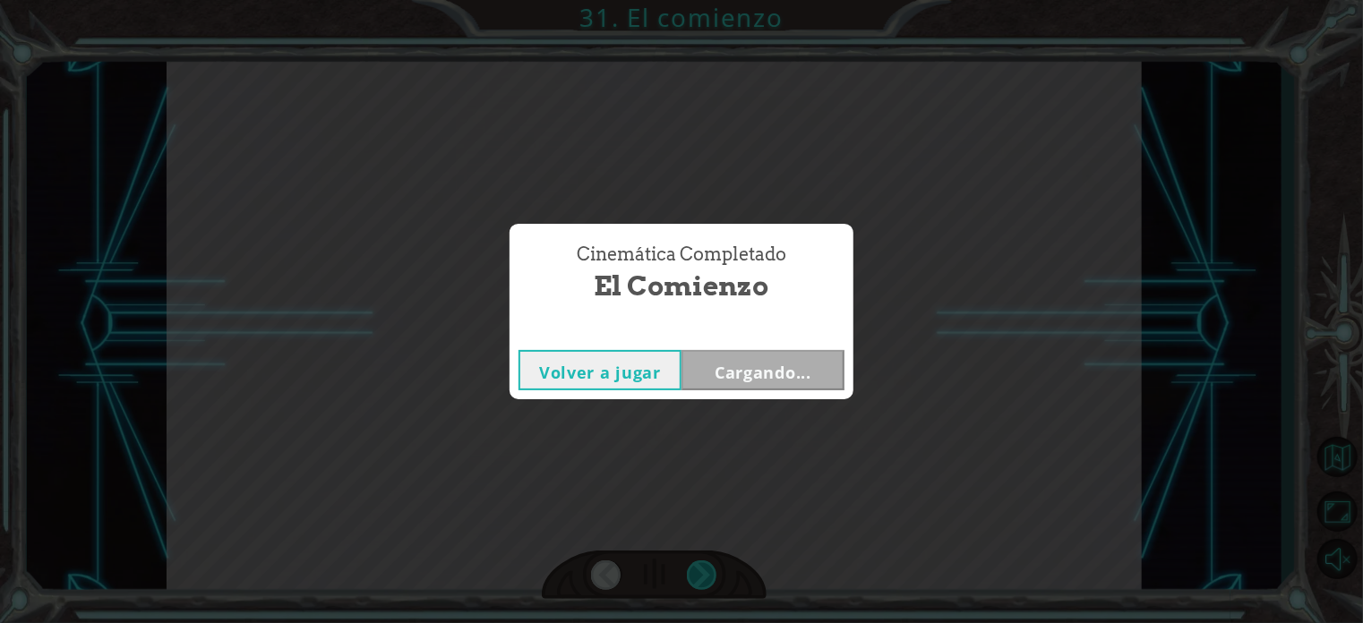
click at [706, 571] on div "Cinemática Completado El comienzo Volver a jugar Cargando..." at bounding box center [681, 311] width 1363 height 623
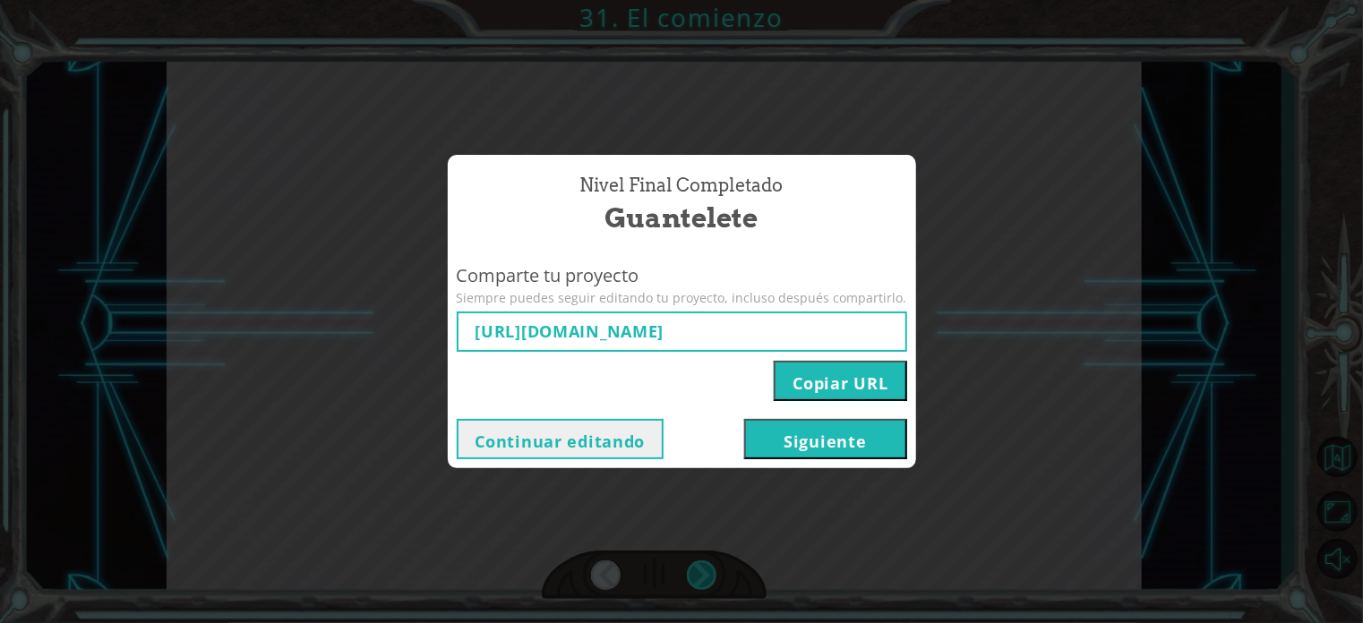
click at [706, 571] on div "Nivel final Completado Guantelete Comparte tu proyecto Siempre puedes seguir ed…" at bounding box center [681, 311] width 1363 height 623
type input "[URL][DOMAIN_NAME]"
click at [792, 391] on button "Copiar URL" at bounding box center [840, 381] width 133 height 40
click at [801, 450] on button "Siguiente" at bounding box center [825, 439] width 163 height 40
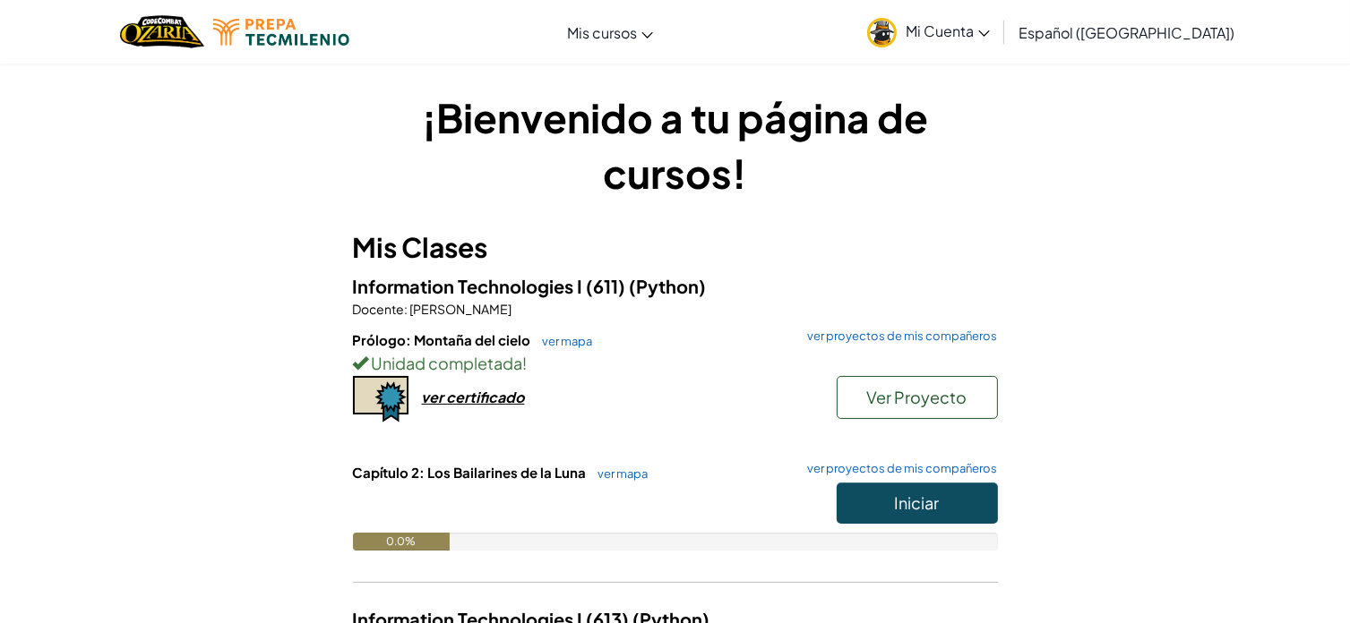
click at [1143, 328] on div "¡Bienvenido a tu página de cursos! Mis Clases Information Technologies I (611) …" at bounding box center [675, 497] width 1048 height 814
click at [914, 393] on span "Ver Proyecto" at bounding box center [917, 397] width 100 height 21
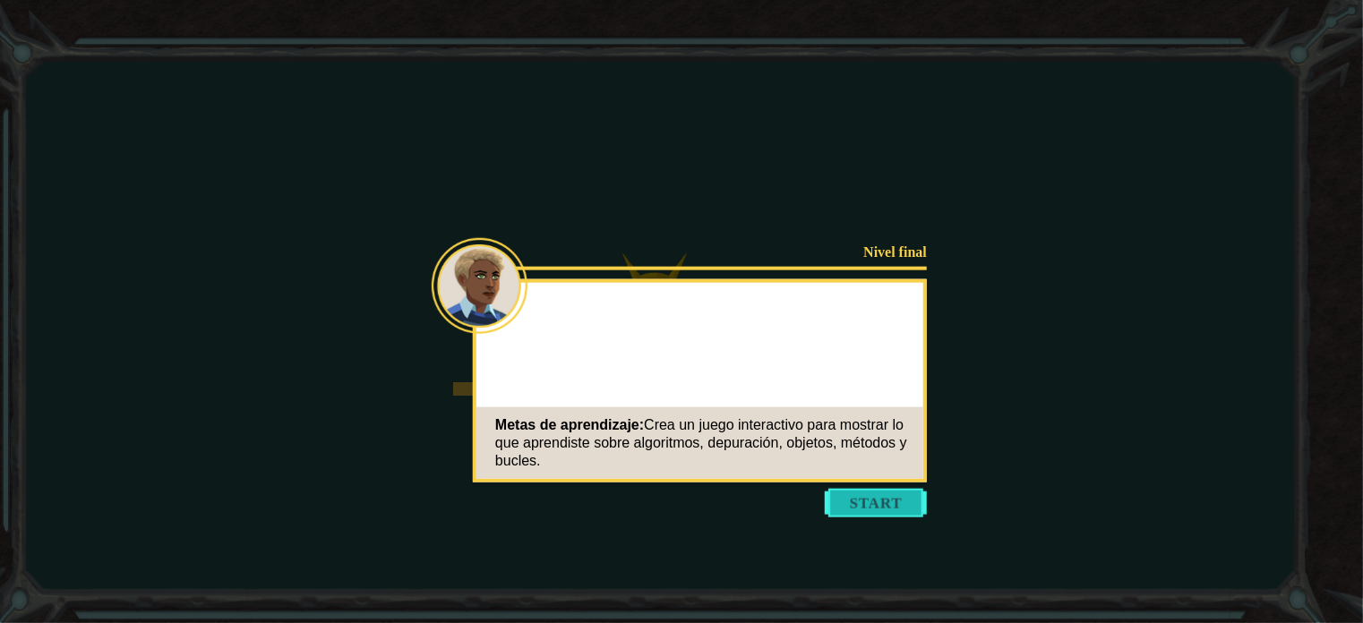
click at [845, 501] on button "Start" at bounding box center [876, 503] width 102 height 29
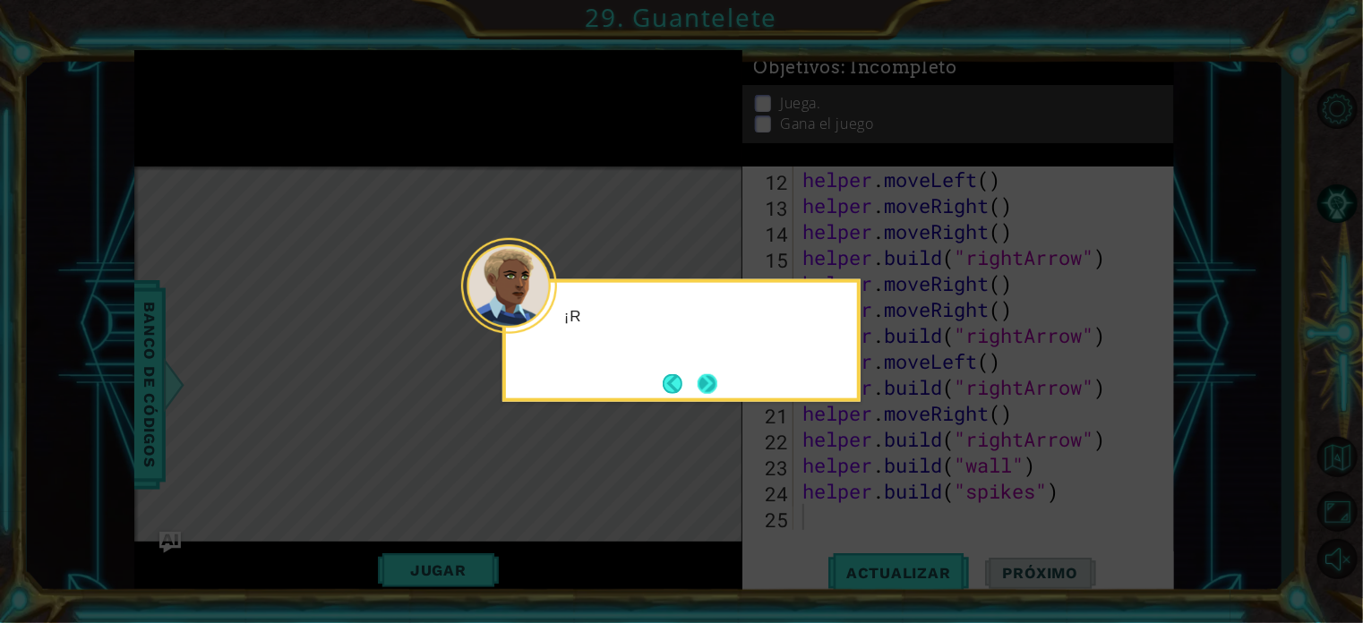
scroll to position [363, 0]
click at [713, 389] on button "Next" at bounding box center [708, 384] width 20 height 20
click at [703, 386] on button "Next" at bounding box center [708, 384] width 20 height 20
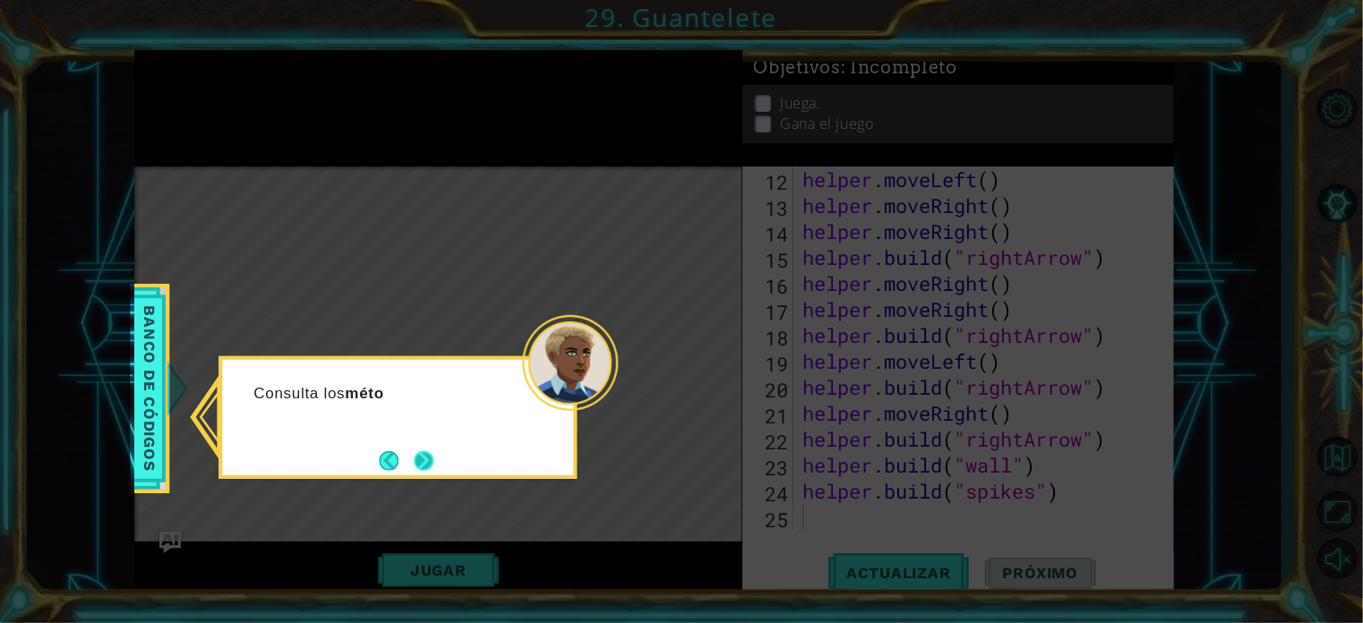
click at [426, 468] on button "Next" at bounding box center [424, 461] width 20 height 20
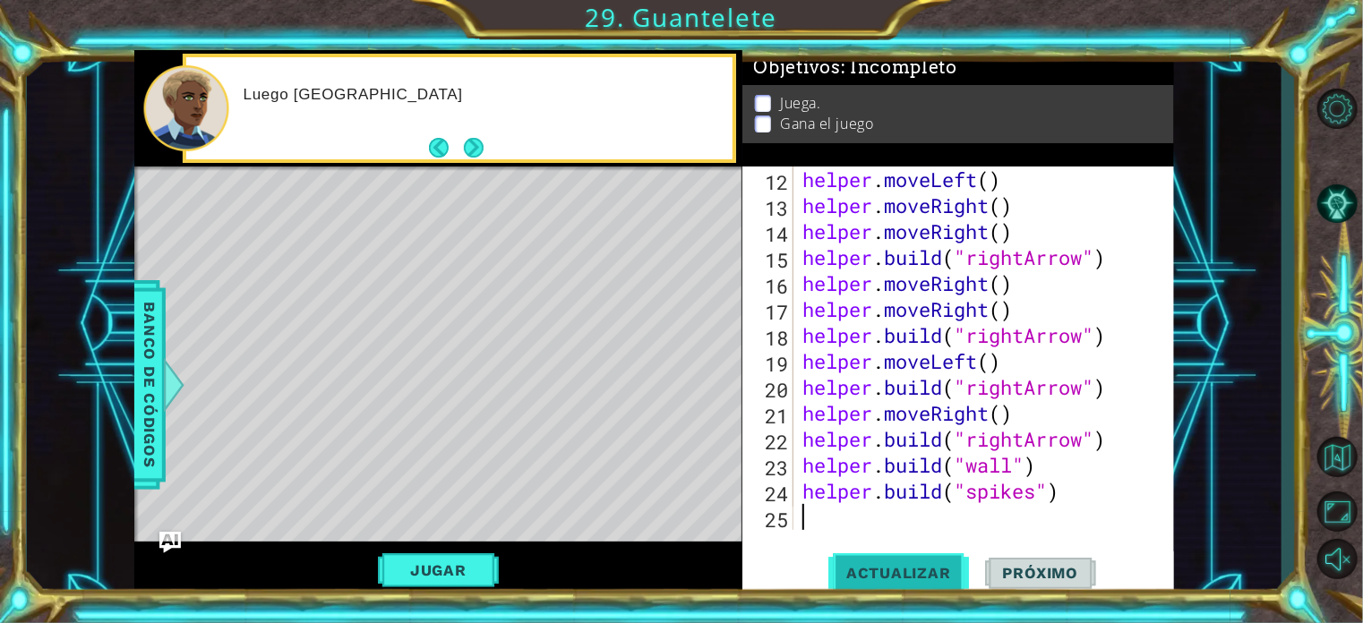
click at [899, 590] on button "Actualizar" at bounding box center [899, 573] width 141 height 43
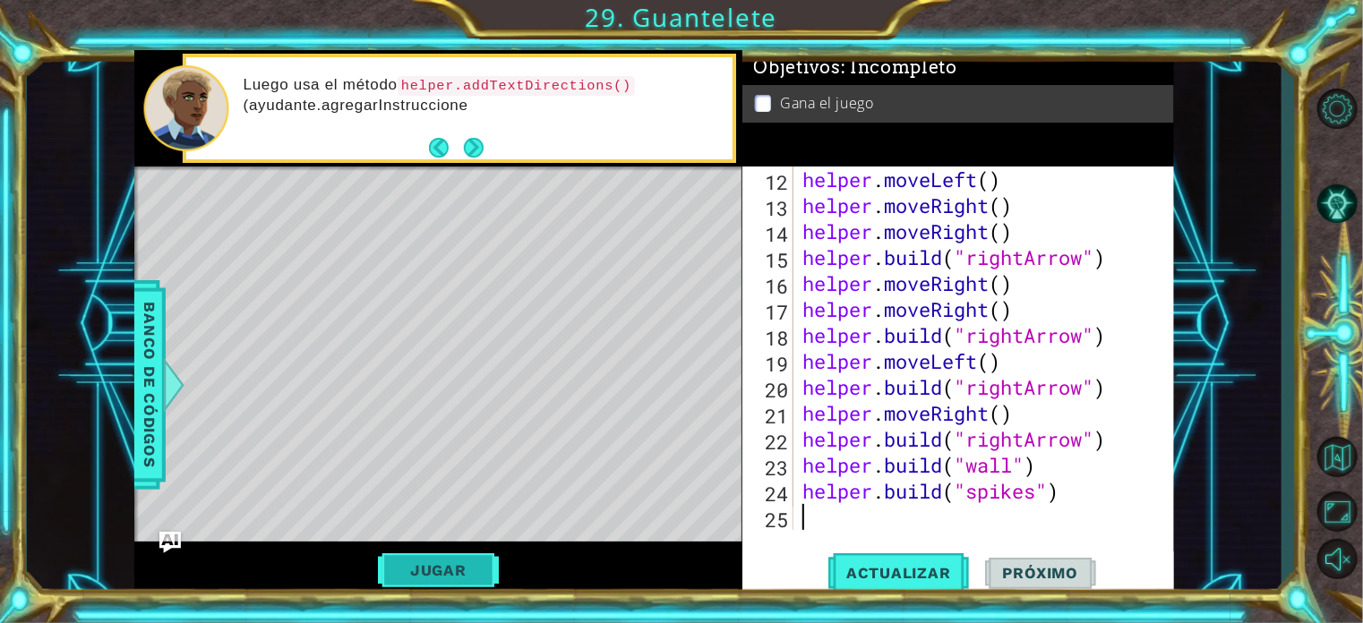
click at [477, 561] on button "Jugar" at bounding box center [438, 571] width 121 height 34
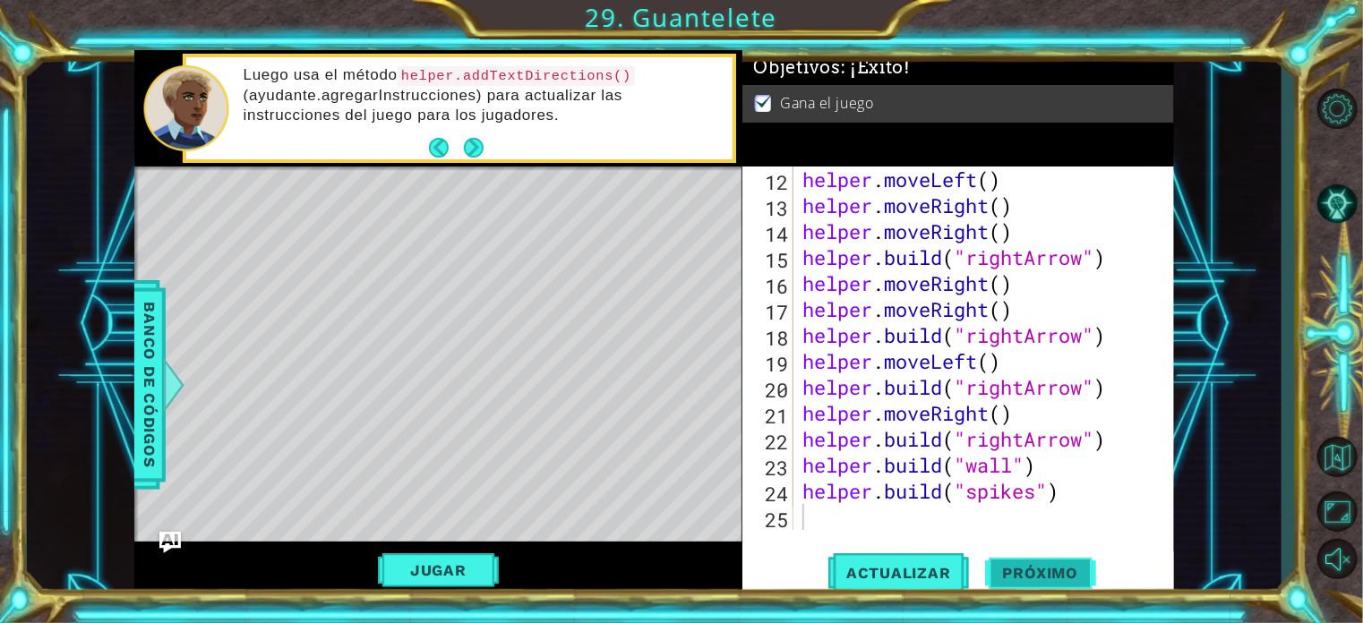
click at [1039, 577] on span "Próximo" at bounding box center [1040, 573] width 111 height 18
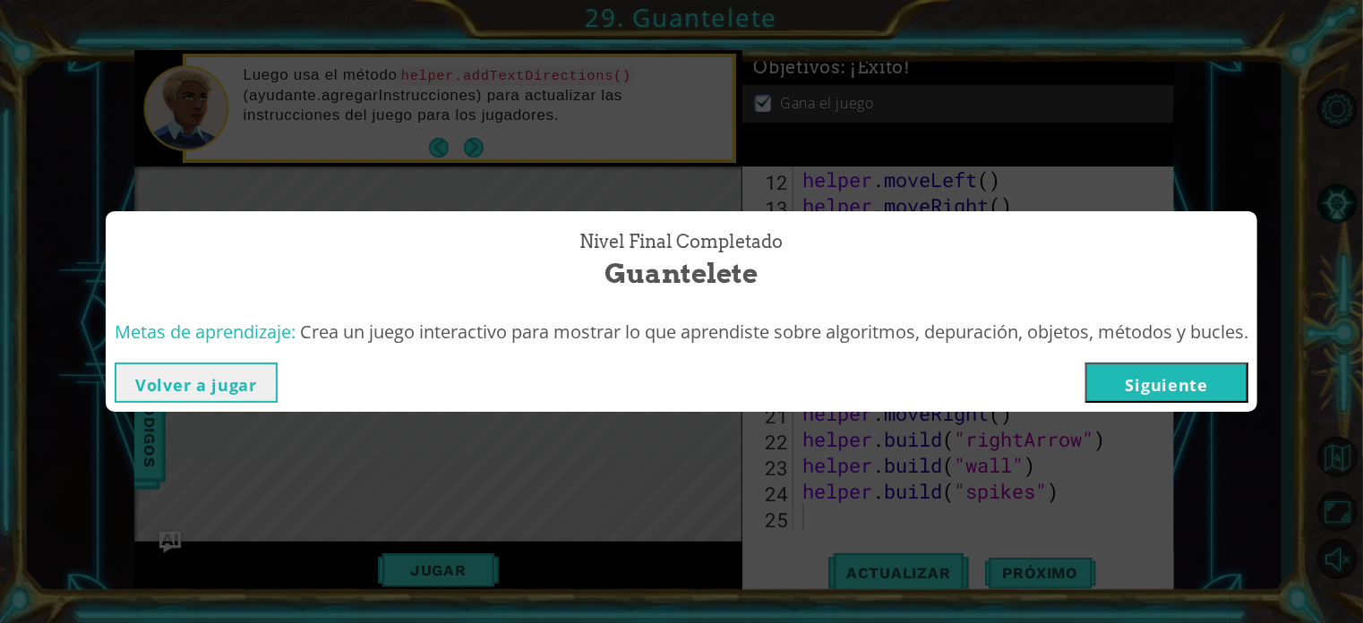
click at [1145, 383] on button "Siguiente" at bounding box center [1167, 383] width 163 height 40
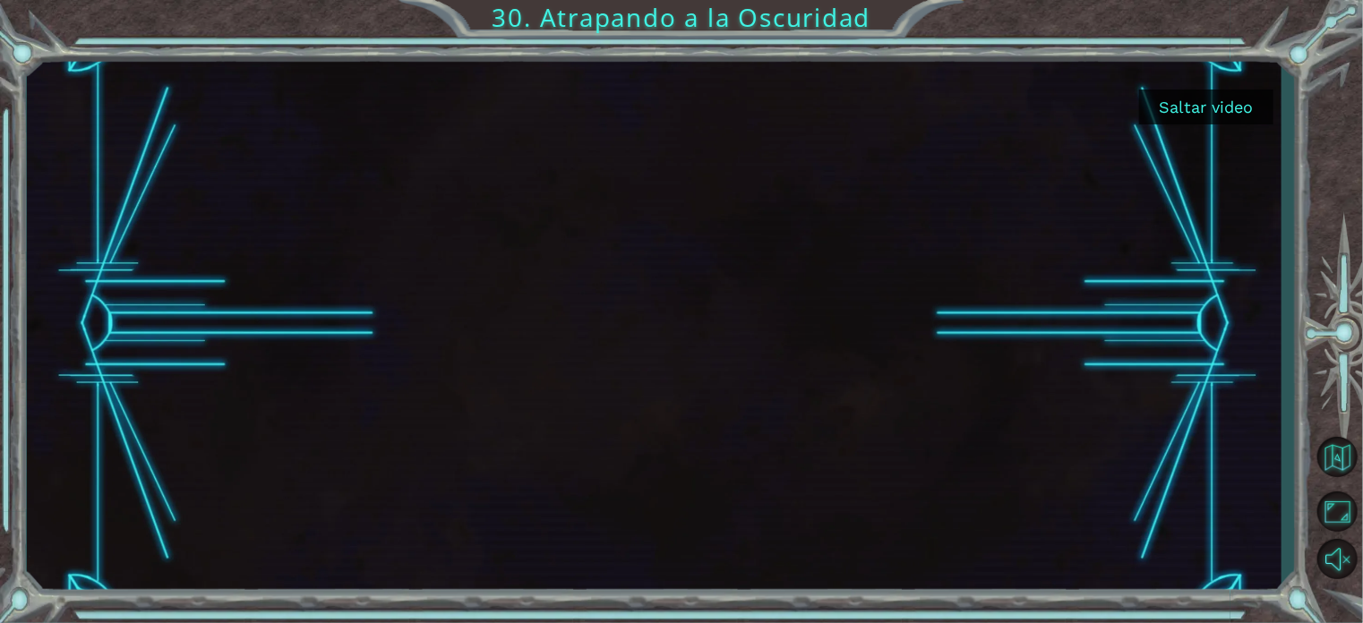
click at [1182, 103] on button "Saltar video" at bounding box center [1206, 107] width 134 height 35
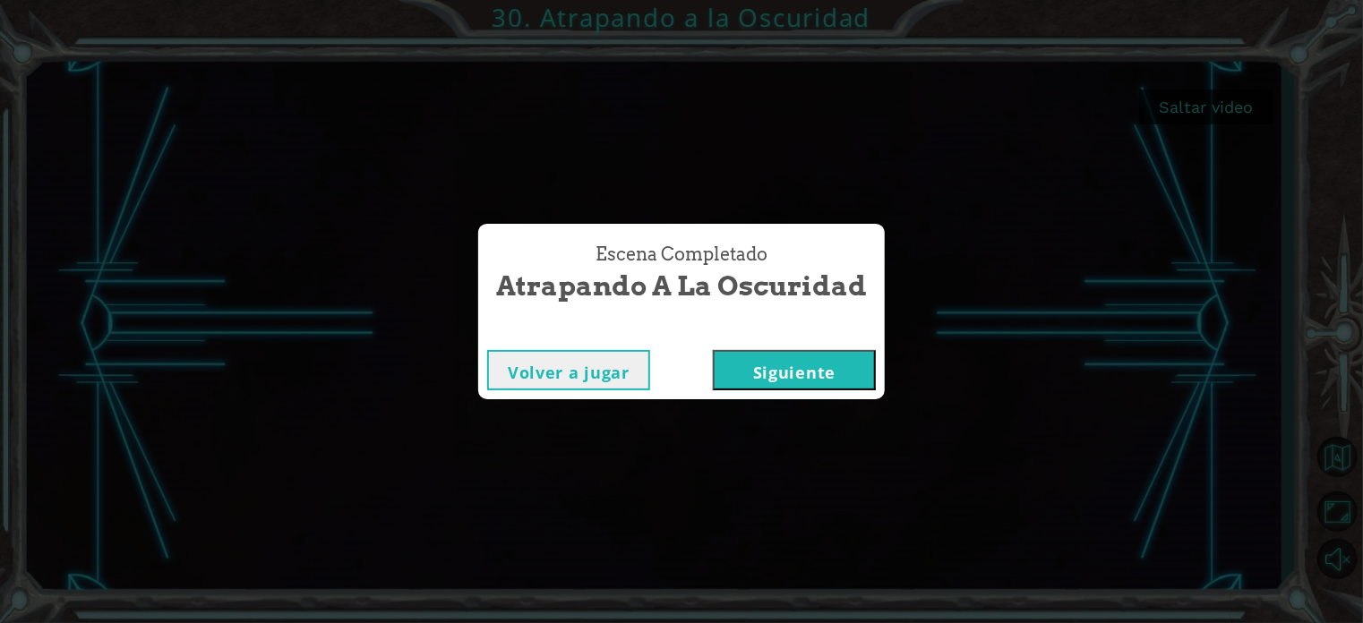
click at [774, 378] on button "Siguiente" at bounding box center [794, 370] width 163 height 40
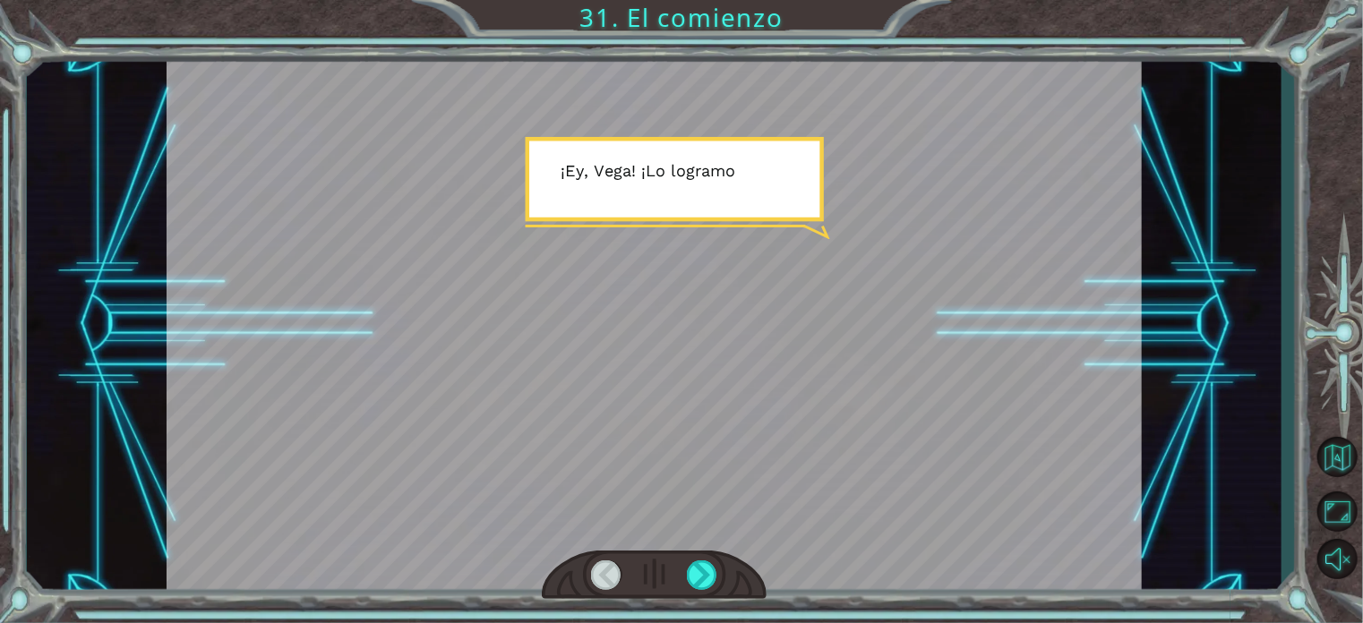
click at [709, 559] on div at bounding box center [654, 575] width 225 height 49
click at [703, 570] on div at bounding box center [702, 576] width 30 height 30
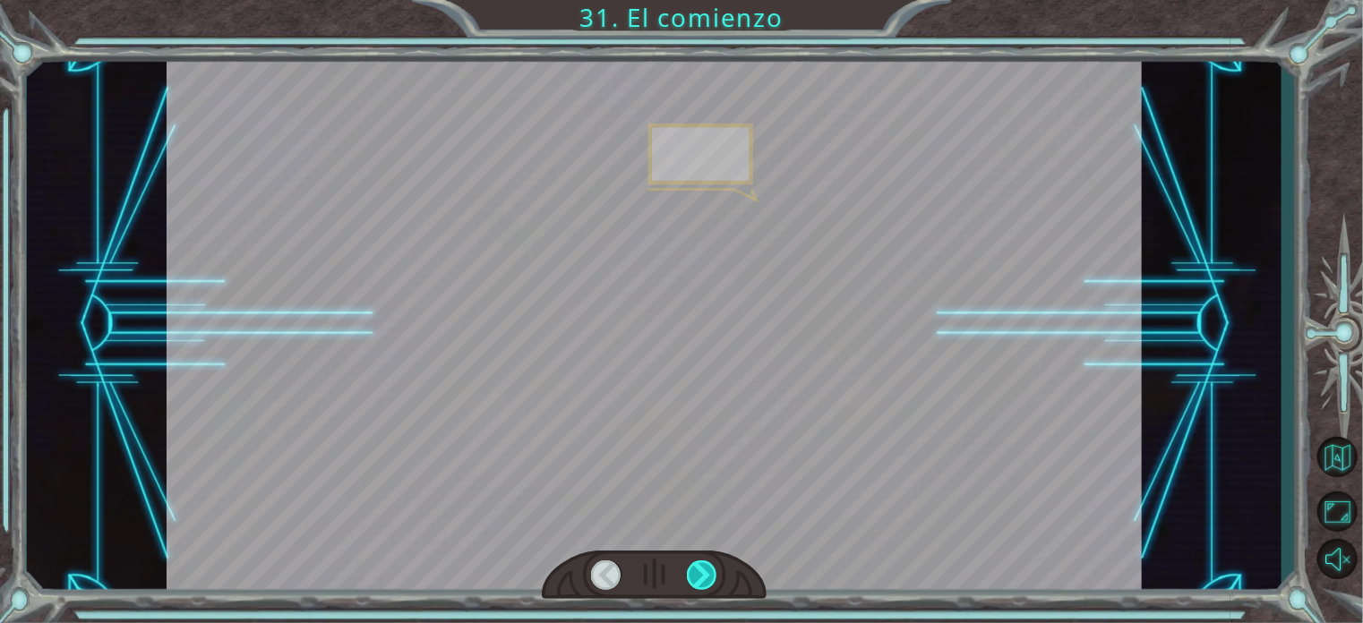
click at [703, 570] on div at bounding box center [702, 576] width 30 height 30
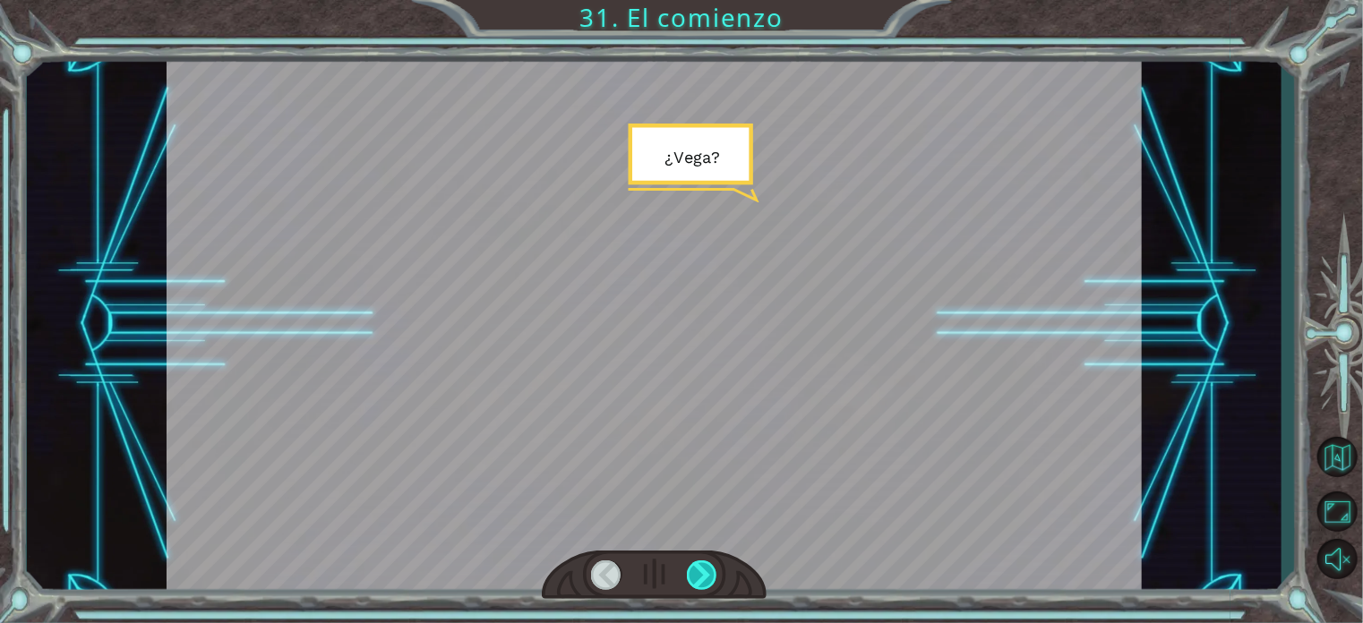
click at [703, 570] on div at bounding box center [702, 576] width 30 height 30
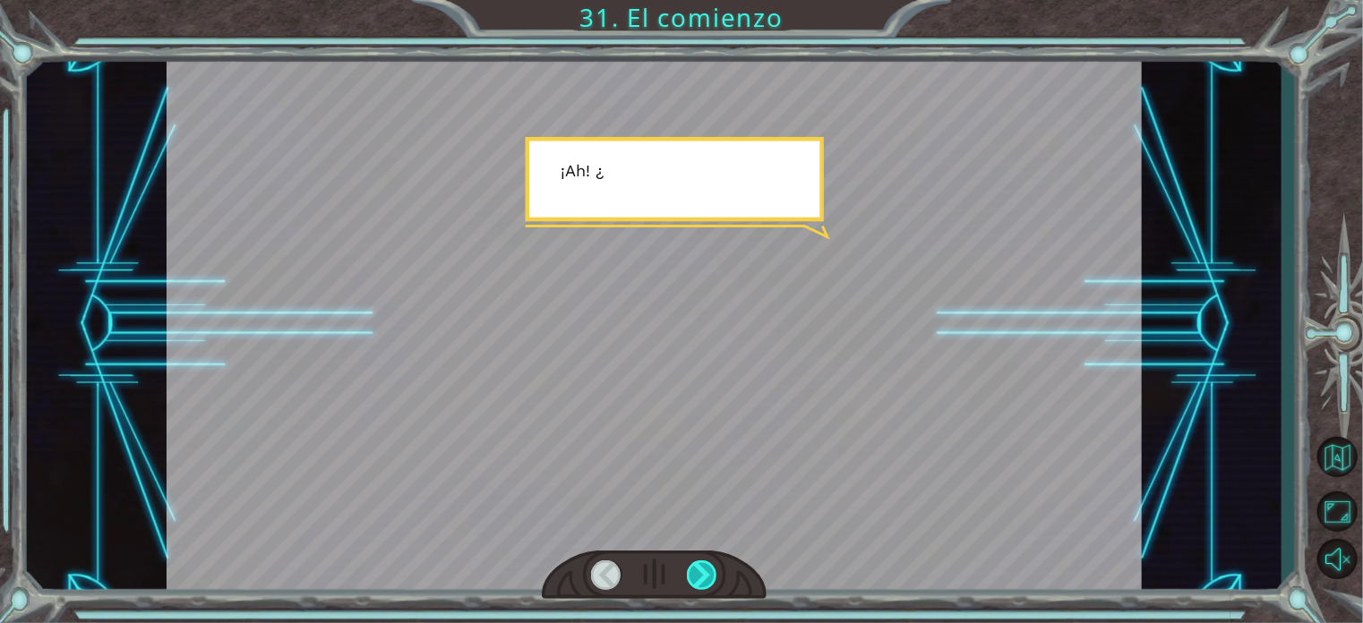
click at [703, 570] on div at bounding box center [702, 576] width 30 height 30
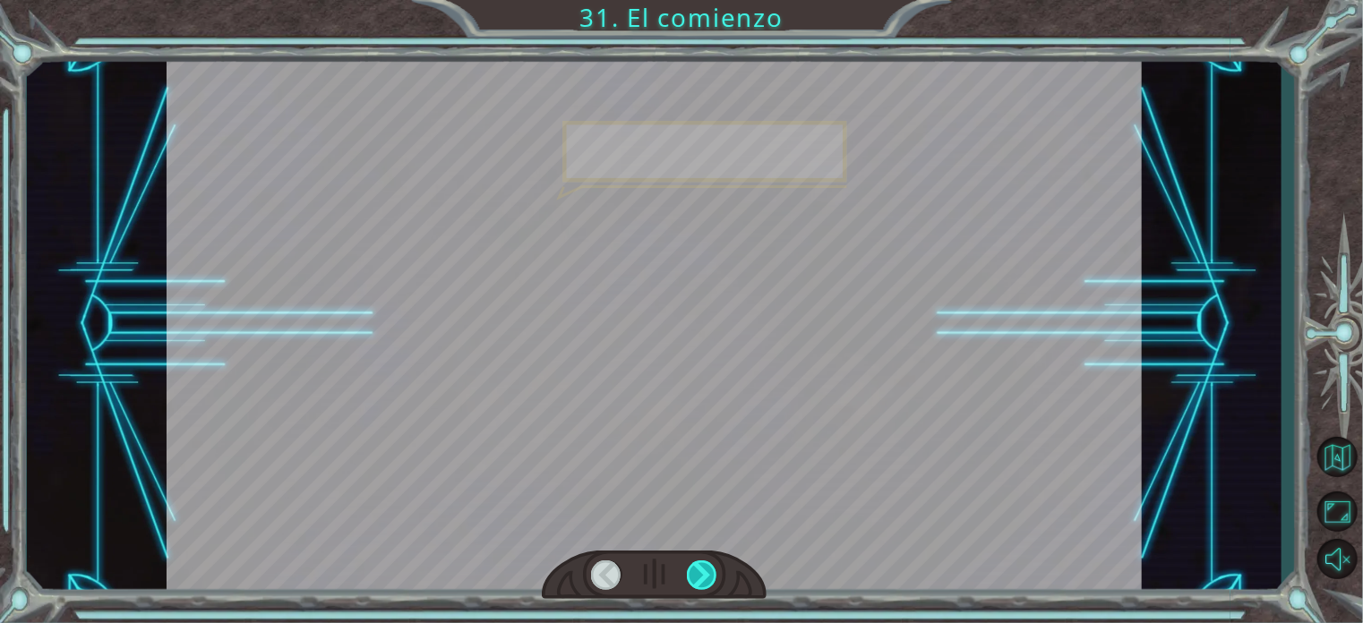
click at [703, 570] on div at bounding box center [702, 576] width 30 height 30
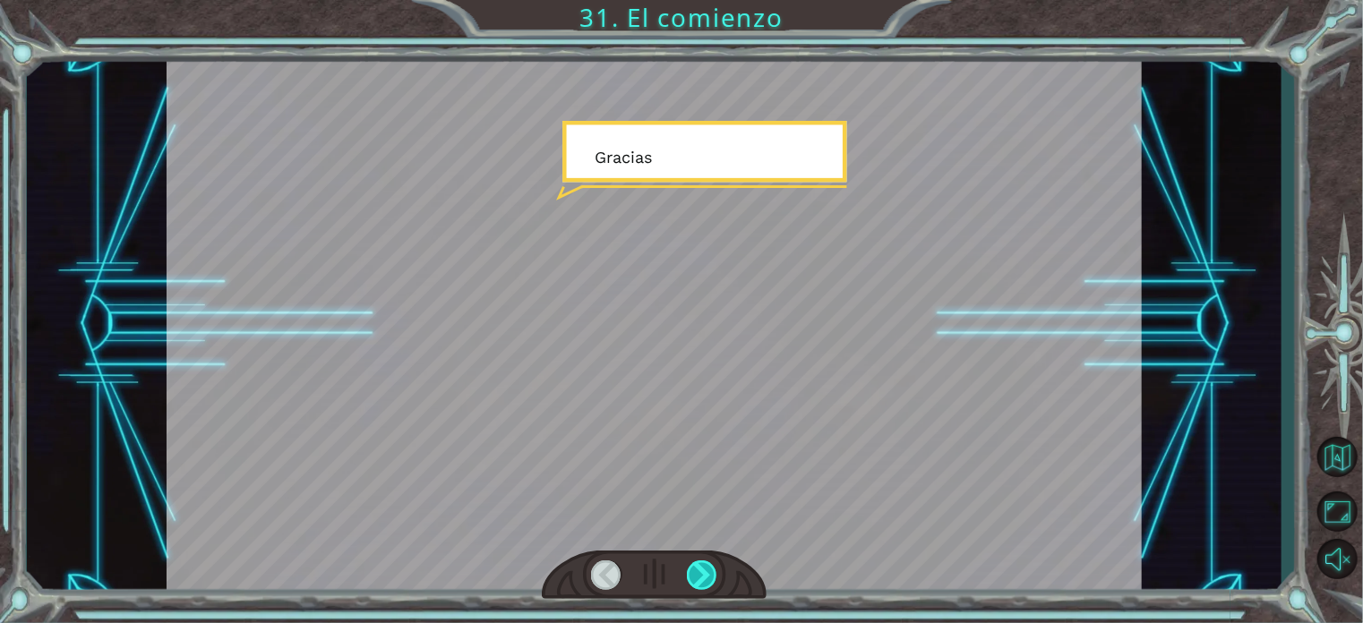
click at [703, 570] on div at bounding box center [702, 576] width 30 height 30
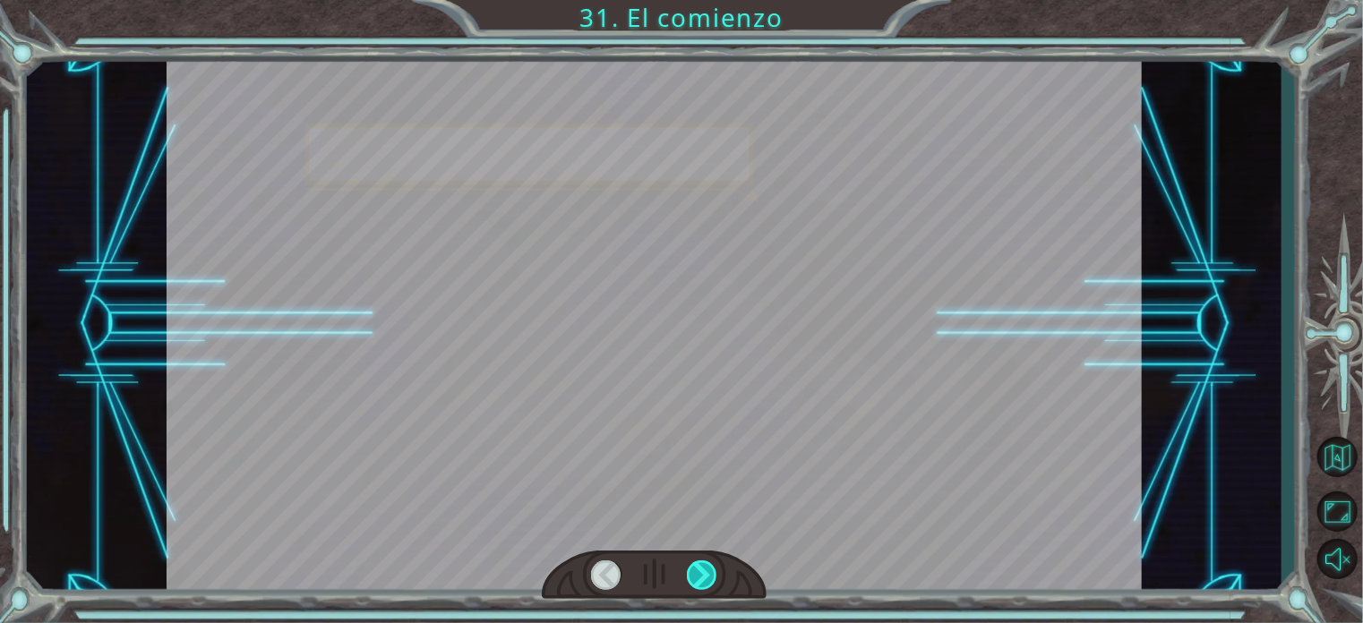
click at [703, 570] on div at bounding box center [702, 576] width 30 height 30
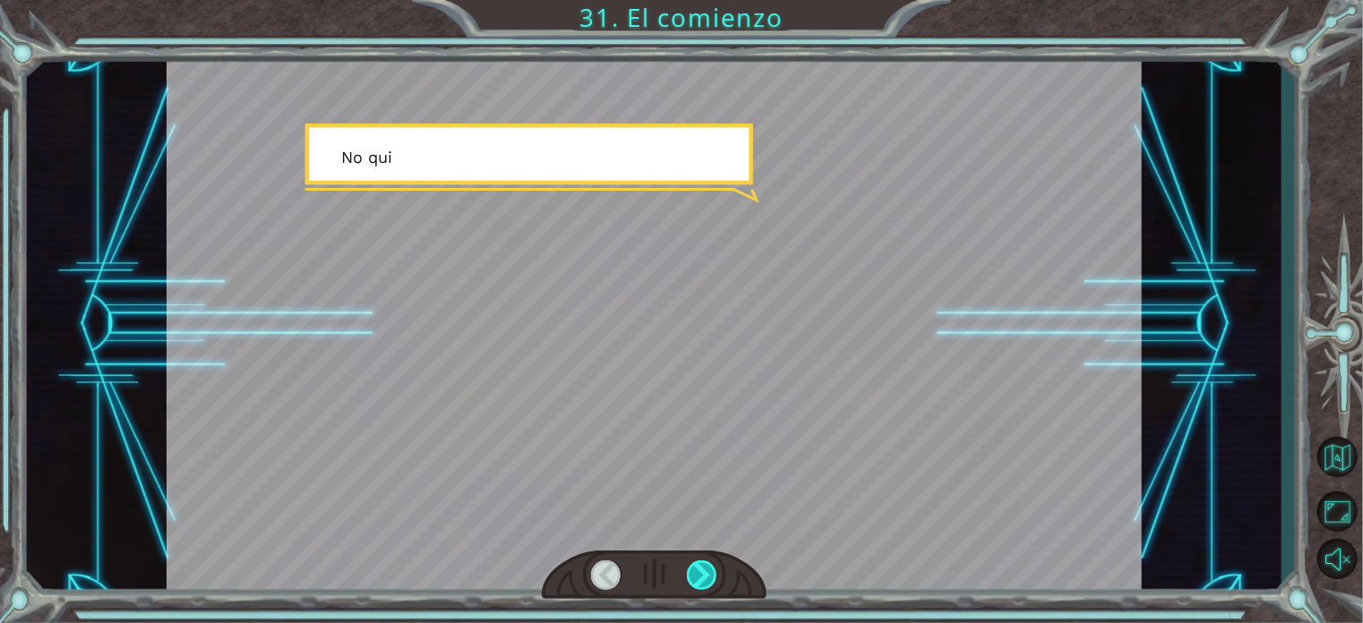
click at [703, 570] on div at bounding box center [702, 576] width 30 height 30
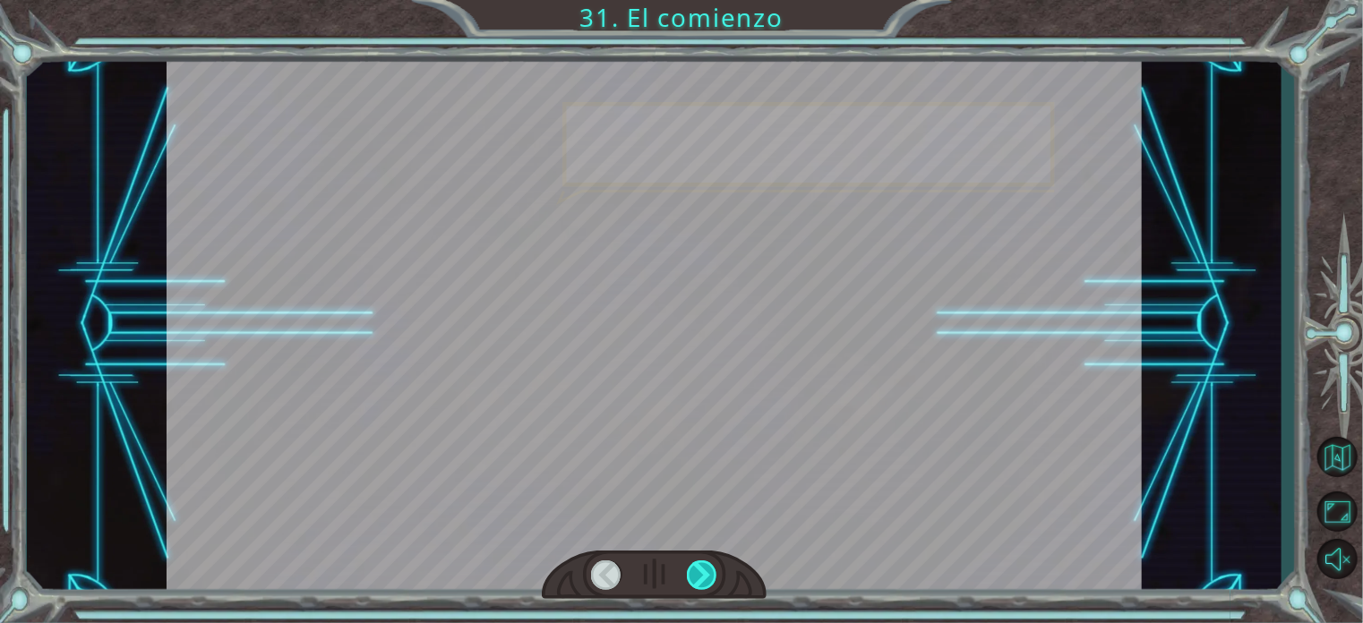
click at [703, 570] on div at bounding box center [702, 576] width 30 height 30
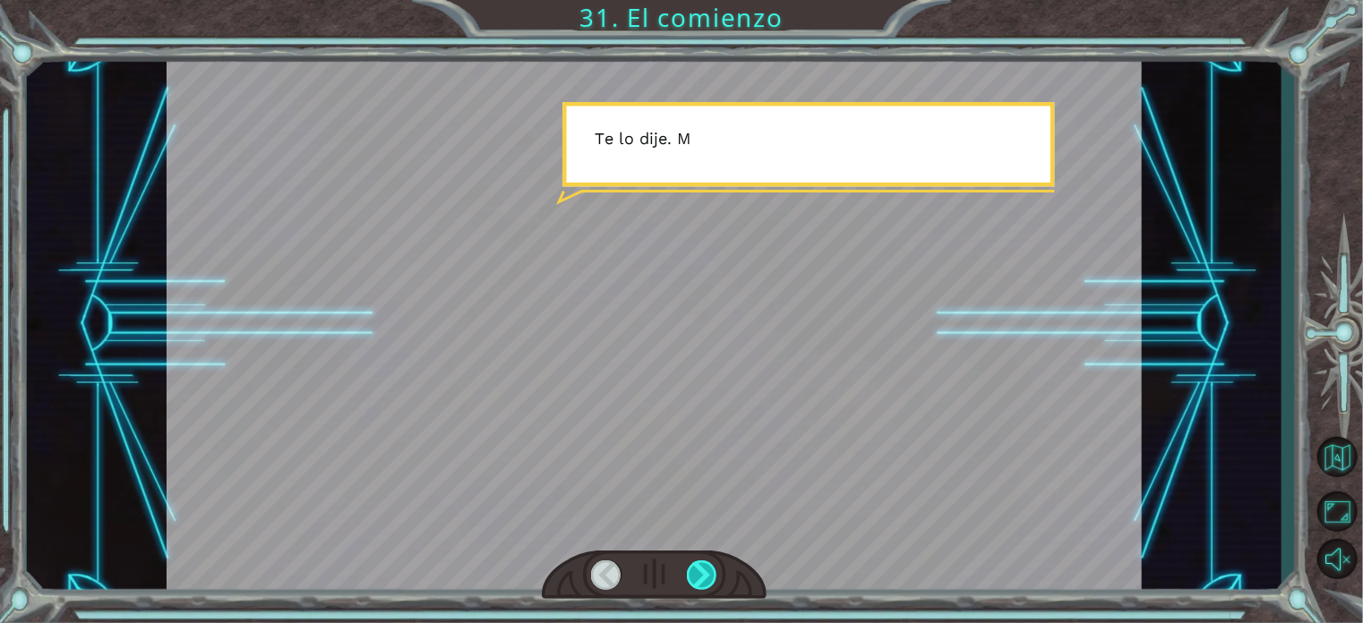
click at [703, 570] on div at bounding box center [702, 576] width 30 height 30
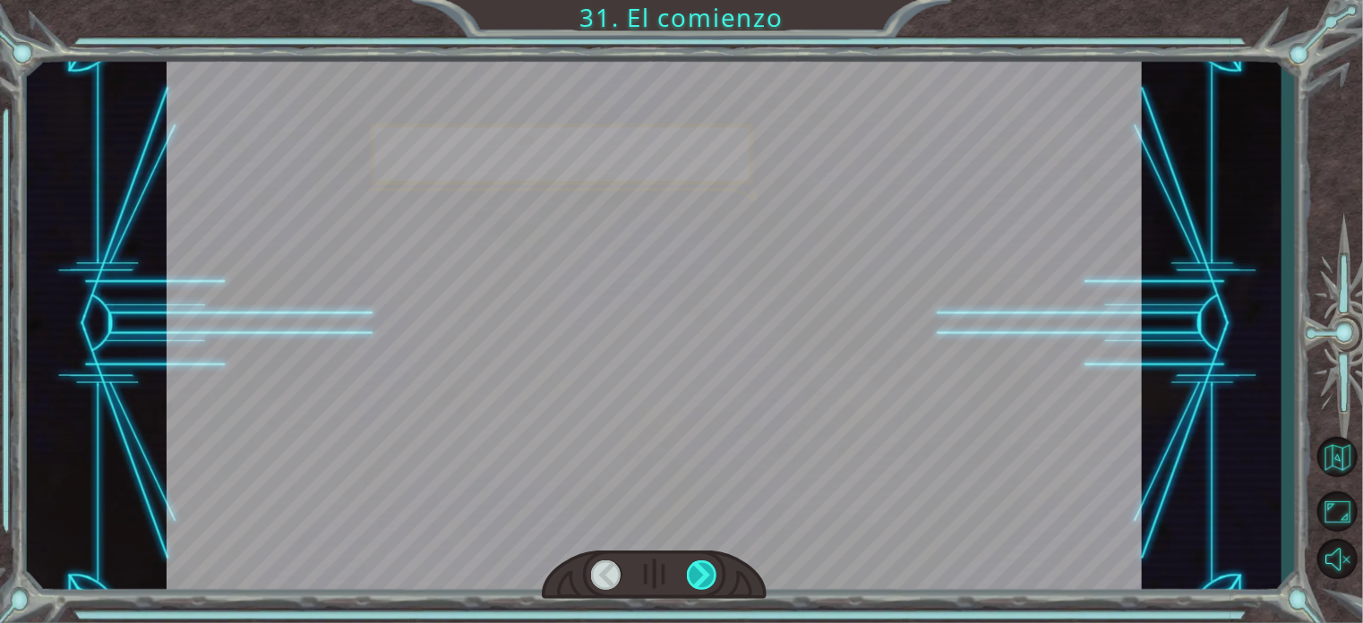
click at [703, 570] on div at bounding box center [702, 576] width 30 height 30
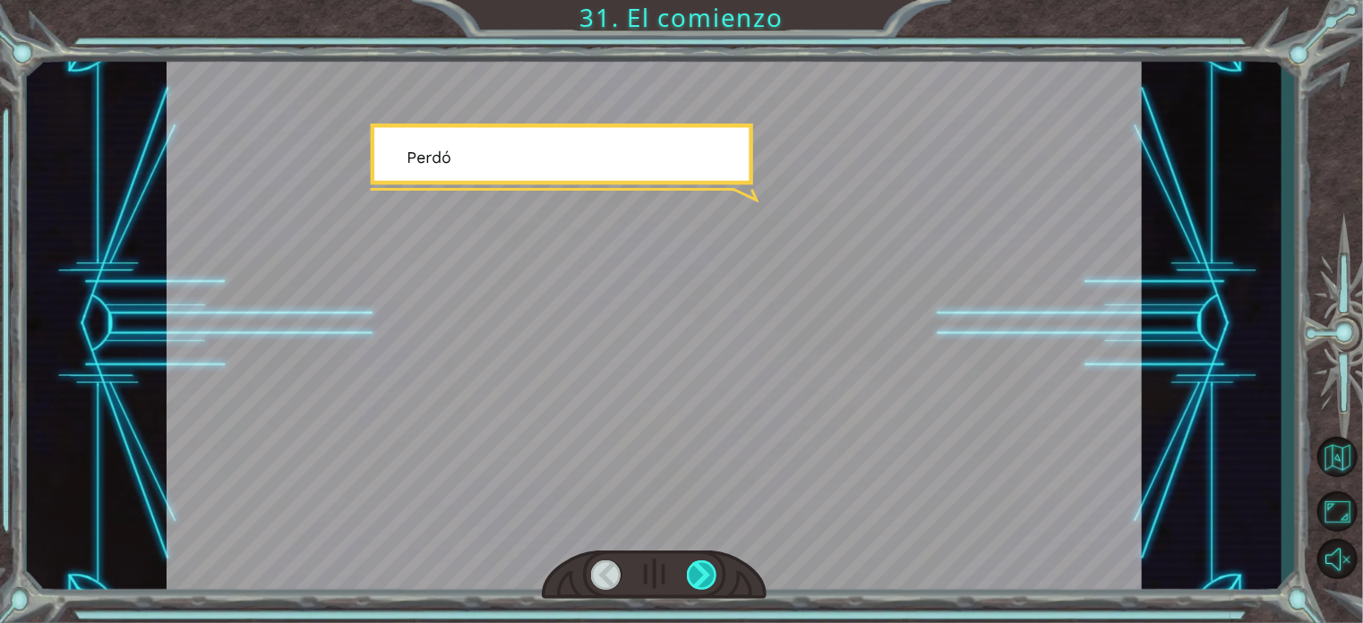
click at [703, 570] on div at bounding box center [702, 576] width 30 height 30
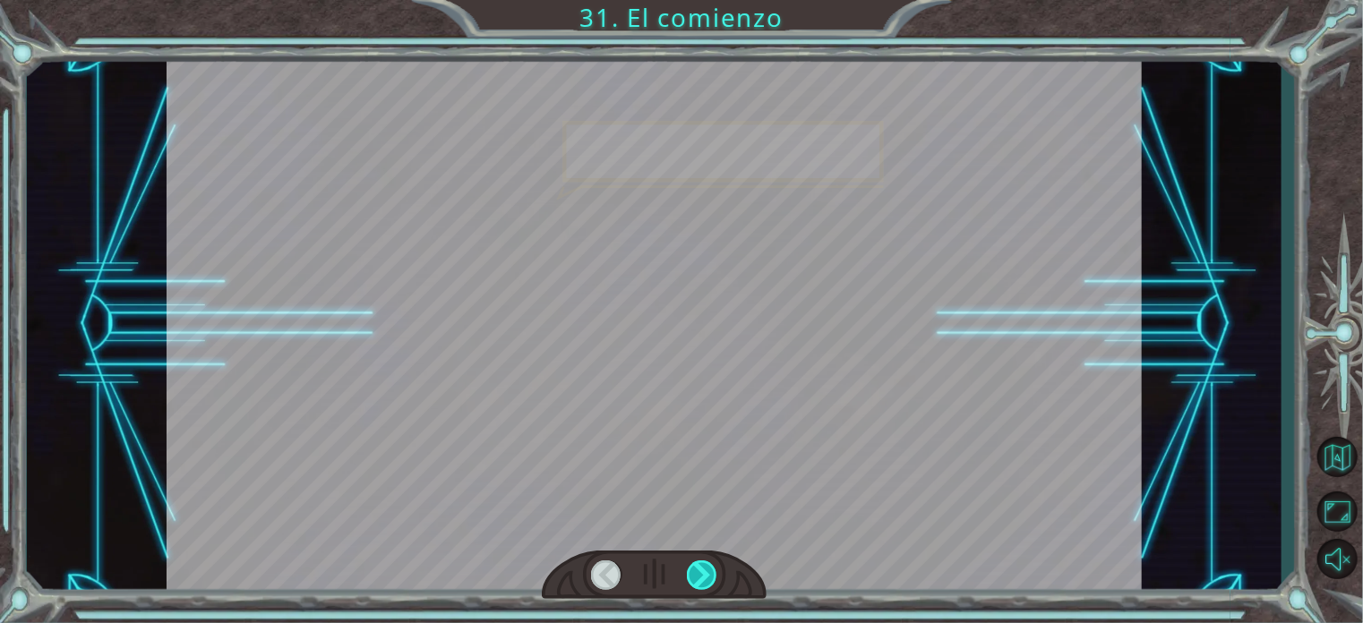
click at [703, 570] on div at bounding box center [702, 576] width 30 height 30
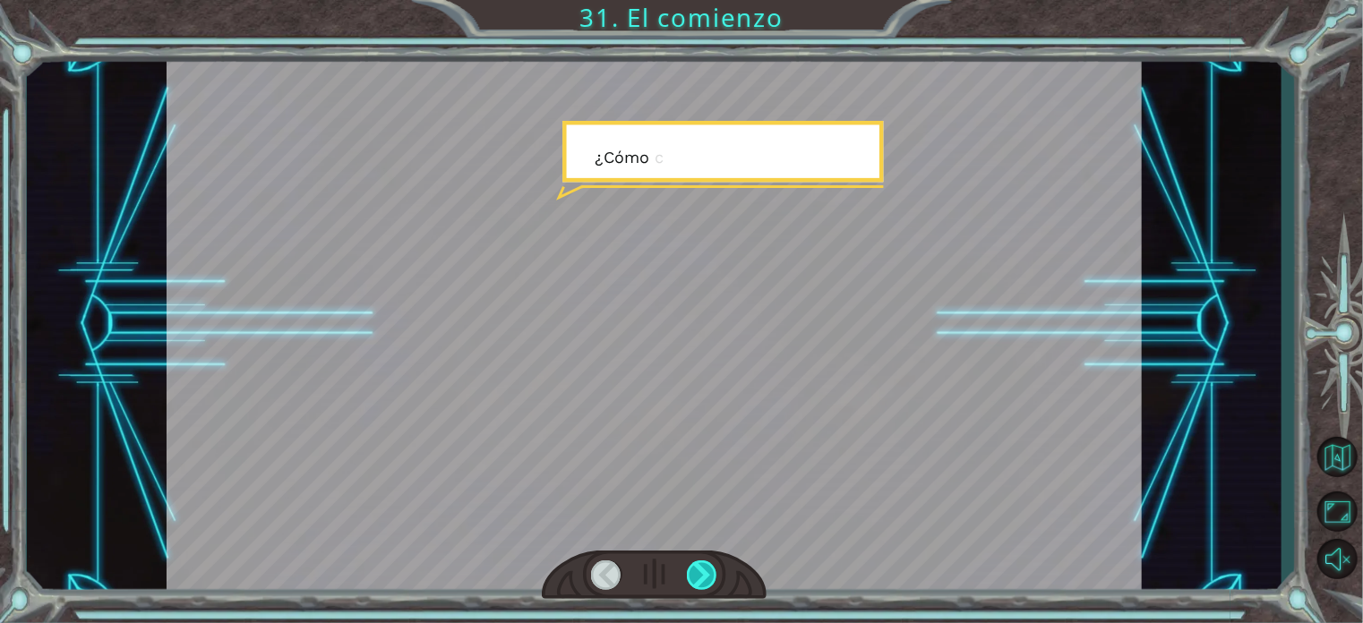
click at [703, 570] on div at bounding box center [702, 576] width 30 height 30
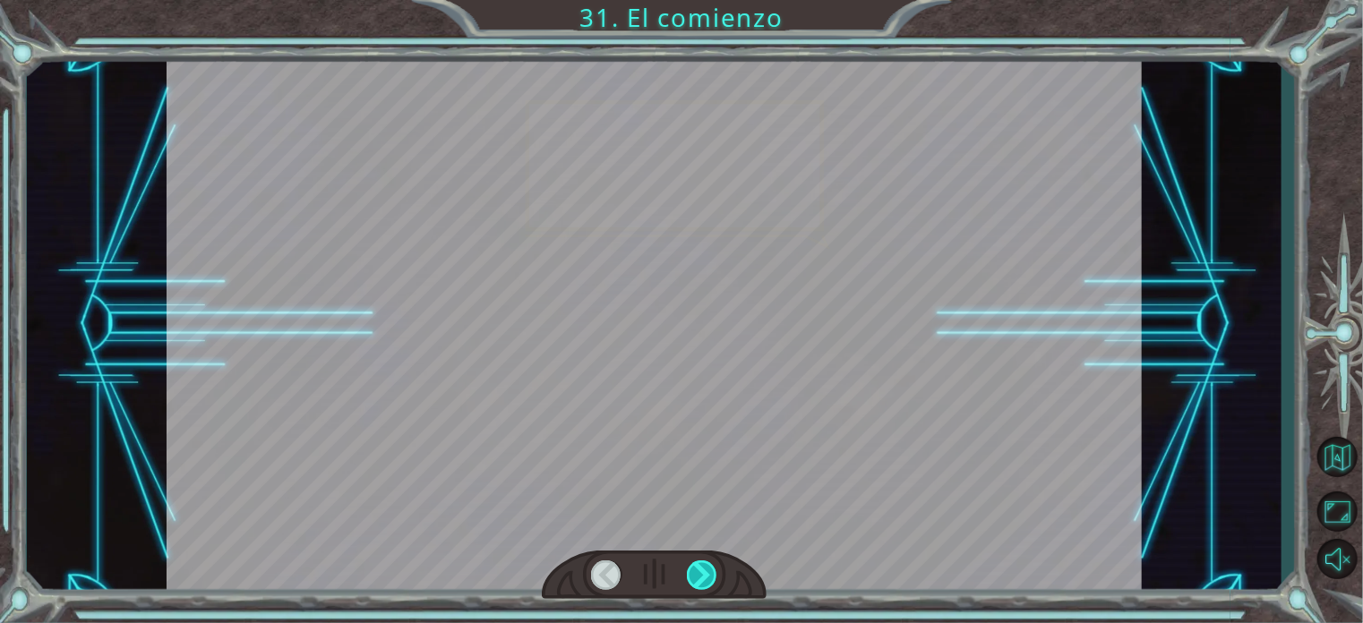
click at [703, 570] on div at bounding box center [702, 576] width 30 height 30
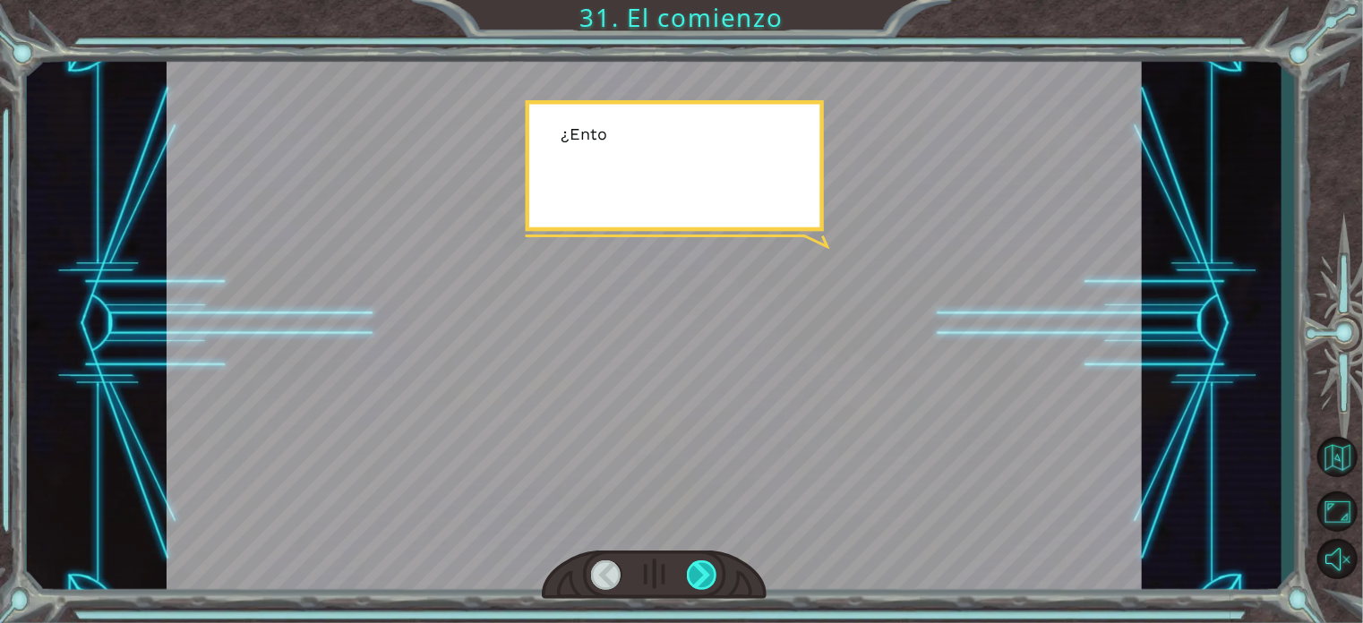
click at [703, 570] on div at bounding box center [702, 576] width 30 height 30
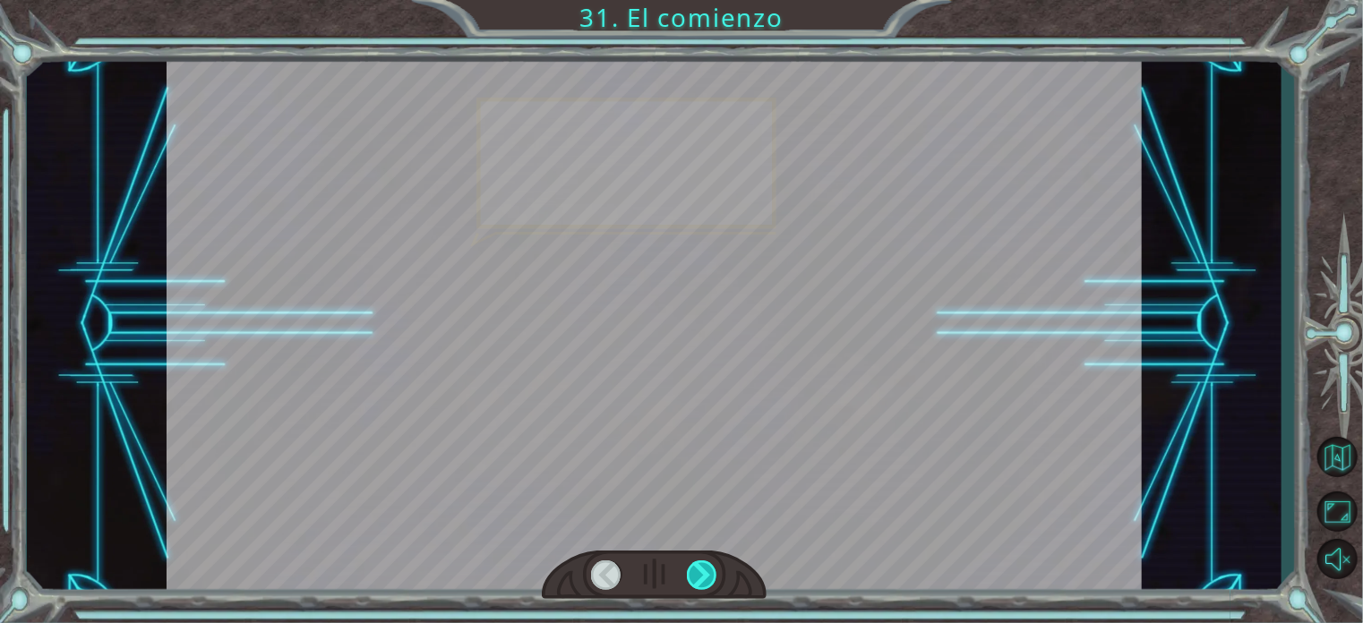
click at [703, 570] on div at bounding box center [702, 576] width 30 height 30
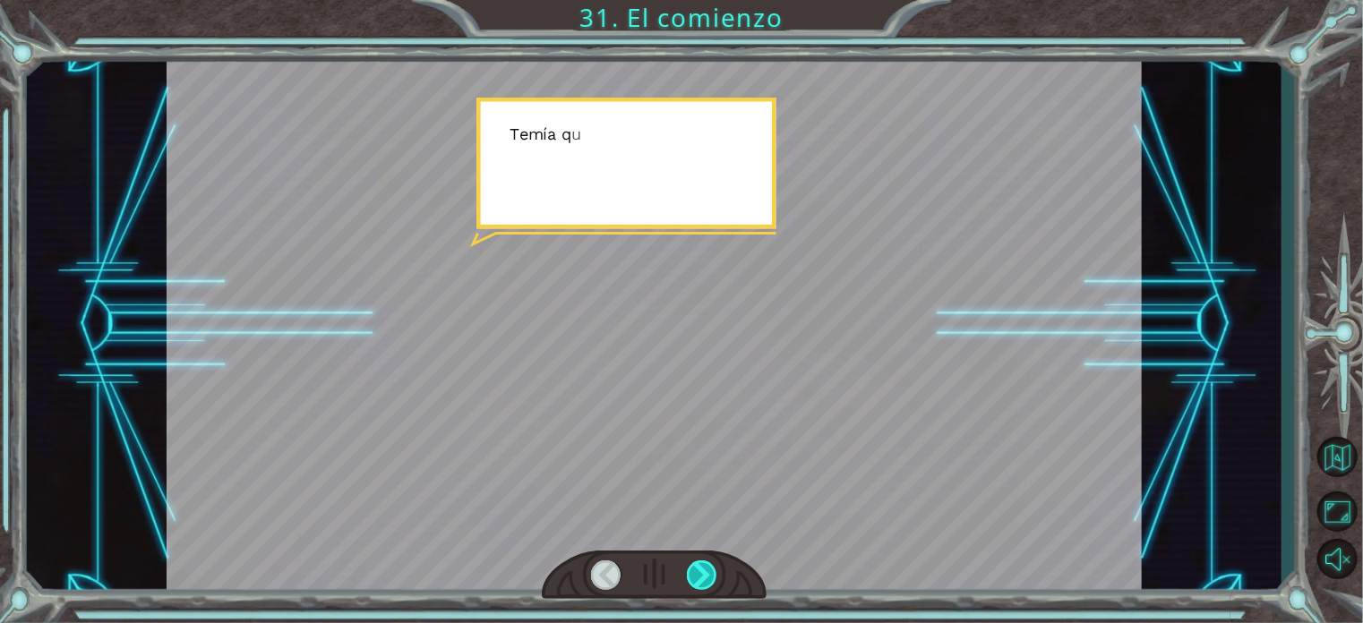
click at [703, 570] on div at bounding box center [702, 576] width 30 height 30
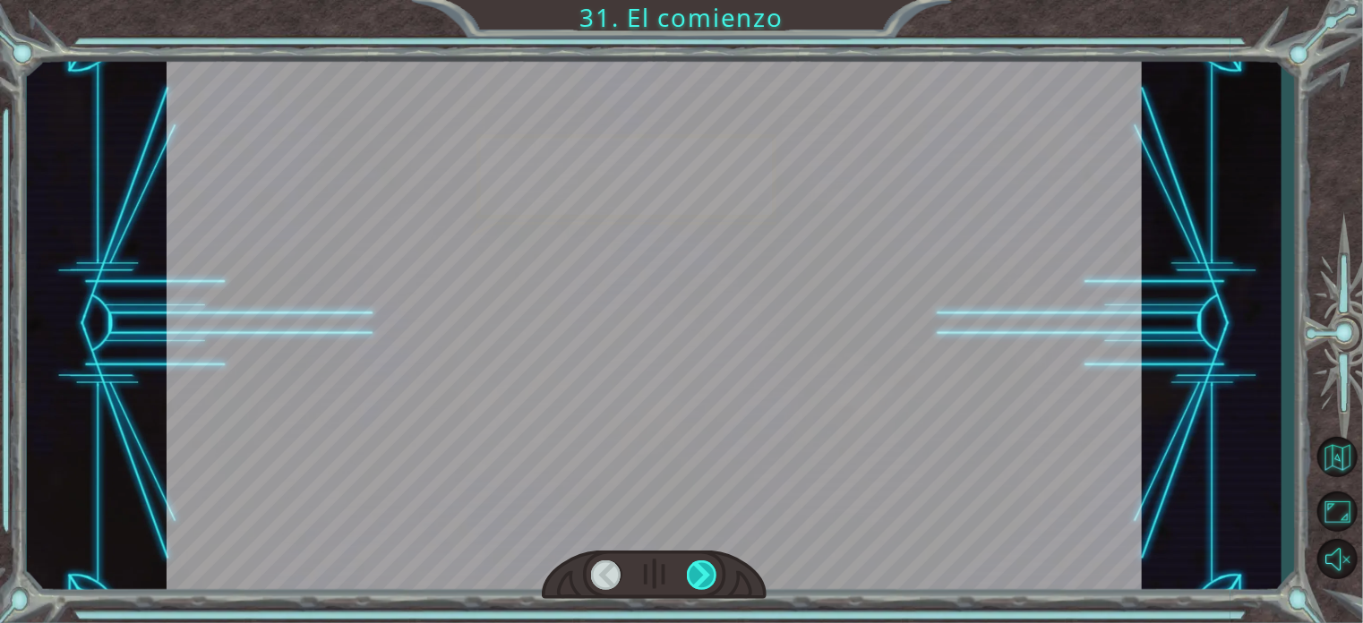
click at [703, 570] on div at bounding box center [702, 576] width 30 height 30
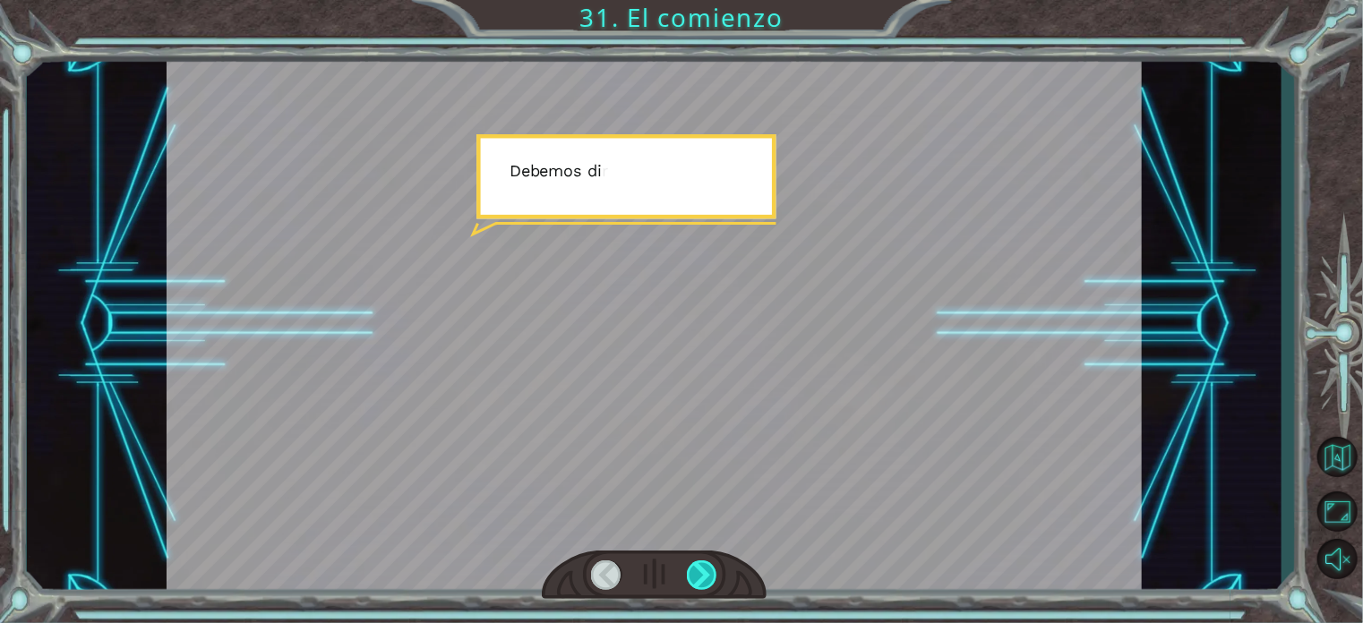
click at [703, 570] on div at bounding box center [702, 576] width 30 height 30
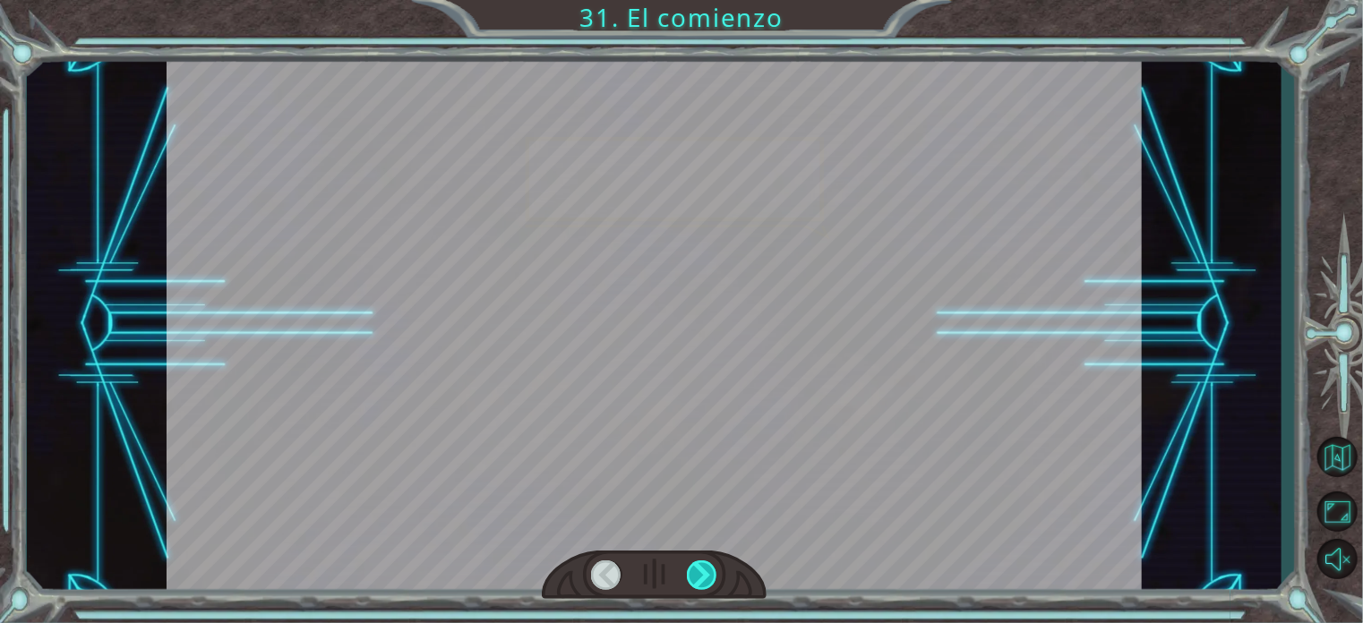
click at [703, 570] on div at bounding box center [702, 576] width 30 height 30
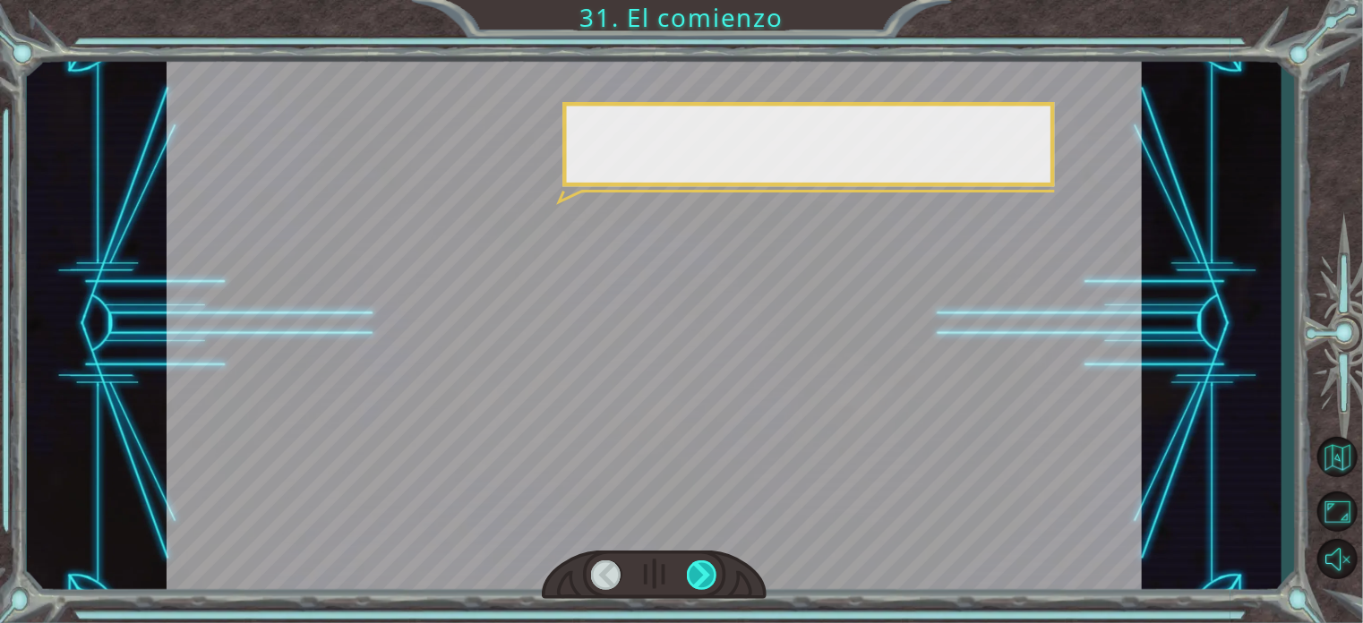
click at [703, 570] on div at bounding box center [702, 576] width 30 height 30
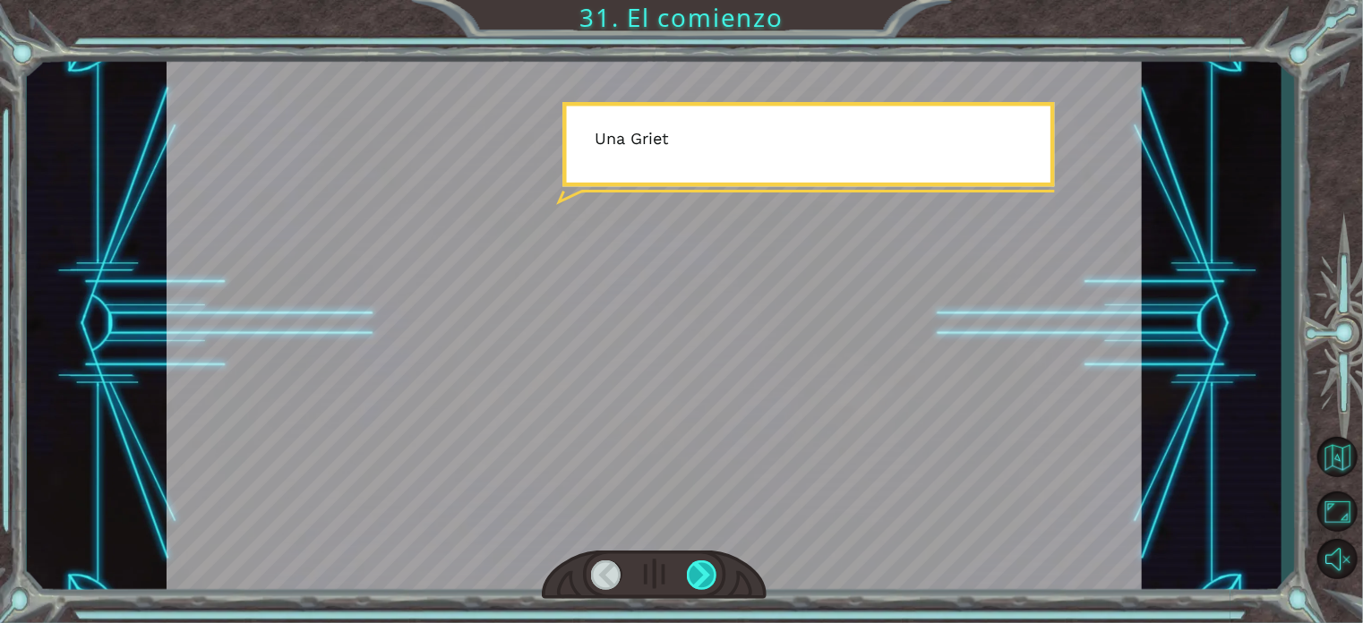
click at [703, 570] on div at bounding box center [702, 576] width 30 height 30
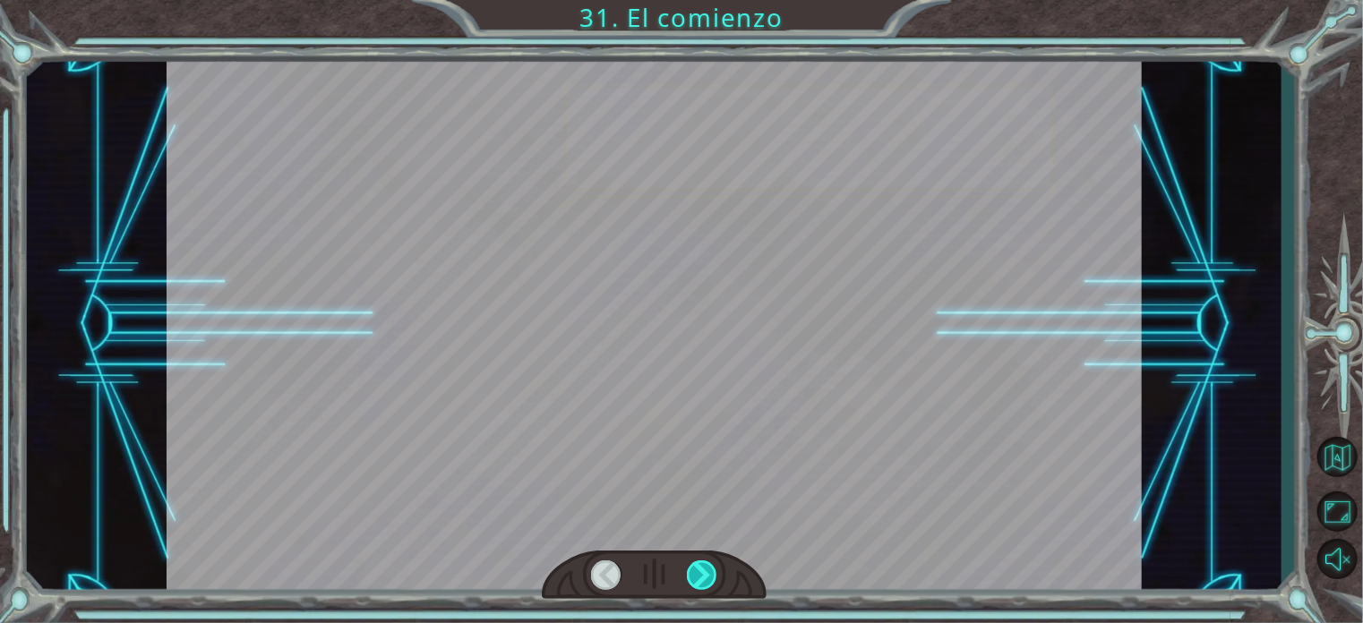
click at [703, 570] on div at bounding box center [702, 576] width 30 height 30
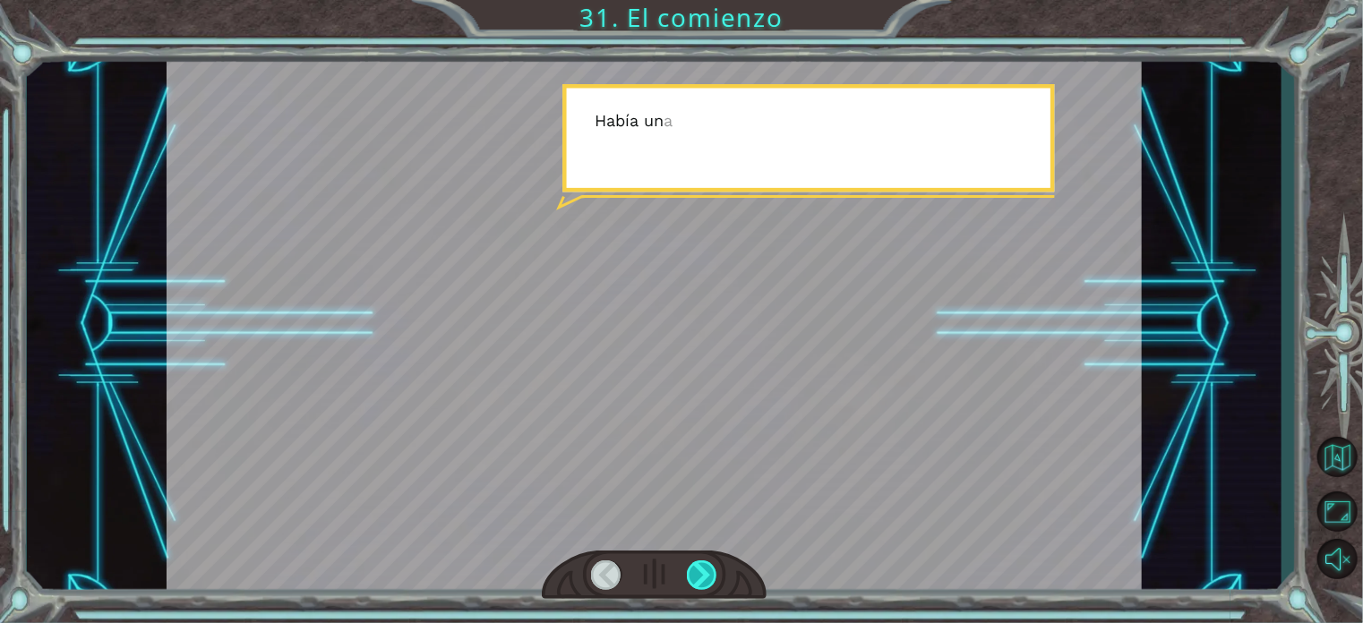
click at [703, 570] on div at bounding box center [702, 576] width 30 height 30
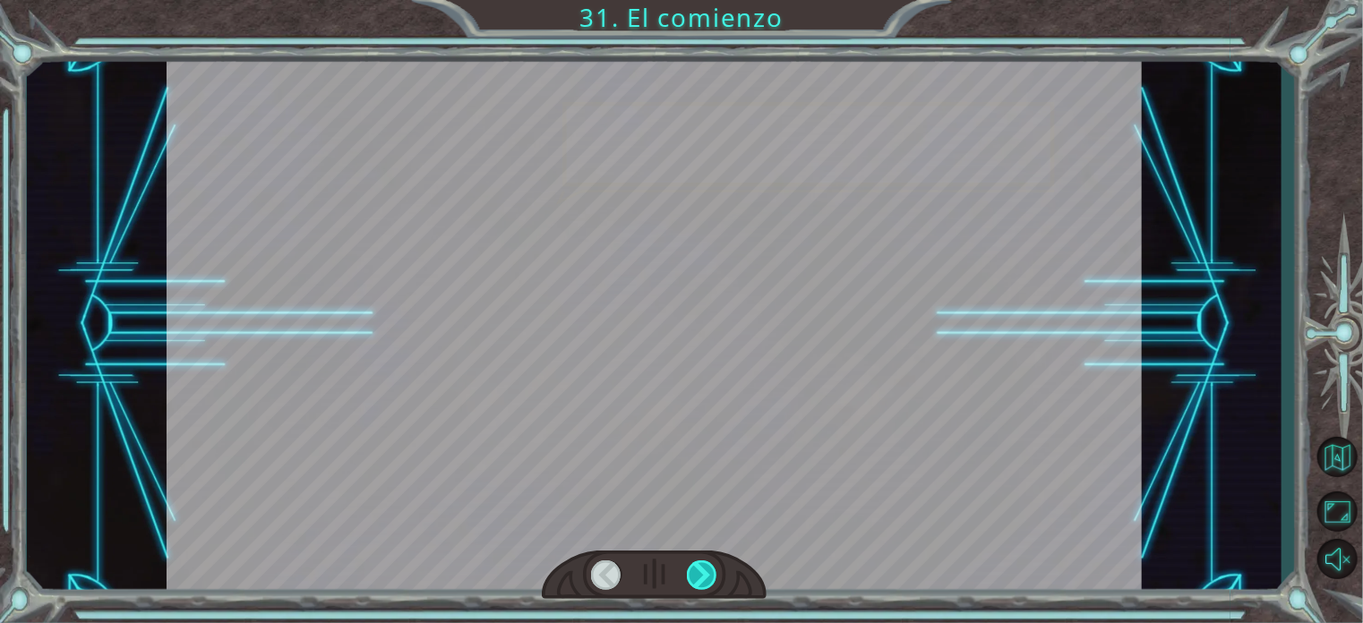
click at [703, 570] on div at bounding box center [702, 576] width 30 height 30
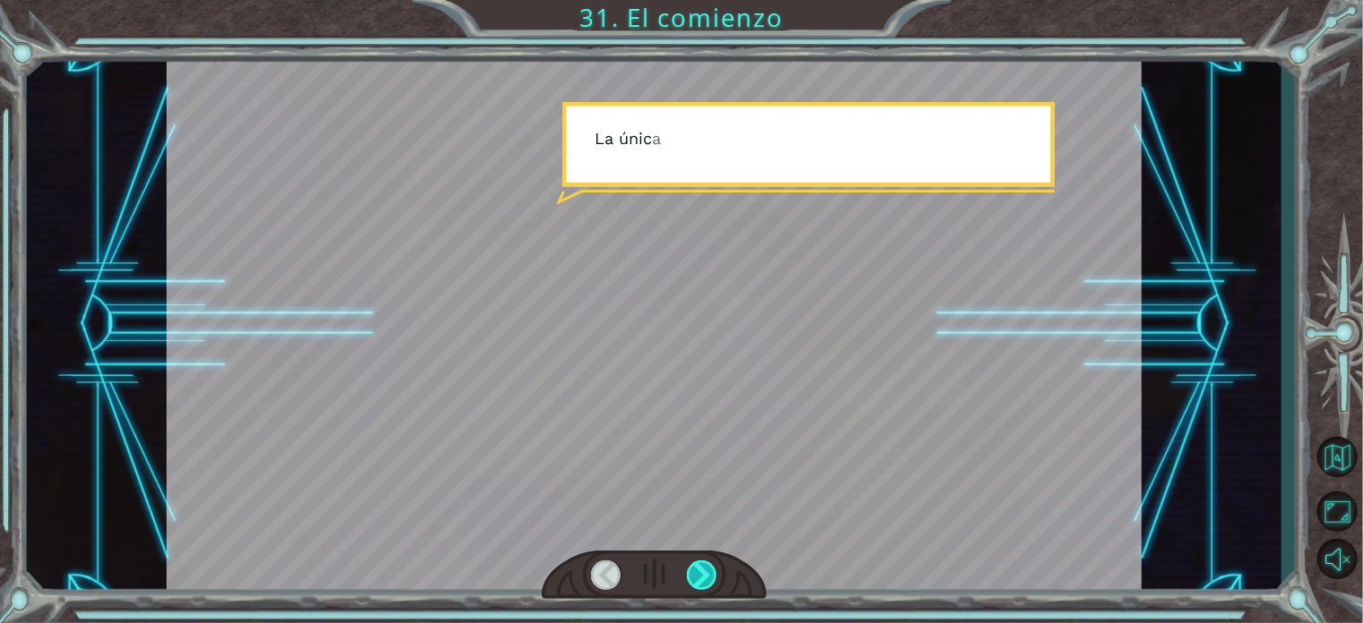
click at [703, 570] on div at bounding box center [702, 576] width 30 height 30
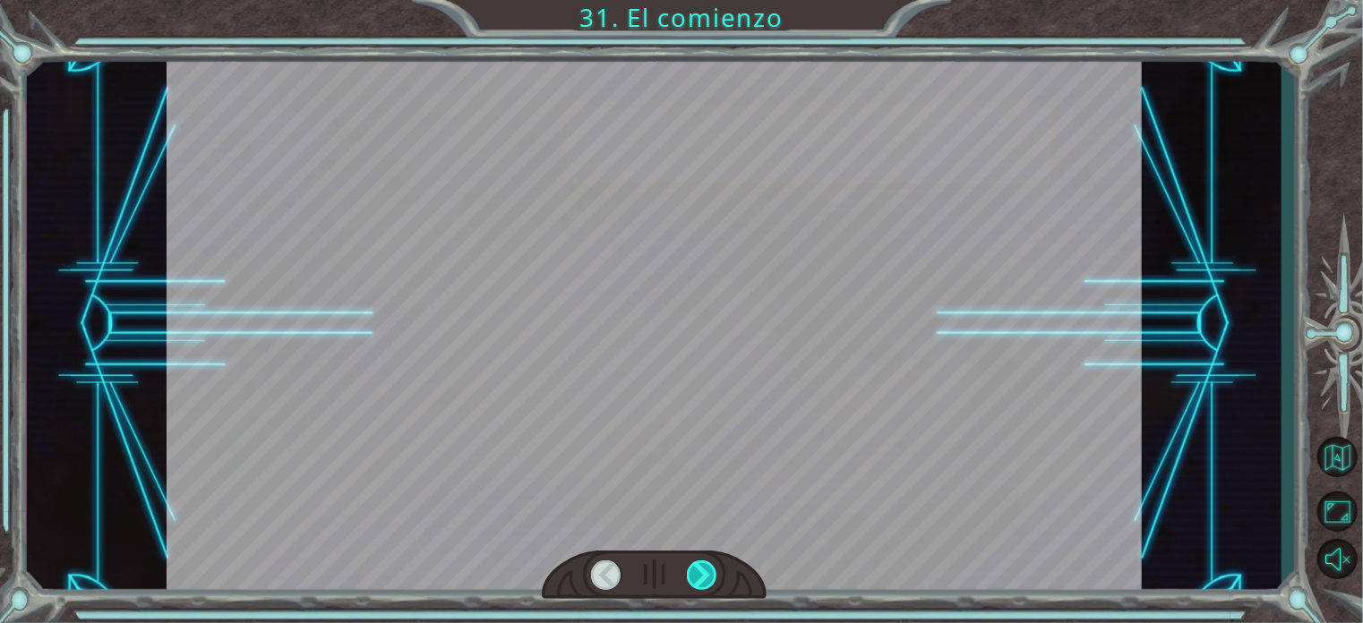
click at [703, 570] on div at bounding box center [702, 576] width 30 height 30
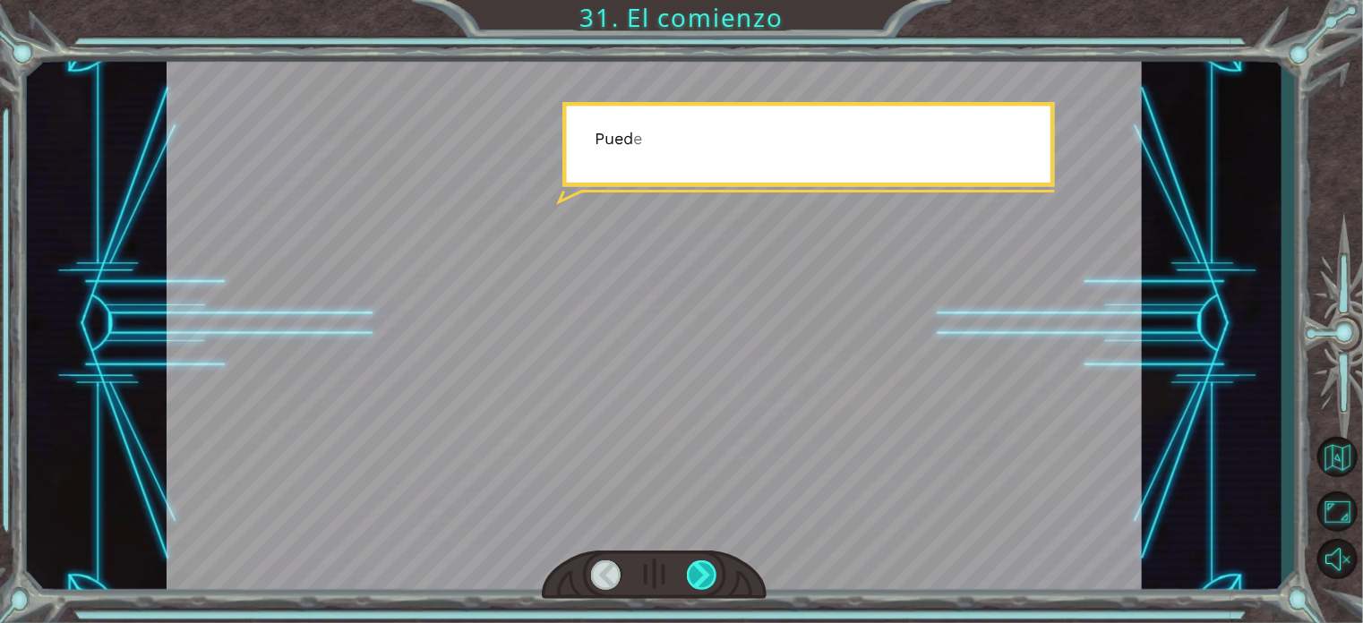
click at [703, 570] on div at bounding box center [702, 576] width 30 height 30
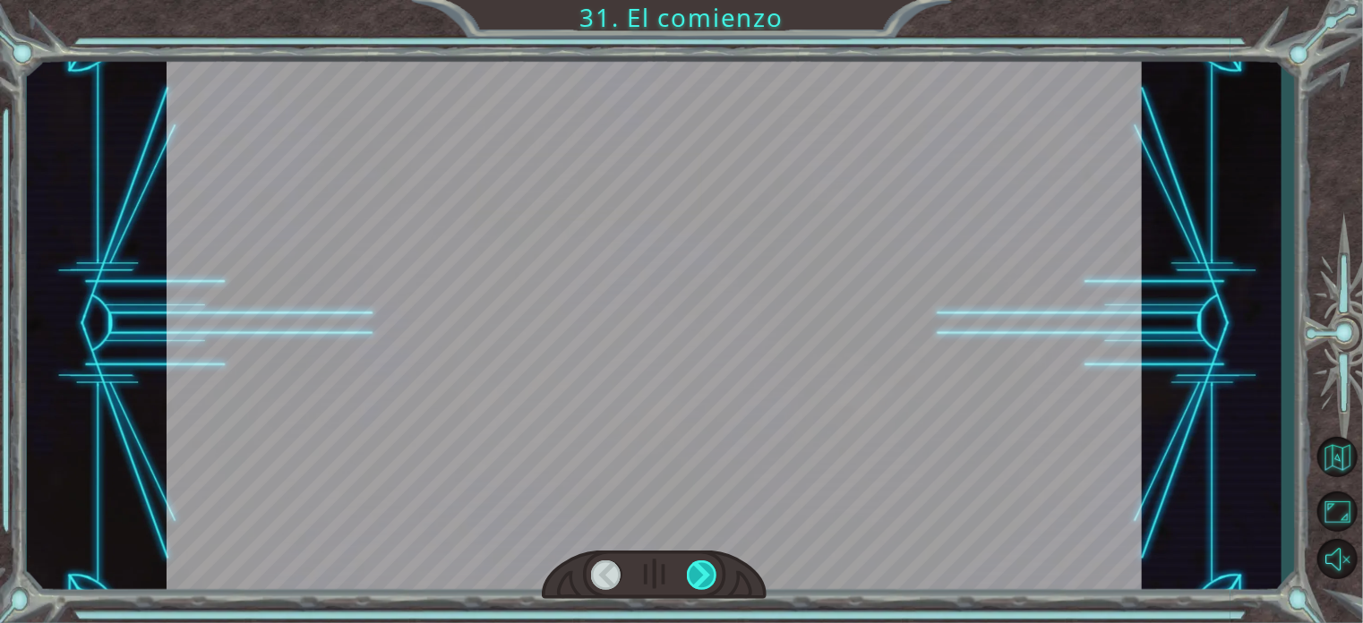
click at [703, 570] on div at bounding box center [702, 576] width 30 height 30
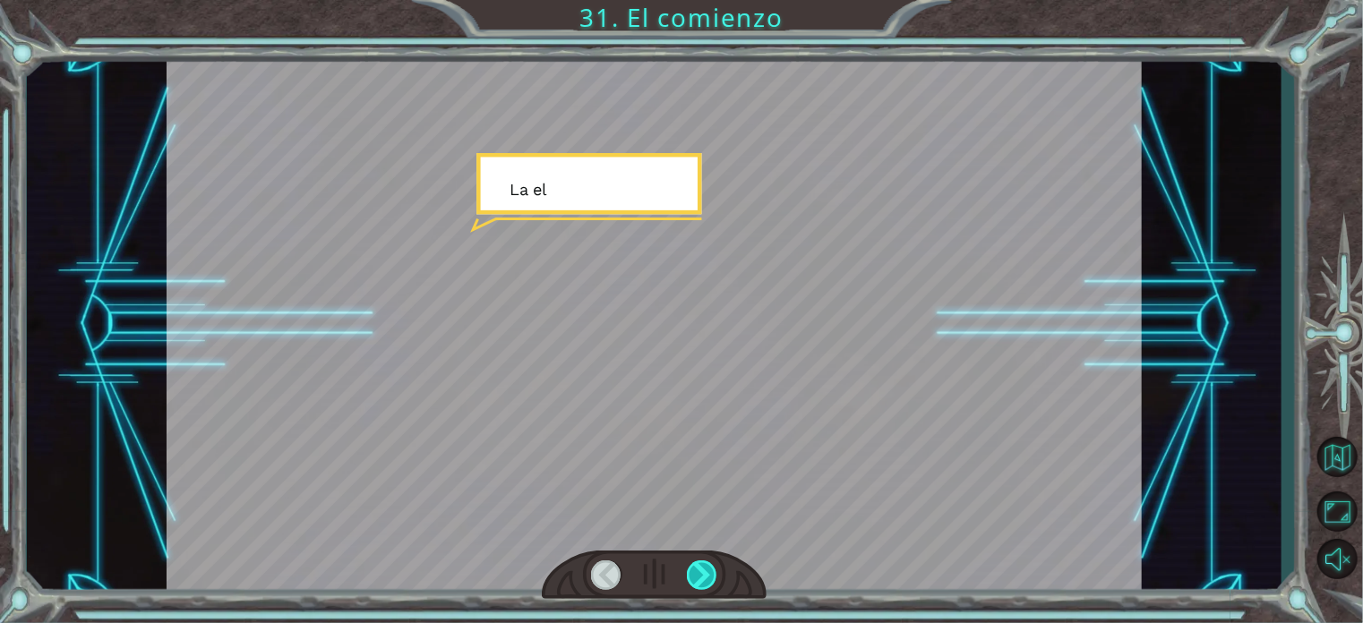
click at [703, 570] on div at bounding box center [702, 576] width 30 height 30
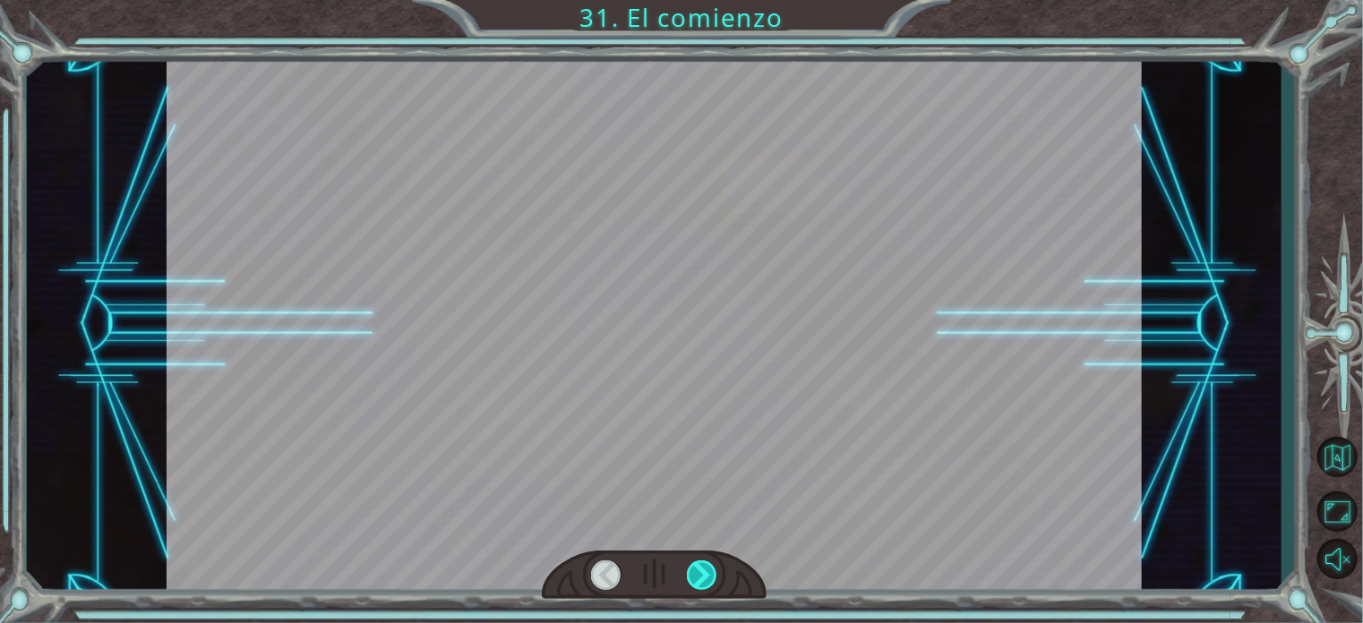
click at [703, 570] on div at bounding box center [702, 576] width 30 height 30
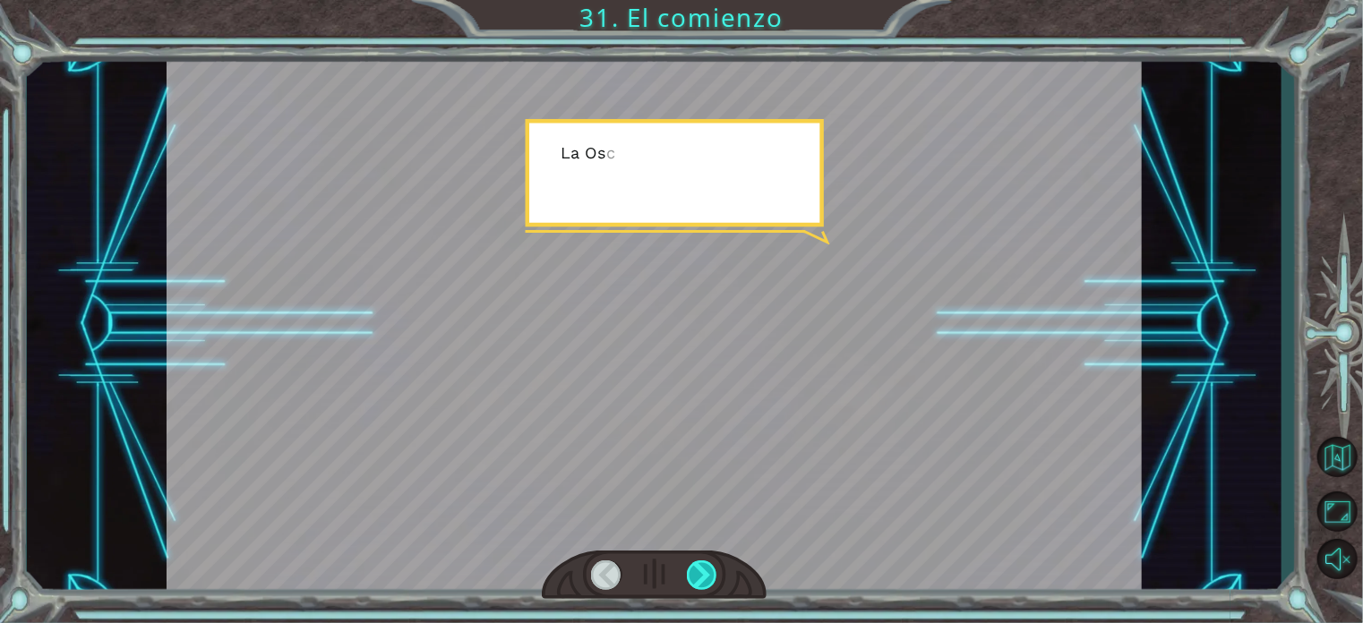
click at [703, 570] on div at bounding box center [702, 576] width 30 height 30
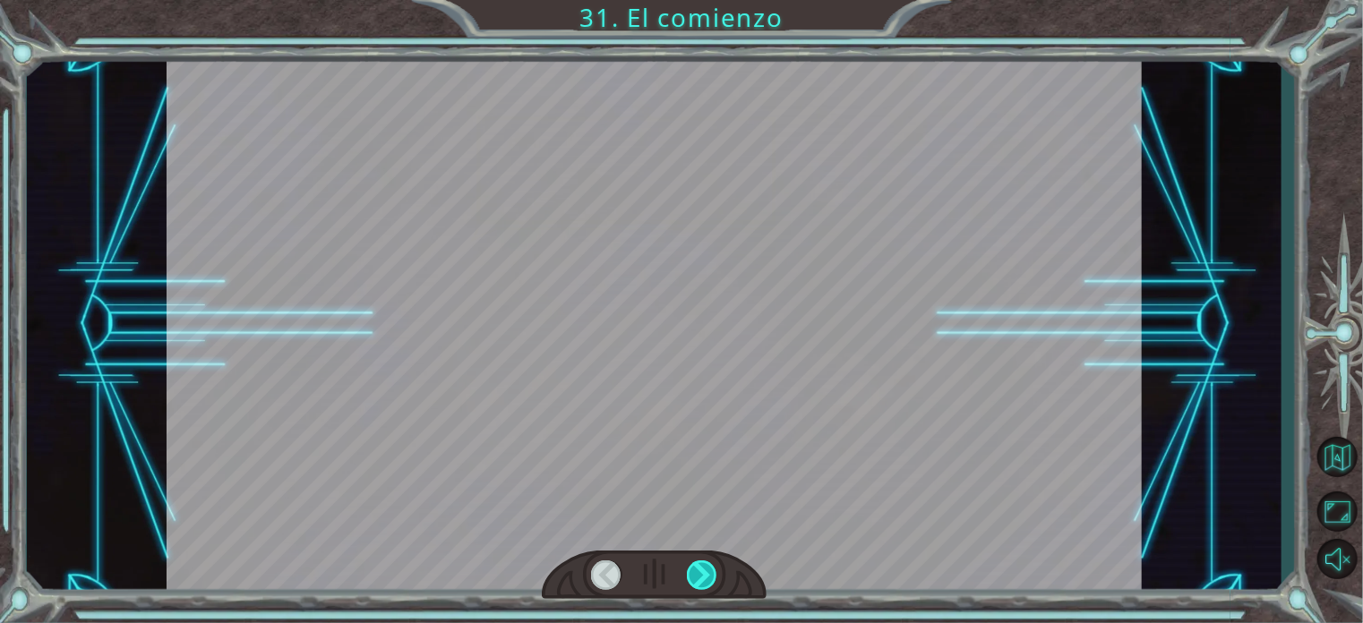
click at [703, 570] on div at bounding box center [702, 576] width 30 height 30
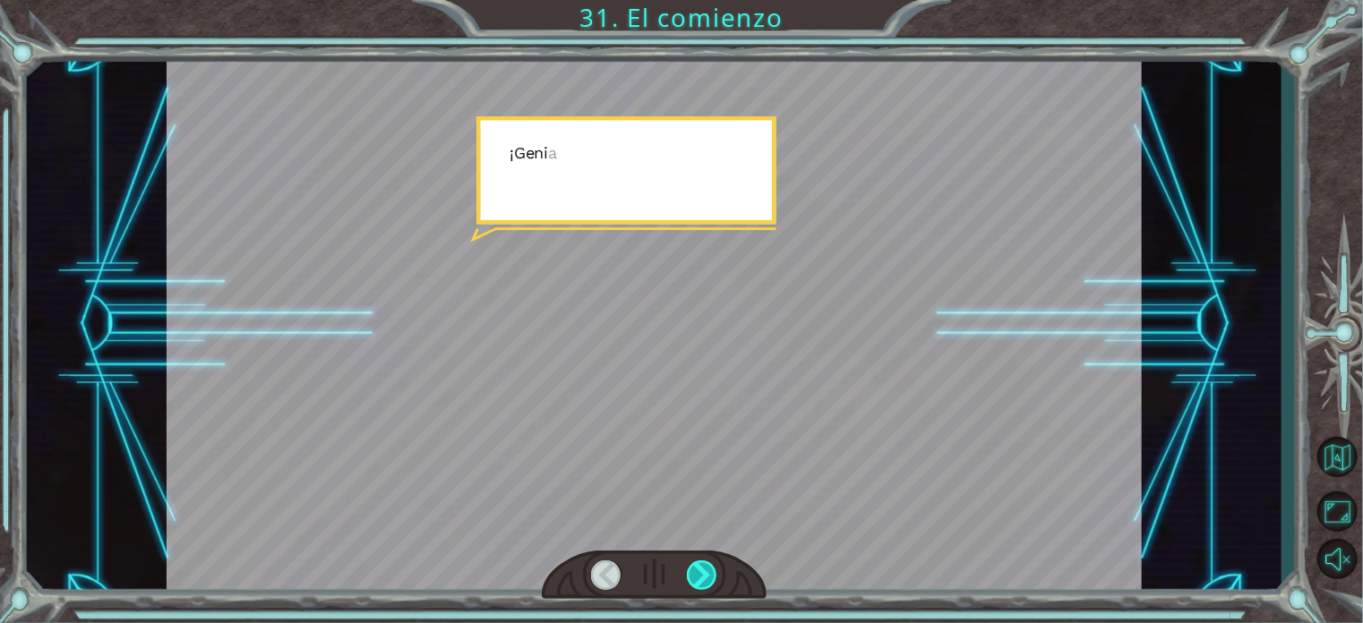
click at [703, 570] on div at bounding box center [702, 576] width 30 height 30
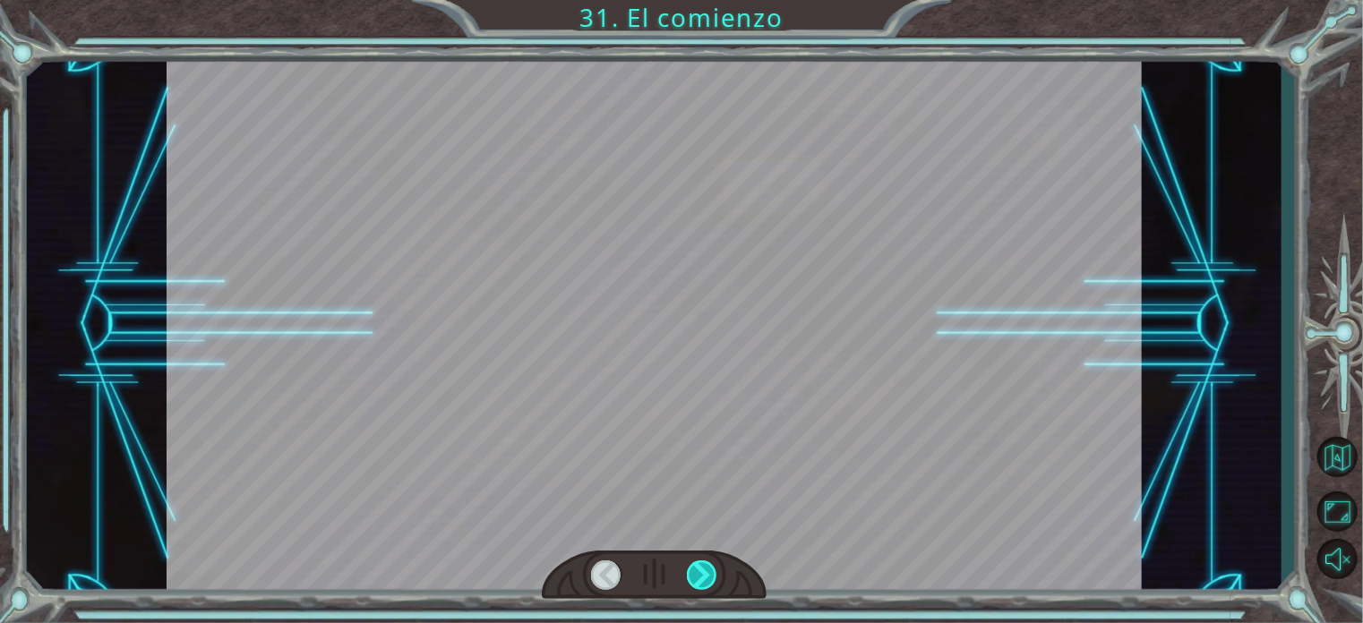
click at [703, 570] on div at bounding box center [702, 576] width 30 height 30
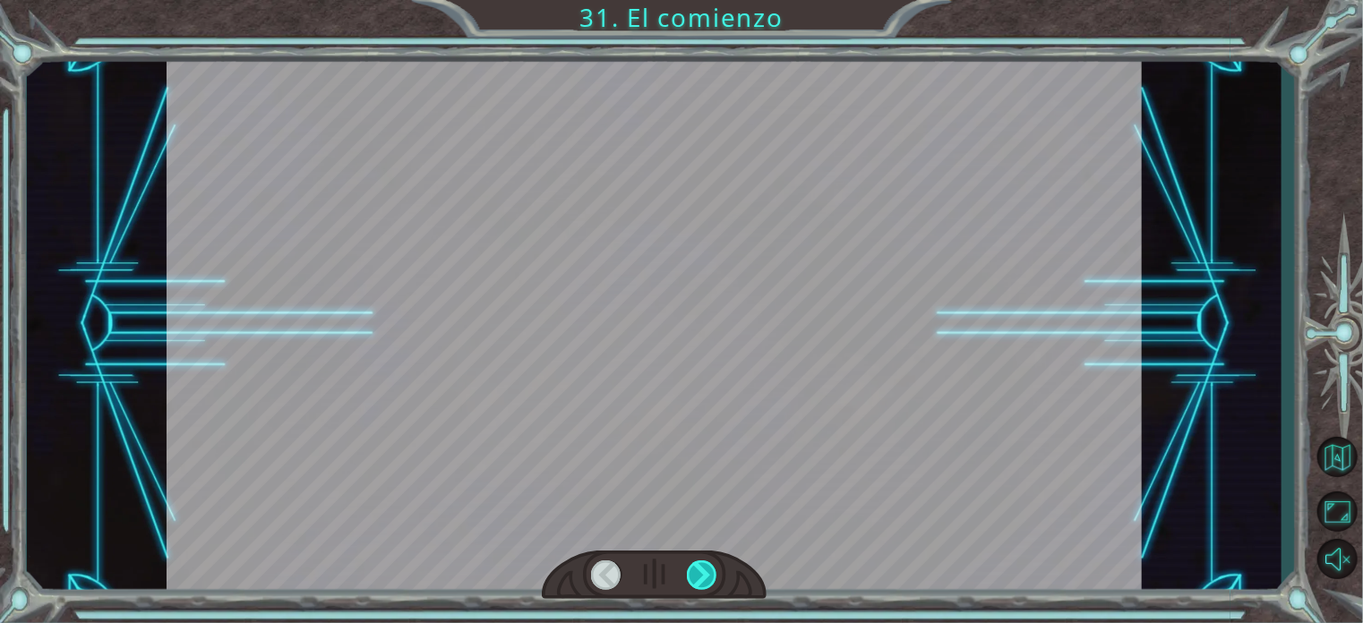
click at [703, 570] on div at bounding box center [702, 576] width 30 height 30
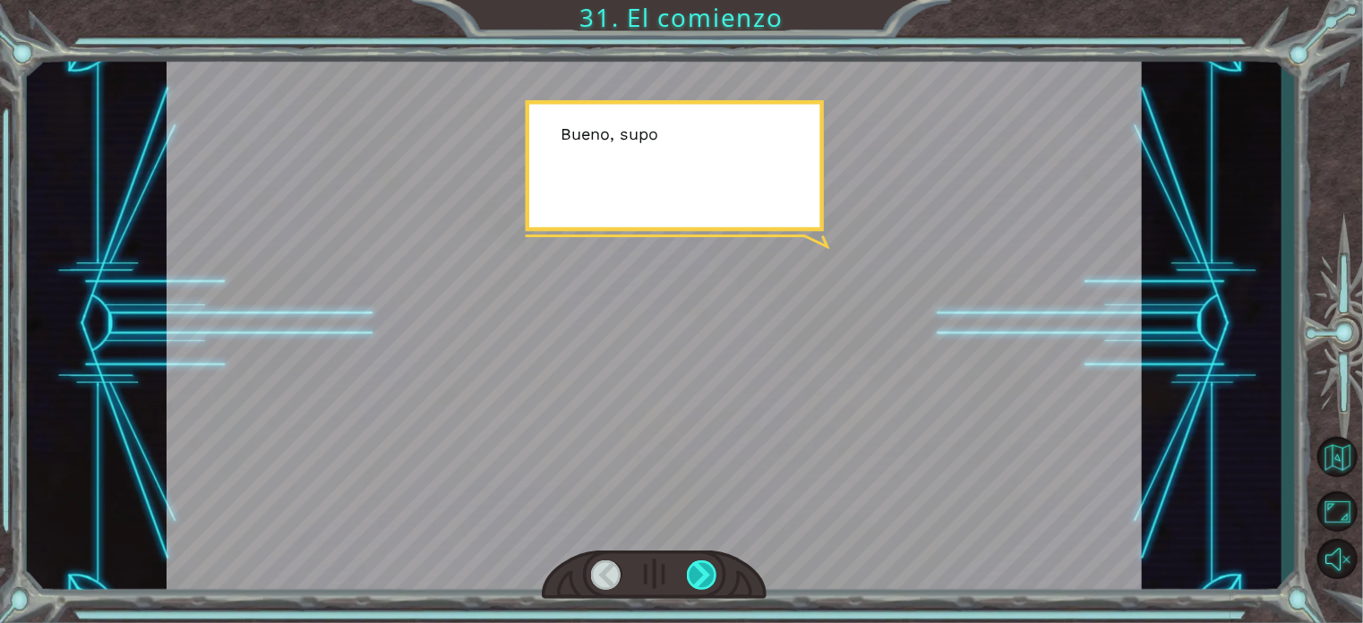
click at [703, 570] on div at bounding box center [702, 576] width 30 height 30
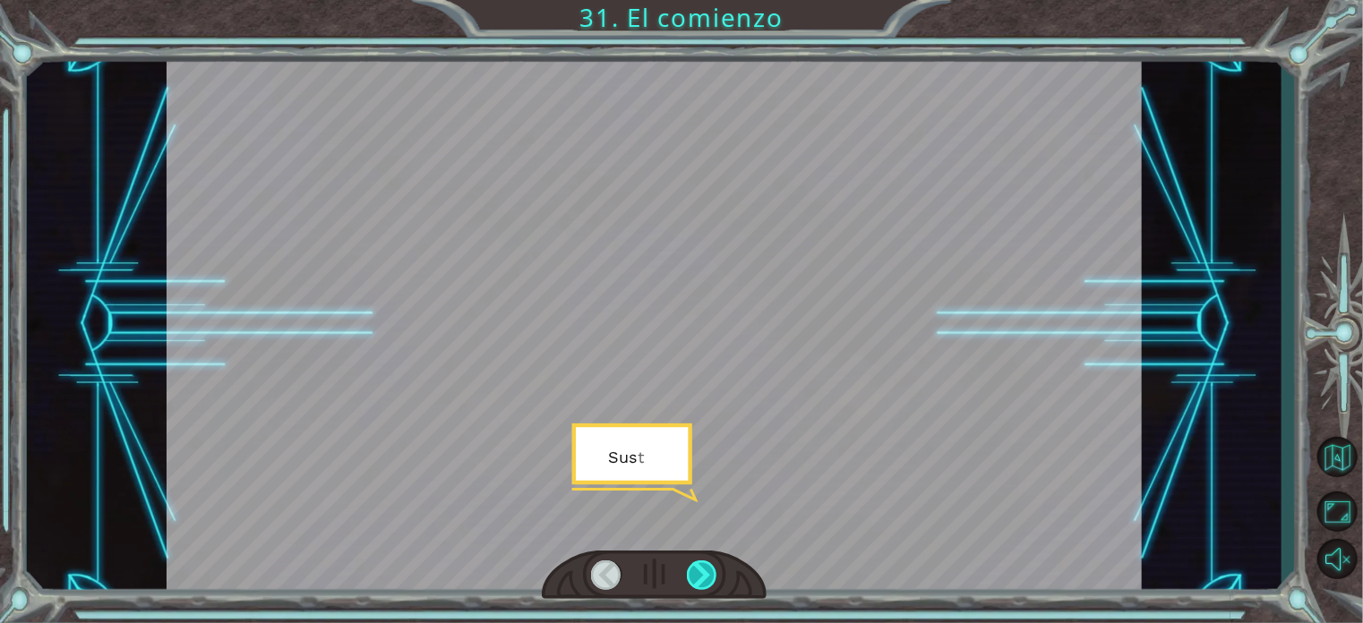
click at [703, 570] on div at bounding box center [702, 576] width 30 height 30
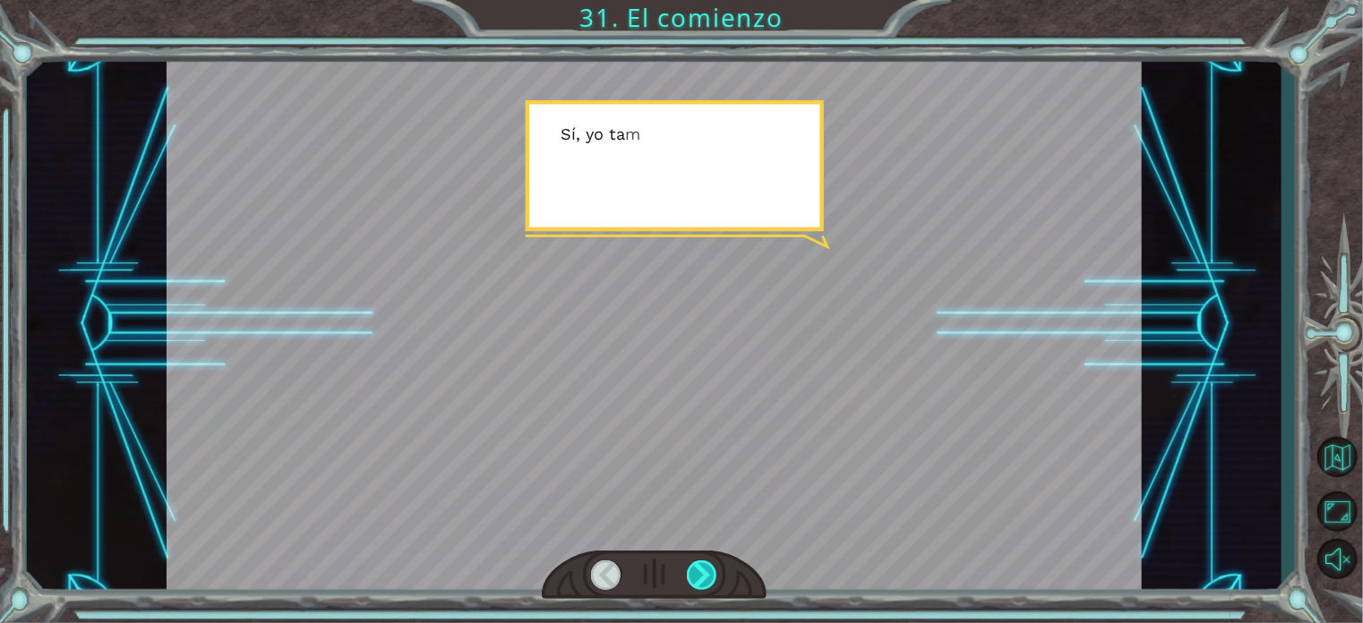
click at [703, 570] on div at bounding box center [702, 576] width 30 height 30
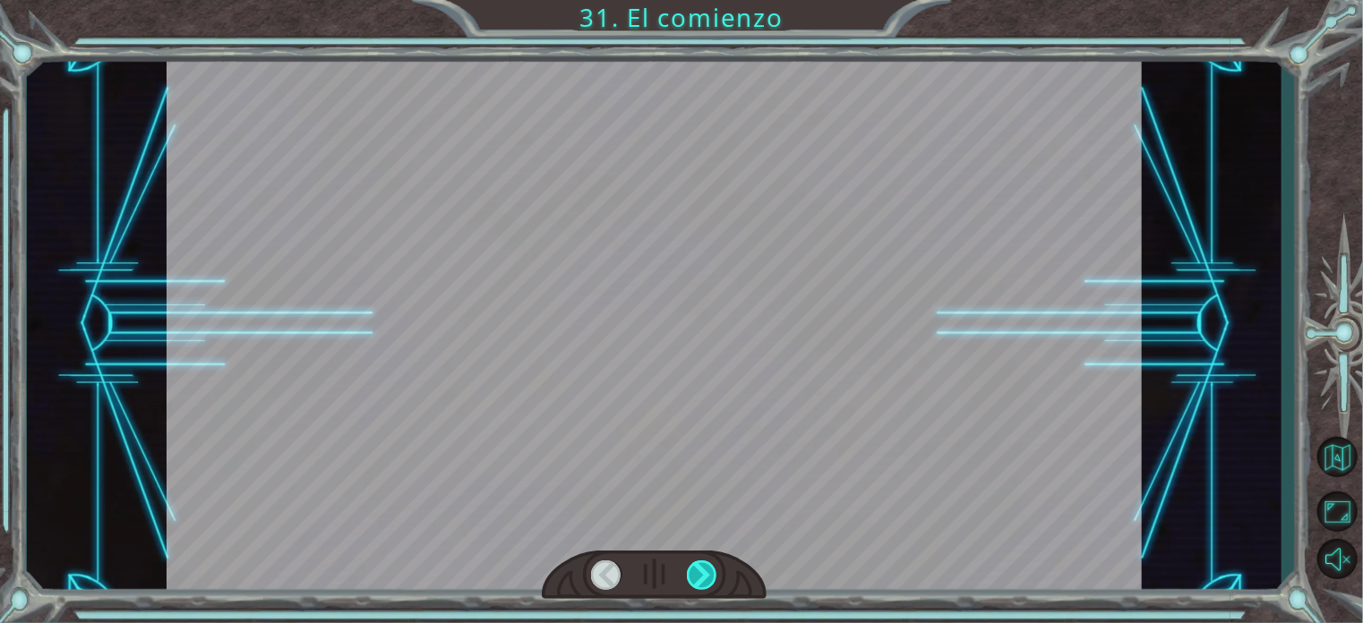
click at [703, 570] on div at bounding box center [702, 576] width 30 height 30
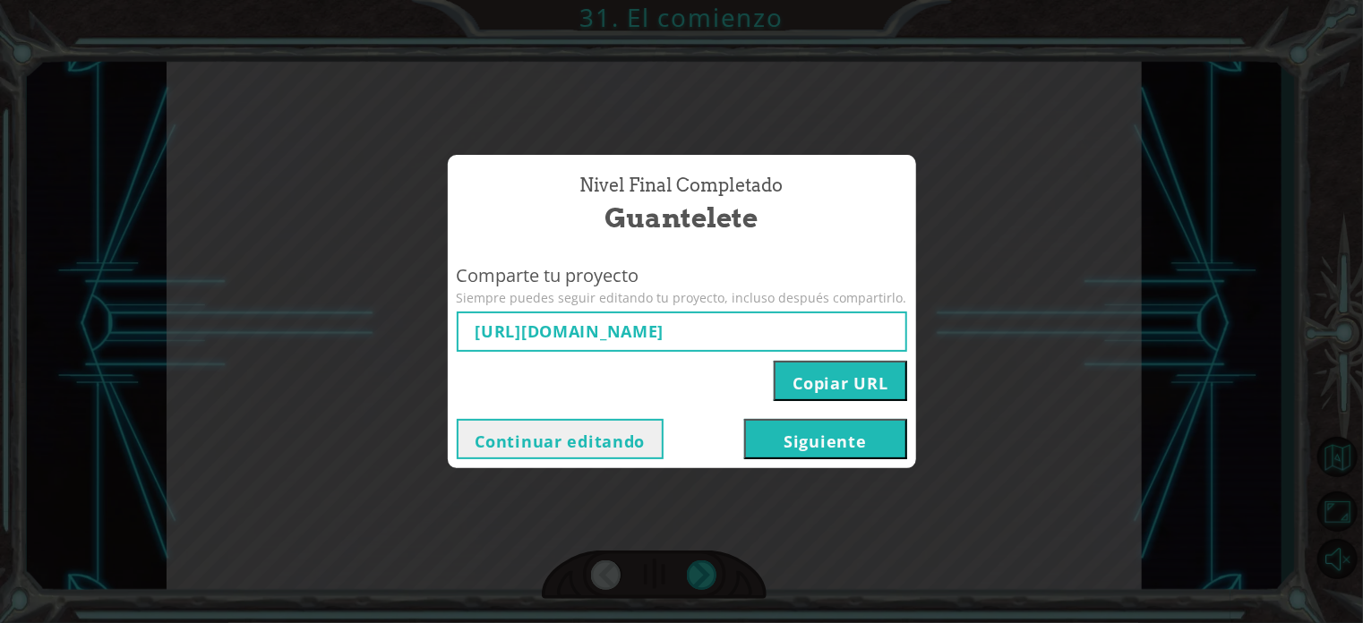
click at [637, 425] on button "Continuar editando" at bounding box center [561, 439] width 208 height 40
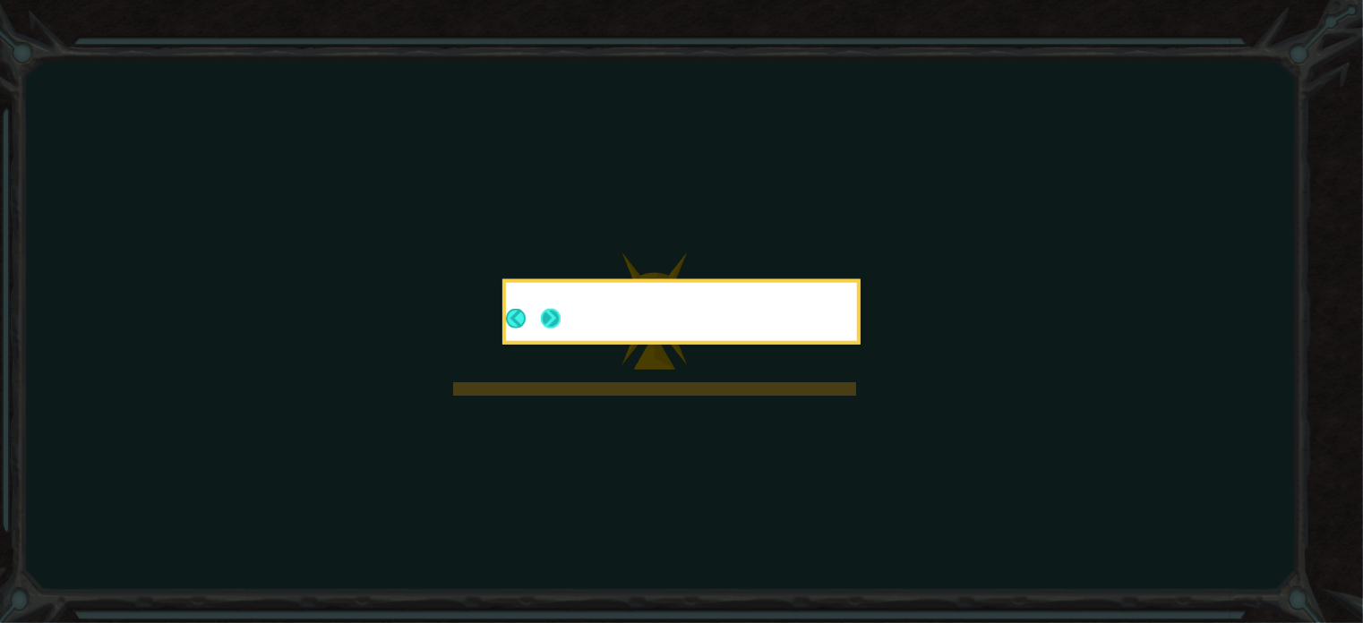
click at [555, 309] on button "Next" at bounding box center [551, 319] width 20 height 20
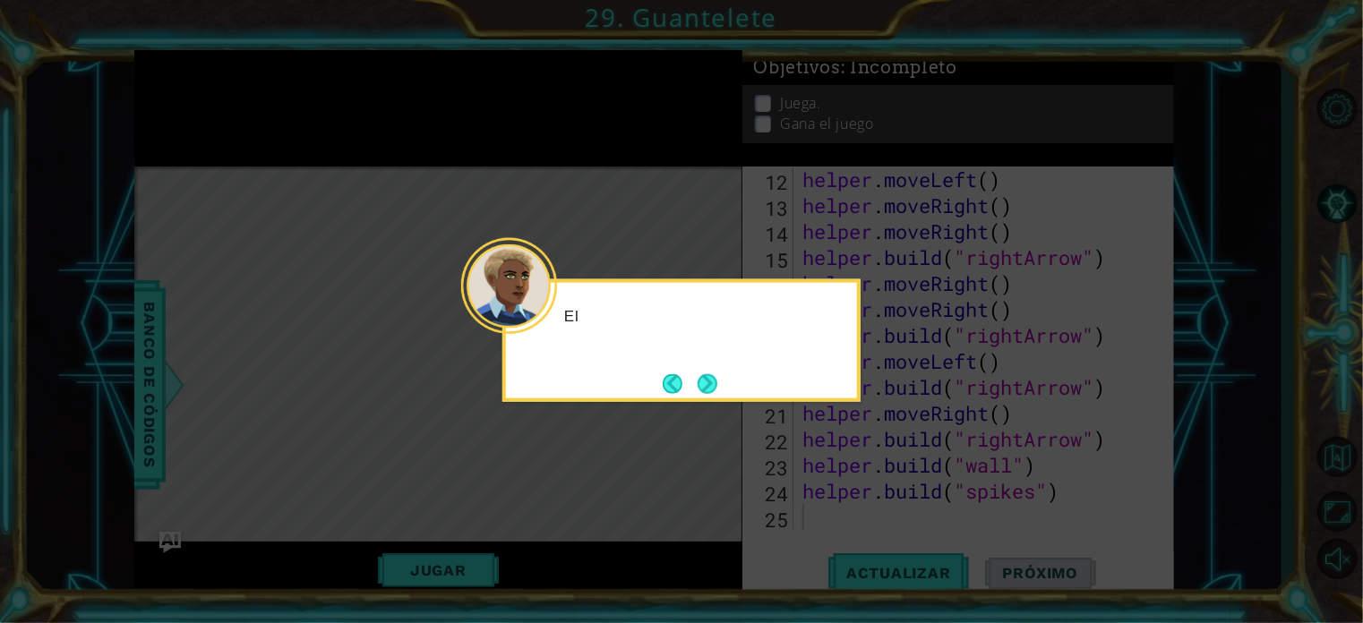
click at [557, 325] on div "El" at bounding box center [681, 324] width 351 height 71
click at [702, 404] on icon at bounding box center [681, 311] width 1363 height 623
click at [715, 382] on button "Next" at bounding box center [708, 384] width 20 height 20
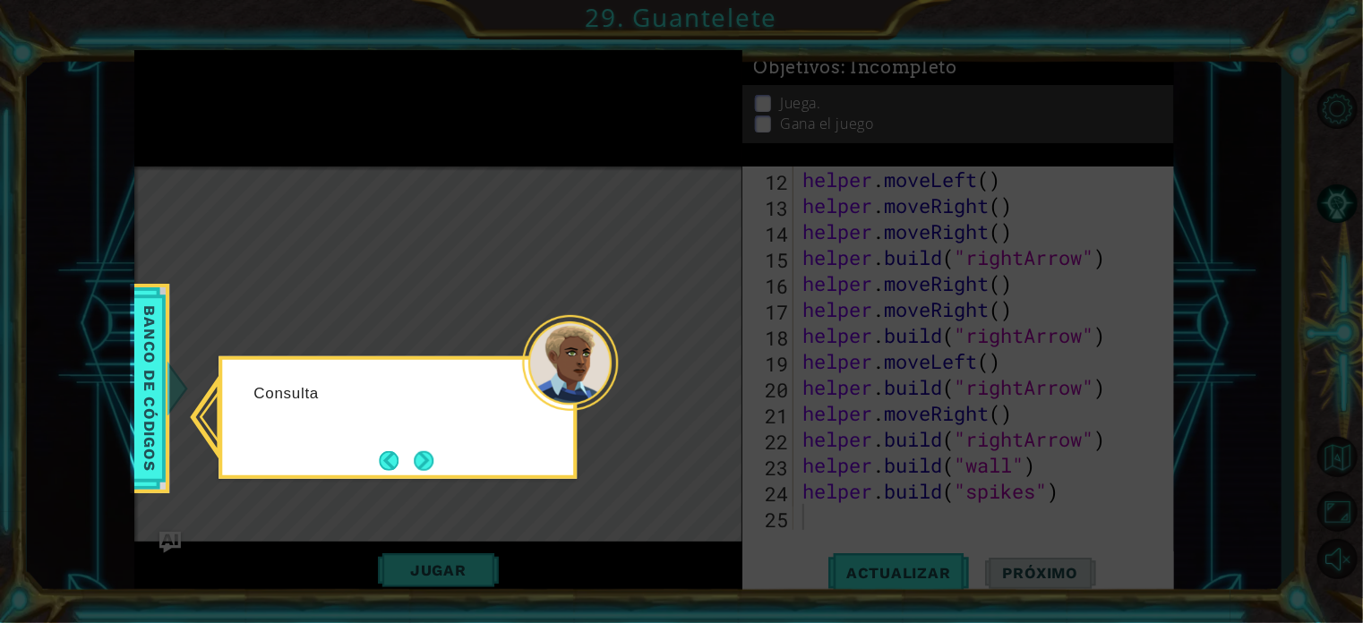
click at [441, 460] on div "Consulta" at bounding box center [398, 417] width 358 height 123
click at [426, 460] on button "Next" at bounding box center [424, 461] width 20 height 20
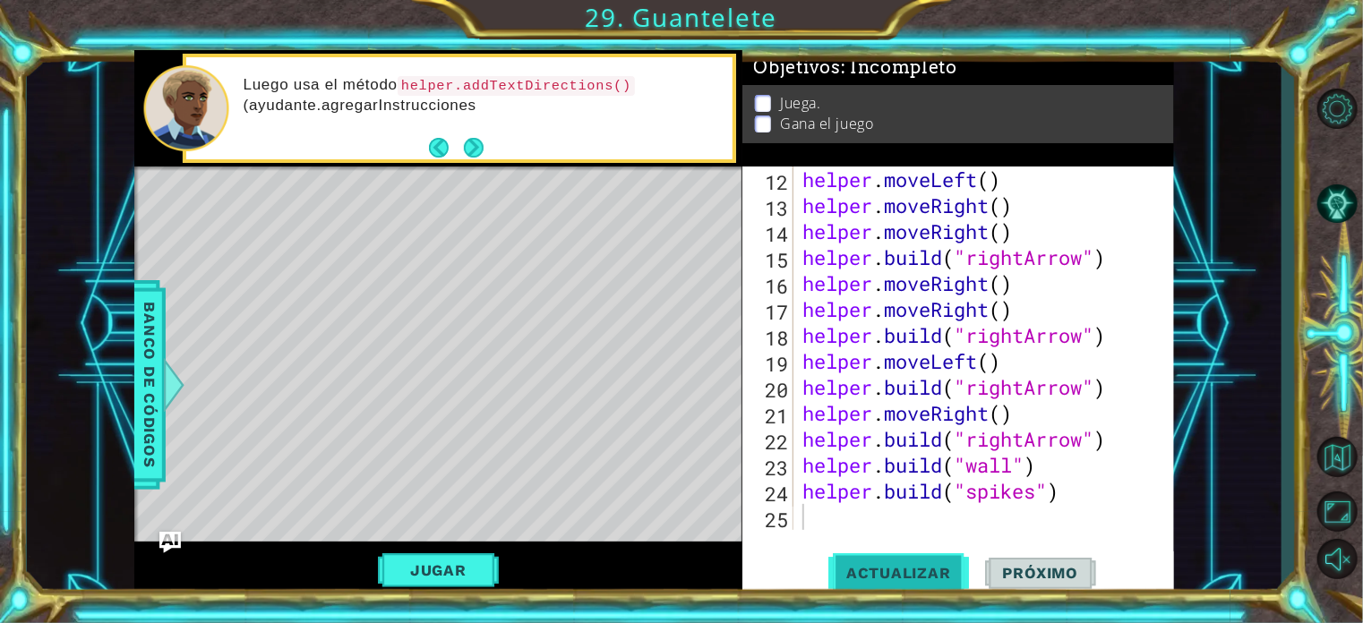
click at [896, 561] on button "Actualizar" at bounding box center [899, 573] width 141 height 43
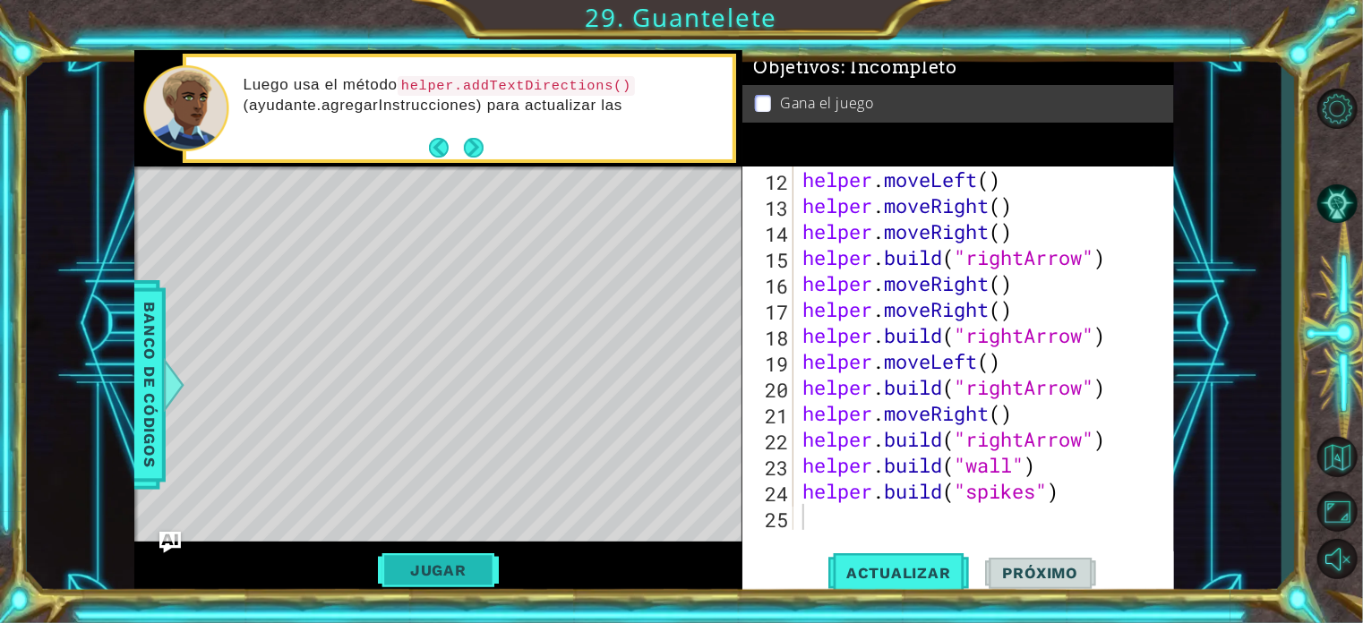
click at [419, 573] on button "Jugar" at bounding box center [438, 571] width 121 height 34
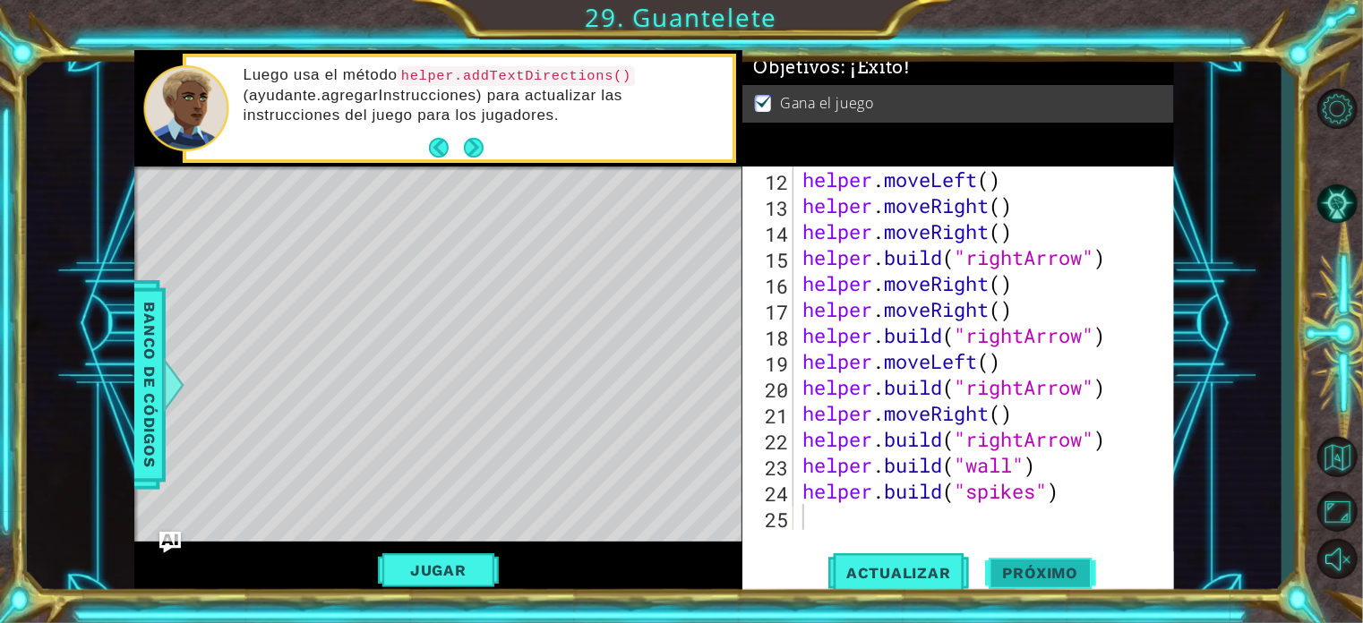
click at [1025, 575] on span "Próximo" at bounding box center [1040, 573] width 111 height 18
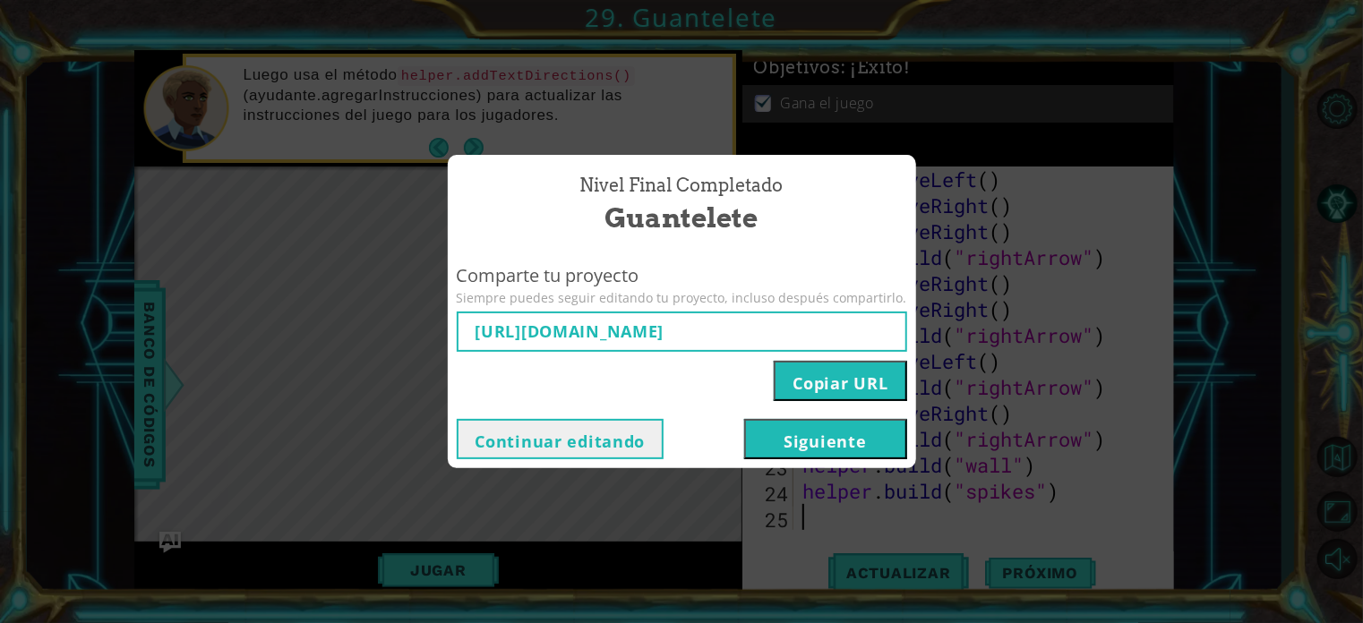
type input "[URL][DOMAIN_NAME]"
click at [828, 426] on button "Siguiente" at bounding box center [825, 439] width 163 height 40
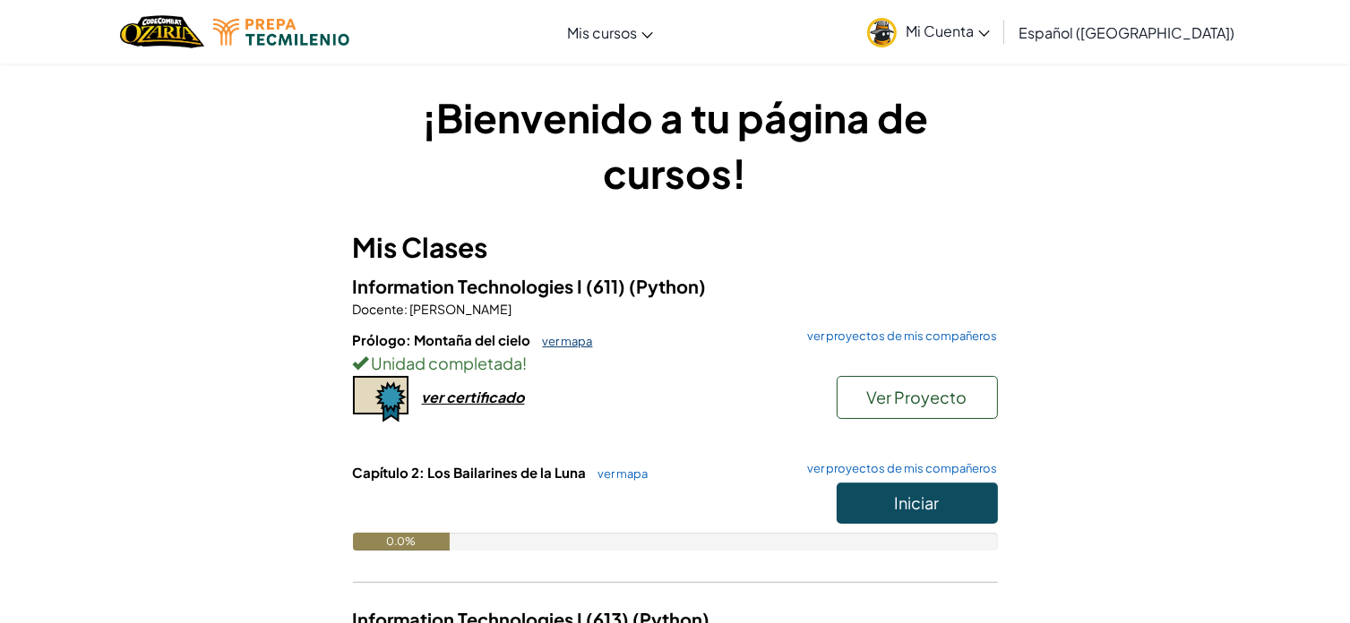
click at [569, 337] on link "ver mapa" at bounding box center [563, 341] width 59 height 14
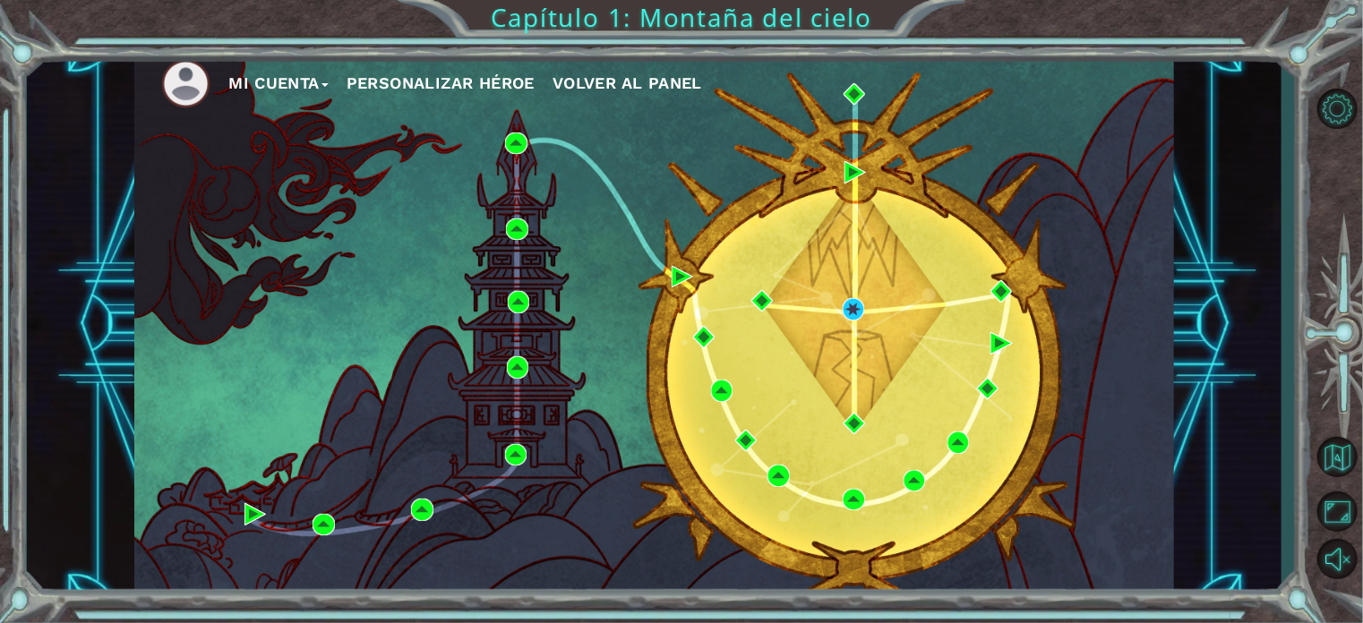
click at [1078, 264] on div "Mi Cuenta Personalizar héroe Volver al panel" at bounding box center [654, 324] width 1040 height 548
click at [1322, 361] on div at bounding box center [1337, 328] width 52 height 201
